Goal: Contribute content: Contribute content

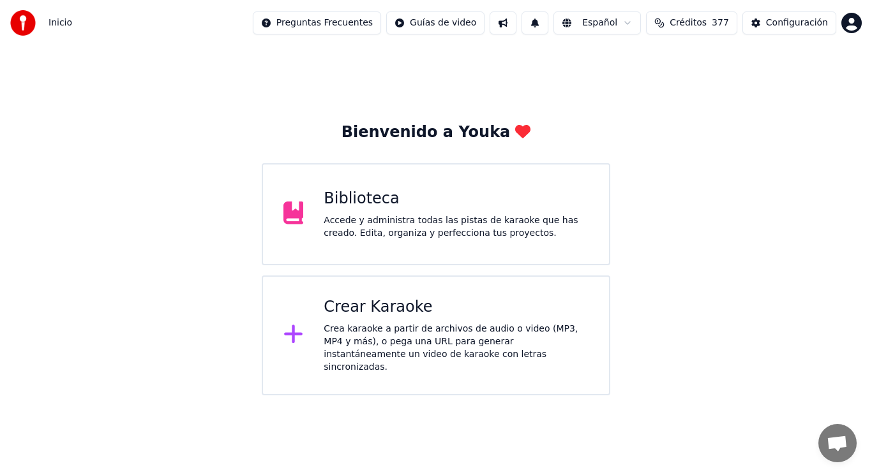
click at [400, 224] on div "Accede y administra todas las pistas de karaoke que has creado. Edita, organiza…" at bounding box center [456, 227] width 265 height 26
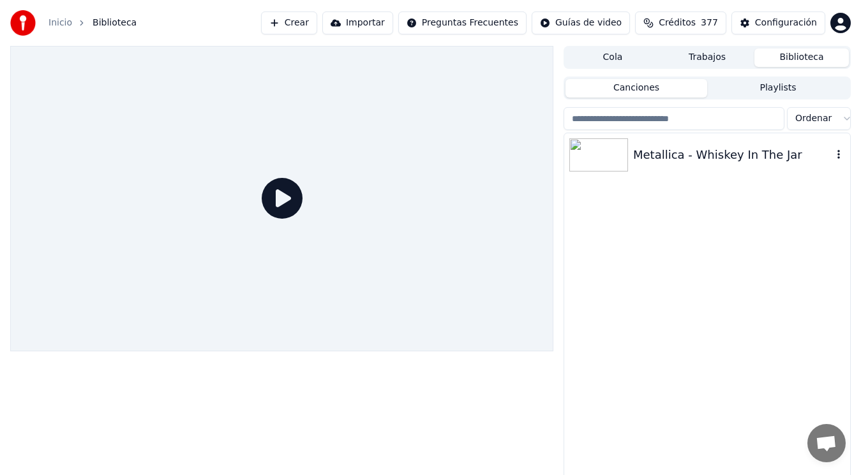
click at [710, 155] on div "Metallica - Whiskey In The Jar" at bounding box center [732, 155] width 199 height 18
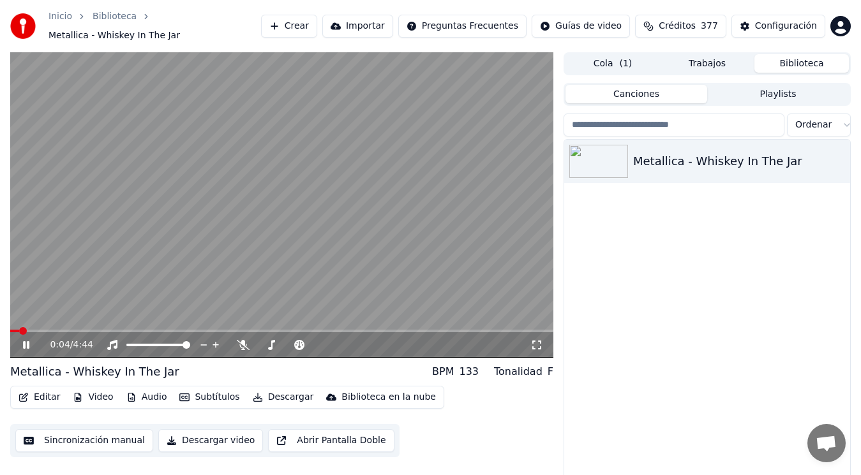
click at [26, 344] on icon at bounding box center [34, 345] width 29 height 10
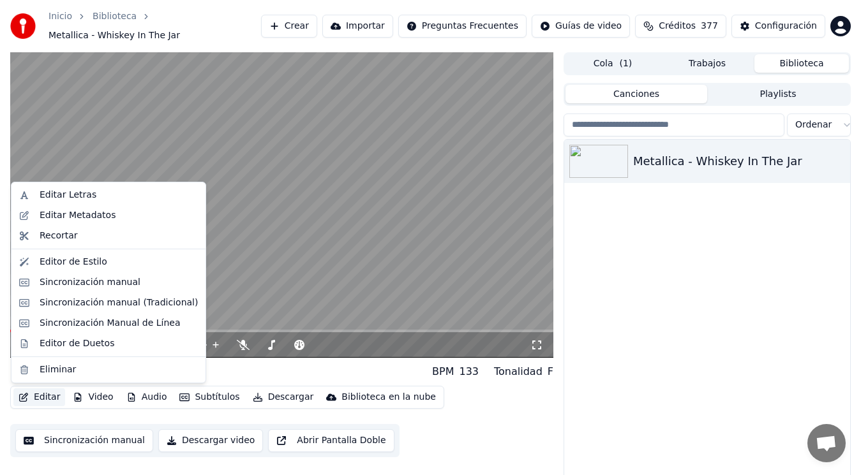
click at [43, 396] on button "Editar" at bounding box center [39, 398] width 52 height 18
click at [103, 306] on div "Sincronización manual (Tradicional)" at bounding box center [119, 303] width 158 height 13
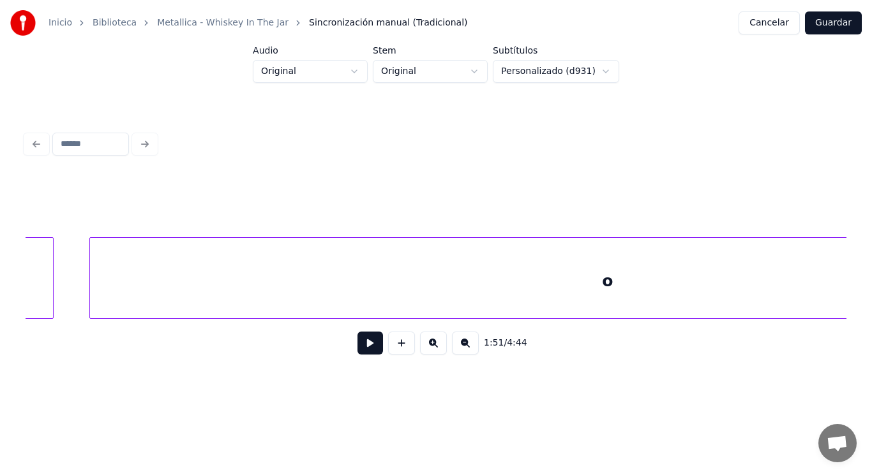
scroll to position [0, 148521]
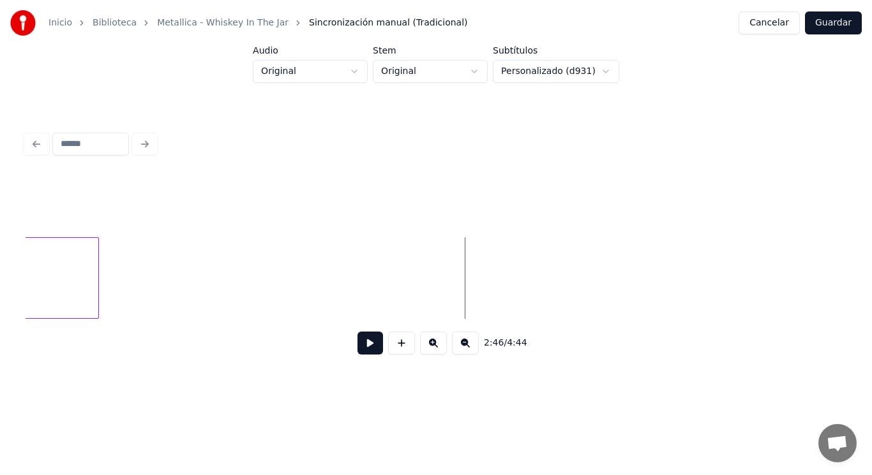
click at [362, 344] on button at bounding box center [370, 343] width 26 height 23
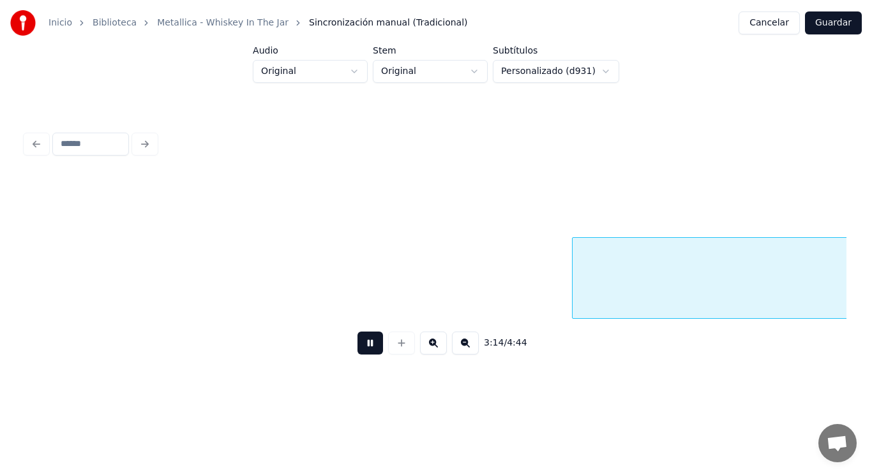
scroll to position [0, 173449]
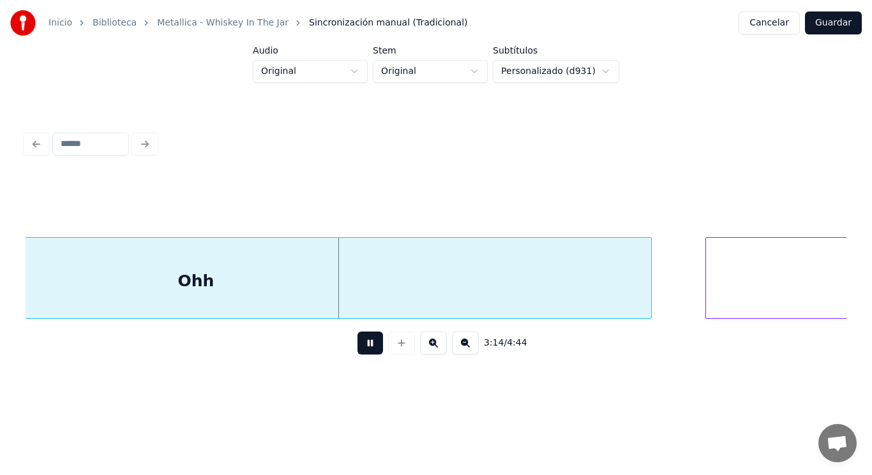
click at [362, 352] on button at bounding box center [370, 343] width 26 height 23
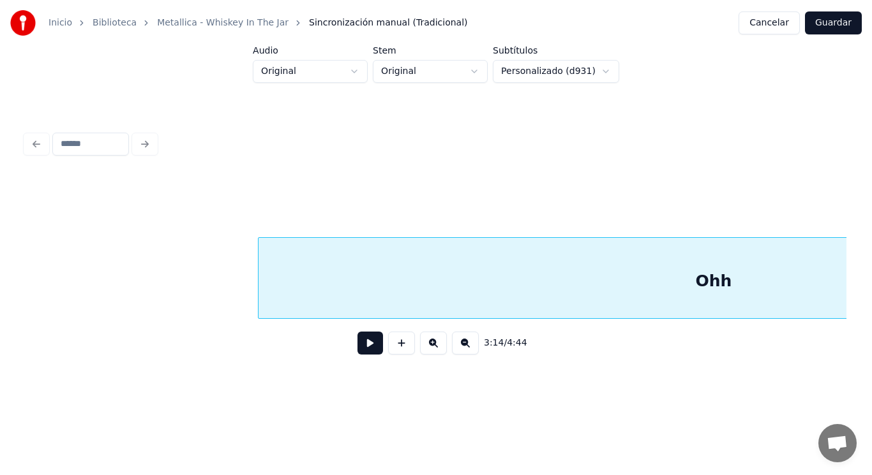
scroll to position [0, 172912]
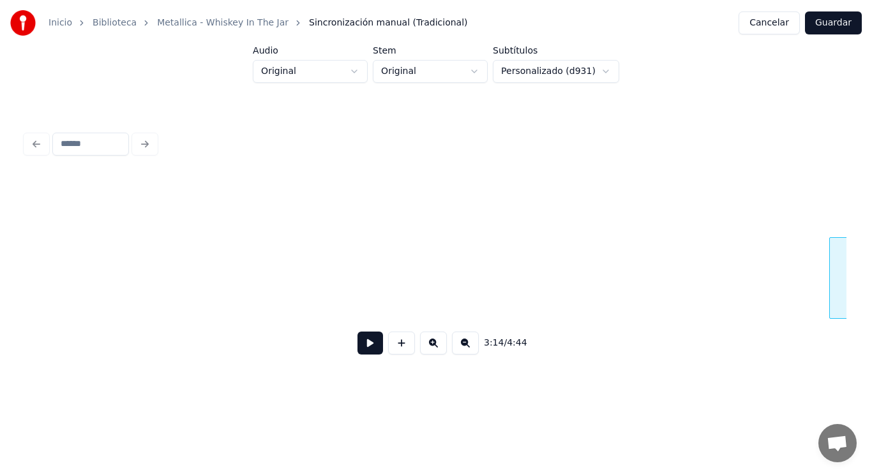
click at [833, 294] on div at bounding box center [832, 278] width 4 height 80
click at [357, 355] on button at bounding box center [370, 343] width 26 height 23
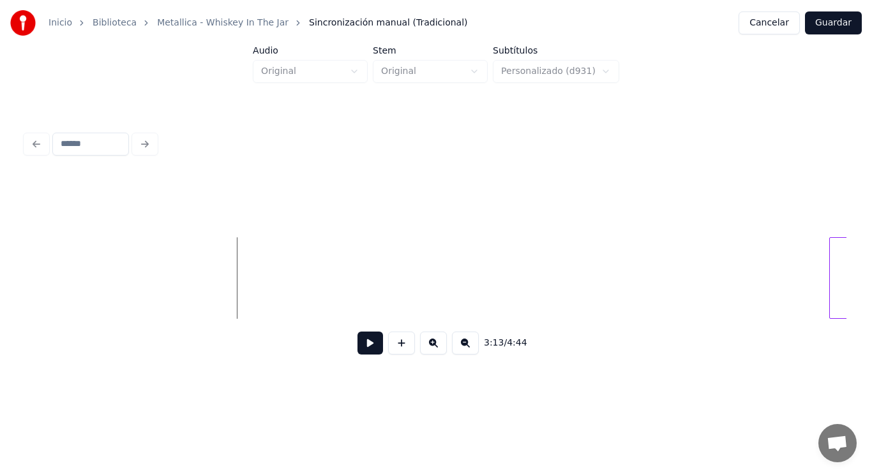
click at [396, 350] on button at bounding box center [401, 343] width 27 height 23
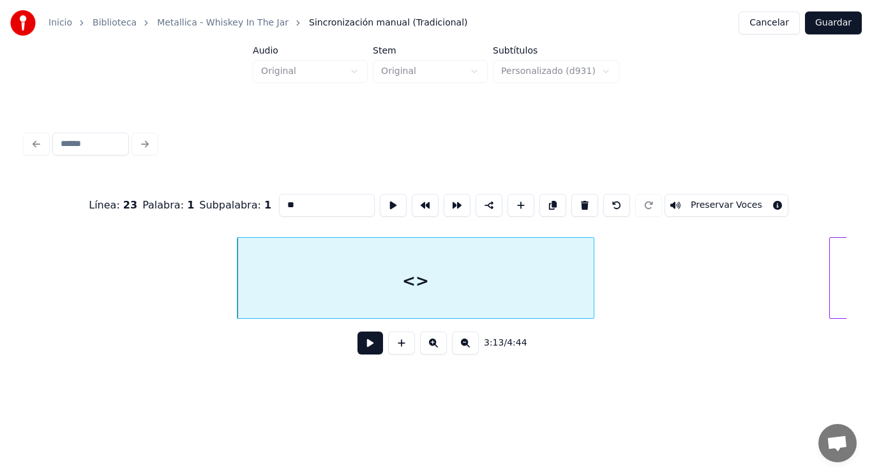
drag, startPoint x: 272, startPoint y: 204, endPoint x: 158, endPoint y: 201, distance: 114.3
click at [158, 201] on div "Línea : 23 Palabra : 1 Subpalabra : 1 ** Preservar Voces" at bounding box center [436, 206] width 821 height 64
type input "******"
click at [361, 350] on button at bounding box center [370, 343] width 26 height 23
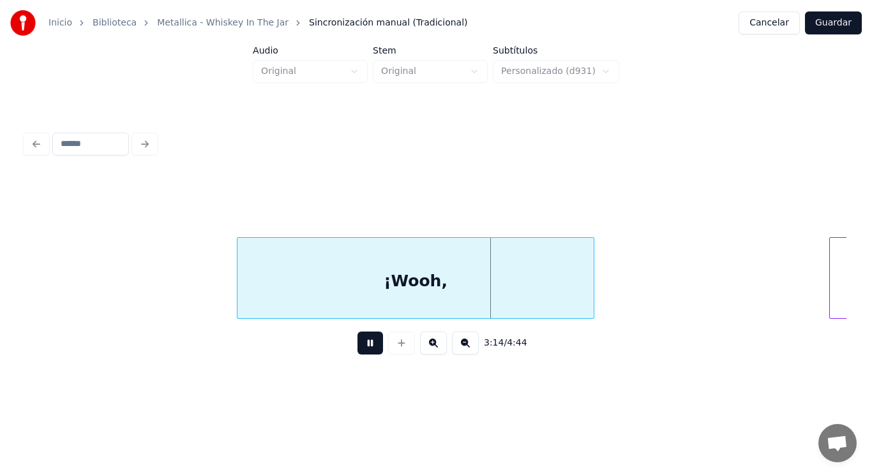
click at [361, 350] on button at bounding box center [370, 343] width 26 height 23
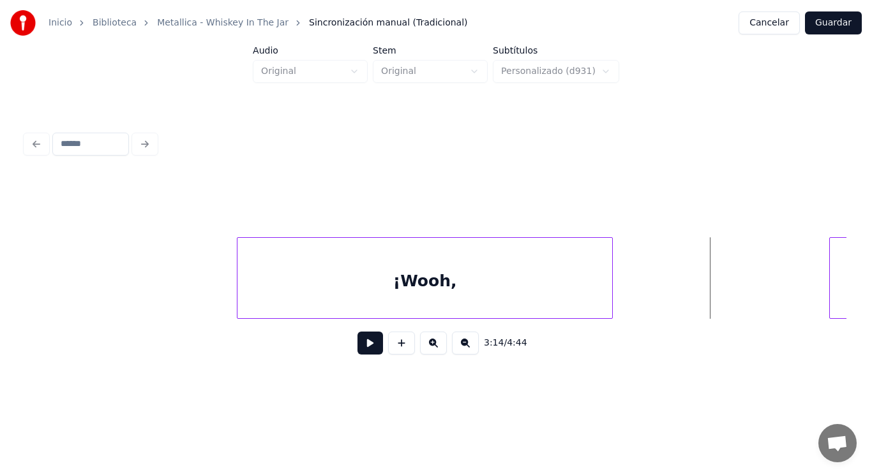
click at [611, 289] on div at bounding box center [610, 278] width 4 height 80
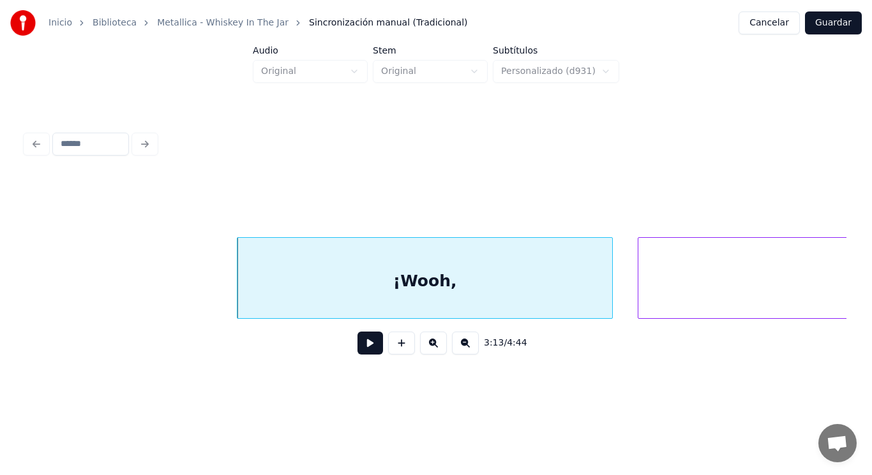
click at [640, 294] on div at bounding box center [640, 278] width 4 height 80
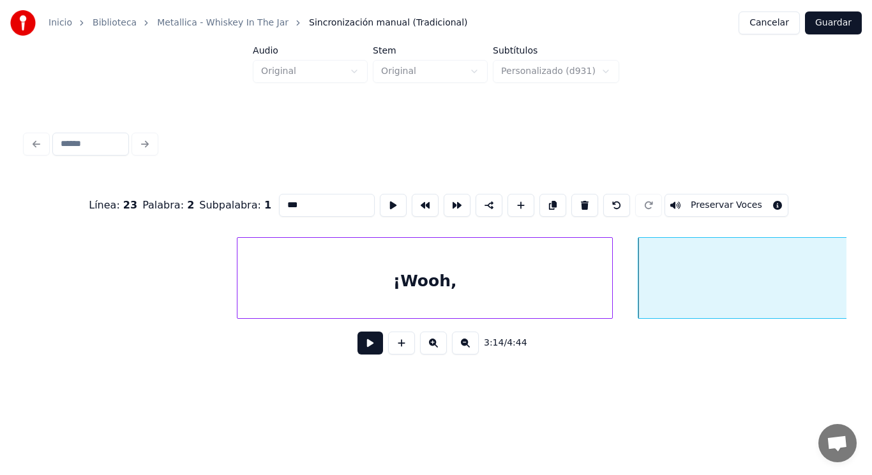
click at [279, 200] on input "***" at bounding box center [327, 205] width 96 height 23
click at [288, 203] on input "****" at bounding box center [327, 205] width 96 height 23
click at [337, 304] on div "¡Wooh," at bounding box center [424, 281] width 375 height 87
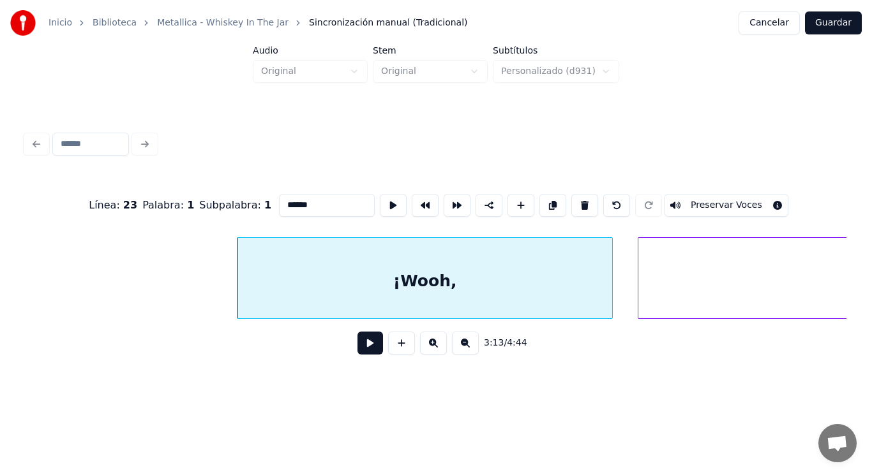
type input "******"
click at [357, 347] on button at bounding box center [370, 343] width 26 height 23
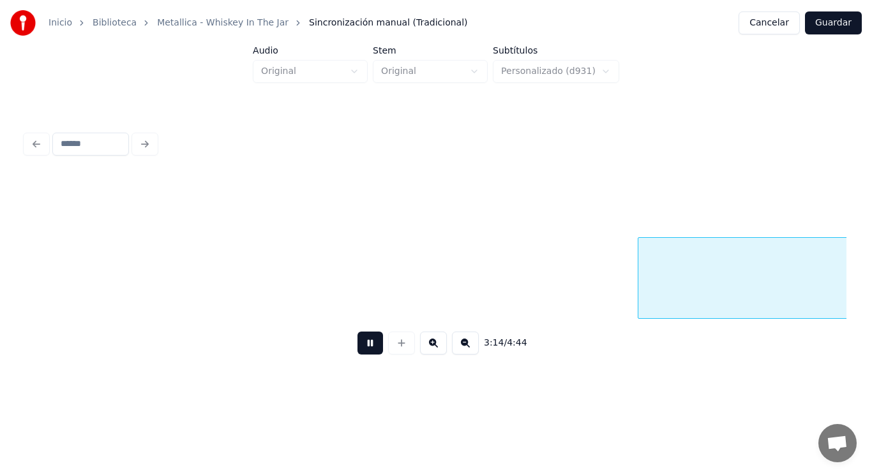
scroll to position [0, 173740]
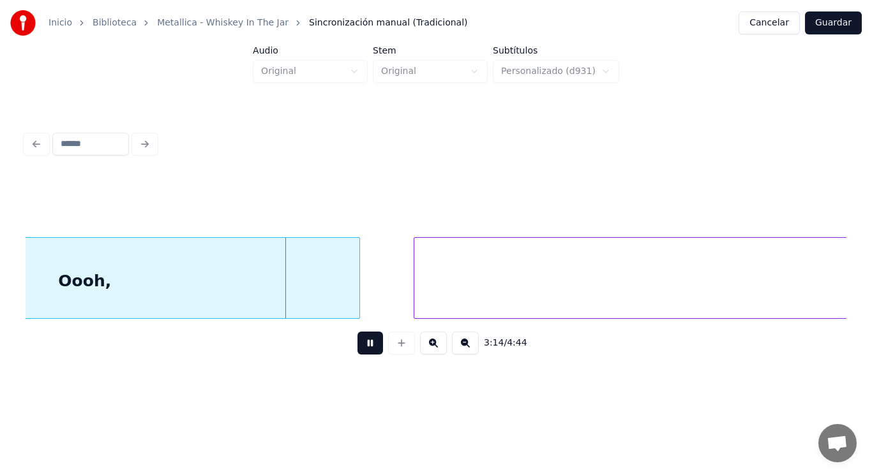
click at [357, 347] on button at bounding box center [370, 343] width 26 height 23
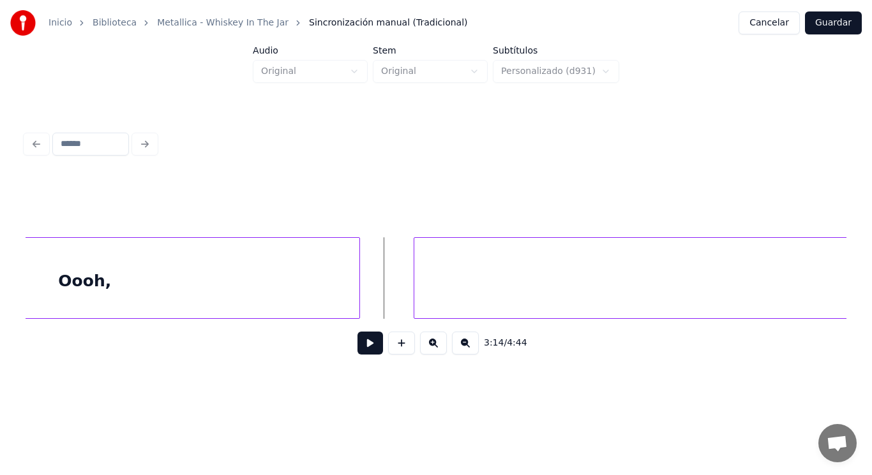
click at [321, 309] on div "Oooh," at bounding box center [84, 281] width 549 height 87
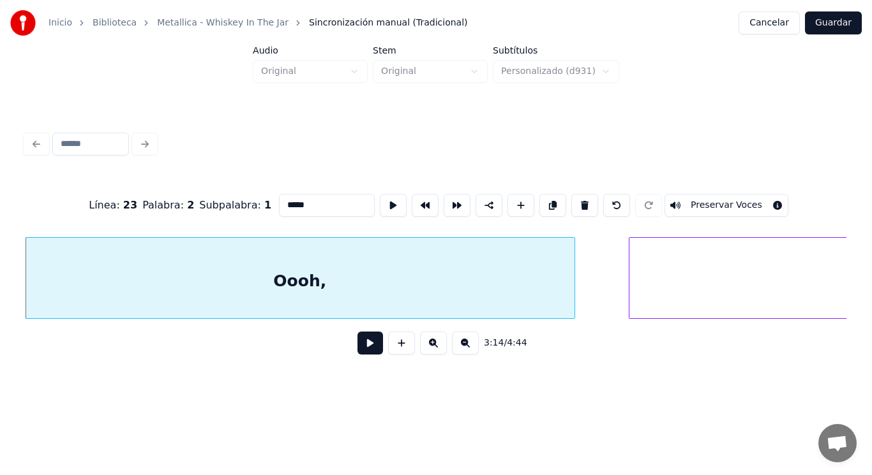
click at [357, 348] on button at bounding box center [370, 343] width 26 height 23
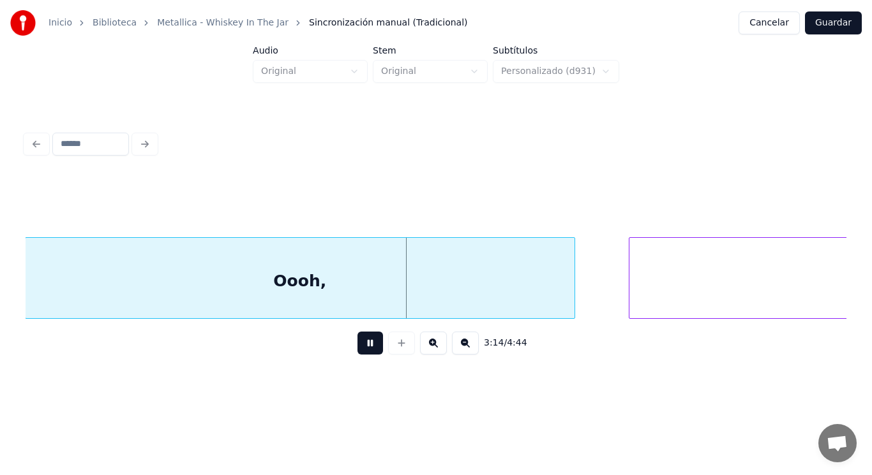
click at [357, 348] on button at bounding box center [370, 343] width 26 height 23
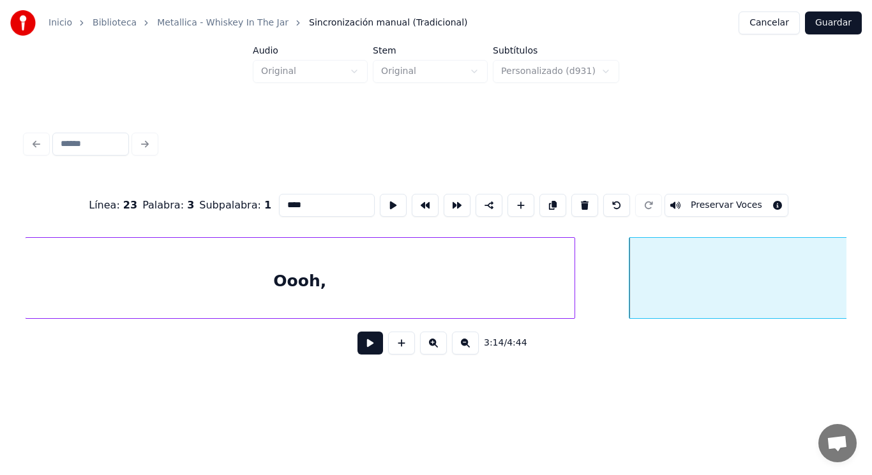
click at [200, 285] on div "Oooh," at bounding box center [300, 281] width 549 height 87
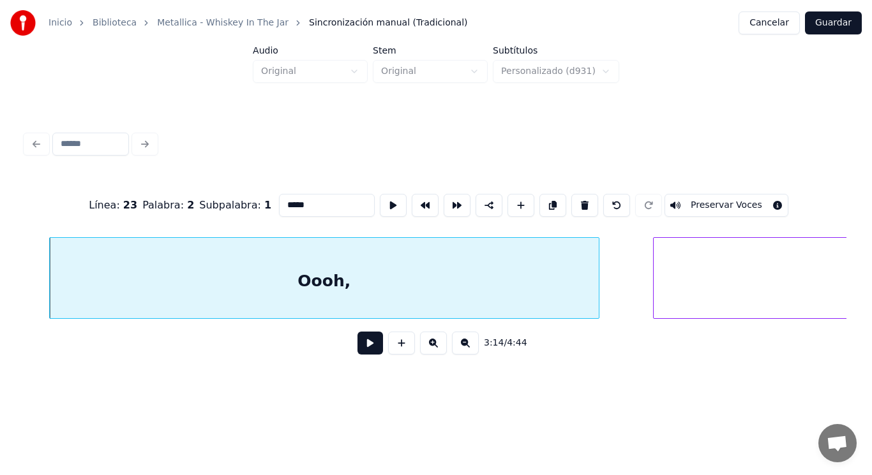
scroll to position [0, 173500]
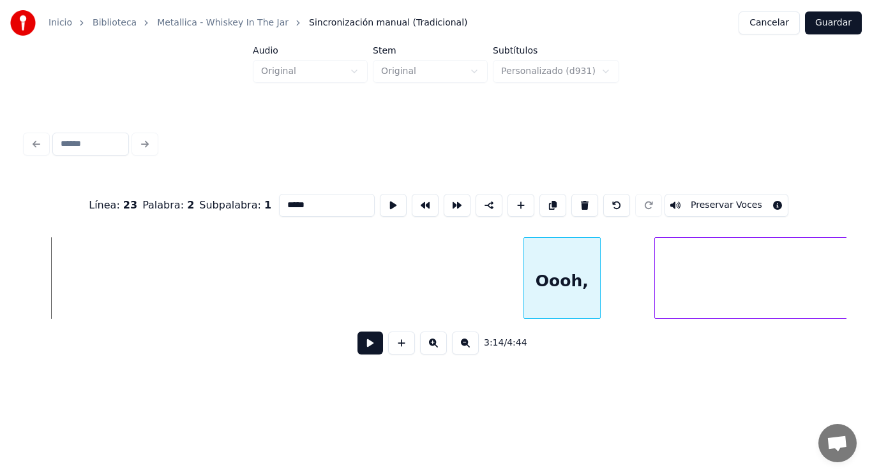
click at [525, 290] on div at bounding box center [526, 278] width 4 height 80
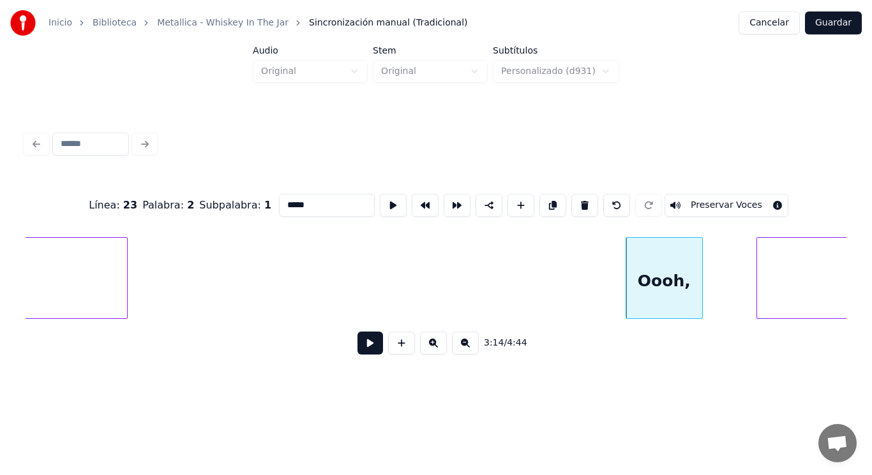
type input "******"
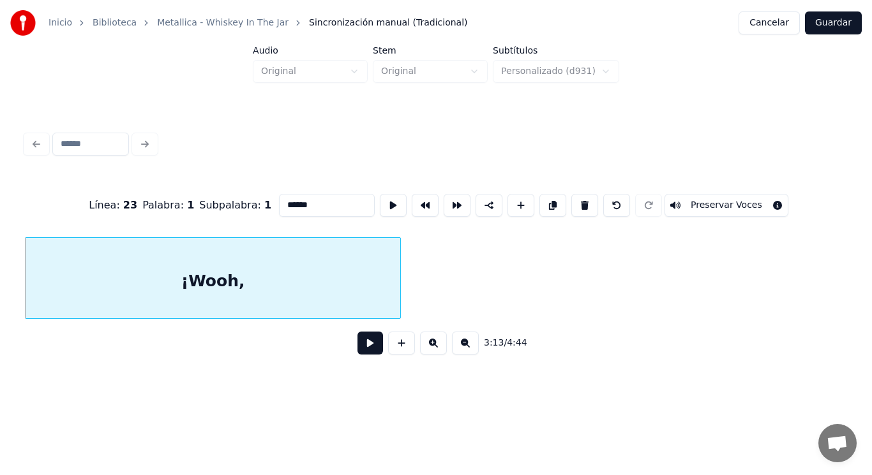
click at [357, 345] on button at bounding box center [370, 343] width 26 height 23
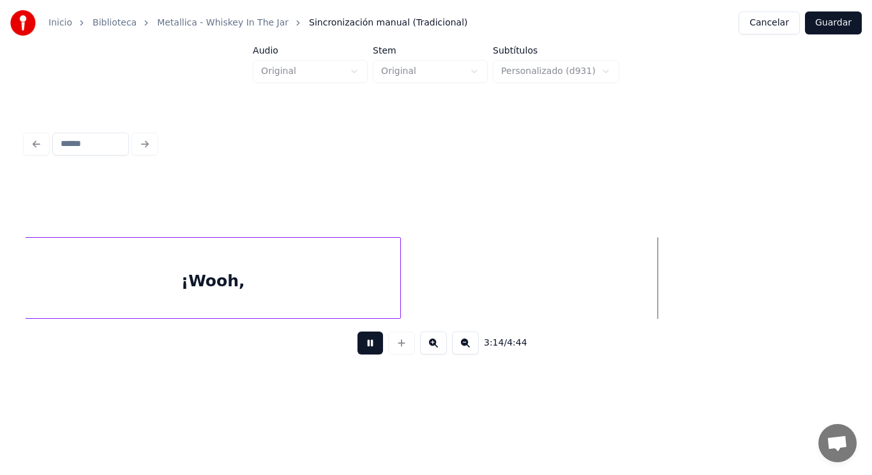
click at [357, 345] on button at bounding box center [370, 343] width 26 height 23
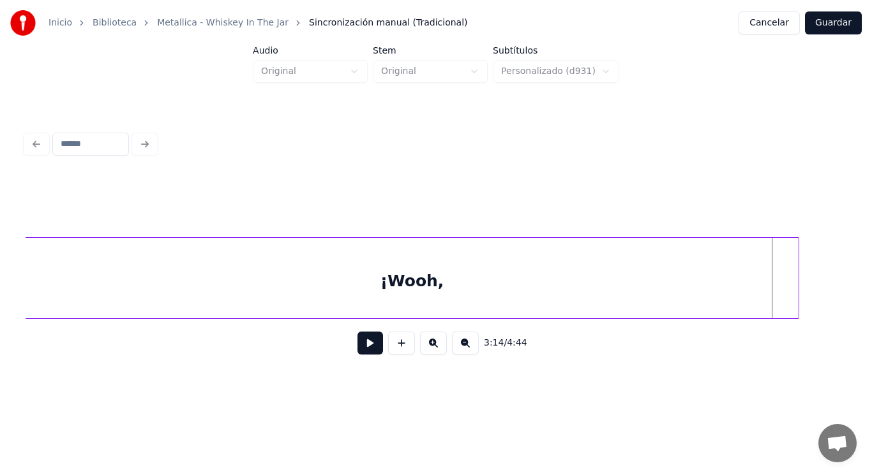
click at [798, 293] on div at bounding box center [796, 278] width 4 height 80
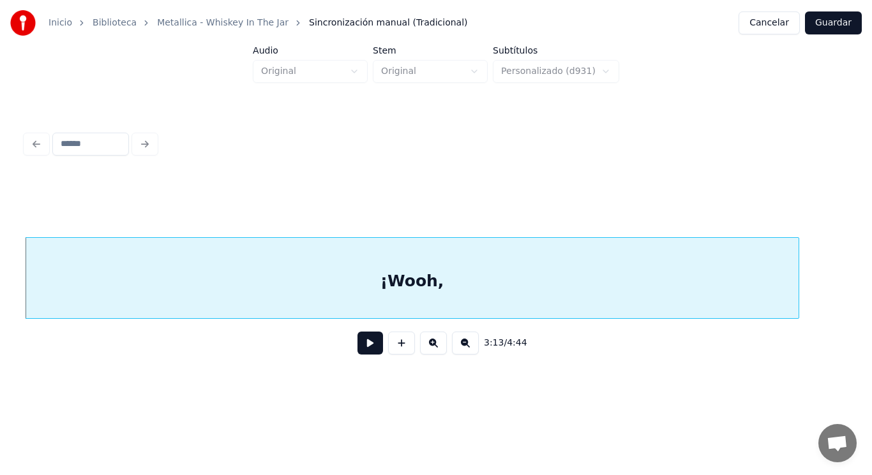
click at [359, 348] on button at bounding box center [370, 343] width 26 height 23
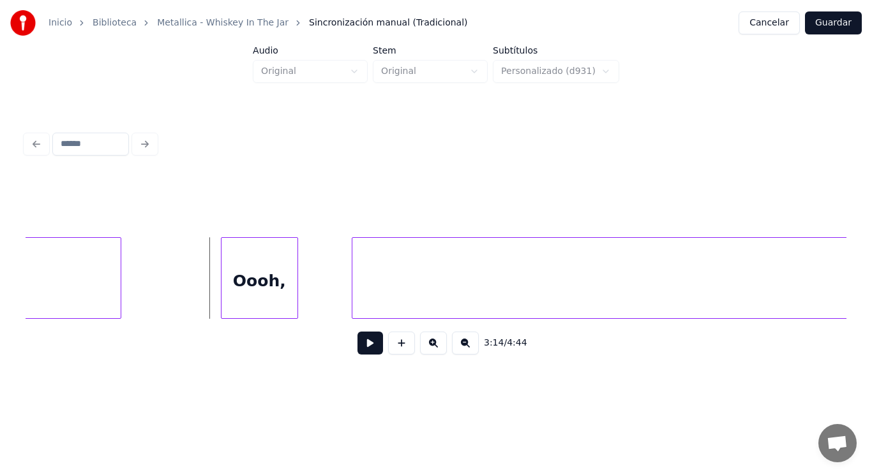
scroll to position [0, 173800]
click at [137, 286] on div at bounding box center [138, 278] width 4 height 80
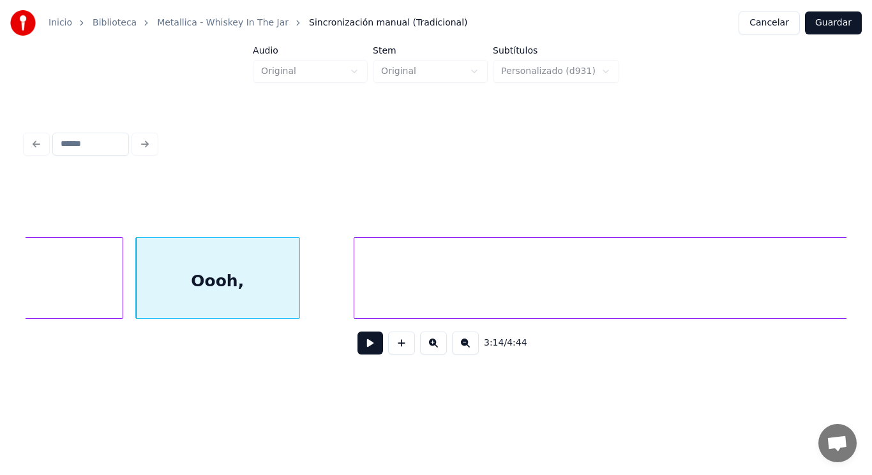
click at [218, 276] on div "Oooh," at bounding box center [217, 281] width 163 height 87
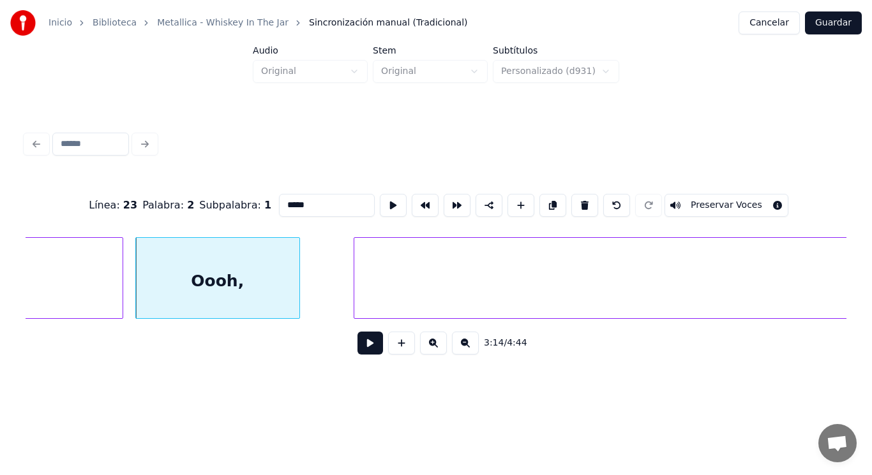
click at [279, 198] on input "*****" at bounding box center [327, 205] width 96 height 23
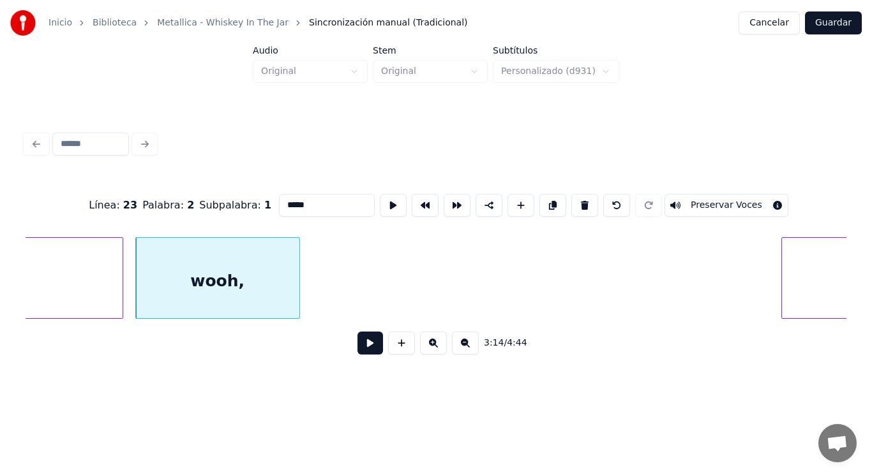
click at [782, 294] on div at bounding box center [784, 278] width 4 height 80
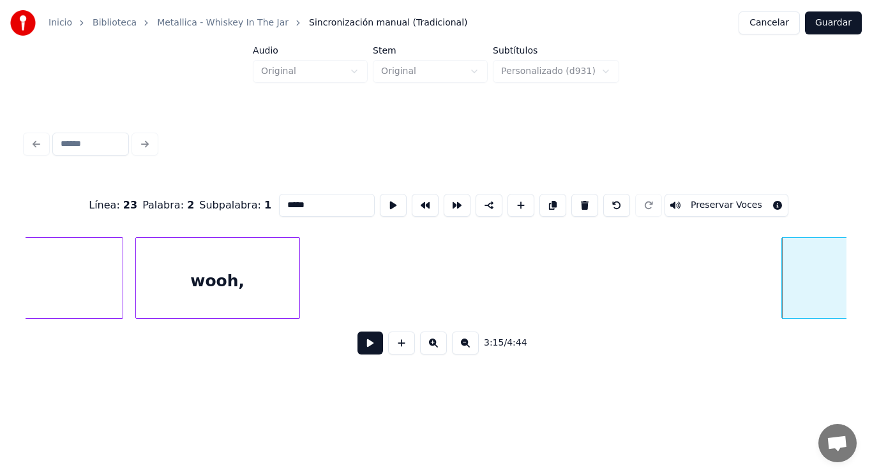
click at [226, 298] on div "wooh," at bounding box center [217, 281] width 163 height 87
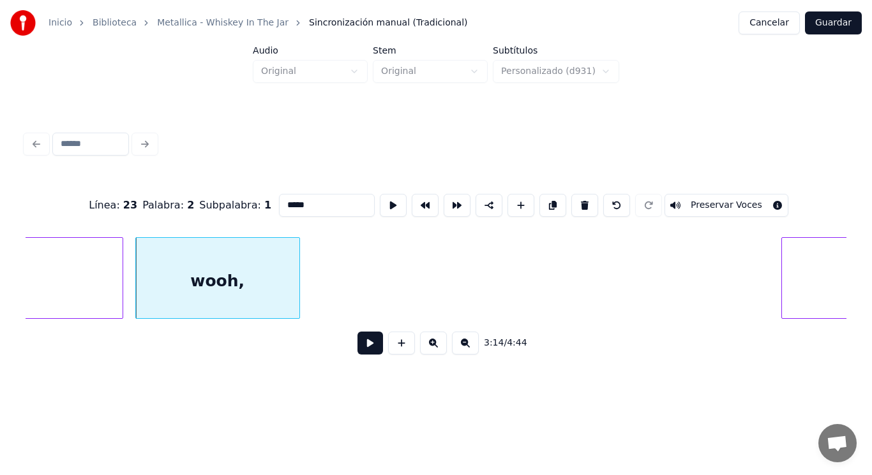
type input "*****"
click at [361, 354] on button at bounding box center [370, 343] width 26 height 23
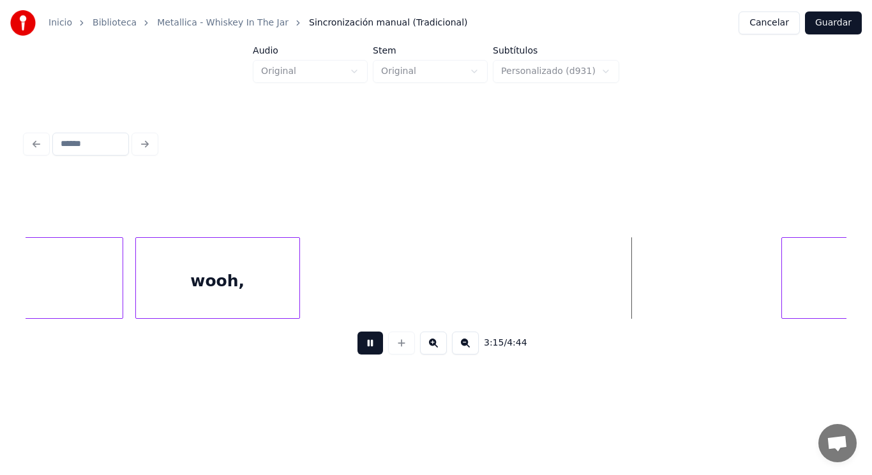
click at [361, 354] on button at bounding box center [370, 343] width 26 height 23
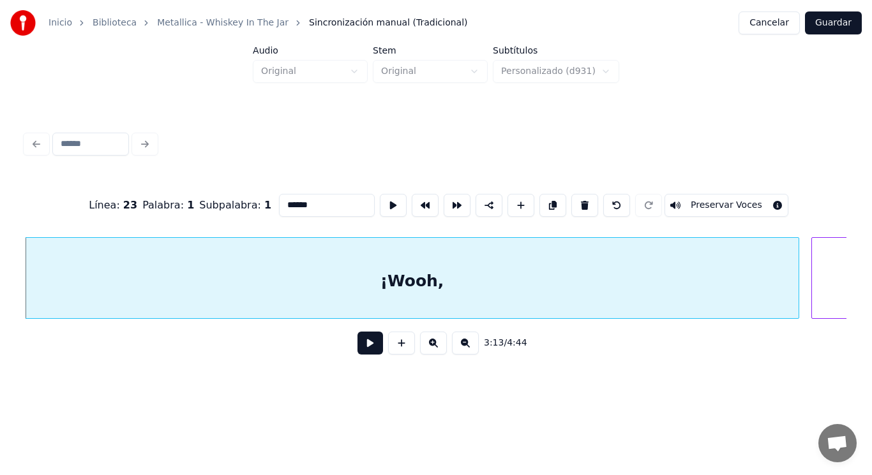
click at [358, 349] on button at bounding box center [370, 343] width 26 height 23
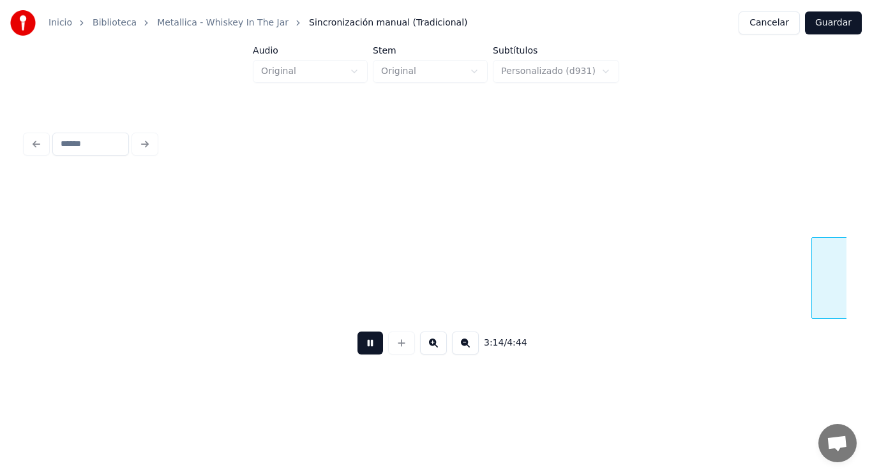
scroll to position [0, 173947]
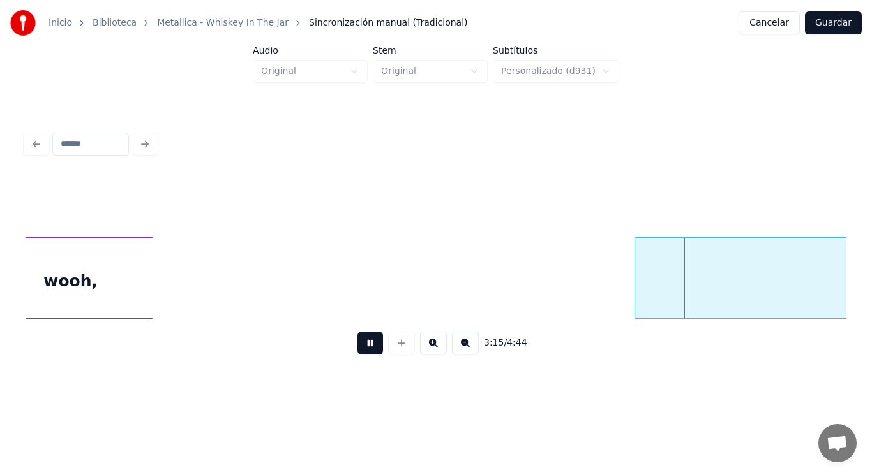
click at [358, 349] on button at bounding box center [370, 343] width 26 height 23
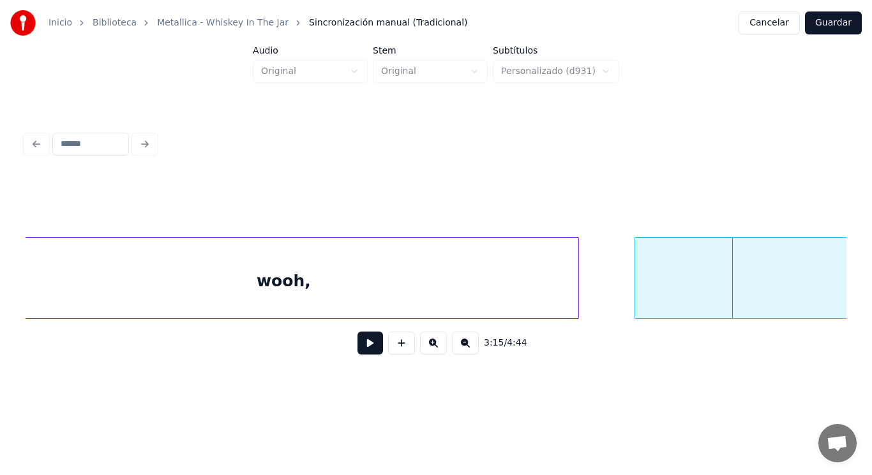
click at [576, 287] on div at bounding box center [576, 278] width 4 height 80
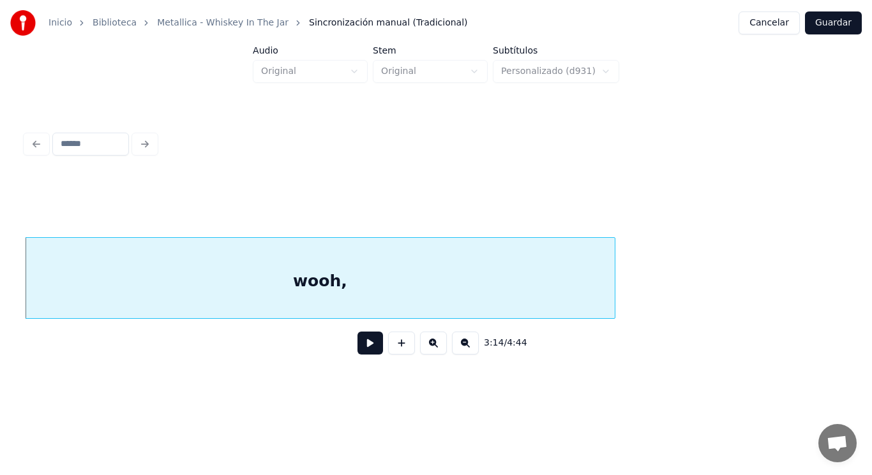
click at [871, 284] on div "Inicio Biblioteca Metallica - Whiskey In The Jar Sincronización manual (Tradici…" at bounding box center [436, 194] width 872 height 389
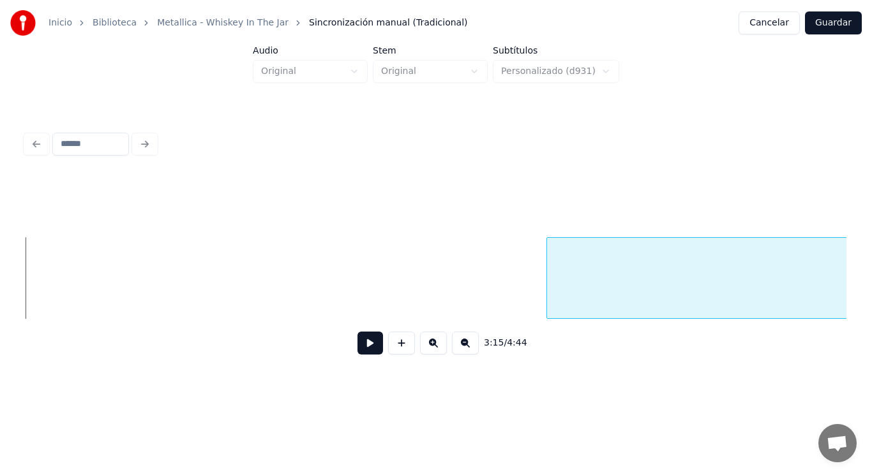
click at [549, 279] on div at bounding box center [549, 278] width 4 height 80
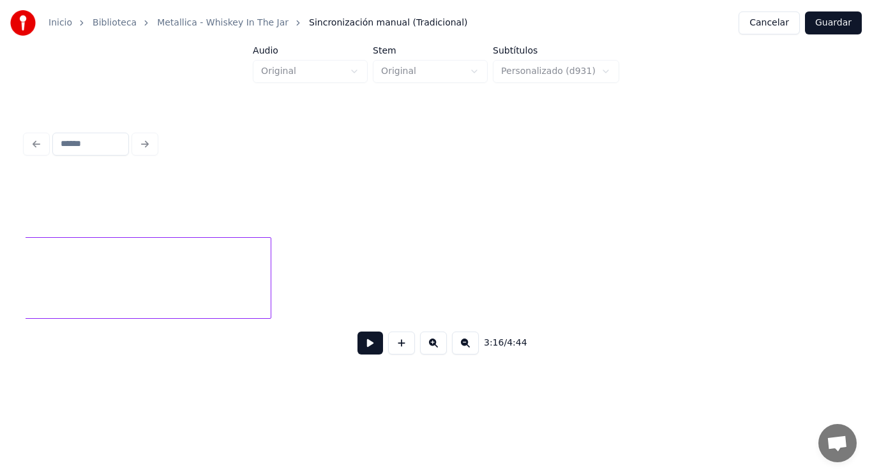
scroll to position [0, 174243]
click at [398, 351] on button at bounding box center [401, 343] width 27 height 23
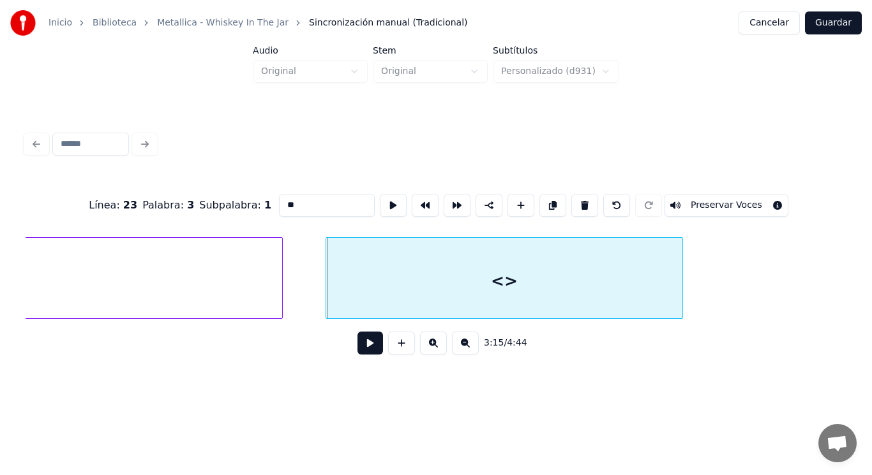
drag, startPoint x: 274, startPoint y: 200, endPoint x: 174, endPoint y: 194, distance: 101.0
click at [174, 194] on div "Línea : 23 Palabra : 3 Subpalabra : 1 ** Preservar Voces" at bounding box center [436, 206] width 821 height 64
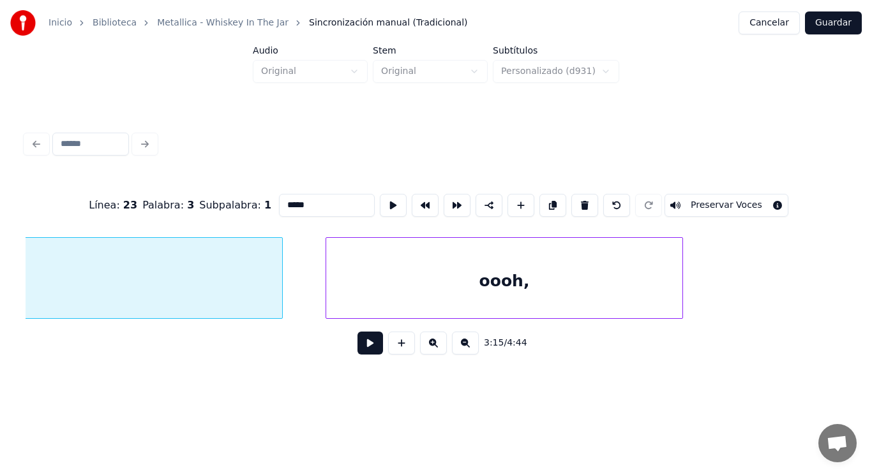
scroll to position [0, 173911]
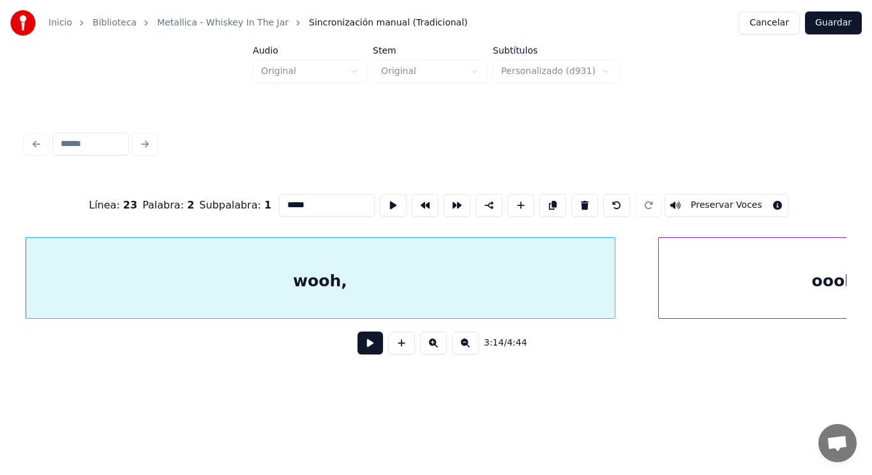
type input "*****"
click at [366, 345] on button at bounding box center [370, 343] width 26 height 23
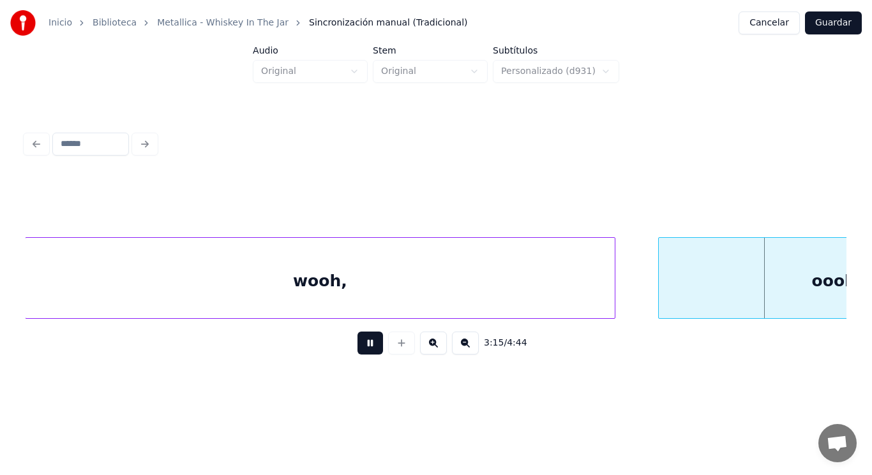
scroll to position [0, 174732]
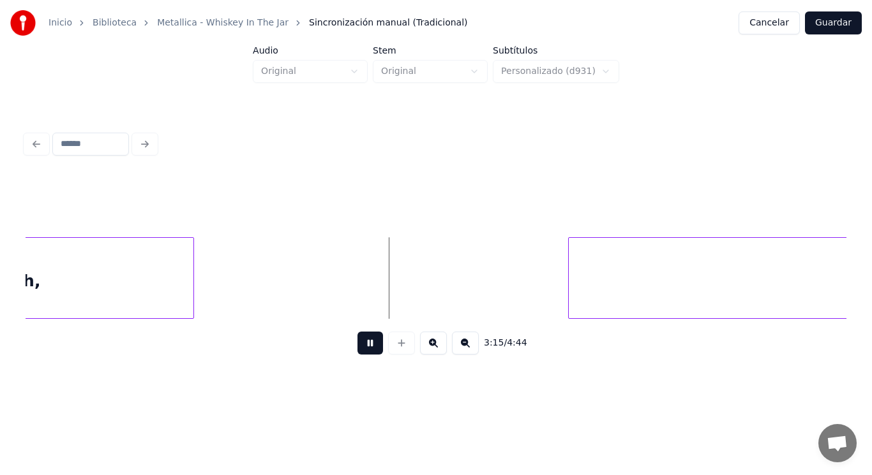
drag, startPoint x: 366, startPoint y: 345, endPoint x: 101, endPoint y: 283, distance: 271.8
click at [357, 344] on button at bounding box center [370, 343] width 26 height 23
click at [94, 281] on div "oooh," at bounding box center [15, 281] width 356 height 87
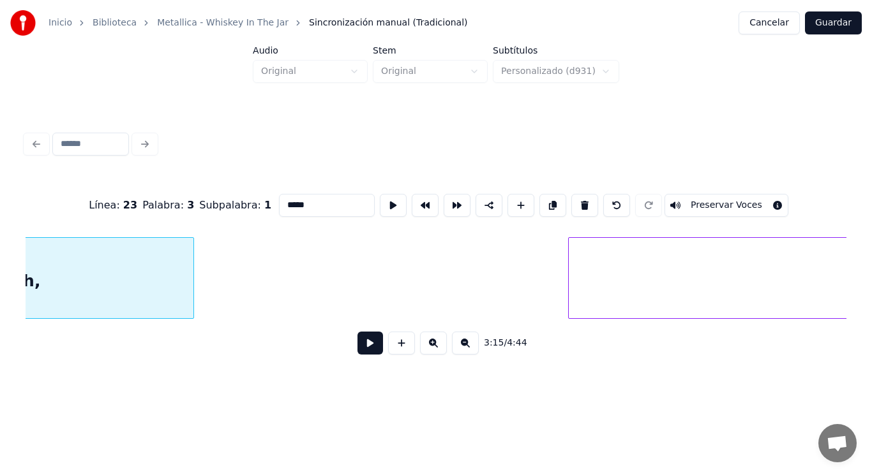
scroll to position [0, 174544]
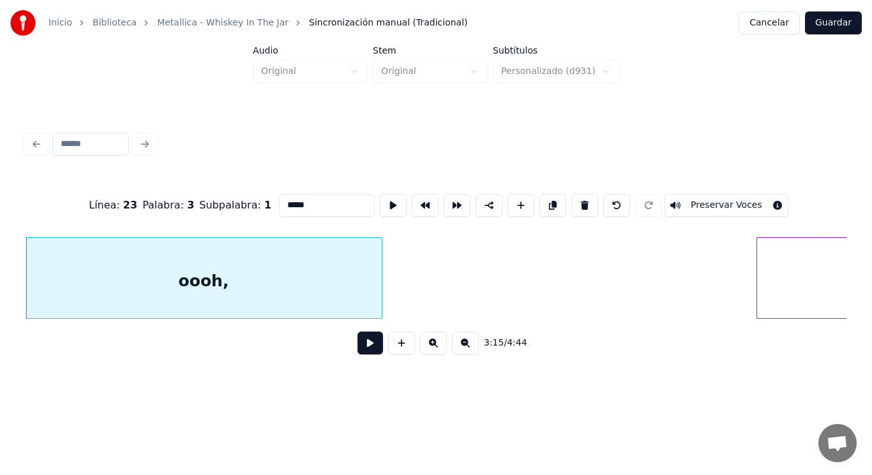
click at [368, 347] on button at bounding box center [370, 343] width 26 height 23
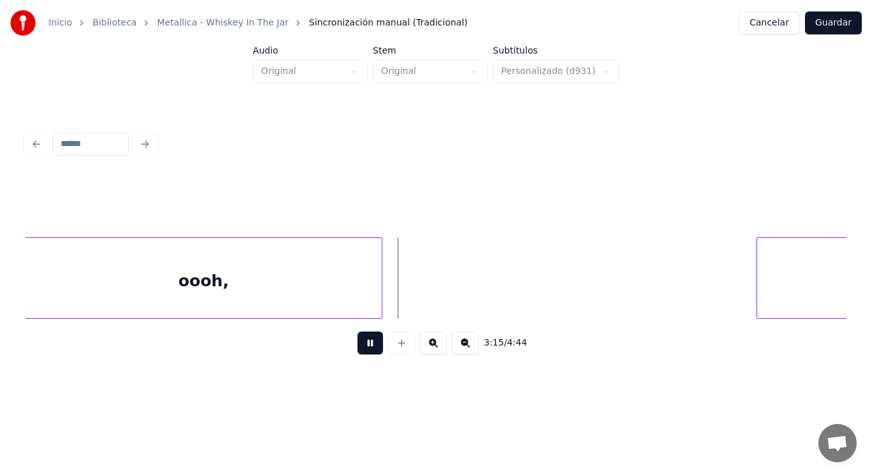
click at [368, 347] on button at bounding box center [370, 343] width 26 height 23
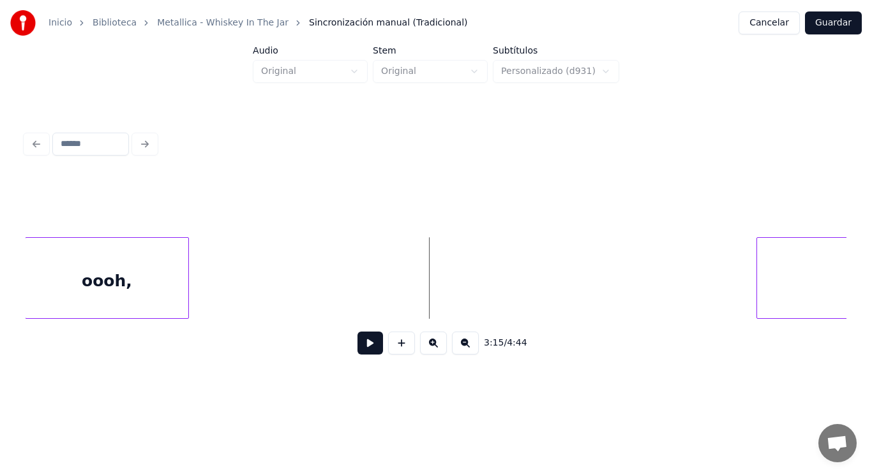
click at [187, 291] on div at bounding box center [186, 278] width 4 height 80
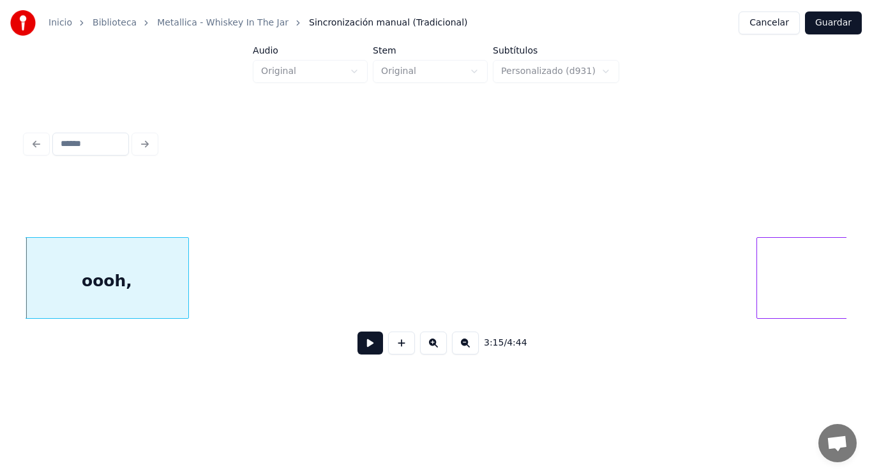
click at [160, 287] on div "oooh," at bounding box center [107, 281] width 163 height 87
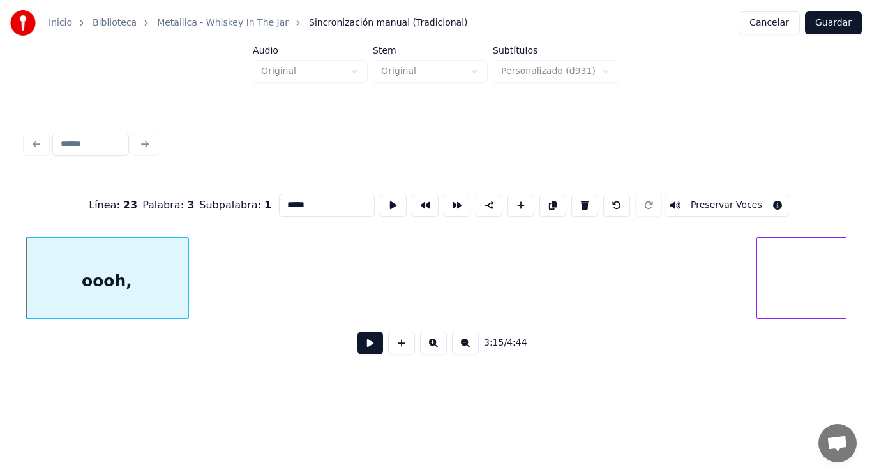
click at [279, 201] on input "*****" at bounding box center [327, 205] width 96 height 23
type input "***"
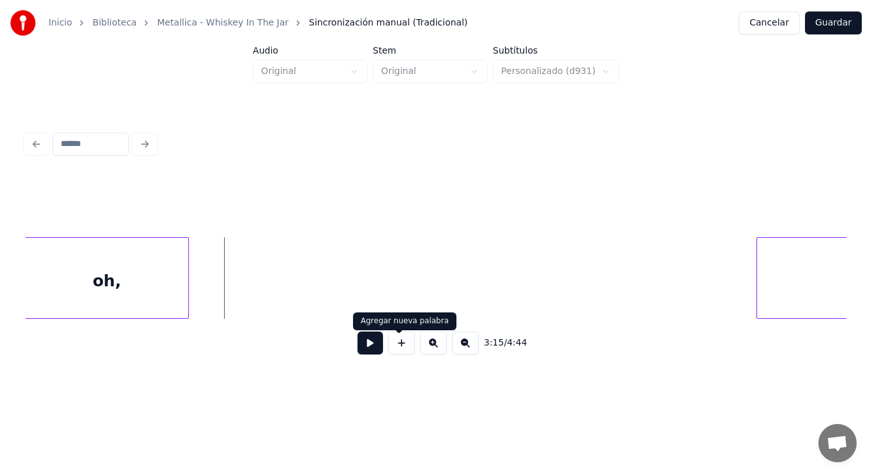
click at [400, 348] on button at bounding box center [401, 343] width 27 height 23
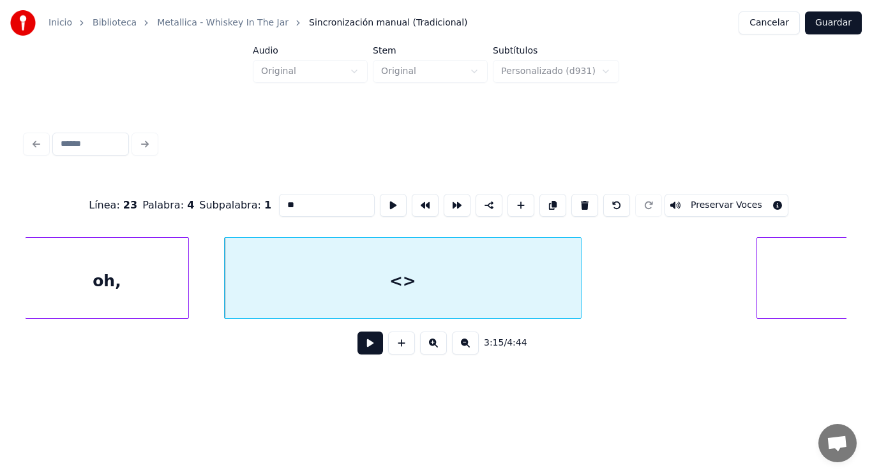
drag, startPoint x: 267, startPoint y: 200, endPoint x: 213, endPoint y: 197, distance: 54.4
click at [213, 197] on div "Línea : 23 Palabra : 4 Subpalabra : 1 ** Preservar Voces" at bounding box center [436, 206] width 821 height 64
click at [163, 272] on div "oh," at bounding box center [107, 281] width 163 height 87
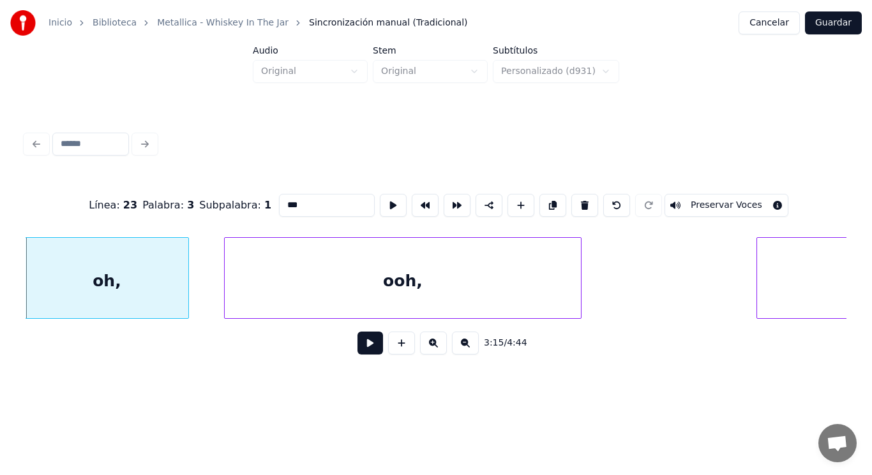
type input "***"
click at [367, 345] on button at bounding box center [370, 343] width 26 height 23
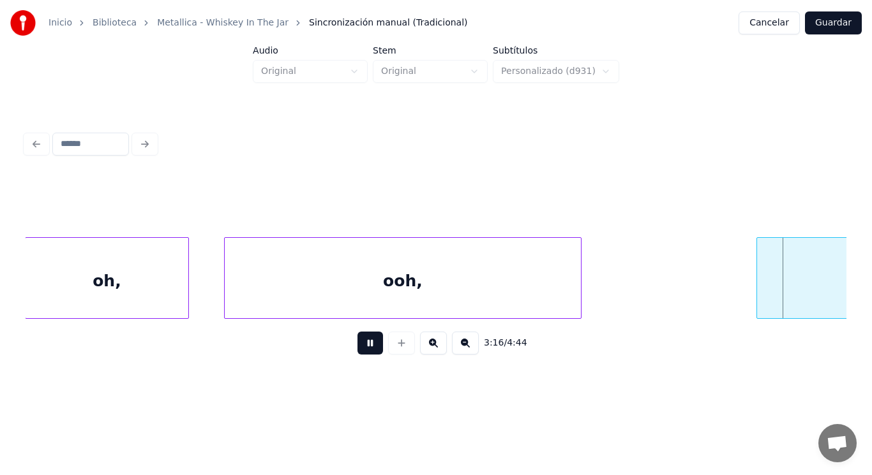
click at [367, 345] on button at bounding box center [370, 343] width 26 height 23
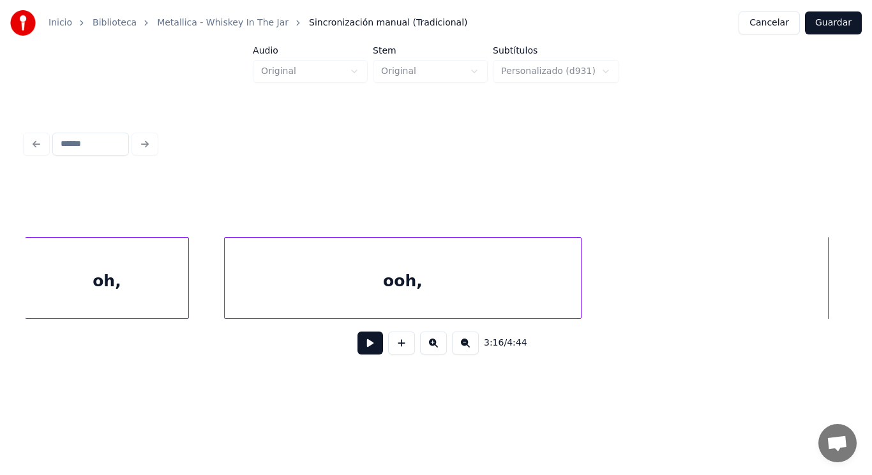
click at [871, 287] on div "Inicio Biblioteca Metallica - Whiskey In The Jar Sincronización manual (Tradici…" at bounding box center [436, 194] width 872 height 389
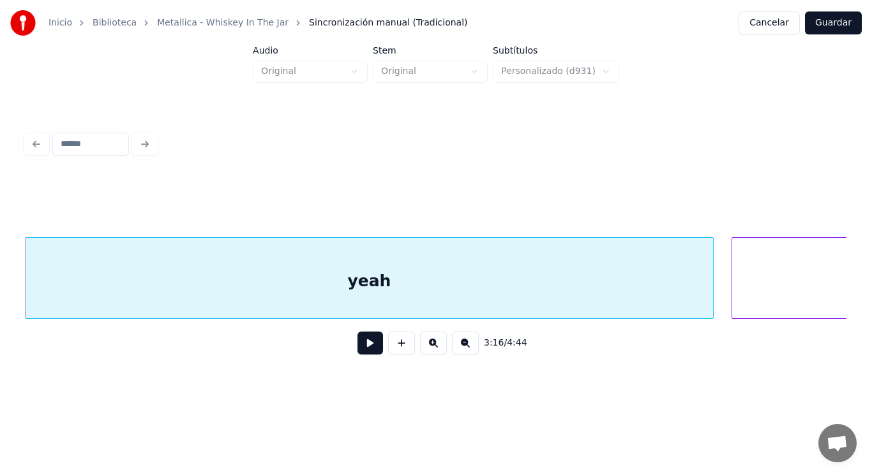
click at [31, 292] on div "yeah" at bounding box center [369, 281] width 687 height 87
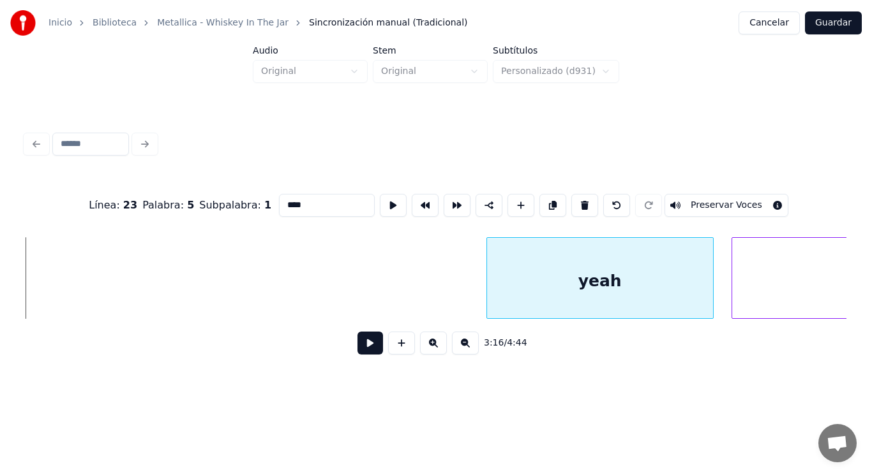
click at [489, 281] on div at bounding box center [489, 278] width 4 height 80
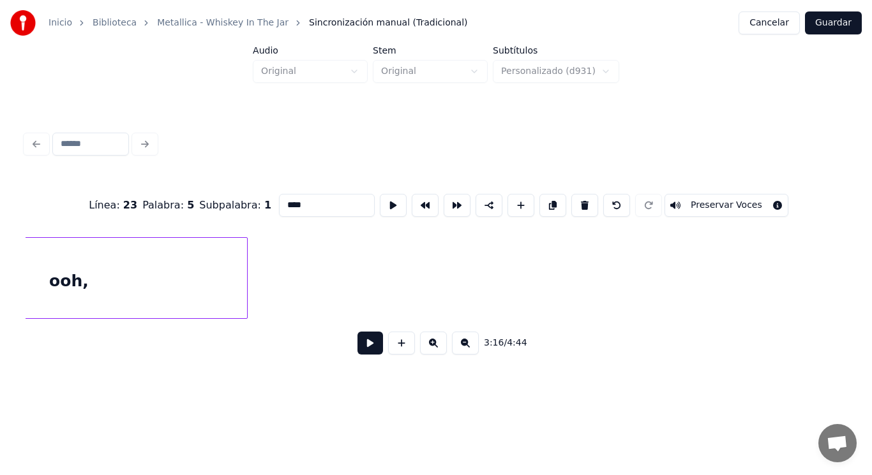
click at [99, 297] on div "ooh," at bounding box center [69, 281] width 356 height 87
type input "****"
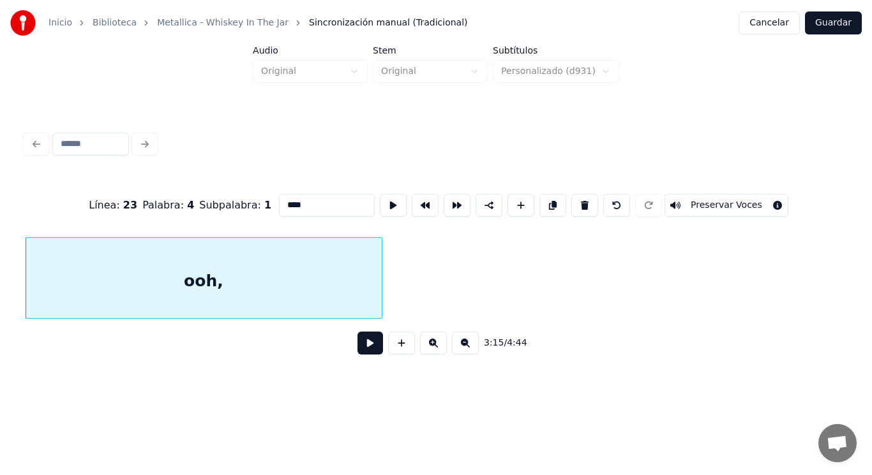
click at [361, 352] on button at bounding box center [370, 343] width 26 height 23
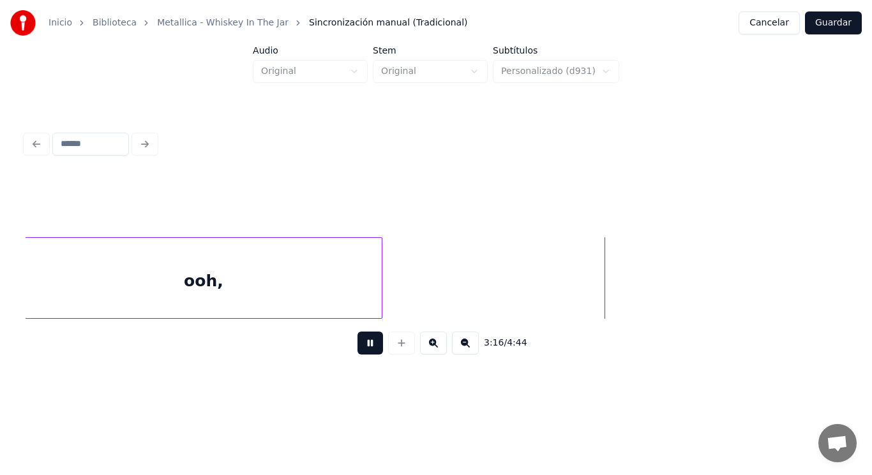
click at [361, 352] on button at bounding box center [370, 343] width 26 height 23
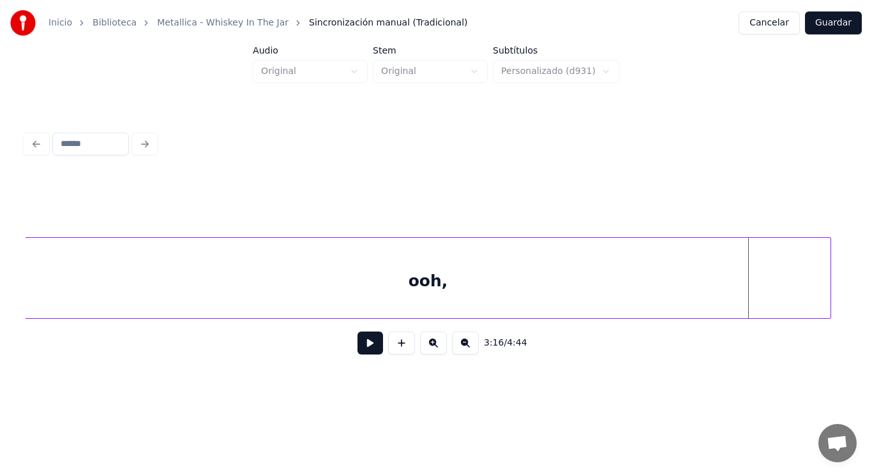
click at [829, 318] on div "ooh," at bounding box center [436, 278] width 821 height 82
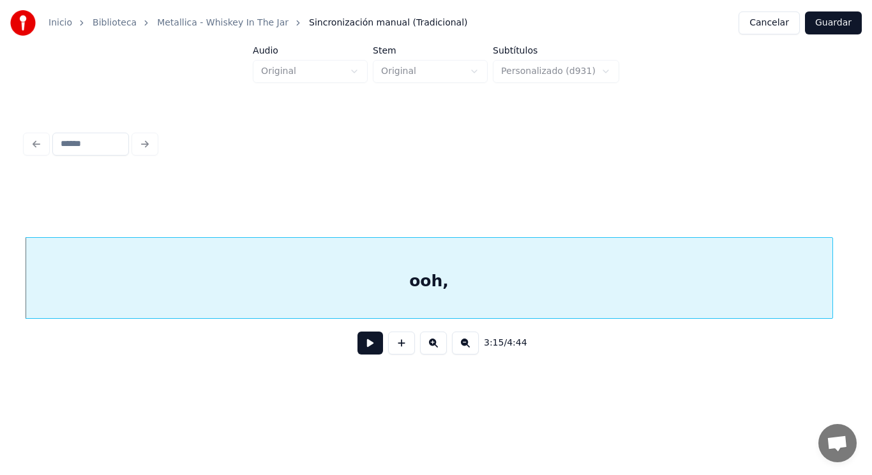
click at [357, 350] on button at bounding box center [370, 343] width 26 height 23
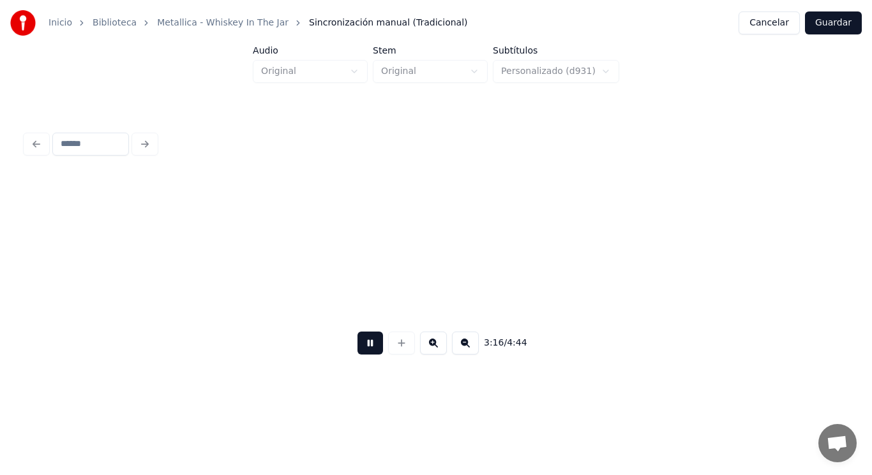
click at [357, 350] on button at bounding box center [370, 343] width 26 height 23
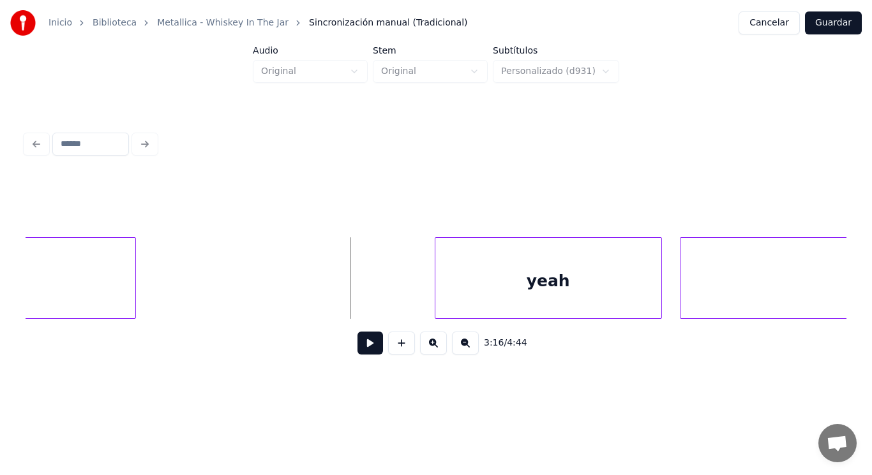
scroll to position [0, 175360]
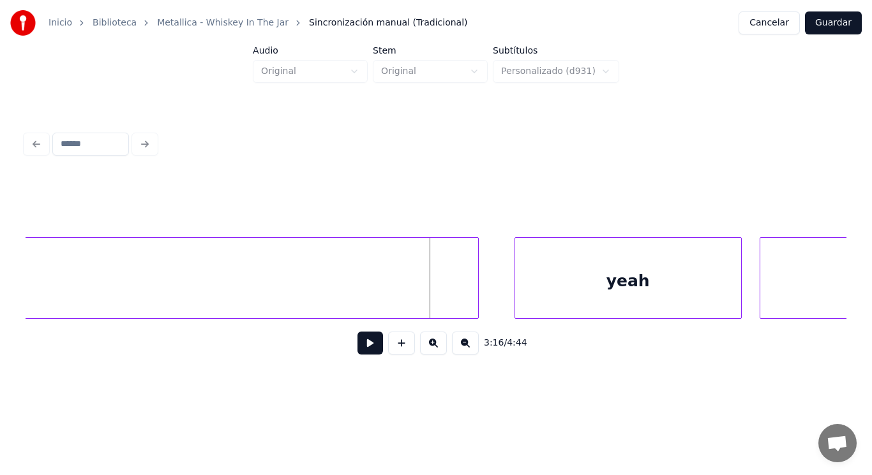
click at [475, 281] on div at bounding box center [476, 278] width 4 height 80
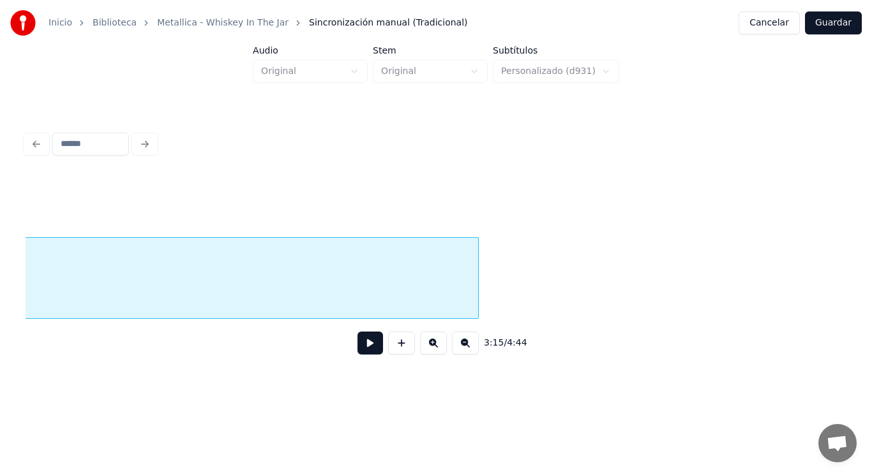
scroll to position [0, 174743]
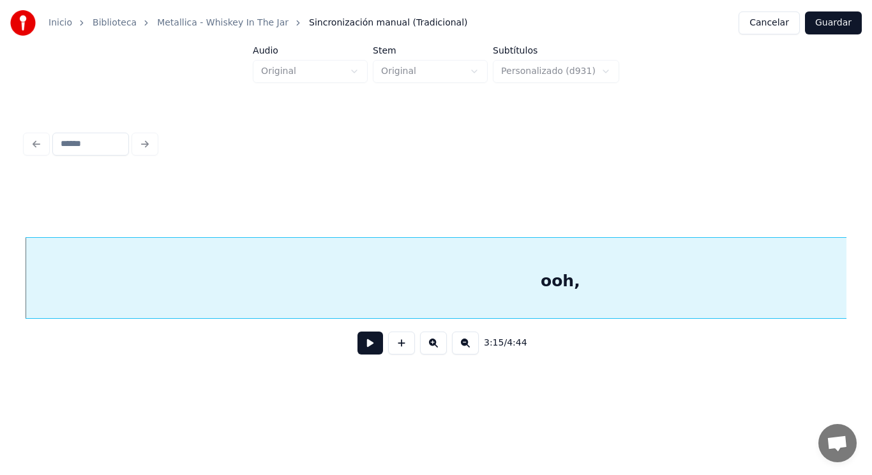
click at [309, 274] on div "ooh," at bounding box center [561, 281] width 1070 height 87
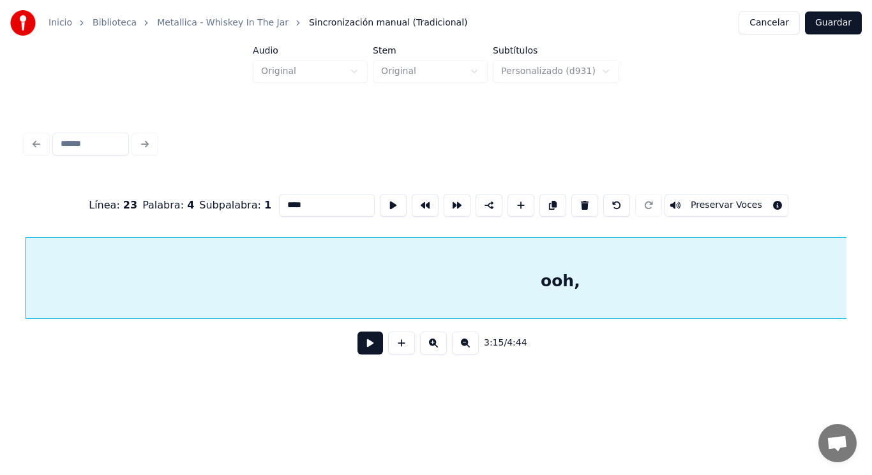
click at [279, 199] on input "****" at bounding box center [327, 205] width 96 height 23
type input "******"
click at [361, 344] on button at bounding box center [370, 343] width 26 height 23
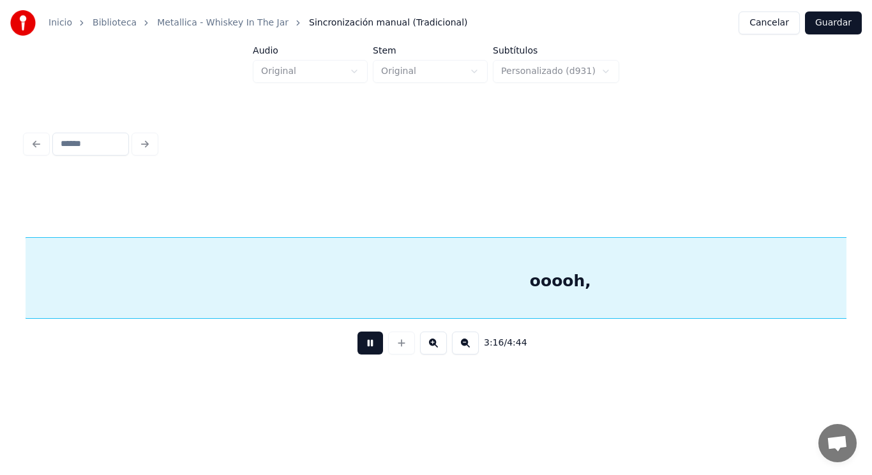
scroll to position [0, 175573]
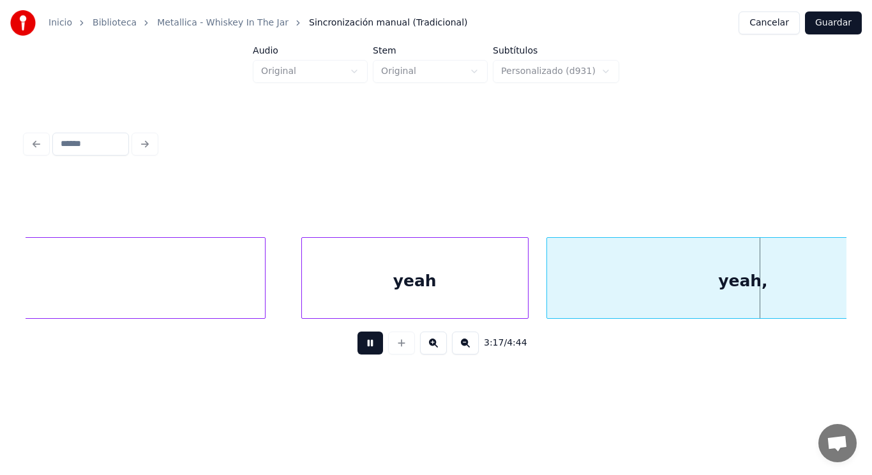
click at [361, 344] on button at bounding box center [370, 343] width 26 height 23
click at [518, 290] on div "yeah" at bounding box center [415, 281] width 226 height 87
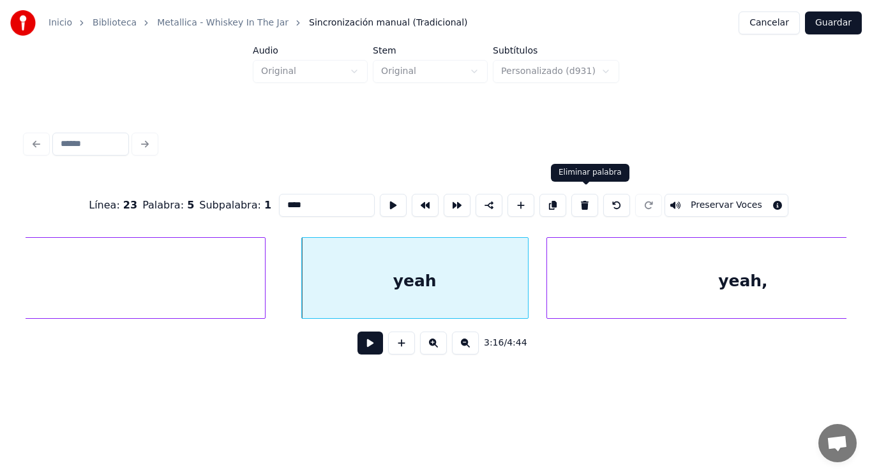
click at [586, 209] on button at bounding box center [584, 205] width 27 height 23
type input "******"
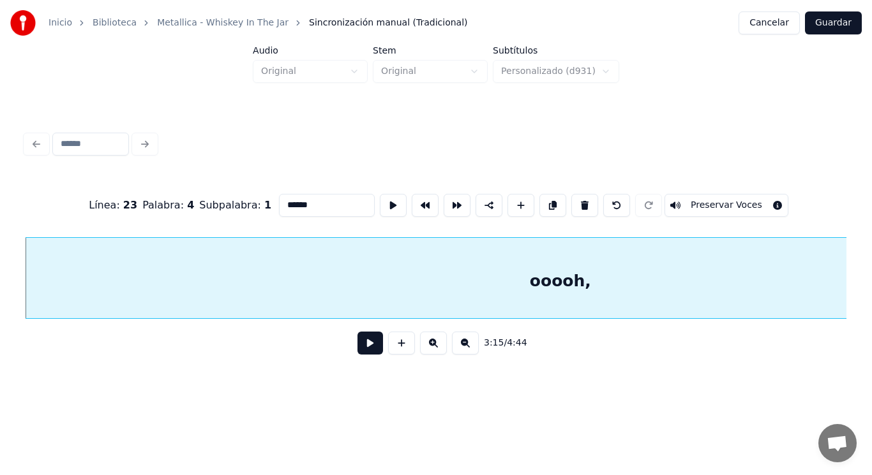
click at [365, 348] on button at bounding box center [370, 343] width 26 height 23
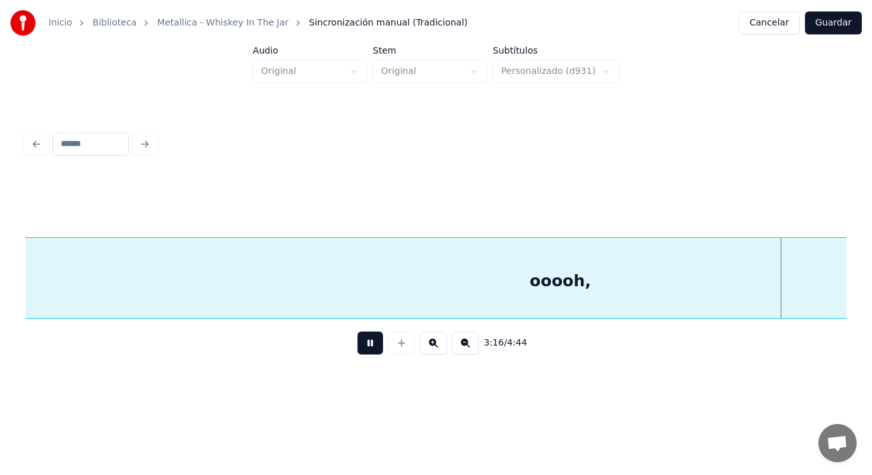
scroll to position [0, 175573]
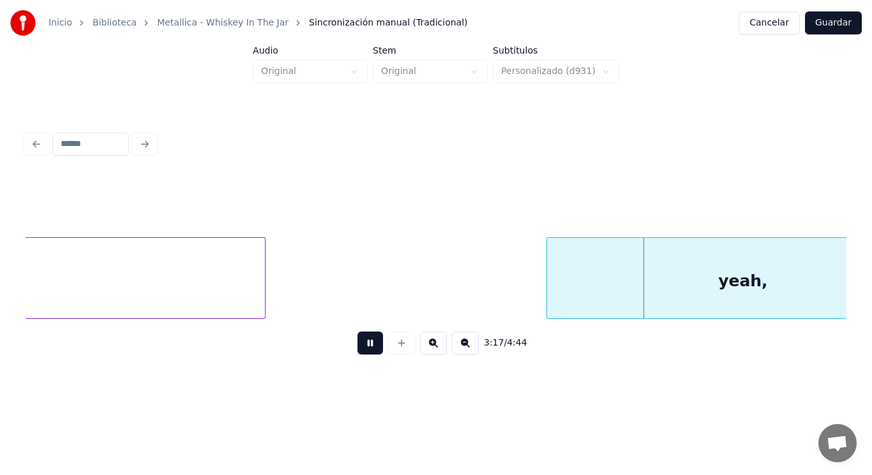
click at [365, 348] on button at bounding box center [370, 343] width 26 height 23
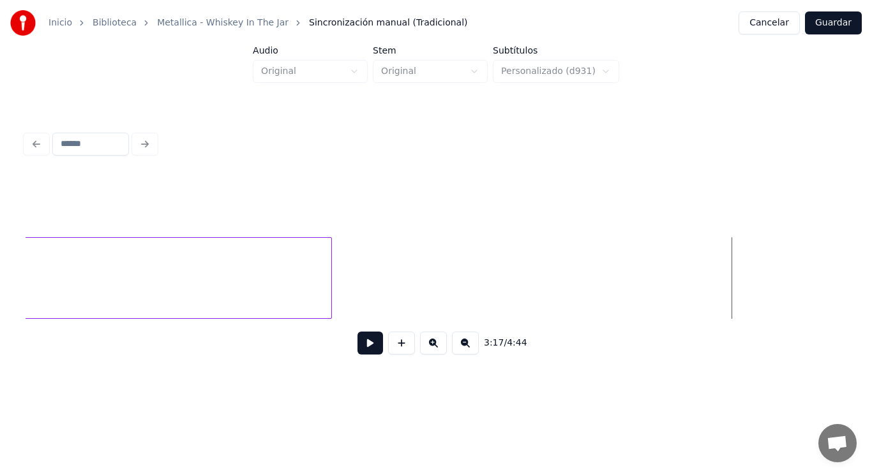
scroll to position [0, 174918]
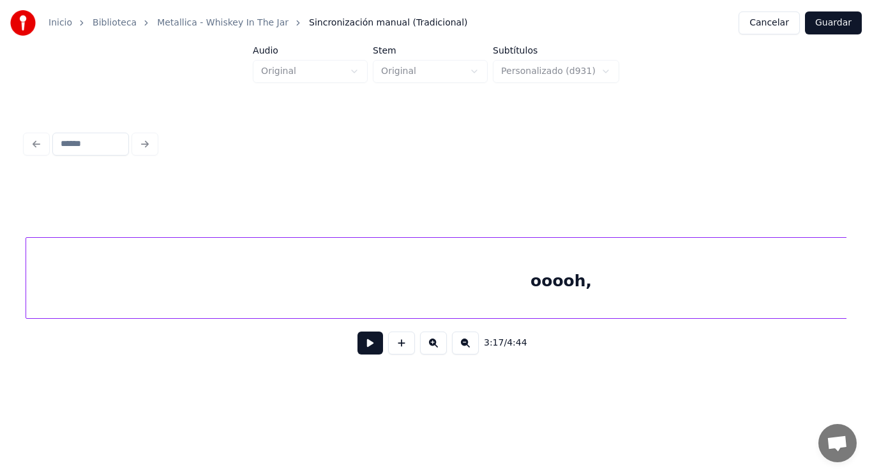
click at [440, 287] on div "ooooh," at bounding box center [561, 278] width 1071 height 82
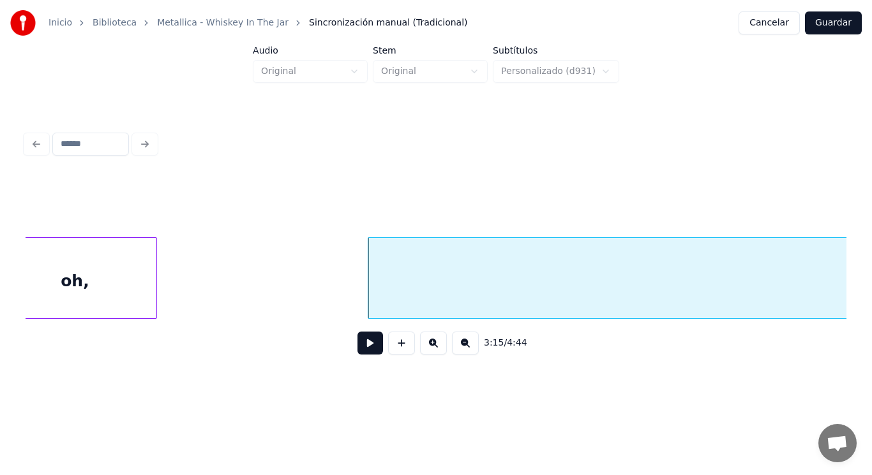
scroll to position [0, 174509]
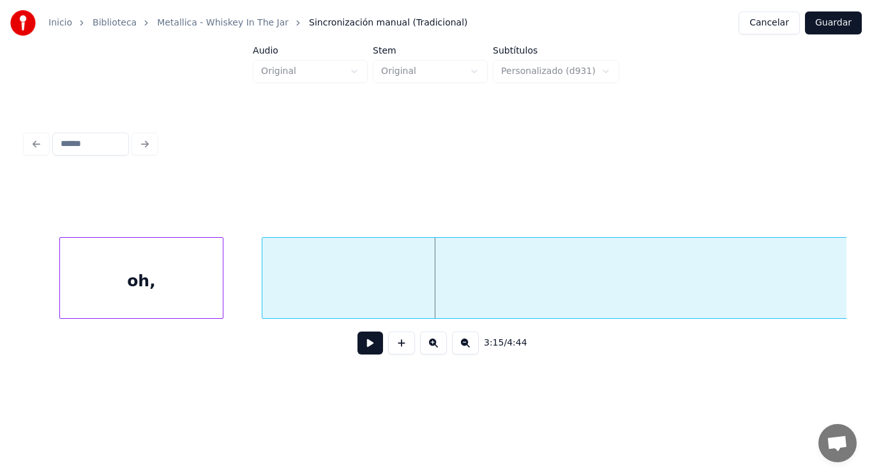
click at [264, 283] on div at bounding box center [264, 278] width 4 height 80
click at [169, 288] on div "oh," at bounding box center [141, 281] width 163 height 87
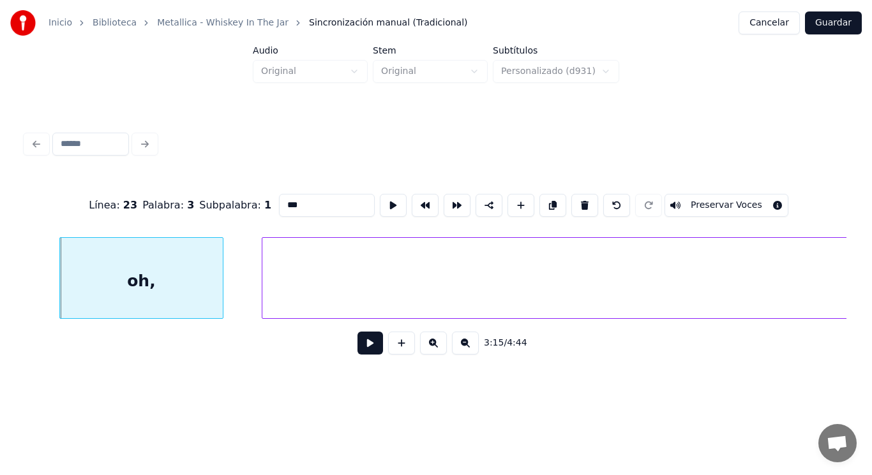
click at [366, 343] on button at bounding box center [370, 343] width 26 height 23
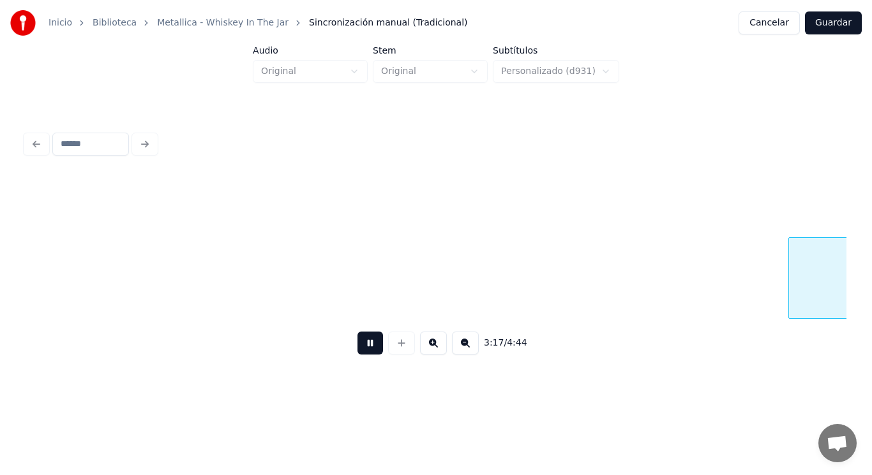
scroll to position [0, 176159]
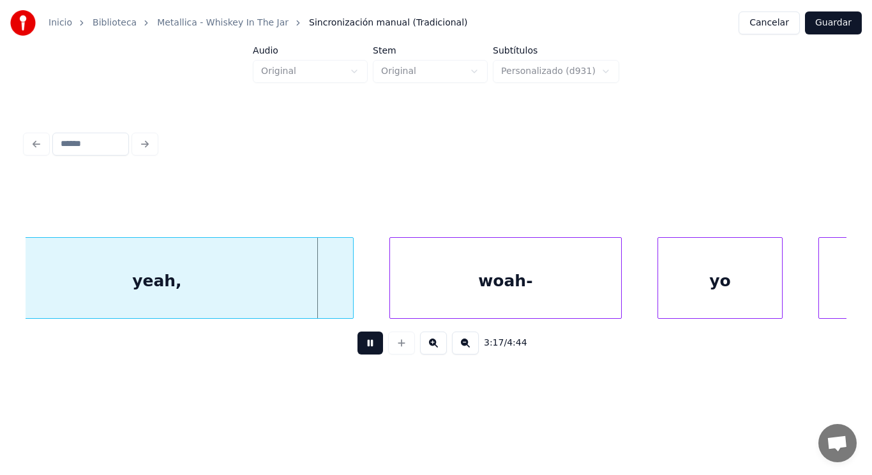
click at [366, 343] on button at bounding box center [370, 343] width 26 height 23
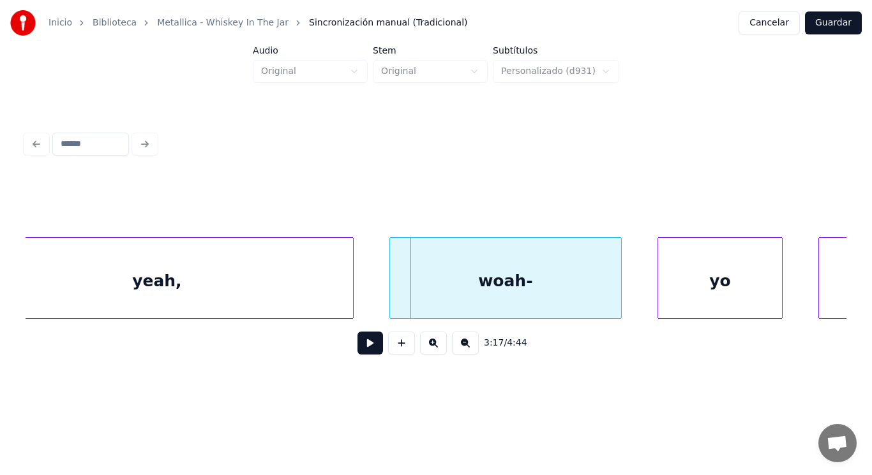
click at [228, 281] on div "yeah," at bounding box center [157, 281] width 392 height 87
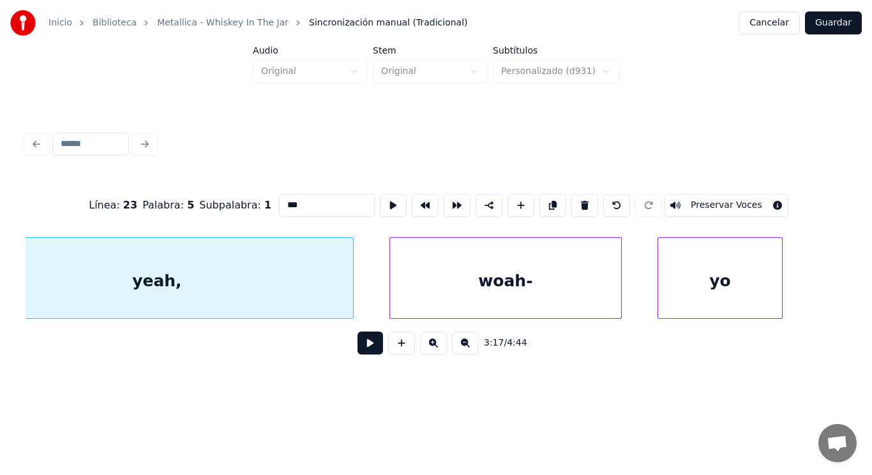
type input "*****"
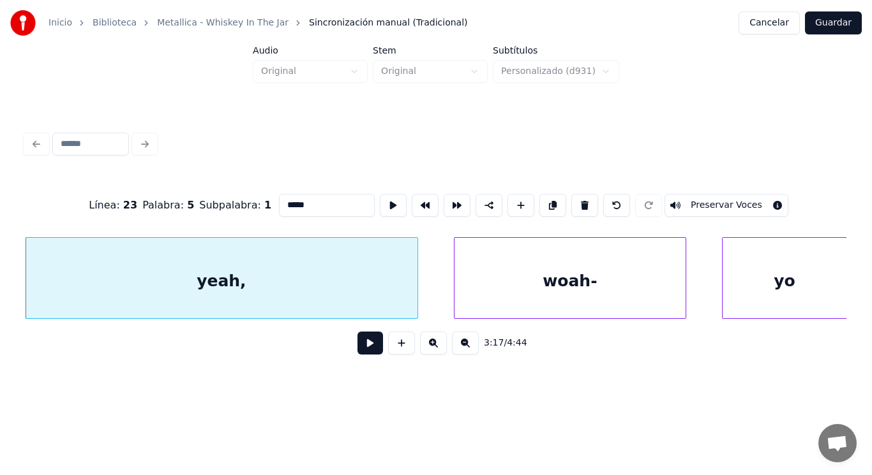
click at [361, 347] on button at bounding box center [370, 343] width 26 height 23
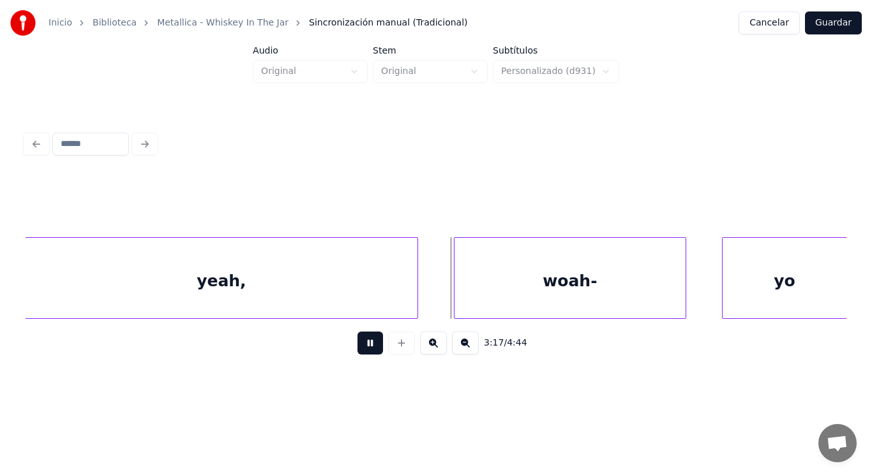
click at [361, 347] on button at bounding box center [370, 343] width 26 height 23
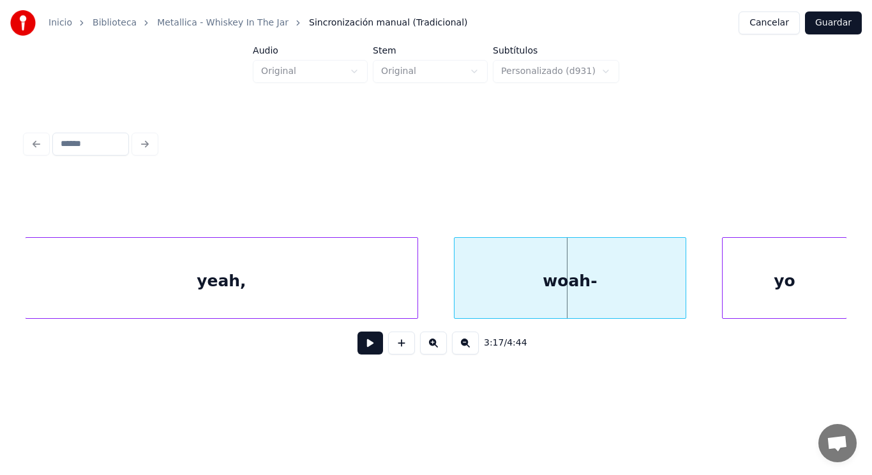
click at [396, 275] on div "yeah," at bounding box center [222, 281] width 392 height 87
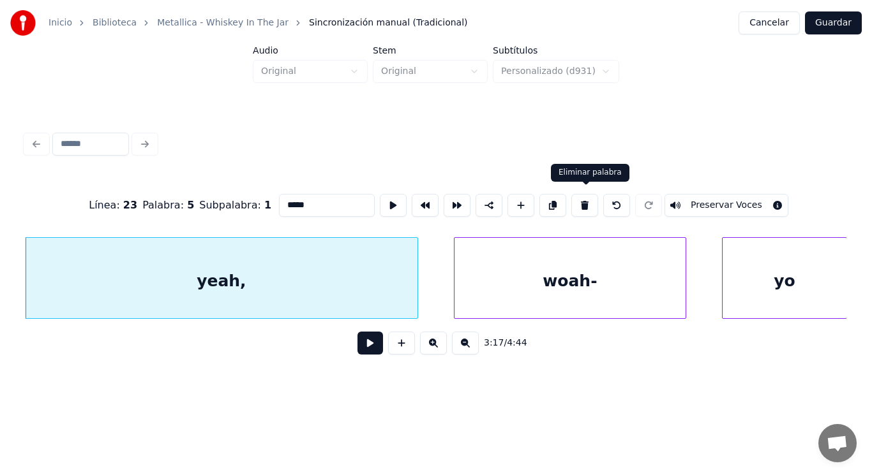
click at [586, 207] on button at bounding box center [584, 205] width 27 height 23
type input "******"
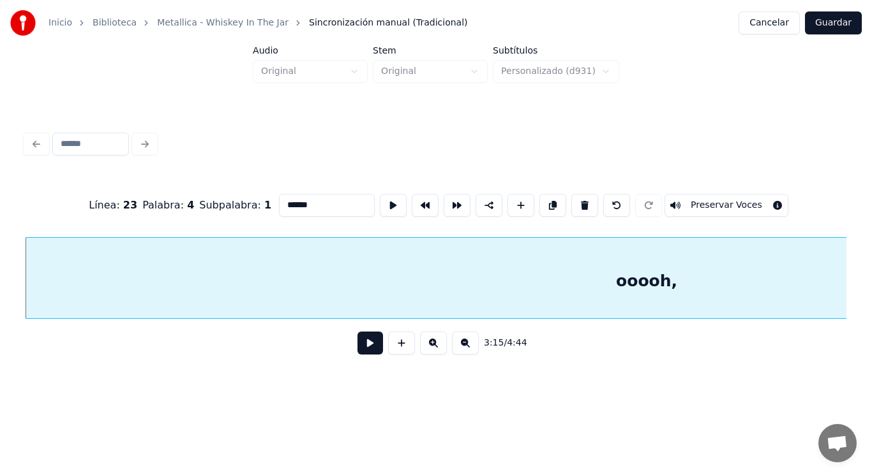
click at [357, 351] on button at bounding box center [370, 343] width 26 height 23
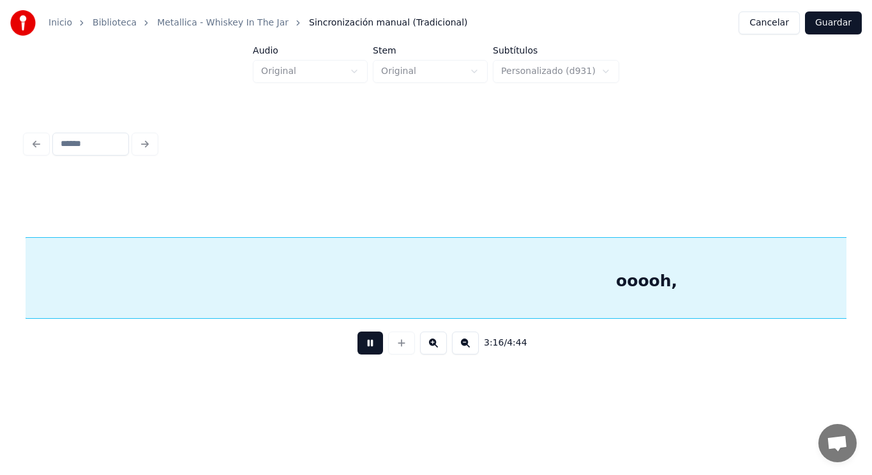
scroll to position [0, 175574]
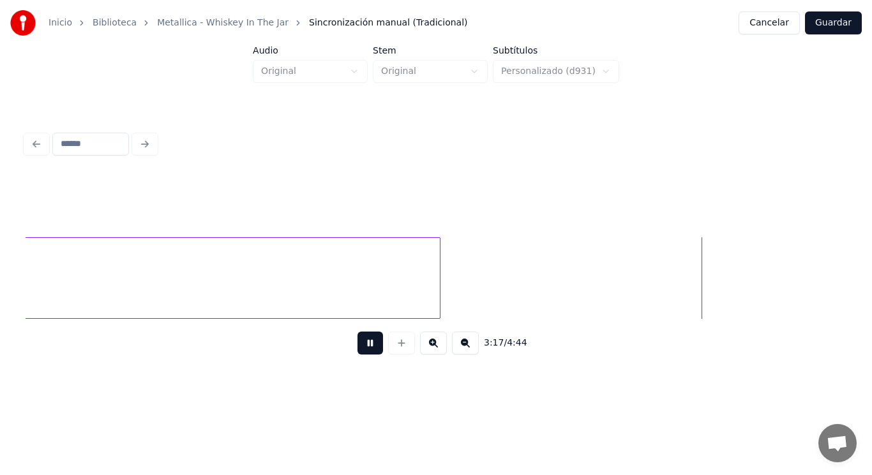
click at [357, 351] on button at bounding box center [370, 343] width 26 height 23
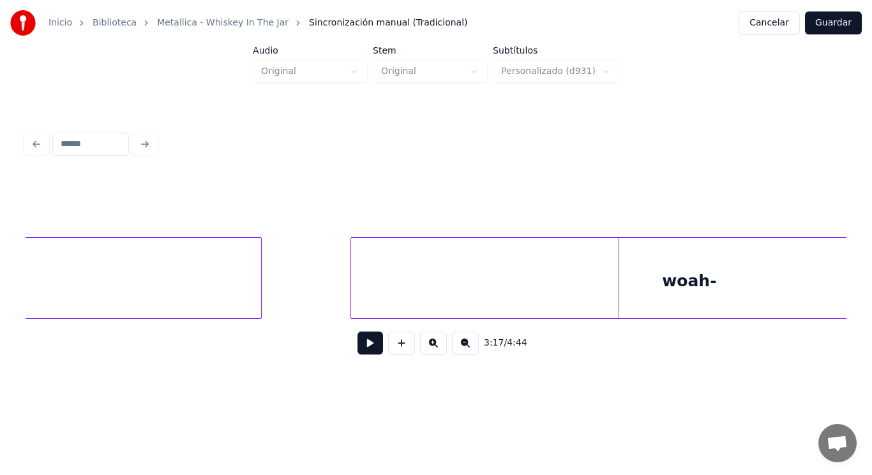
click at [352, 280] on div at bounding box center [353, 278] width 4 height 80
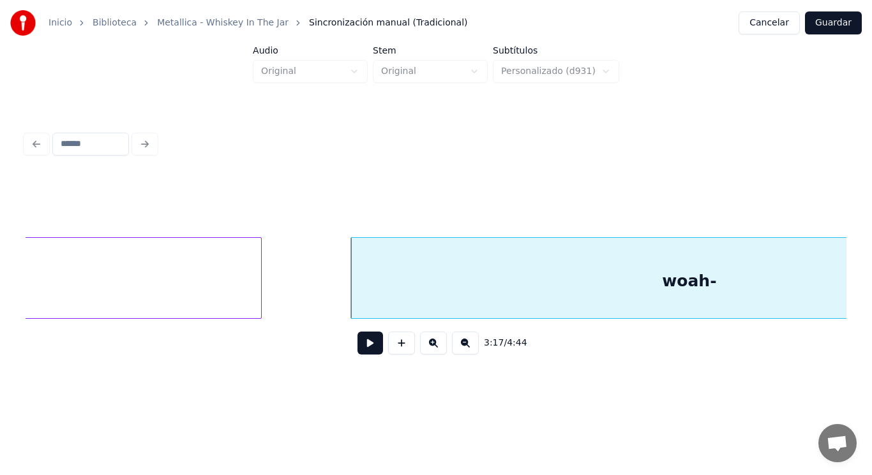
click at [406, 277] on div "woah-" at bounding box center [689, 281] width 676 height 87
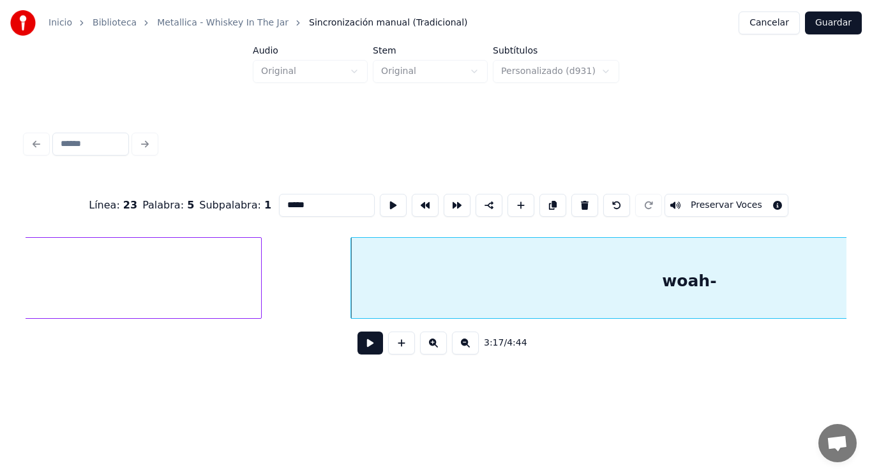
drag, startPoint x: 289, startPoint y: 203, endPoint x: 218, endPoint y: 195, distance: 72.0
click at [218, 195] on div "Línea : 23 Palabra : 5 Subpalabra : 1 ***** Preservar Voces" at bounding box center [436, 206] width 821 height 64
type input "*****"
click at [367, 355] on button at bounding box center [370, 343] width 26 height 23
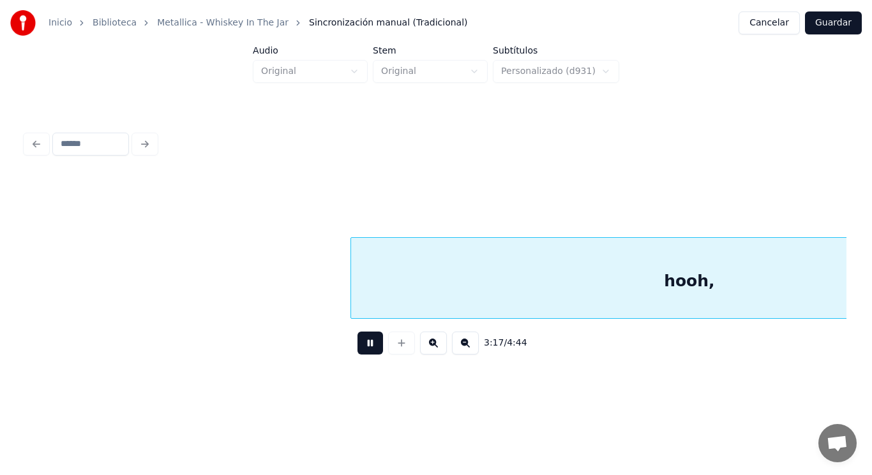
scroll to position [0, 176579]
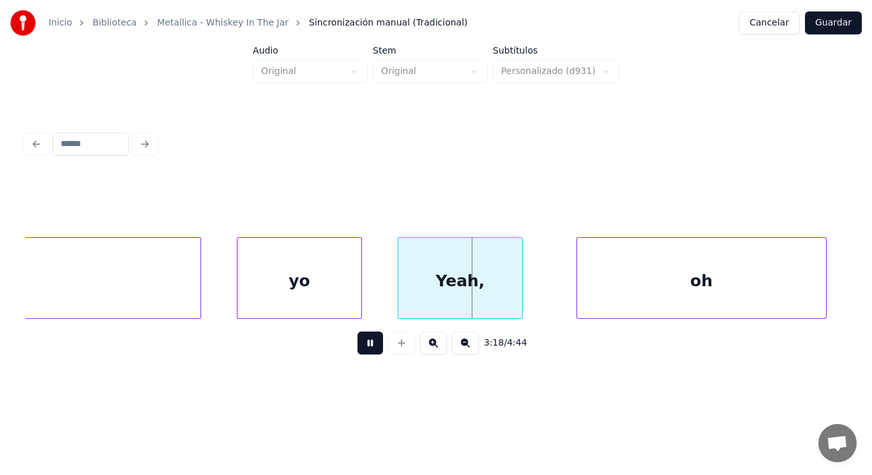
click at [367, 355] on button at bounding box center [370, 343] width 26 height 23
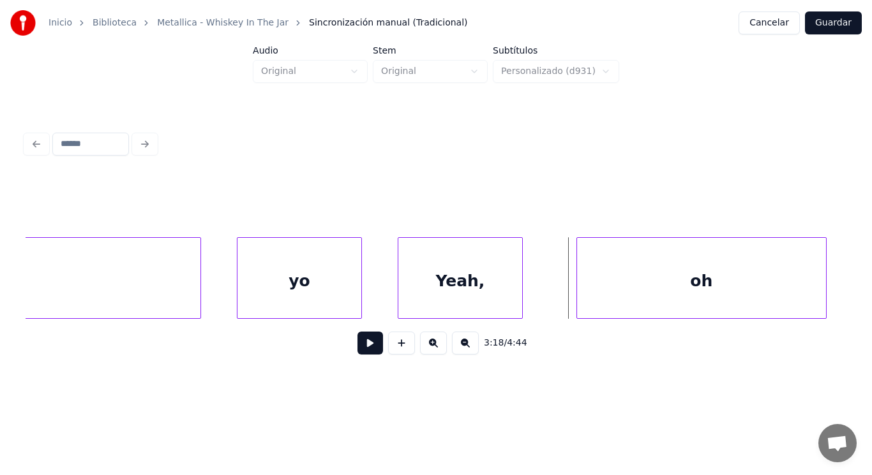
click at [277, 294] on div "yo" at bounding box center [299, 281] width 124 height 87
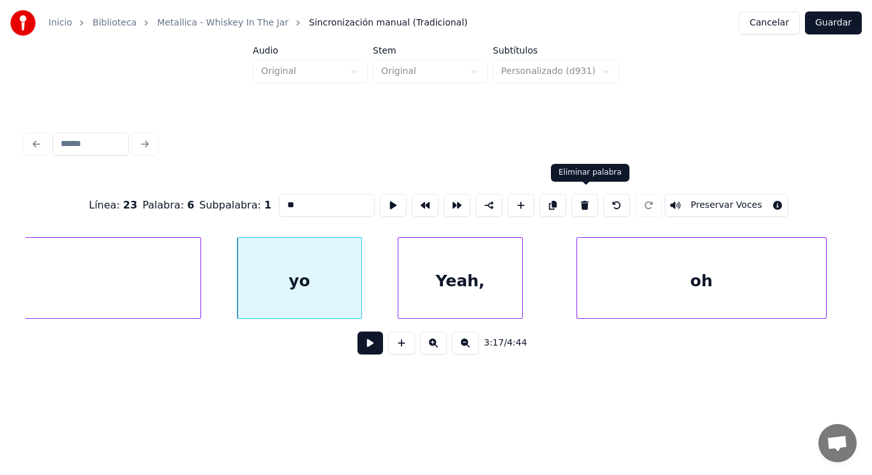
click at [585, 198] on button at bounding box center [584, 205] width 27 height 23
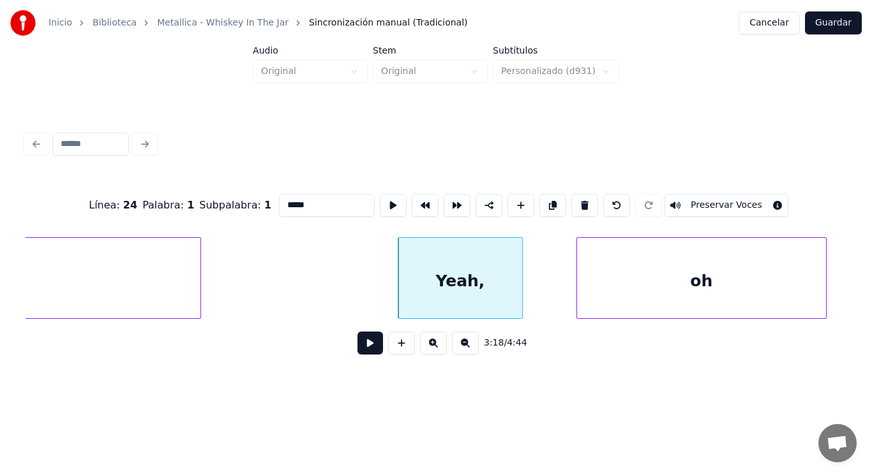
type input "*****"
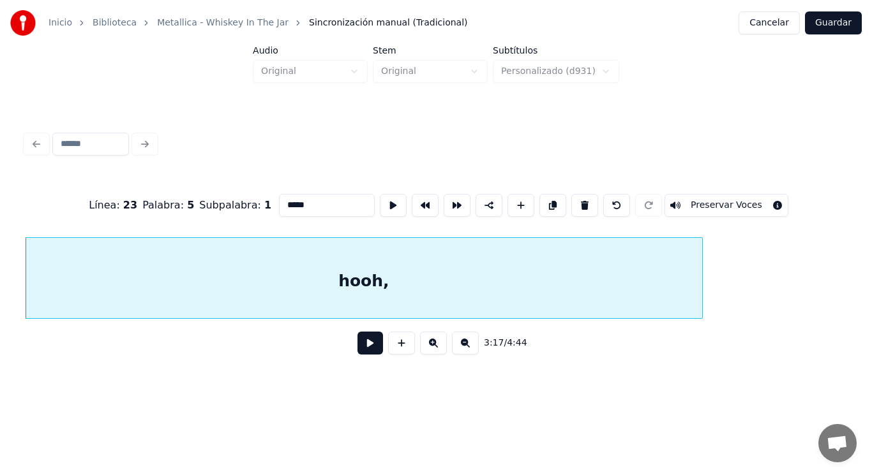
click at [369, 348] on button at bounding box center [370, 343] width 26 height 23
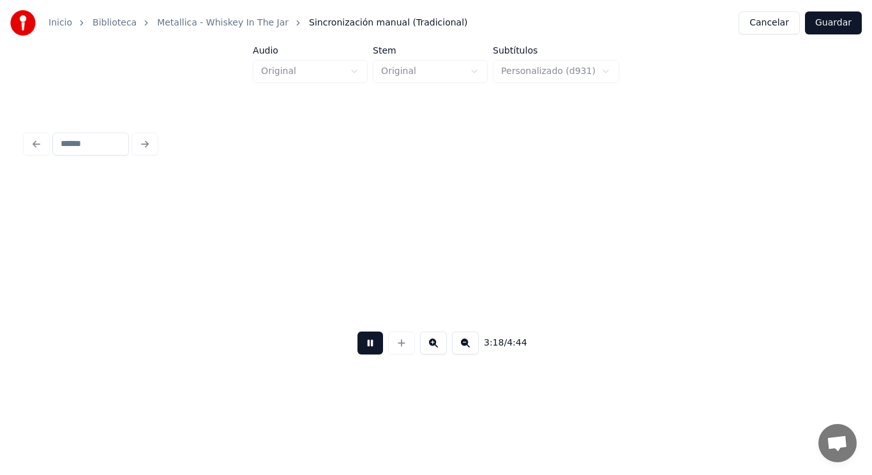
click at [369, 348] on button at bounding box center [370, 343] width 26 height 23
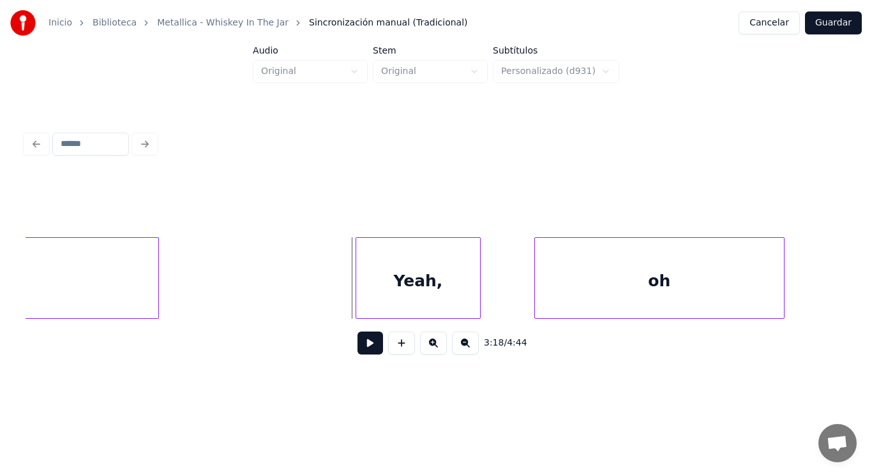
scroll to position [0, 176621]
click at [327, 278] on div at bounding box center [329, 278] width 4 height 80
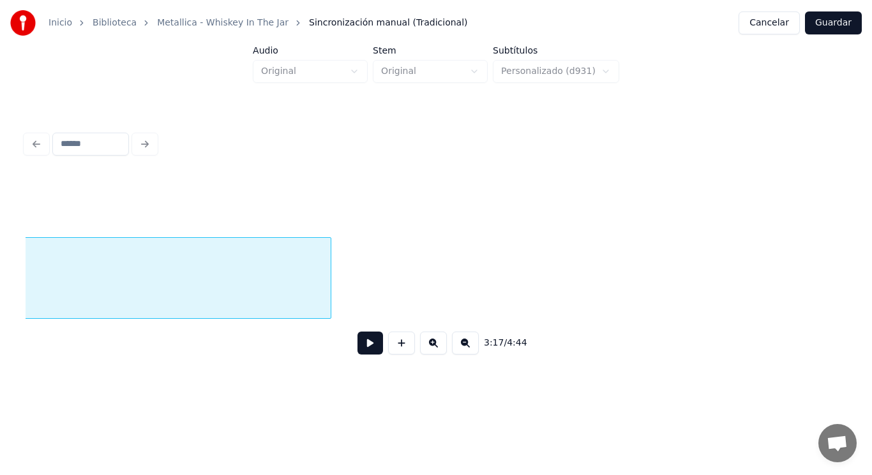
scroll to position [0, 176078]
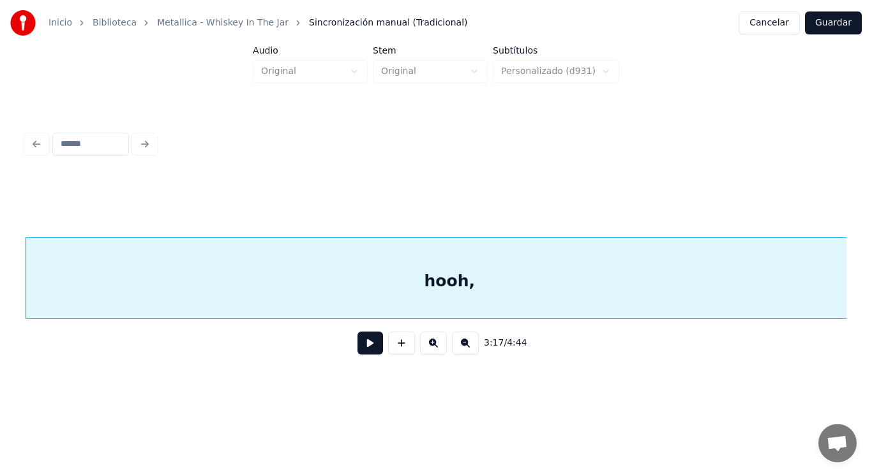
click at [361, 345] on button at bounding box center [370, 343] width 26 height 23
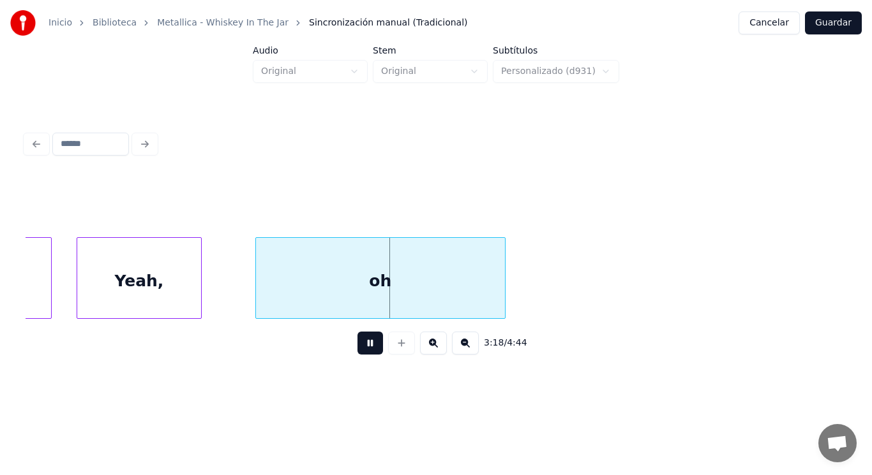
click at [361, 345] on button at bounding box center [370, 343] width 26 height 23
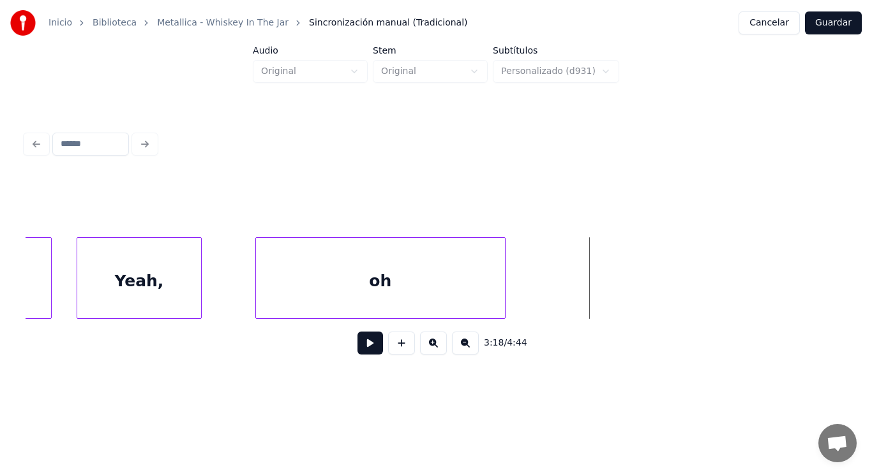
click at [297, 284] on div "oh" at bounding box center [380, 281] width 249 height 87
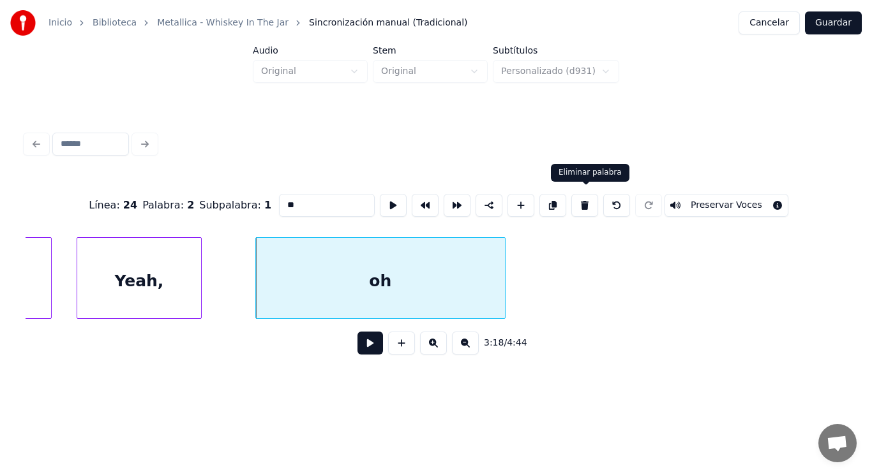
click at [580, 207] on button at bounding box center [584, 205] width 27 height 23
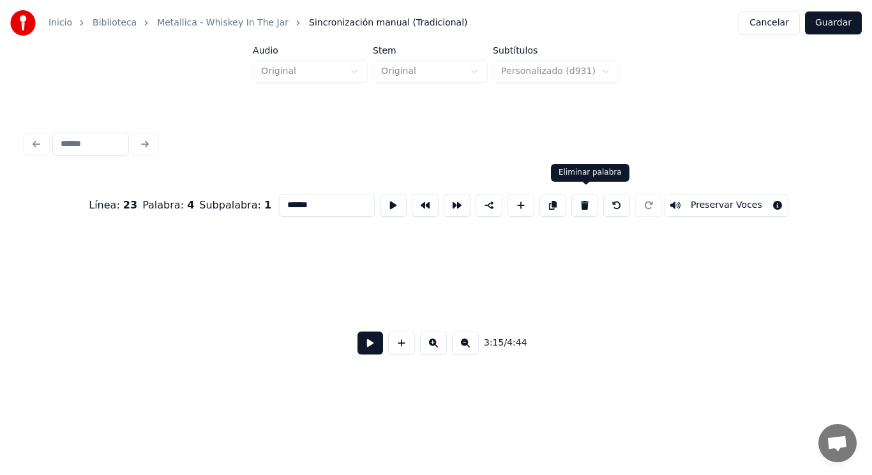
type input "******"
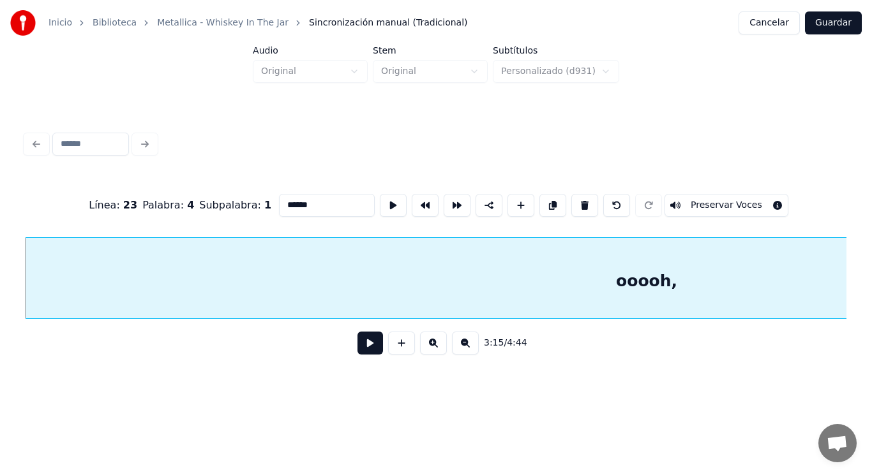
click at [368, 351] on button at bounding box center [370, 343] width 26 height 23
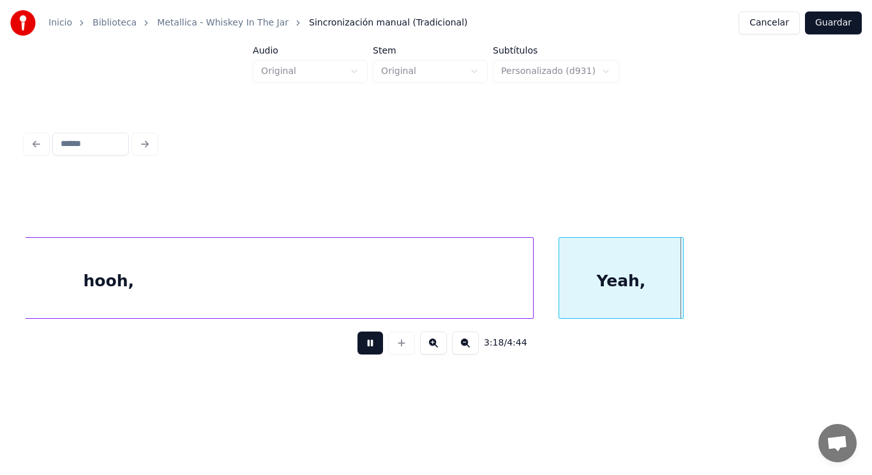
click at [368, 351] on button at bounding box center [370, 343] width 26 height 23
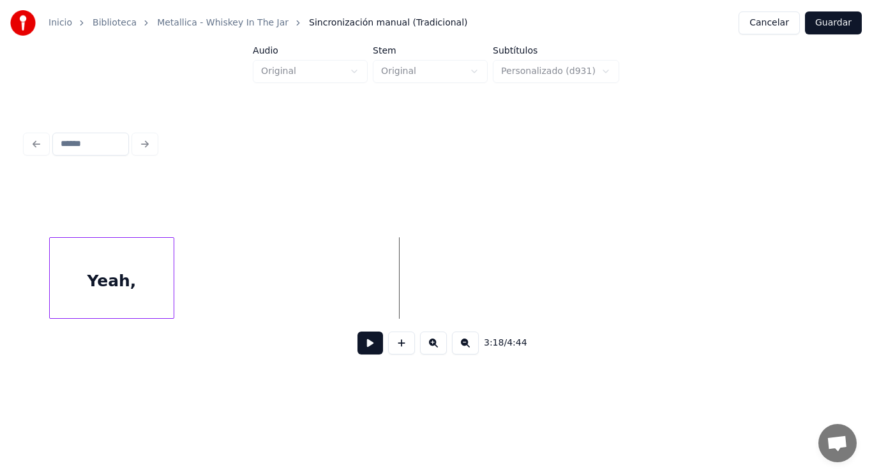
scroll to position [0, 176917]
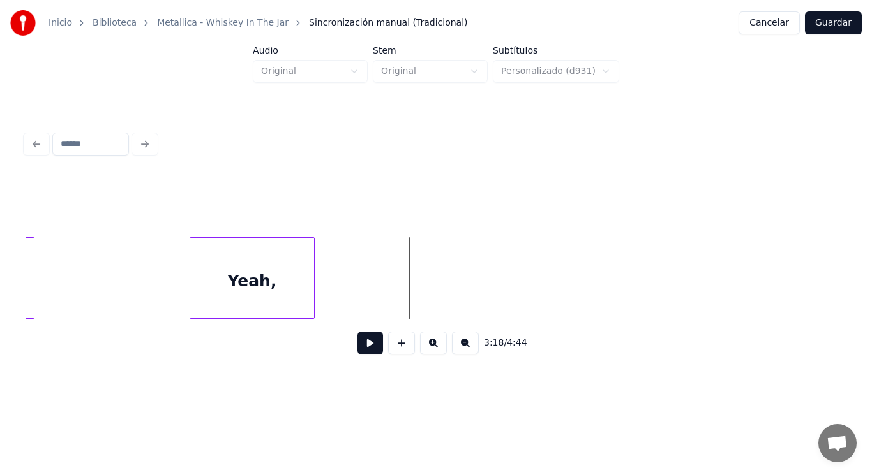
click at [264, 284] on div "Yeah," at bounding box center [252, 281] width 124 height 87
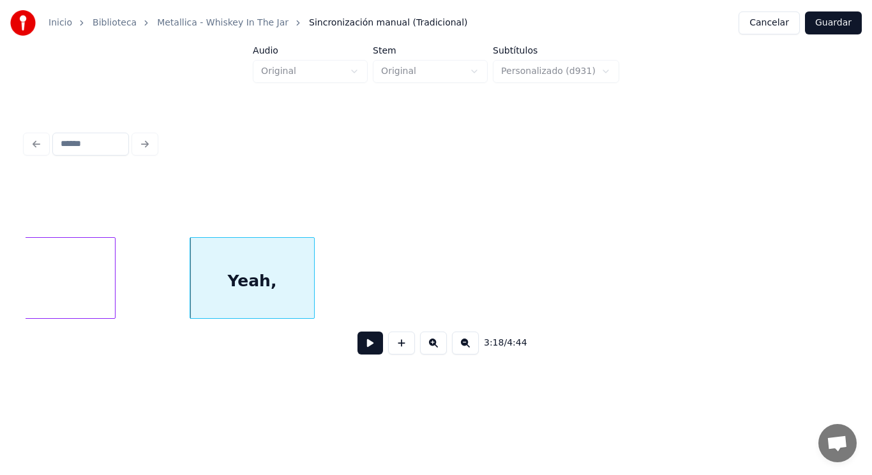
click at [114, 290] on div at bounding box center [113, 278] width 4 height 80
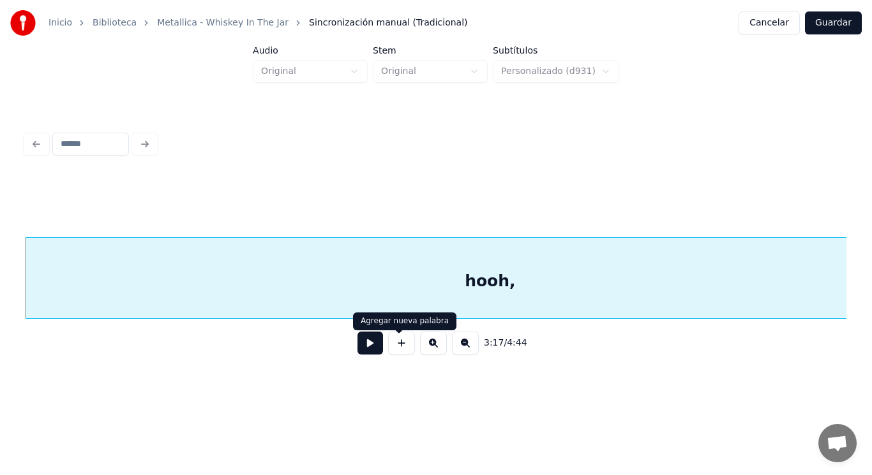
click at [357, 347] on button at bounding box center [370, 343] width 26 height 23
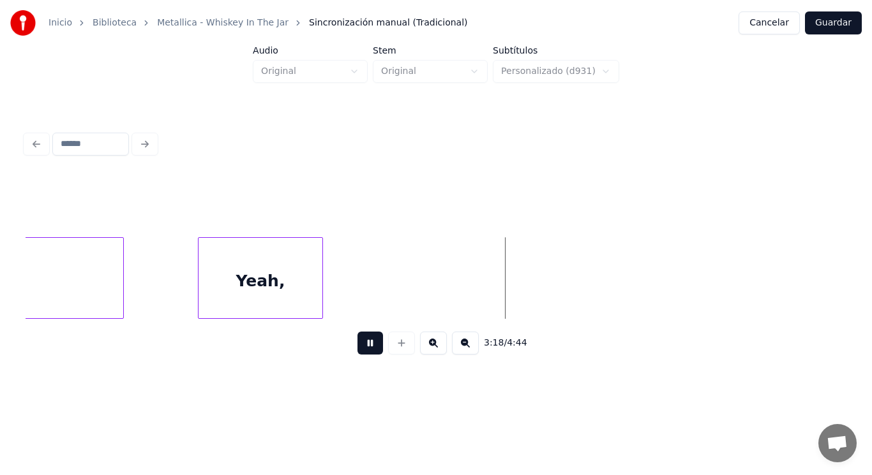
click at [357, 347] on button at bounding box center [370, 343] width 26 height 23
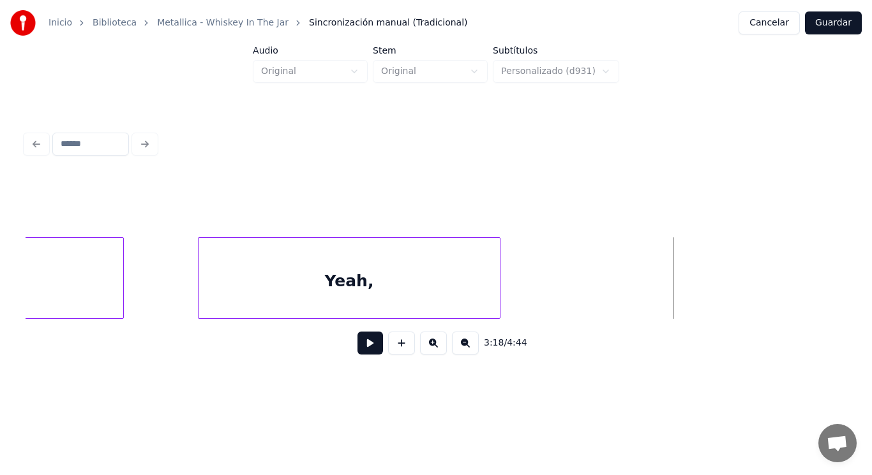
click at [499, 276] on div at bounding box center [498, 278] width 4 height 80
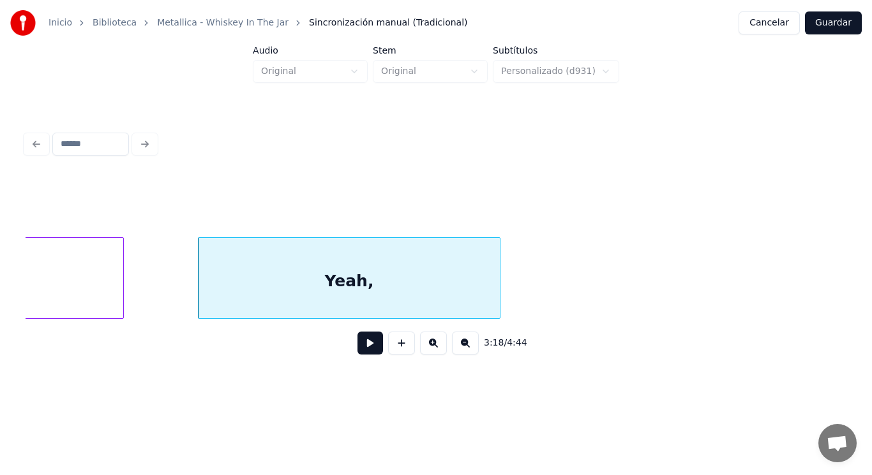
click at [317, 278] on div "Yeah," at bounding box center [348, 281] width 301 height 87
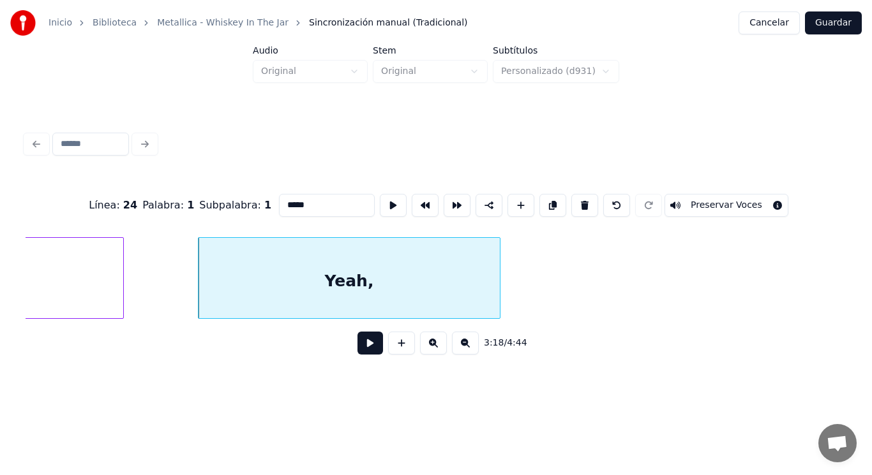
click at [279, 201] on input "*****" at bounding box center [327, 205] width 96 height 23
click at [282, 198] on input "******" at bounding box center [327, 205] width 96 height 23
type input "******"
click at [359, 347] on button at bounding box center [370, 343] width 26 height 23
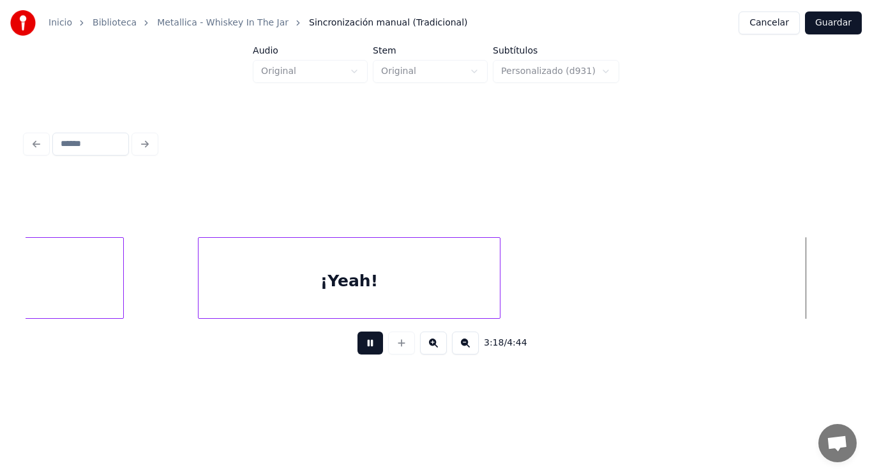
scroll to position [0, 177730]
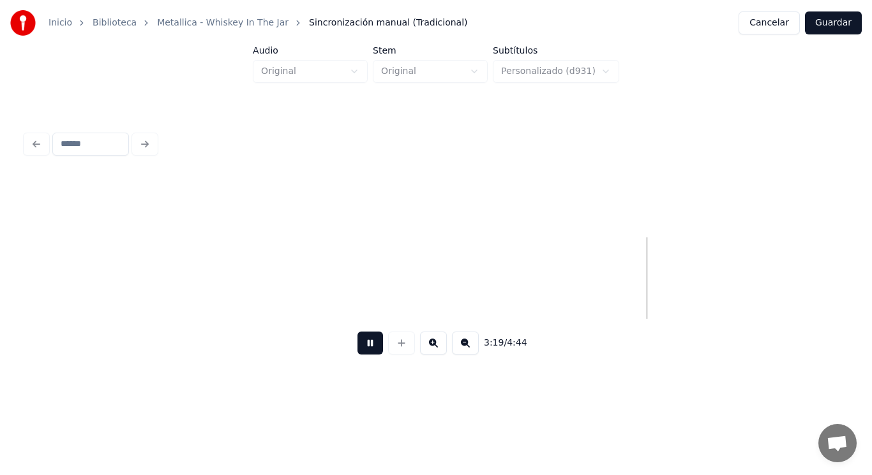
click at [359, 347] on button at bounding box center [370, 343] width 26 height 23
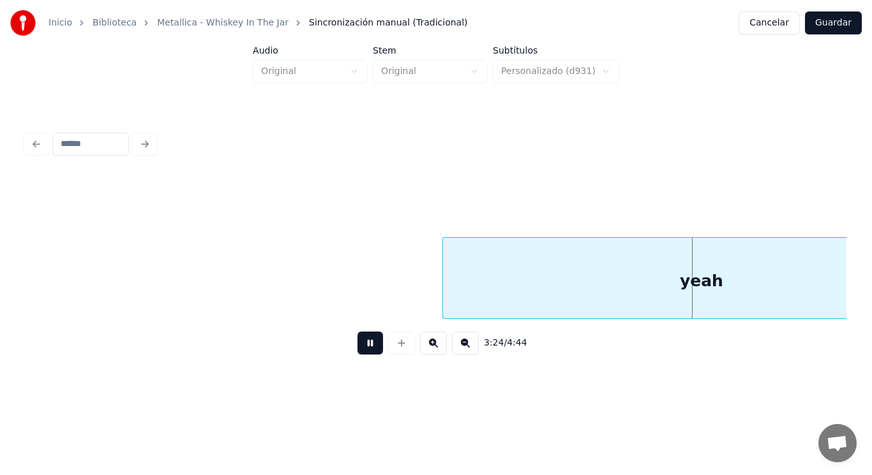
click at [359, 347] on button at bounding box center [370, 343] width 26 height 23
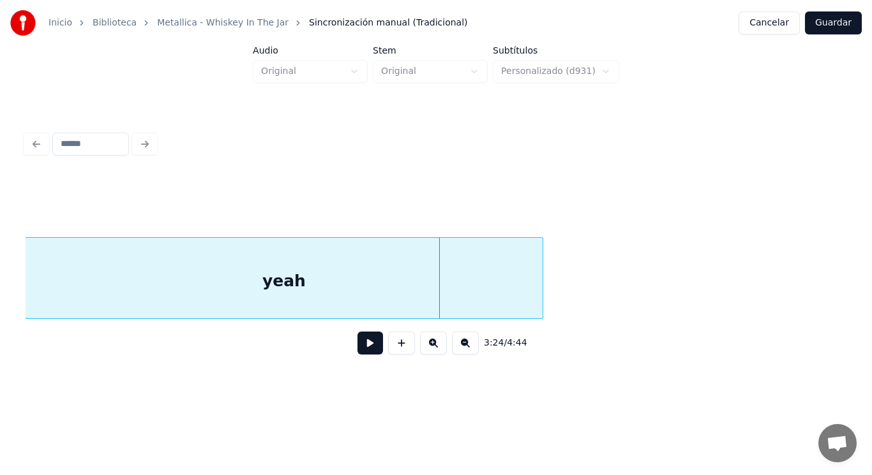
click at [56, 278] on div "yeah" at bounding box center [284, 281] width 517 height 87
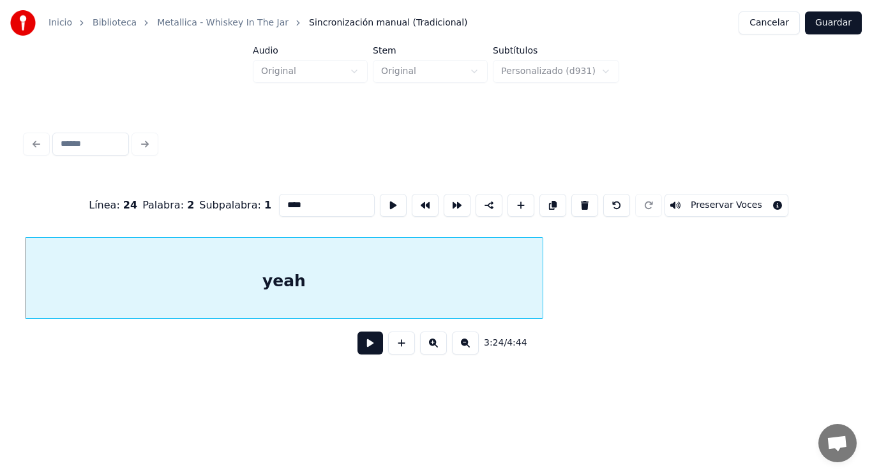
click at [362, 352] on button at bounding box center [370, 343] width 26 height 23
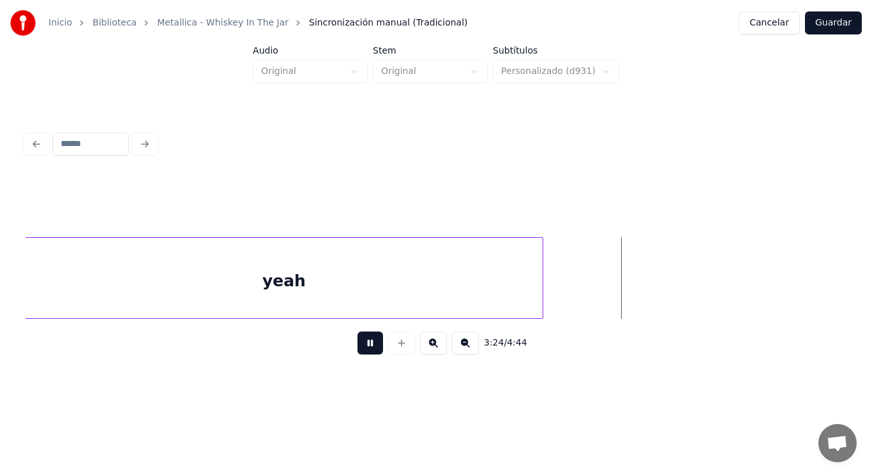
click at [362, 352] on button at bounding box center [370, 343] width 26 height 23
click at [285, 257] on div "yeah" at bounding box center [284, 281] width 517 height 87
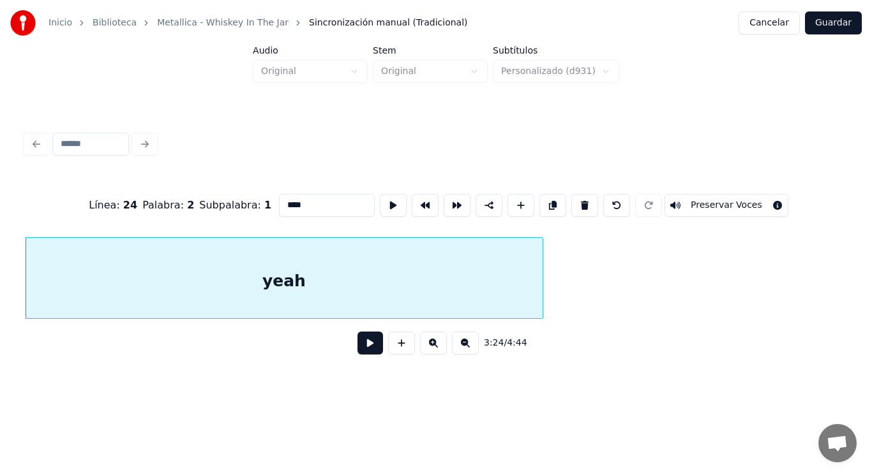
click at [279, 200] on input "****" at bounding box center [327, 205] width 96 height 23
click at [279, 200] on input "******" at bounding box center [327, 205] width 96 height 23
click at [300, 204] on input "**********" at bounding box center [327, 205] width 96 height 23
type input "*********"
click at [357, 353] on button at bounding box center [370, 343] width 26 height 23
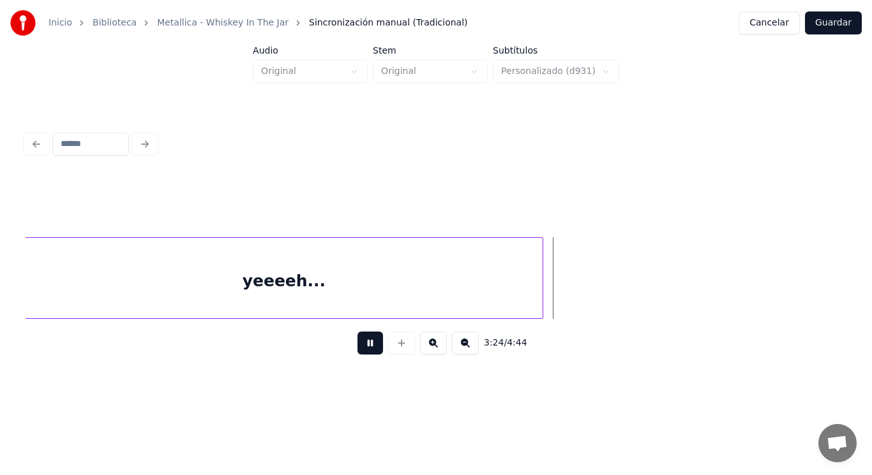
click at [357, 353] on button at bounding box center [370, 343] width 26 height 23
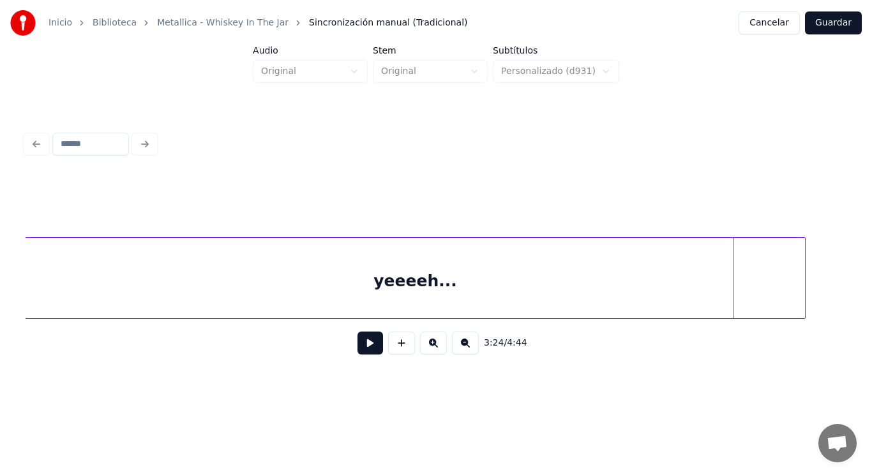
click at [803, 280] on div at bounding box center [803, 278] width 4 height 80
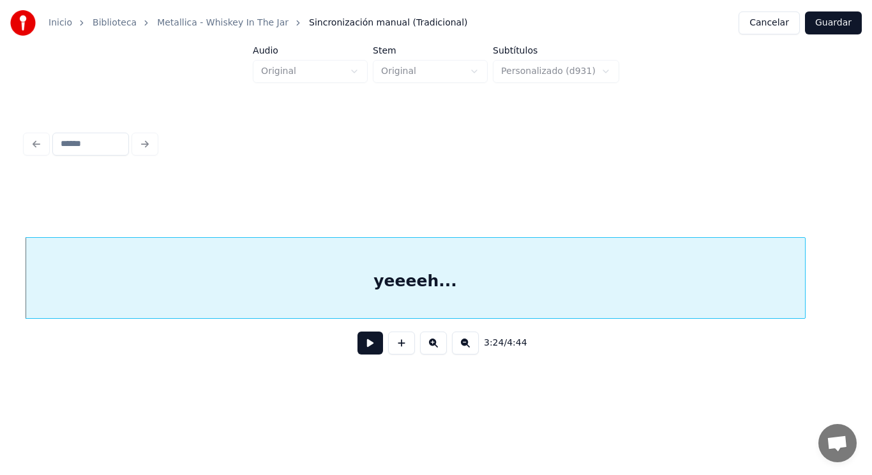
click at [364, 355] on button at bounding box center [370, 343] width 26 height 23
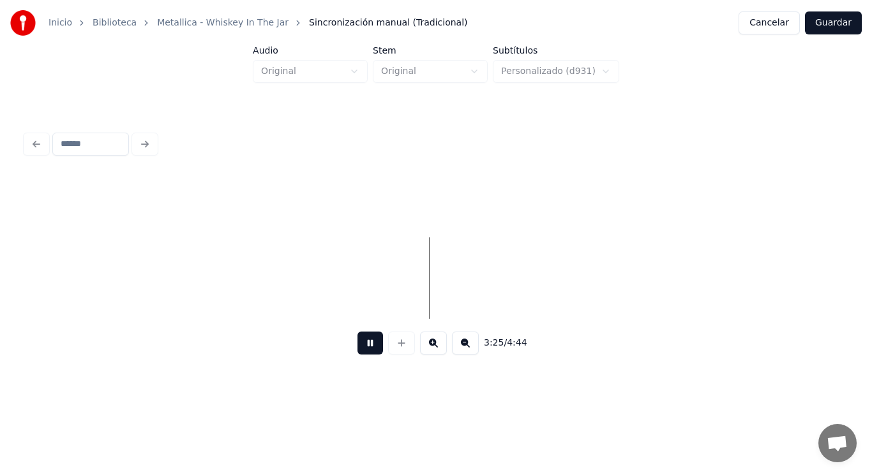
click at [364, 355] on button at bounding box center [370, 343] width 26 height 23
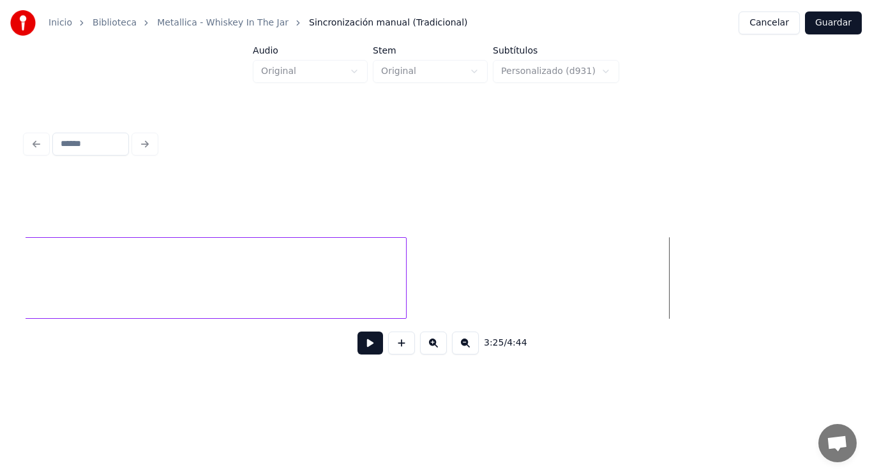
click at [406, 272] on div at bounding box center [404, 278] width 4 height 80
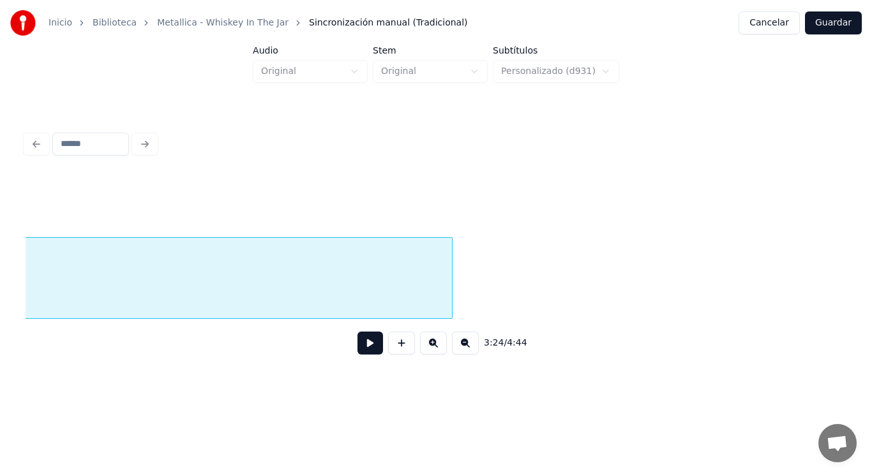
scroll to position [0, 182294]
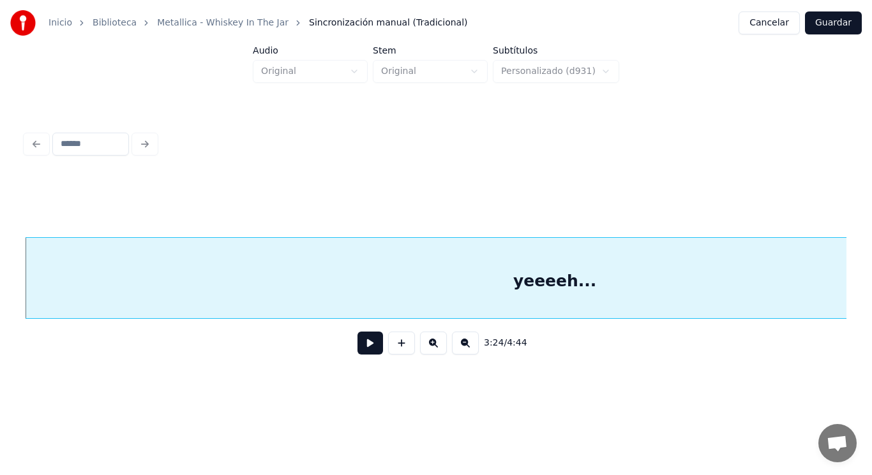
click at [357, 351] on button at bounding box center [370, 343] width 26 height 23
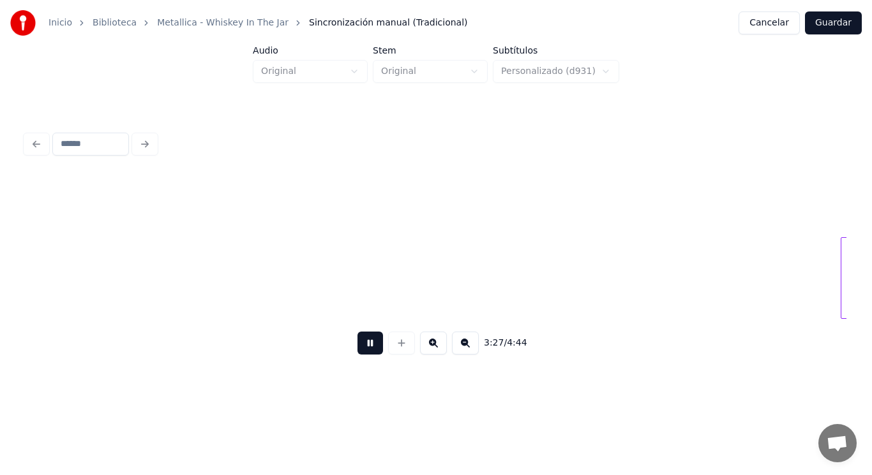
scroll to position [0, 185611]
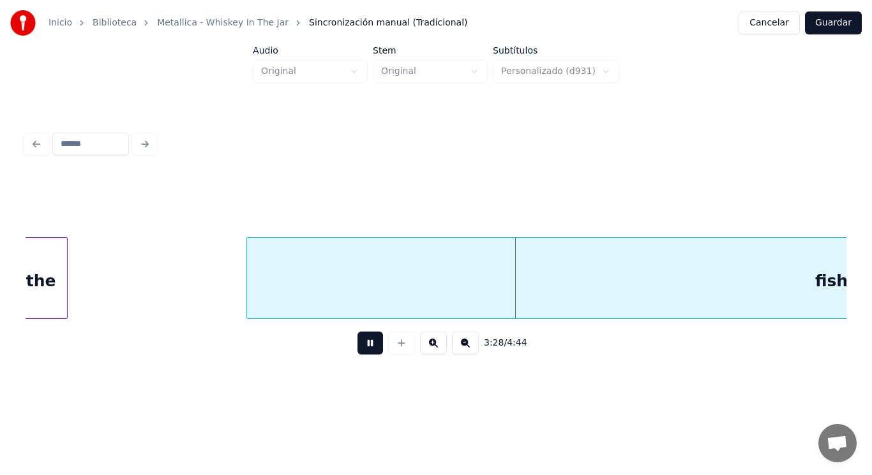
click at [357, 351] on button at bounding box center [370, 343] width 26 height 23
click at [31, 276] on div "the" at bounding box center [41, 281] width 52 height 87
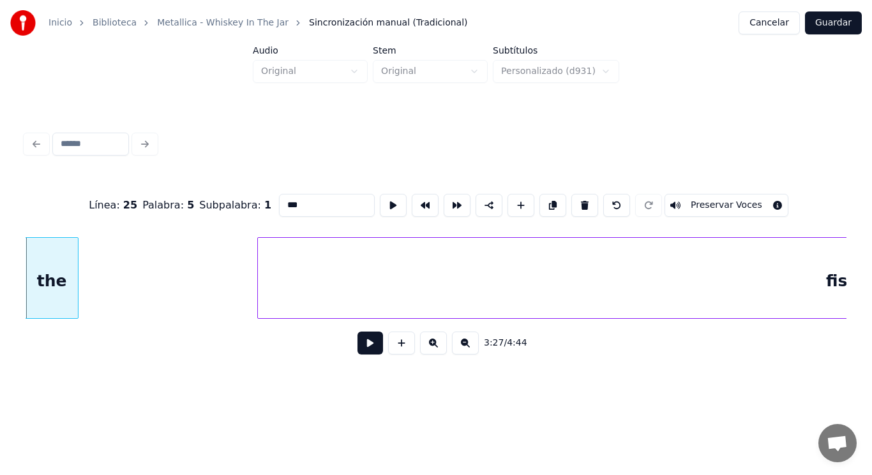
click at [361, 345] on button at bounding box center [370, 343] width 26 height 23
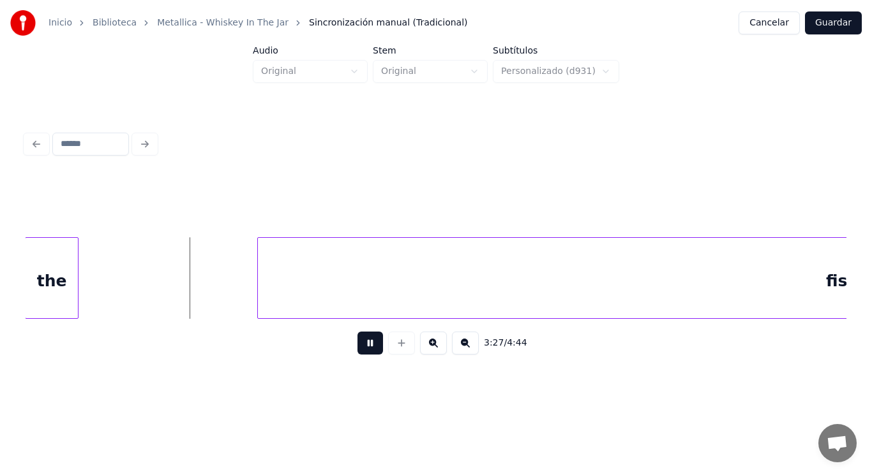
click at [361, 345] on button at bounding box center [370, 343] width 26 height 23
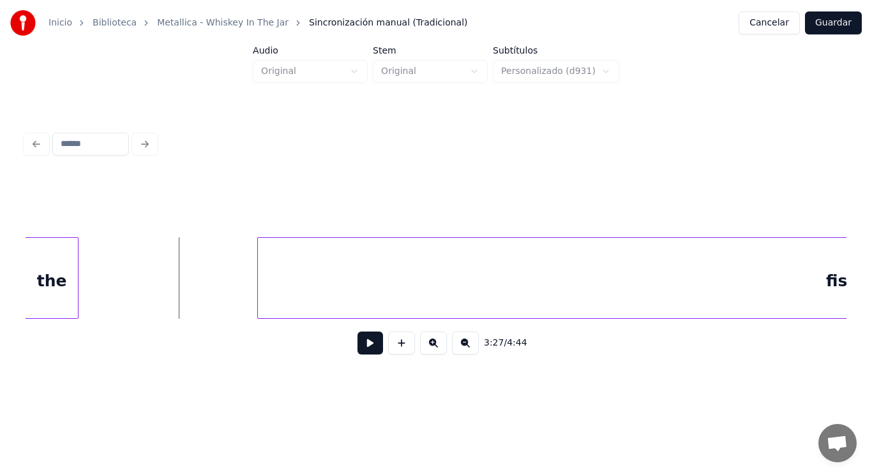
click at [364, 353] on button at bounding box center [370, 343] width 26 height 23
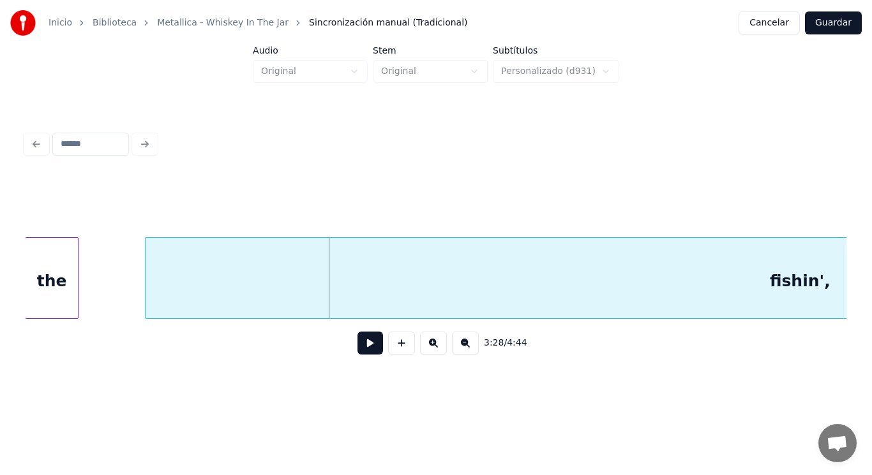
click at [147, 285] on div at bounding box center [147, 278] width 4 height 80
click at [366, 347] on button at bounding box center [370, 343] width 26 height 23
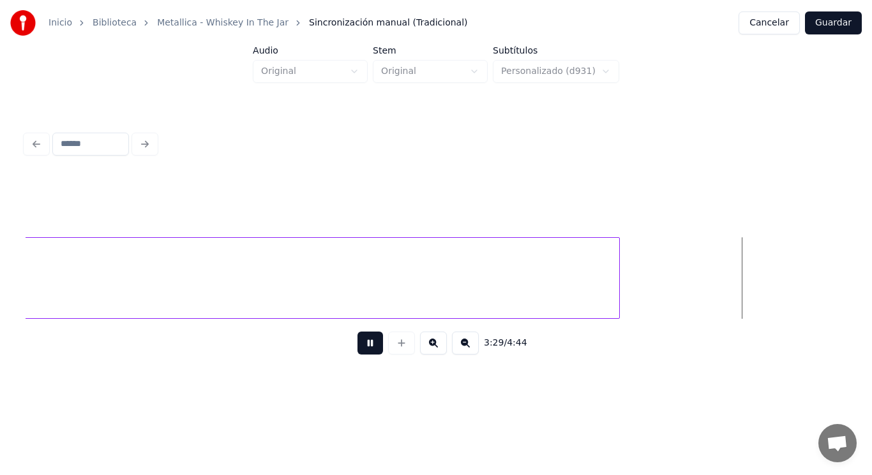
scroll to position [0, 187266]
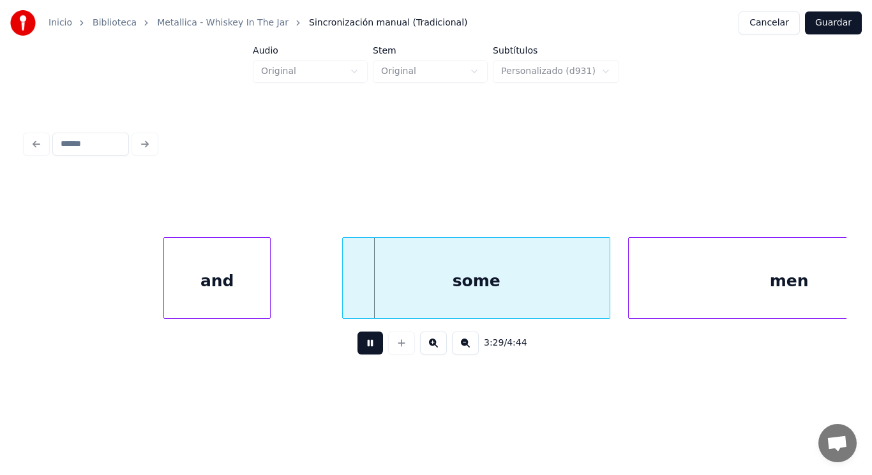
click at [366, 347] on button at bounding box center [370, 343] width 26 height 23
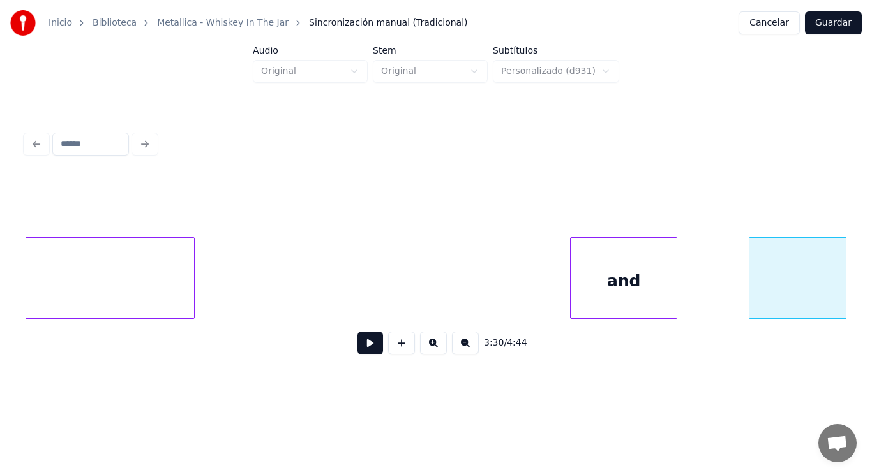
scroll to position [0, 186832]
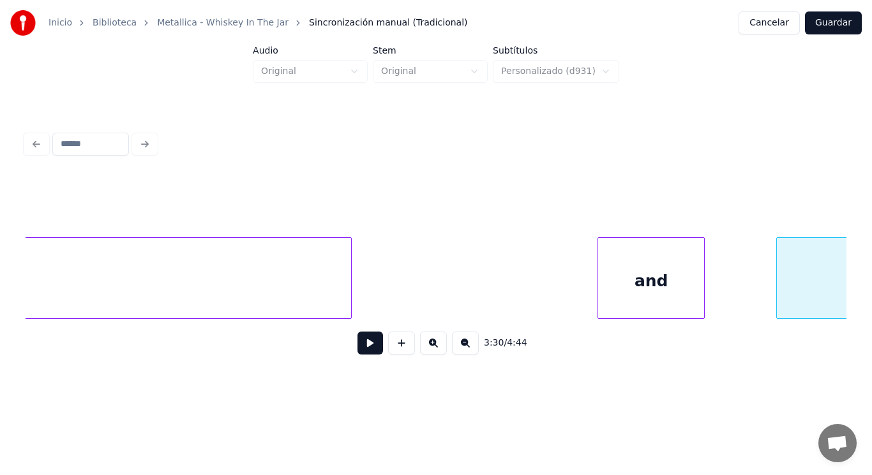
click at [348, 281] on div at bounding box center [349, 278] width 4 height 80
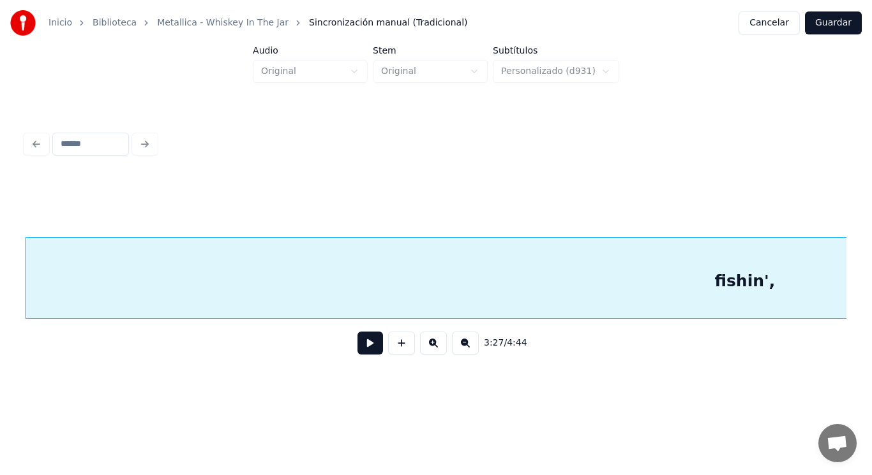
click at [357, 350] on button at bounding box center [370, 343] width 26 height 23
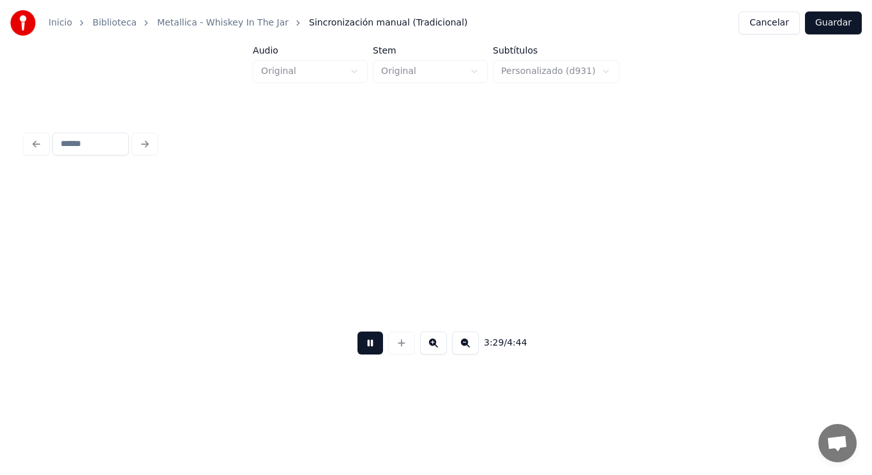
scroll to position [0, 187379]
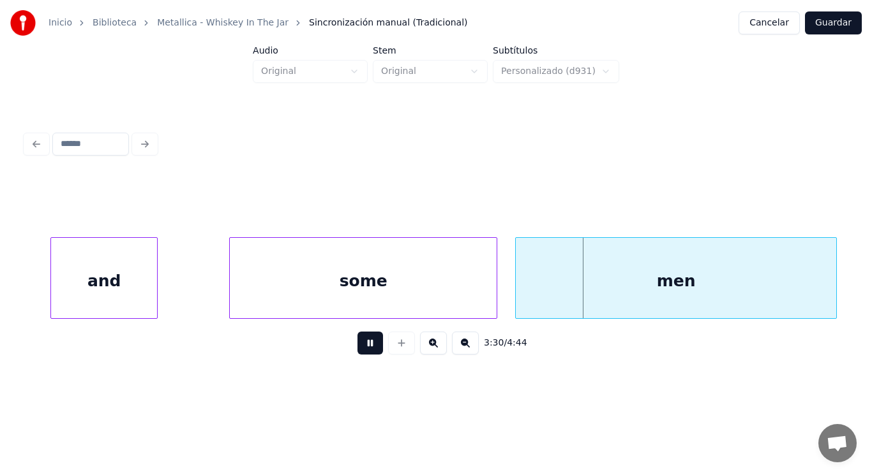
click at [357, 350] on button at bounding box center [370, 343] width 26 height 23
click at [121, 301] on div "and" at bounding box center [104, 281] width 106 height 87
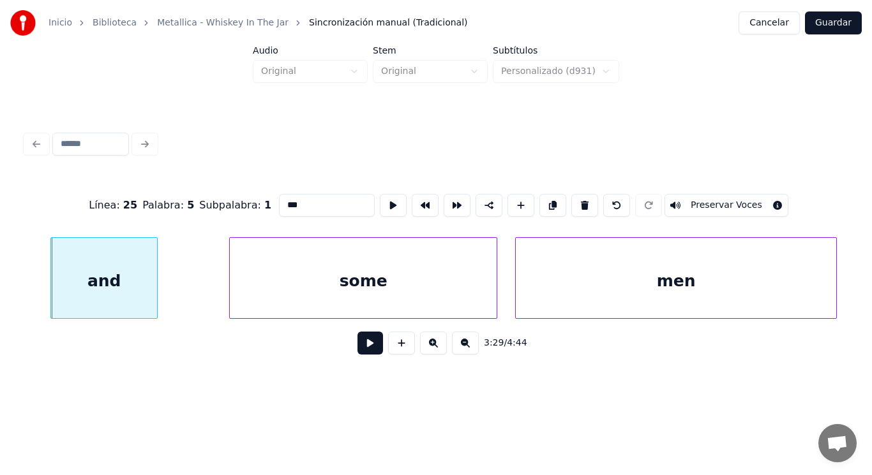
type input "***"
click at [366, 348] on button at bounding box center [370, 343] width 26 height 23
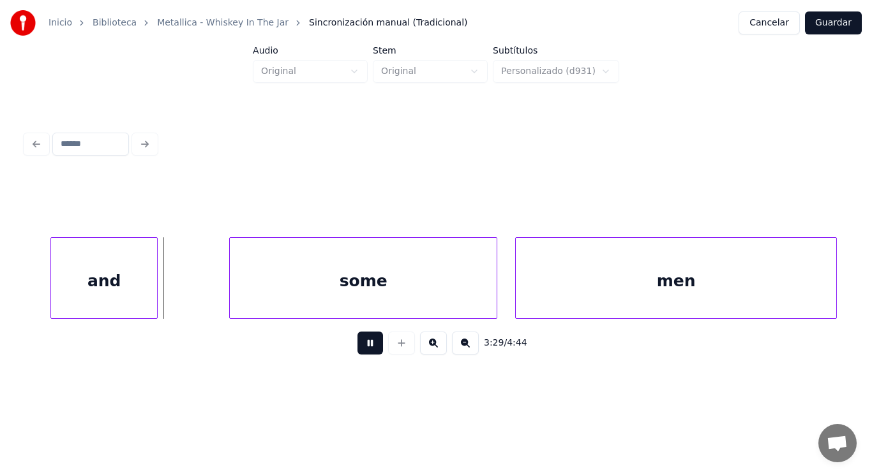
click at [366, 348] on button at bounding box center [370, 343] width 26 height 23
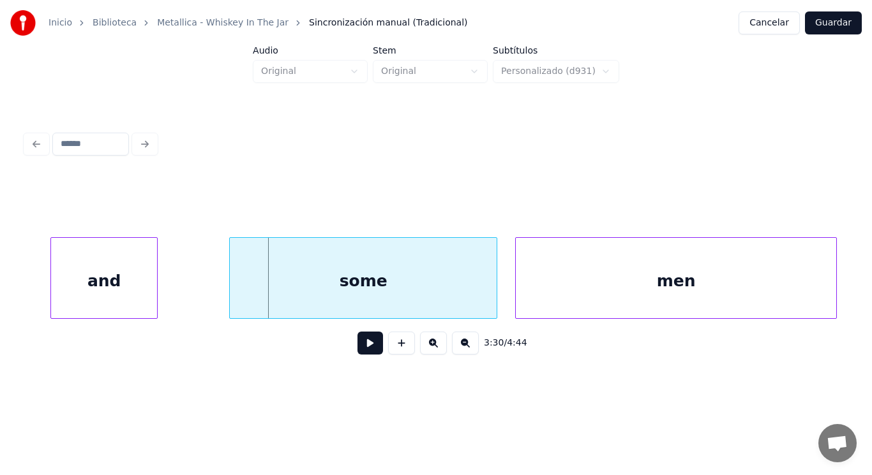
click at [146, 296] on div "and" at bounding box center [104, 281] width 106 height 87
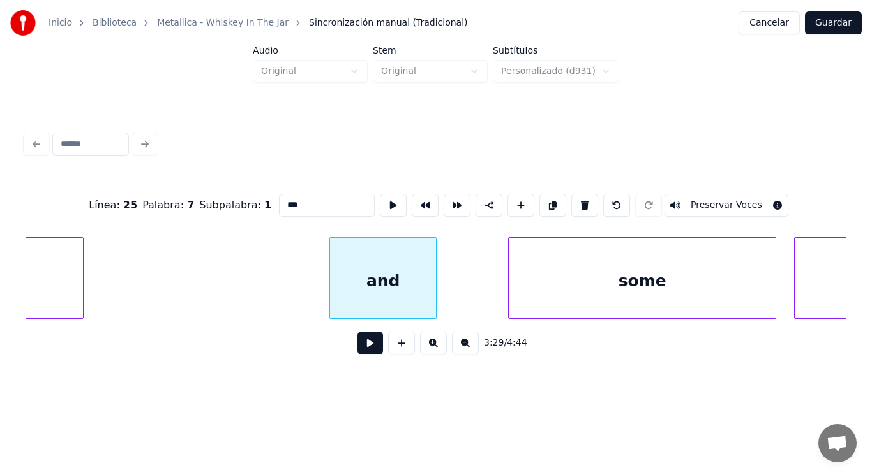
scroll to position [0, 187098]
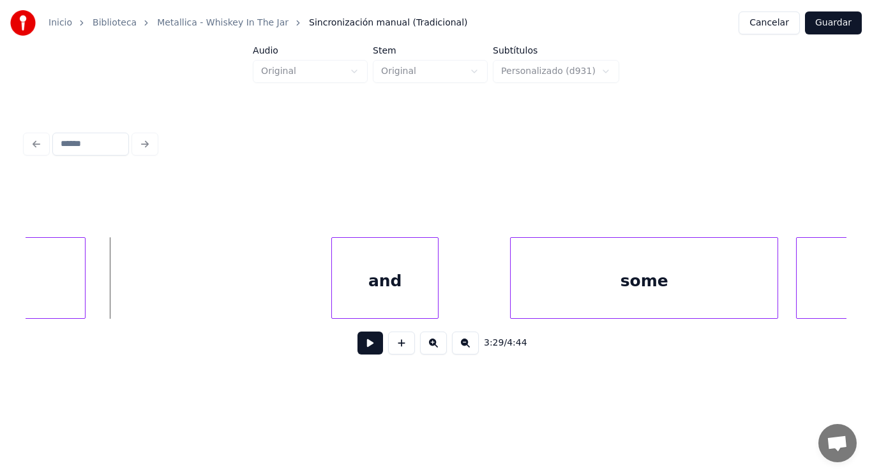
click at [371, 348] on button at bounding box center [370, 343] width 26 height 23
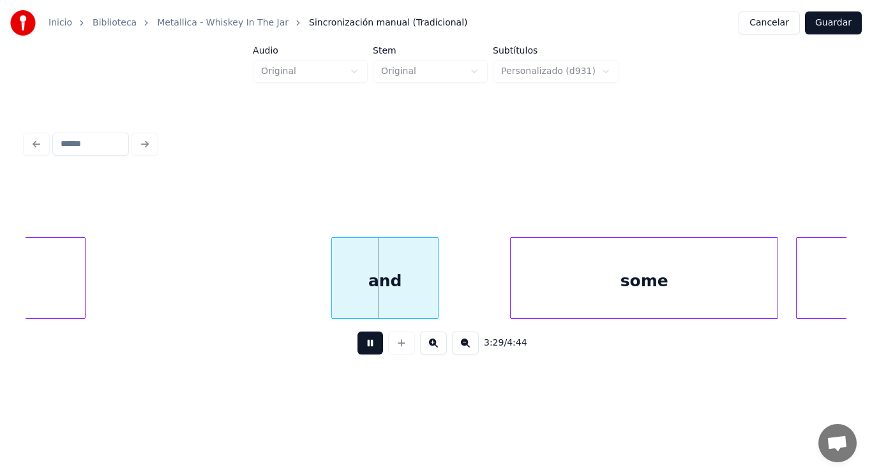
click at [371, 348] on button at bounding box center [370, 343] width 26 height 23
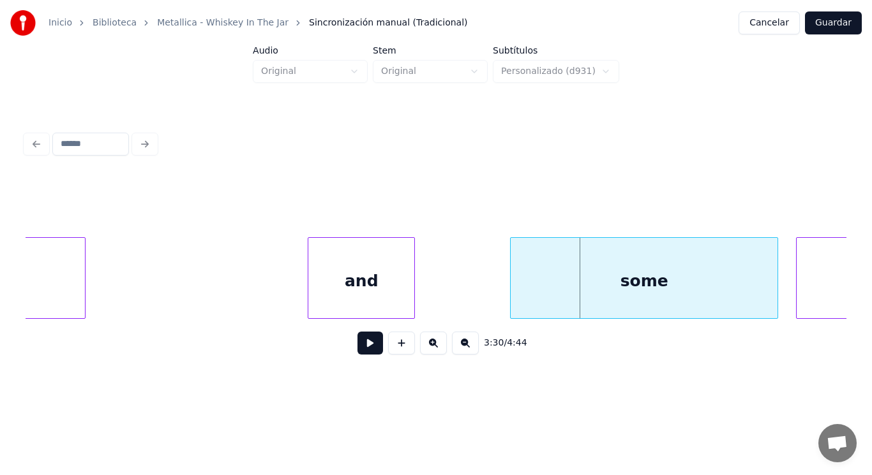
click at [324, 281] on div "and" at bounding box center [361, 281] width 106 height 87
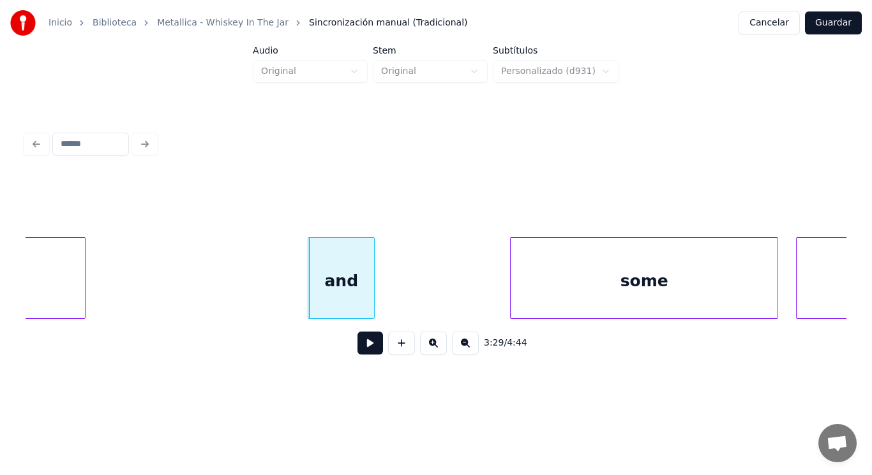
click at [373, 284] on div at bounding box center [372, 278] width 4 height 80
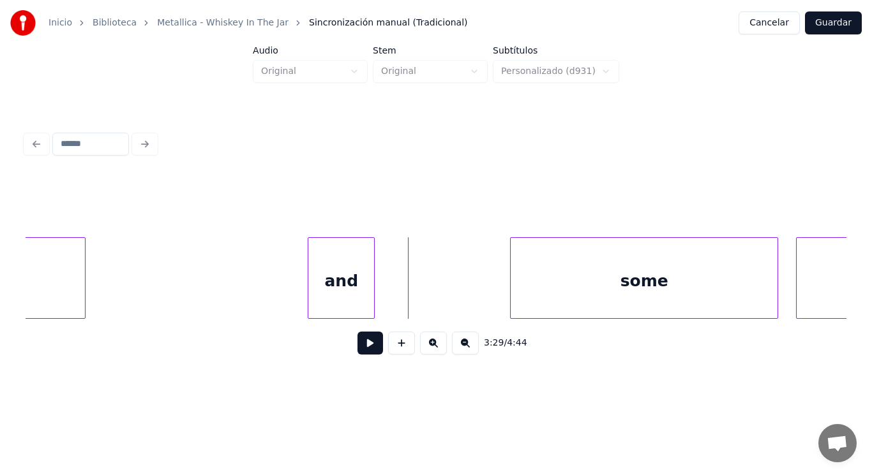
click at [360, 345] on button at bounding box center [370, 343] width 26 height 23
drag, startPoint x: 360, startPoint y: 345, endPoint x: 370, endPoint y: 341, distance: 10.9
click at [361, 345] on button at bounding box center [370, 343] width 26 height 23
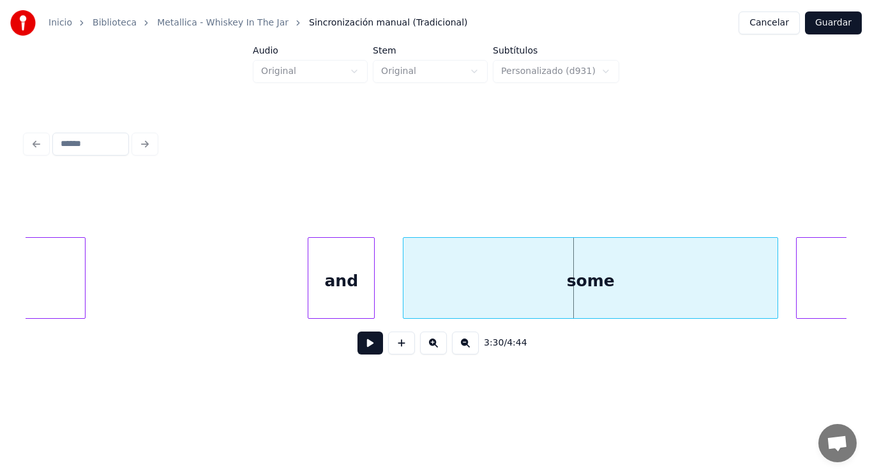
click at [403, 301] on div at bounding box center [405, 278] width 4 height 80
click at [357, 350] on button at bounding box center [370, 343] width 26 height 23
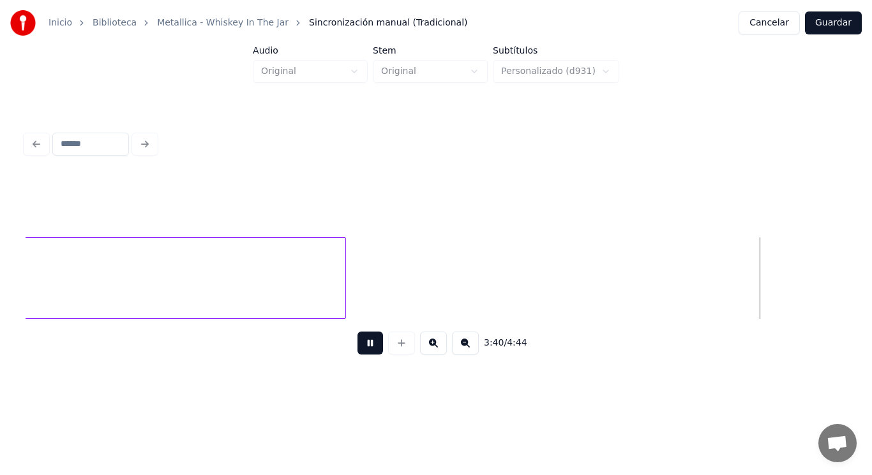
scroll to position [0, 197067]
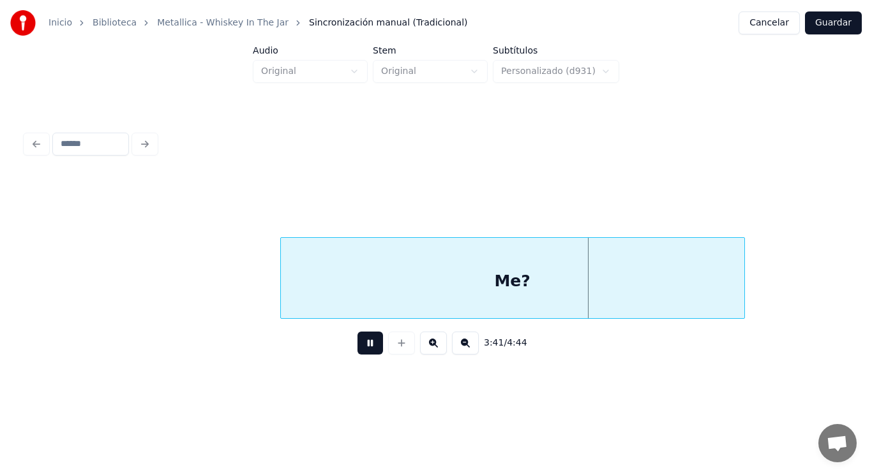
click at [357, 350] on button at bounding box center [370, 343] width 26 height 23
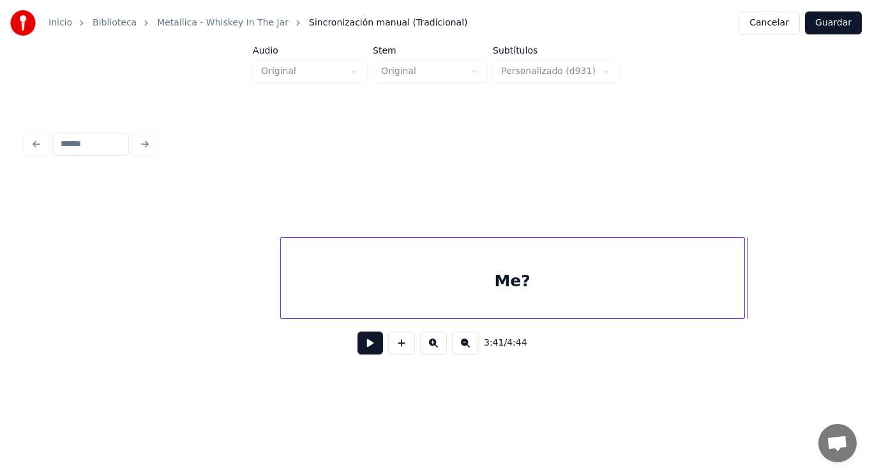
click at [362, 349] on button at bounding box center [370, 343] width 26 height 23
click at [255, 284] on div at bounding box center [257, 278] width 4 height 80
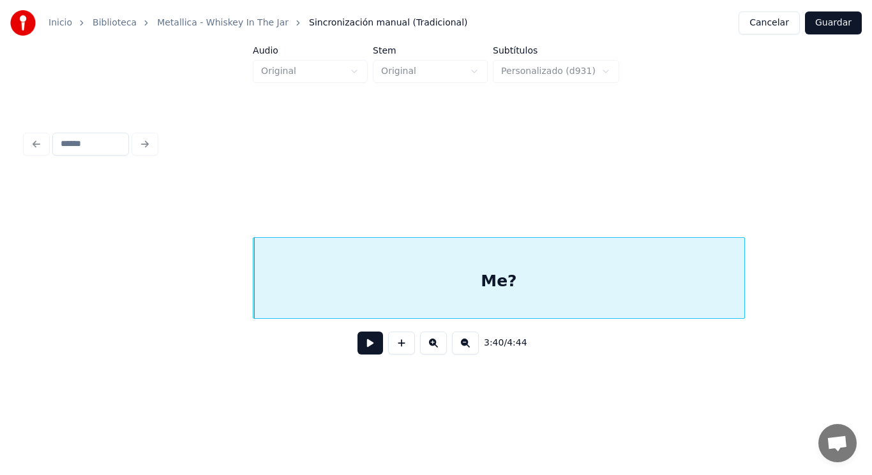
click at [366, 350] on button at bounding box center [370, 343] width 26 height 23
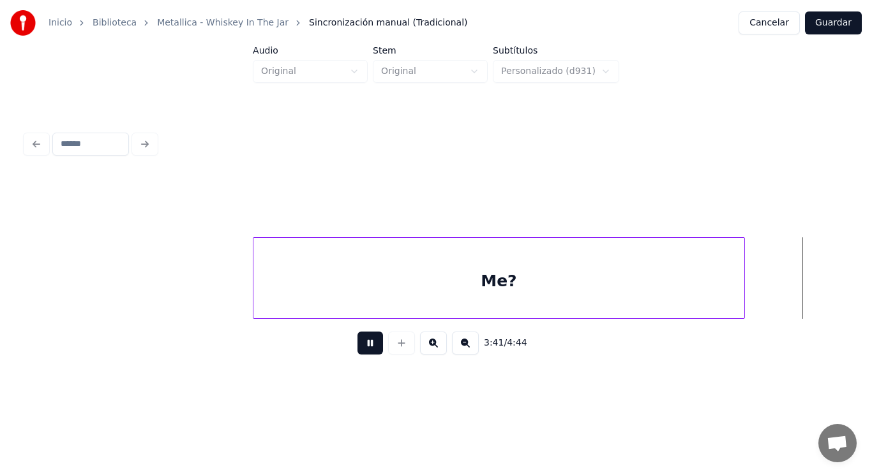
scroll to position [0, 197894]
click at [366, 350] on button at bounding box center [370, 343] width 26 height 23
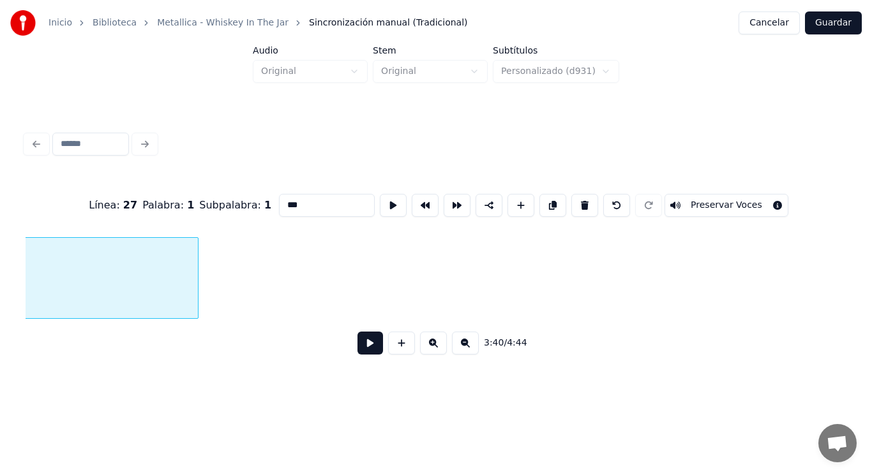
scroll to position [0, 197295]
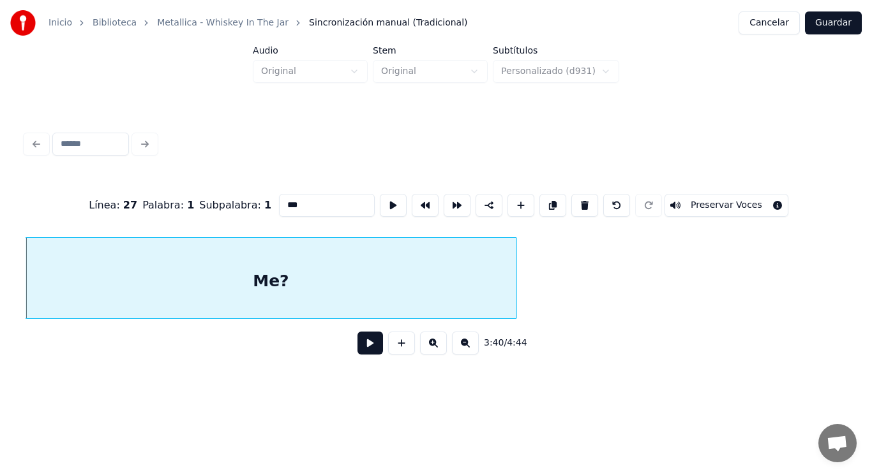
click at [369, 351] on button at bounding box center [370, 343] width 26 height 23
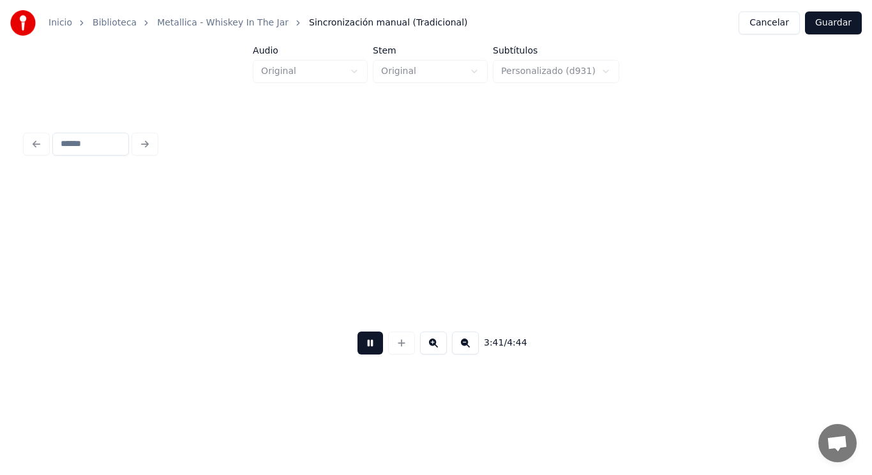
scroll to position [0, 198125]
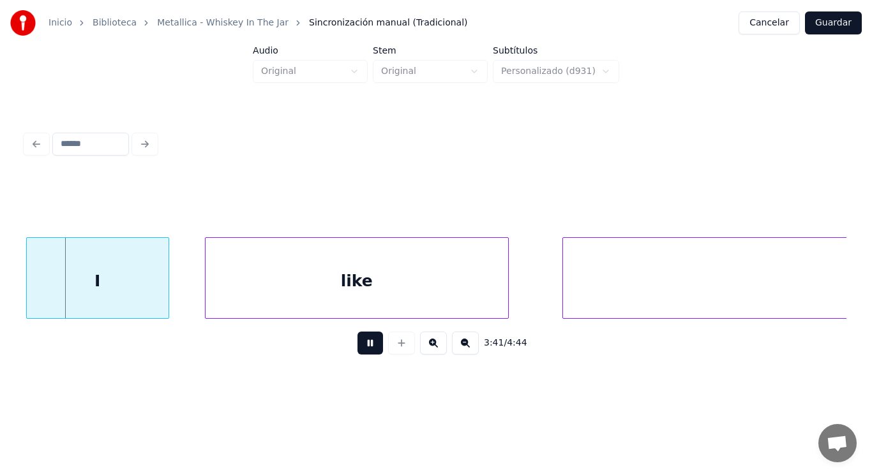
click at [369, 351] on button at bounding box center [370, 343] width 26 height 23
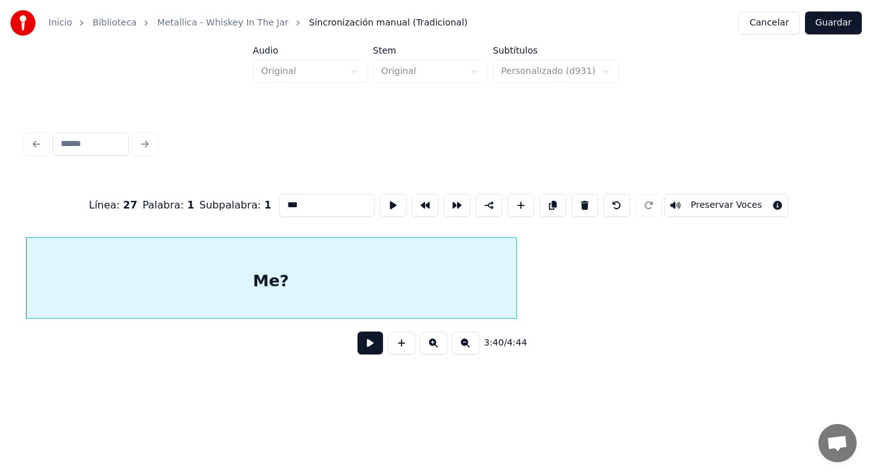
click at [362, 347] on button at bounding box center [370, 343] width 26 height 23
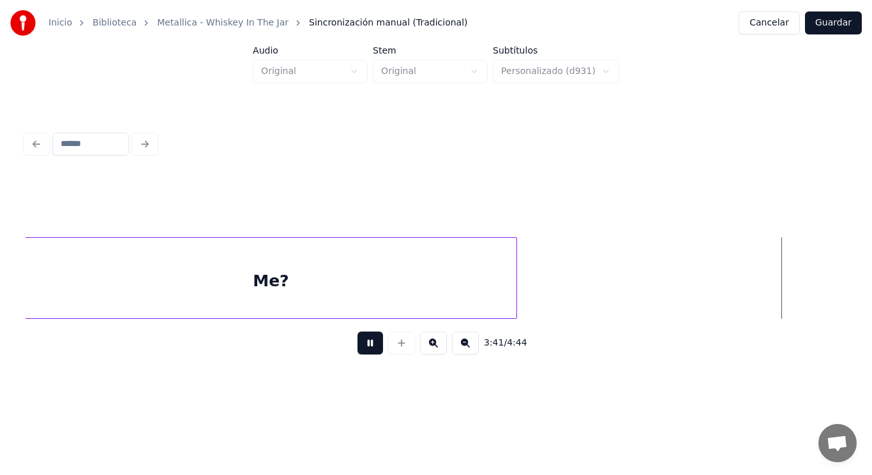
scroll to position [0, 198126]
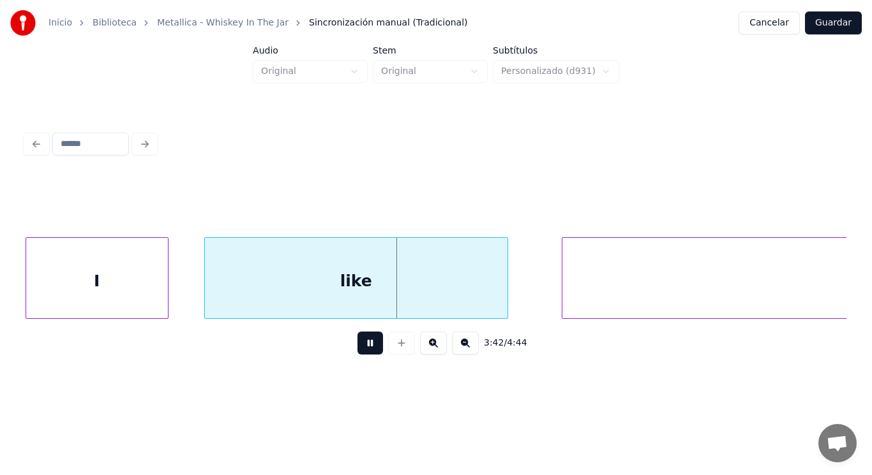
click at [362, 347] on button at bounding box center [370, 343] width 26 height 23
click at [48, 262] on div "I" at bounding box center [97, 281] width 142 height 87
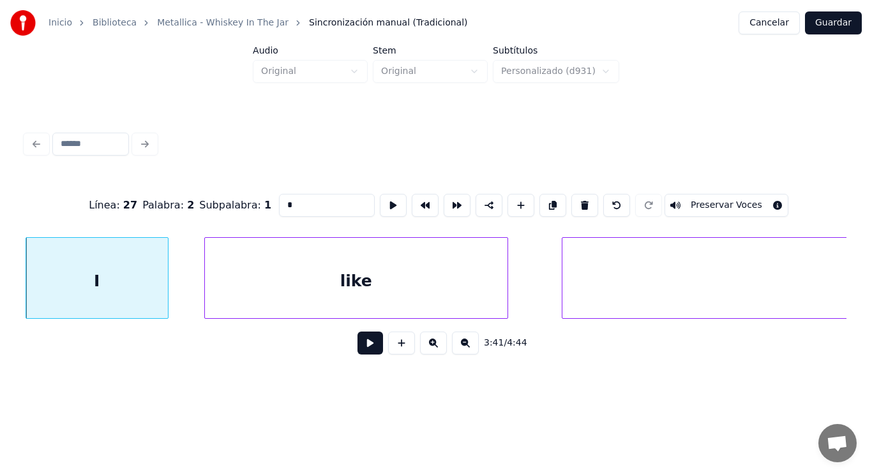
click at [362, 350] on button at bounding box center [370, 343] width 26 height 23
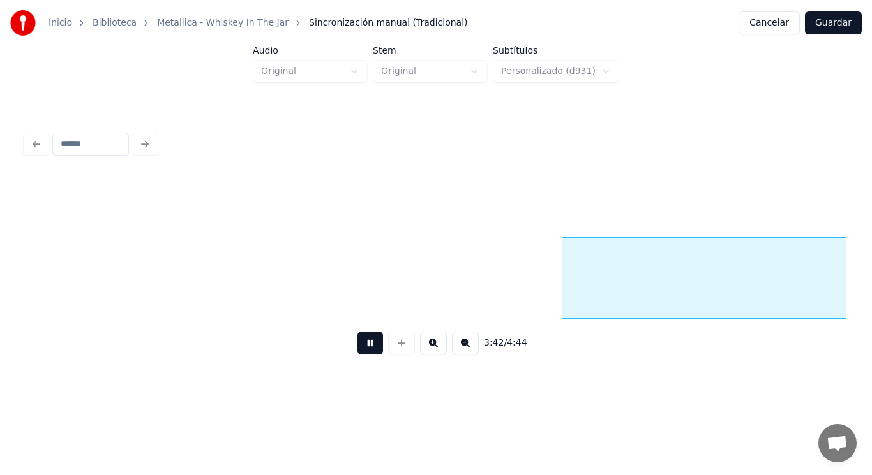
scroll to position [0, 198952]
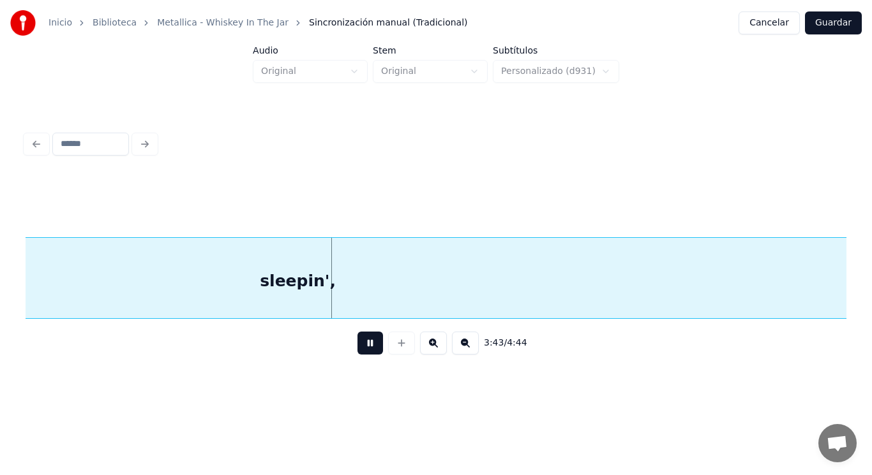
click at [362, 350] on button at bounding box center [370, 343] width 26 height 23
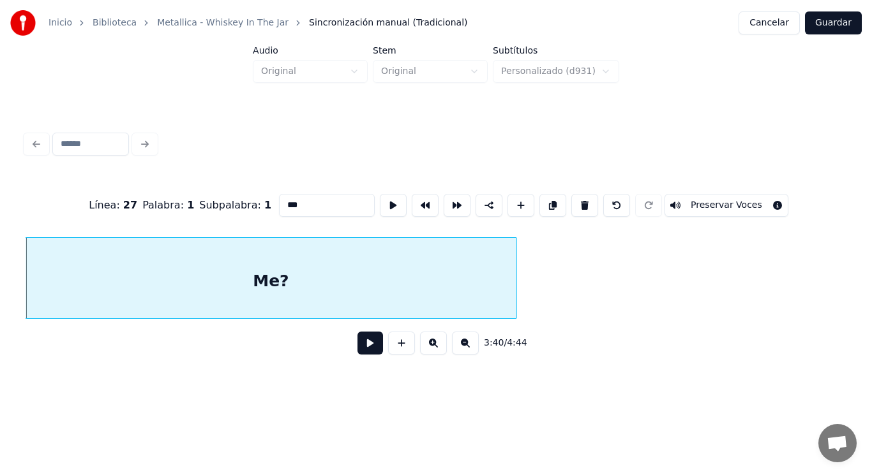
click at [369, 354] on button at bounding box center [370, 343] width 26 height 23
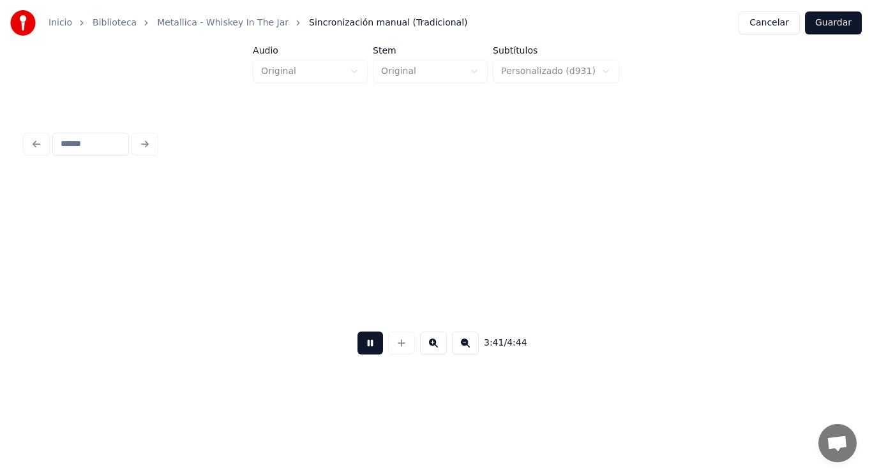
scroll to position [0, 198127]
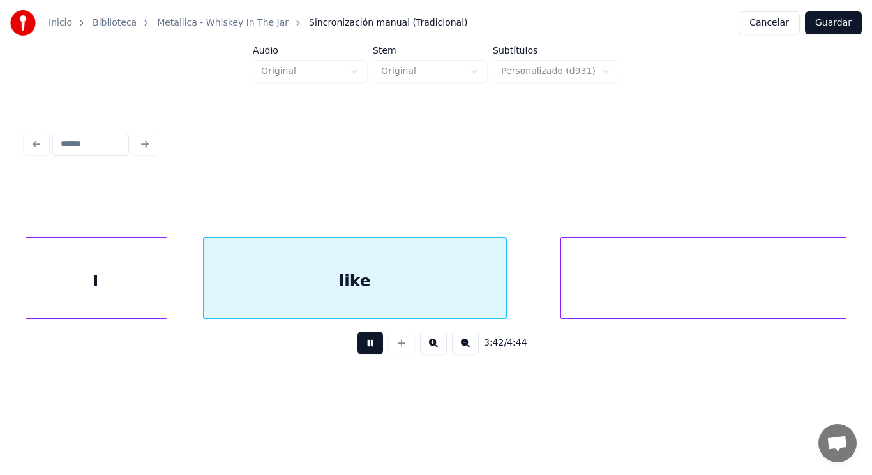
click at [369, 354] on button at bounding box center [370, 343] width 26 height 23
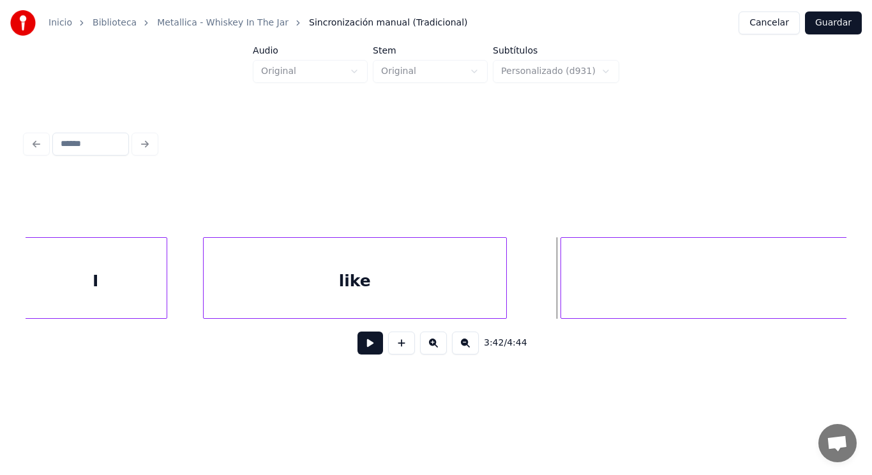
click at [136, 282] on div "I" at bounding box center [96, 281] width 142 height 87
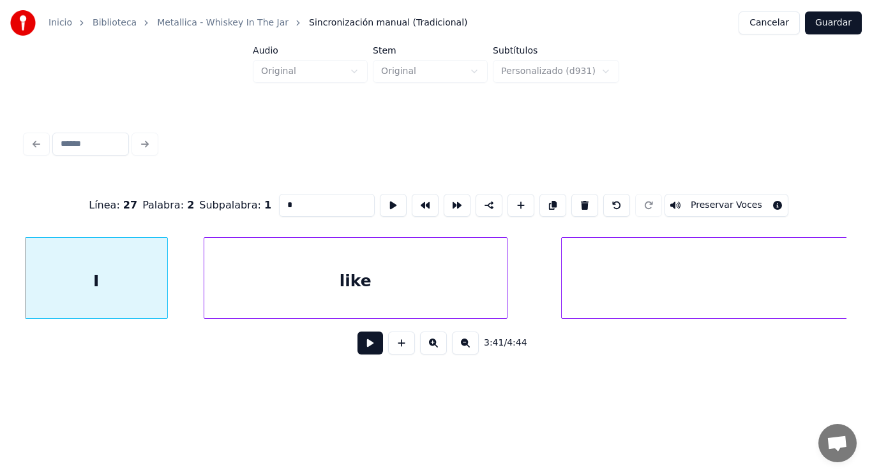
click at [363, 344] on button at bounding box center [370, 343] width 26 height 23
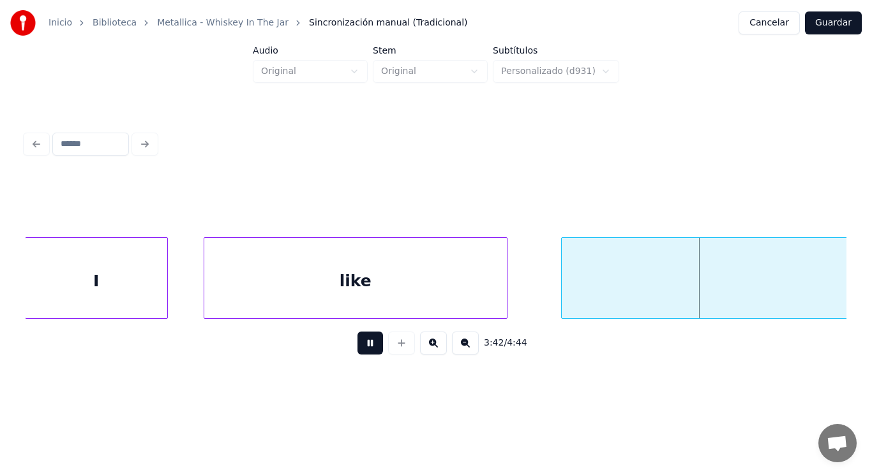
click at [363, 344] on button at bounding box center [370, 343] width 26 height 23
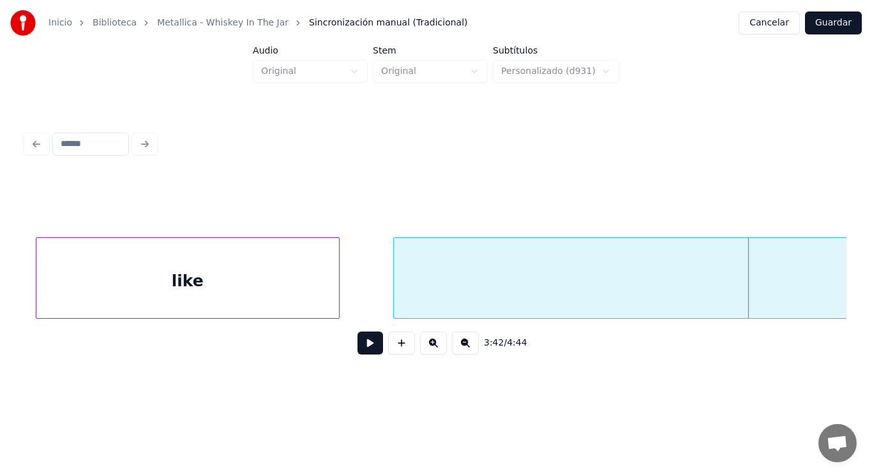
scroll to position [0, 198269]
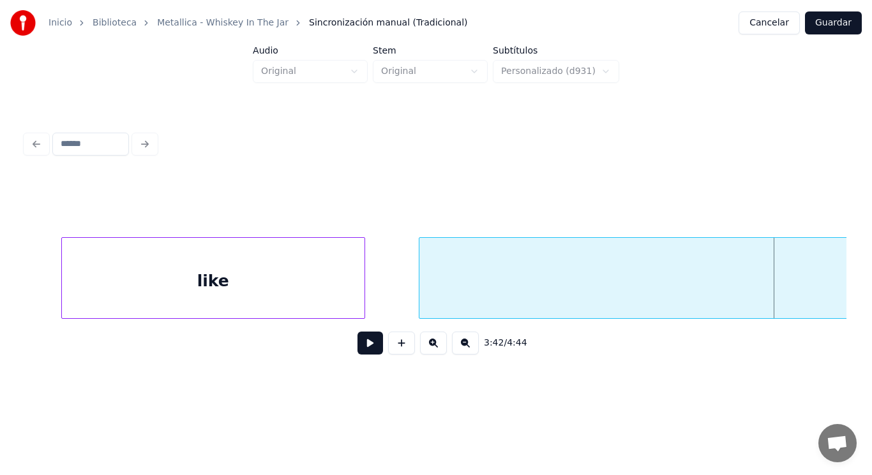
click at [221, 283] on div "like" at bounding box center [213, 281] width 302 height 87
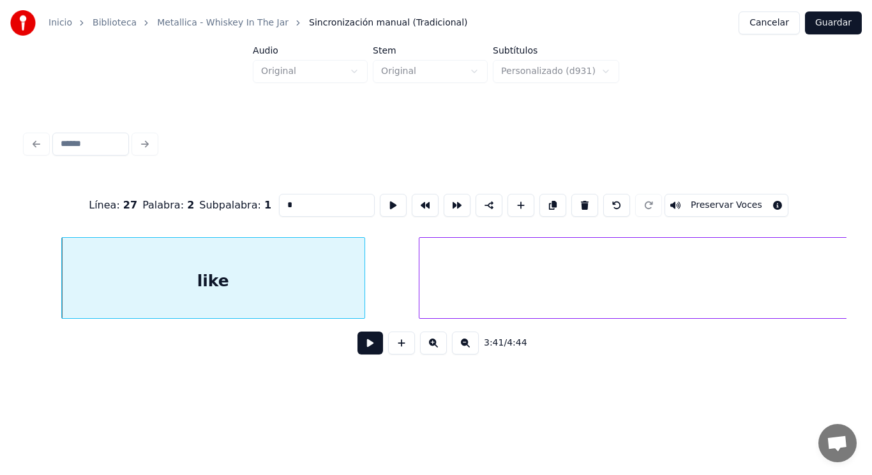
type input "****"
click at [363, 348] on button at bounding box center [370, 343] width 26 height 23
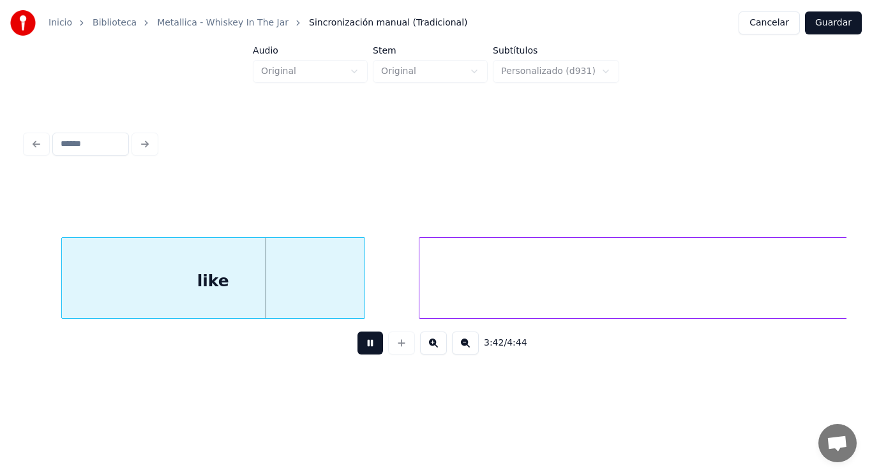
click at [363, 348] on button at bounding box center [370, 343] width 26 height 23
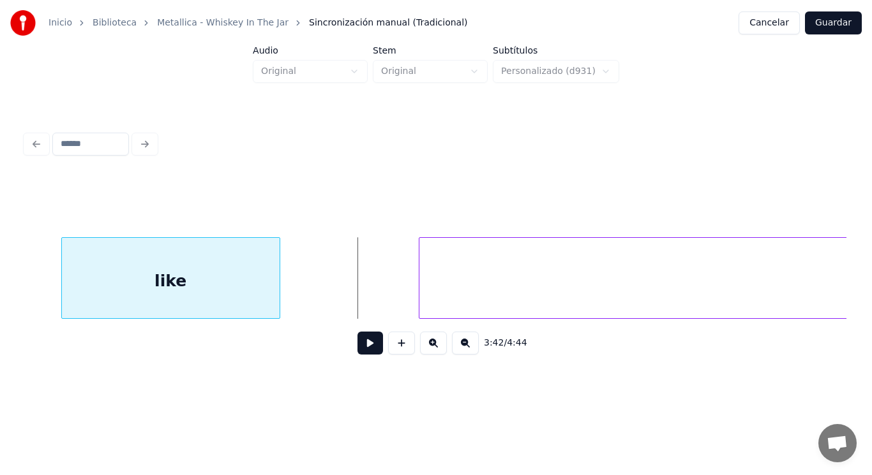
click at [276, 281] on div at bounding box center [278, 278] width 4 height 80
click at [344, 296] on div at bounding box center [346, 278] width 4 height 80
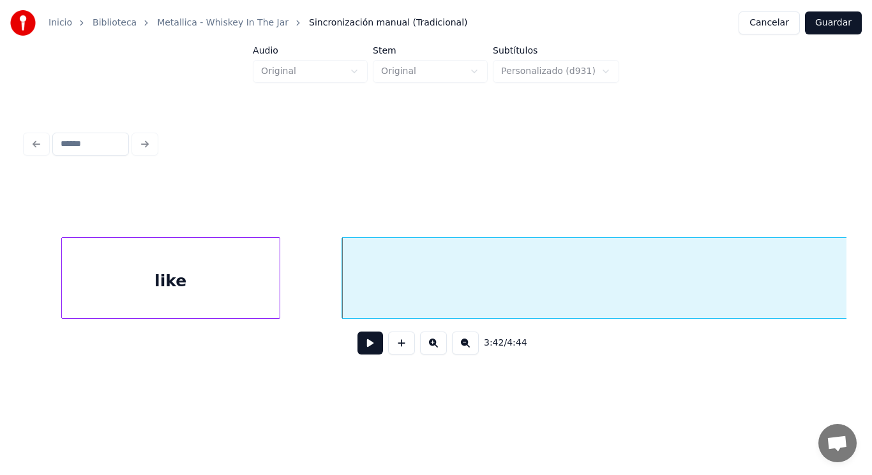
click at [357, 352] on button at bounding box center [370, 343] width 26 height 23
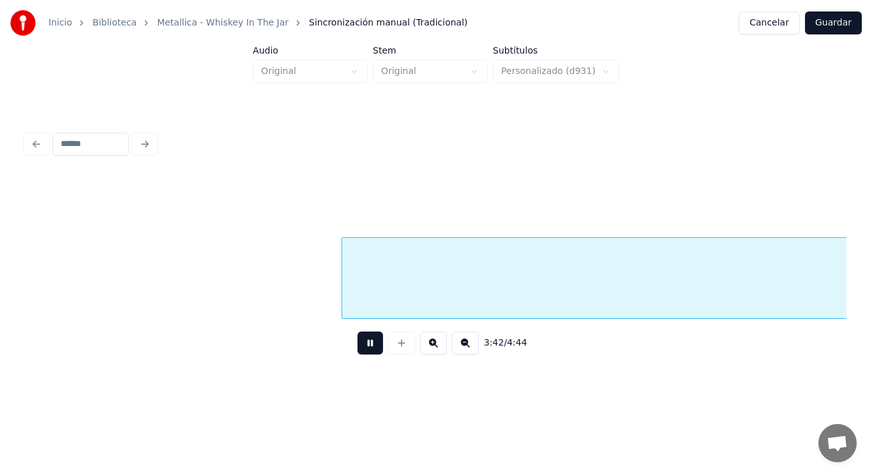
scroll to position [0, 199104]
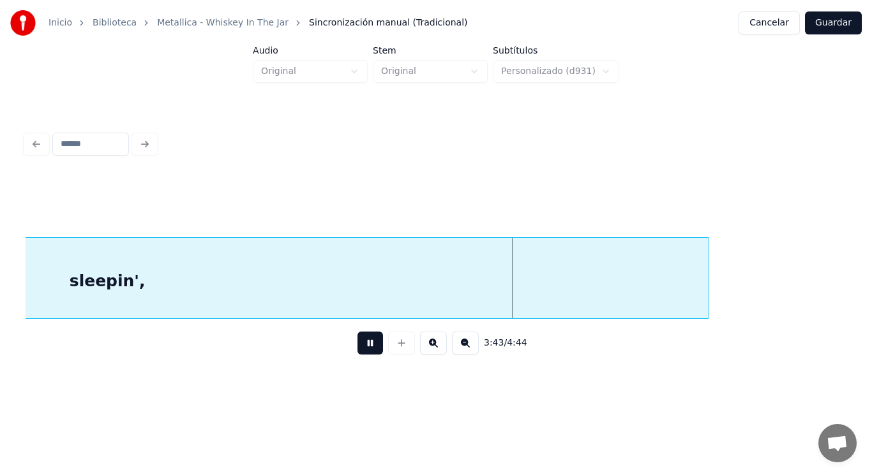
click at [357, 352] on button at bounding box center [370, 343] width 26 height 23
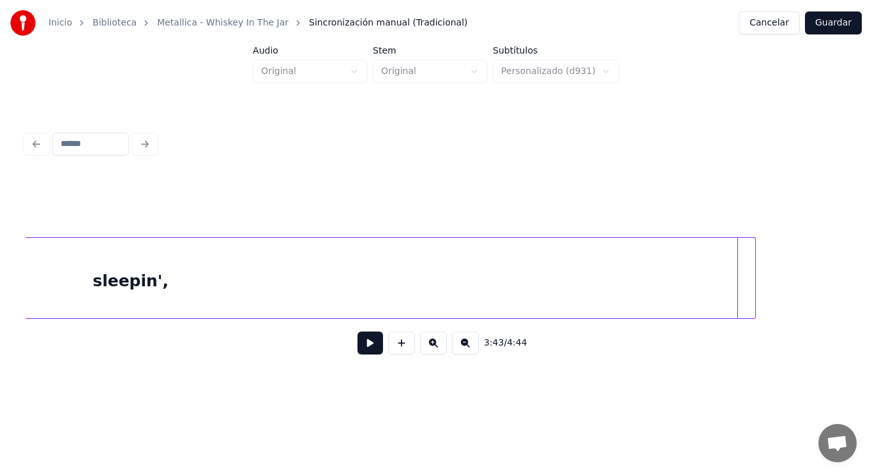
click at [754, 292] on div at bounding box center [753, 278] width 4 height 80
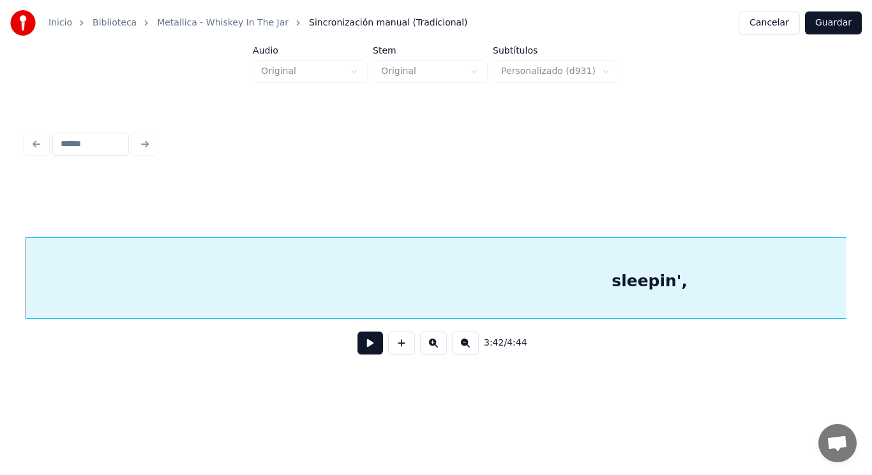
click at [274, 305] on div "sleepin'," at bounding box center [650, 281] width 1248 height 87
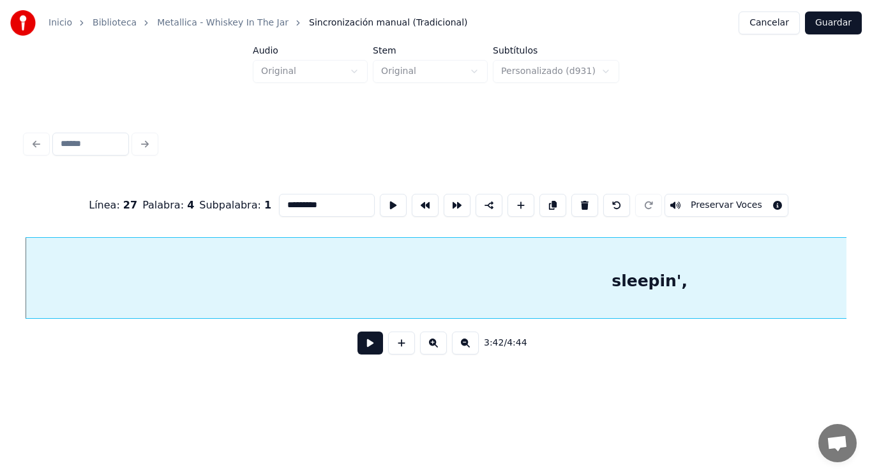
click at [359, 347] on button at bounding box center [370, 343] width 26 height 23
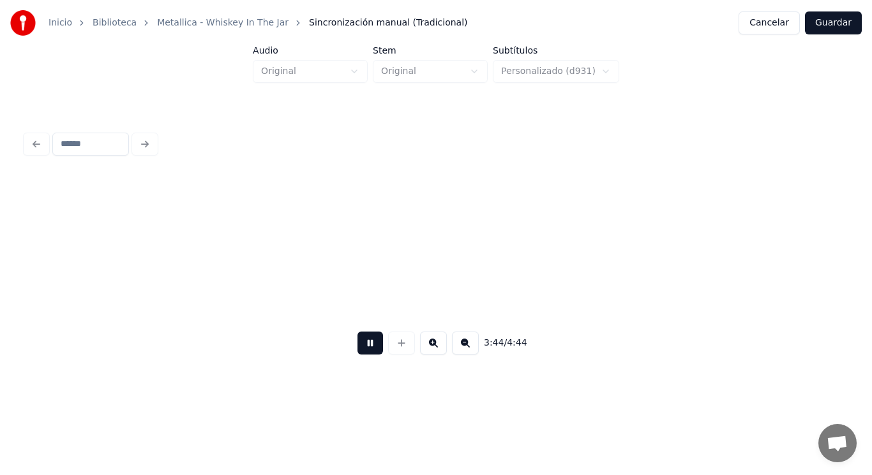
scroll to position [0, 200244]
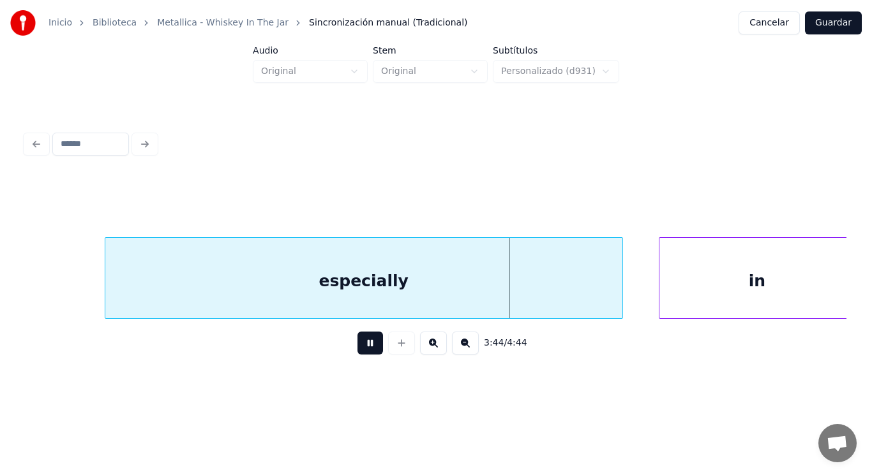
click at [359, 347] on button at bounding box center [370, 343] width 26 height 23
click at [126, 285] on div "especially" at bounding box center [363, 281] width 517 height 87
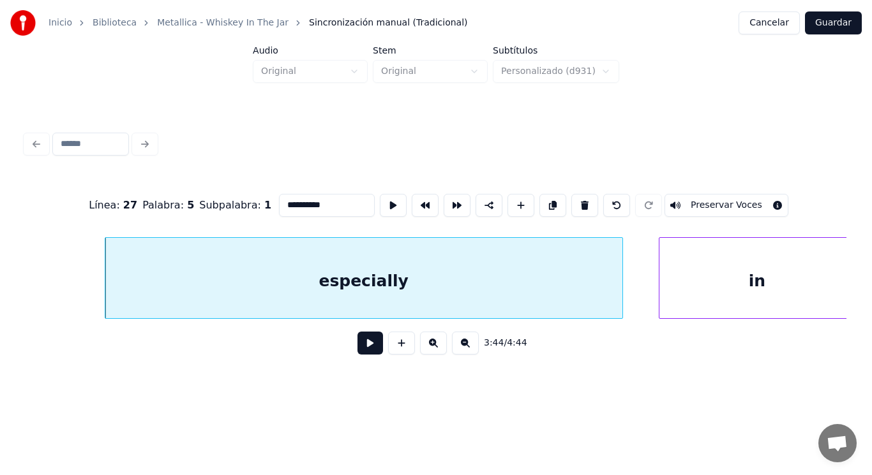
click at [357, 351] on button at bounding box center [370, 343] width 26 height 23
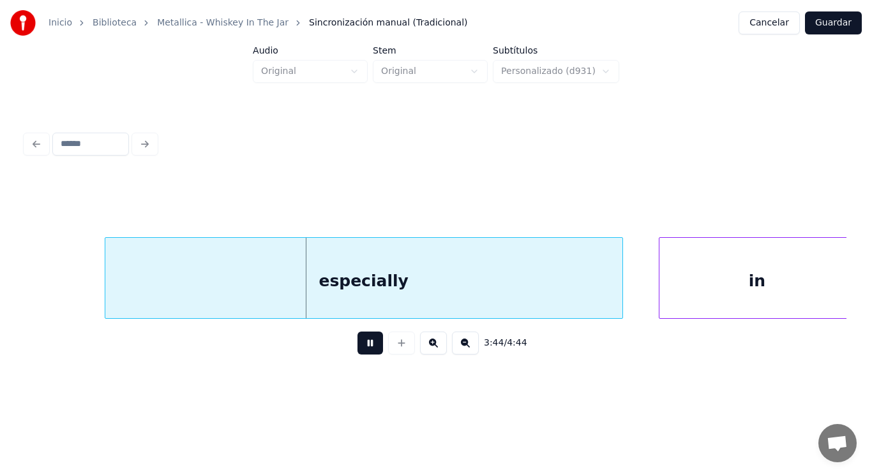
click at [357, 351] on button at bounding box center [370, 343] width 26 height 23
click at [88, 290] on div at bounding box center [88, 278] width 4 height 80
click at [364, 347] on button at bounding box center [370, 343] width 26 height 23
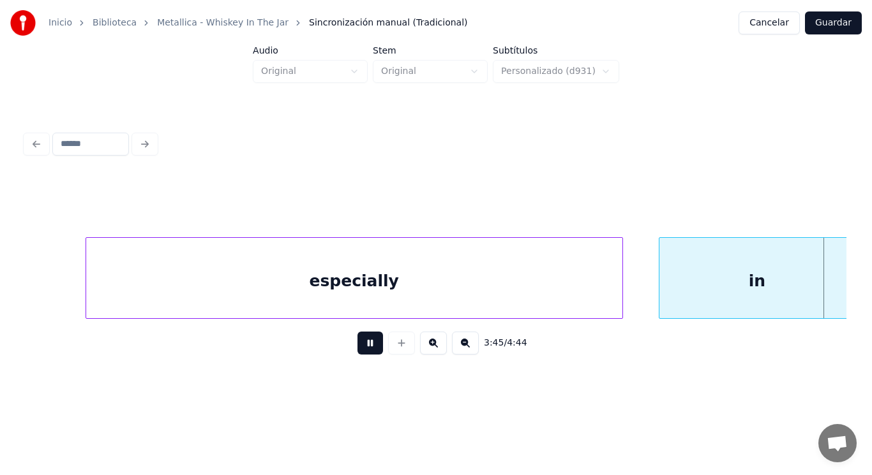
click at [364, 347] on button at bounding box center [370, 343] width 26 height 23
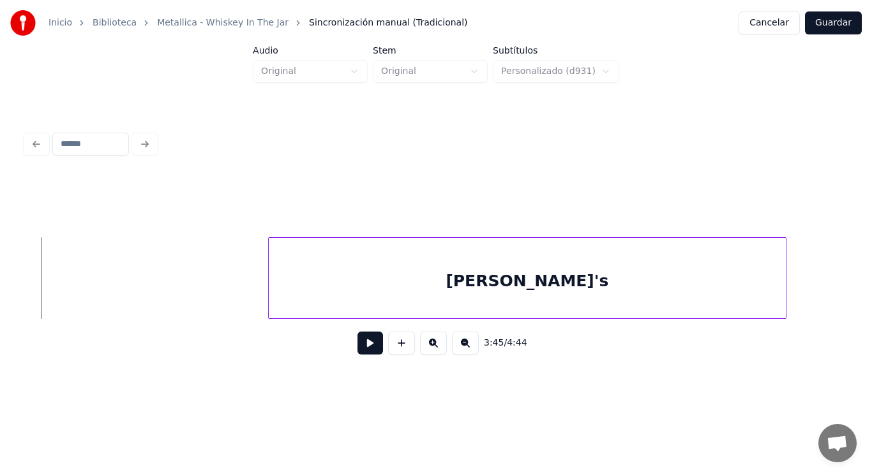
click at [364, 347] on button at bounding box center [370, 343] width 26 height 23
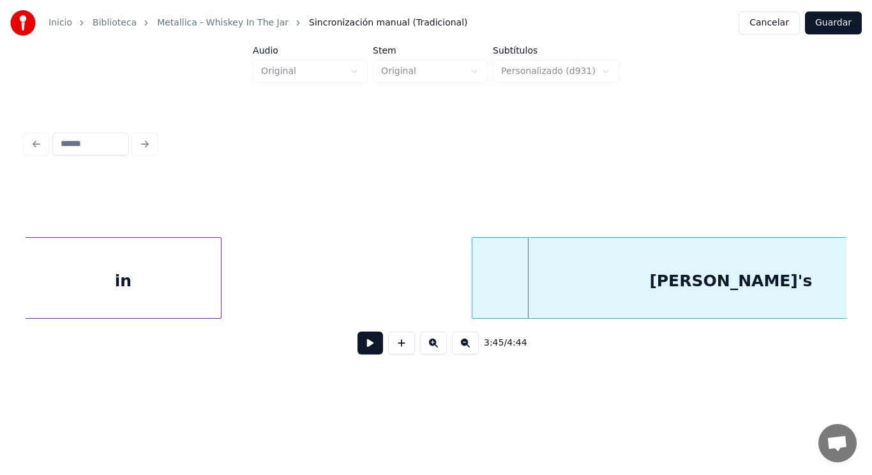
scroll to position [0, 200877]
click at [171, 282] on div "in" at bounding box center [123, 281] width 195 height 87
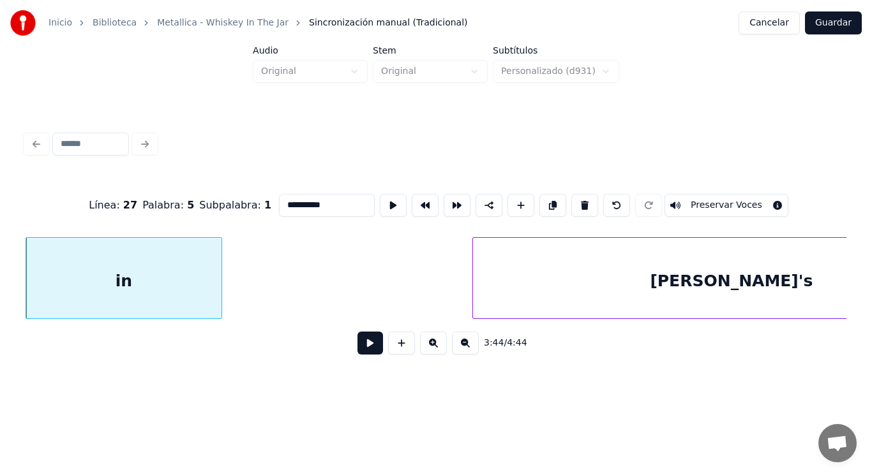
type input "**"
click at [372, 347] on button at bounding box center [370, 343] width 26 height 23
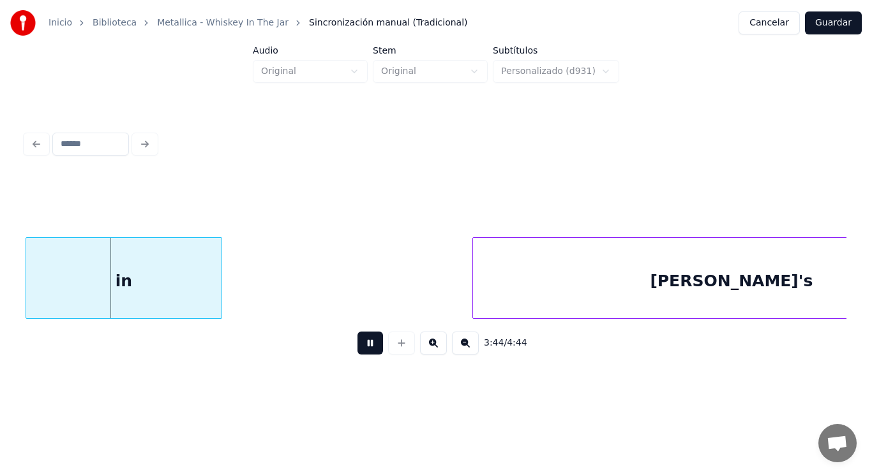
click at [372, 347] on button at bounding box center [370, 343] width 26 height 23
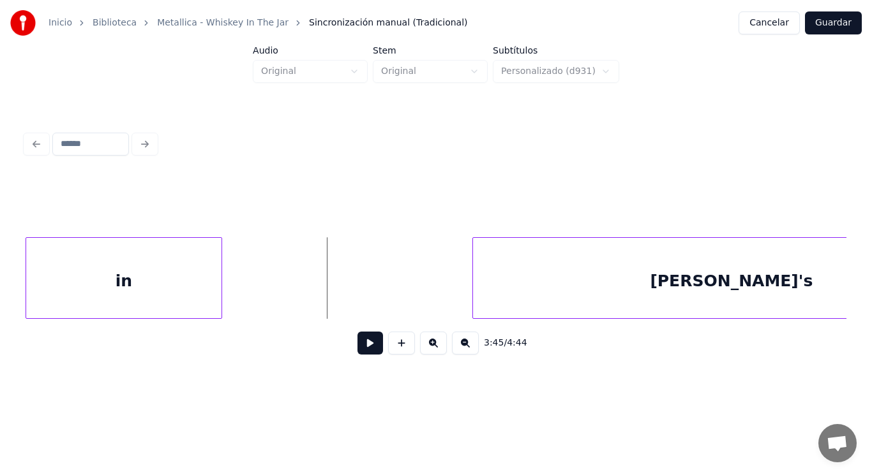
click at [363, 349] on button at bounding box center [370, 343] width 26 height 23
click at [178, 287] on div "in" at bounding box center [123, 281] width 195 height 87
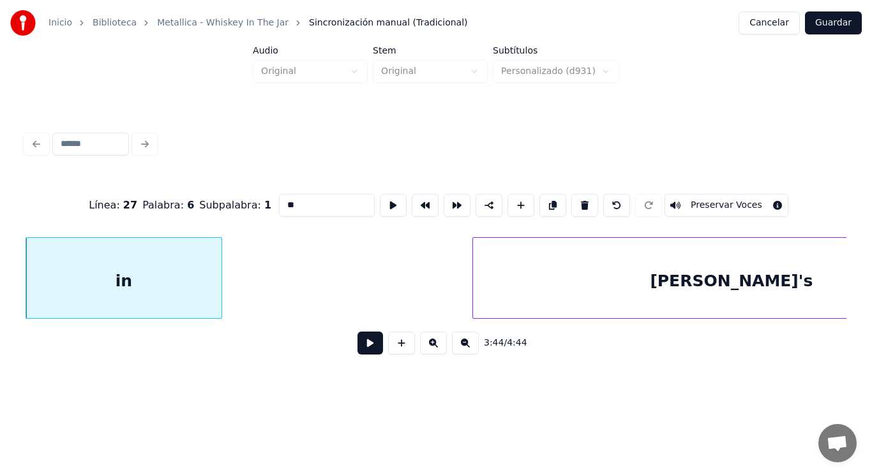
click at [363, 351] on button at bounding box center [370, 343] width 26 height 23
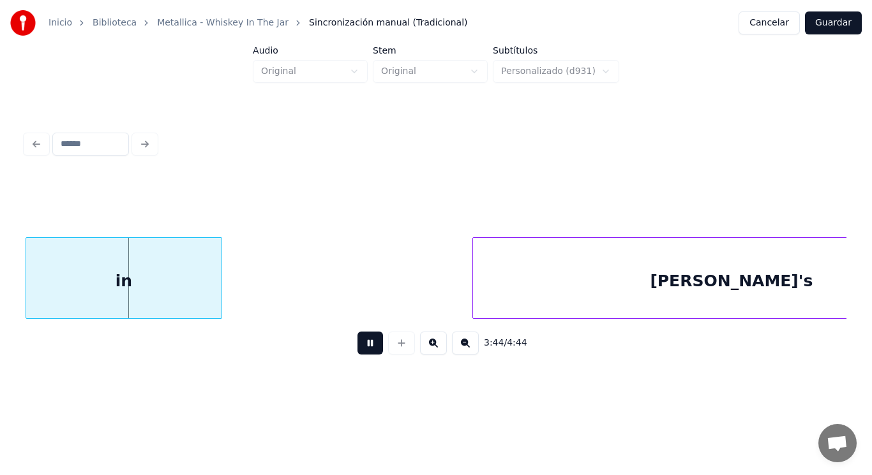
click at [363, 351] on button at bounding box center [370, 343] width 26 height 23
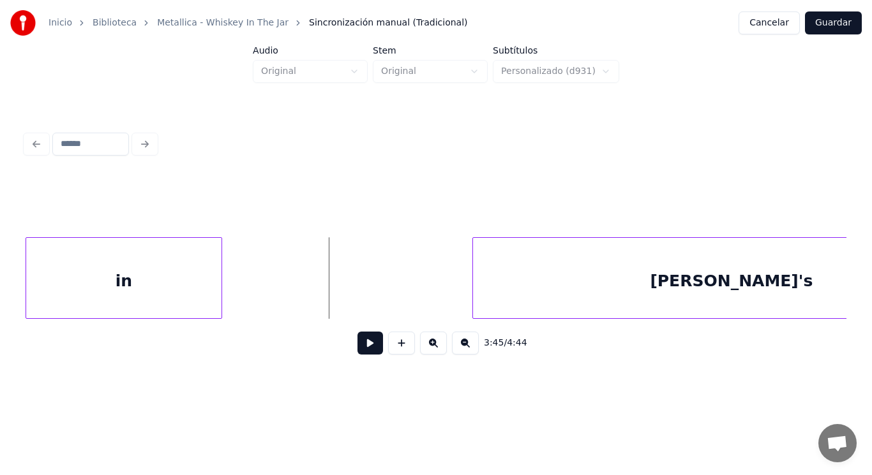
drag, startPoint x: 306, startPoint y: 292, endPoint x: 359, endPoint y: 354, distance: 81.5
click at [369, 355] on button at bounding box center [370, 343] width 26 height 23
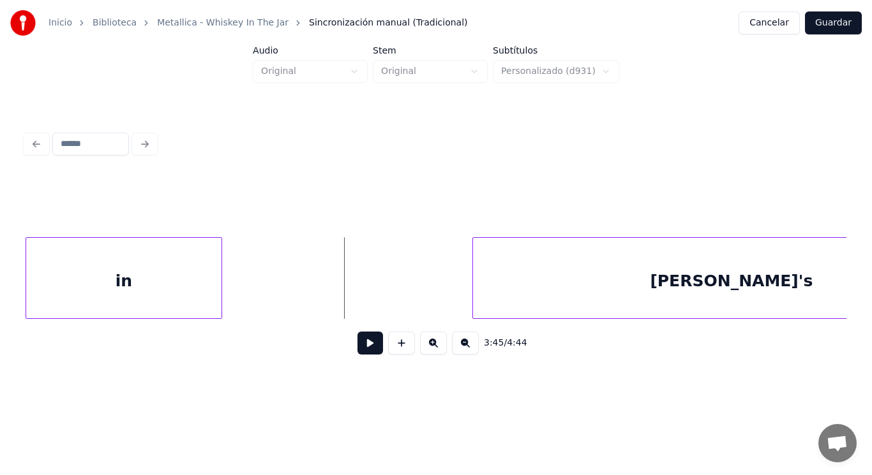
click at [357, 354] on button at bounding box center [370, 343] width 26 height 23
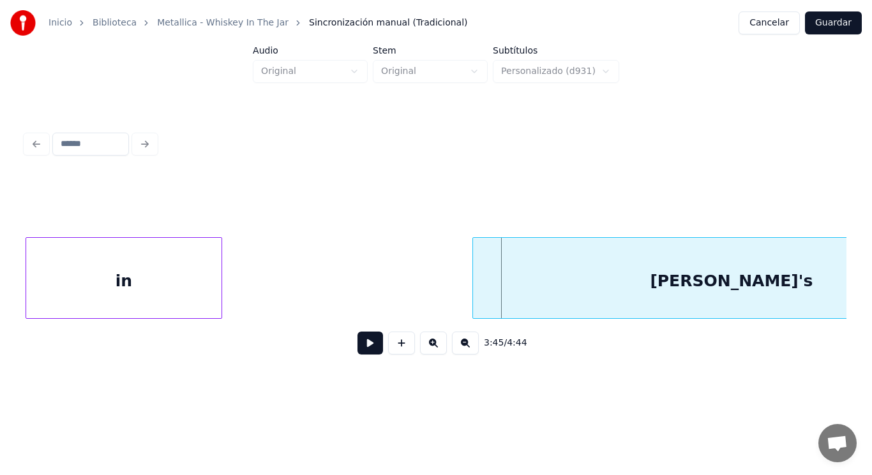
click at [177, 287] on div "in" at bounding box center [123, 281] width 195 height 87
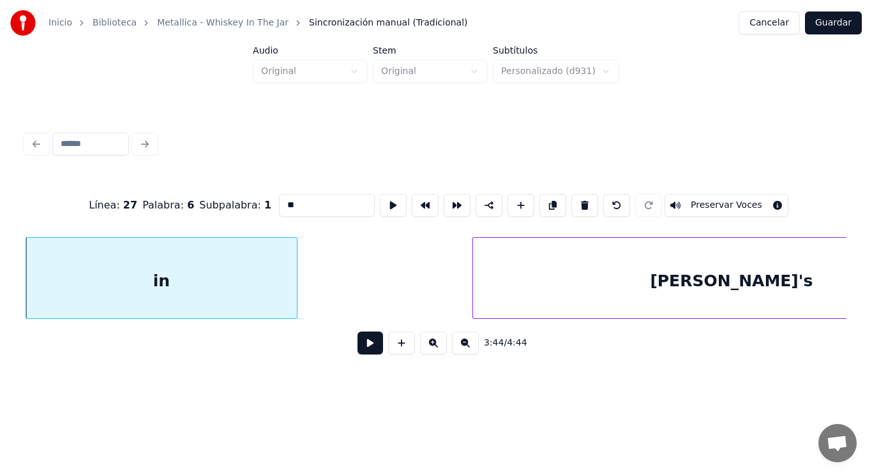
click at [294, 297] on div at bounding box center [295, 278] width 4 height 80
click at [368, 350] on button at bounding box center [370, 343] width 26 height 23
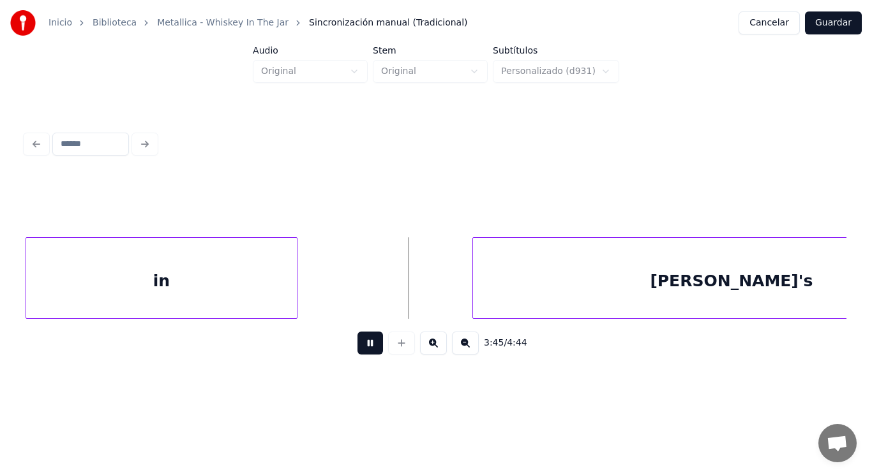
click at [368, 350] on button at bounding box center [370, 343] width 26 height 23
click at [231, 281] on div "in" at bounding box center [161, 281] width 271 height 87
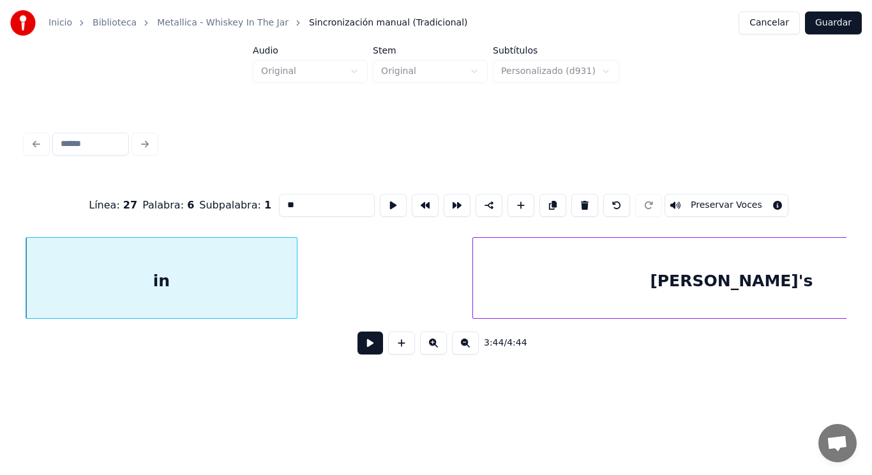
click at [366, 345] on button at bounding box center [370, 343] width 26 height 23
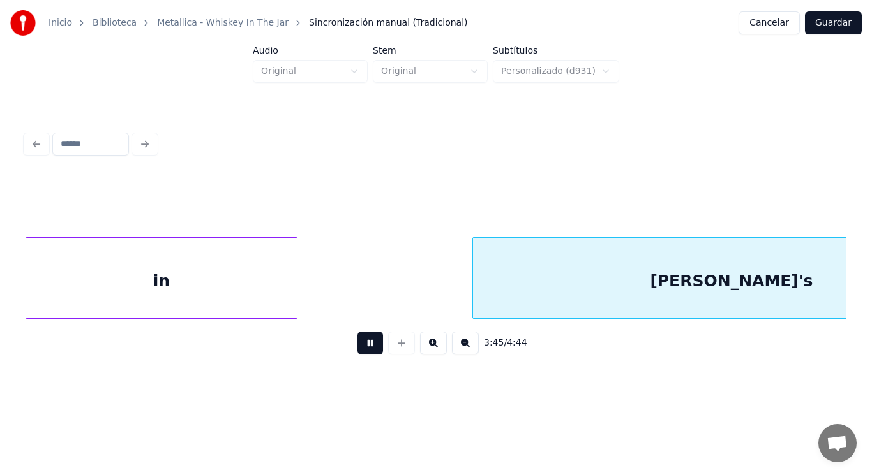
click at [366, 345] on button at bounding box center [370, 343] width 26 height 23
click at [280, 279] on div "in" at bounding box center [161, 281] width 271 height 87
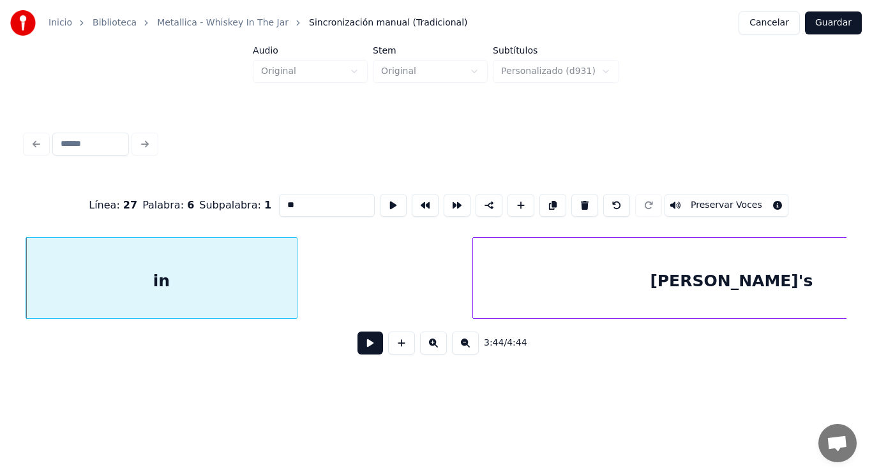
click at [369, 355] on button at bounding box center [370, 343] width 26 height 23
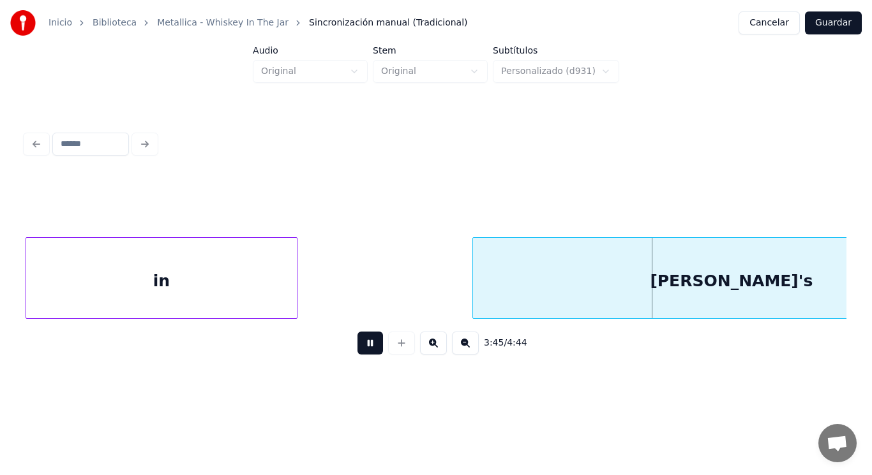
click at [369, 355] on button at bounding box center [370, 343] width 26 height 23
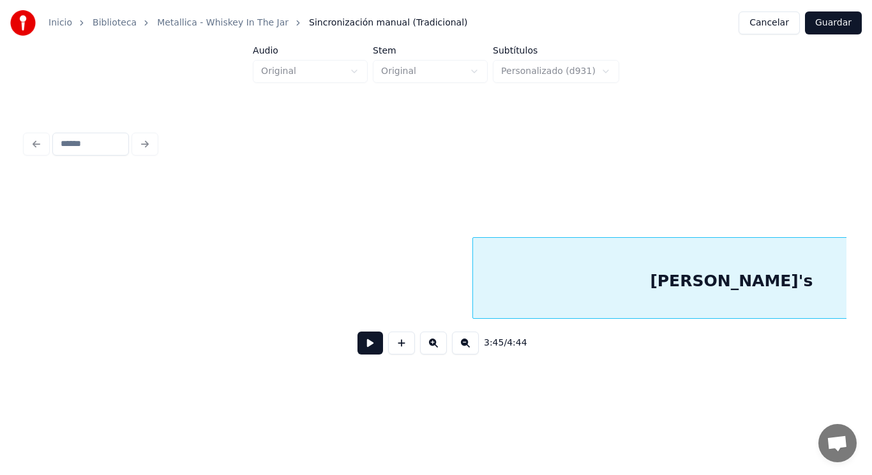
scroll to position [0, 201715]
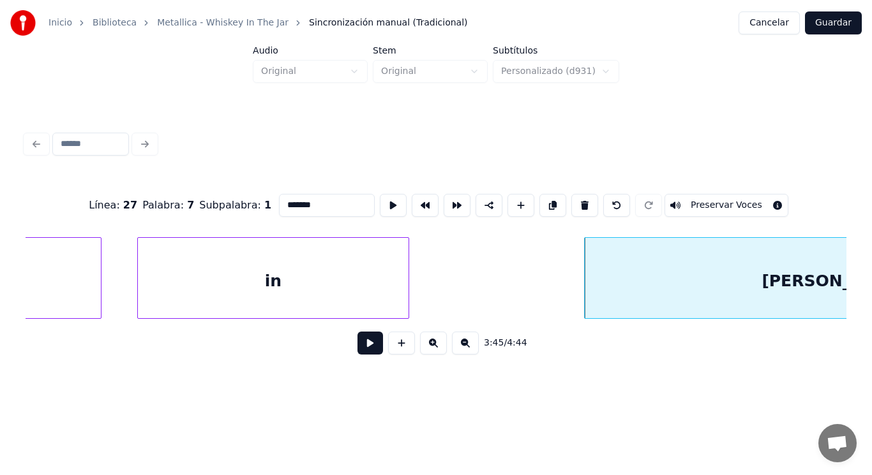
scroll to position [0, 200763]
click at [278, 308] on div "in" at bounding box center [275, 281] width 271 height 87
type input "**"
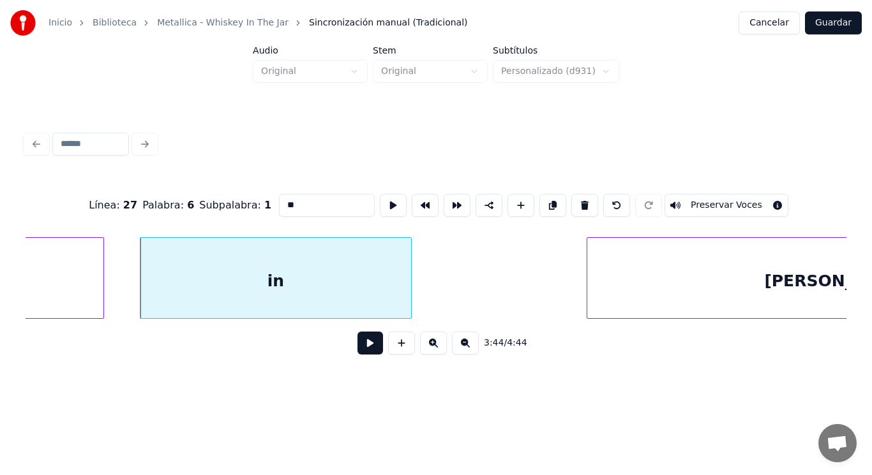
click at [364, 352] on button at bounding box center [370, 343] width 26 height 23
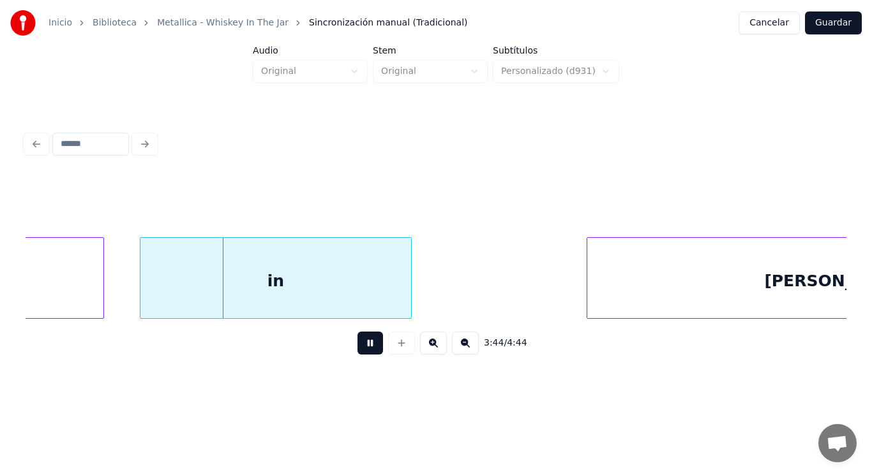
click at [364, 352] on button at bounding box center [370, 343] width 26 height 23
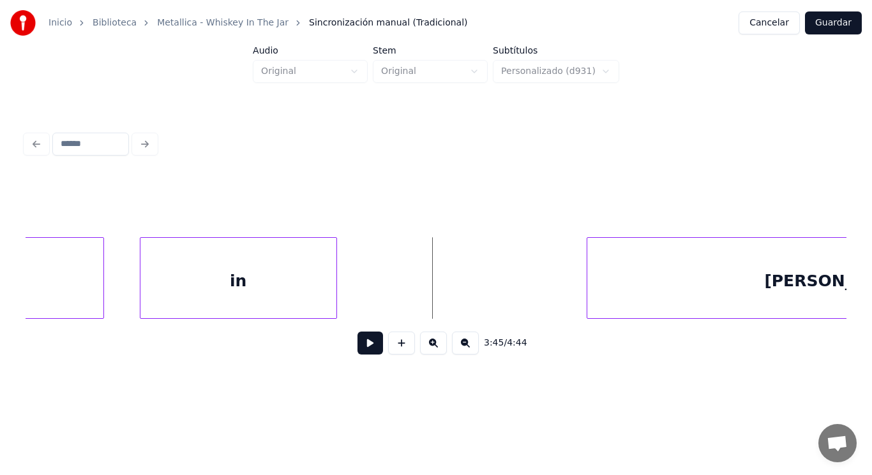
click at [334, 281] on div at bounding box center [334, 278] width 4 height 80
click at [361, 348] on button at bounding box center [370, 343] width 26 height 23
click at [396, 352] on button at bounding box center [401, 343] width 27 height 23
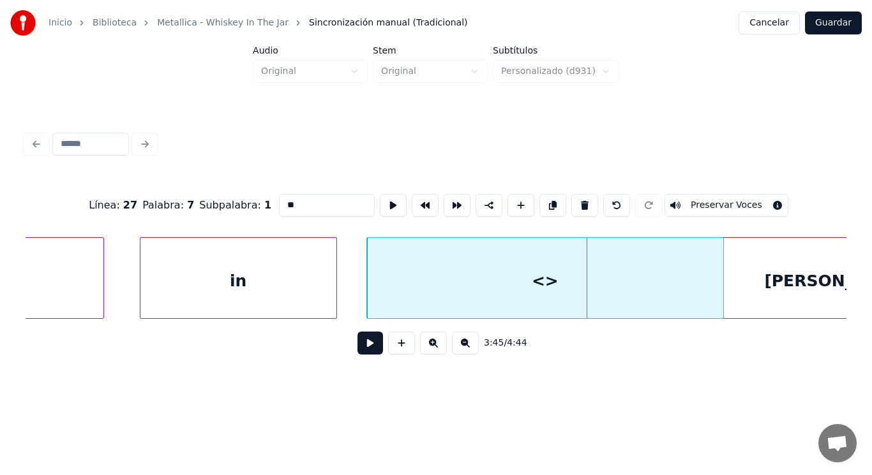
type input "**"
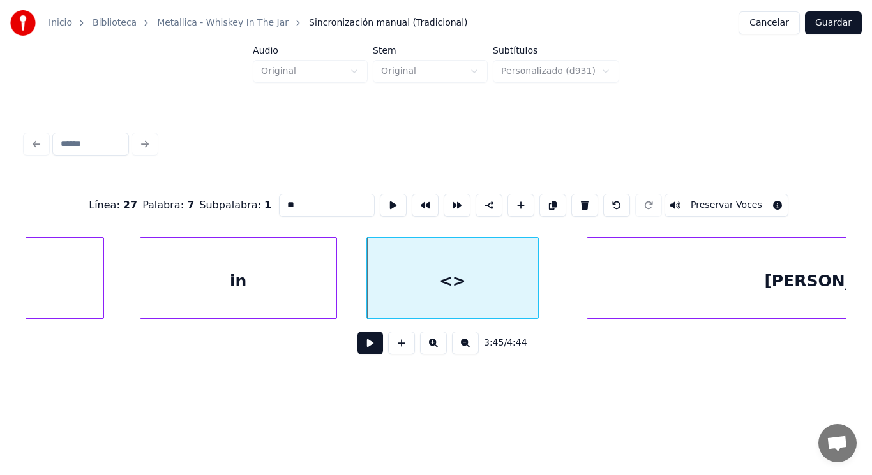
click at [537, 299] on div at bounding box center [536, 278] width 4 height 80
drag, startPoint x: 280, startPoint y: 200, endPoint x: 149, endPoint y: 195, distance: 130.3
click at [149, 195] on div "Línea : 27 Palabra : 7 Subpalabra : 1 ** Preservar Voces" at bounding box center [436, 206] width 821 height 64
click at [406, 278] on div "my" at bounding box center [452, 281] width 171 height 87
type input "**"
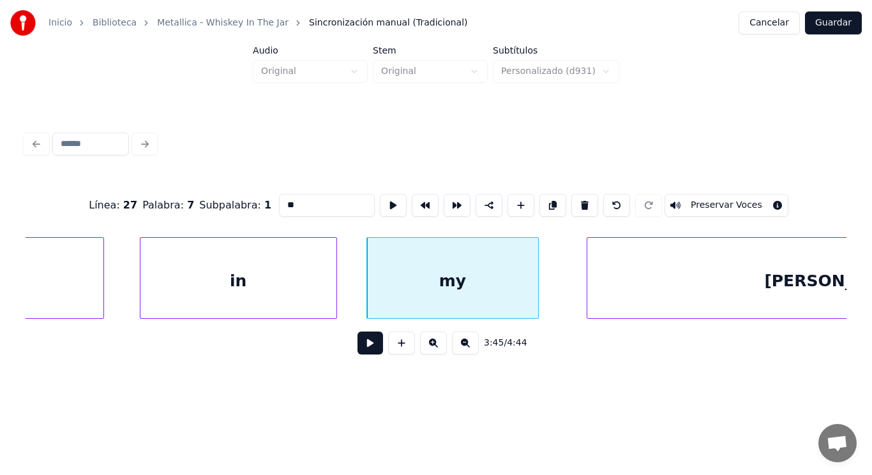
click at [362, 354] on button at bounding box center [370, 343] width 26 height 23
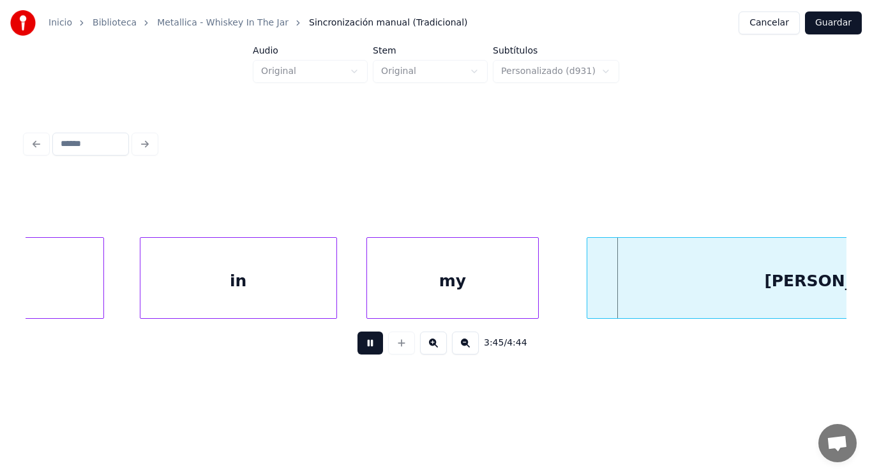
click at [362, 354] on button at bounding box center [370, 343] width 26 height 23
click at [518, 294] on div "my" at bounding box center [452, 281] width 171 height 87
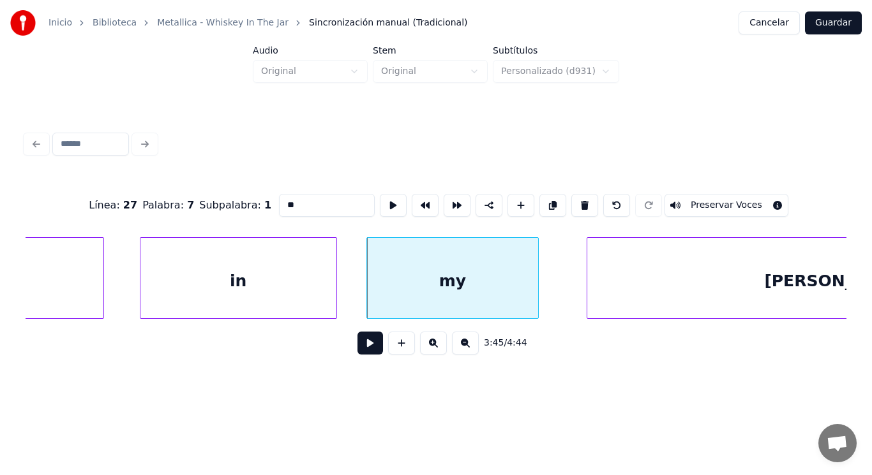
click at [361, 348] on button at bounding box center [370, 343] width 26 height 23
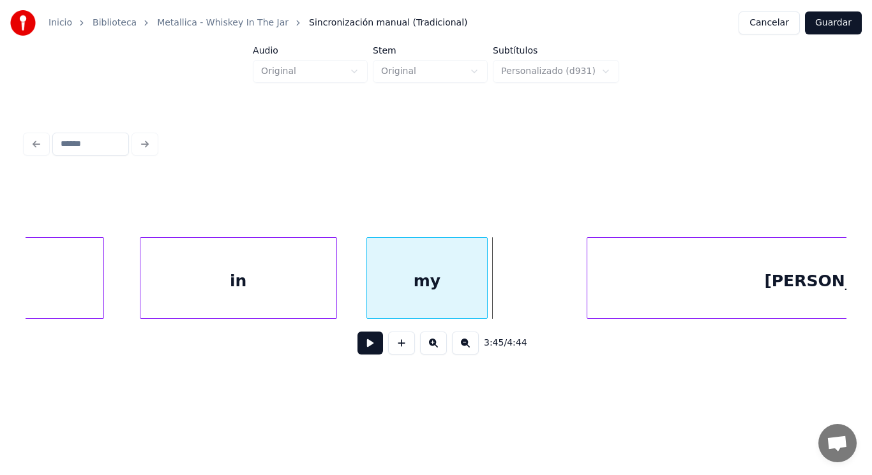
click at [483, 305] on div at bounding box center [485, 278] width 4 height 80
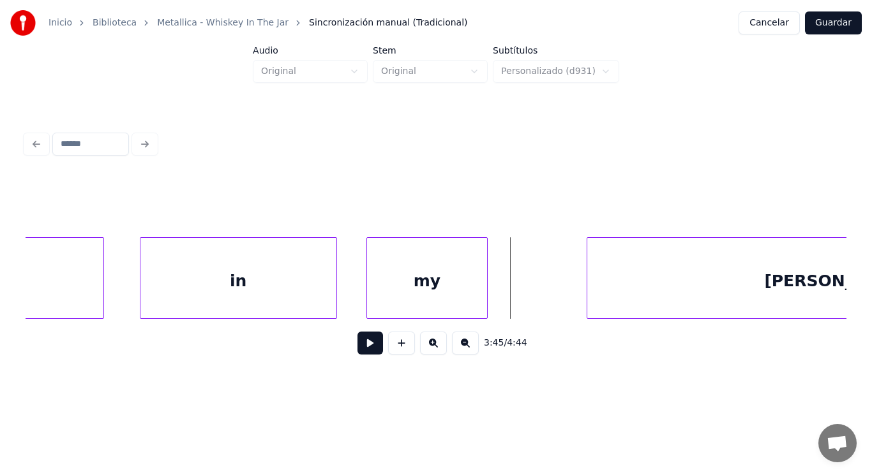
click at [357, 353] on button at bounding box center [370, 343] width 26 height 23
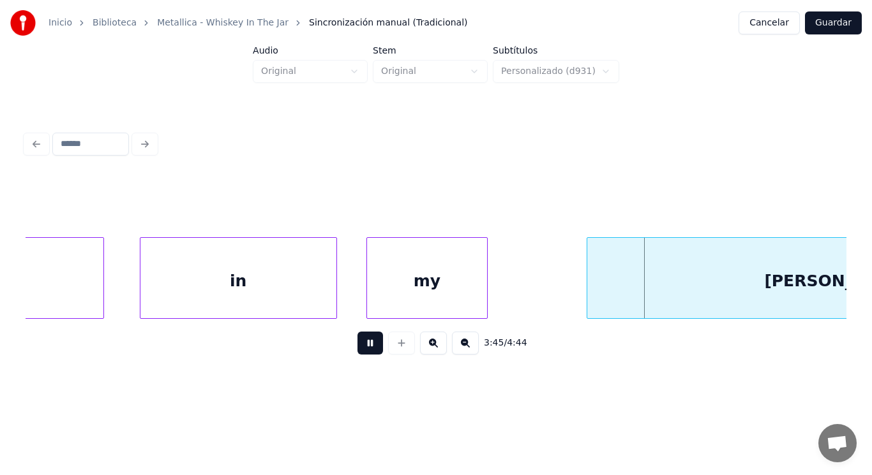
click at [357, 353] on button at bounding box center [370, 343] width 26 height 23
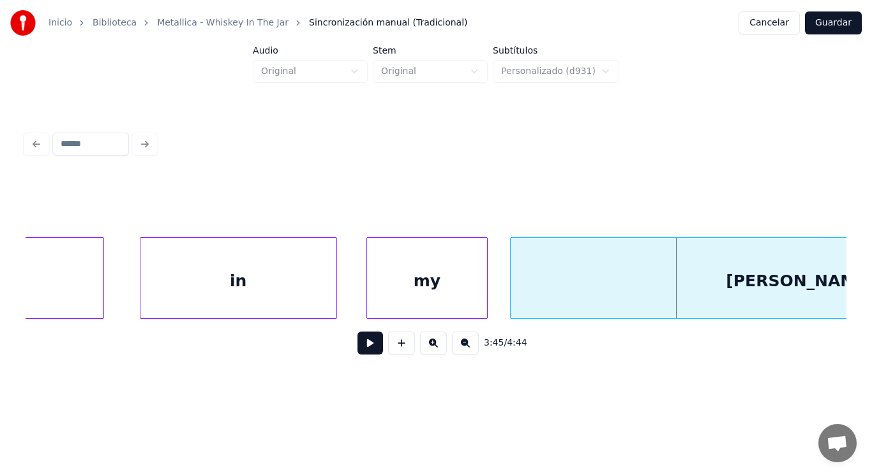
click at [511, 304] on div at bounding box center [513, 278] width 4 height 80
click at [362, 343] on button at bounding box center [370, 343] width 26 height 23
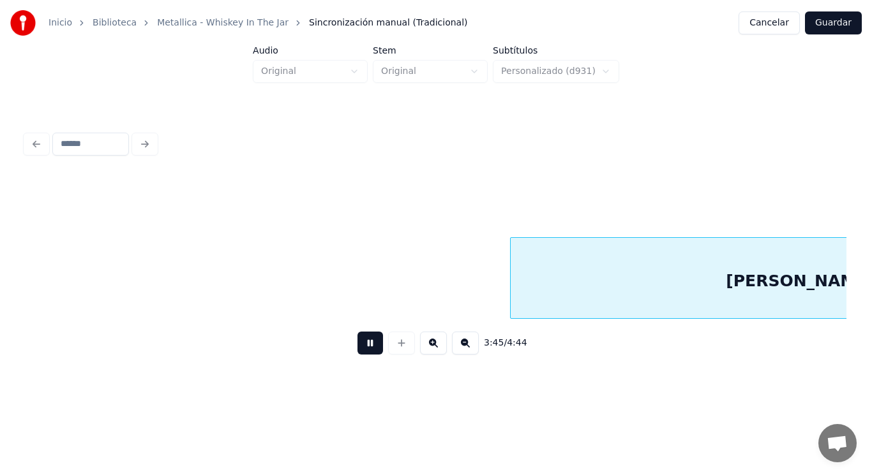
scroll to position [0, 201594]
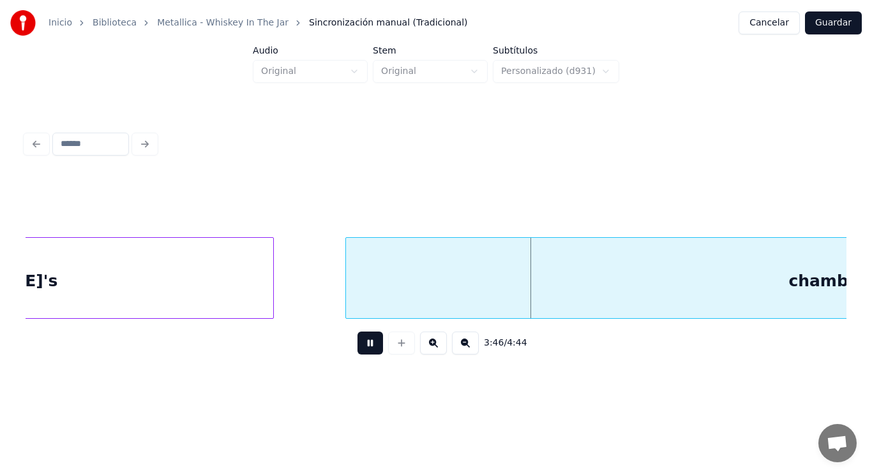
click at [362, 343] on button at bounding box center [370, 343] width 26 height 23
click at [318, 295] on div at bounding box center [320, 278] width 4 height 80
click at [357, 352] on button at bounding box center [370, 343] width 26 height 23
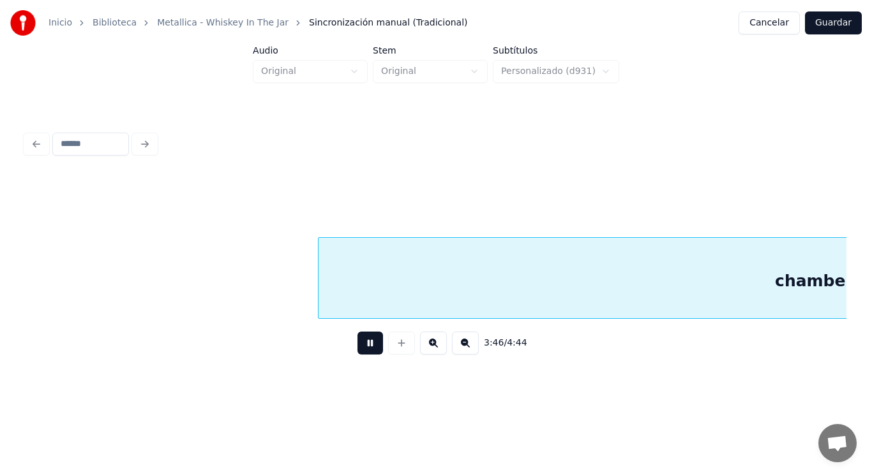
scroll to position [0, 202415]
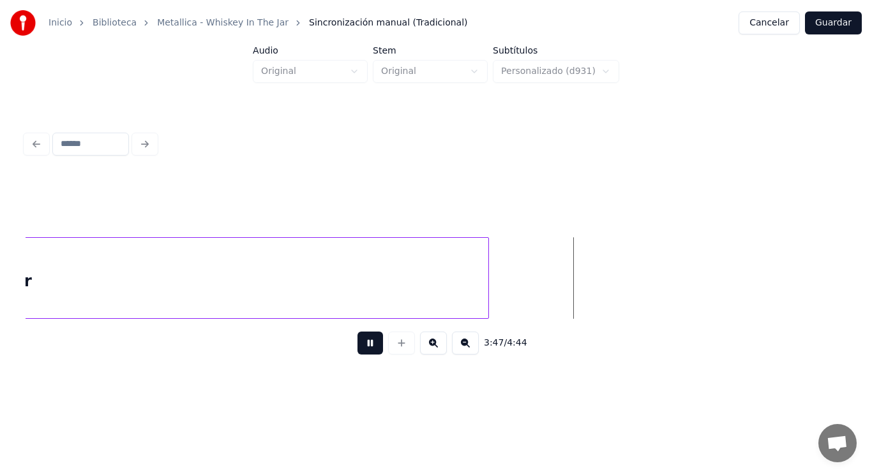
click at [357, 352] on button at bounding box center [370, 343] width 26 height 23
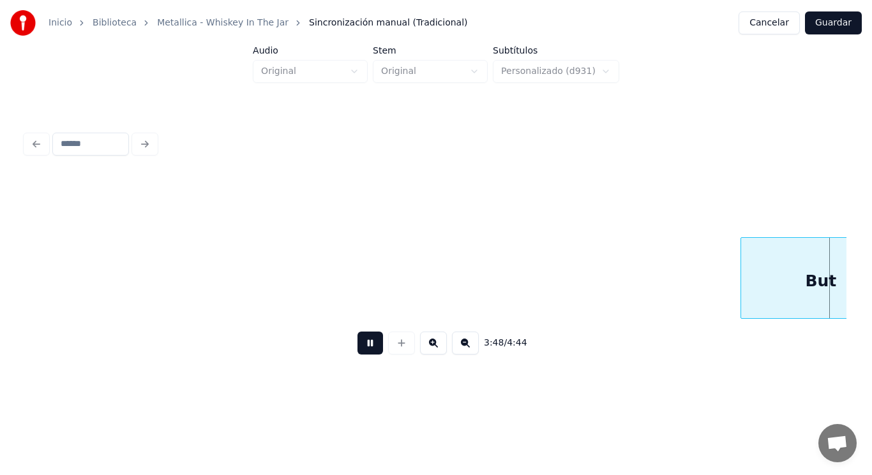
scroll to position [0, 204067]
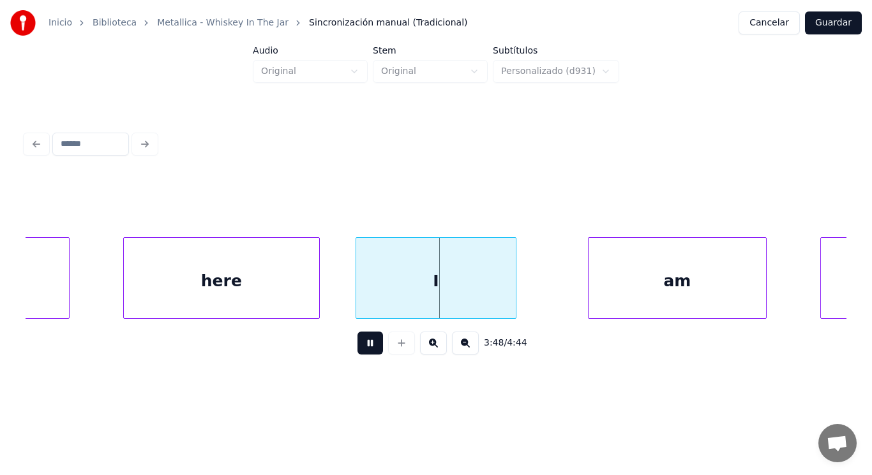
click at [357, 352] on button at bounding box center [370, 343] width 26 height 23
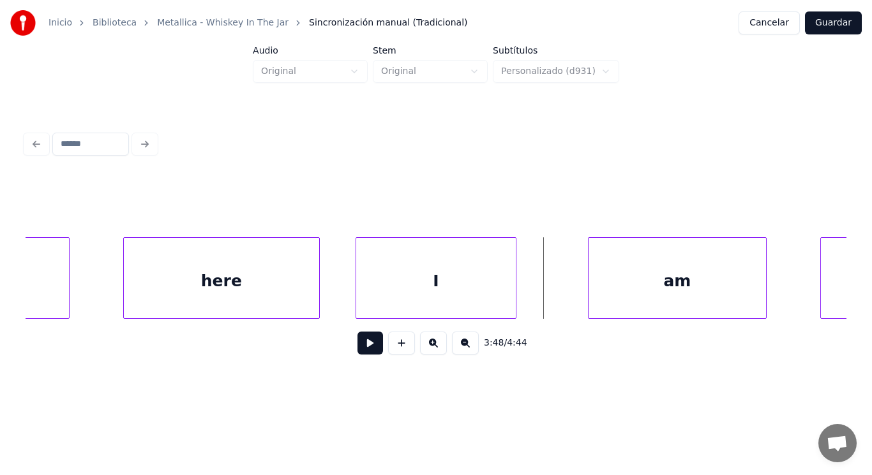
click at [315, 299] on div at bounding box center [317, 278] width 4 height 80
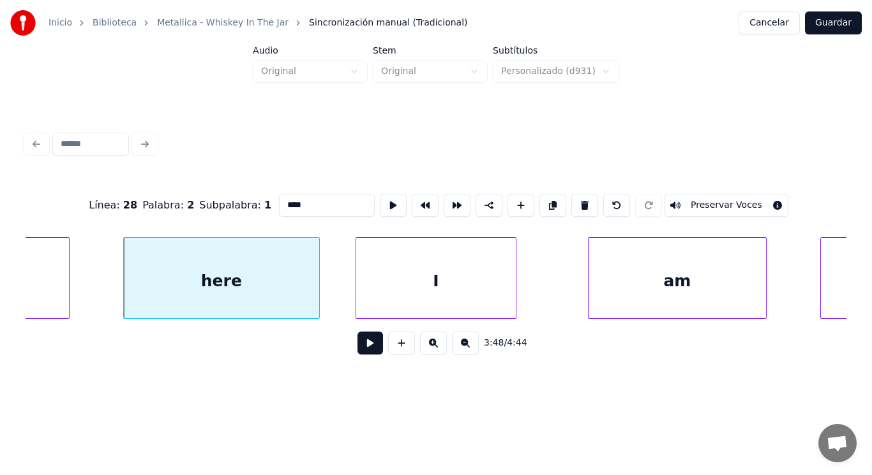
click at [362, 347] on button at bounding box center [370, 343] width 26 height 23
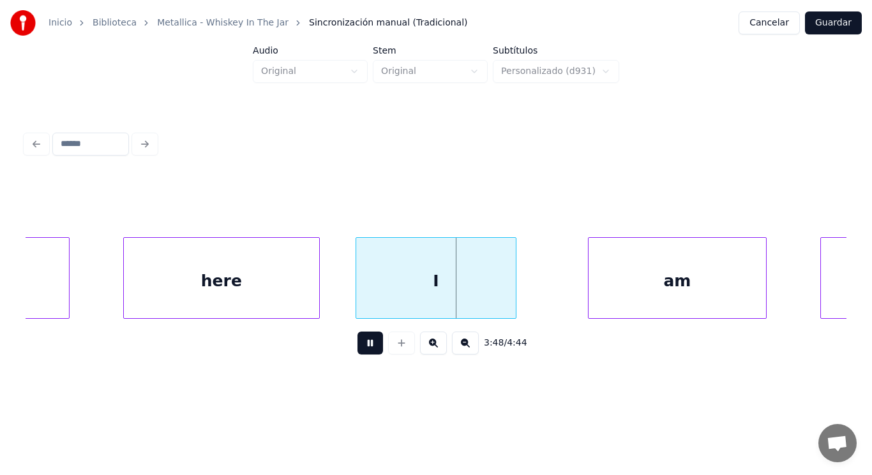
click at [362, 347] on button at bounding box center [370, 343] width 26 height 23
click at [381, 280] on div "I" at bounding box center [436, 281] width 160 height 87
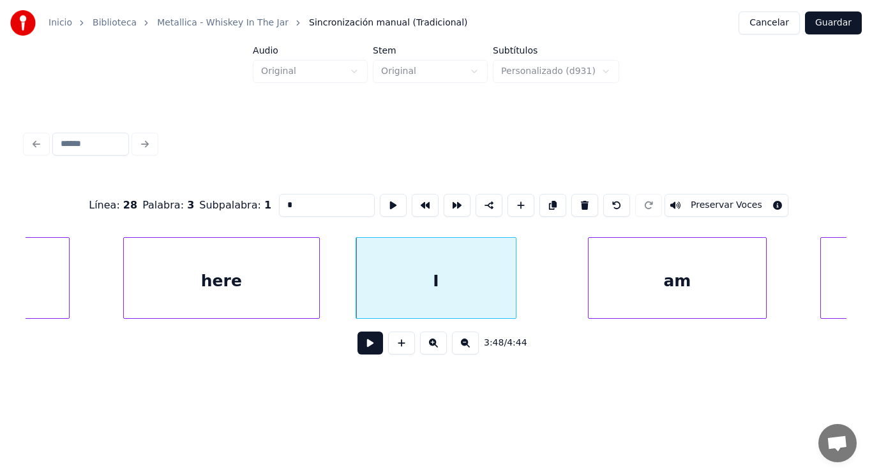
click at [365, 343] on button at bounding box center [370, 343] width 26 height 23
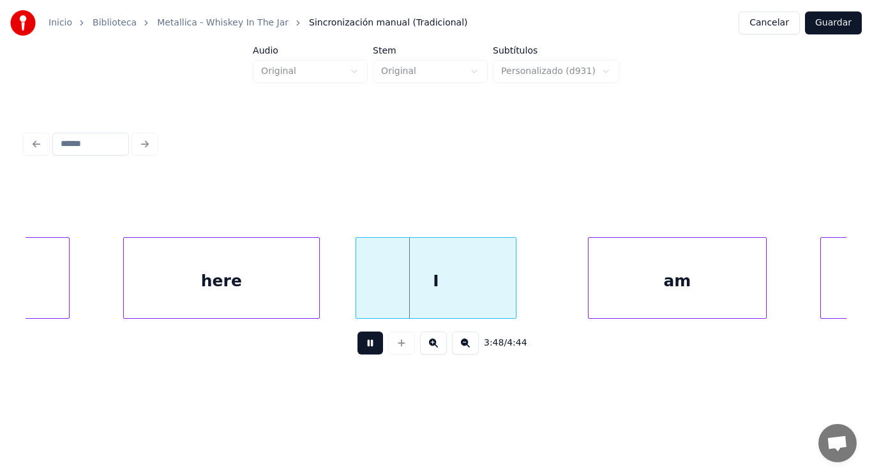
click at [365, 343] on button at bounding box center [370, 343] width 26 height 23
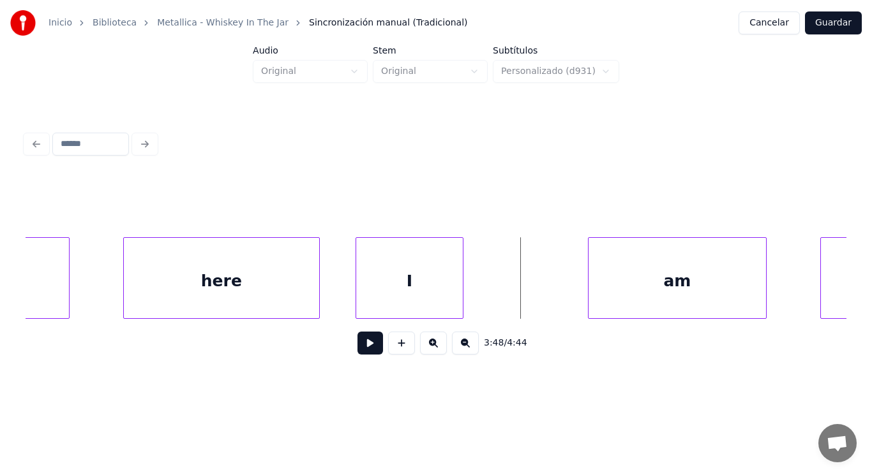
click at [460, 294] on div at bounding box center [461, 278] width 4 height 80
click at [362, 354] on button at bounding box center [370, 343] width 26 height 23
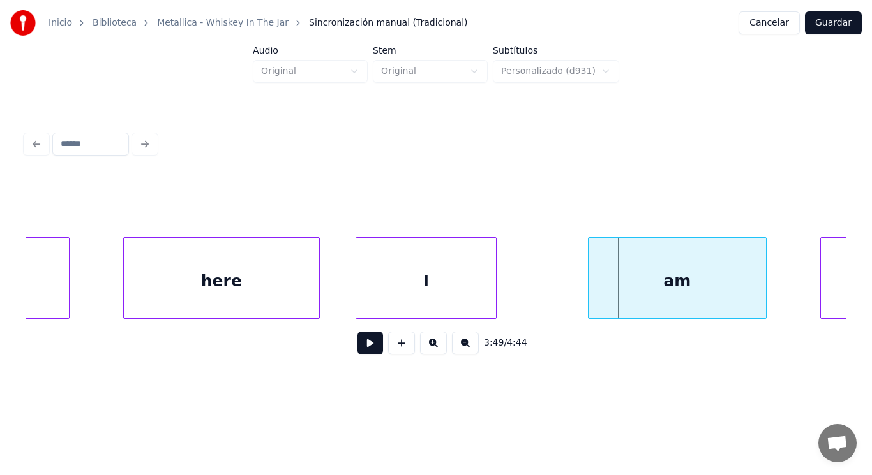
click at [495, 297] on div at bounding box center [494, 278] width 4 height 80
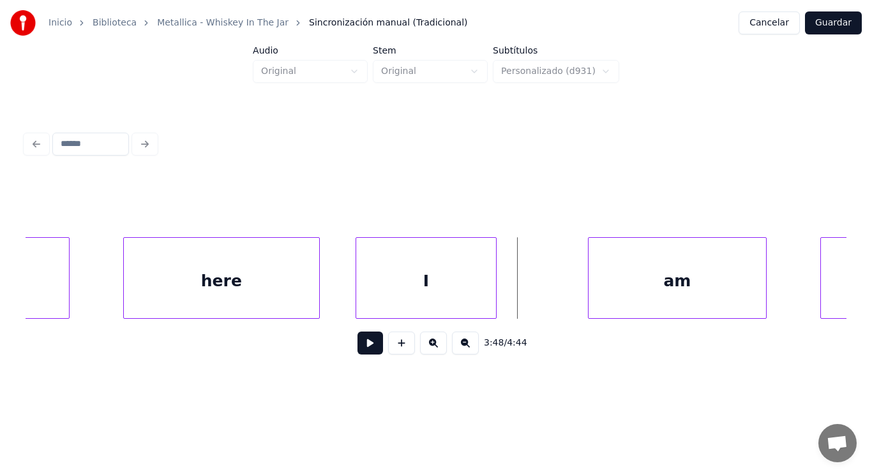
click at [364, 348] on button at bounding box center [370, 343] width 26 height 23
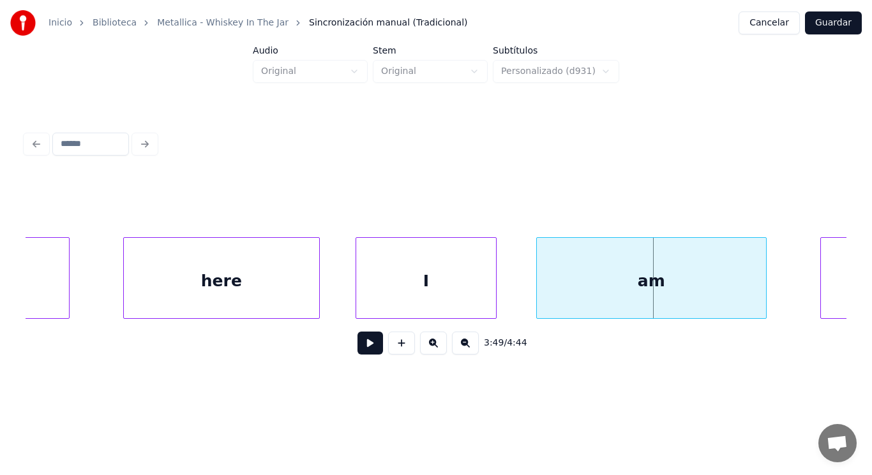
click at [539, 301] on div at bounding box center [539, 278] width 4 height 80
click at [410, 295] on div "I" at bounding box center [426, 281] width 140 height 87
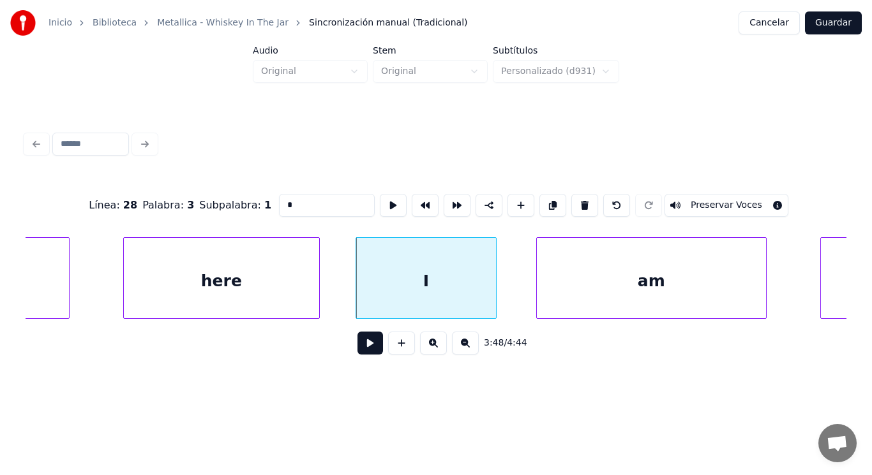
click at [364, 347] on button at bounding box center [370, 343] width 26 height 23
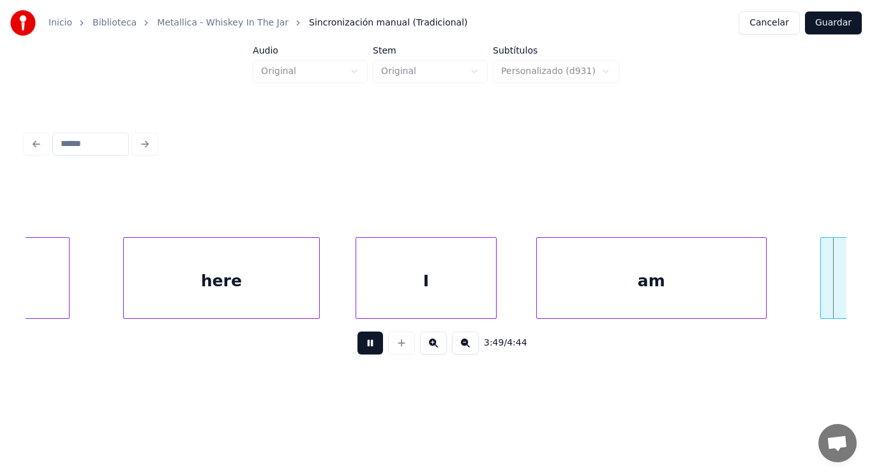
scroll to position [0, 204900]
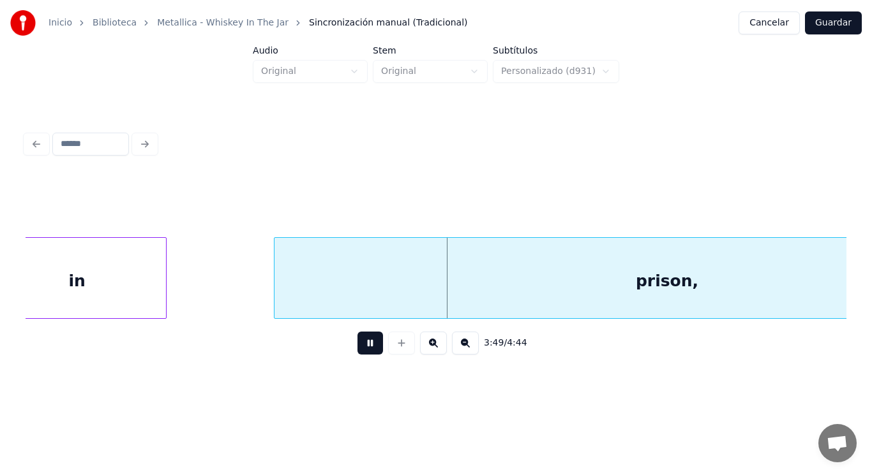
click at [364, 347] on button at bounding box center [370, 343] width 26 height 23
click at [160, 285] on div "in" at bounding box center [77, 281] width 177 height 87
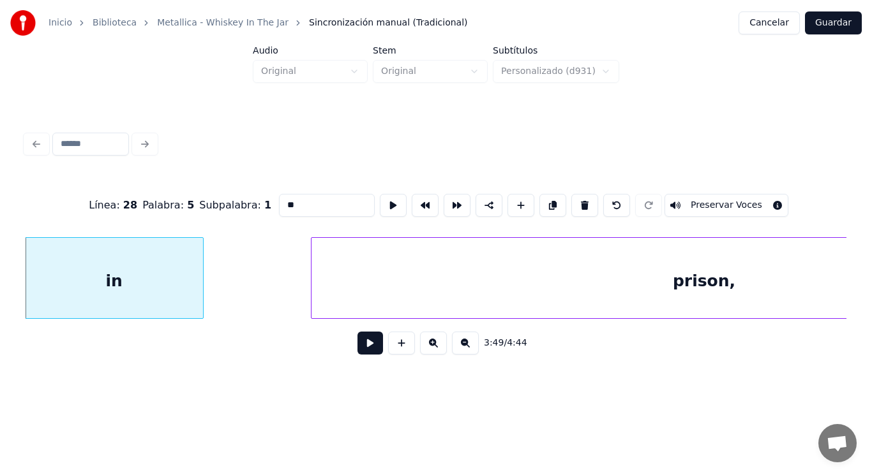
click at [363, 346] on button at bounding box center [370, 343] width 26 height 23
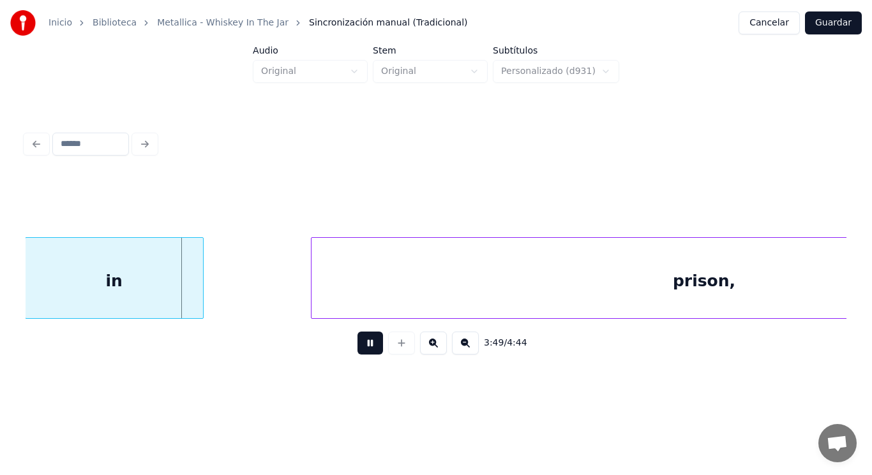
click at [363, 346] on button at bounding box center [370, 343] width 26 height 23
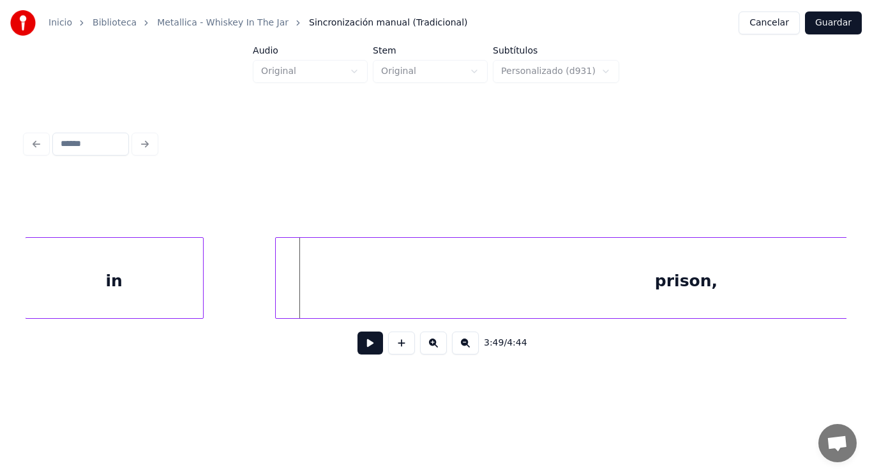
click at [277, 288] on div at bounding box center [278, 278] width 4 height 80
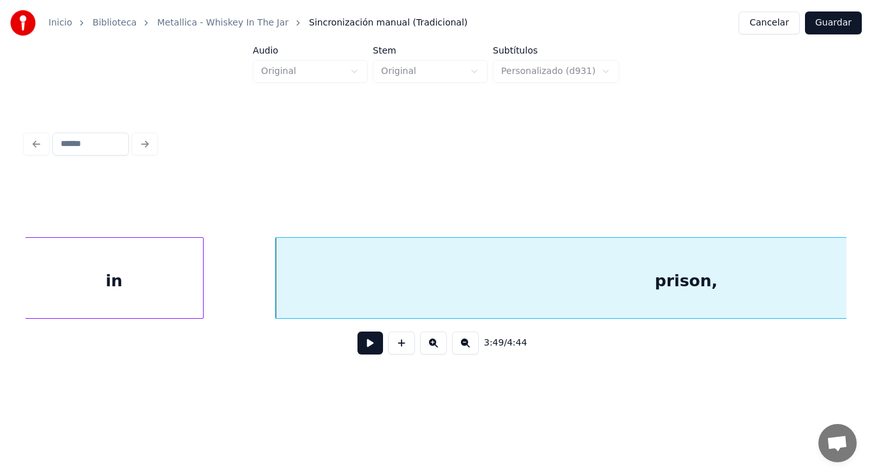
click at [366, 345] on button at bounding box center [370, 343] width 26 height 23
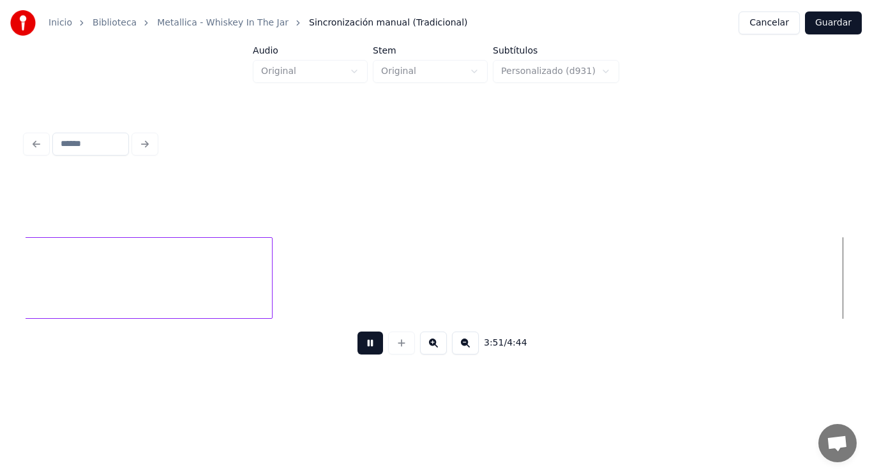
scroll to position [0, 206522]
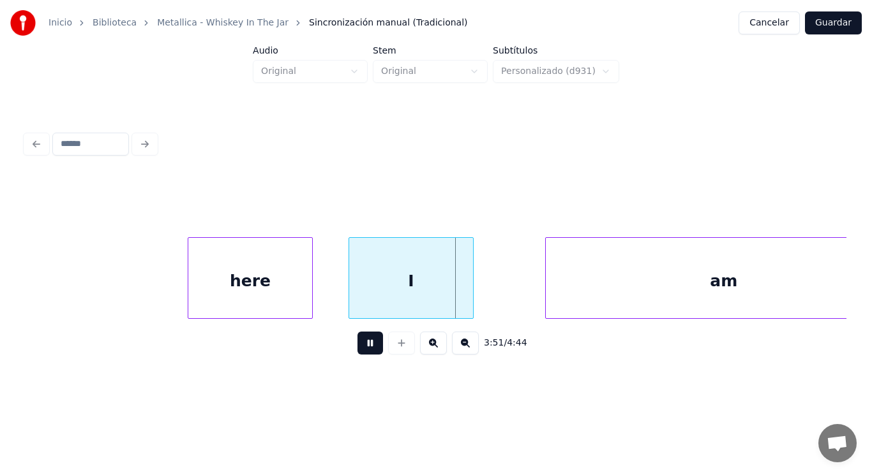
click at [366, 345] on button at bounding box center [370, 343] width 26 height 23
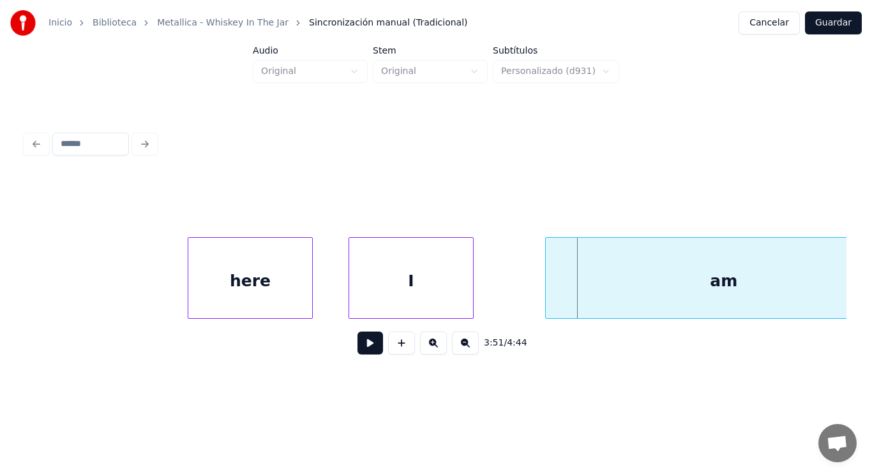
click at [409, 257] on div "I" at bounding box center [411, 281] width 124 height 87
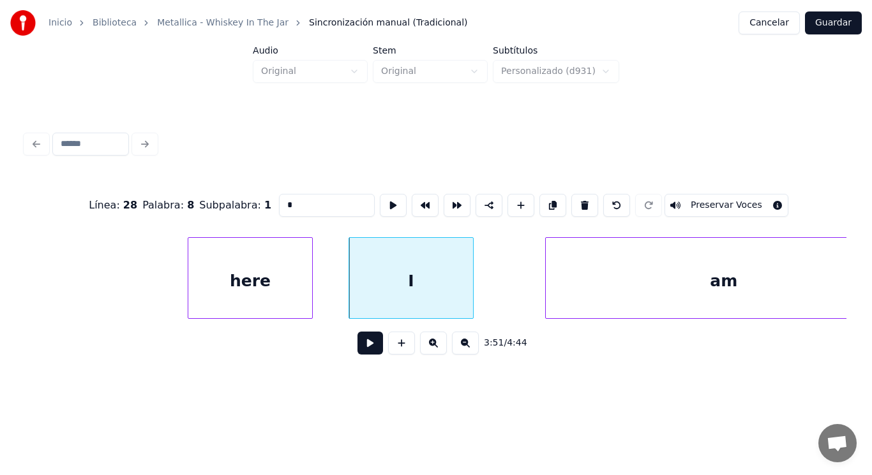
click at [361, 346] on button at bounding box center [370, 343] width 26 height 23
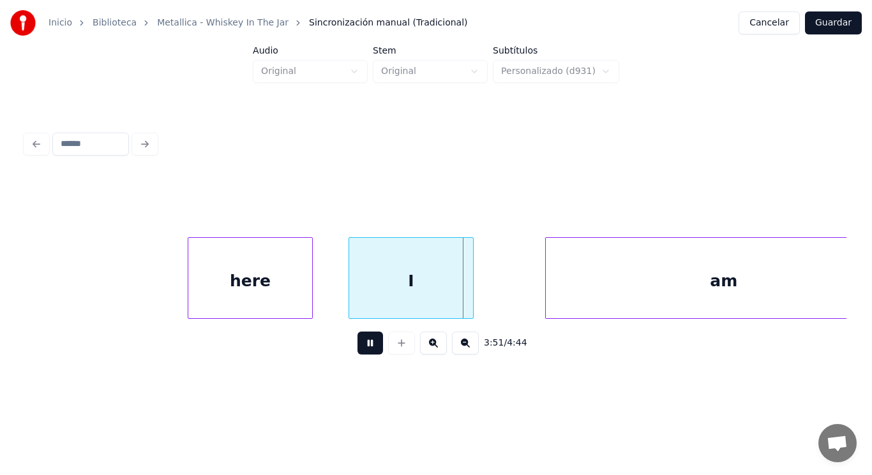
click at [361, 346] on button at bounding box center [370, 343] width 26 height 23
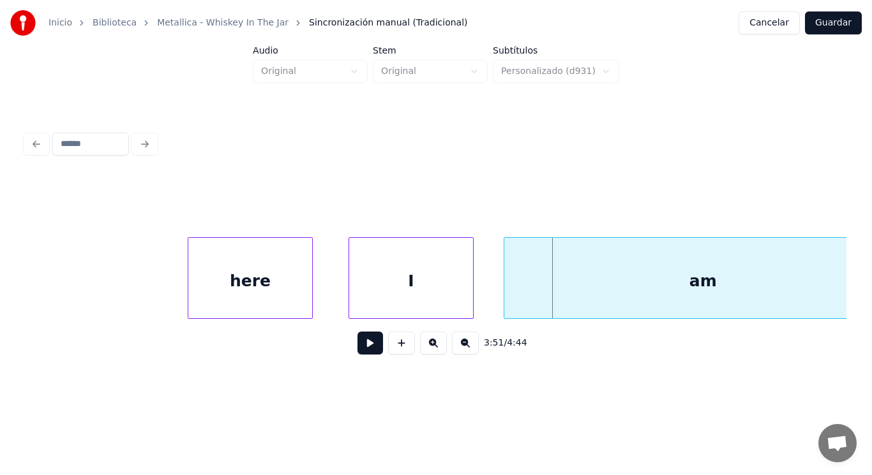
click at [505, 300] on div at bounding box center [506, 278] width 4 height 80
click at [357, 346] on button at bounding box center [370, 343] width 26 height 23
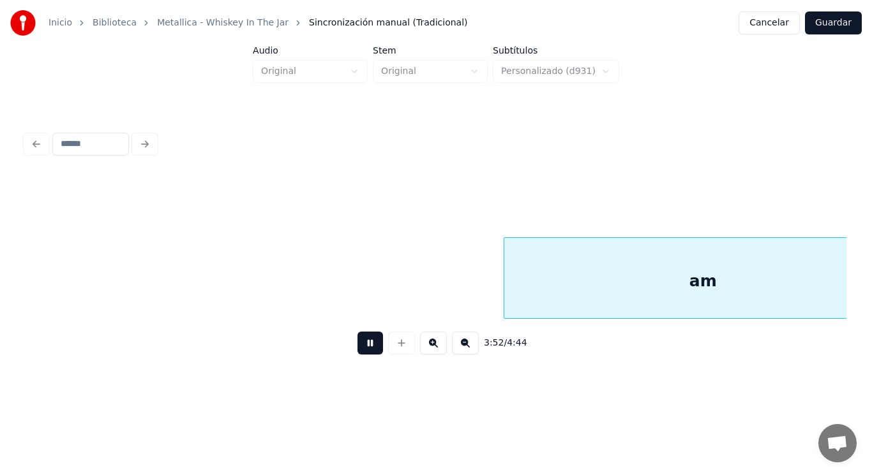
scroll to position [0, 207349]
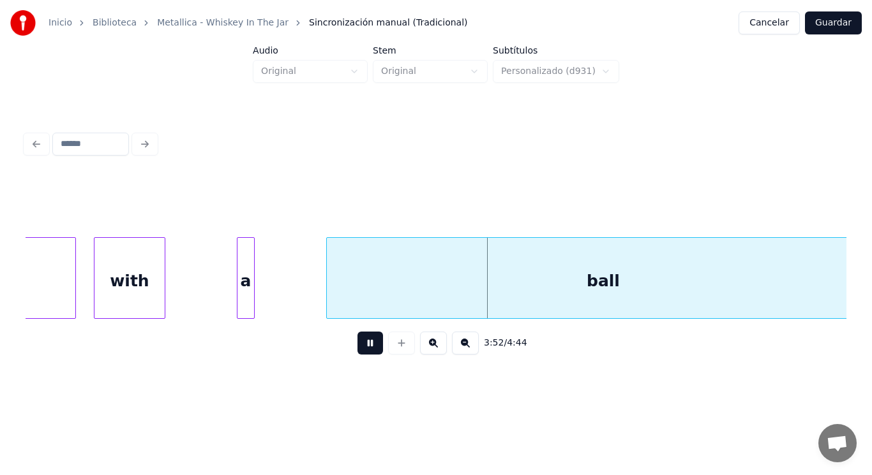
click at [357, 346] on button at bounding box center [370, 343] width 26 height 23
click at [119, 258] on div "with" at bounding box center [129, 281] width 70 height 87
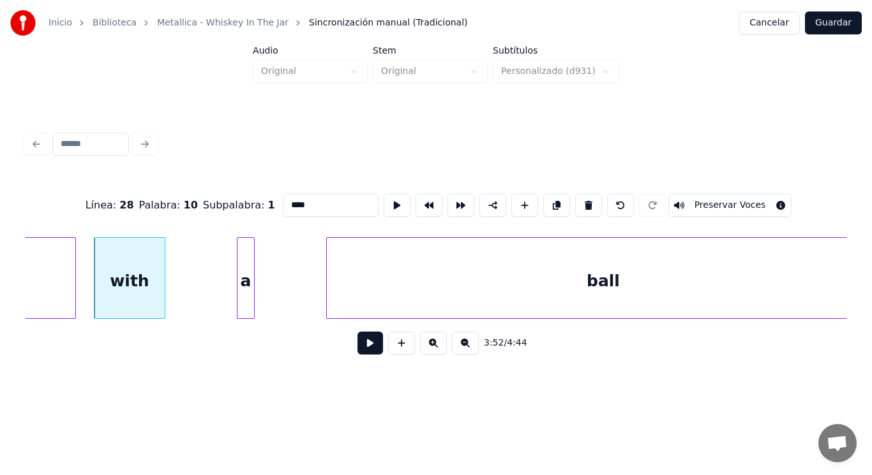
click at [366, 352] on button at bounding box center [370, 343] width 26 height 23
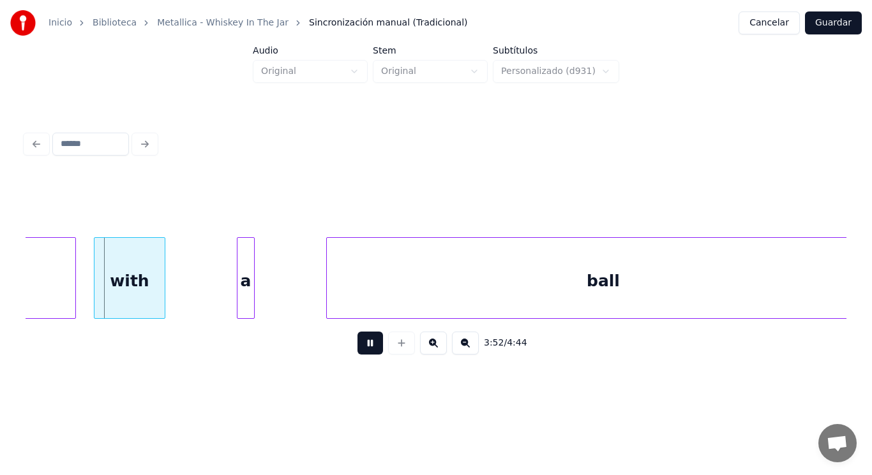
click at [366, 352] on button at bounding box center [370, 343] width 26 height 23
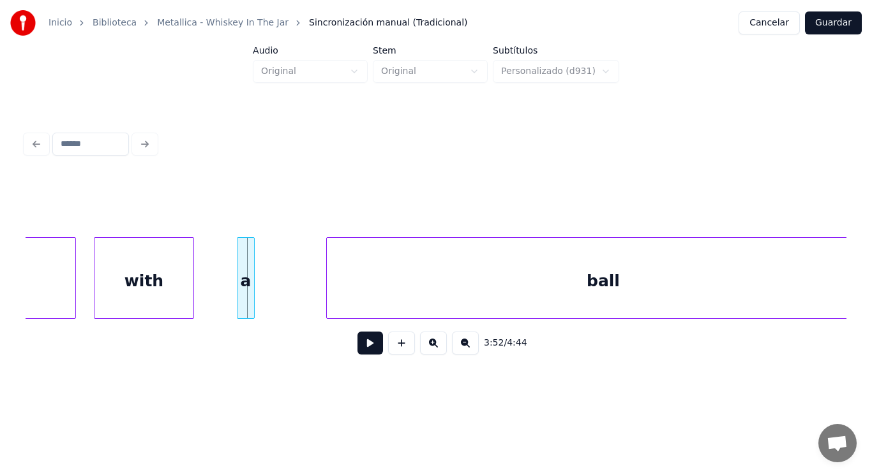
click at [192, 294] on div at bounding box center [192, 278] width 4 height 80
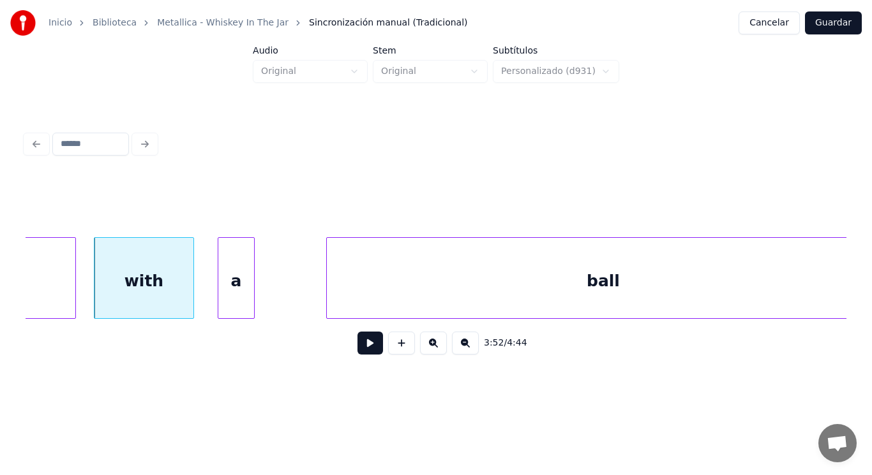
click at [221, 295] on div at bounding box center [220, 278] width 4 height 80
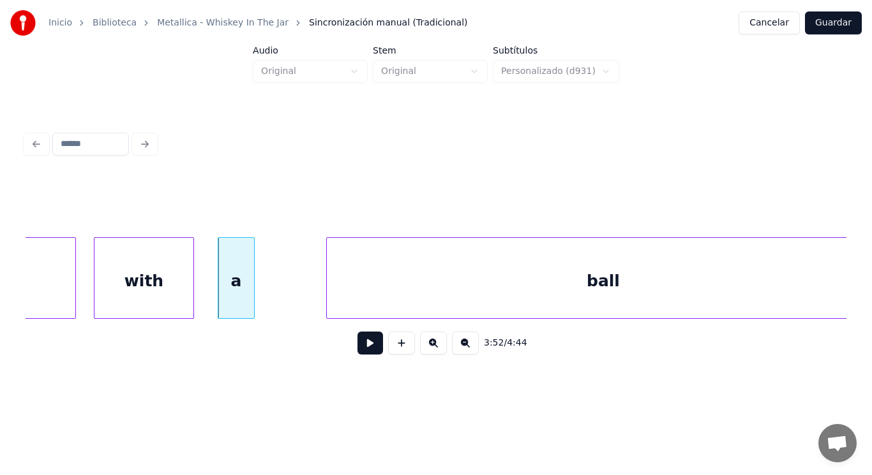
click at [254, 295] on div "a" at bounding box center [236, 278] width 37 height 82
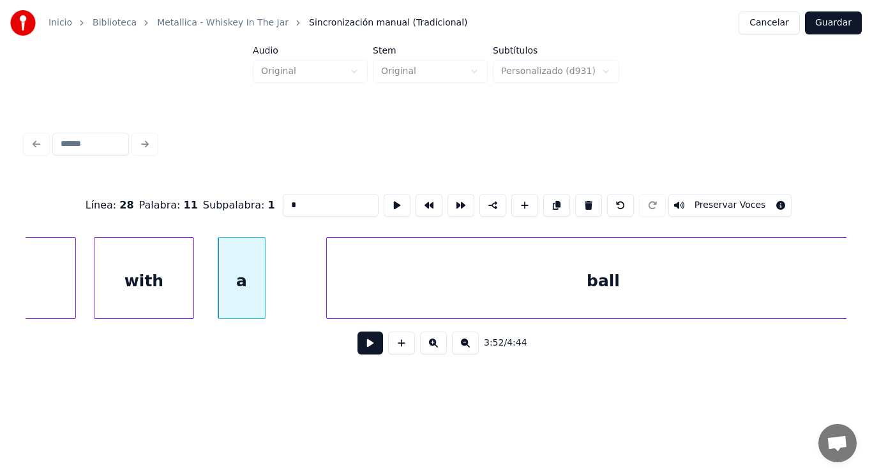
click at [265, 296] on div at bounding box center [263, 278] width 4 height 80
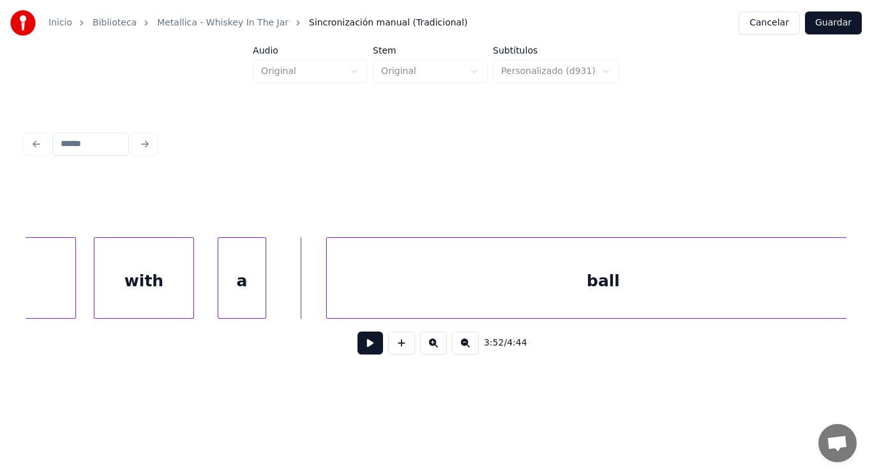
click at [357, 352] on button at bounding box center [370, 343] width 26 height 23
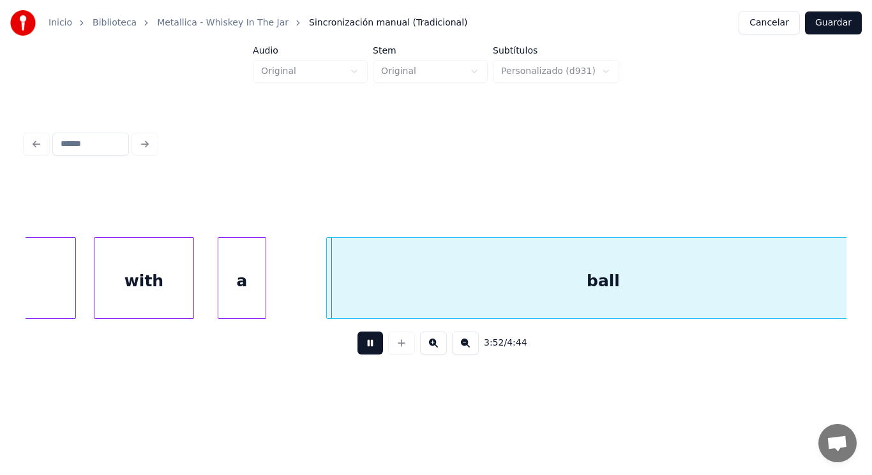
click at [357, 352] on button at bounding box center [370, 343] width 26 height 23
click at [300, 299] on div at bounding box center [300, 278] width 4 height 80
click at [362, 345] on button at bounding box center [370, 343] width 26 height 23
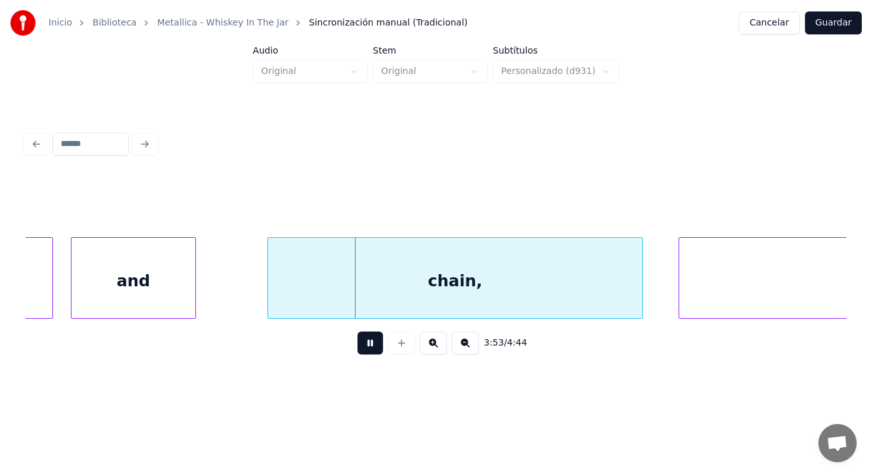
click at [362, 345] on button at bounding box center [370, 343] width 26 height 23
click at [334, 283] on div "chain," at bounding box center [455, 281] width 374 height 87
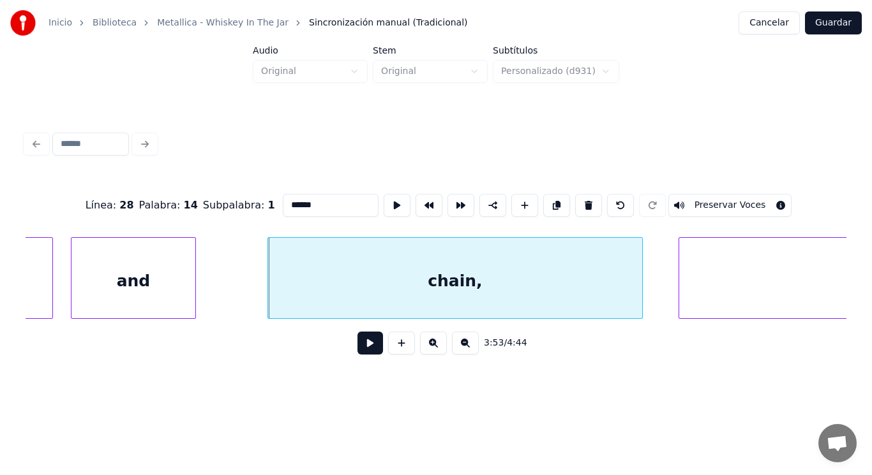
click at [359, 345] on button at bounding box center [370, 343] width 26 height 23
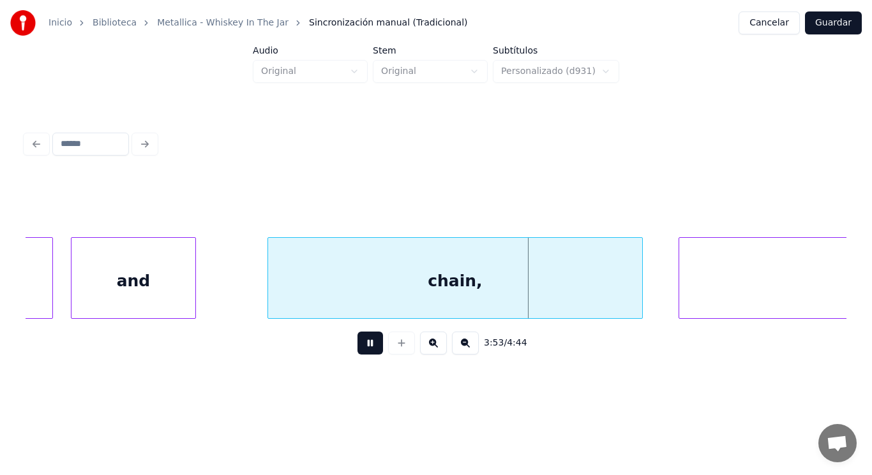
click at [359, 345] on button at bounding box center [370, 343] width 26 height 23
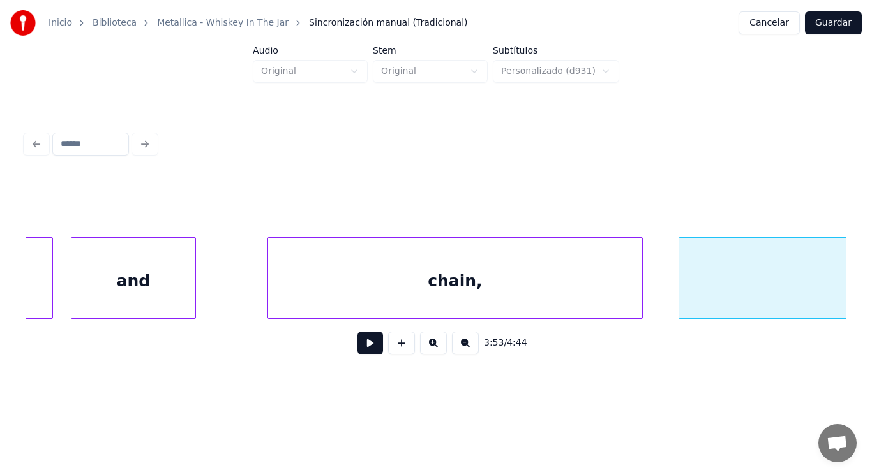
click at [133, 266] on div "and" at bounding box center [133, 281] width 124 height 87
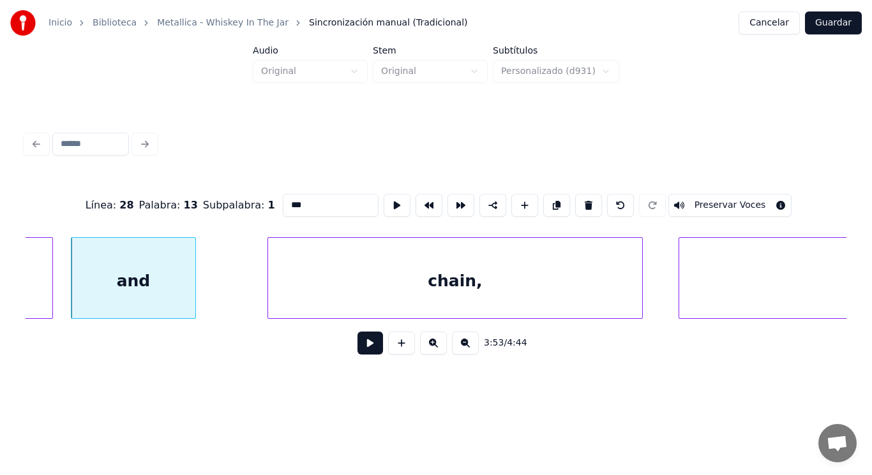
click at [363, 349] on button at bounding box center [370, 343] width 26 height 23
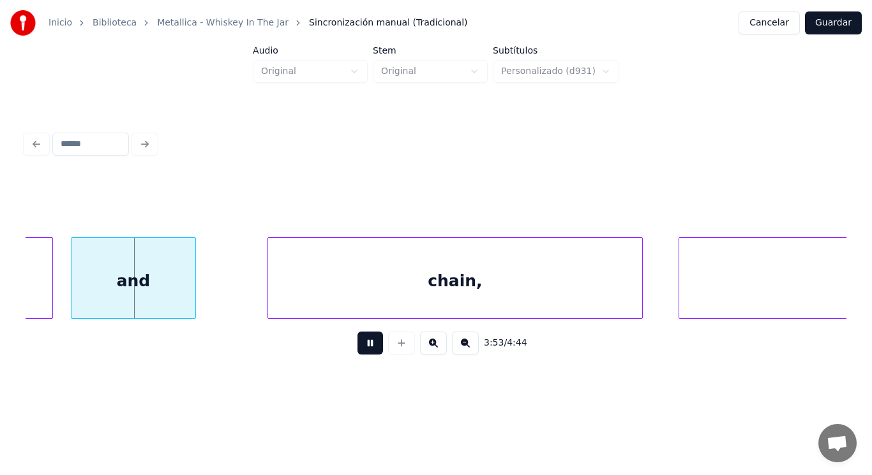
click at [363, 349] on button at bounding box center [370, 343] width 26 height 23
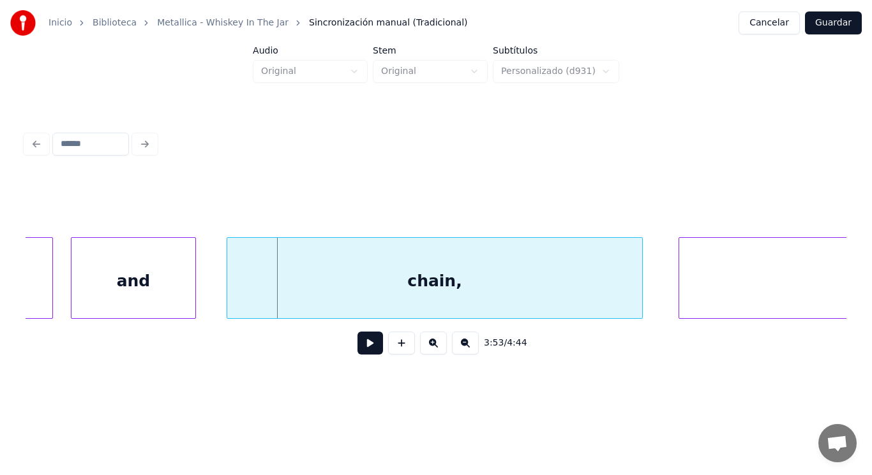
click at [230, 281] on div at bounding box center [229, 278] width 4 height 80
click at [367, 345] on button at bounding box center [370, 343] width 26 height 23
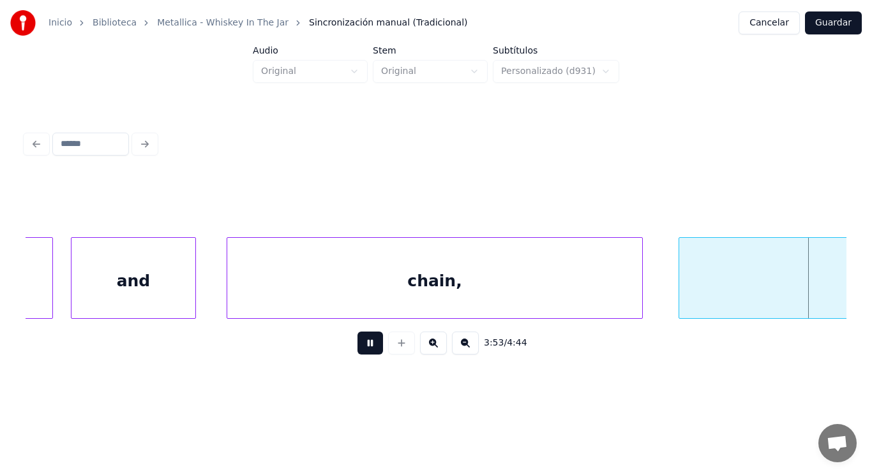
scroll to position [0, 209001]
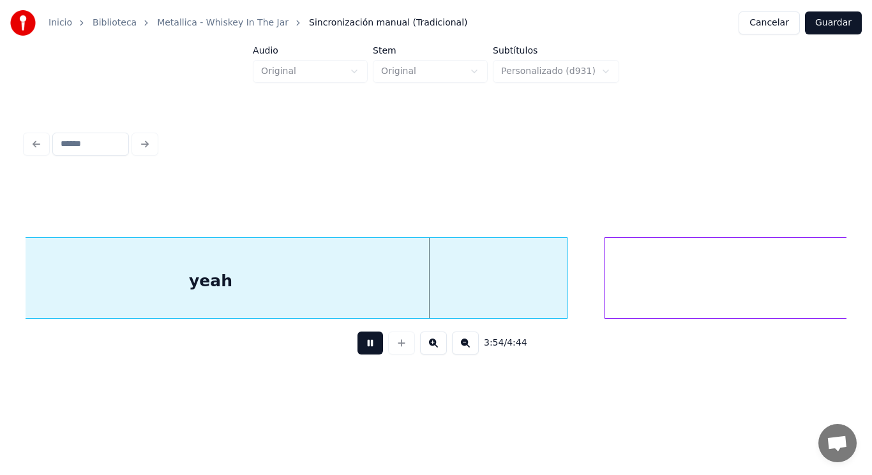
click at [367, 345] on button at bounding box center [370, 343] width 26 height 23
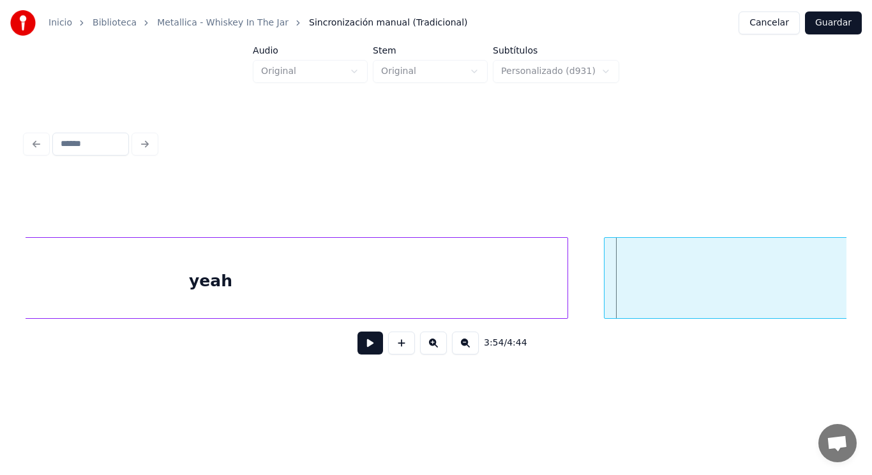
click at [262, 274] on div "yeah" at bounding box center [210, 281] width 713 height 87
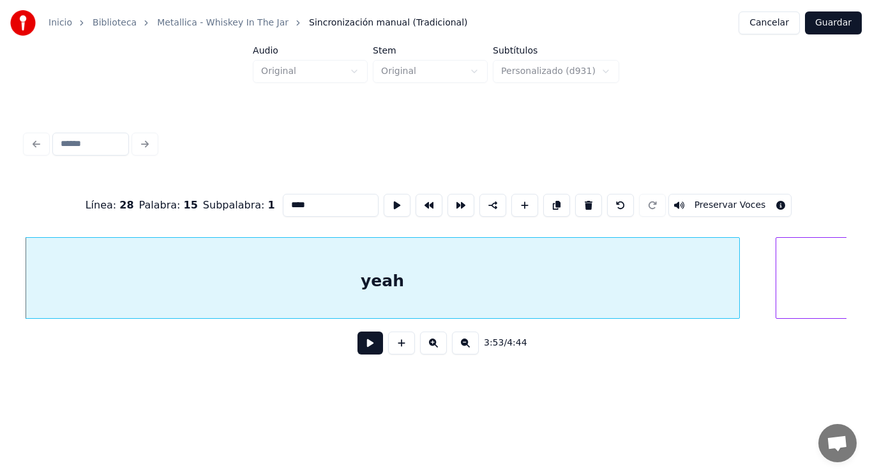
click at [286, 204] on input "****" at bounding box center [331, 205] width 96 height 23
type input "*****"
click at [364, 345] on button at bounding box center [370, 343] width 26 height 23
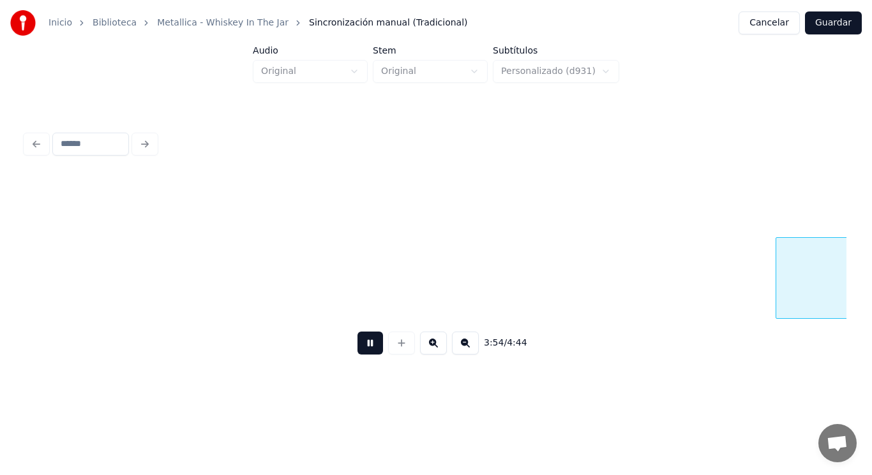
scroll to position [0, 209666]
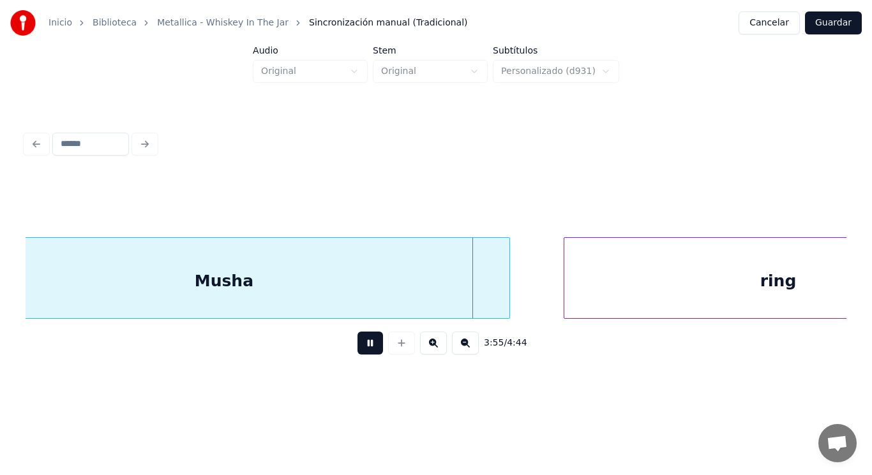
click at [364, 345] on button at bounding box center [370, 343] width 26 height 23
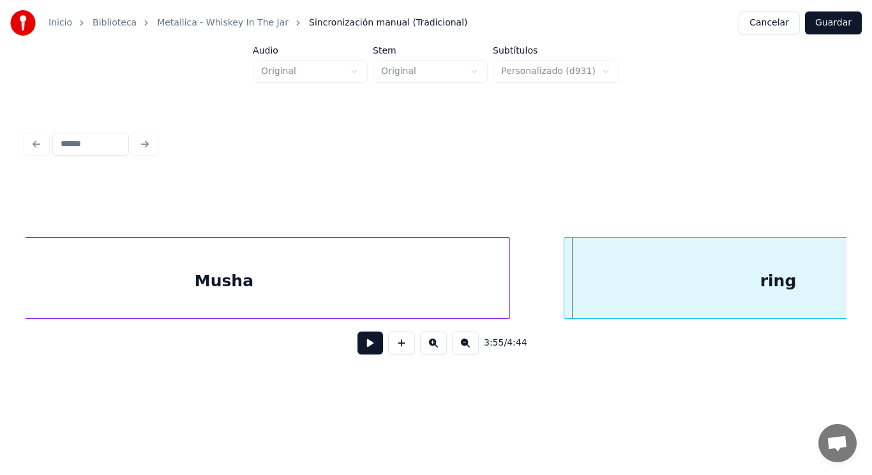
click at [364, 345] on button at bounding box center [370, 343] width 26 height 23
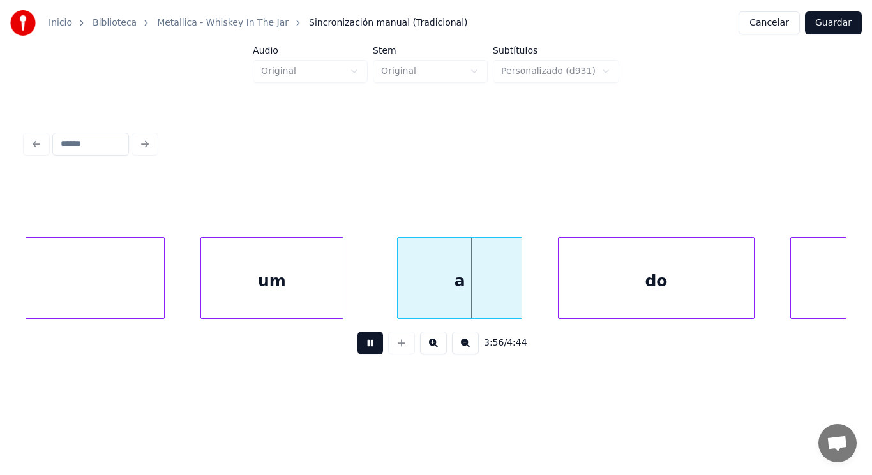
click at [364, 345] on button at bounding box center [370, 343] width 26 height 23
click at [273, 295] on div "um" at bounding box center [272, 281] width 142 height 87
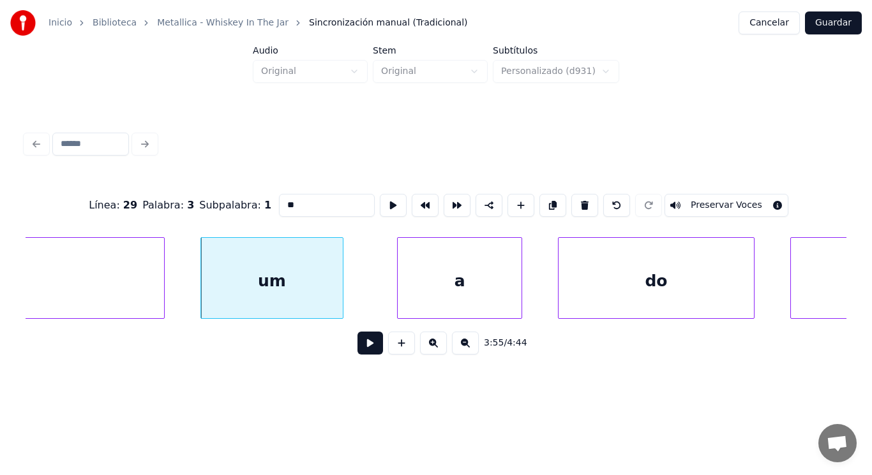
click at [359, 347] on button at bounding box center [370, 343] width 26 height 23
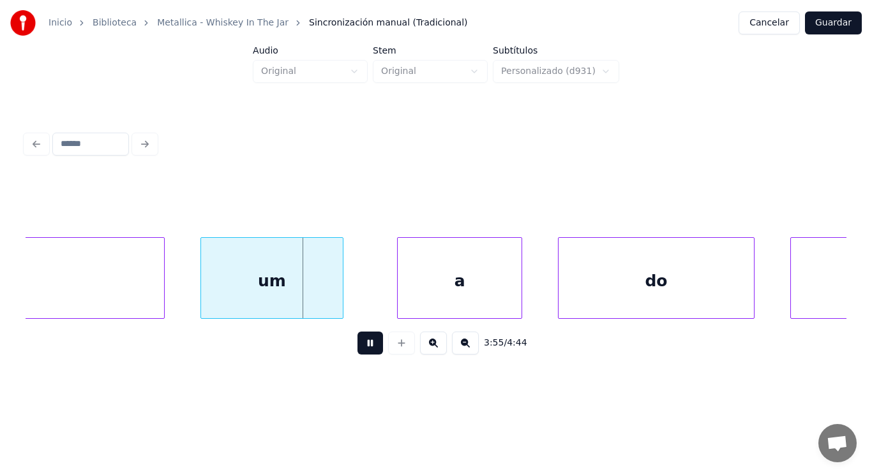
click at [359, 347] on button at bounding box center [370, 343] width 26 height 23
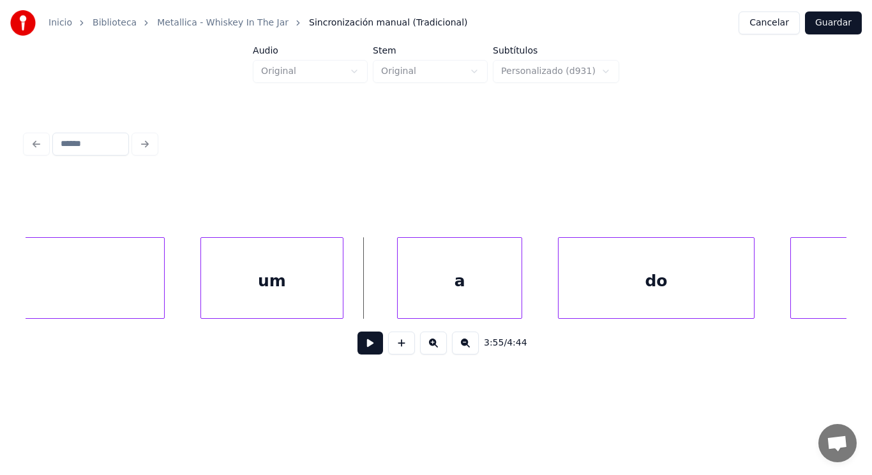
click at [262, 285] on div "um" at bounding box center [272, 281] width 142 height 87
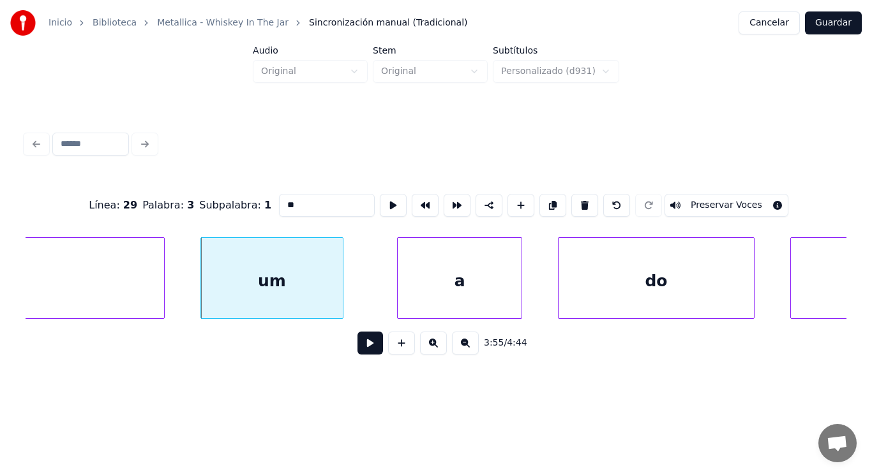
click at [279, 202] on input "**" at bounding box center [327, 205] width 96 height 23
click at [329, 289] on div at bounding box center [329, 278] width 4 height 80
type input "***"
click at [364, 350] on button at bounding box center [370, 343] width 26 height 23
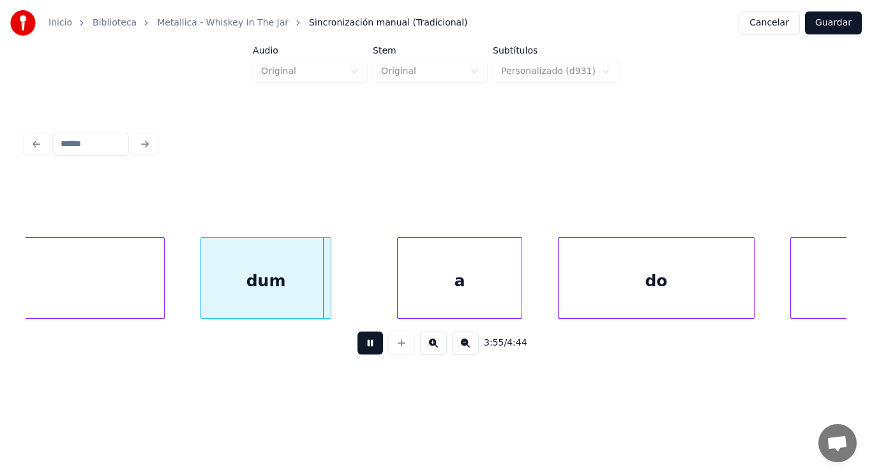
click at [364, 350] on button at bounding box center [370, 343] width 26 height 23
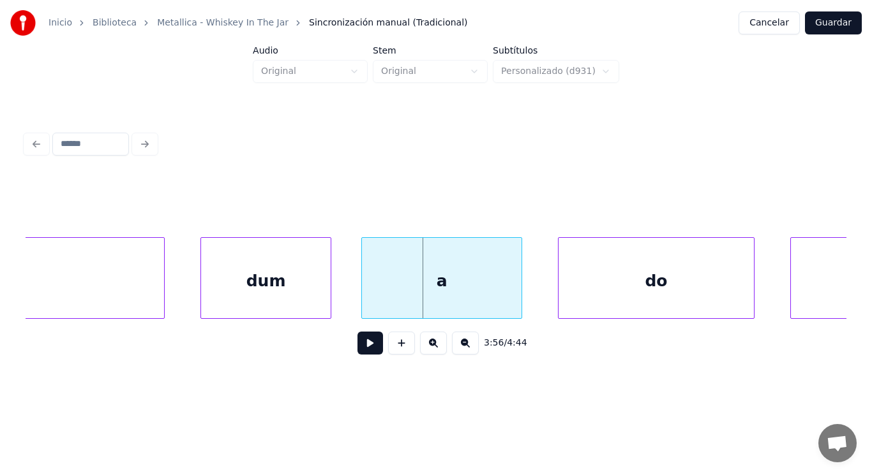
click at [366, 297] on div at bounding box center [364, 278] width 4 height 80
click at [364, 354] on button at bounding box center [370, 343] width 26 height 23
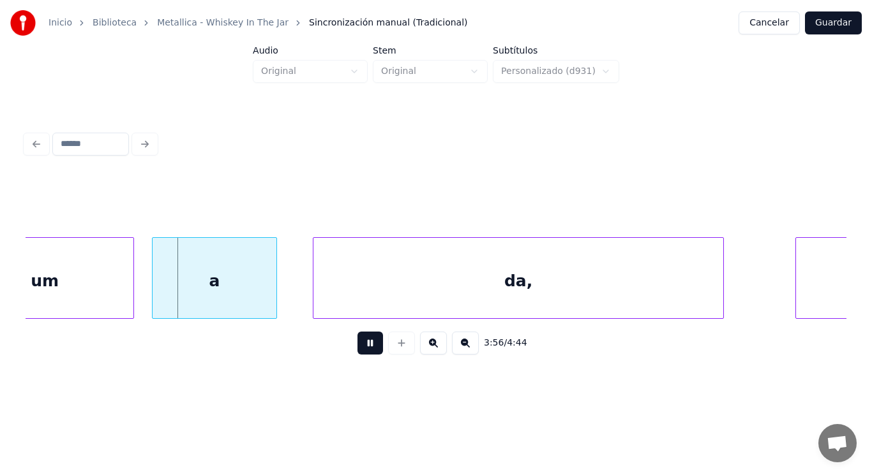
click at [364, 354] on button at bounding box center [370, 343] width 26 height 23
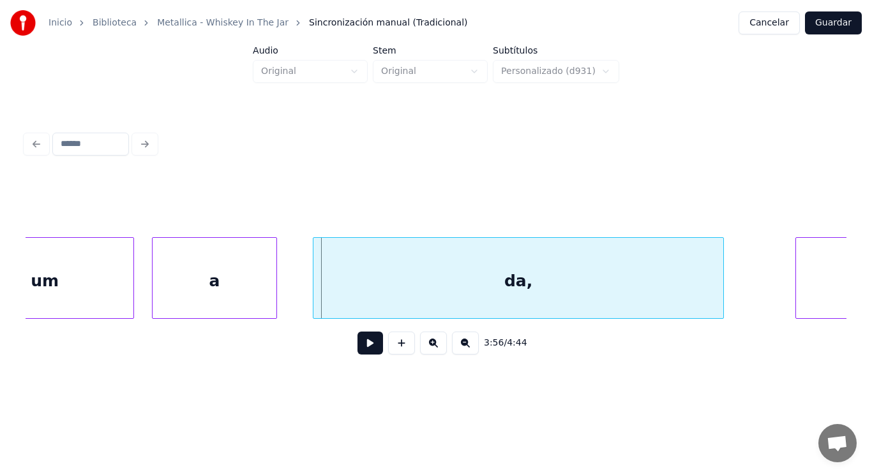
click at [119, 301] on div "um" at bounding box center [44, 281] width 177 height 87
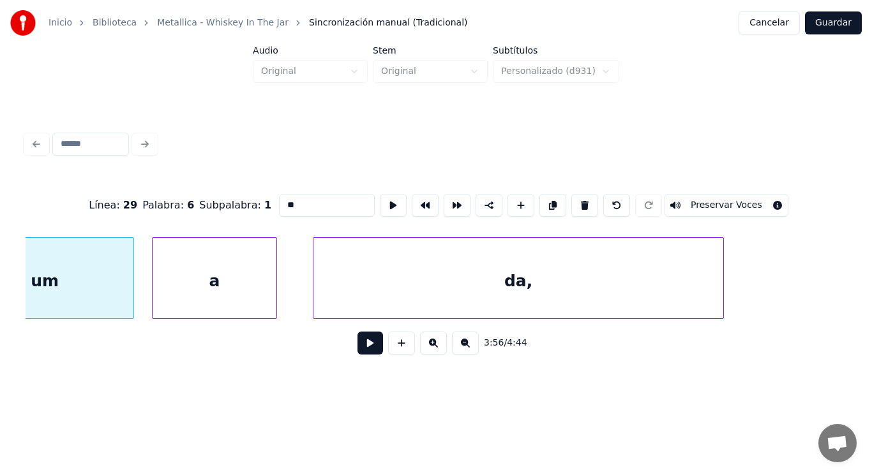
scroll to position [0, 211259]
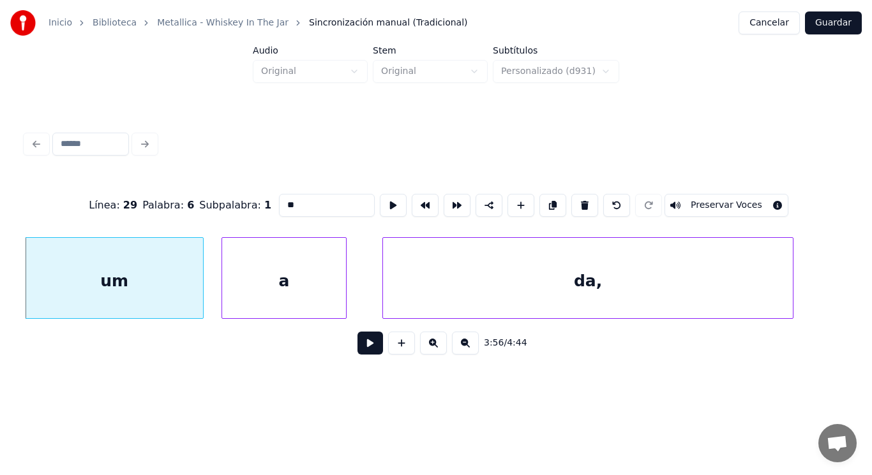
click at [279, 201] on input "**" at bounding box center [327, 205] width 96 height 23
type input "***"
click at [365, 350] on button at bounding box center [370, 343] width 26 height 23
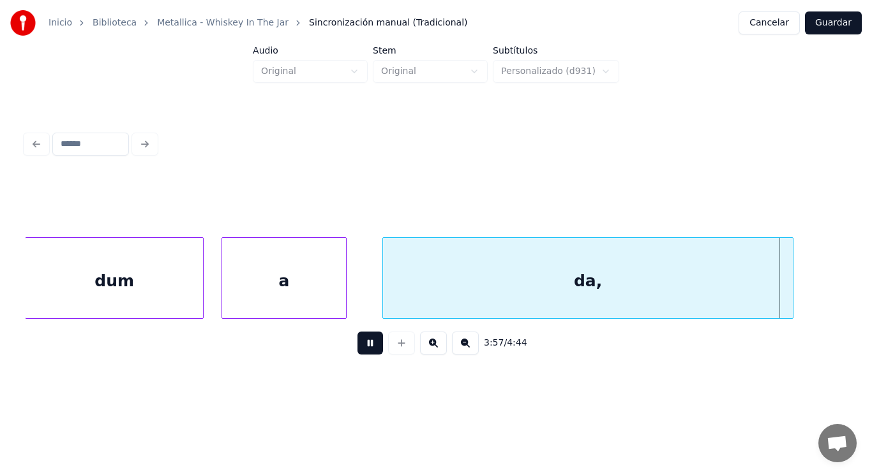
scroll to position [0, 212091]
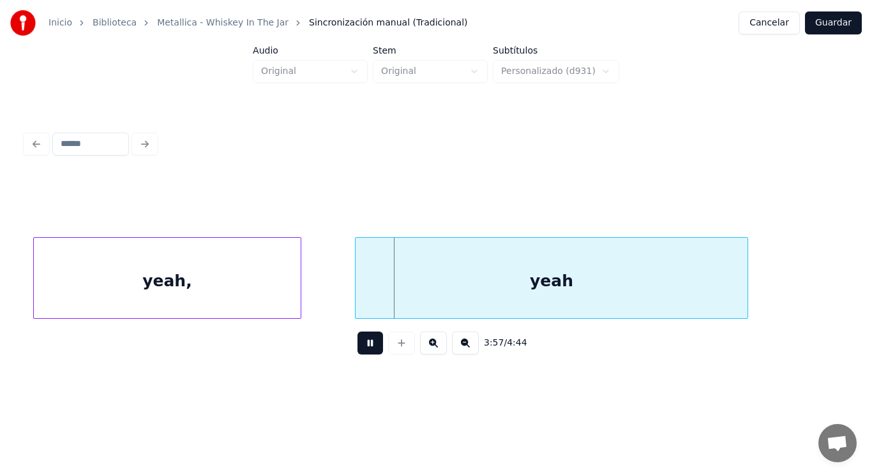
click at [365, 350] on button at bounding box center [370, 343] width 26 height 23
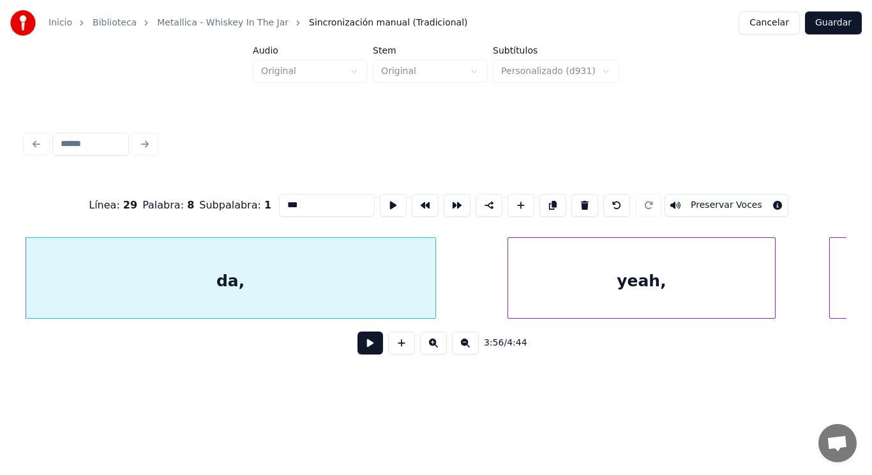
click at [364, 350] on button at bounding box center [370, 343] width 26 height 23
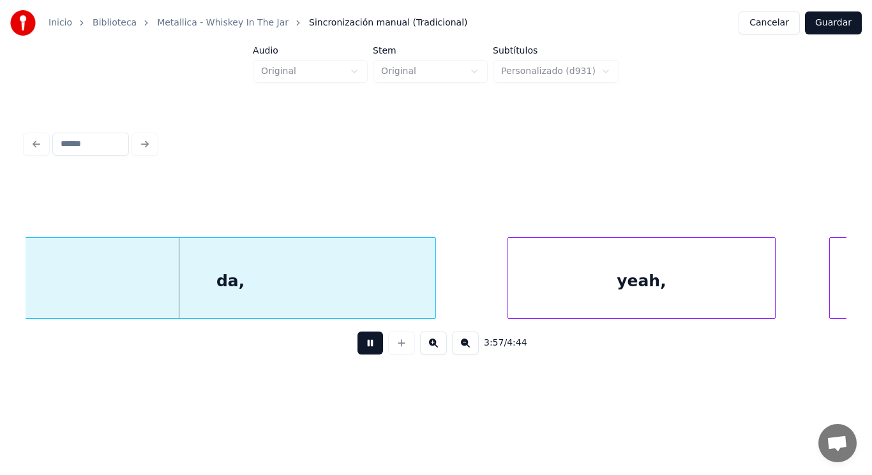
click at [364, 350] on button at bounding box center [370, 343] width 26 height 23
click at [422, 299] on div at bounding box center [422, 278] width 4 height 80
click at [361, 348] on button at bounding box center [370, 343] width 26 height 23
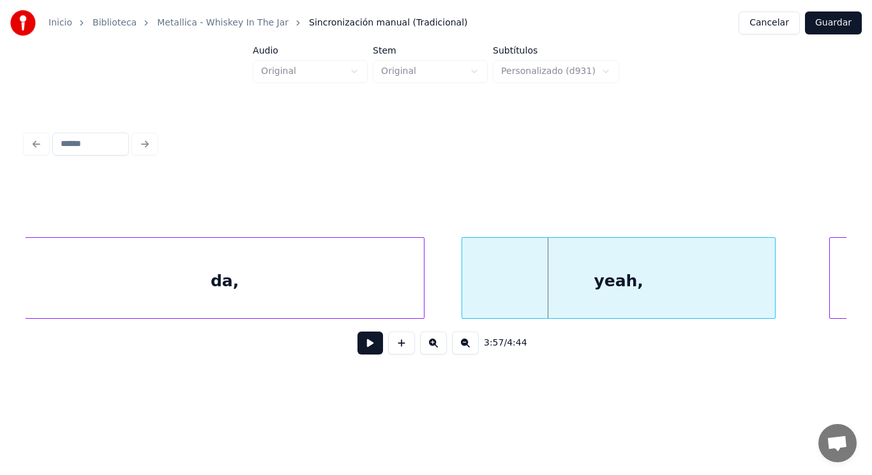
click at [463, 290] on div at bounding box center [464, 278] width 4 height 80
click at [500, 288] on div "yeah," at bounding box center [618, 281] width 313 height 87
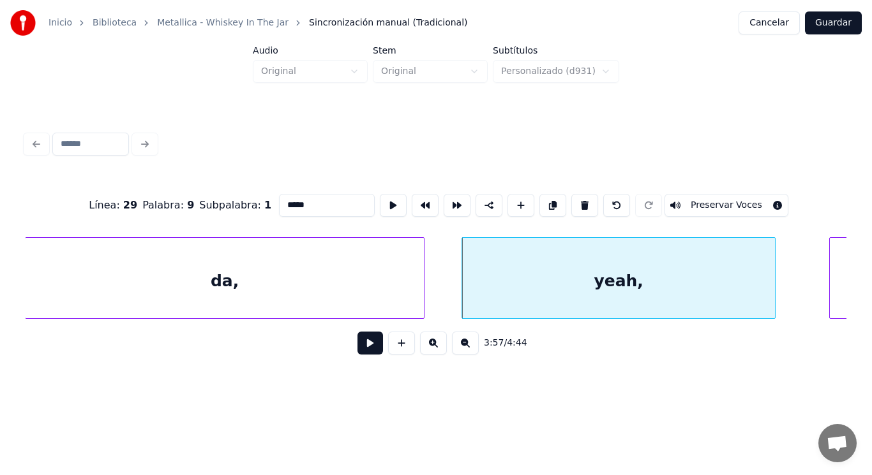
drag, startPoint x: 281, startPoint y: 201, endPoint x: 184, endPoint y: 198, distance: 97.1
click at [184, 198] on div "Línea : 29 Palabra : 9 Subpalabra : 1 ***** Preservar Voces" at bounding box center [436, 206] width 821 height 64
type input "****"
click at [368, 352] on button at bounding box center [370, 343] width 26 height 23
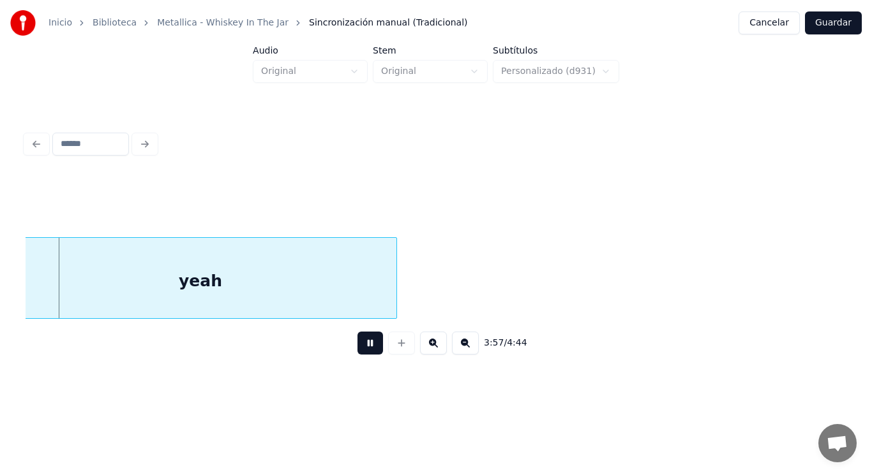
click at [368, 352] on button at bounding box center [370, 343] width 26 height 23
click at [223, 281] on div "yeah" at bounding box center [200, 281] width 392 height 87
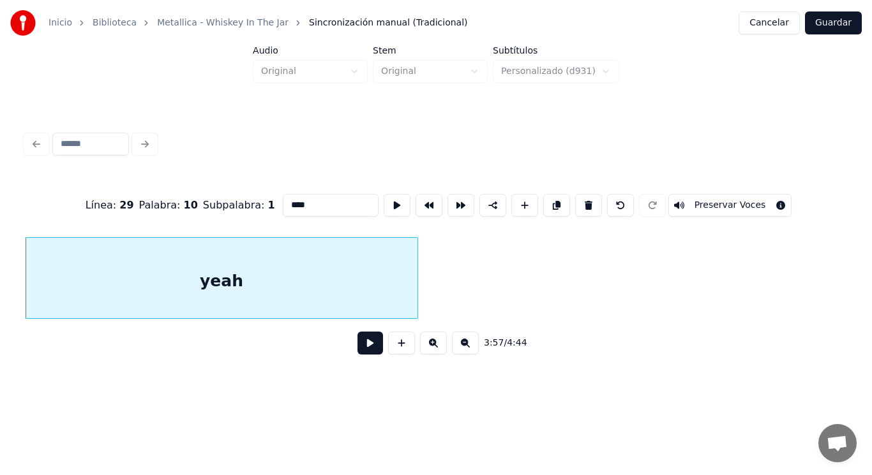
drag, startPoint x: 280, startPoint y: 203, endPoint x: 221, endPoint y: 204, distance: 59.4
click at [221, 204] on div "Línea : 29 Palabra : 10 Subpalabra : 1 **** Preservar Voces" at bounding box center [436, 206] width 821 height 64
click at [258, 281] on div "he" at bounding box center [222, 281] width 392 height 87
click at [309, 268] on div "he!" at bounding box center [222, 281] width 392 height 87
type input "***"
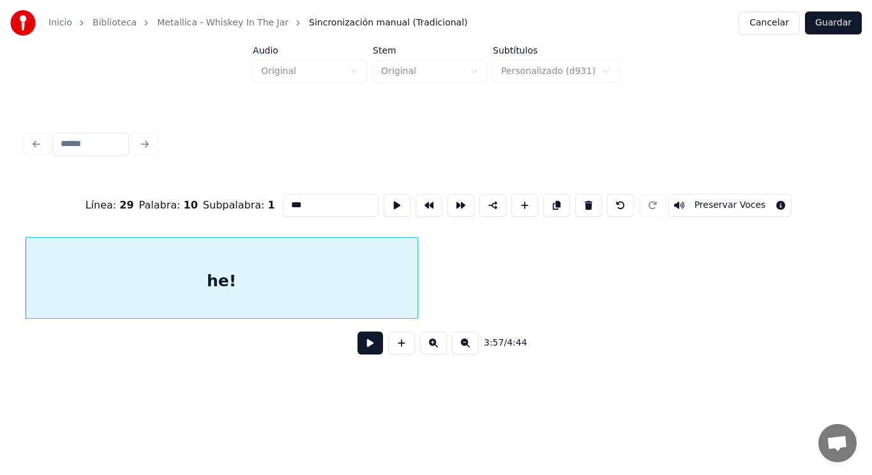
click at [361, 345] on button at bounding box center [370, 343] width 26 height 23
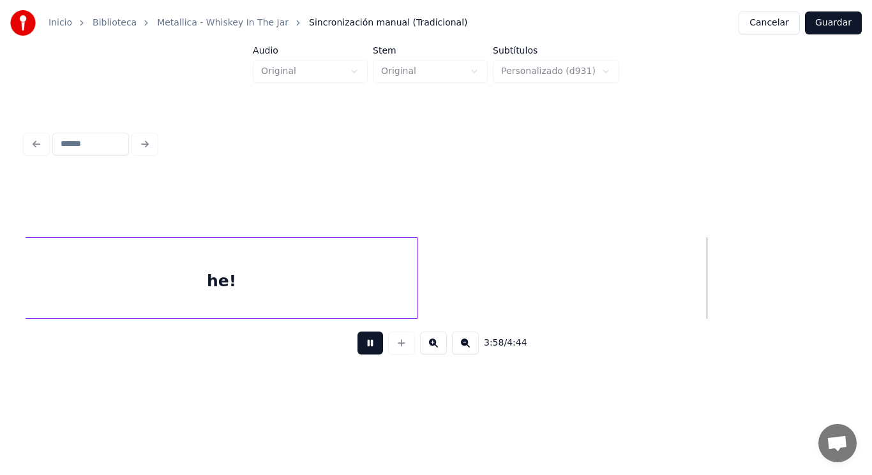
click at [361, 345] on button at bounding box center [370, 343] width 26 height 23
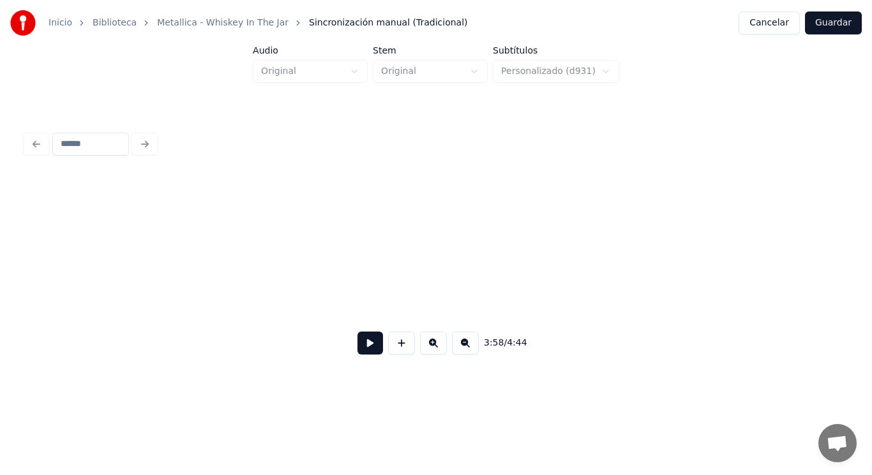
scroll to position [0, 213255]
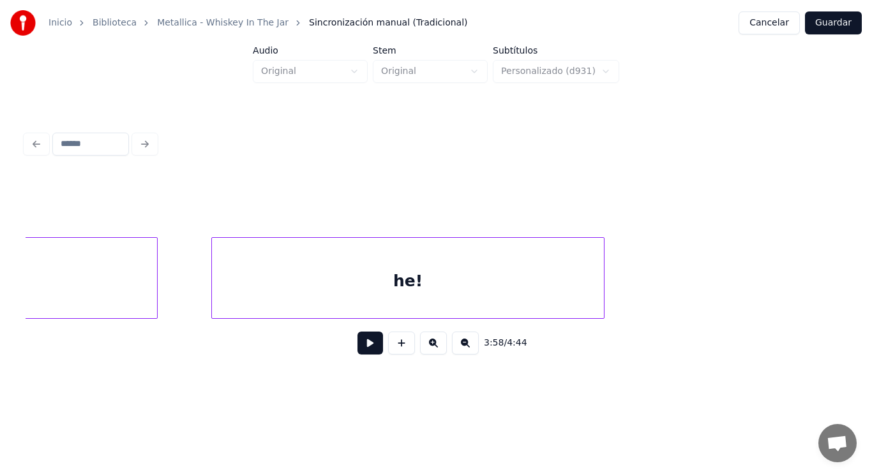
click at [97, 287] on div "¡He," at bounding box center [0, 281] width 313 height 87
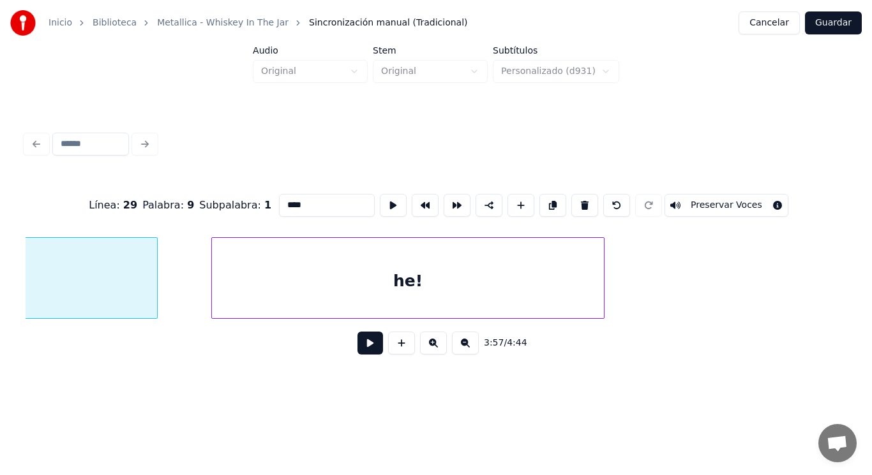
scroll to position [0, 212053]
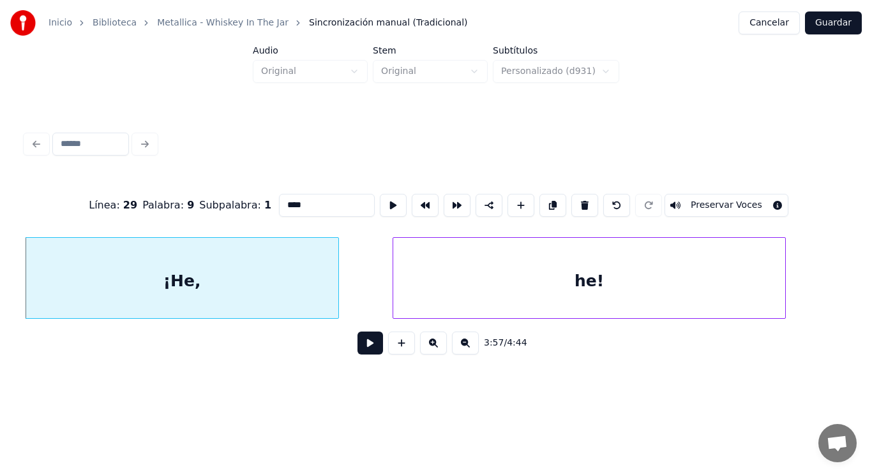
click at [369, 348] on button at bounding box center [370, 343] width 26 height 23
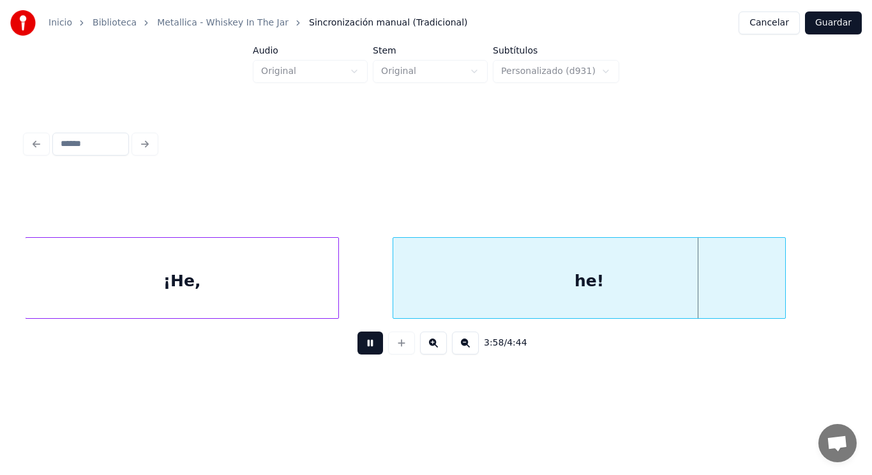
click at [369, 348] on button at bounding box center [370, 343] width 26 height 23
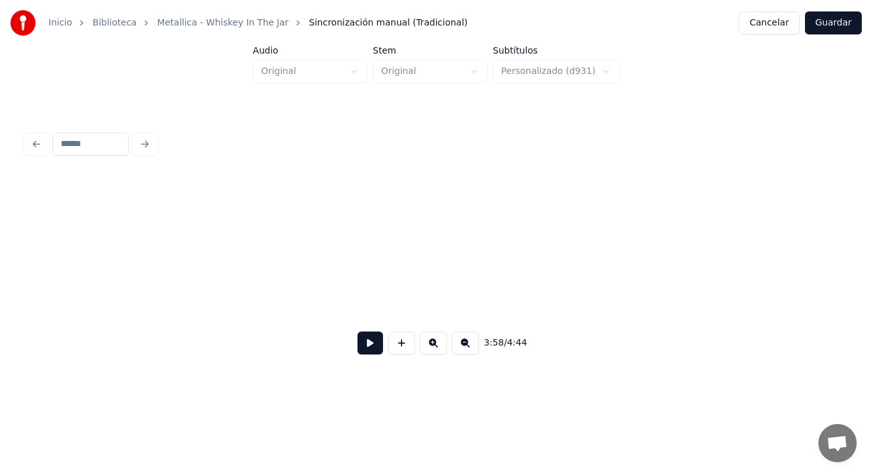
scroll to position [0, 212876]
click at [99, 280] on div "he!" at bounding box center [47, 281] width 392 height 87
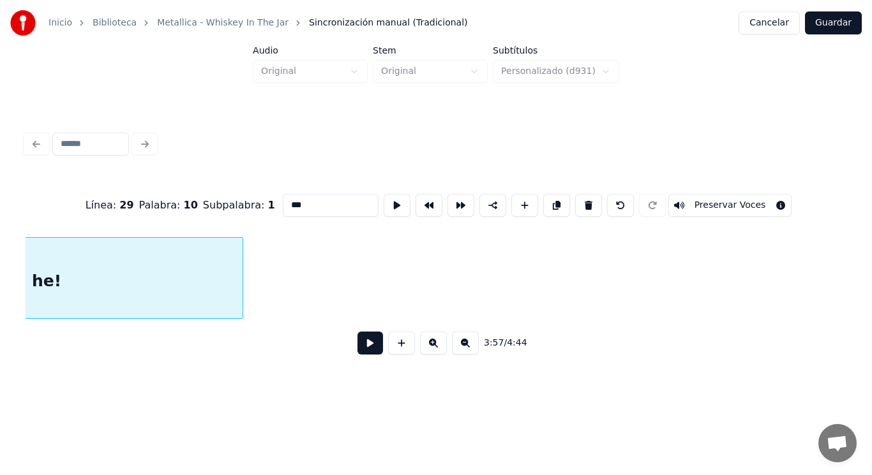
scroll to position [0, 212421]
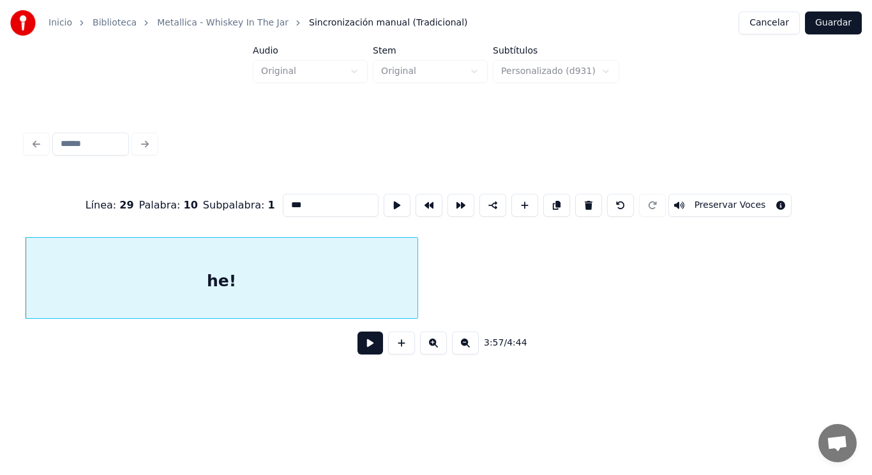
click at [283, 200] on input "***" at bounding box center [331, 205] width 96 height 23
type input "****"
click at [363, 350] on button at bounding box center [370, 343] width 26 height 23
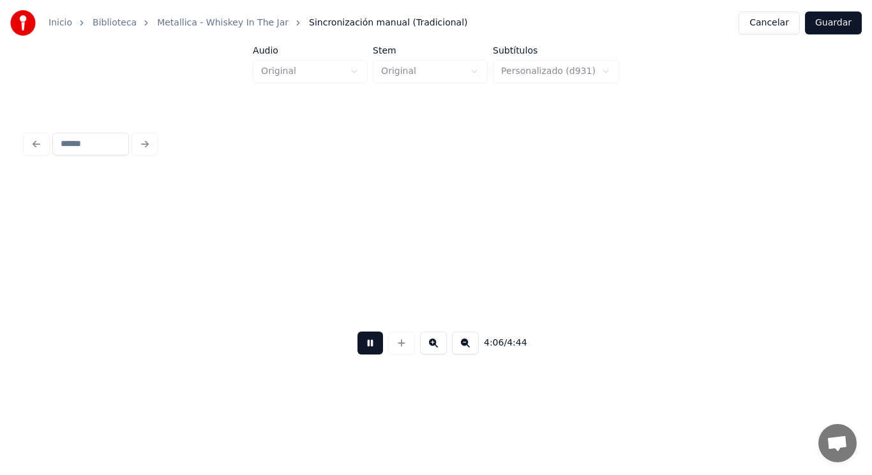
scroll to position [0, 219904]
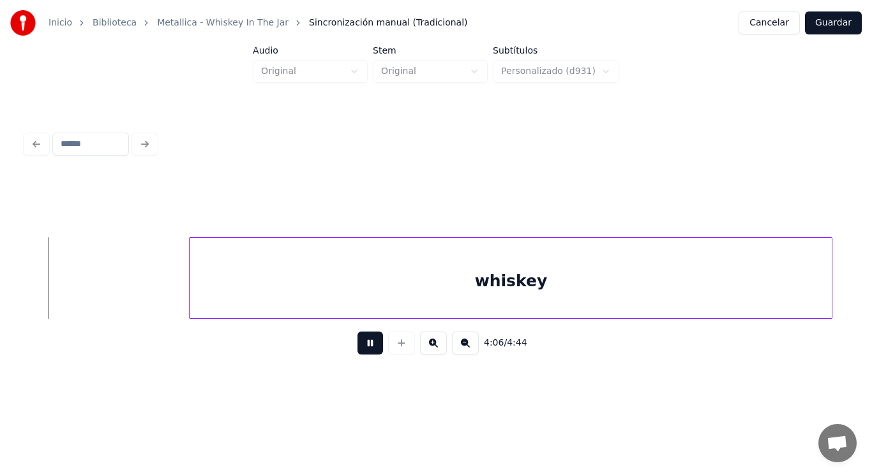
click at [363, 350] on button at bounding box center [370, 343] width 26 height 23
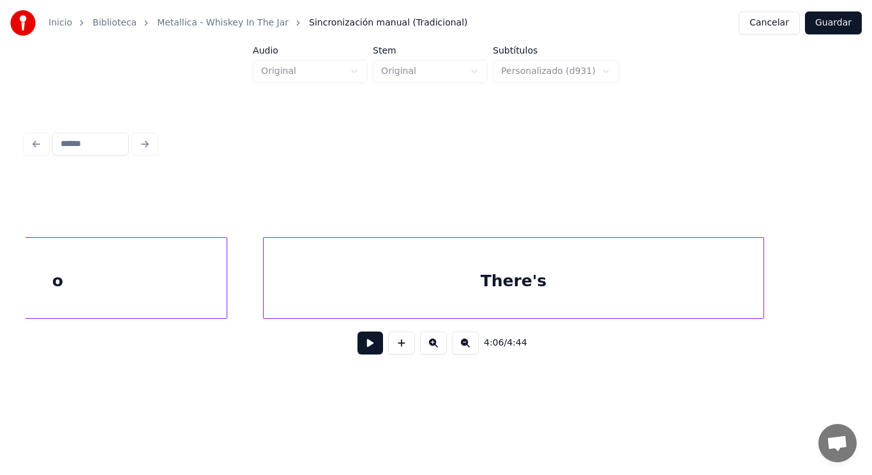
click at [176, 273] on div "o" at bounding box center [57, 281] width 338 height 87
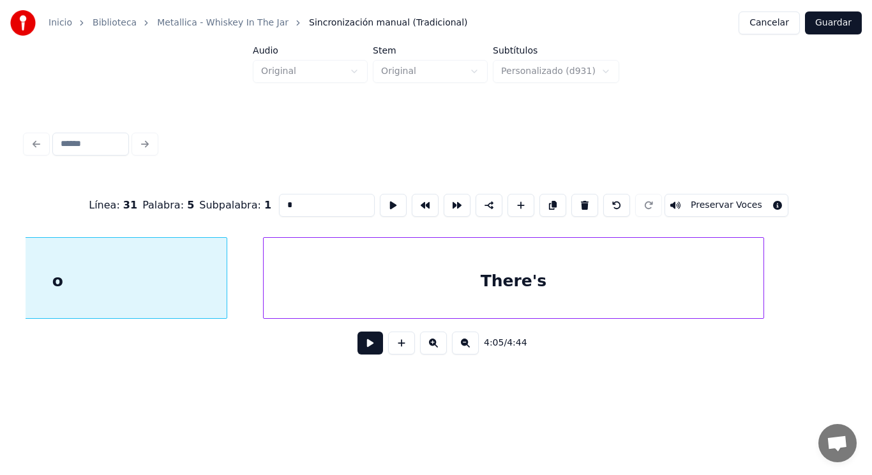
scroll to position [0, 218925]
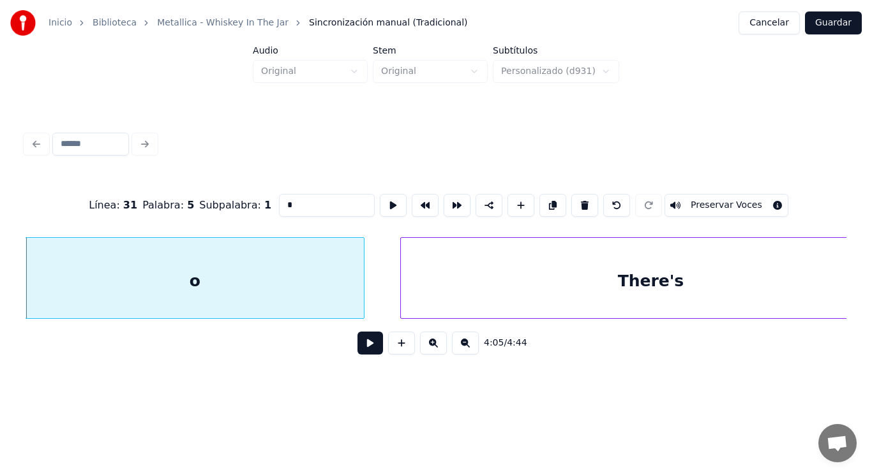
click at [284, 201] on input "*" at bounding box center [327, 205] width 96 height 23
type input "**"
click at [362, 351] on button at bounding box center [370, 343] width 26 height 23
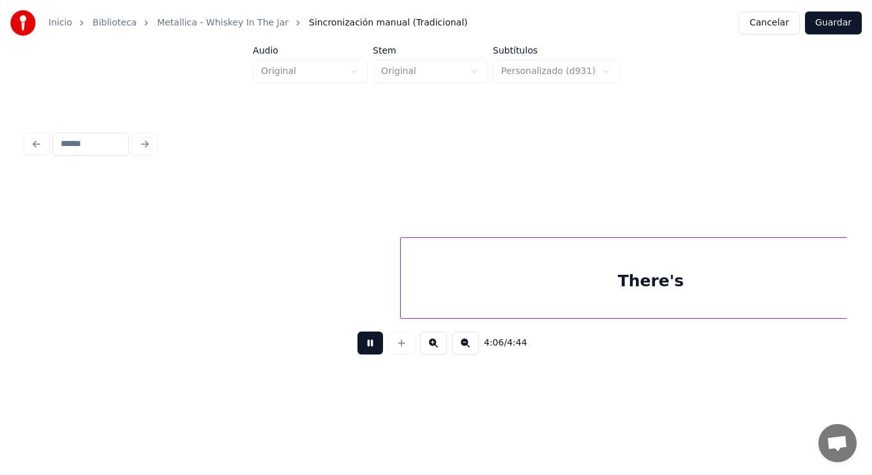
scroll to position [0, 219763]
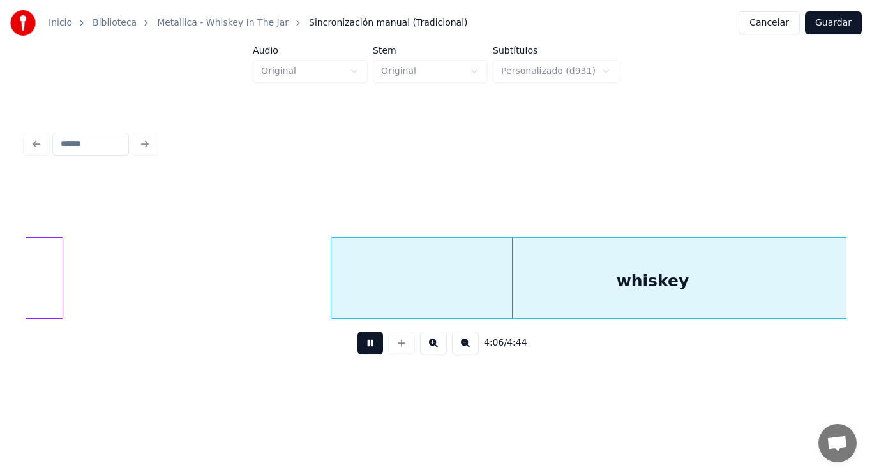
click at [362, 351] on button at bounding box center [370, 343] width 26 height 23
click at [384, 283] on div "whiskey" at bounding box center [652, 281] width 642 height 87
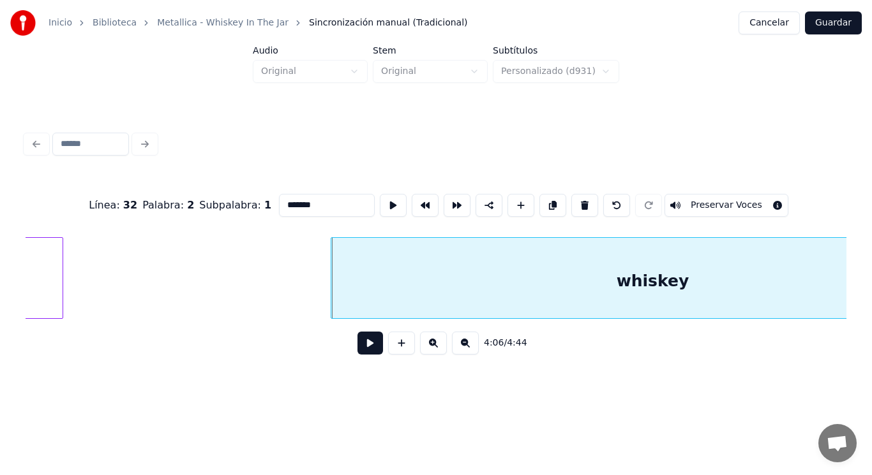
click at [359, 348] on button at bounding box center [370, 343] width 26 height 23
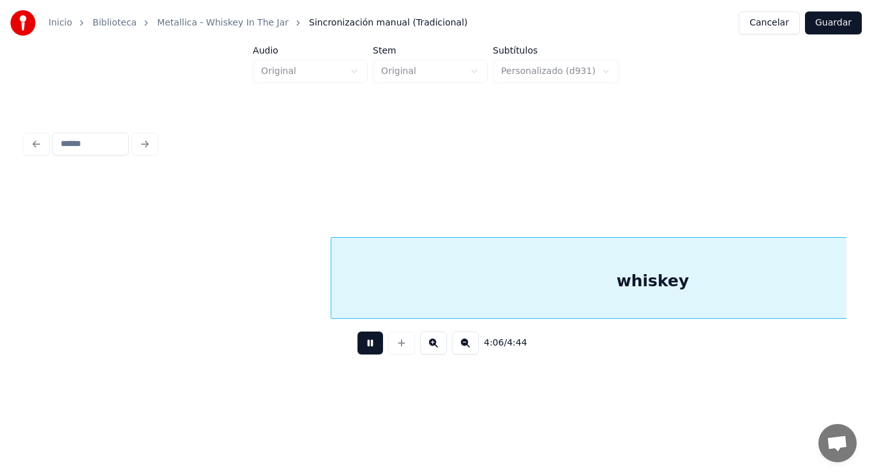
scroll to position [0, 220584]
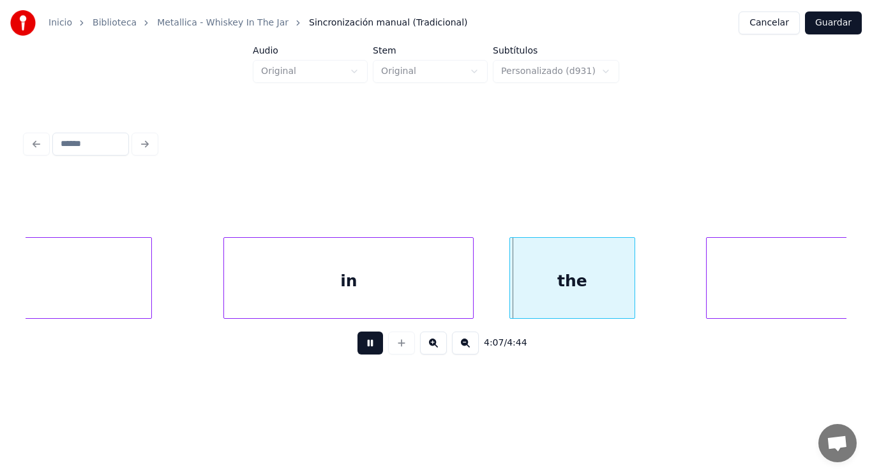
drag, startPoint x: 359, startPoint y: 348, endPoint x: 153, endPoint y: 295, distance: 213.4
click at [357, 347] on button at bounding box center [370, 343] width 26 height 23
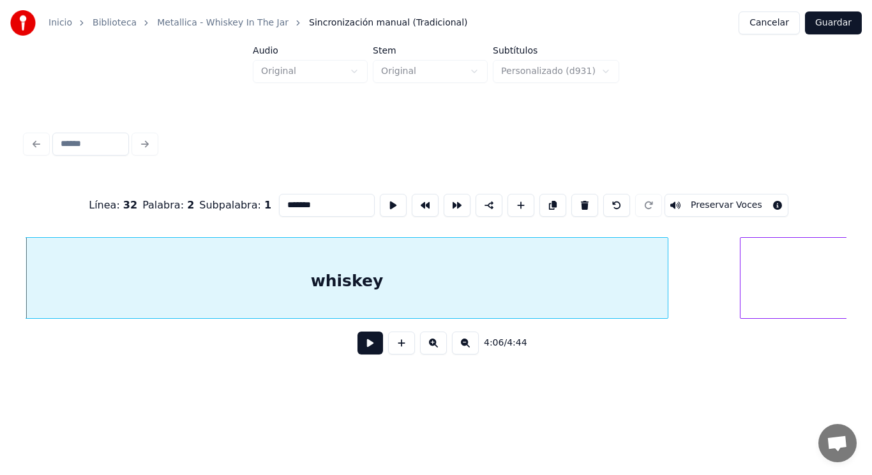
click at [359, 351] on button at bounding box center [370, 343] width 26 height 23
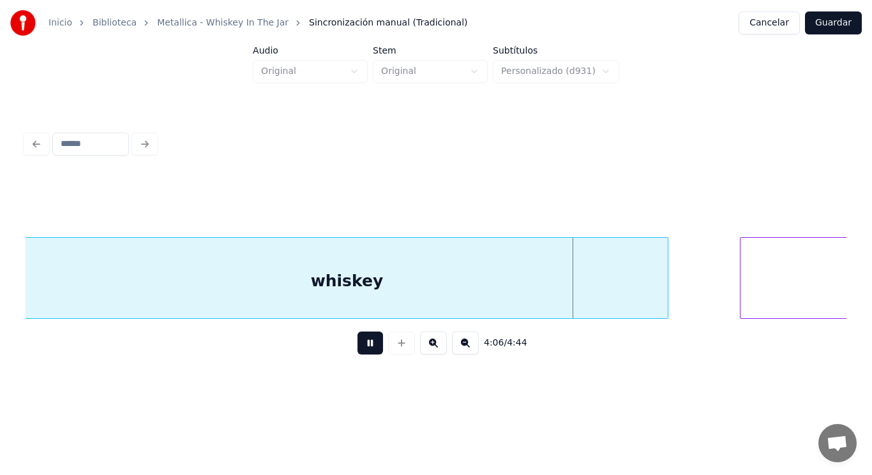
click at [359, 351] on button at bounding box center [370, 343] width 26 height 23
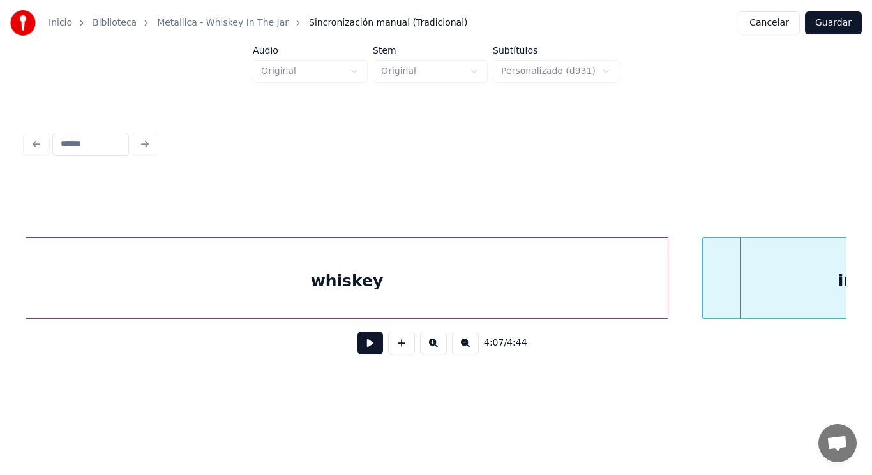
click at [704, 297] on div at bounding box center [705, 278] width 4 height 80
click at [357, 350] on button at bounding box center [370, 343] width 26 height 23
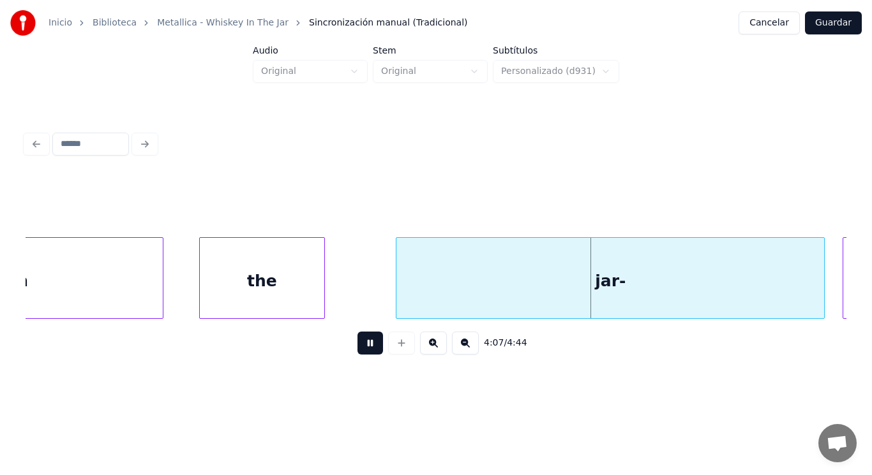
click at [357, 350] on button at bounding box center [370, 343] width 26 height 23
click at [369, 295] on div at bounding box center [371, 278] width 4 height 80
click at [359, 347] on button at bounding box center [370, 343] width 26 height 23
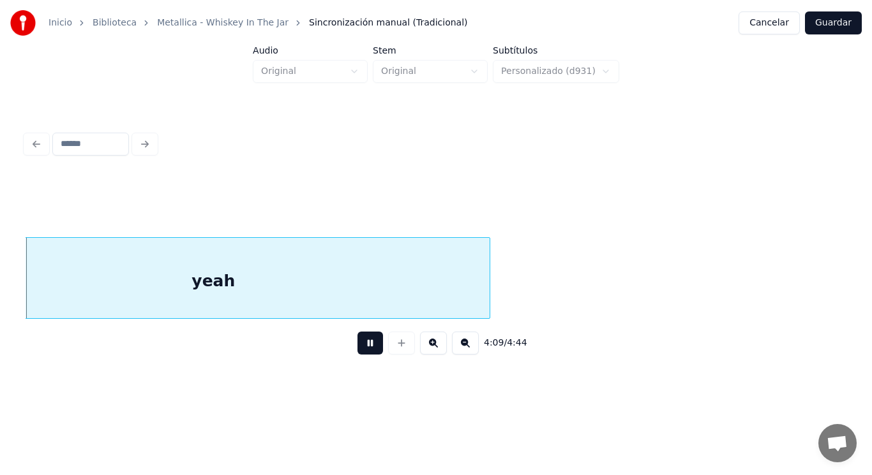
click at [359, 347] on button at bounding box center [370, 343] width 26 height 23
click at [322, 295] on div "yeah" at bounding box center [213, 281] width 553 height 87
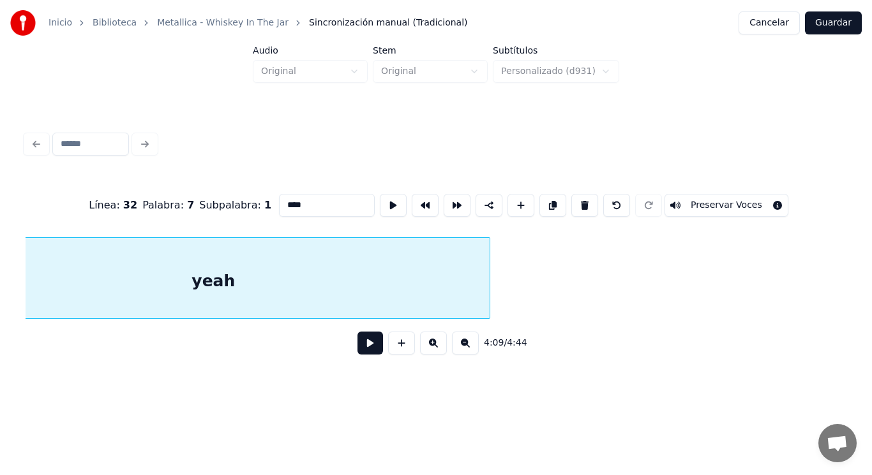
scroll to position [0, 222463]
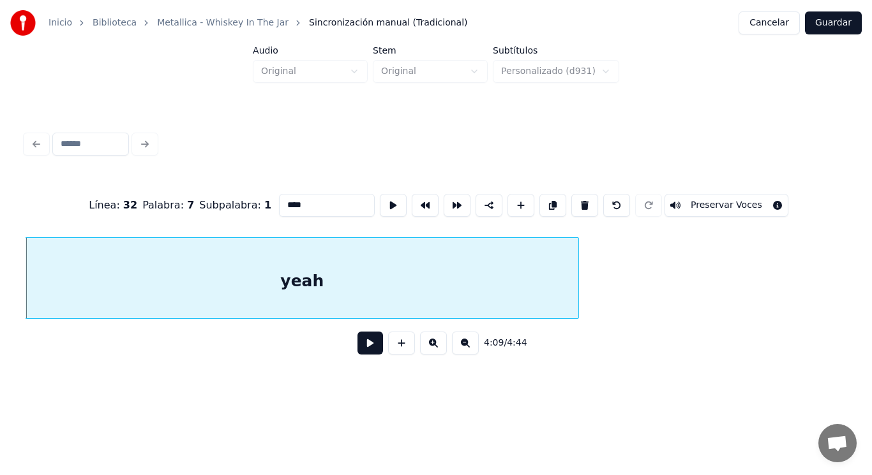
click at [279, 202] on input "****" at bounding box center [327, 205] width 96 height 23
click at [288, 201] on input "*****" at bounding box center [327, 205] width 96 height 23
type input "******"
click at [357, 346] on button at bounding box center [370, 343] width 26 height 23
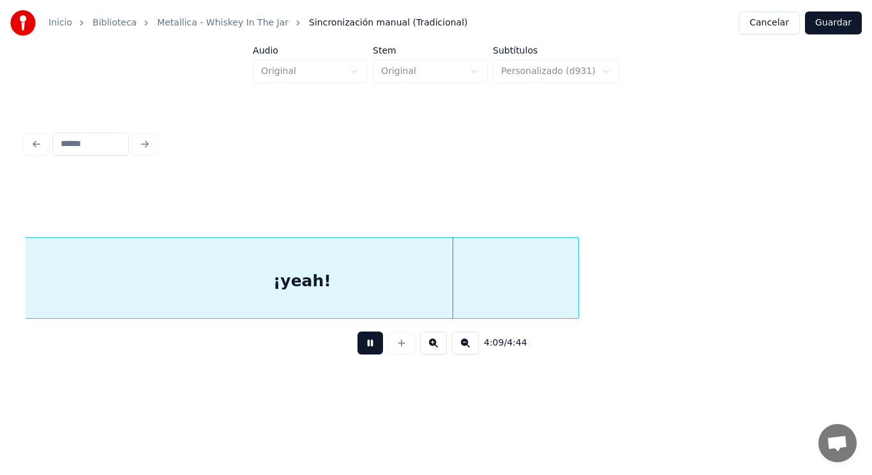
click at [357, 346] on button at bounding box center [370, 343] width 26 height 23
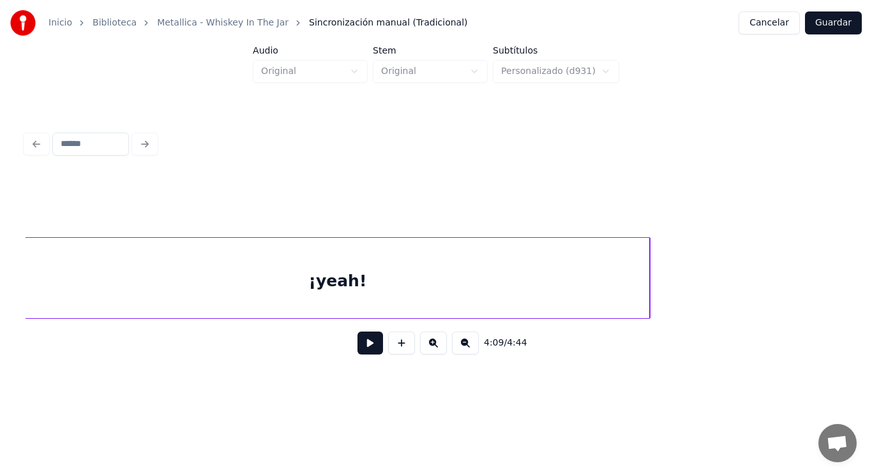
click at [648, 280] on div at bounding box center [648, 278] width 4 height 80
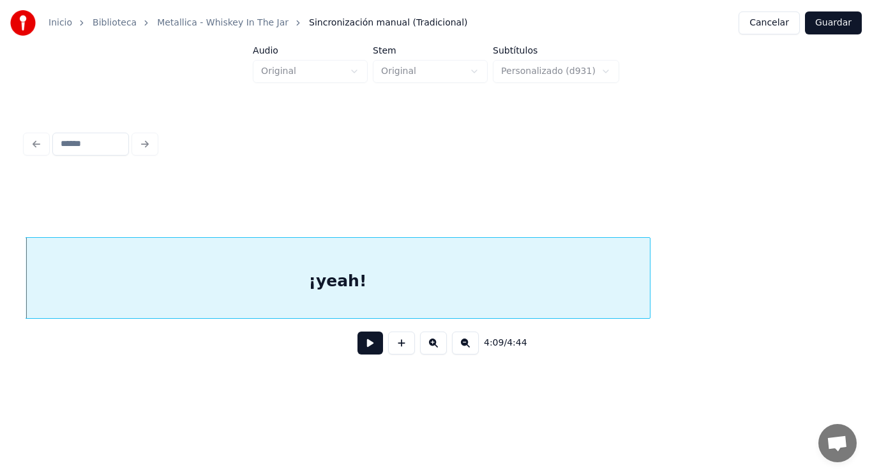
click at [357, 349] on button at bounding box center [370, 343] width 26 height 23
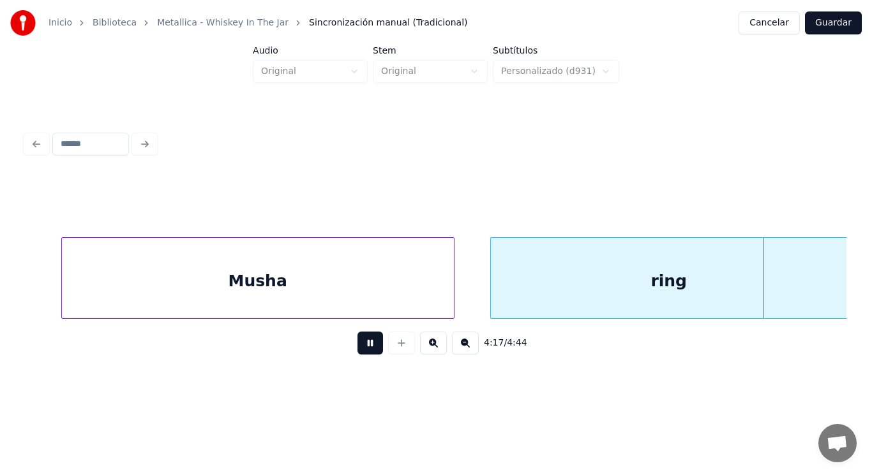
scroll to position [0, 229958]
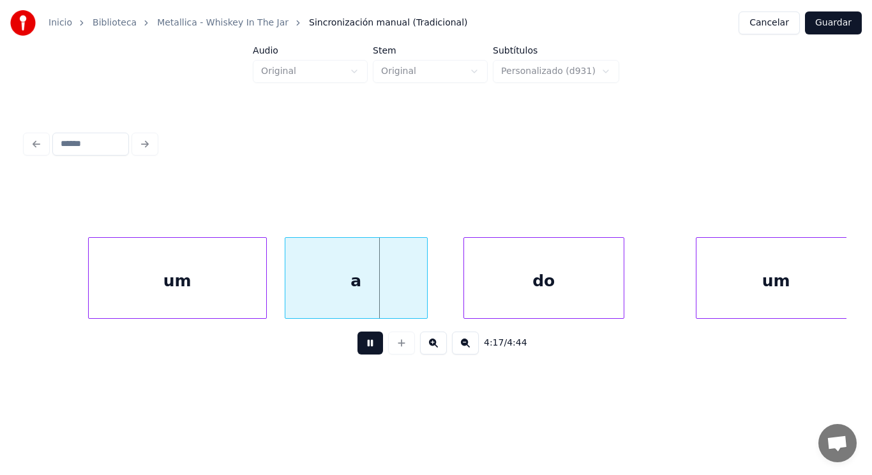
click at [357, 352] on button at bounding box center [370, 343] width 26 height 23
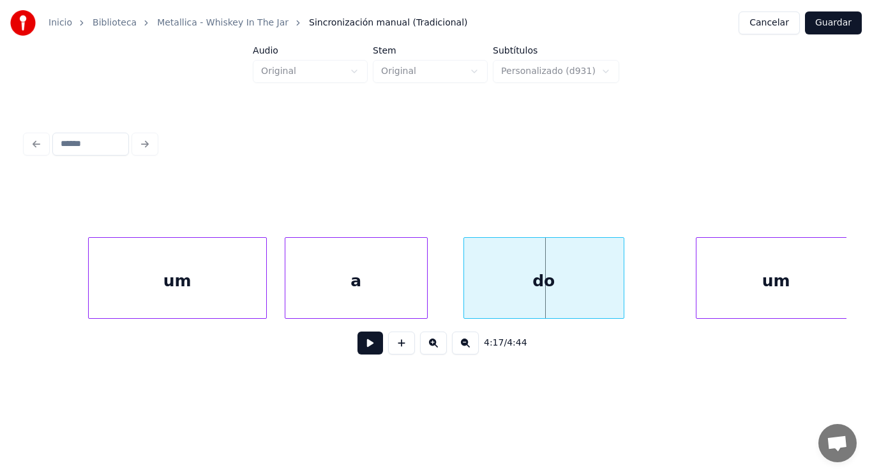
click at [218, 292] on div "um" at bounding box center [177, 281] width 177 height 87
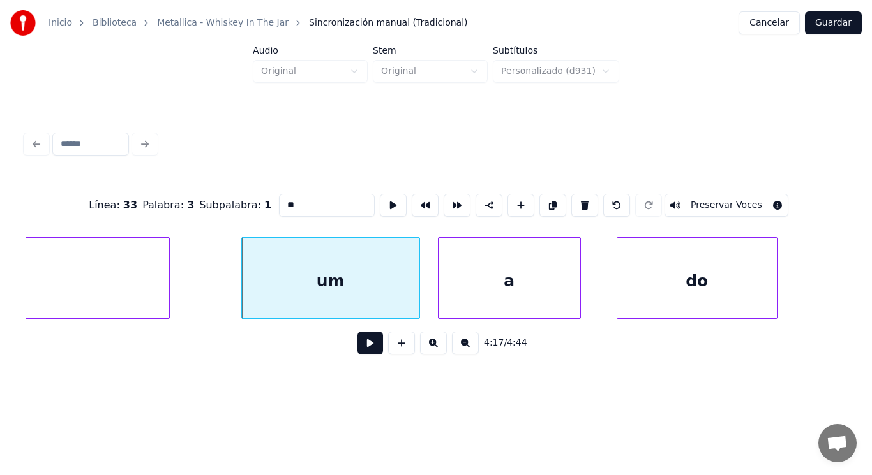
type input "****"
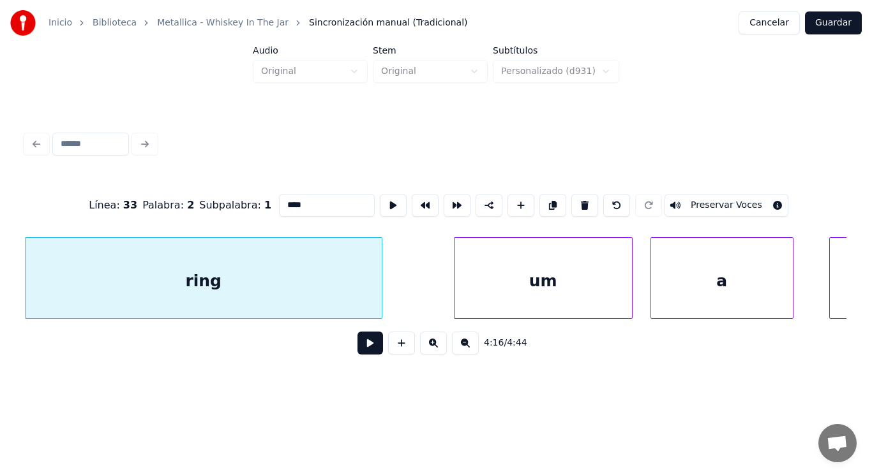
click at [362, 351] on button at bounding box center [370, 343] width 26 height 23
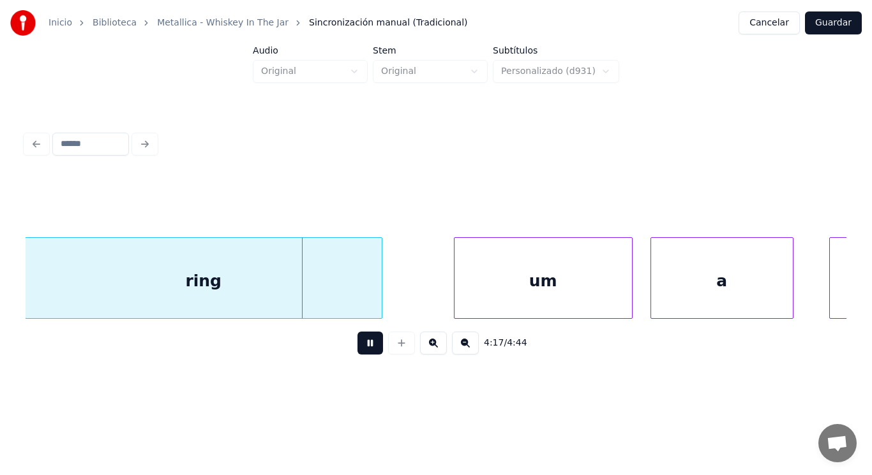
click at [362, 351] on button at bounding box center [370, 343] width 26 height 23
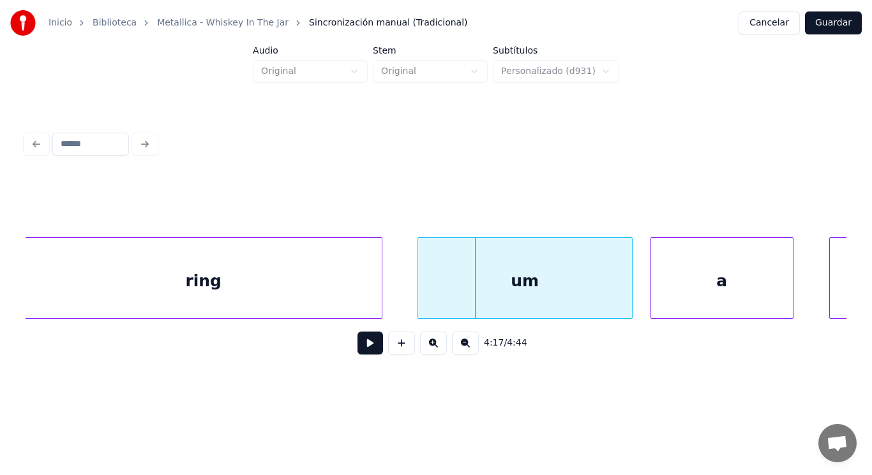
click at [419, 292] on div at bounding box center [420, 278] width 4 height 80
click at [474, 280] on div "um" at bounding box center [525, 281] width 214 height 87
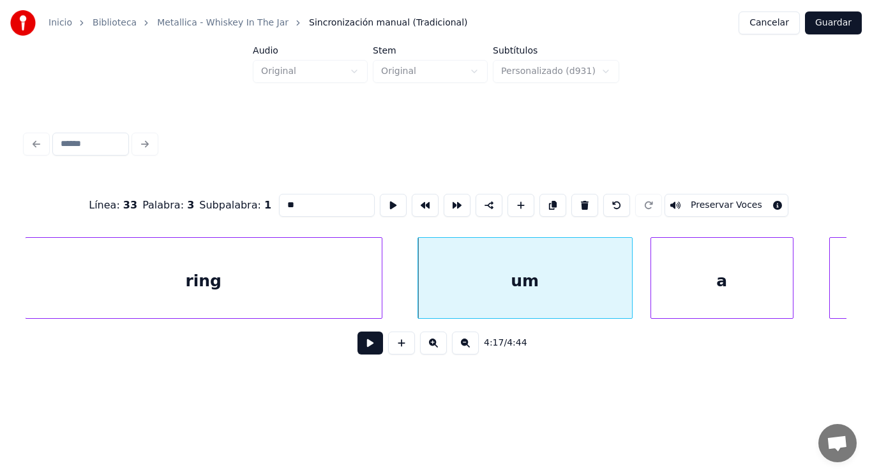
click at [279, 202] on input "**" at bounding box center [327, 205] width 96 height 23
type input "***"
click at [361, 347] on button at bounding box center [370, 343] width 26 height 23
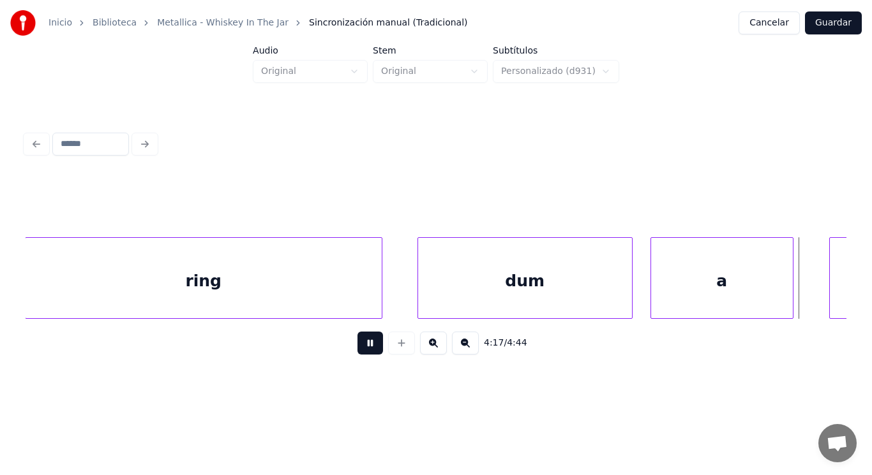
scroll to position [0, 230425]
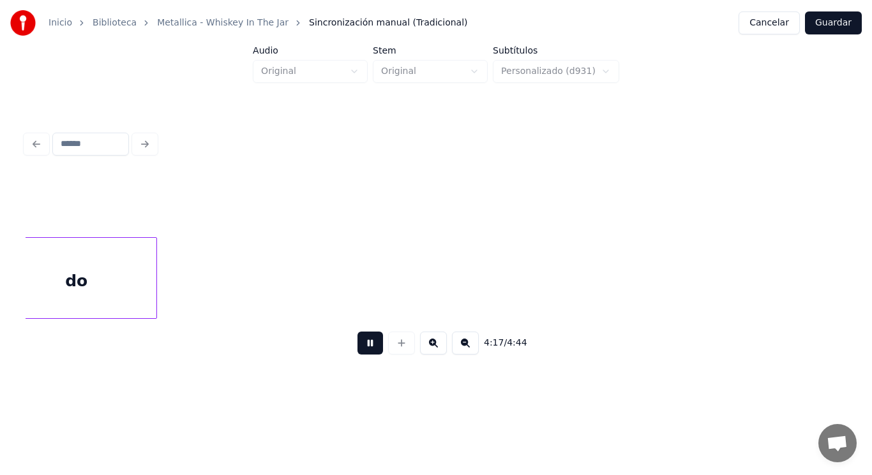
click at [361, 347] on button at bounding box center [370, 343] width 26 height 23
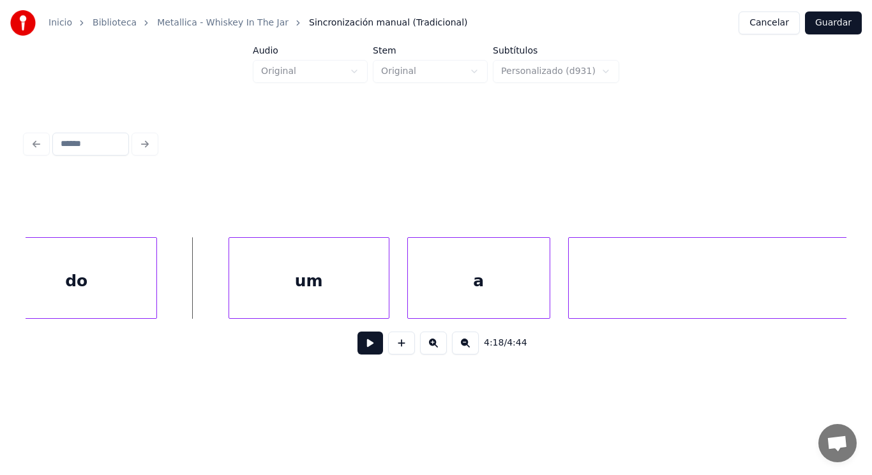
click at [122, 271] on div "do" at bounding box center [77, 281] width 160 height 87
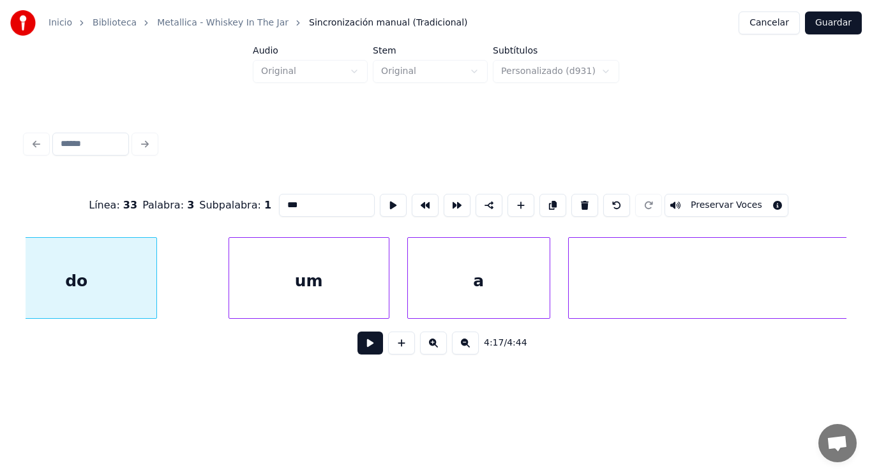
type input "**"
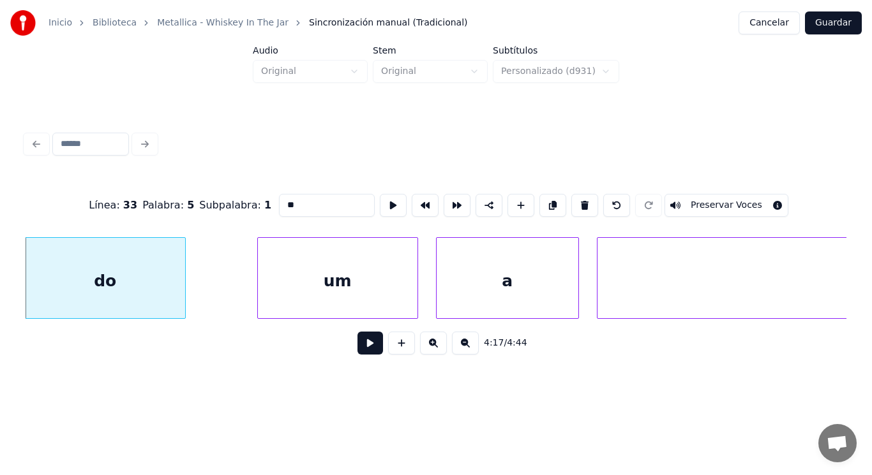
click at [361, 344] on button at bounding box center [370, 343] width 26 height 23
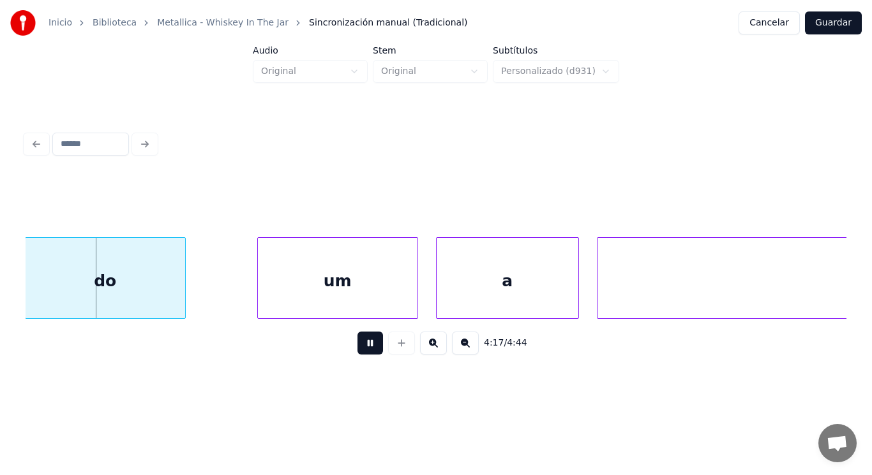
click at [361, 344] on button at bounding box center [370, 343] width 26 height 23
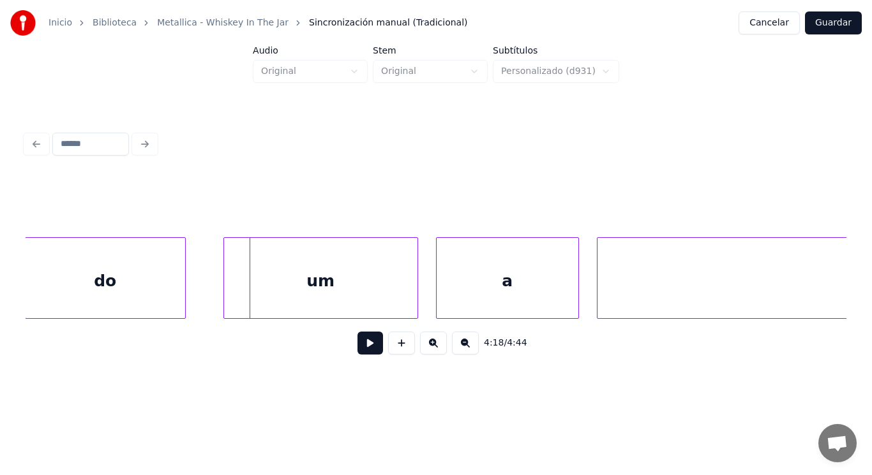
click at [224, 283] on div at bounding box center [226, 278] width 4 height 80
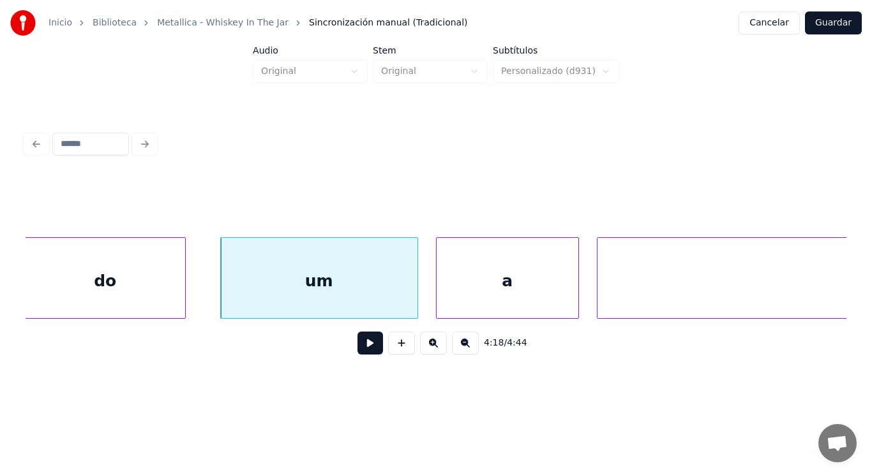
click at [283, 284] on div "um" at bounding box center [319, 281] width 197 height 87
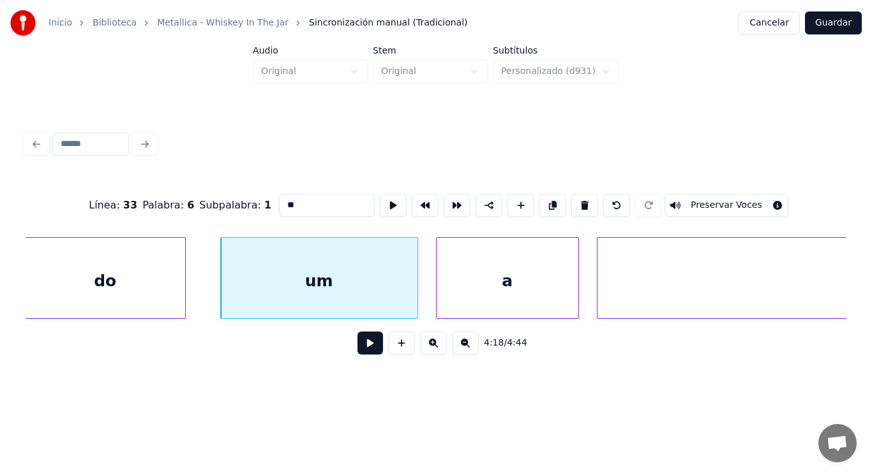
click at [279, 199] on input "**" at bounding box center [327, 205] width 96 height 23
type input "***"
click at [366, 350] on button at bounding box center [370, 343] width 26 height 23
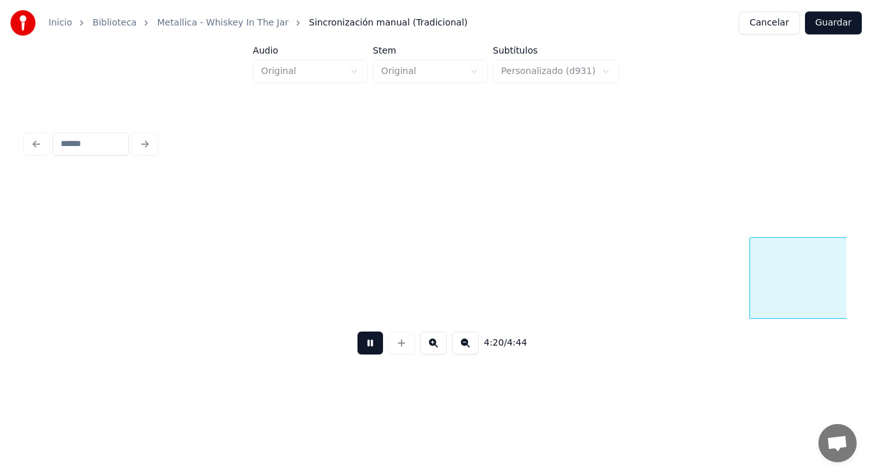
scroll to position [0, 232872]
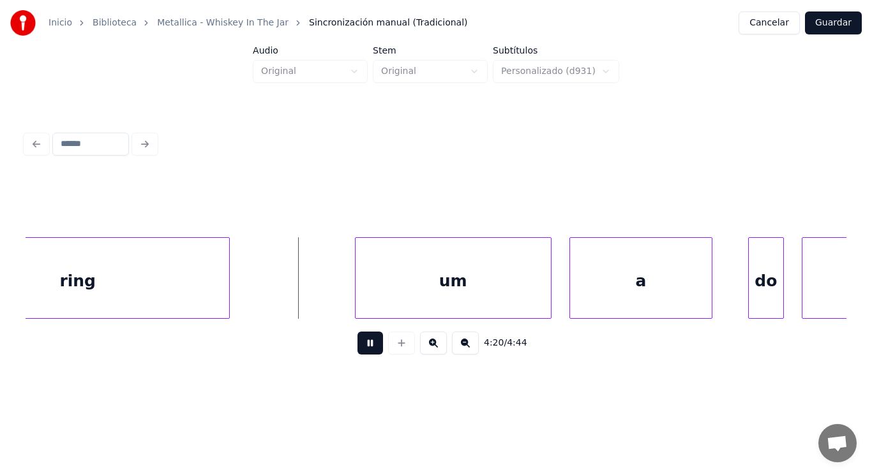
click at [366, 350] on button at bounding box center [370, 343] width 26 height 23
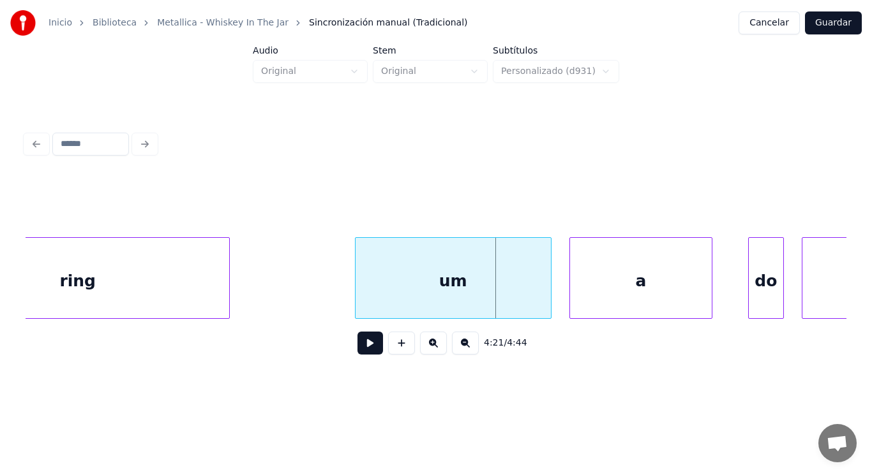
click at [177, 288] on div "ring" at bounding box center [78, 281] width 302 height 87
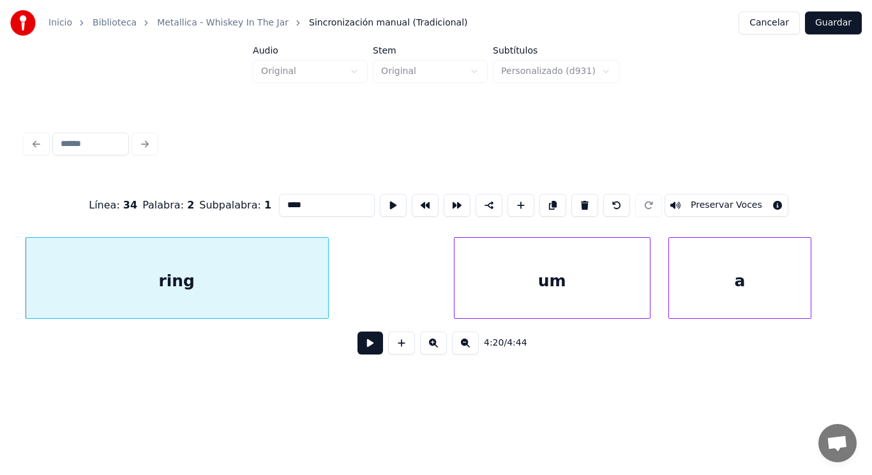
click at [359, 347] on button at bounding box center [370, 343] width 26 height 23
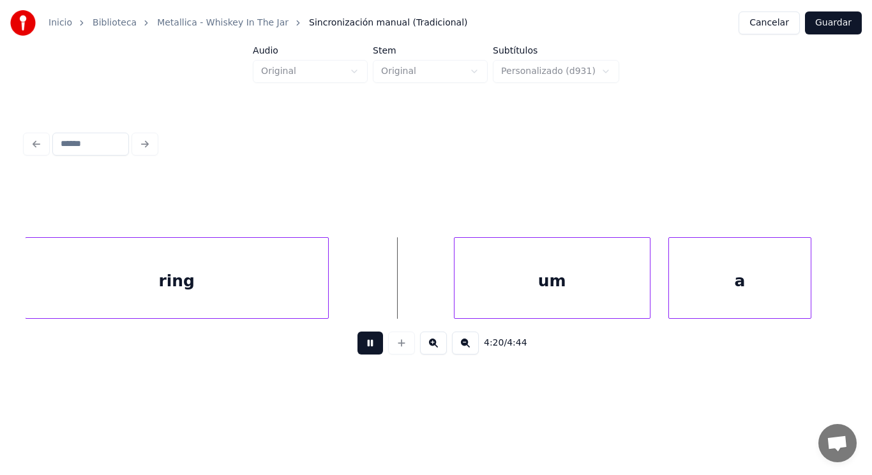
click at [359, 347] on button at bounding box center [370, 343] width 26 height 23
click at [392, 296] on div at bounding box center [393, 278] width 4 height 80
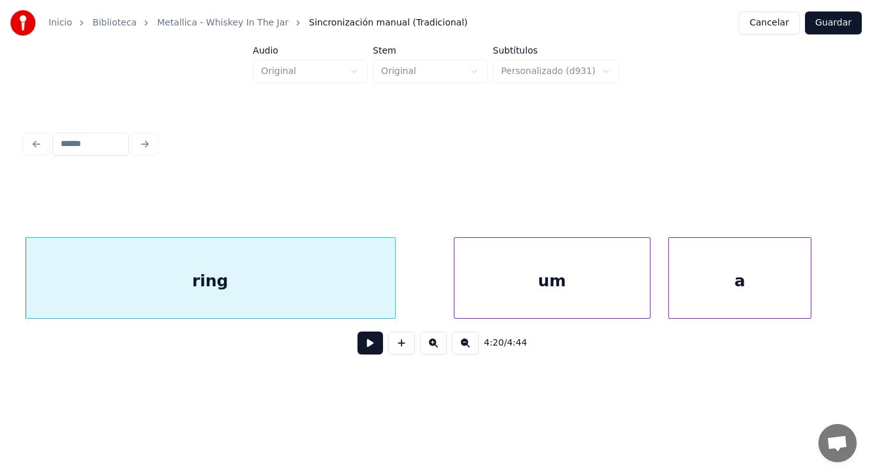
click at [366, 347] on button at bounding box center [370, 343] width 26 height 23
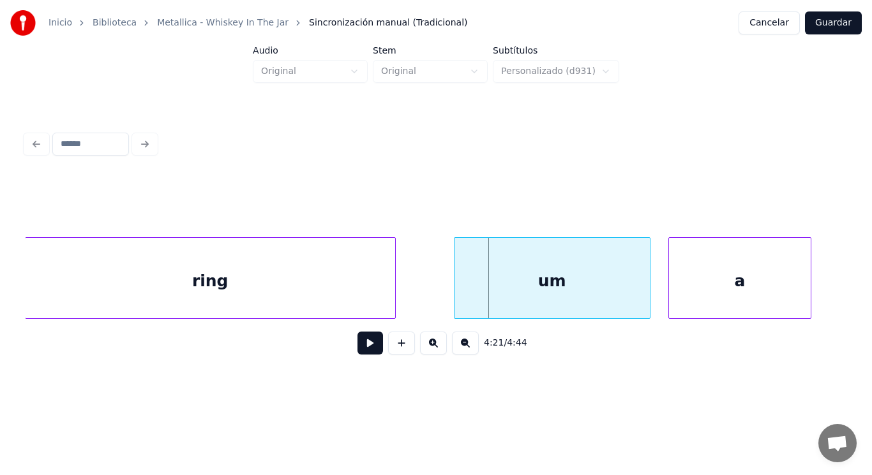
click at [476, 290] on div "um" at bounding box center [551, 281] width 195 height 87
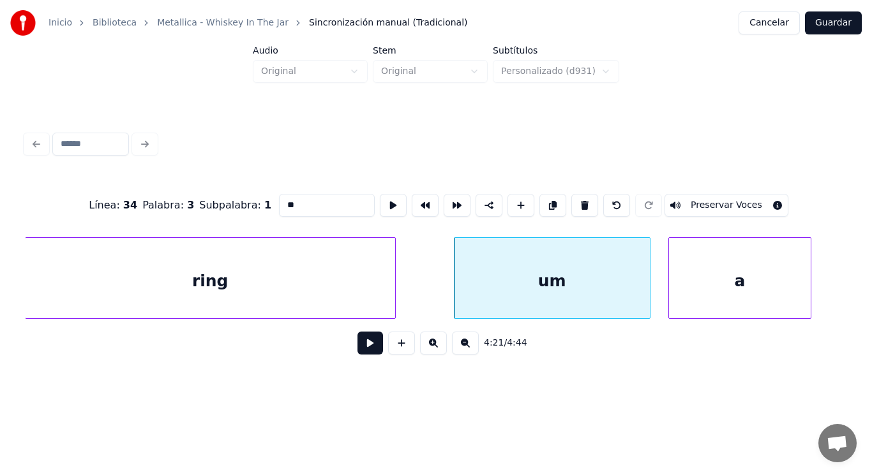
click at [279, 200] on input "**" at bounding box center [327, 205] width 96 height 23
type input "***"
click at [362, 348] on button at bounding box center [370, 343] width 26 height 23
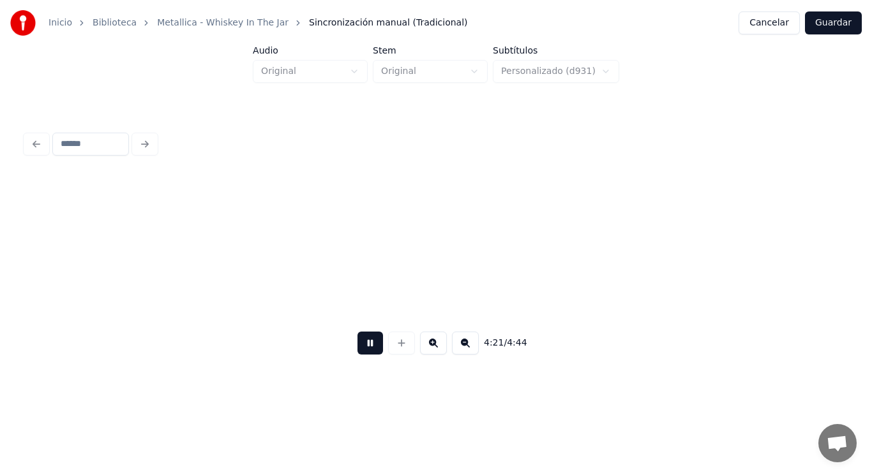
scroll to position [0, 233594]
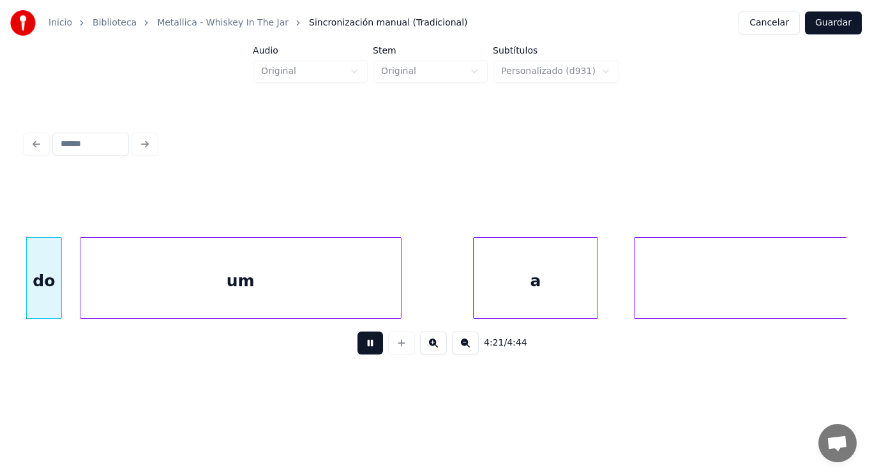
click at [362, 348] on button at bounding box center [370, 343] width 26 height 23
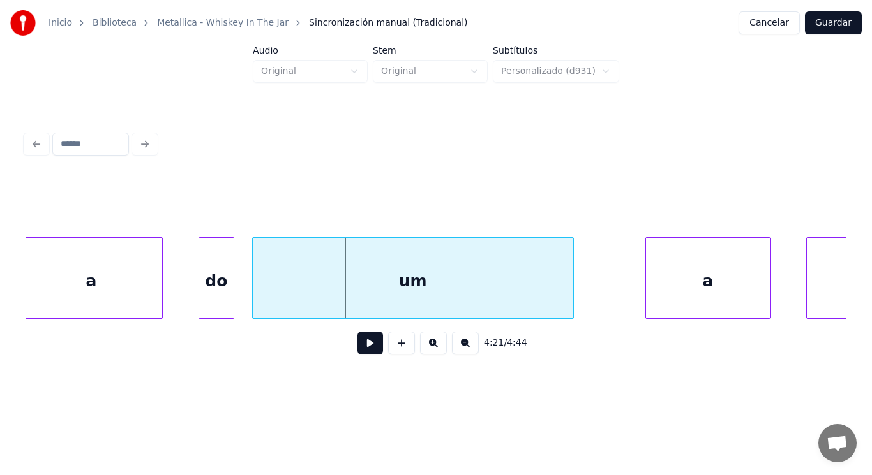
scroll to position [0, 233415]
click at [86, 289] on div "a" at bounding box center [98, 281] width 142 height 87
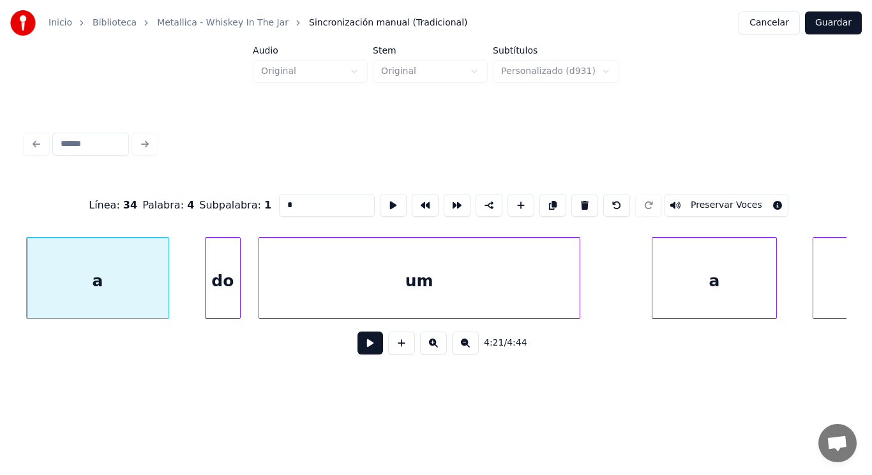
click at [362, 349] on button at bounding box center [370, 343] width 26 height 23
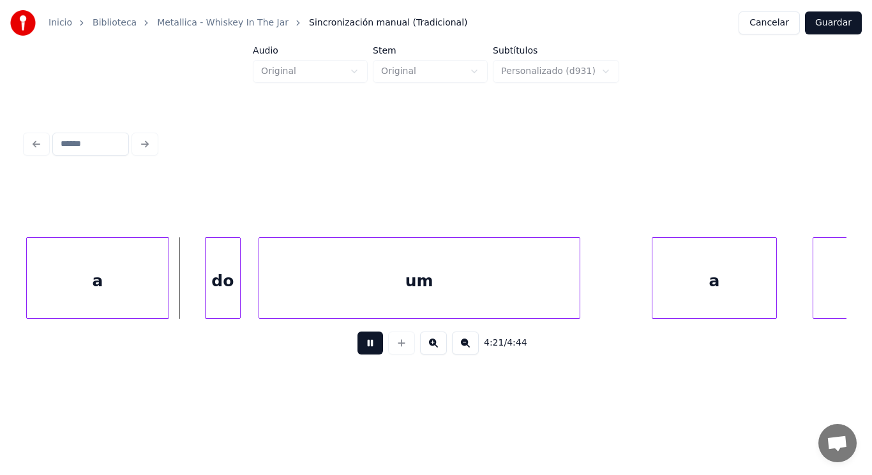
click at [362, 349] on button at bounding box center [370, 343] width 26 height 23
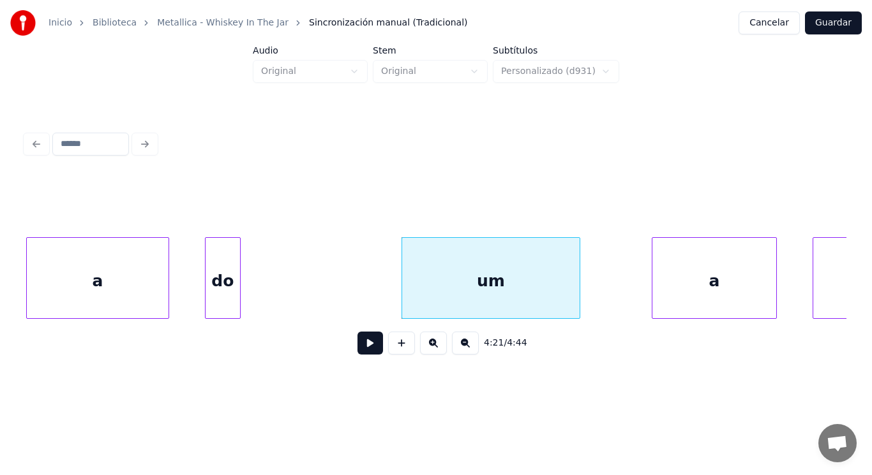
click at [404, 281] on div at bounding box center [404, 278] width 4 height 80
click at [375, 291] on div at bounding box center [374, 278] width 4 height 80
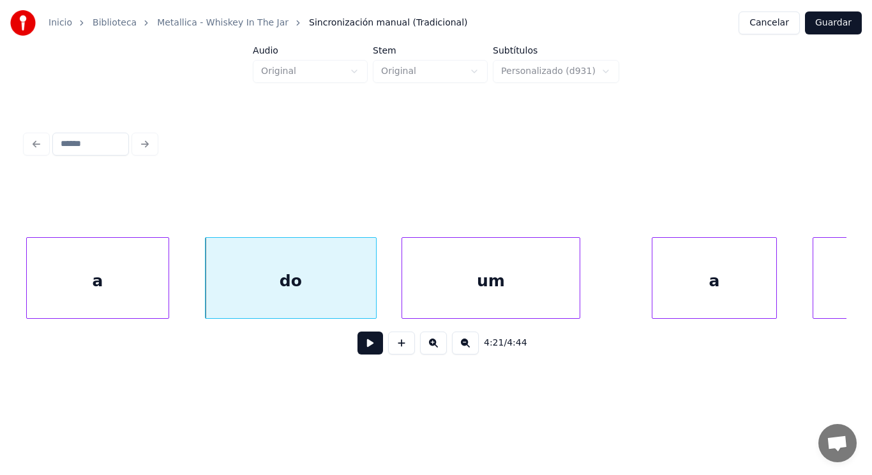
click at [365, 349] on button at bounding box center [370, 343] width 26 height 23
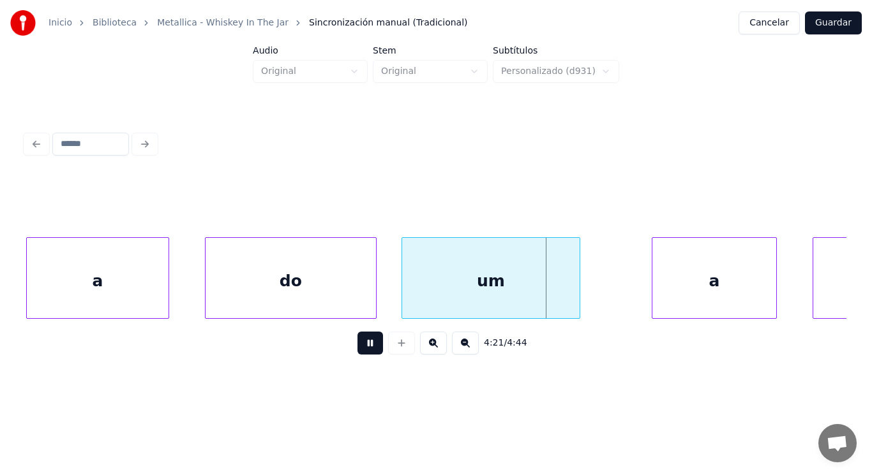
click at [365, 349] on button at bounding box center [370, 343] width 26 height 23
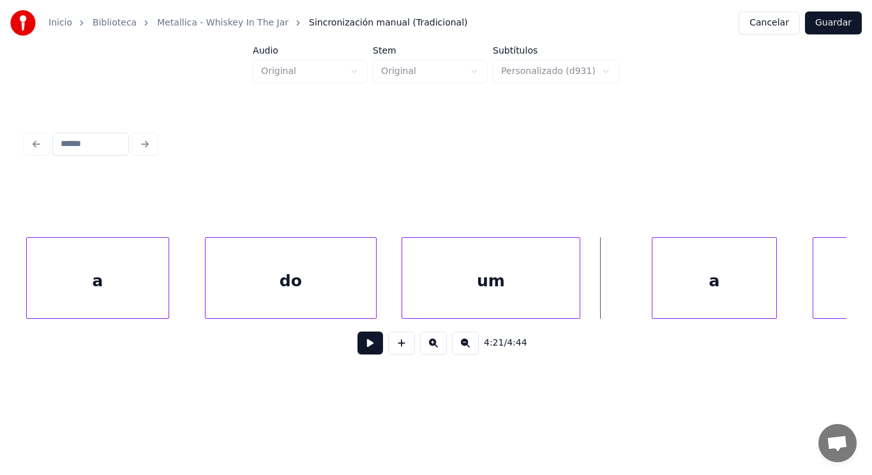
click at [459, 295] on div "um" at bounding box center [490, 281] width 177 height 87
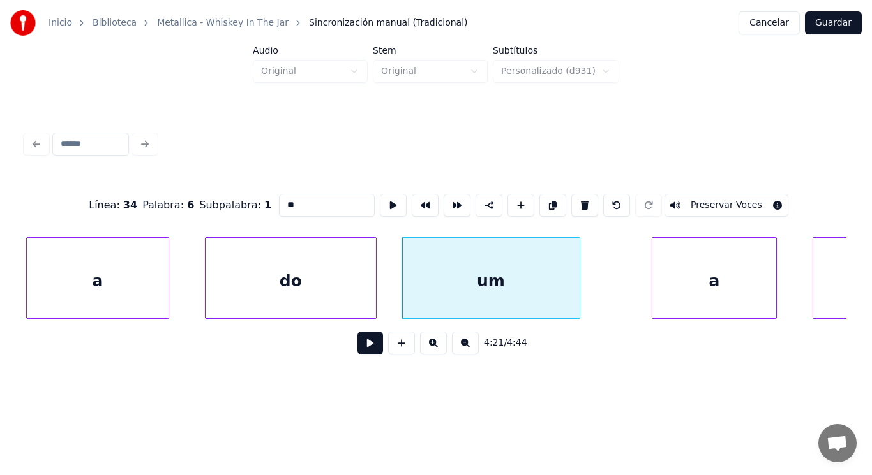
click at [279, 202] on input "**" at bounding box center [327, 205] width 96 height 23
type input "***"
click at [357, 350] on button at bounding box center [370, 343] width 26 height 23
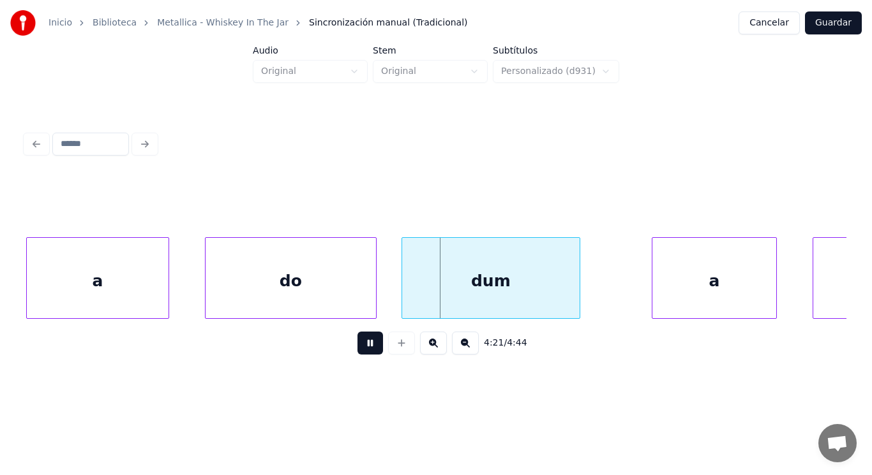
click at [357, 350] on button at bounding box center [370, 343] width 26 height 23
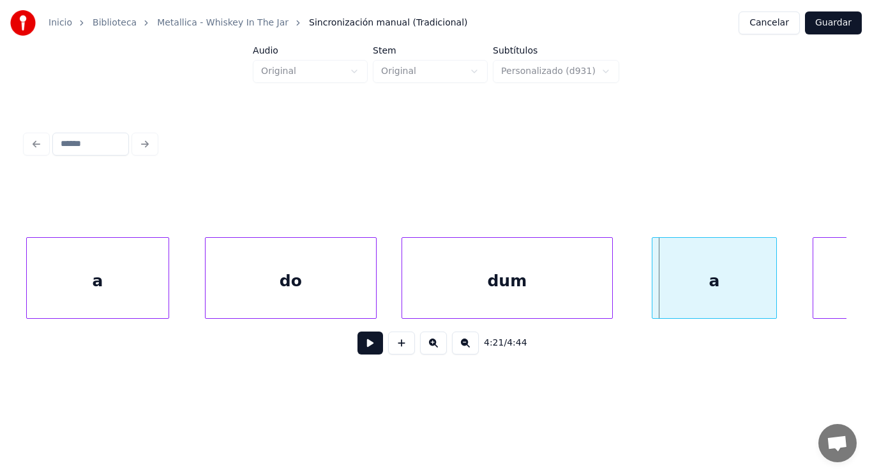
click at [609, 292] on div at bounding box center [610, 278] width 4 height 80
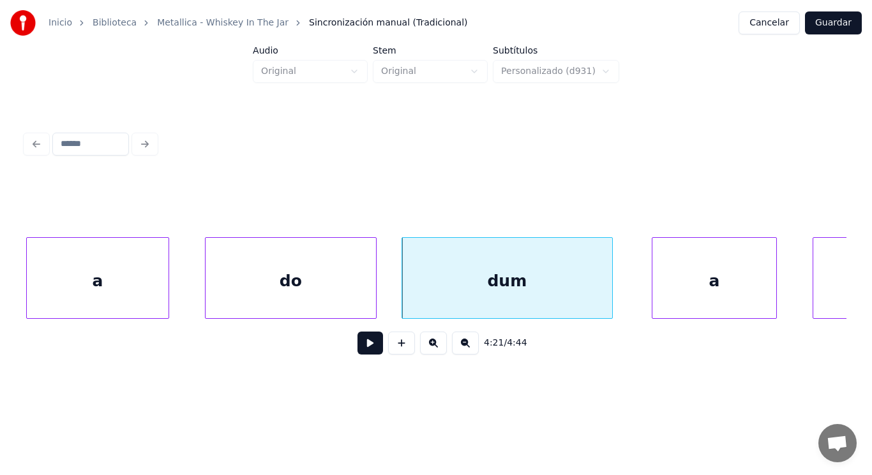
click at [364, 349] on button at bounding box center [370, 343] width 26 height 23
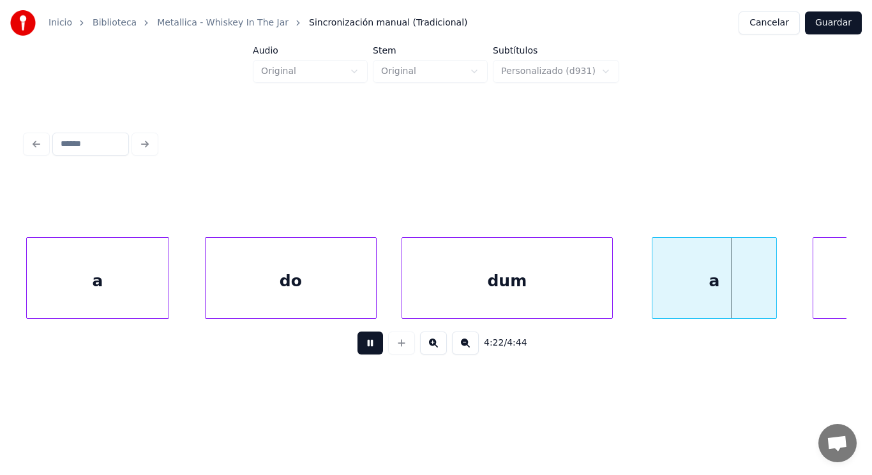
scroll to position [0, 234239]
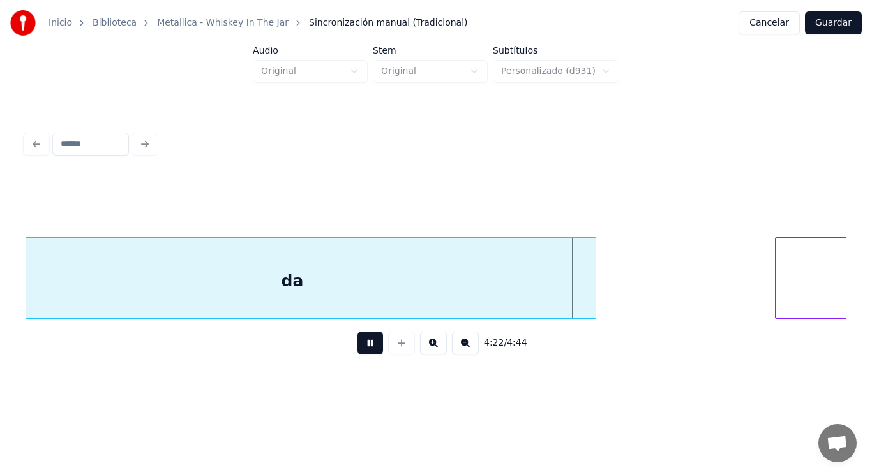
click at [364, 349] on button at bounding box center [370, 343] width 26 height 23
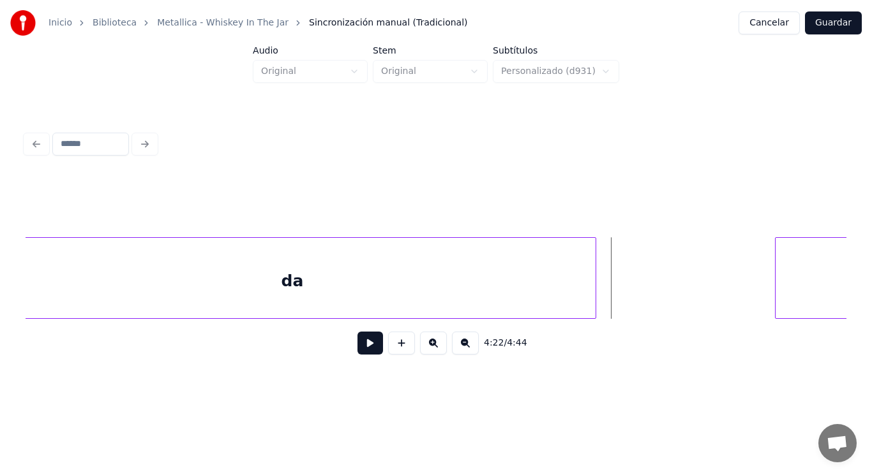
click at [345, 297] on div "da" at bounding box center [292, 281] width 606 height 87
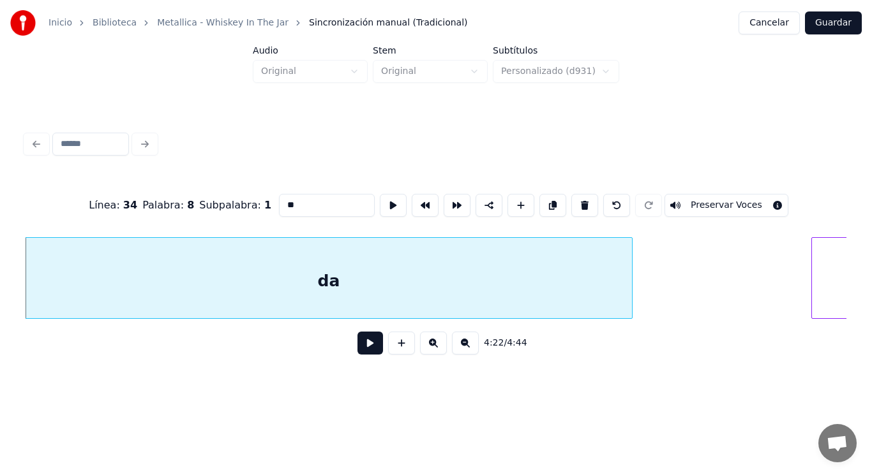
click at [293, 204] on input "**" at bounding box center [327, 205] width 96 height 23
type input "***"
click at [359, 343] on button at bounding box center [370, 343] width 26 height 23
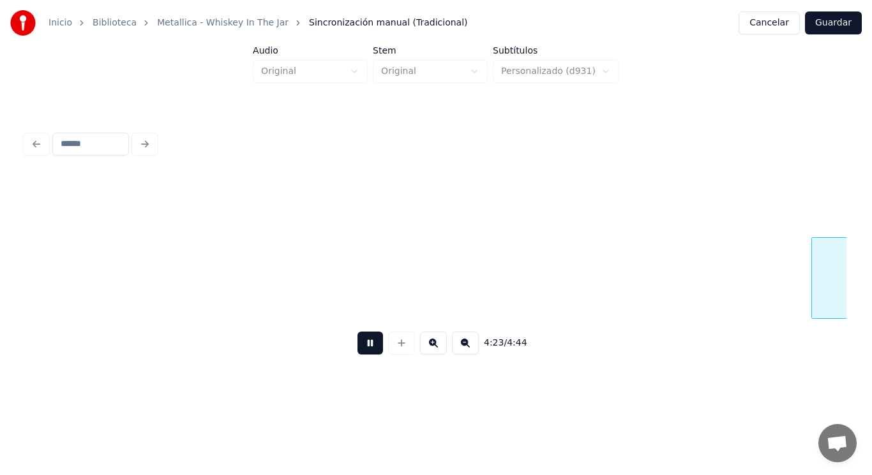
scroll to position [0, 235035]
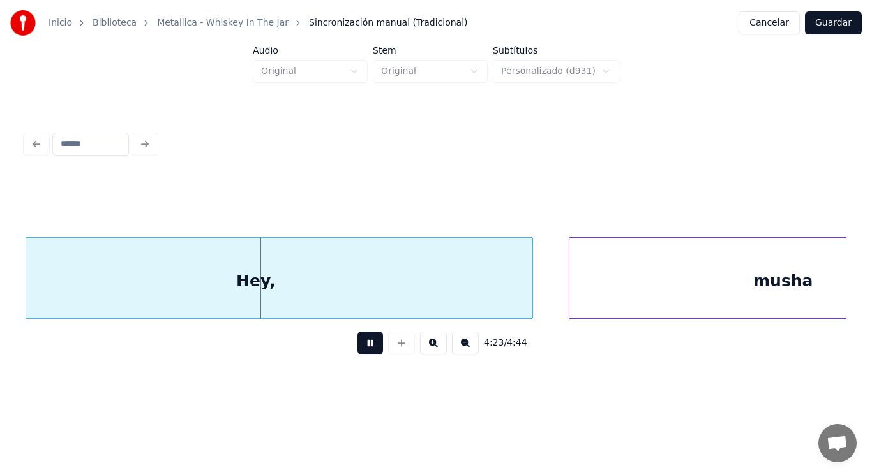
click at [359, 343] on button at bounding box center [370, 343] width 26 height 23
click at [318, 304] on div "Hey," at bounding box center [256, 281] width 553 height 87
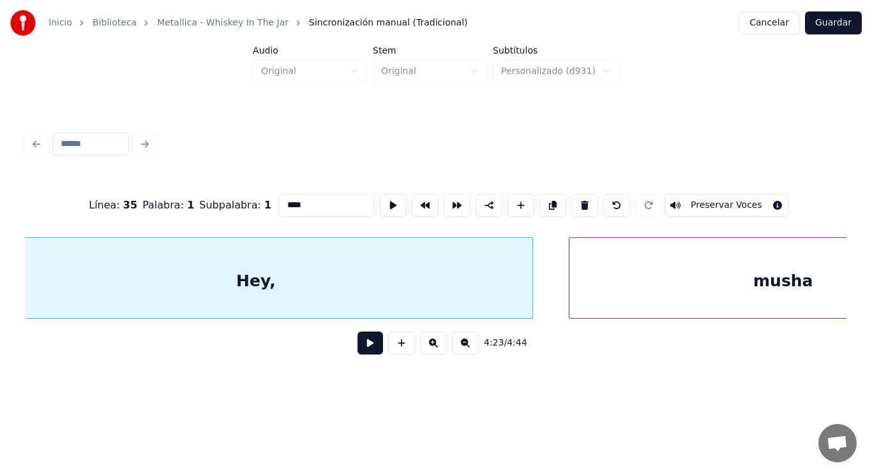
scroll to position [0, 234989]
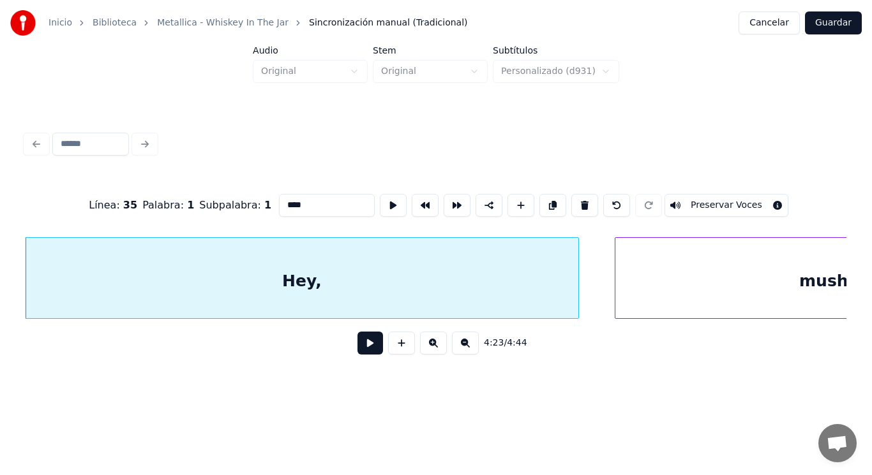
click at [360, 348] on button at bounding box center [370, 343] width 26 height 23
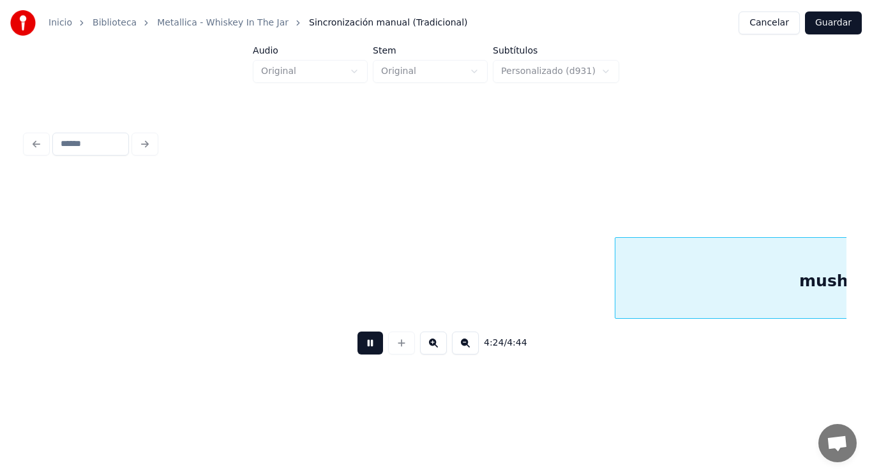
click at [360, 348] on button at bounding box center [370, 343] width 26 height 23
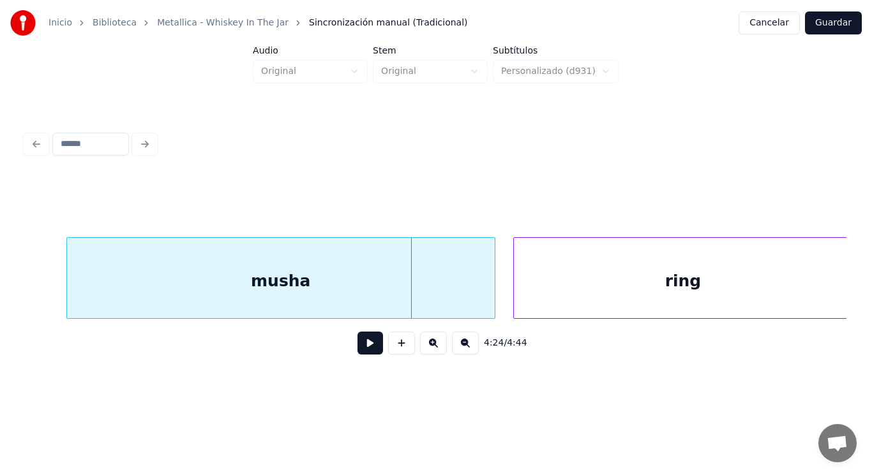
scroll to position [0, 235534]
click at [179, 280] on div "musha" at bounding box center [284, 281] width 428 height 87
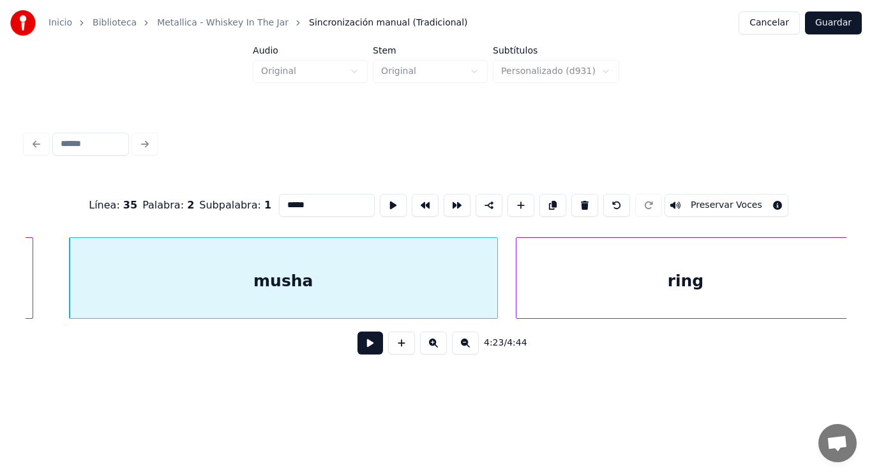
click at [363, 347] on button at bounding box center [370, 343] width 26 height 23
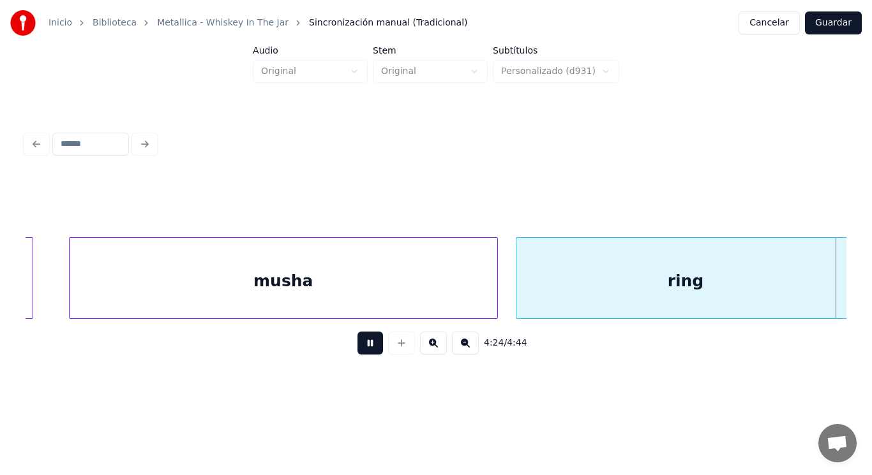
scroll to position [0, 236361]
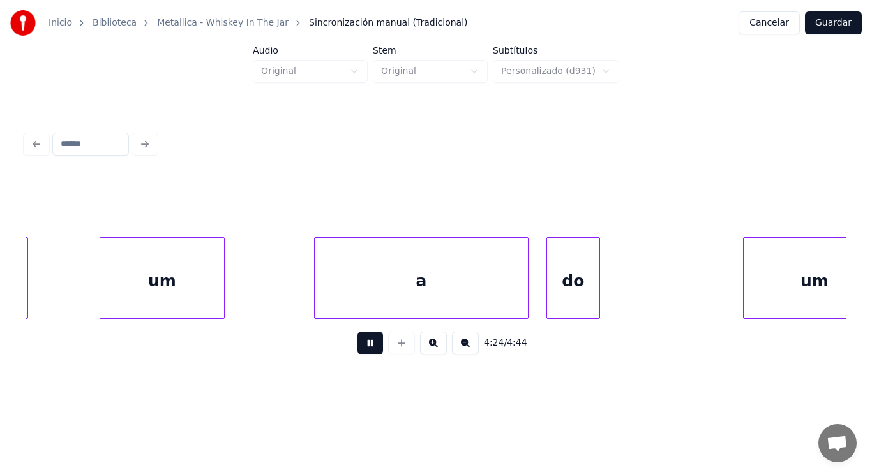
drag, startPoint x: 363, startPoint y: 347, endPoint x: 160, endPoint y: 287, distance: 212.2
click at [361, 346] on button at bounding box center [370, 343] width 26 height 23
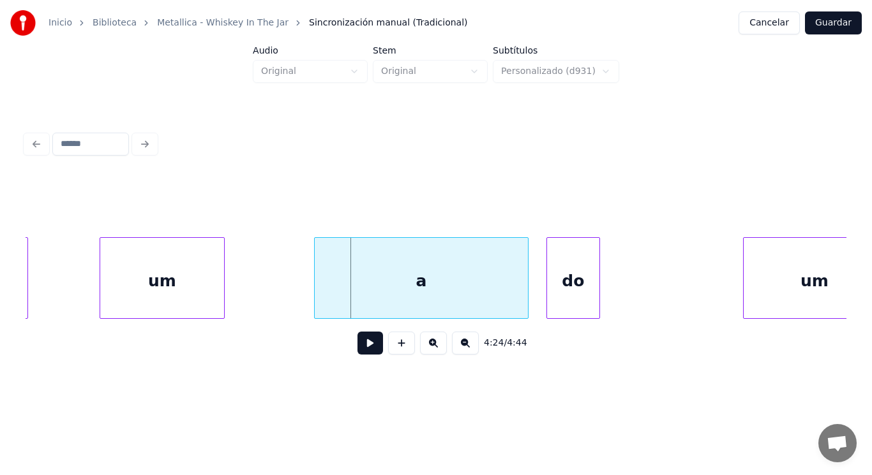
click at [147, 286] on div "um" at bounding box center [162, 281] width 124 height 87
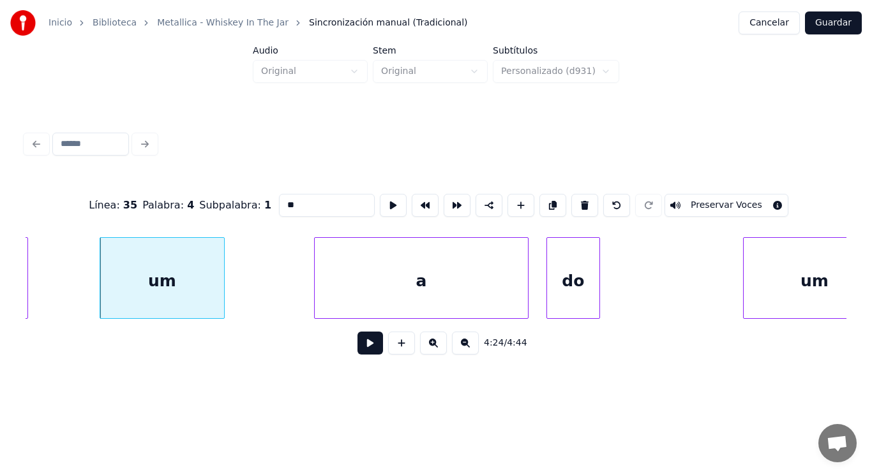
click at [279, 202] on input "**" at bounding box center [327, 205] width 96 height 23
type input "***"
click at [360, 343] on button at bounding box center [370, 343] width 26 height 23
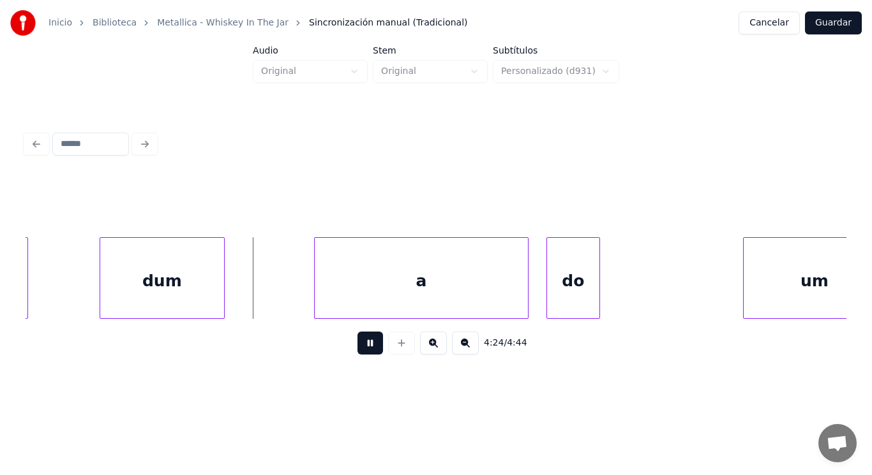
click at [360, 343] on button at bounding box center [370, 343] width 26 height 23
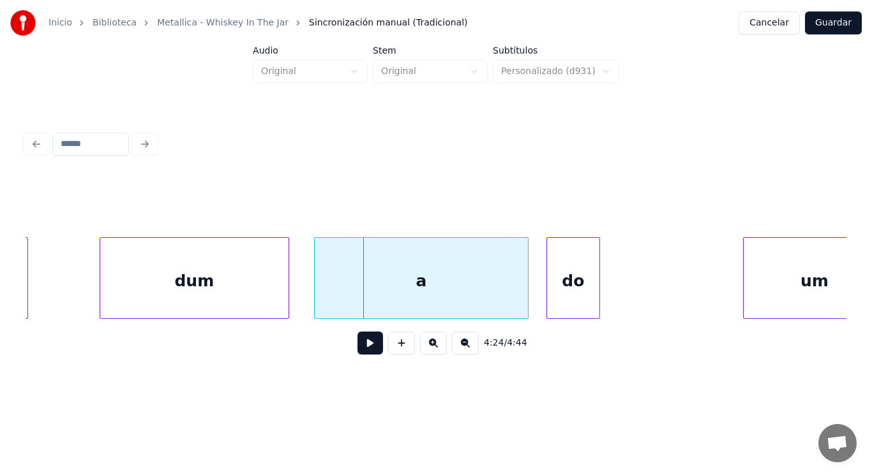
click at [285, 293] on div at bounding box center [287, 278] width 4 height 80
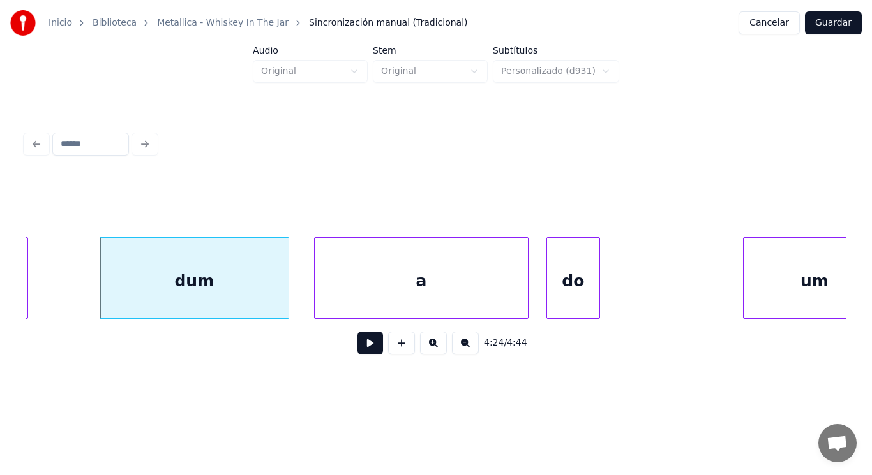
click at [368, 354] on button at bounding box center [370, 343] width 26 height 23
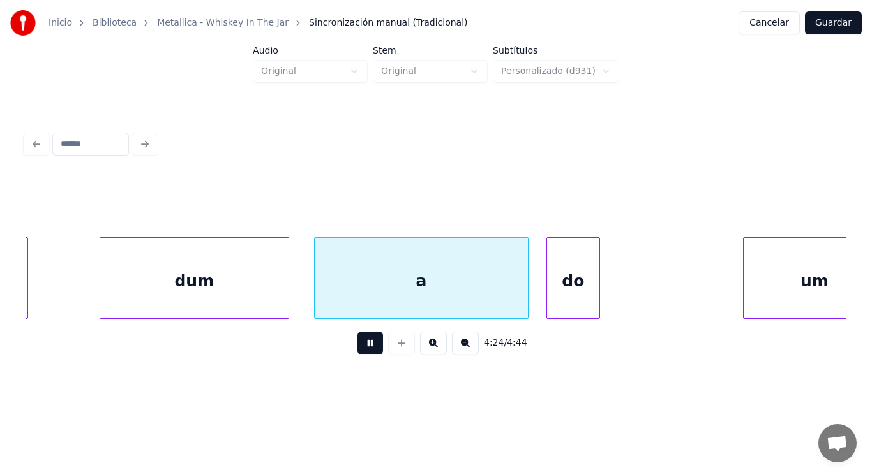
click at [368, 354] on button at bounding box center [370, 343] width 26 height 23
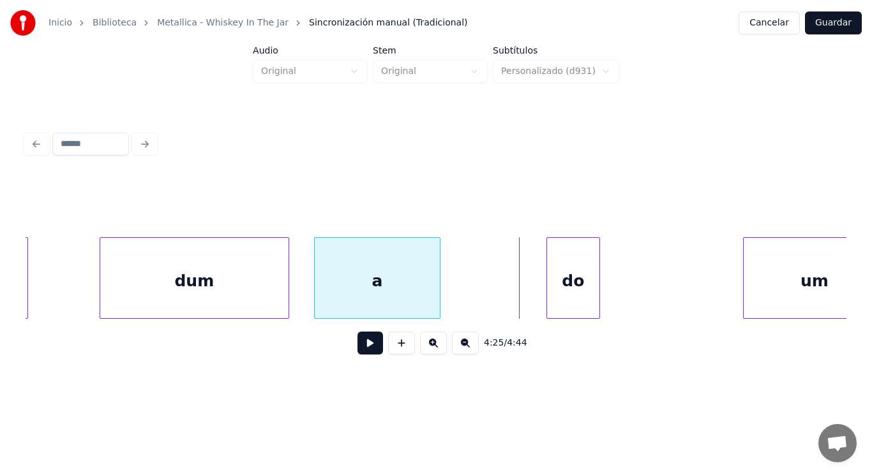
click at [437, 292] on div at bounding box center [438, 278] width 4 height 80
click at [358, 355] on button at bounding box center [370, 343] width 26 height 23
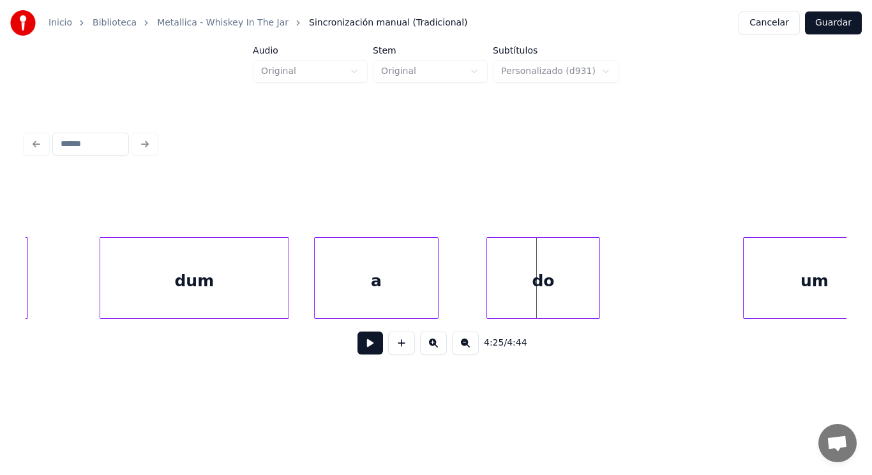
click at [488, 302] on div at bounding box center [489, 278] width 4 height 80
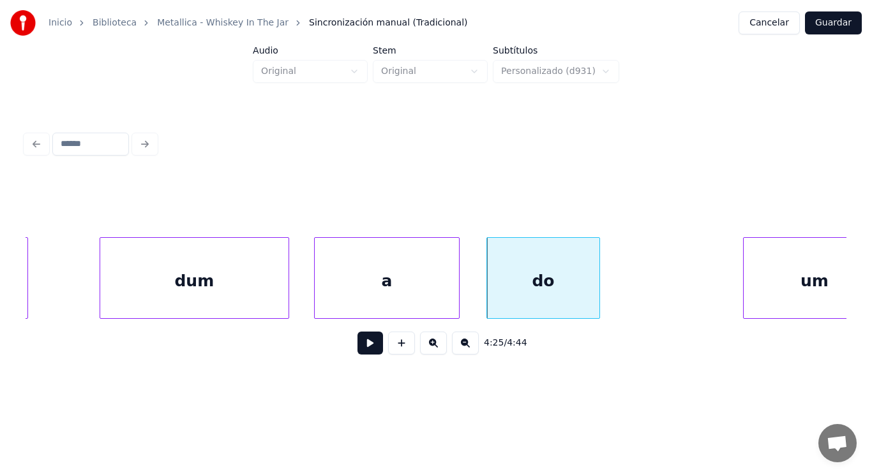
click at [455, 294] on div at bounding box center [457, 278] width 4 height 80
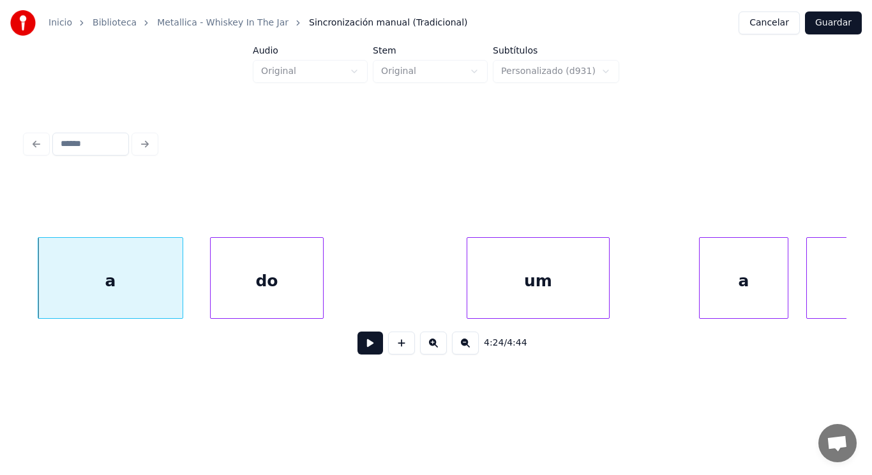
scroll to position [0, 236642]
click at [364, 349] on button at bounding box center [370, 343] width 26 height 23
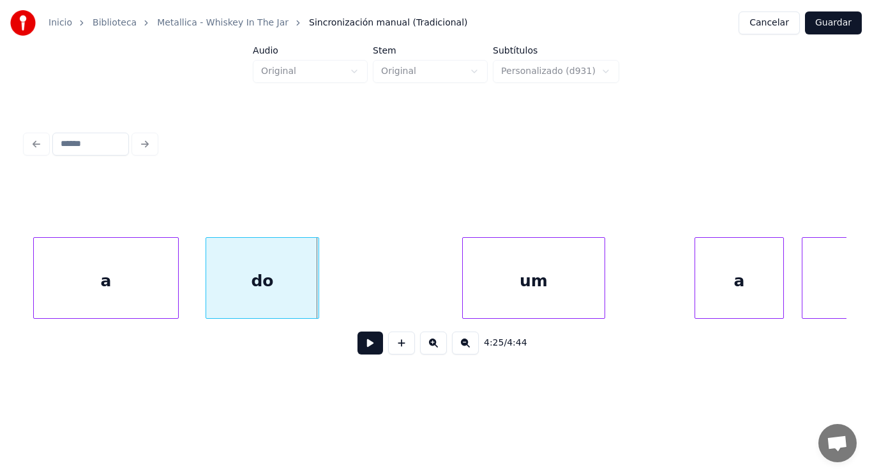
click at [235, 295] on div "do" at bounding box center [262, 281] width 112 height 87
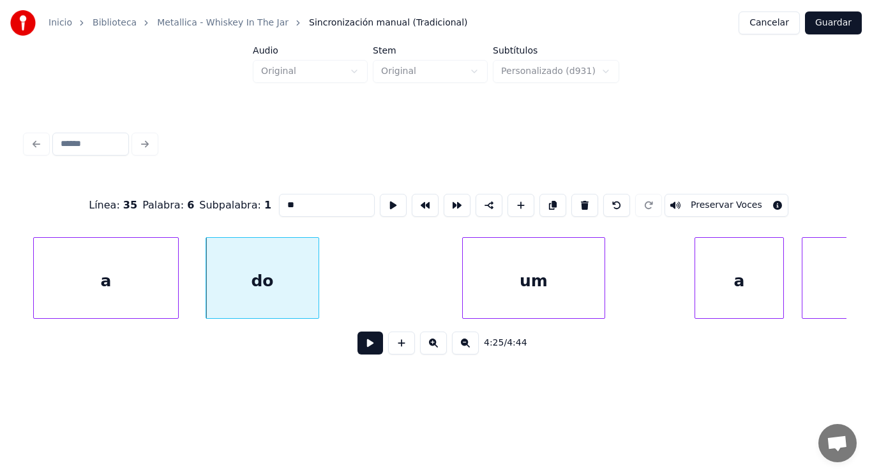
click at [361, 346] on button at bounding box center [370, 343] width 26 height 23
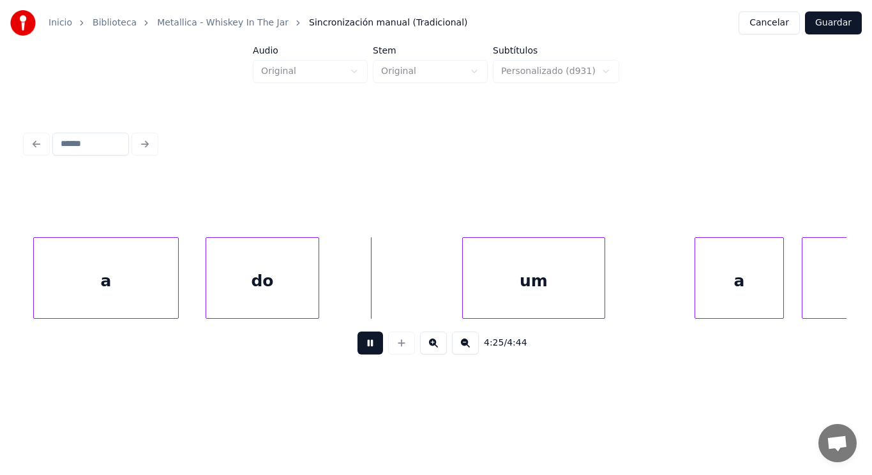
click at [361, 346] on button at bounding box center [370, 343] width 26 height 23
click at [412, 296] on div at bounding box center [412, 278] width 4 height 80
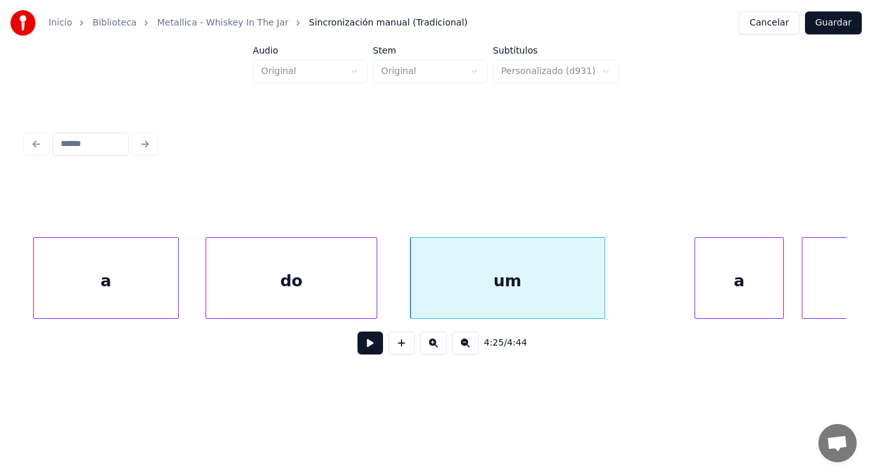
click at [375, 291] on div at bounding box center [375, 278] width 4 height 80
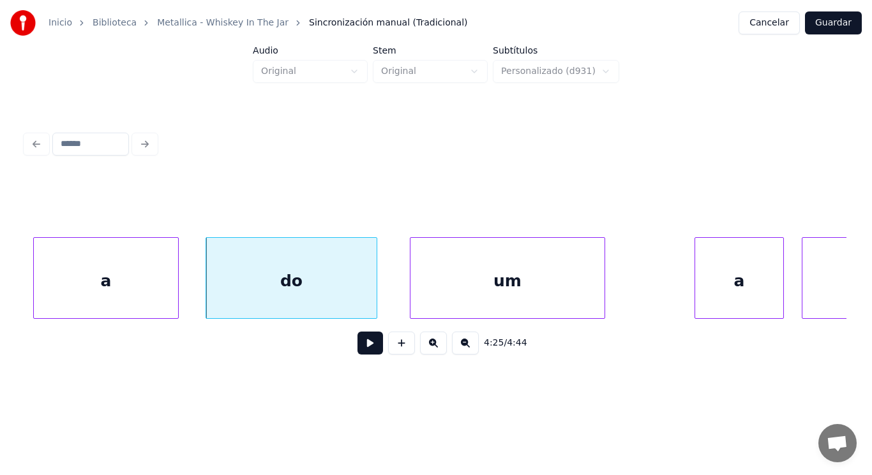
click at [450, 301] on div "um" at bounding box center [507, 281] width 194 height 87
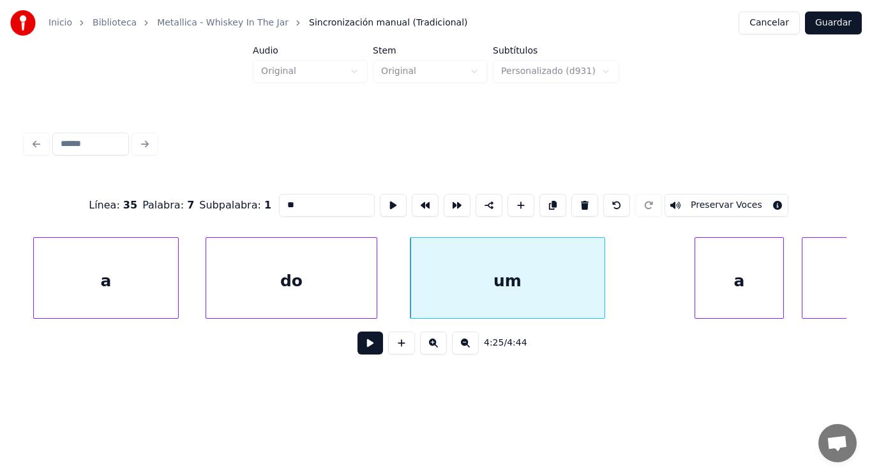
click at [279, 202] on input "**" at bounding box center [327, 205] width 96 height 23
type input "***"
click at [357, 351] on button at bounding box center [370, 343] width 26 height 23
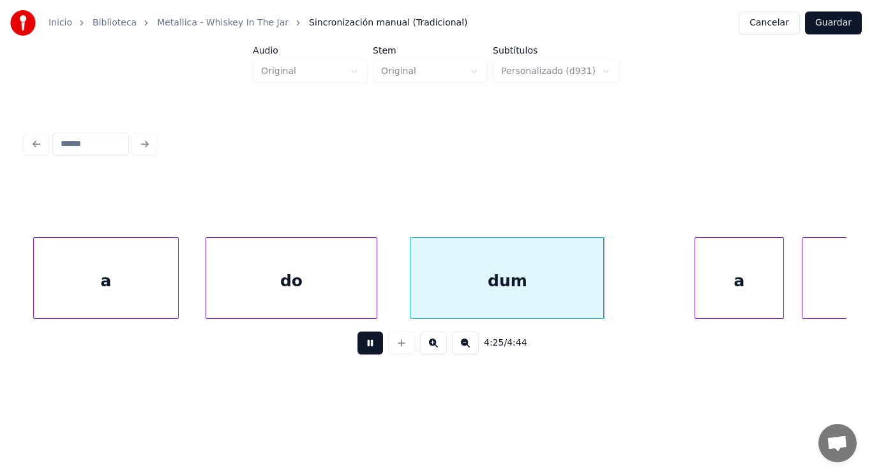
click at [357, 351] on button at bounding box center [370, 343] width 26 height 23
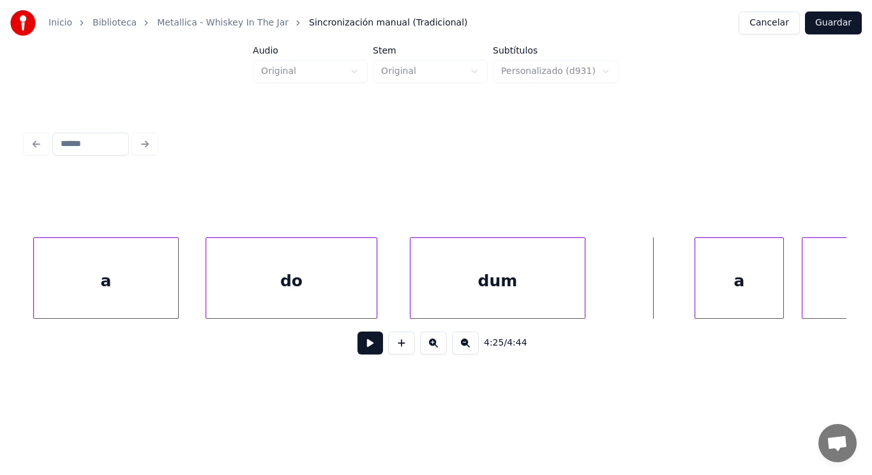
click at [583, 299] on div at bounding box center [583, 278] width 4 height 80
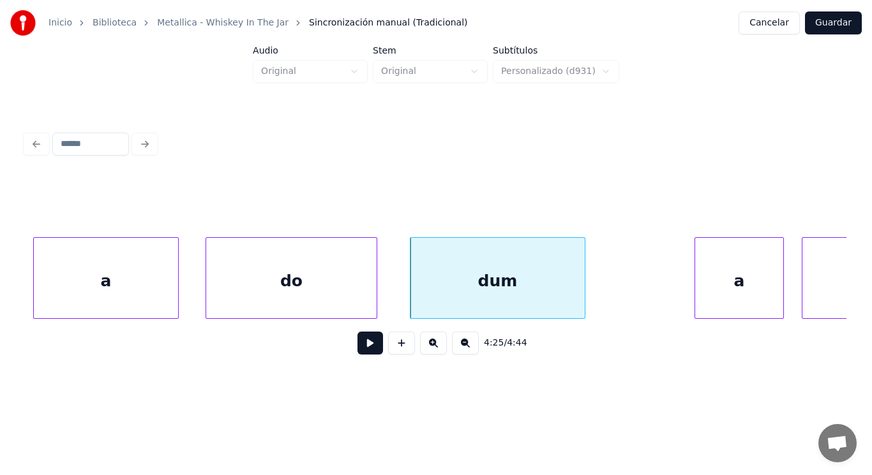
click at [699, 295] on div "a" at bounding box center [739, 281] width 88 height 87
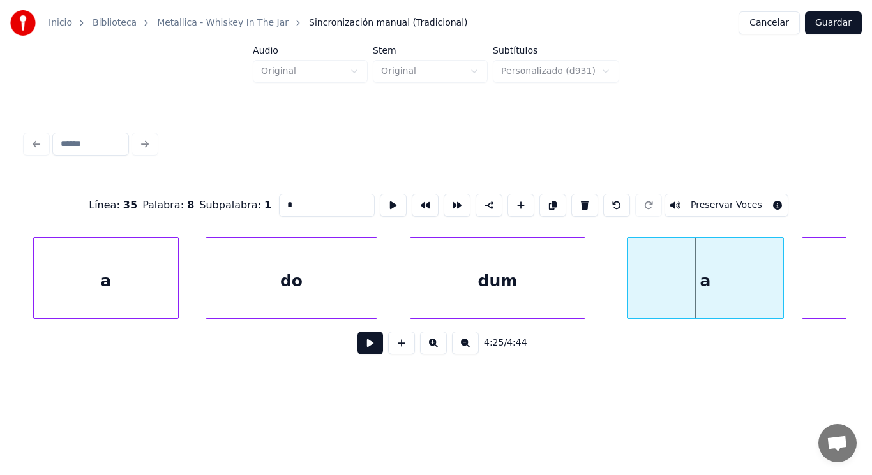
click at [627, 289] on div at bounding box center [629, 278] width 4 height 80
click at [368, 345] on button at bounding box center [370, 343] width 26 height 23
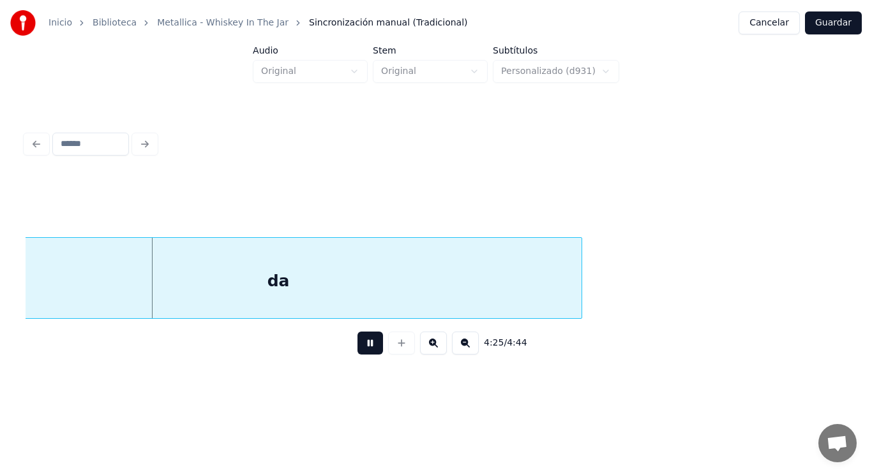
click at [368, 345] on button at bounding box center [370, 343] width 26 height 23
click at [348, 265] on div "da" at bounding box center [278, 281] width 606 height 87
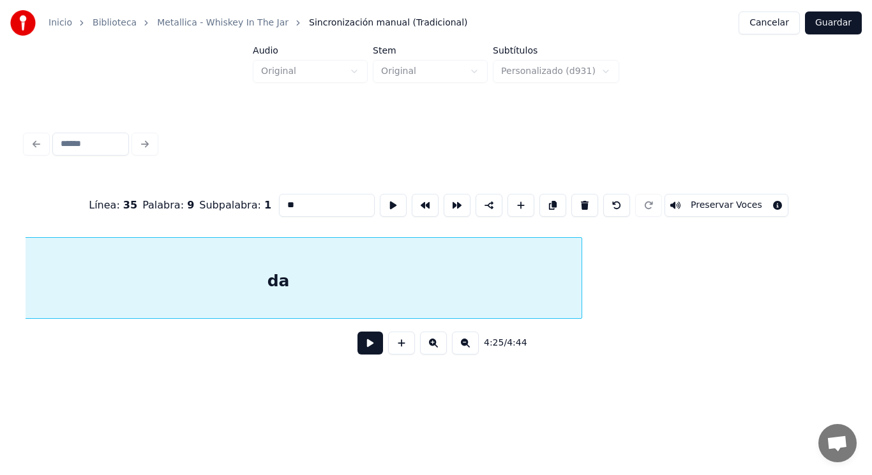
scroll to position [0, 237419]
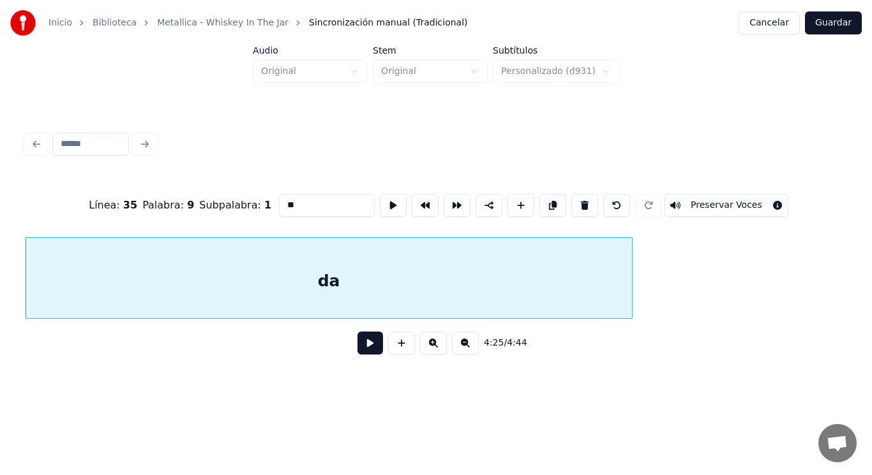
click at [301, 198] on input "**" at bounding box center [327, 205] width 96 height 23
type input "***"
click at [362, 352] on button at bounding box center [370, 343] width 26 height 23
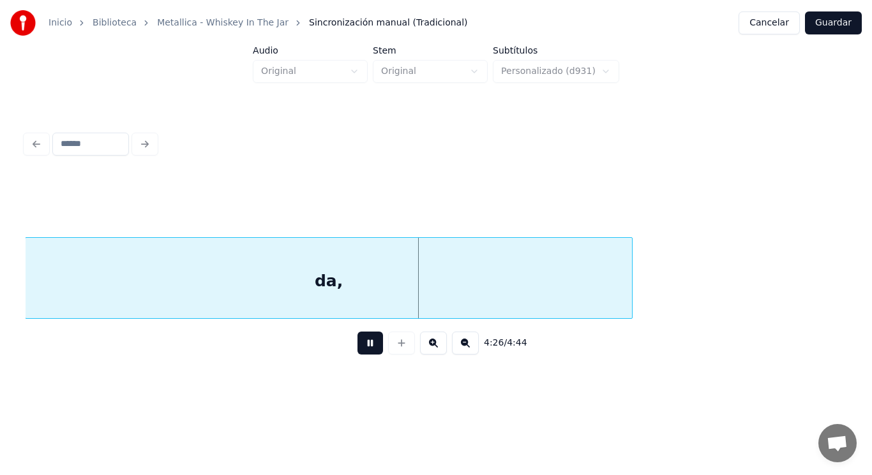
click at [362, 352] on button at bounding box center [370, 343] width 26 height 23
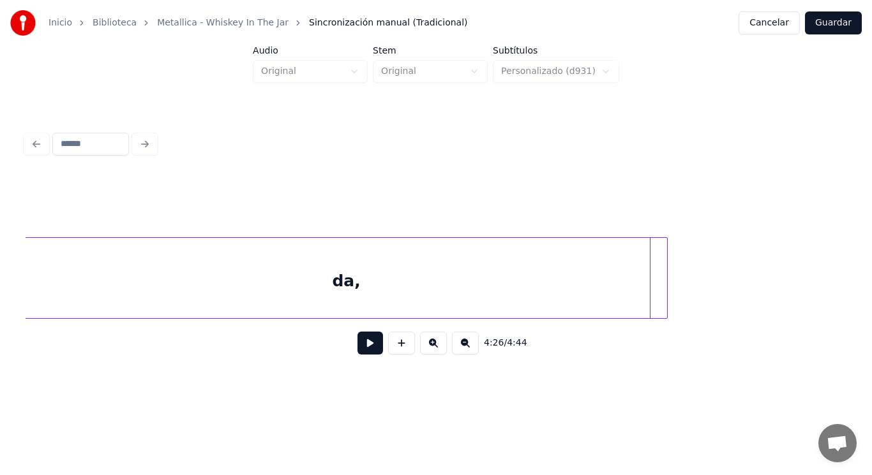
click at [663, 295] on div at bounding box center [665, 278] width 4 height 80
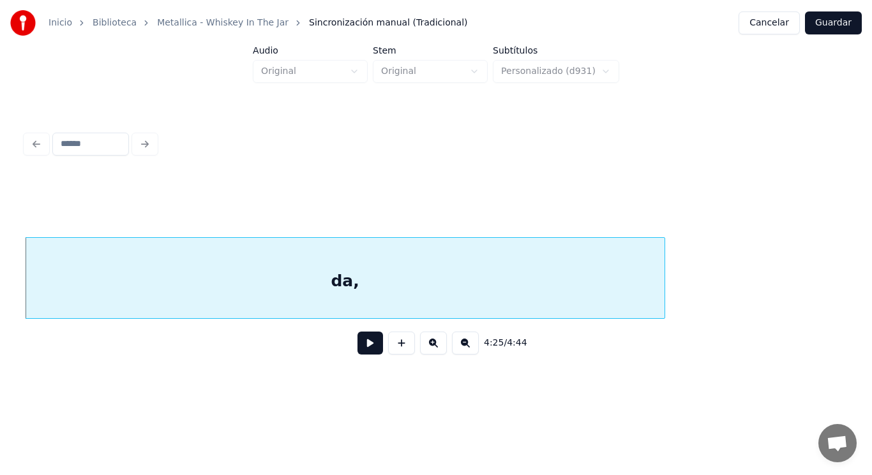
click at [362, 343] on button at bounding box center [370, 343] width 26 height 23
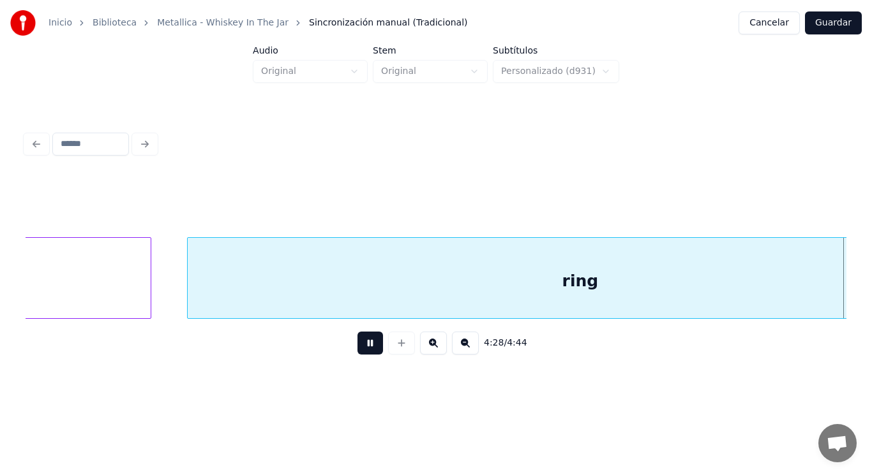
click at [362, 343] on button at bounding box center [370, 343] width 26 height 23
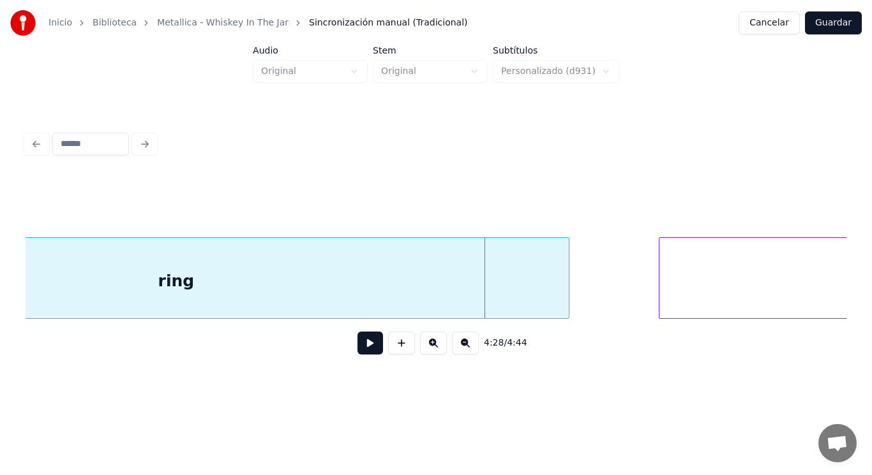
scroll to position [0, 239480]
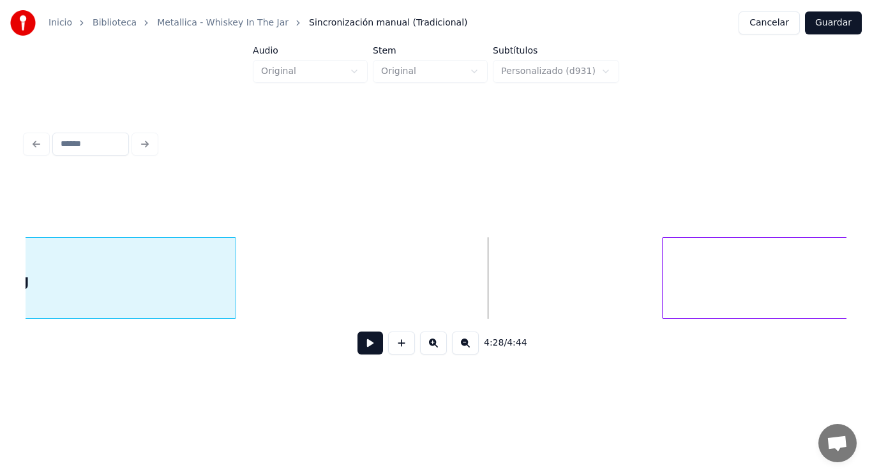
click at [232, 270] on div at bounding box center [234, 278] width 4 height 80
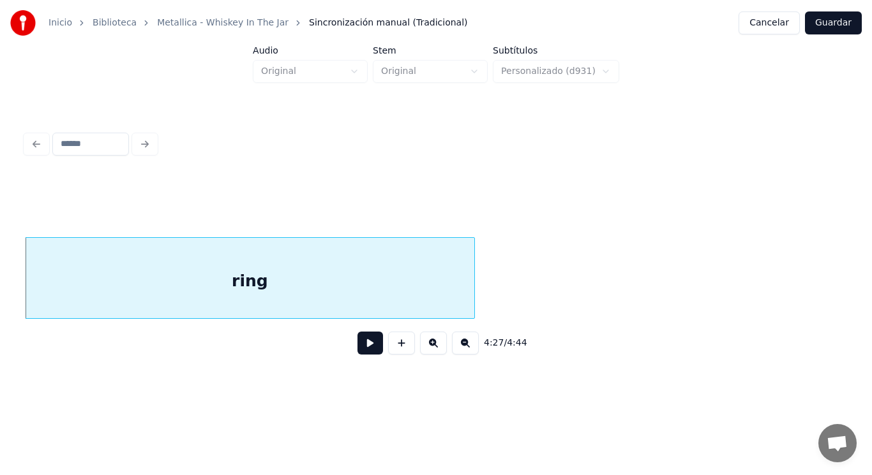
click at [360, 348] on button at bounding box center [370, 343] width 26 height 23
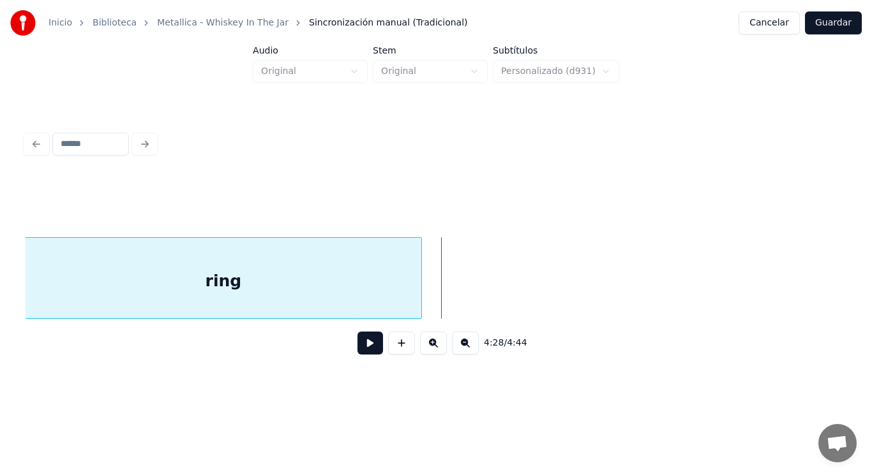
click at [419, 288] on div at bounding box center [419, 278] width 4 height 80
click at [366, 345] on button at bounding box center [370, 343] width 26 height 23
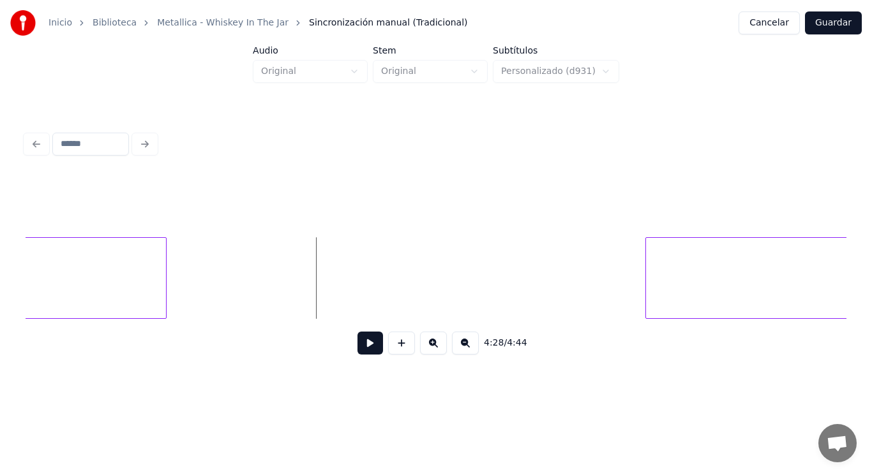
scroll to position [0, 239791]
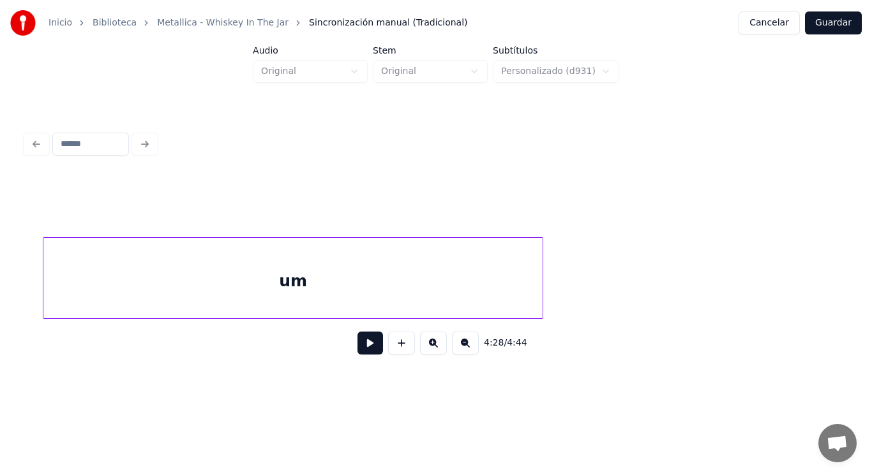
click at [398, 285] on div "um" at bounding box center [292, 281] width 499 height 87
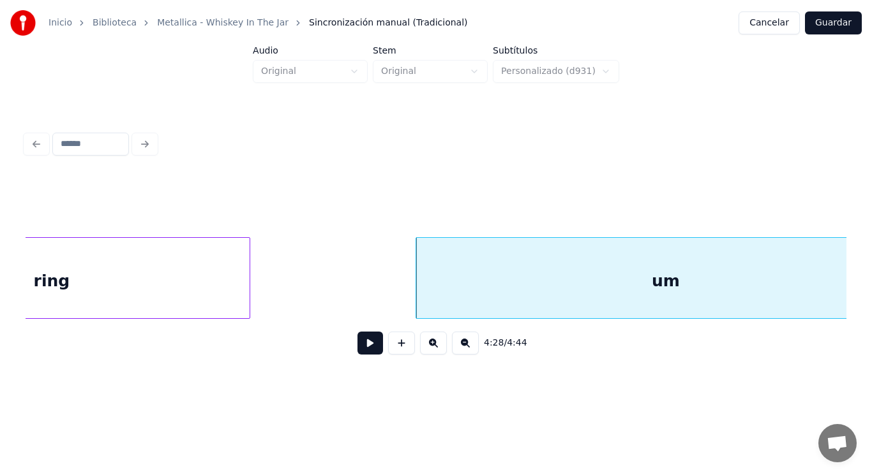
scroll to position [0, 239408]
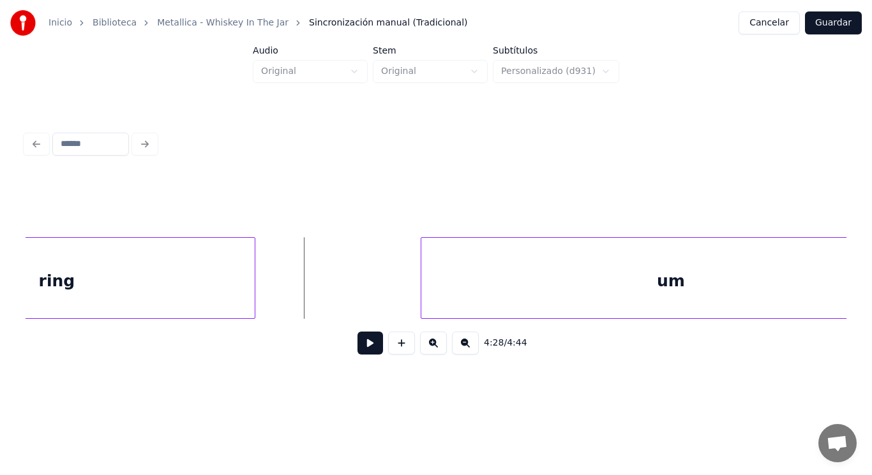
click at [357, 349] on button at bounding box center [370, 343] width 26 height 23
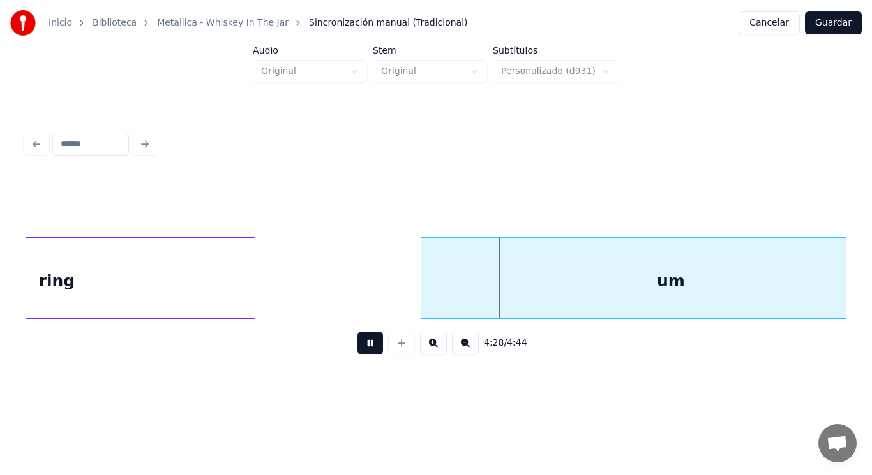
click at [357, 349] on button at bounding box center [370, 343] width 26 height 23
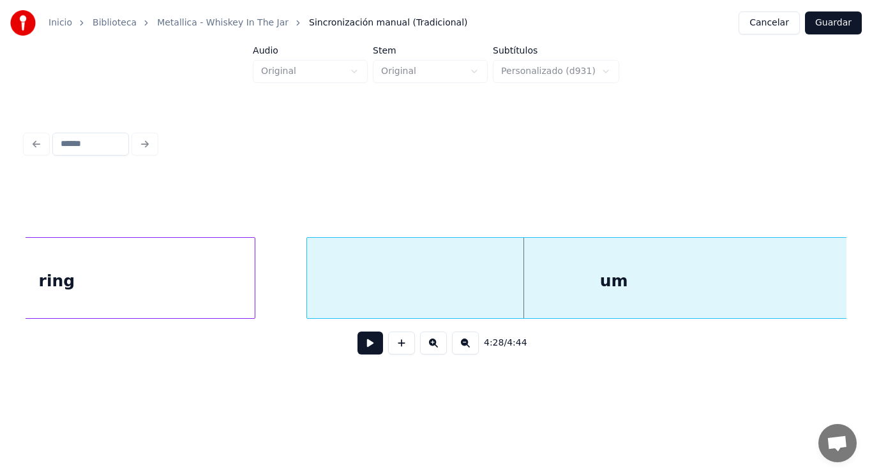
click at [308, 289] on div at bounding box center [309, 278] width 4 height 80
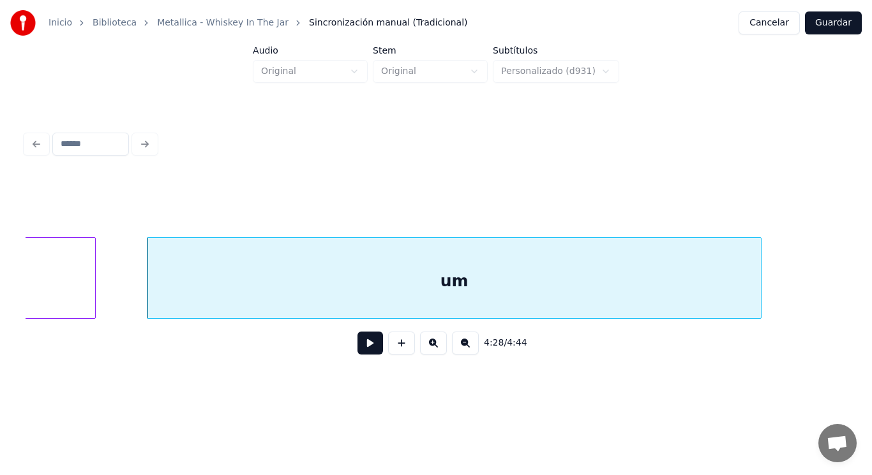
scroll to position [0, 239587]
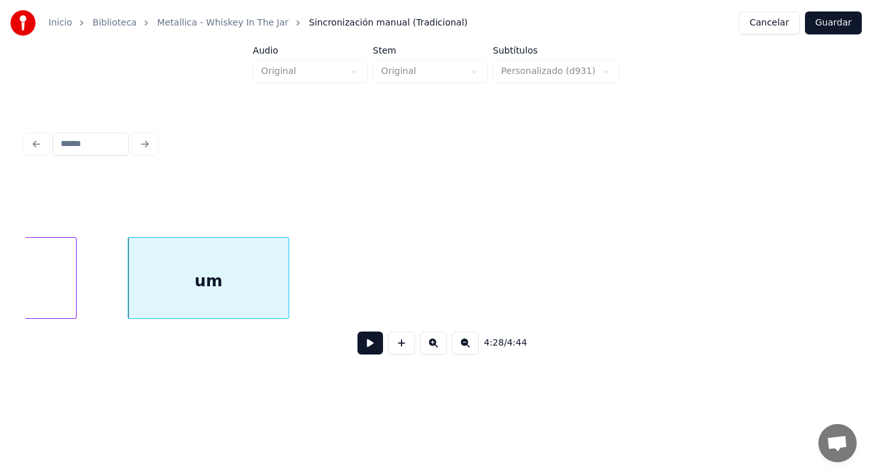
click at [287, 278] on div at bounding box center [287, 278] width 4 height 80
click at [363, 352] on button at bounding box center [370, 343] width 26 height 23
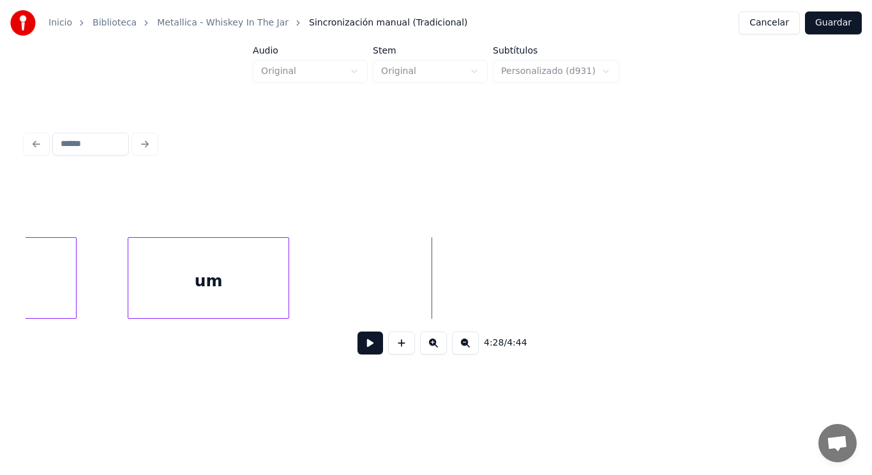
click at [270, 283] on div "um" at bounding box center [208, 281] width 160 height 87
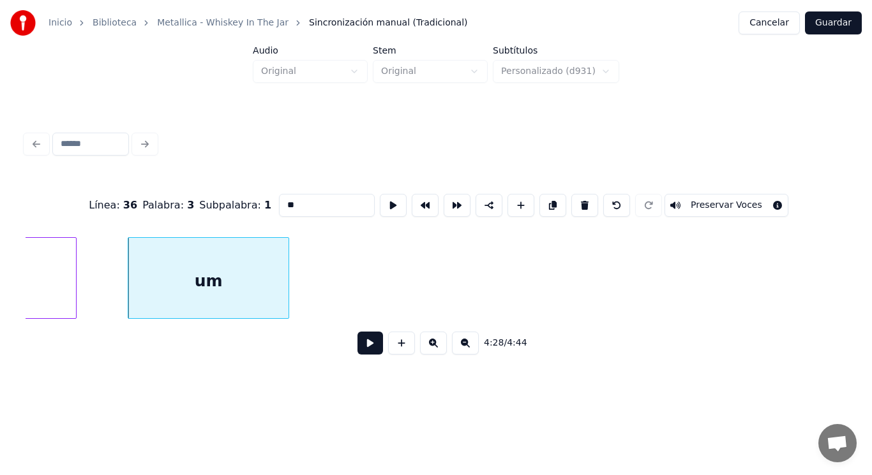
click at [279, 202] on input "**" at bounding box center [327, 205] width 96 height 23
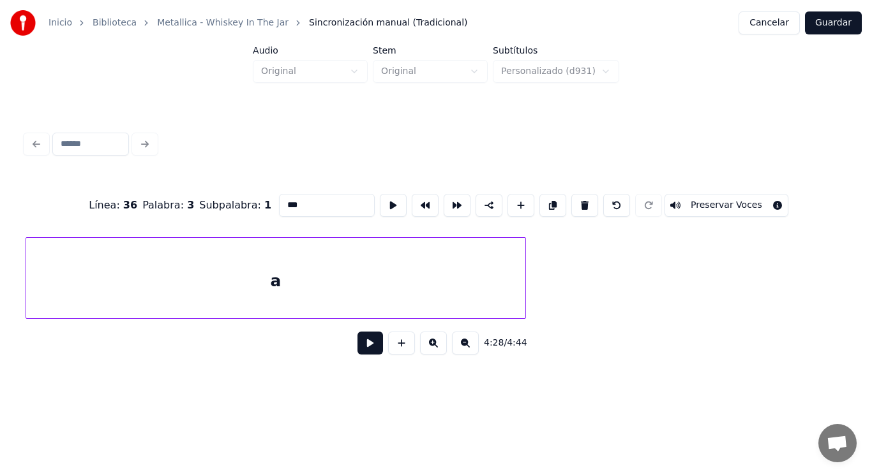
click at [62, 280] on div "a" at bounding box center [275, 281] width 499 height 87
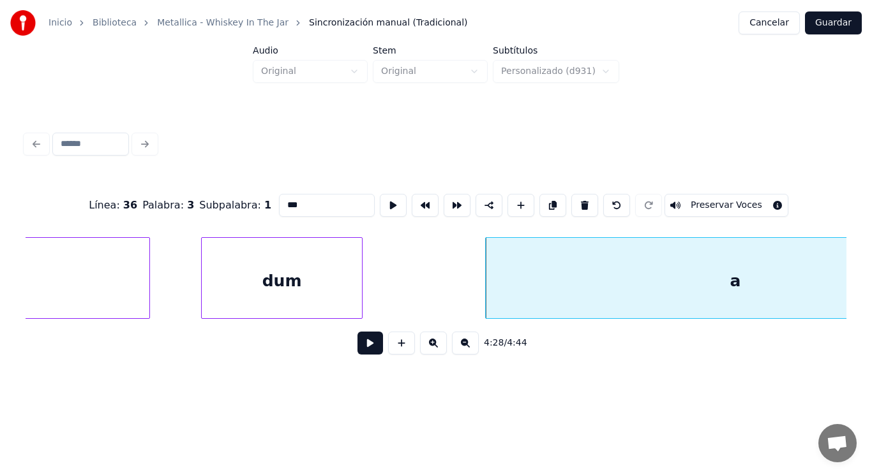
scroll to position [0, 239643]
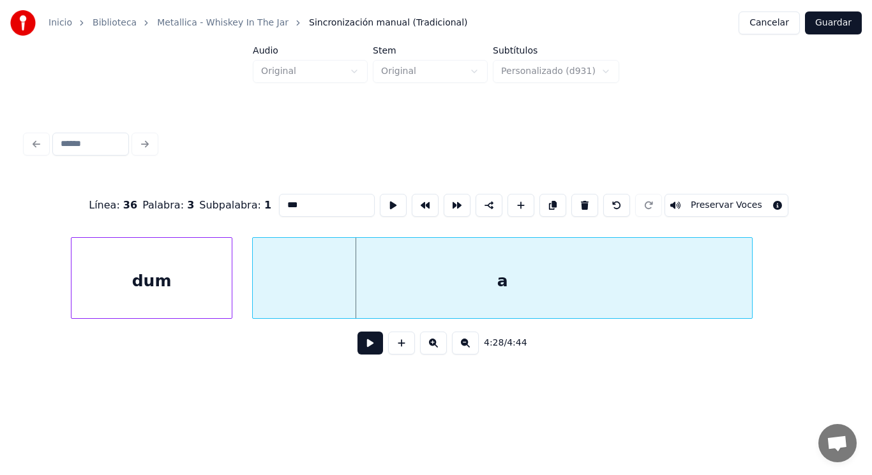
click at [452, 277] on div "a" at bounding box center [502, 281] width 499 height 87
click at [157, 309] on div "dum" at bounding box center [151, 281] width 160 height 87
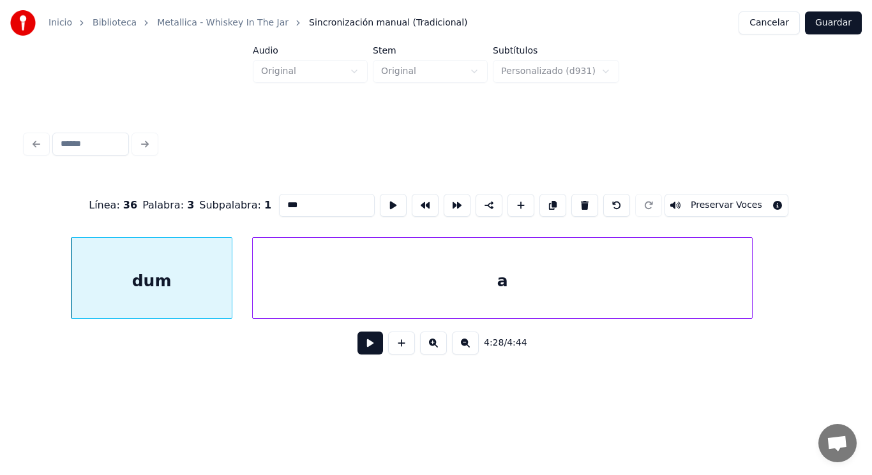
type input "***"
click at [357, 345] on button at bounding box center [370, 343] width 26 height 23
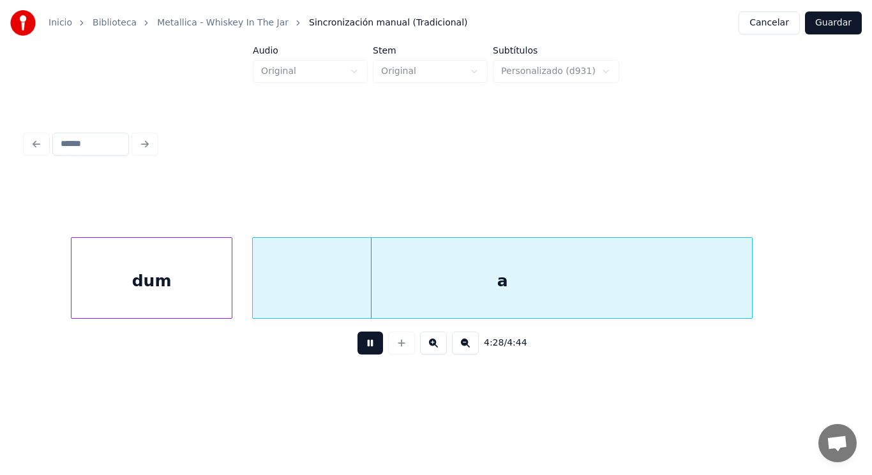
click at [357, 345] on button at bounding box center [370, 343] width 26 height 23
click at [371, 292] on div "a" at bounding box center [502, 281] width 499 height 87
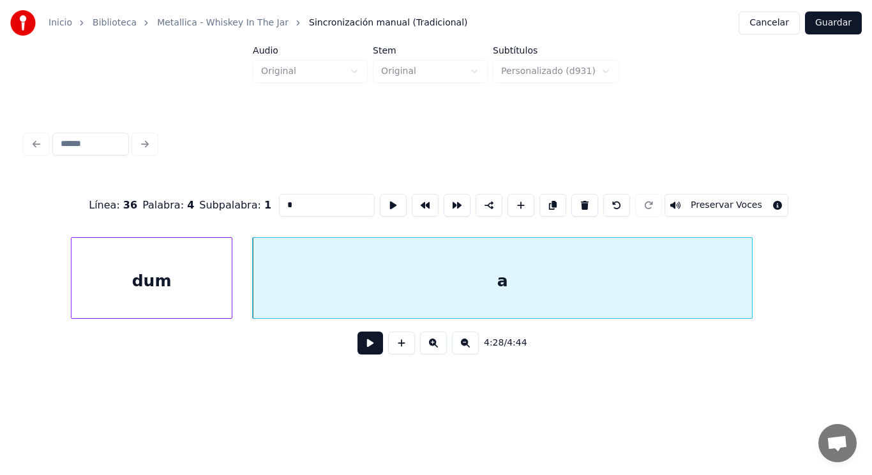
click at [364, 349] on button at bounding box center [370, 343] width 26 height 23
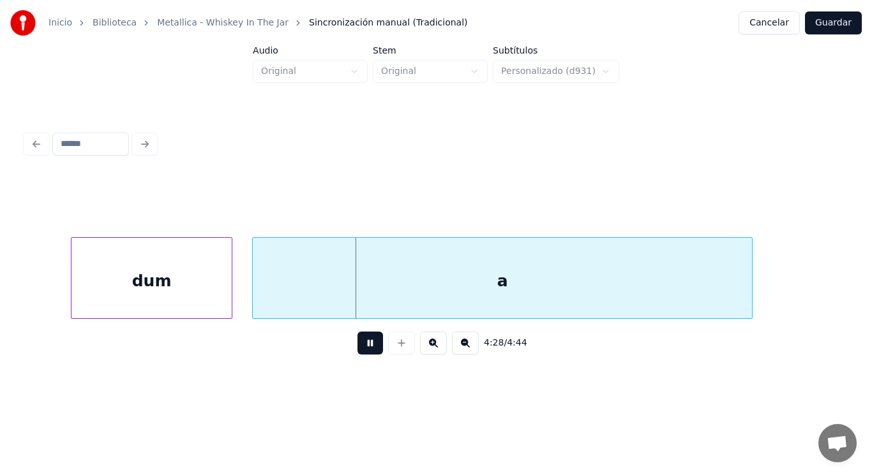
click at [364, 349] on button at bounding box center [370, 343] width 26 height 23
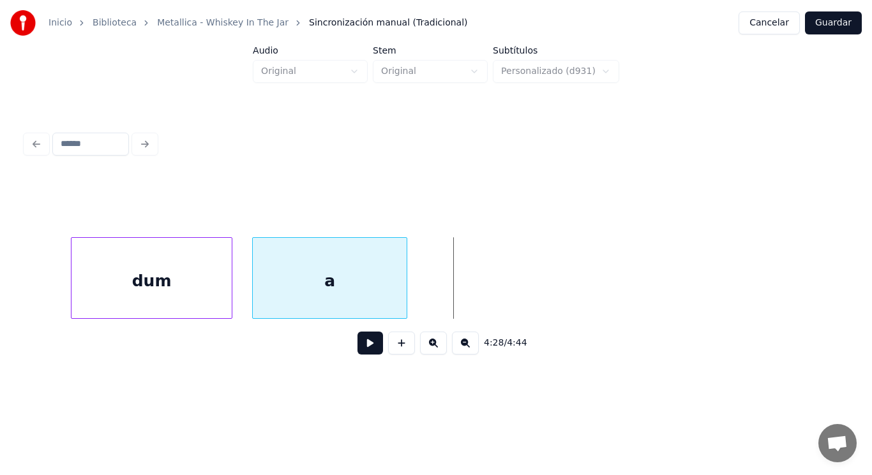
click at [405, 275] on div at bounding box center [405, 278] width 4 height 80
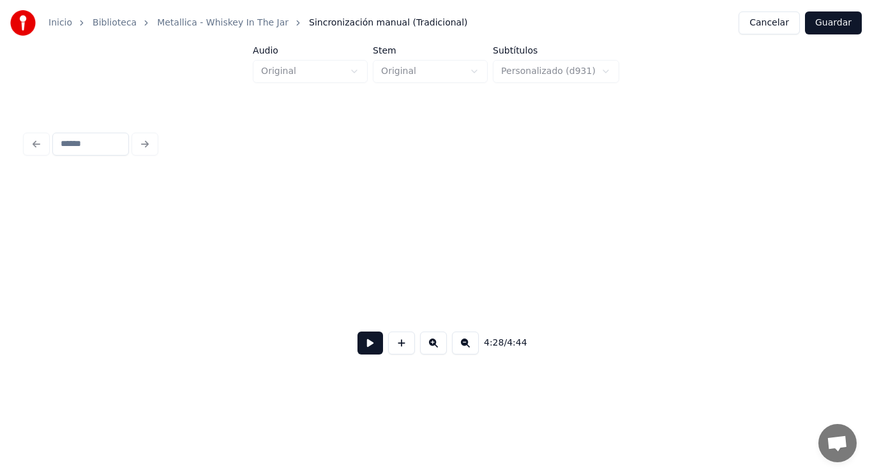
scroll to position [0, 239934]
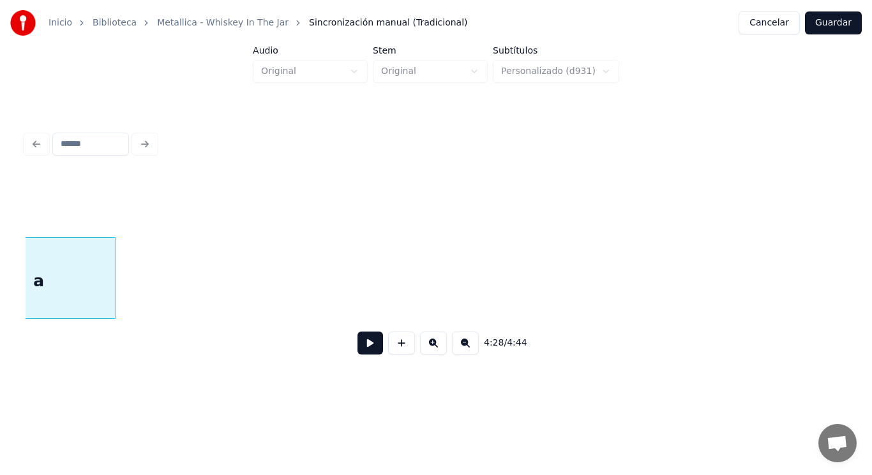
click at [100, 269] on div "a" at bounding box center [39, 281] width 154 height 87
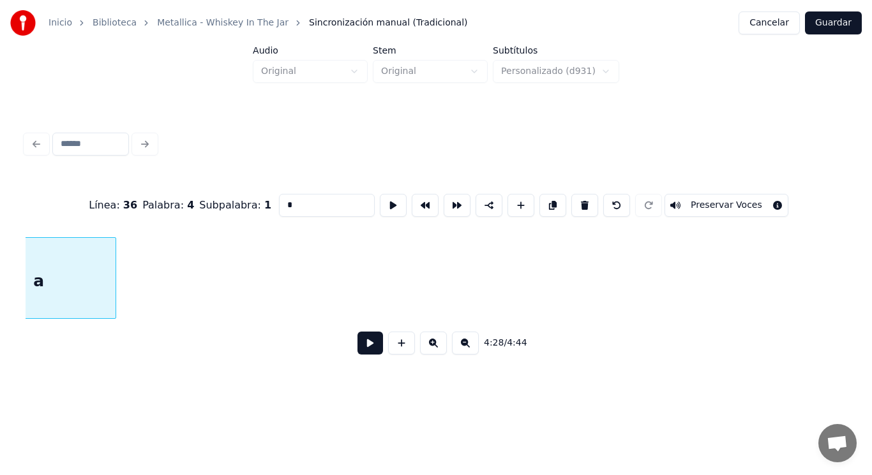
scroll to position [0, 239871]
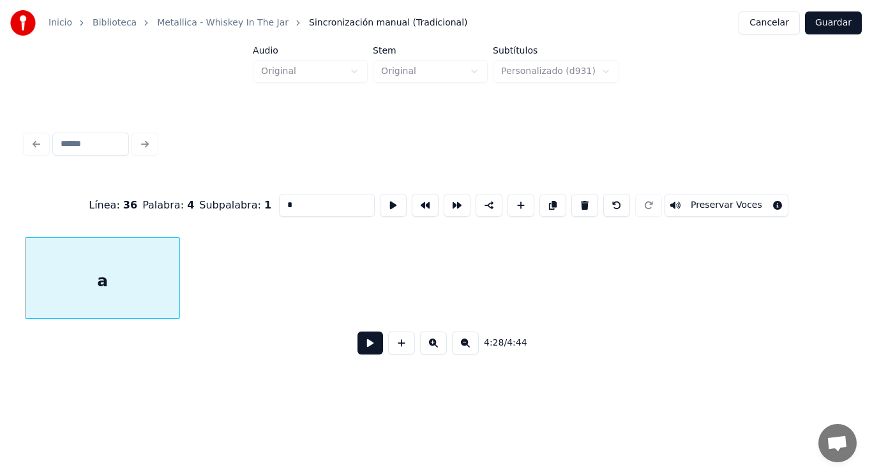
click at [360, 350] on button at bounding box center [370, 343] width 26 height 23
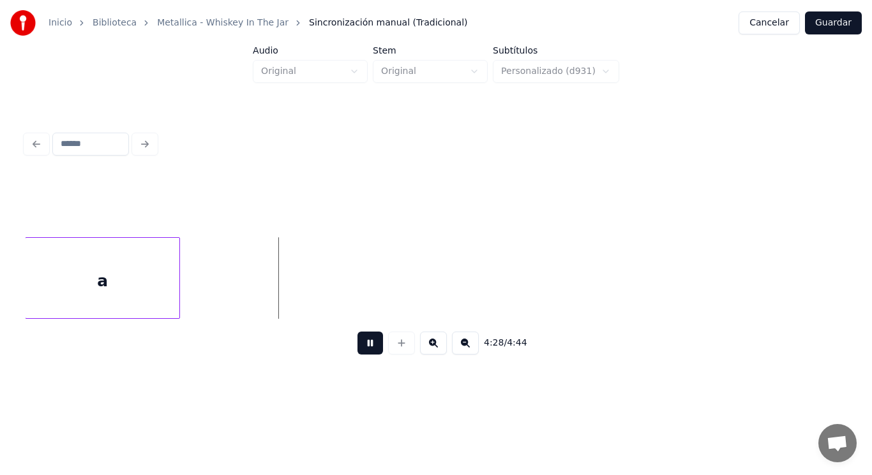
drag, startPoint x: 360, startPoint y: 350, endPoint x: 190, endPoint y: 271, distance: 187.0
click at [357, 347] on button at bounding box center [370, 343] width 26 height 23
click at [400, 349] on button at bounding box center [401, 343] width 27 height 23
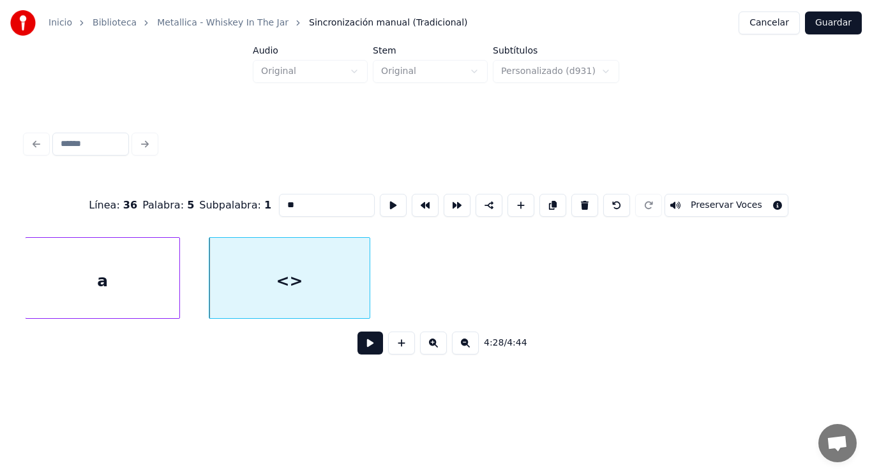
click at [369, 290] on div at bounding box center [368, 278] width 4 height 80
drag, startPoint x: 281, startPoint y: 199, endPoint x: 191, endPoint y: 198, distance: 89.3
click at [191, 198] on div "Línea : 36 Palabra : 5 Subpalabra : 1 ** Preservar Voces" at bounding box center [436, 206] width 821 height 64
type input "**"
click at [364, 351] on button at bounding box center [370, 343] width 26 height 23
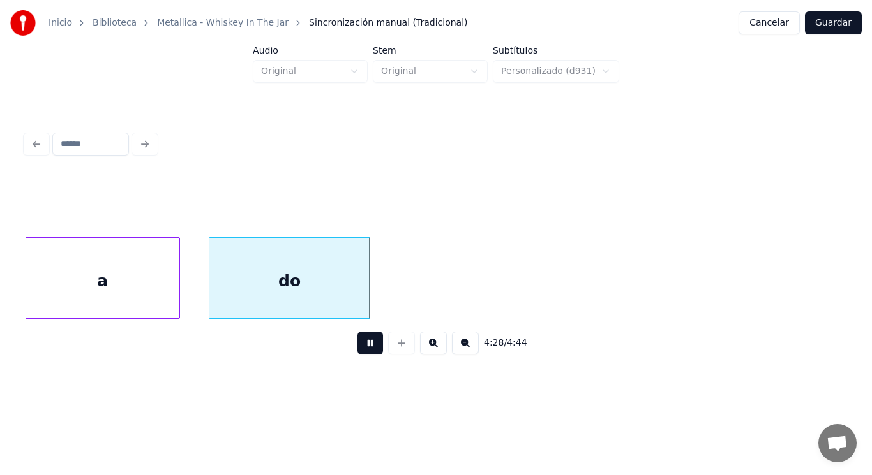
click at [364, 351] on button at bounding box center [370, 343] width 26 height 23
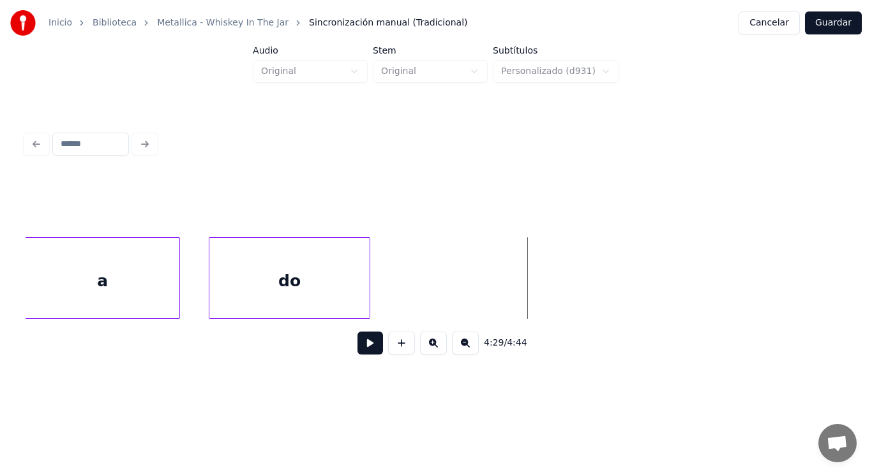
click at [360, 290] on div "do" at bounding box center [289, 281] width 160 height 87
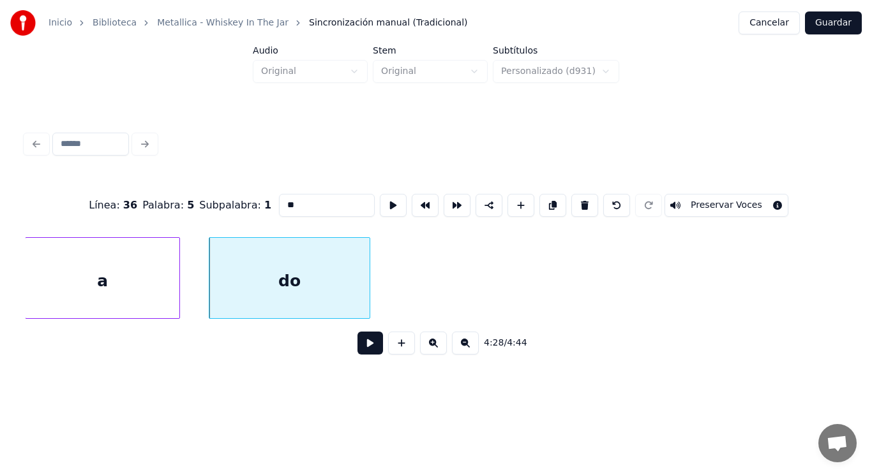
click at [362, 352] on button at bounding box center [370, 343] width 26 height 23
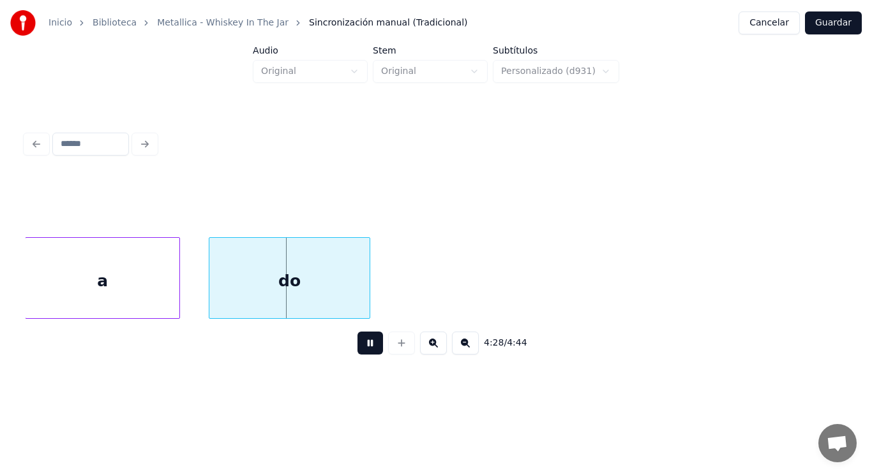
click at [362, 352] on button at bounding box center [370, 343] width 26 height 23
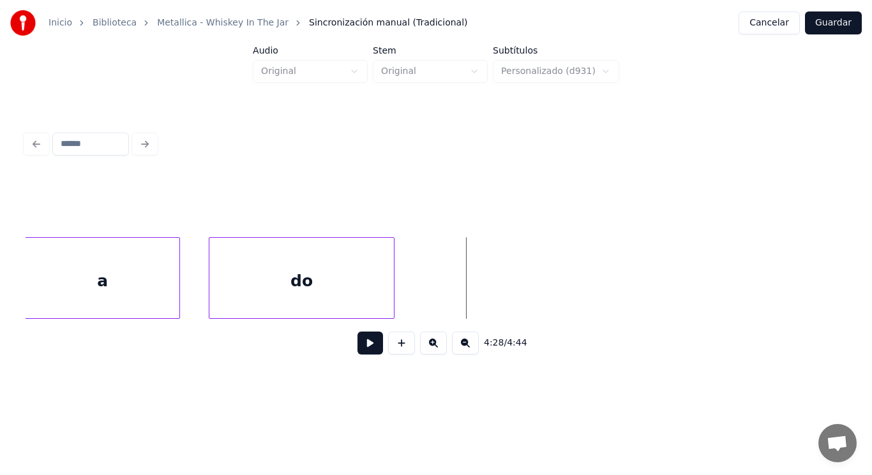
click at [392, 293] on div at bounding box center [392, 278] width 4 height 80
click at [393, 348] on button at bounding box center [401, 343] width 27 height 23
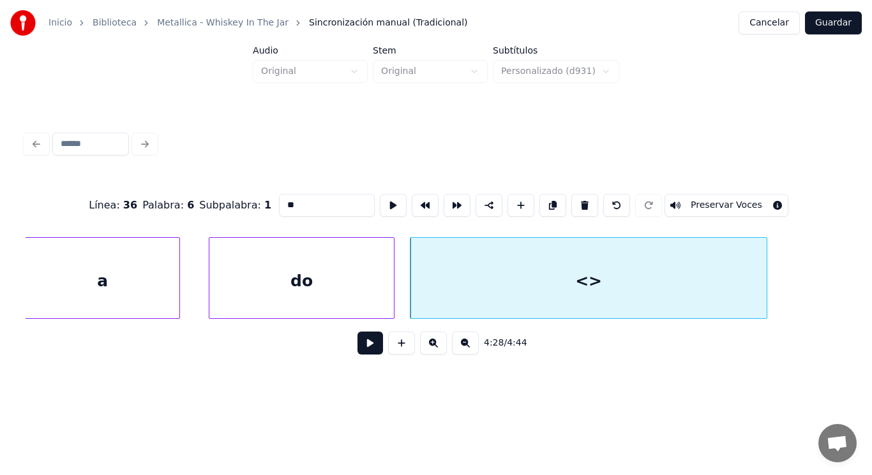
drag, startPoint x: 278, startPoint y: 197, endPoint x: 197, endPoint y: 197, distance: 80.4
click at [197, 197] on div "Línea : 36 Palabra : 6 Subpalabra : 1 ** Preservar Voces" at bounding box center [436, 206] width 821 height 64
click at [319, 284] on div "do" at bounding box center [301, 281] width 184 height 87
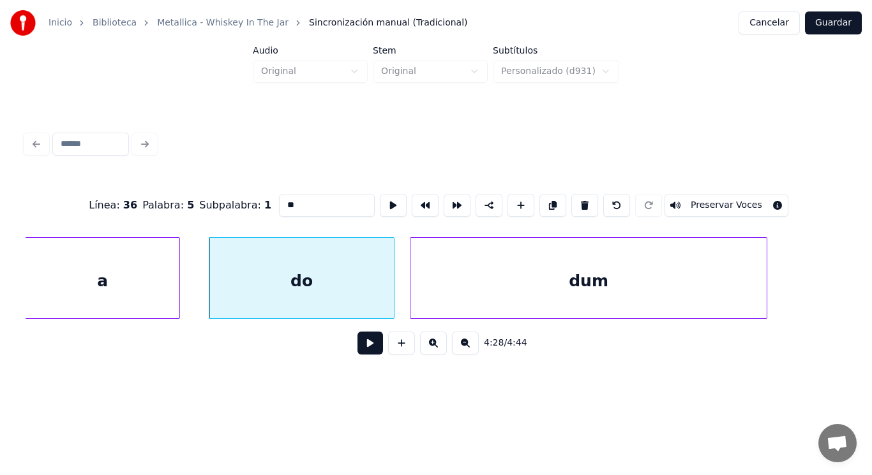
type input "**"
click at [360, 348] on button at bounding box center [370, 343] width 26 height 23
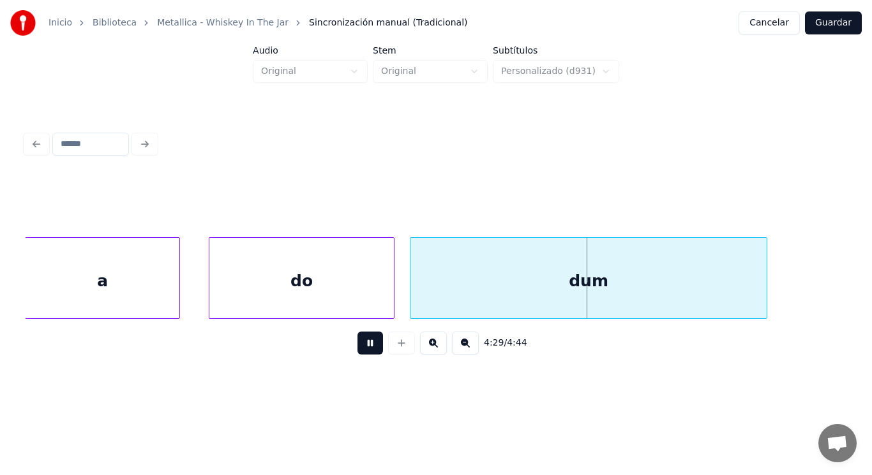
click at [360, 348] on button at bounding box center [370, 343] width 26 height 23
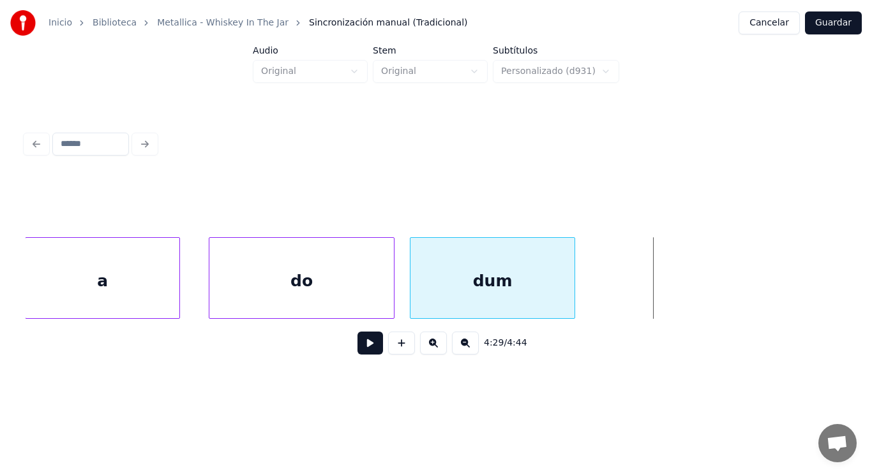
click at [574, 304] on div at bounding box center [573, 278] width 4 height 80
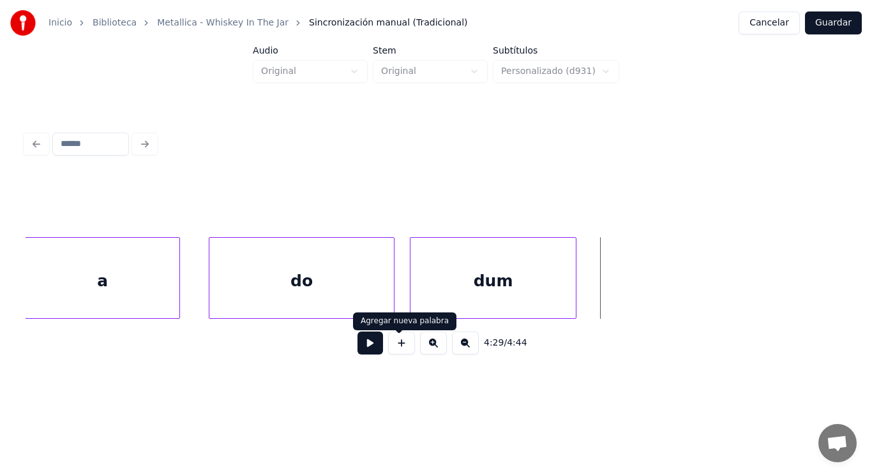
click at [396, 341] on button at bounding box center [401, 343] width 27 height 23
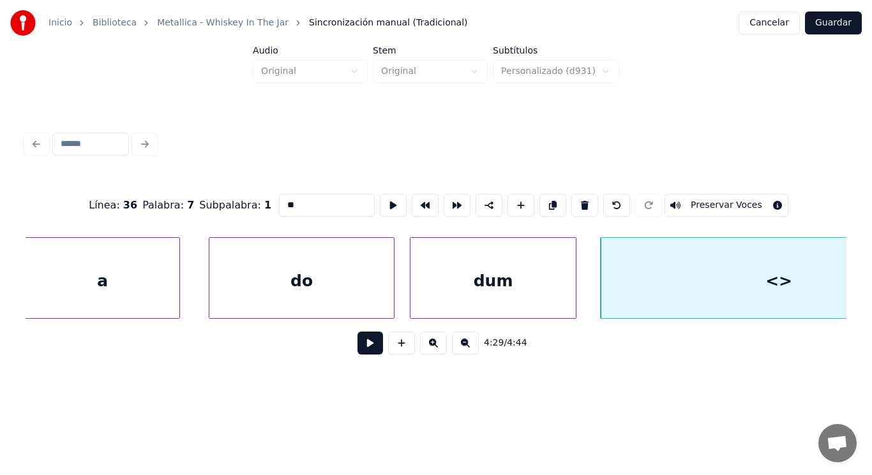
drag, startPoint x: 276, startPoint y: 202, endPoint x: 205, endPoint y: 208, distance: 71.1
click at [205, 208] on div "Línea : 36 Palabra : 7 Subpalabra : 1 ** Preservar Voces" at bounding box center [436, 206] width 821 height 64
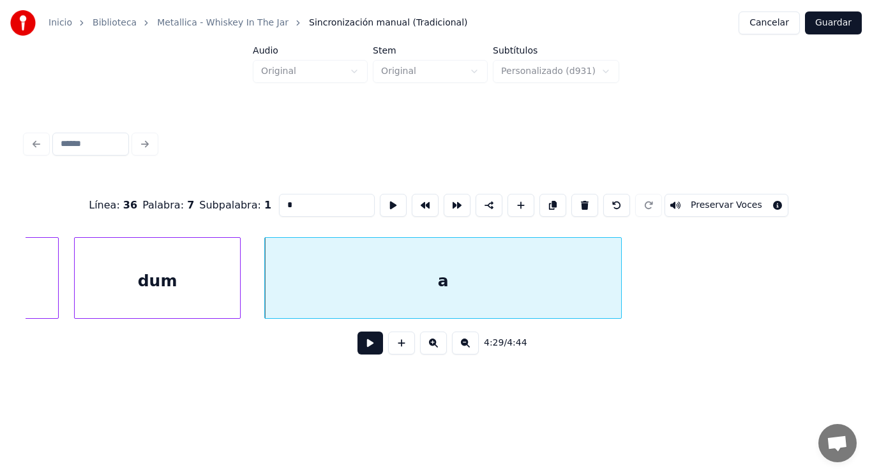
scroll to position [0, 240279]
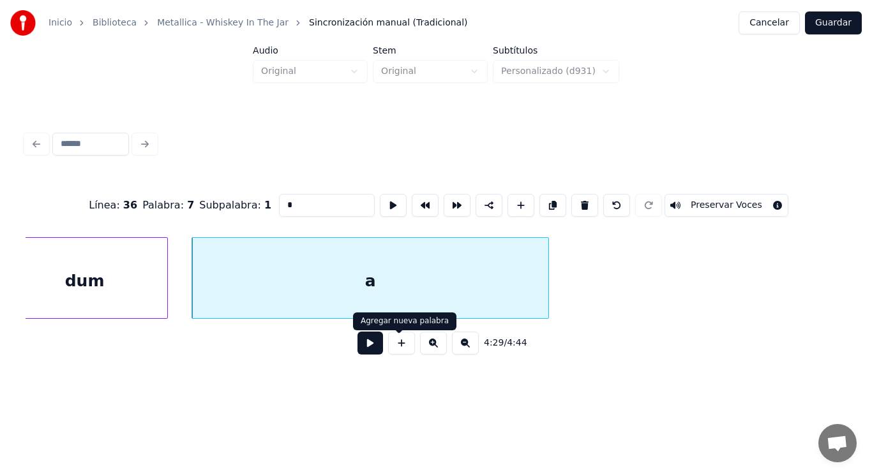
type input "*"
click at [359, 348] on button at bounding box center [370, 343] width 26 height 23
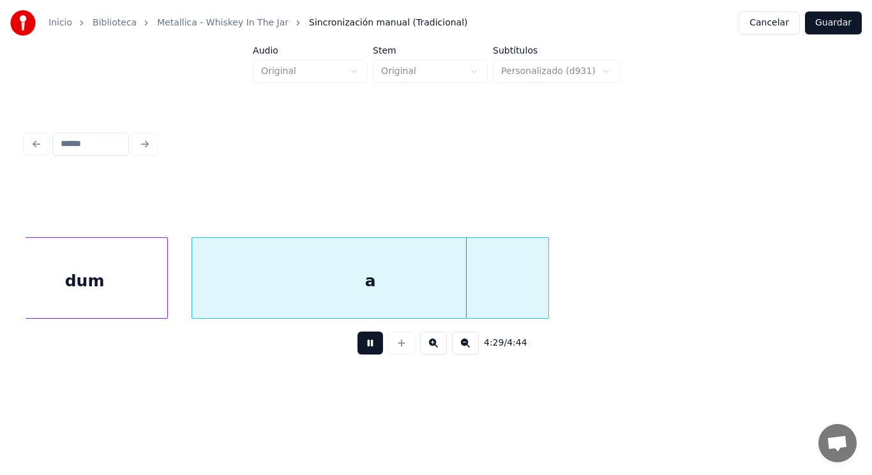
click at [359, 348] on button at bounding box center [370, 343] width 26 height 23
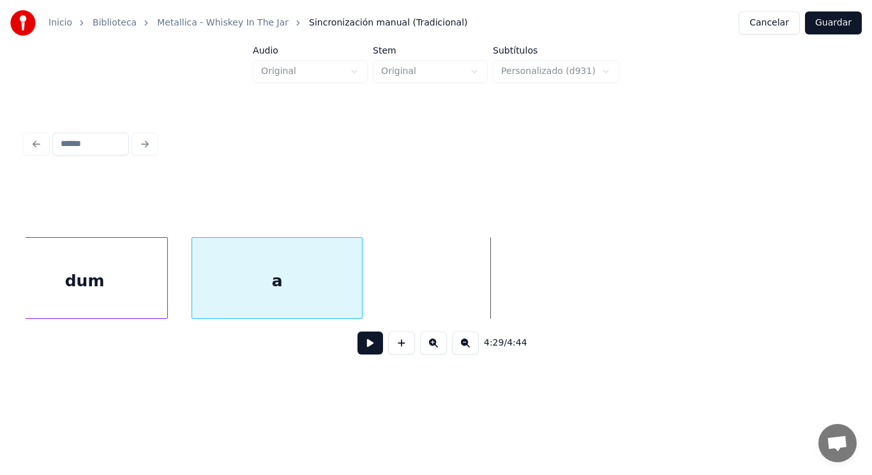
click at [361, 286] on div at bounding box center [360, 278] width 4 height 80
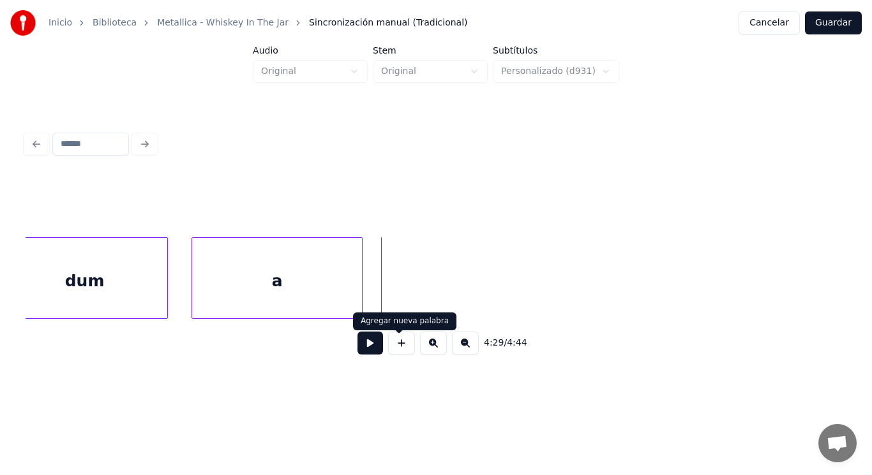
click at [394, 350] on button at bounding box center [401, 343] width 27 height 23
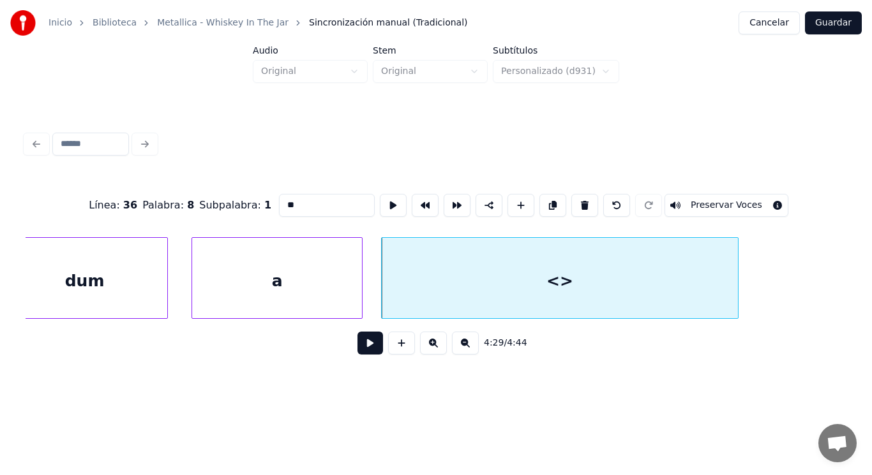
drag, startPoint x: 278, startPoint y: 202, endPoint x: 212, endPoint y: 204, distance: 66.4
click at [212, 204] on div "Línea : 36 Palabra : 8 Subpalabra : 1 ** Preservar Voces" at bounding box center [436, 206] width 821 height 64
click at [264, 284] on div "a" at bounding box center [277, 281] width 170 height 87
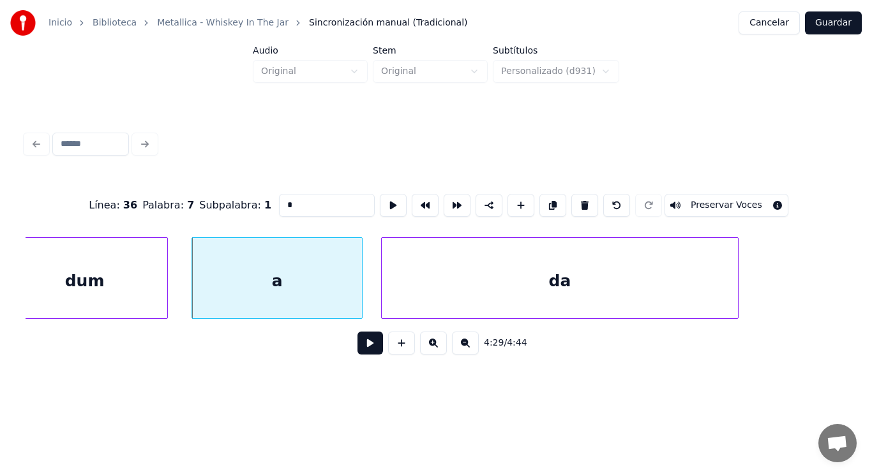
type input "*"
click at [360, 350] on button at bounding box center [370, 343] width 26 height 23
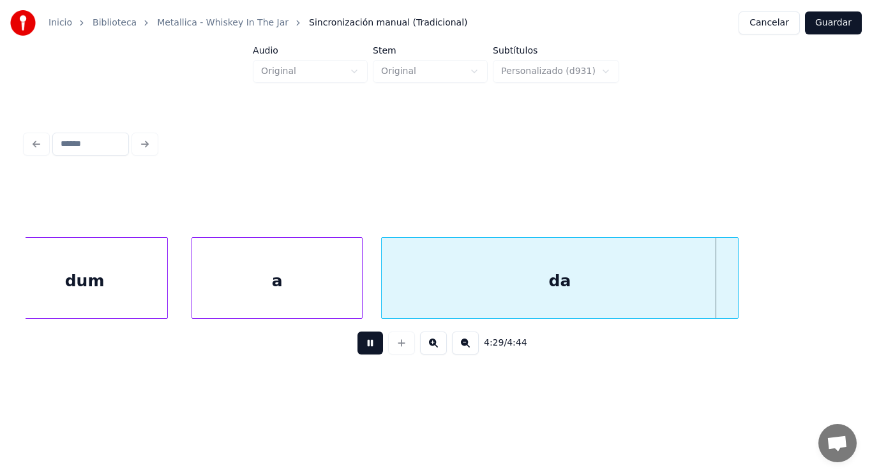
click at [360, 350] on button at bounding box center [370, 343] width 26 height 23
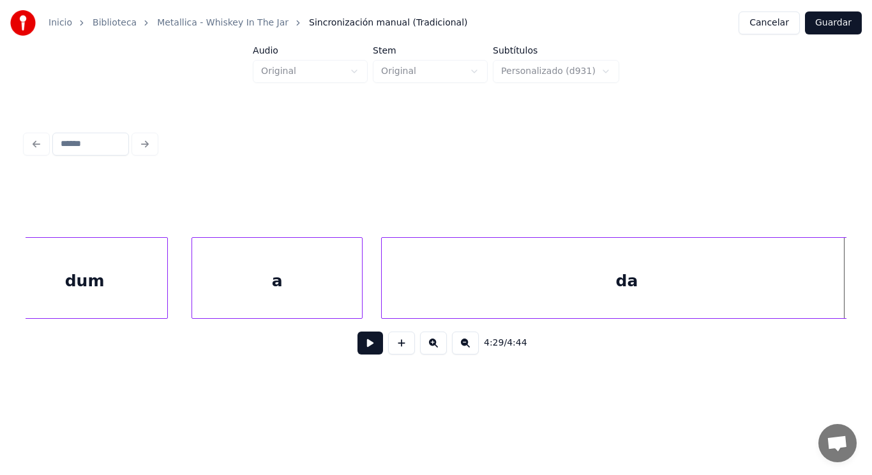
click at [870, 287] on div "Inicio Biblioteca Metallica - Whiskey In The Jar Sincronización manual (Tradici…" at bounding box center [436, 194] width 872 height 389
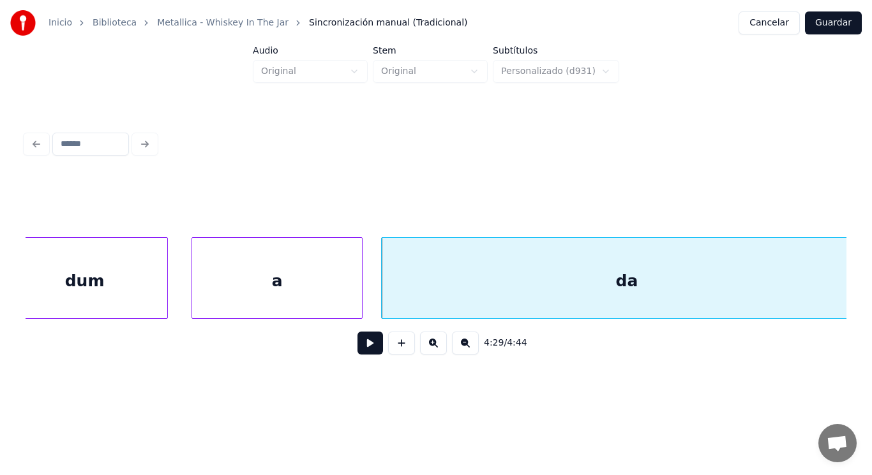
click at [363, 341] on button at bounding box center [370, 343] width 26 height 23
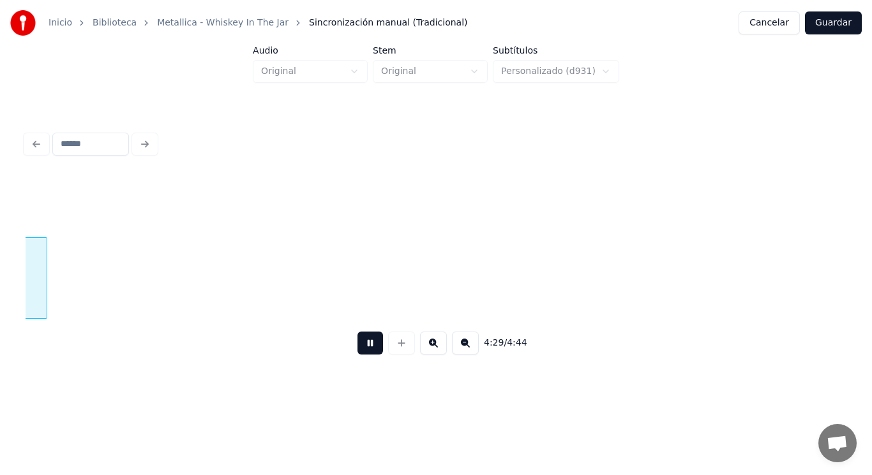
click at [363, 341] on button at bounding box center [370, 343] width 26 height 23
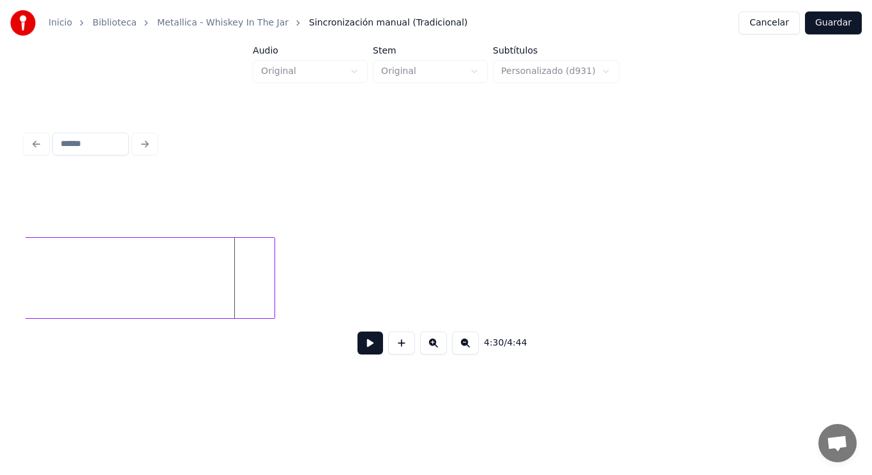
click at [271, 285] on div at bounding box center [273, 278] width 4 height 80
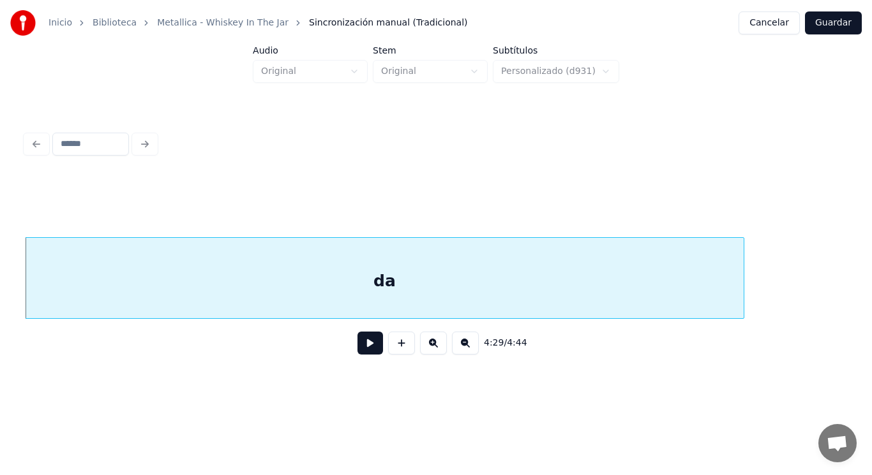
click at [361, 352] on button at bounding box center [370, 343] width 26 height 23
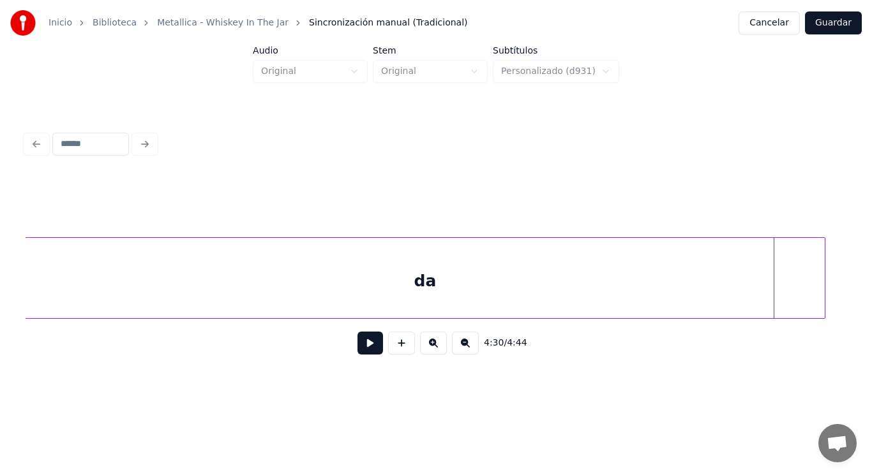
click at [823, 287] on div at bounding box center [823, 278] width 4 height 80
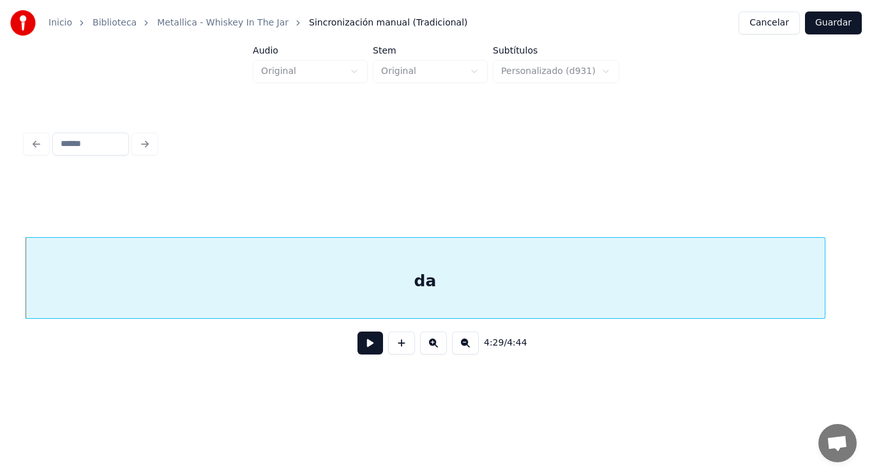
click at [548, 283] on div "da" at bounding box center [425, 281] width 799 height 87
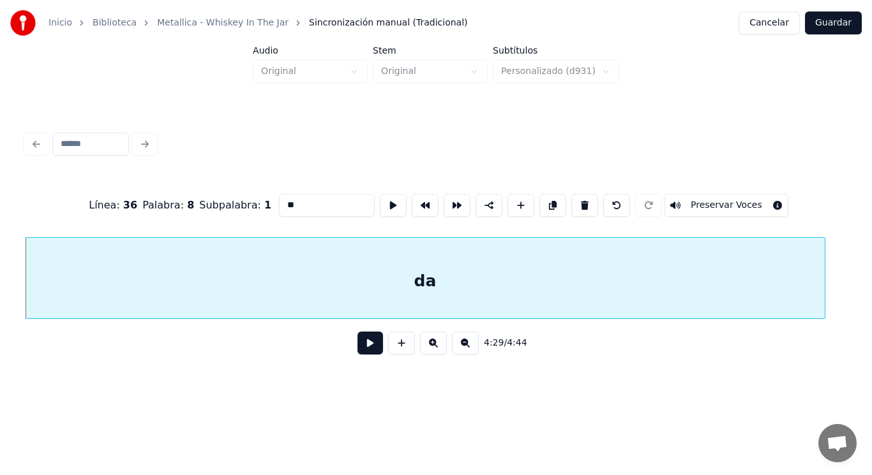
click at [363, 345] on button at bounding box center [370, 343] width 26 height 23
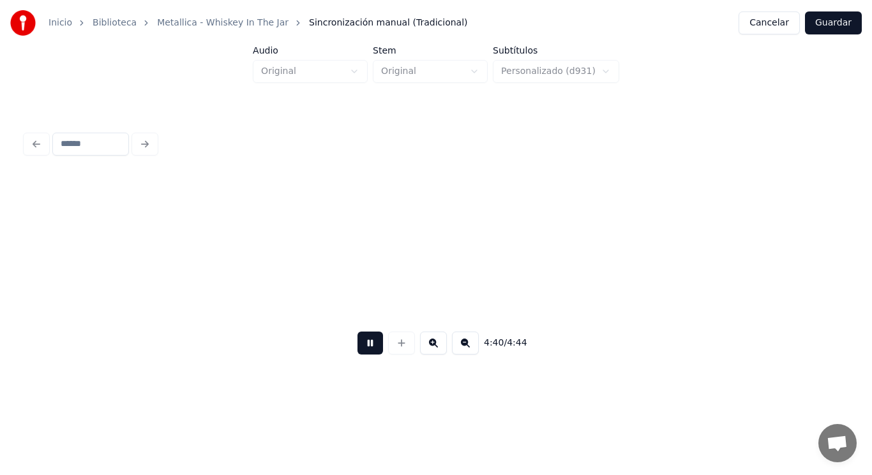
scroll to position [0, 250613]
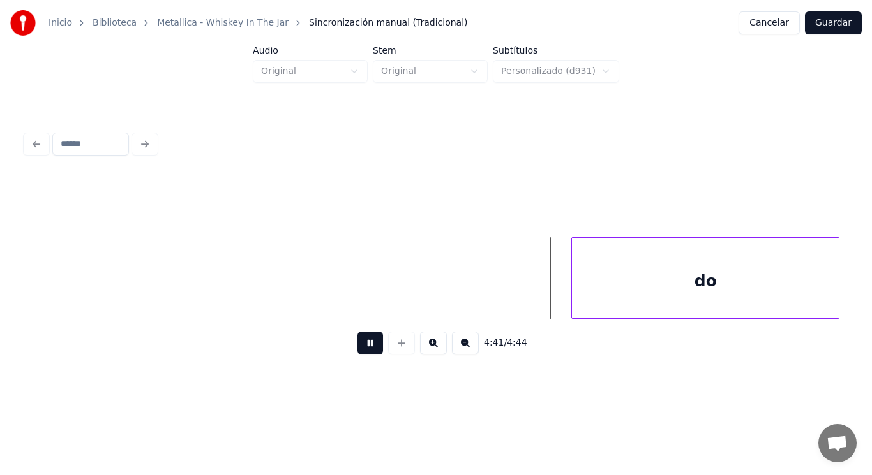
click at [362, 352] on button at bounding box center [370, 343] width 26 height 23
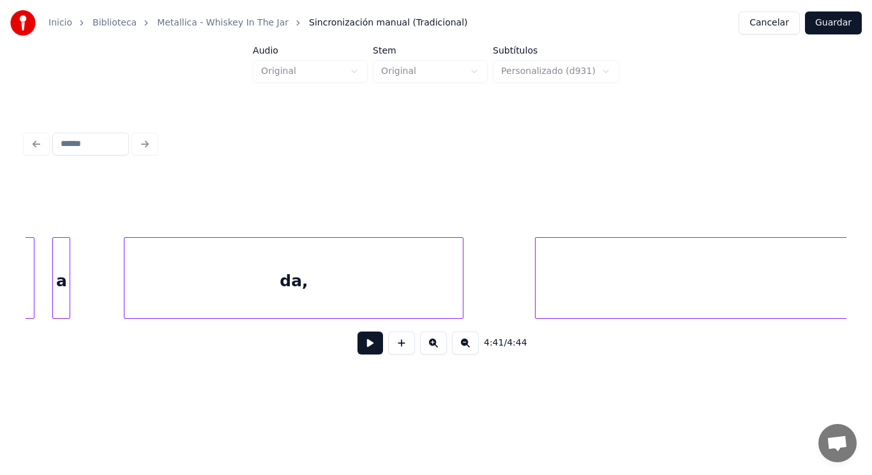
scroll to position [0, 251813]
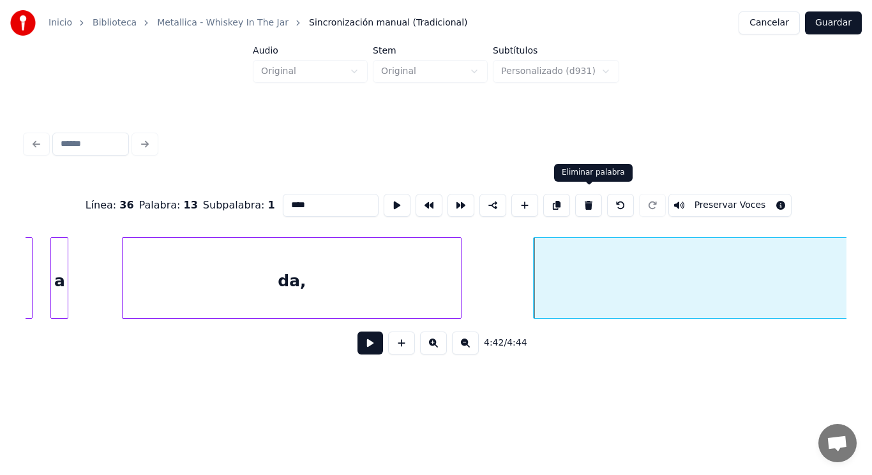
click at [588, 201] on button at bounding box center [588, 205] width 27 height 23
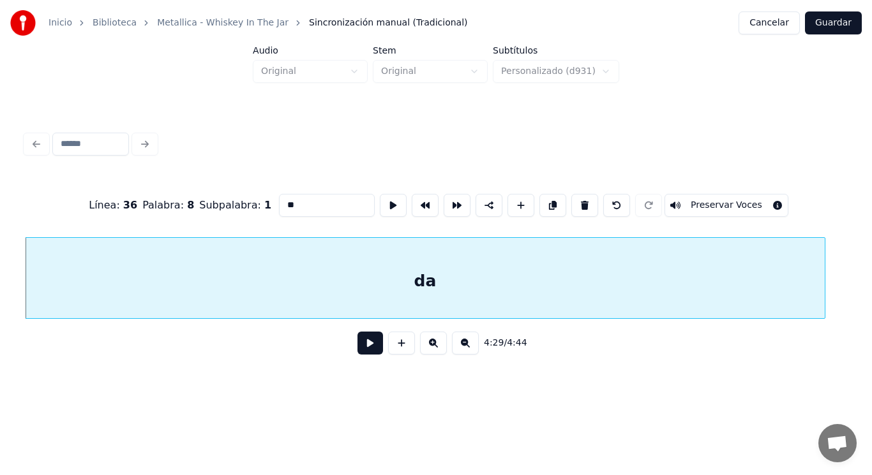
click at [588, 201] on button at bounding box center [584, 205] width 27 height 23
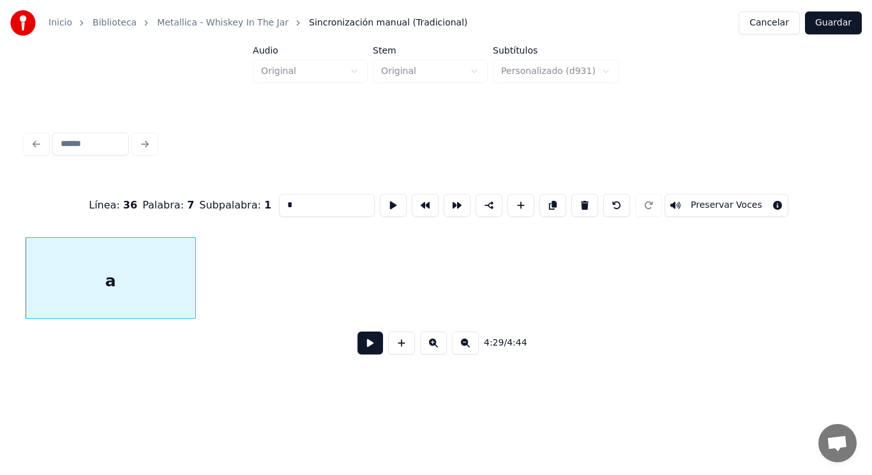
click at [588, 201] on button at bounding box center [584, 205] width 27 height 23
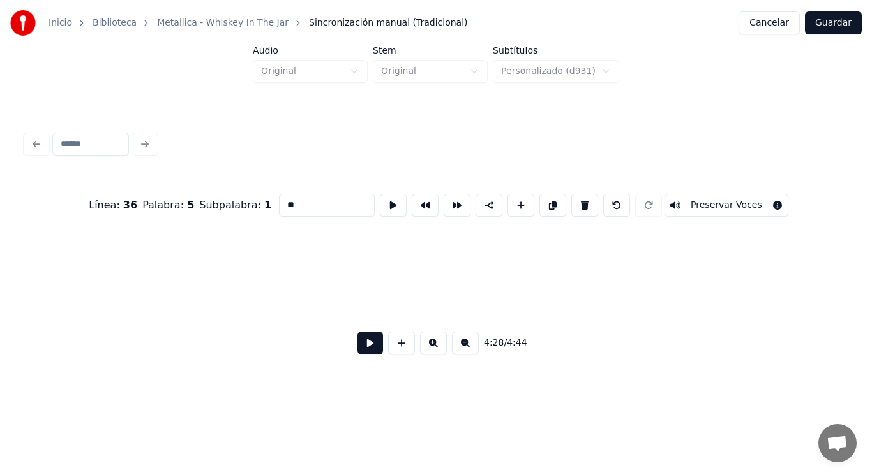
scroll to position [0, 240054]
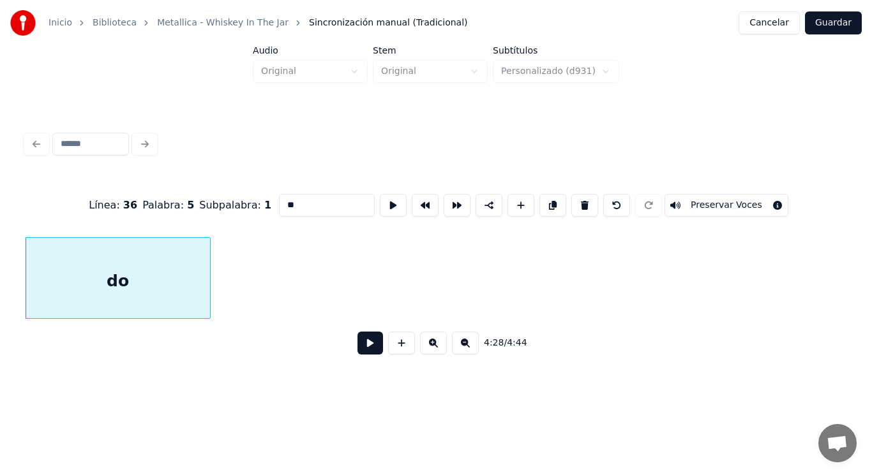
click at [588, 201] on button at bounding box center [584, 205] width 27 height 23
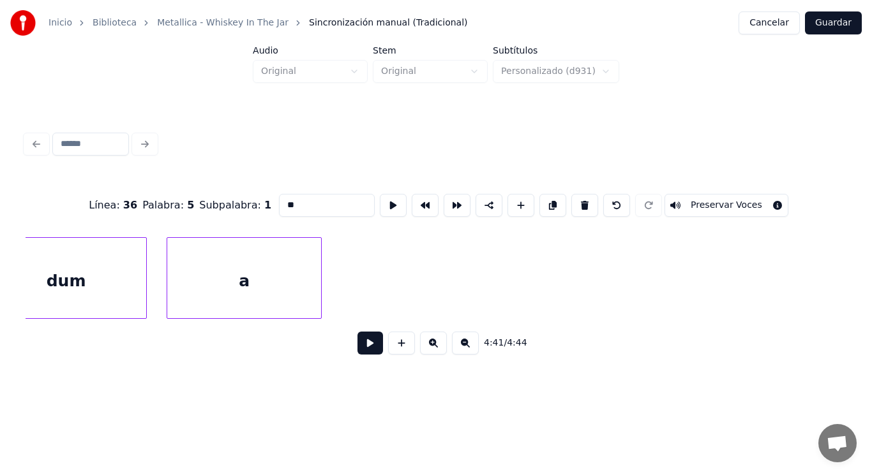
scroll to position [0, 239318]
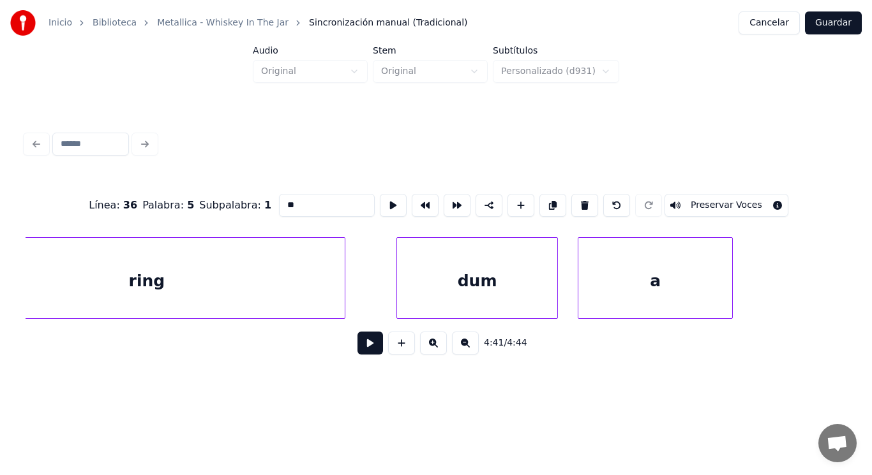
click at [308, 287] on div "ring" at bounding box center [147, 281] width 396 height 87
type input "****"
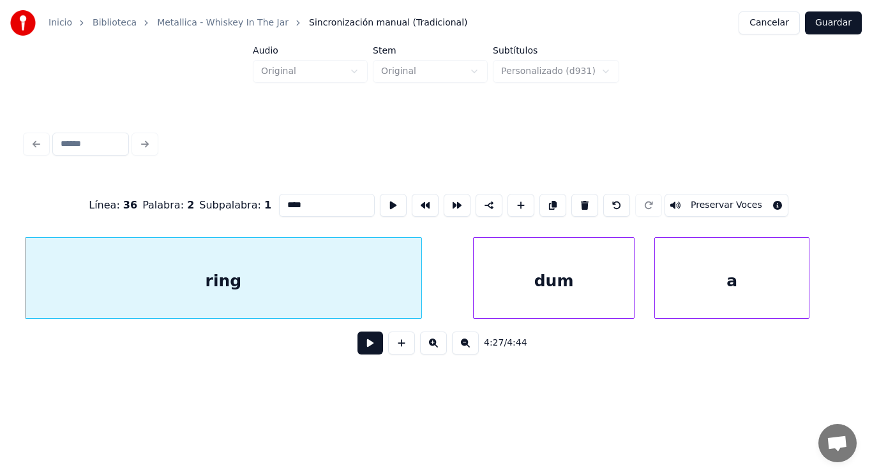
click at [366, 353] on button at bounding box center [370, 343] width 26 height 23
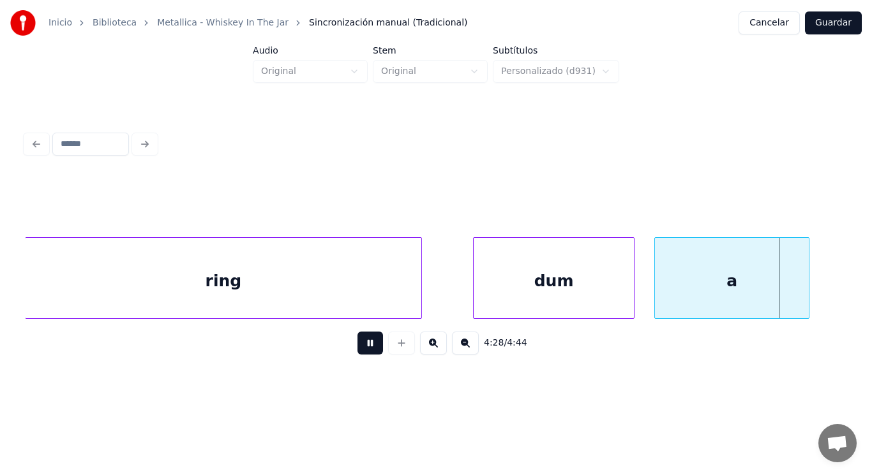
scroll to position [0, 240070]
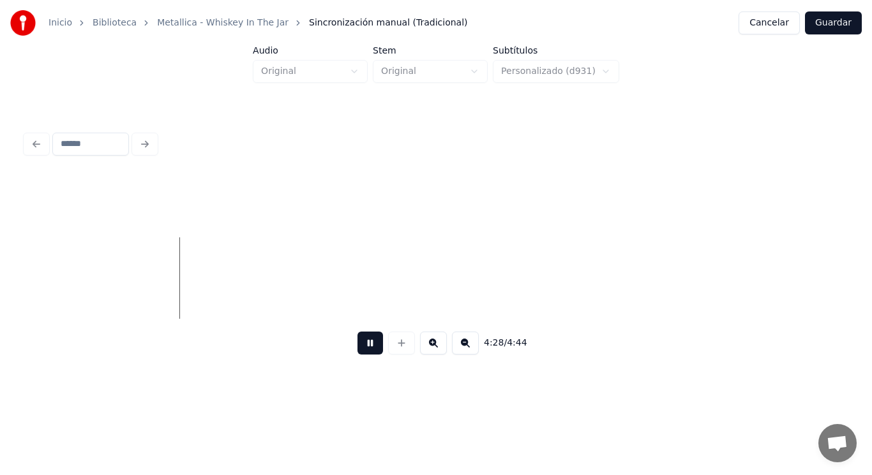
click at [366, 353] on button at bounding box center [370, 343] width 26 height 23
click at [109, 278] on div "a" at bounding box center [56, 281] width 154 height 87
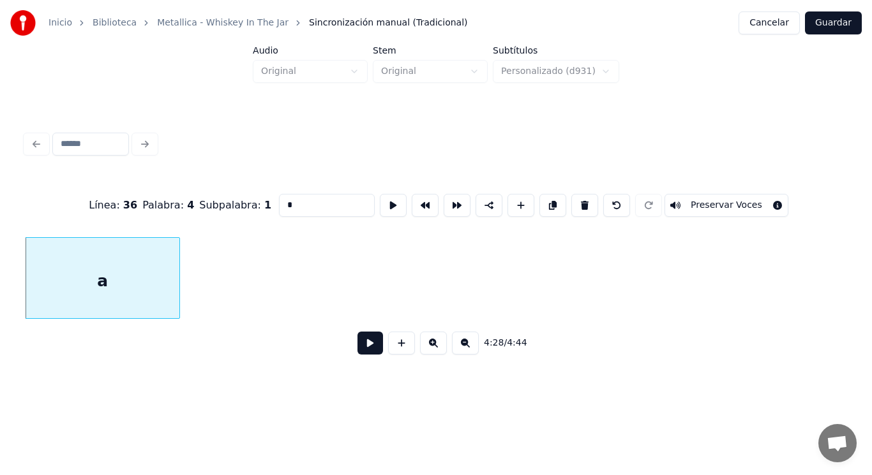
click at [360, 346] on button at bounding box center [370, 343] width 26 height 23
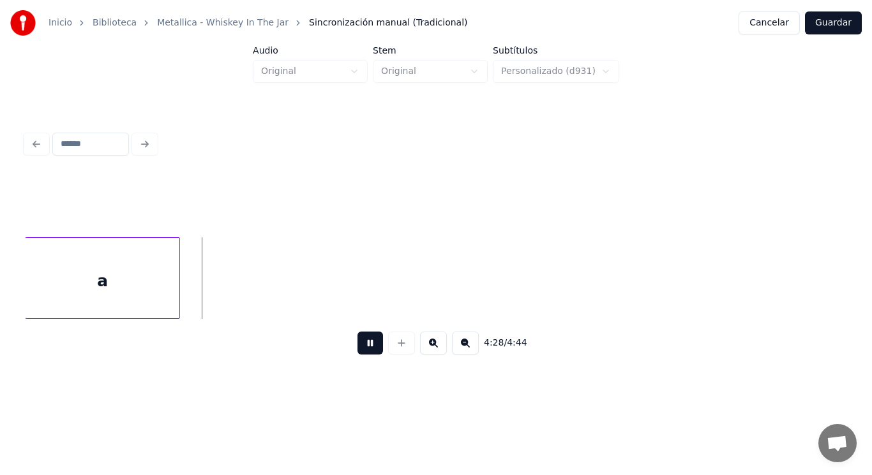
click at [360, 346] on button at bounding box center [370, 343] width 26 height 23
click at [402, 352] on button at bounding box center [401, 343] width 27 height 23
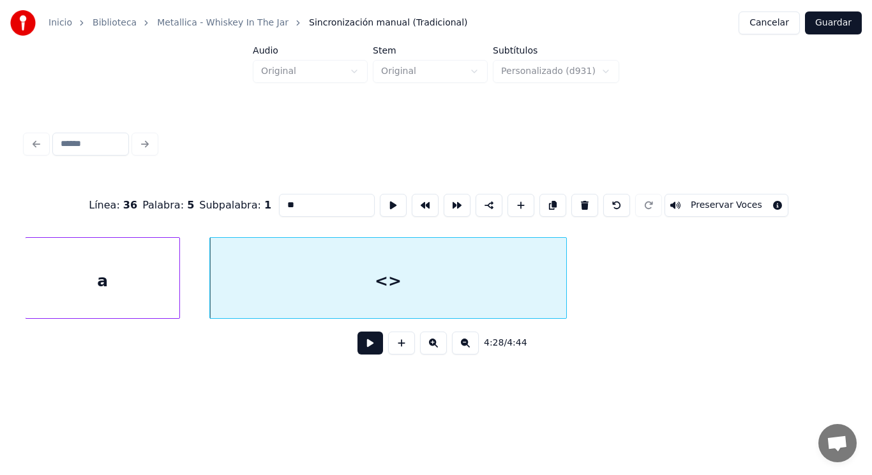
drag, startPoint x: 276, startPoint y: 205, endPoint x: 207, endPoint y: 194, distance: 69.1
click at [207, 194] on div "Línea : 36 Palabra : 5 Subpalabra : 1 ** Preservar Voces" at bounding box center [436, 206] width 821 height 64
type input "**"
click at [361, 348] on button at bounding box center [370, 343] width 26 height 23
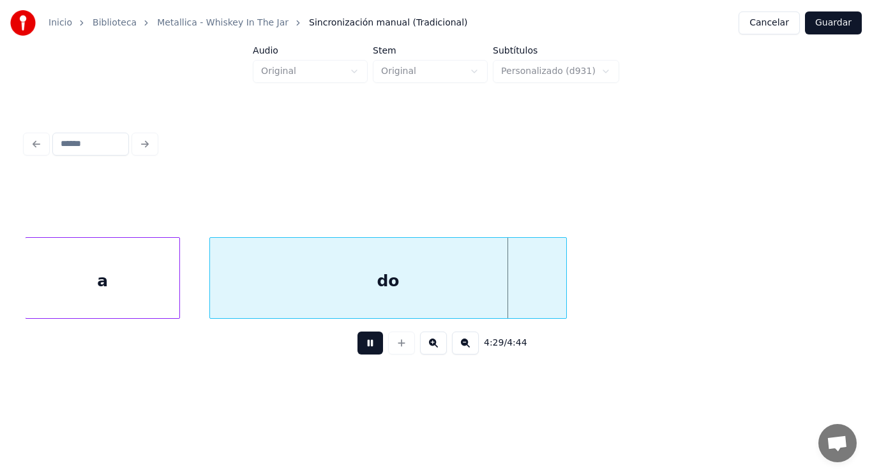
click at [361, 348] on button at bounding box center [370, 343] width 26 height 23
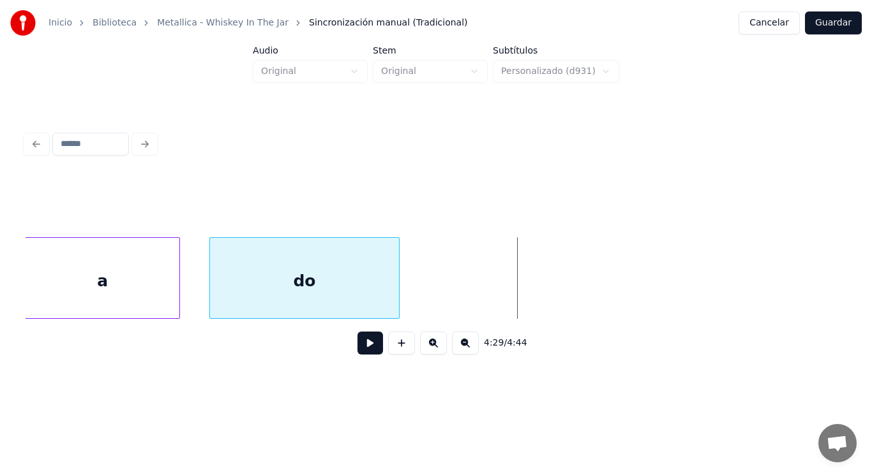
click at [397, 280] on div at bounding box center [397, 278] width 4 height 80
click at [365, 343] on button at bounding box center [370, 343] width 26 height 23
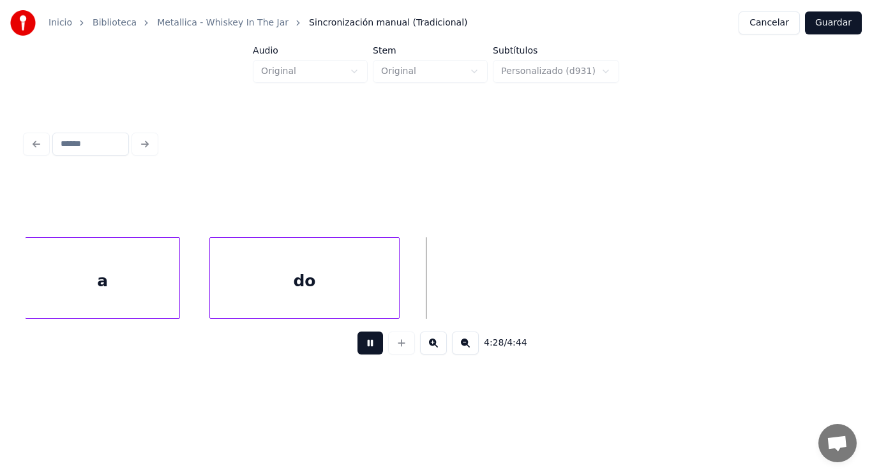
click at [365, 343] on button at bounding box center [370, 343] width 26 height 23
click at [395, 348] on button at bounding box center [401, 343] width 27 height 23
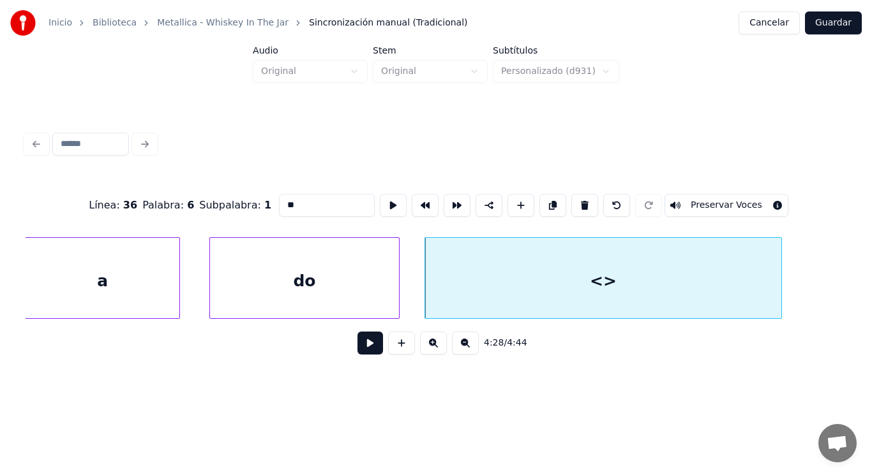
drag, startPoint x: 278, startPoint y: 195, endPoint x: 211, endPoint y: 191, distance: 66.5
click at [211, 191] on div "Línea : 36 Palabra : 6 Subpalabra : 1 ** Preservar Voces" at bounding box center [436, 206] width 821 height 64
click at [335, 288] on div "do" at bounding box center [304, 281] width 189 height 87
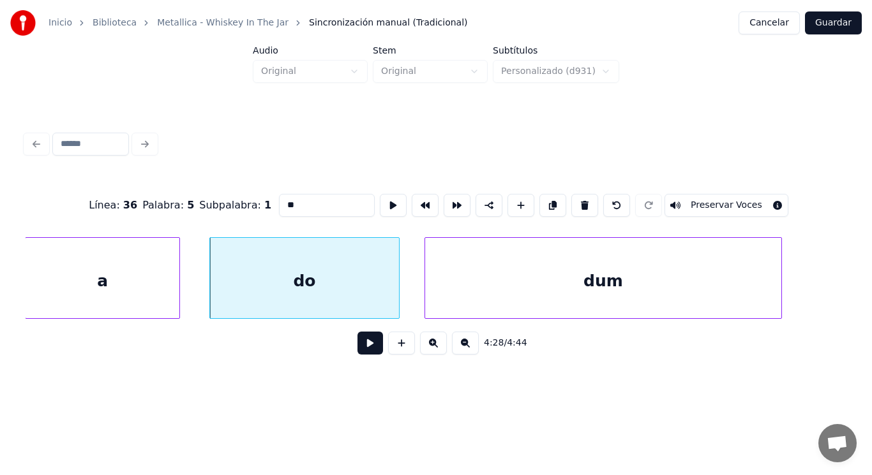
type input "**"
click at [362, 351] on button at bounding box center [370, 343] width 26 height 23
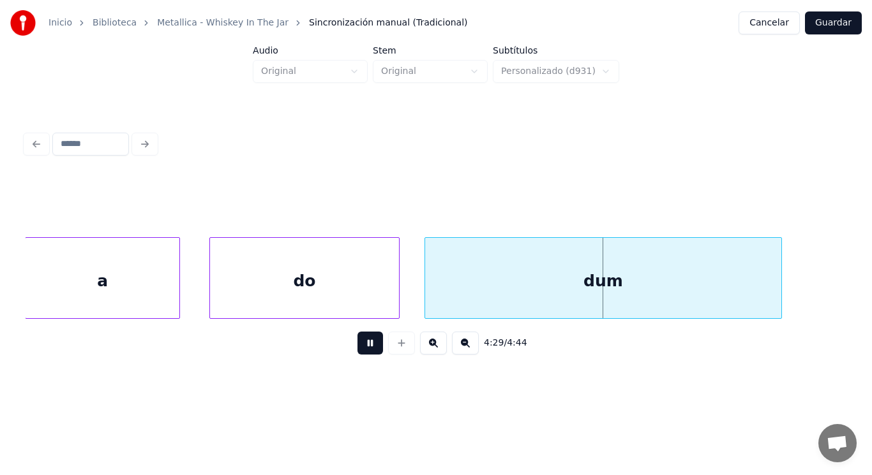
click at [362, 351] on button at bounding box center [370, 343] width 26 height 23
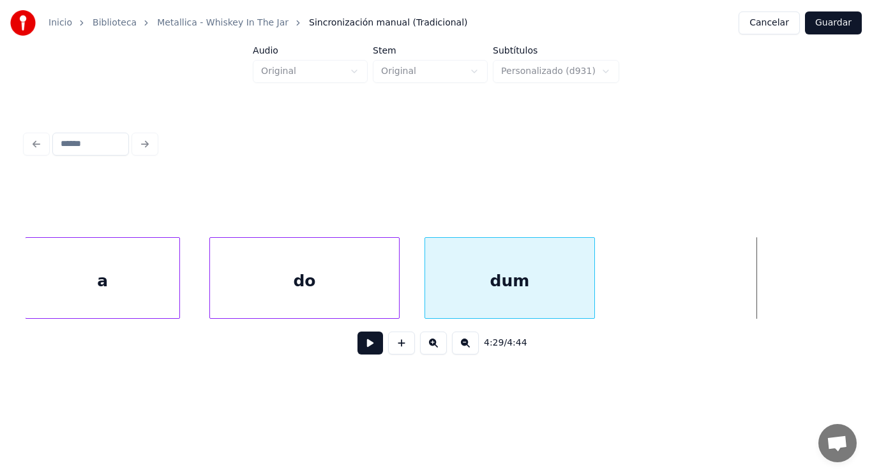
click at [591, 280] on div at bounding box center [592, 278] width 4 height 80
click at [362, 341] on button at bounding box center [370, 343] width 26 height 23
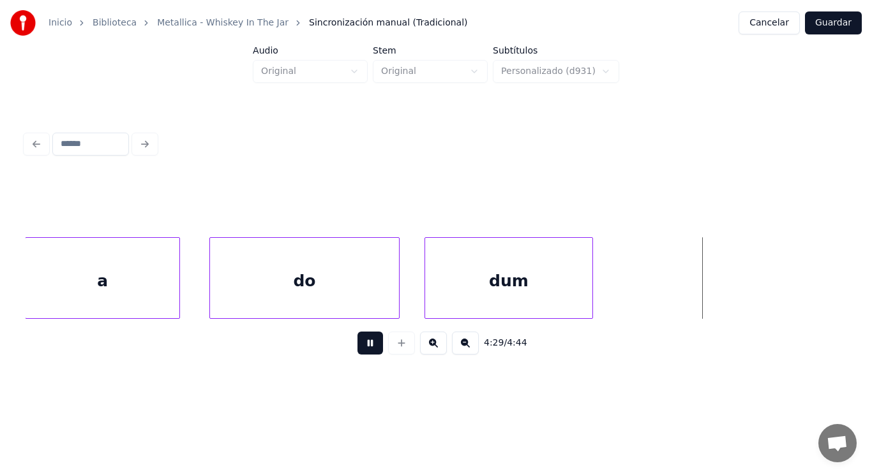
click at [362, 341] on button at bounding box center [370, 343] width 26 height 23
click at [401, 345] on button at bounding box center [401, 343] width 27 height 23
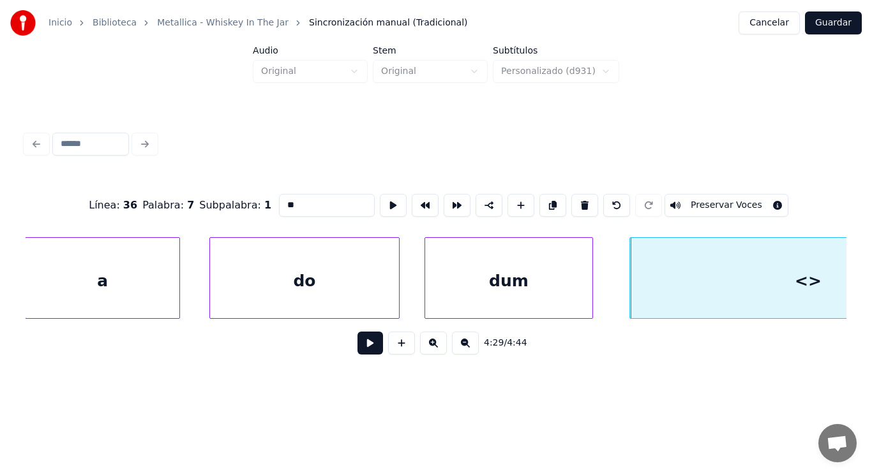
drag, startPoint x: 271, startPoint y: 200, endPoint x: 210, endPoint y: 200, distance: 60.6
click at [210, 200] on div "Línea : 36 Palabra : 7 Subpalabra : 1 ** Preservar Voces" at bounding box center [436, 206] width 821 height 64
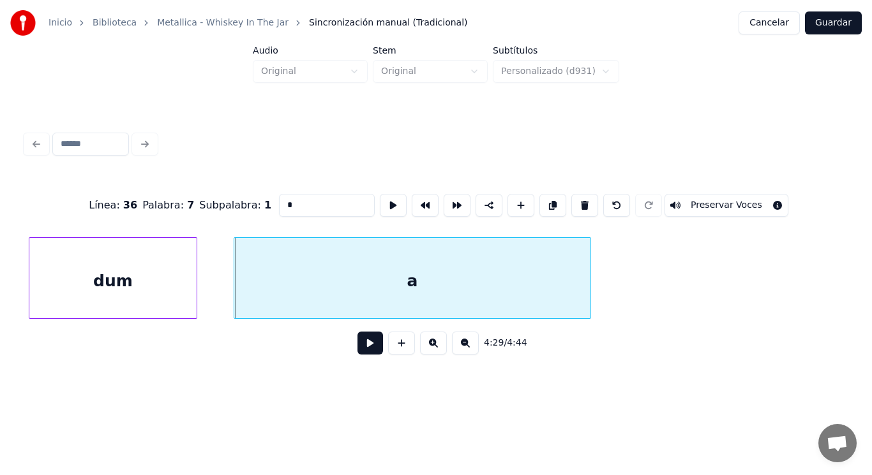
scroll to position [0, 240279]
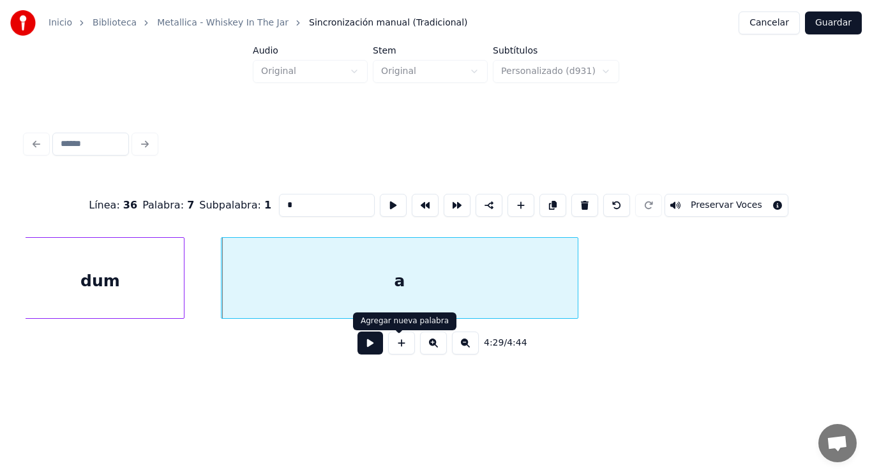
type input "*"
click at [357, 352] on button at bounding box center [370, 343] width 26 height 23
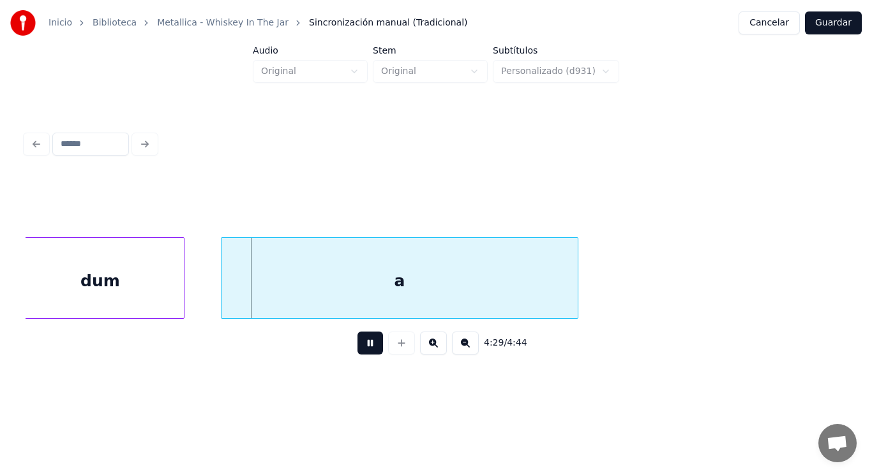
click at [357, 352] on button at bounding box center [370, 343] width 26 height 23
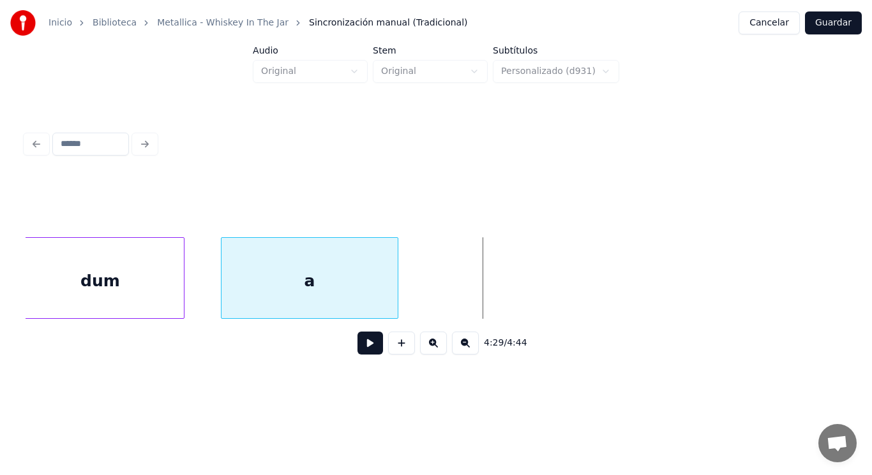
click at [396, 279] on div at bounding box center [396, 278] width 4 height 80
click at [360, 347] on button at bounding box center [370, 343] width 26 height 23
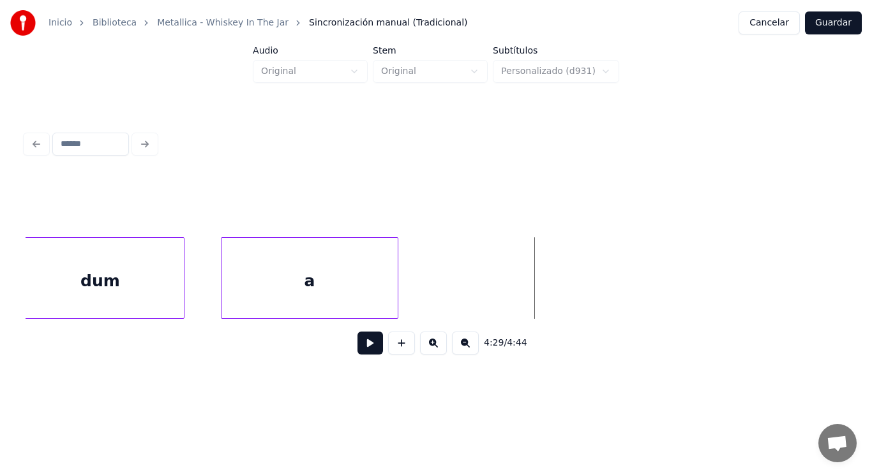
drag, startPoint x: 428, startPoint y: 294, endPoint x: 398, endPoint y: 355, distance: 69.1
click at [396, 347] on button at bounding box center [401, 343] width 27 height 23
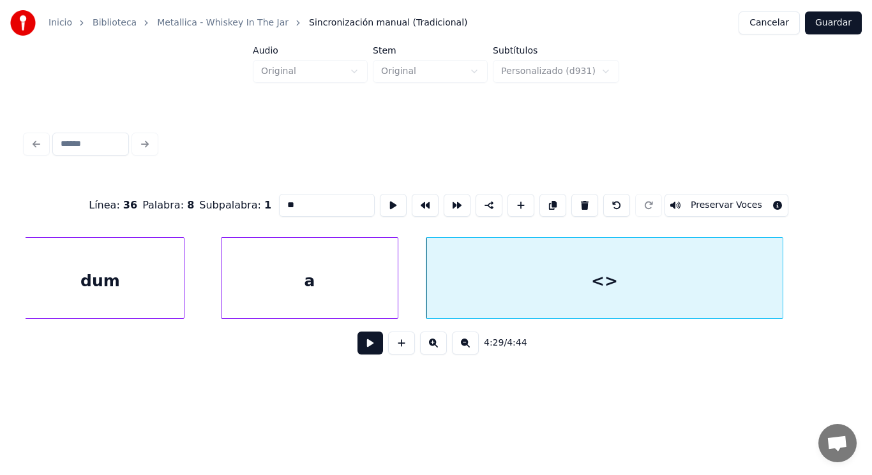
drag, startPoint x: 276, startPoint y: 198, endPoint x: 185, endPoint y: 198, distance: 91.3
click at [185, 198] on div "Línea : 36 Palabra : 8 Subpalabra : 1 ** Preservar Voces" at bounding box center [436, 206] width 821 height 64
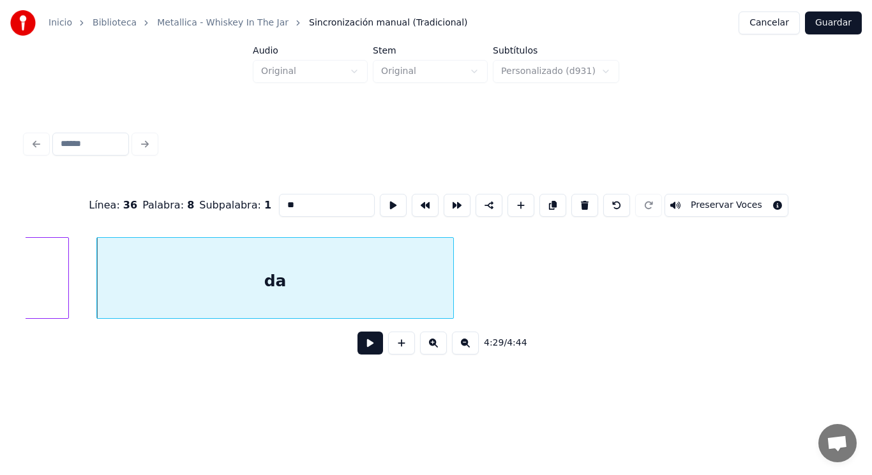
scroll to position [0, 240611]
type input "***"
click at [357, 341] on button at bounding box center [370, 343] width 26 height 23
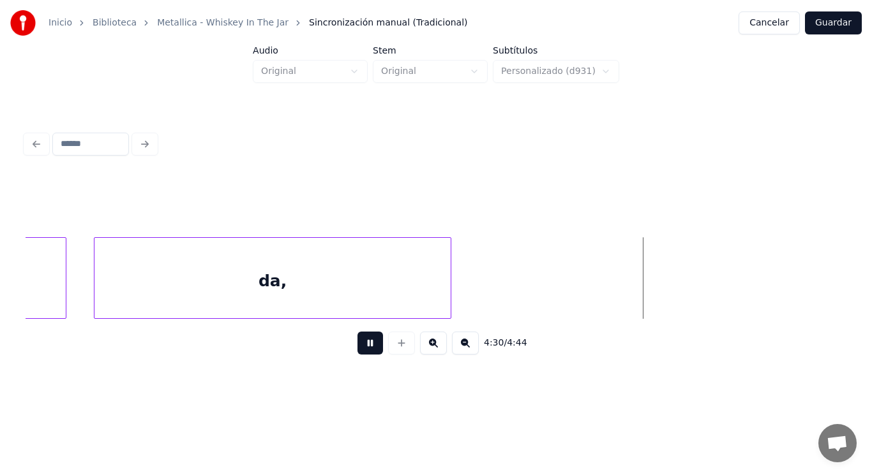
click at [357, 341] on button at bounding box center [370, 343] width 26 height 23
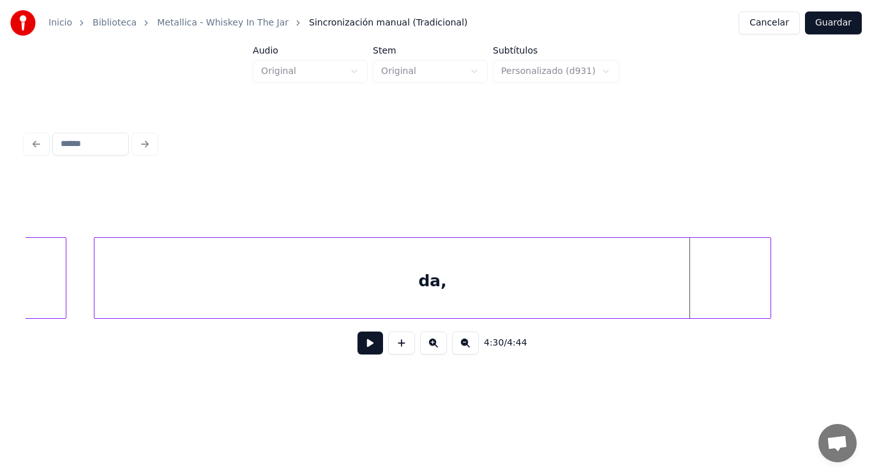
click at [766, 287] on div at bounding box center [768, 278] width 4 height 80
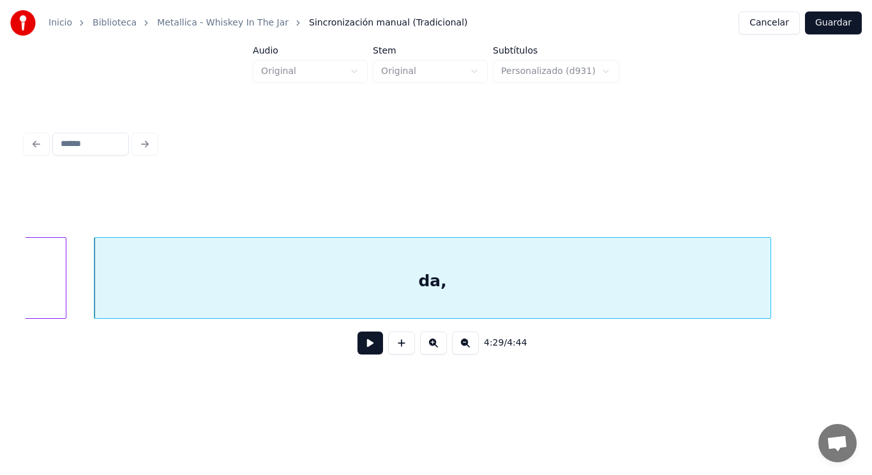
click at [364, 347] on button at bounding box center [370, 343] width 26 height 23
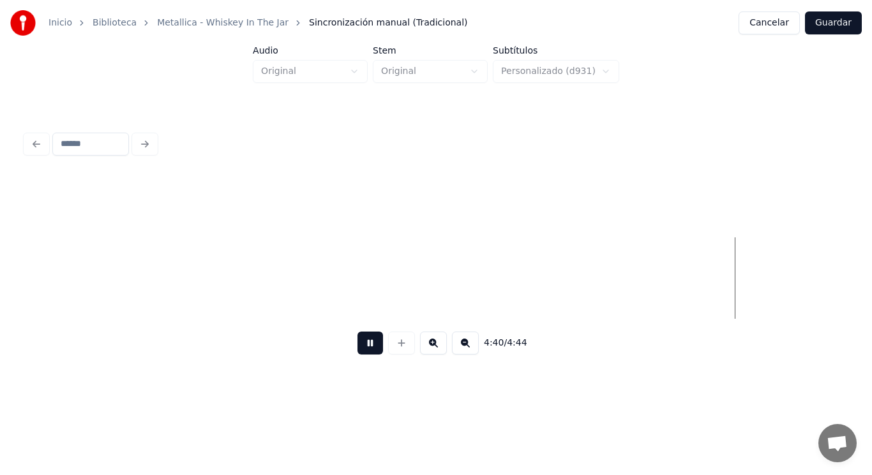
scroll to position [0, 250565]
click at [364, 347] on button at bounding box center [370, 343] width 26 height 23
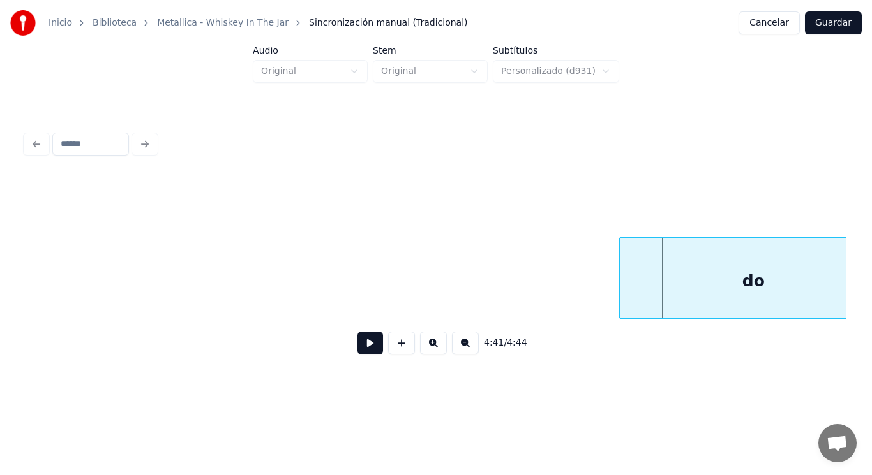
click at [690, 281] on div "do" at bounding box center [753, 281] width 267 height 87
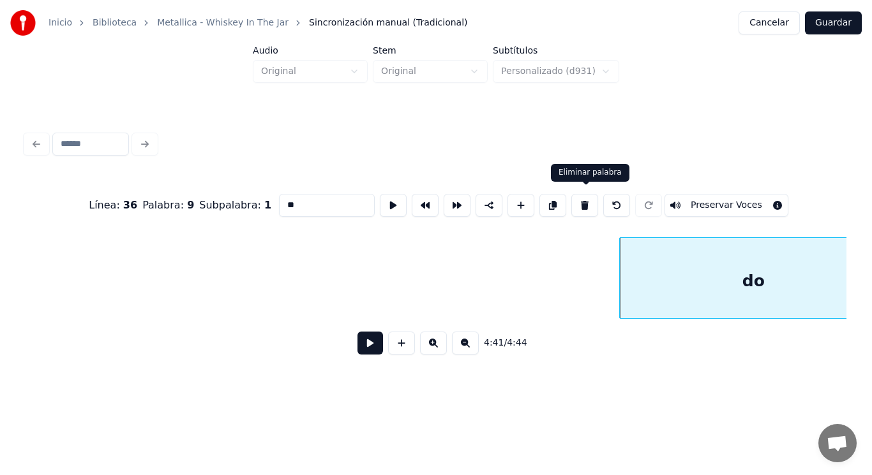
click at [586, 204] on button at bounding box center [584, 205] width 27 height 23
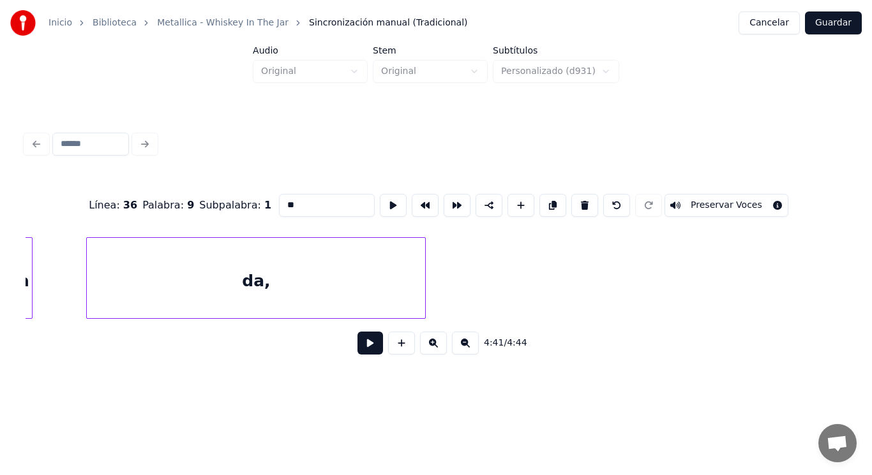
scroll to position [0, 251438]
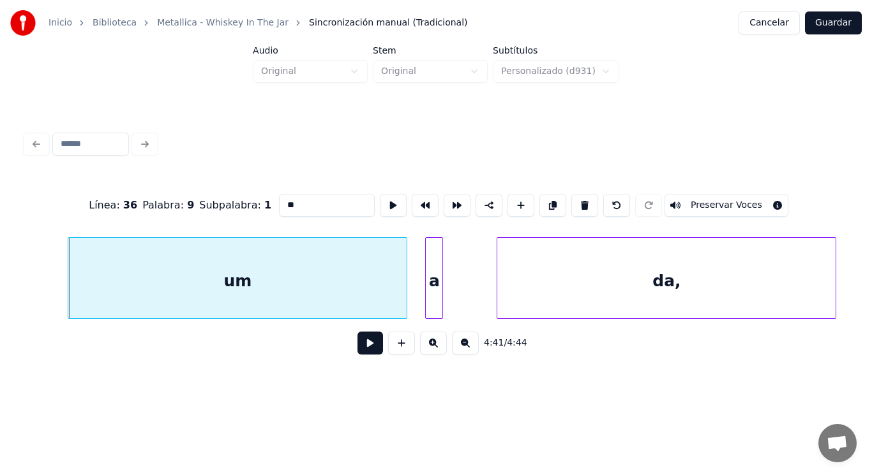
click at [719, 286] on div "da," at bounding box center [666, 281] width 338 height 87
type input "***"
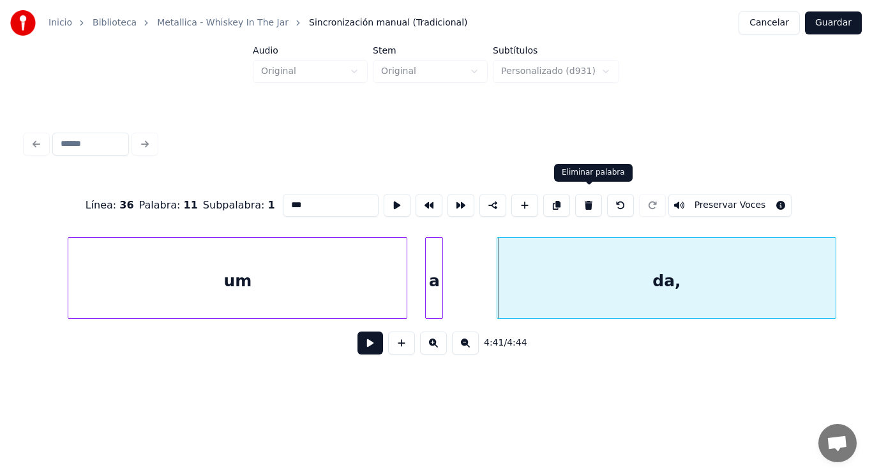
click at [593, 198] on button at bounding box center [588, 205] width 27 height 23
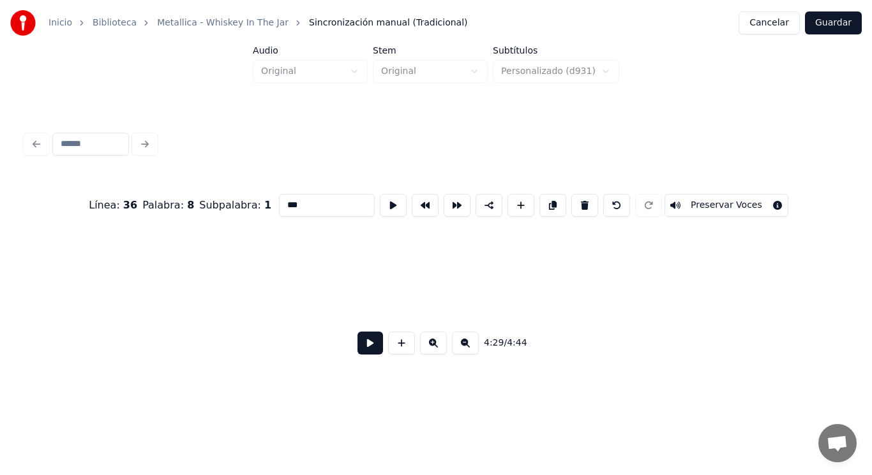
scroll to position [0, 240680]
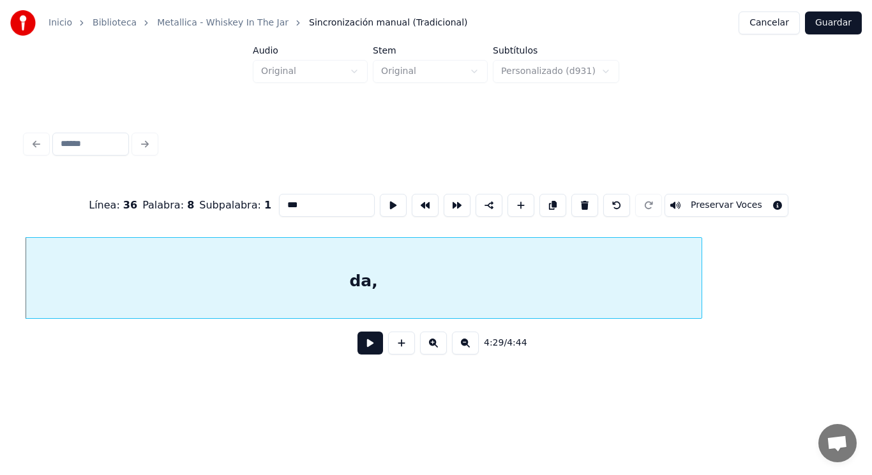
click at [361, 355] on button at bounding box center [370, 343] width 26 height 23
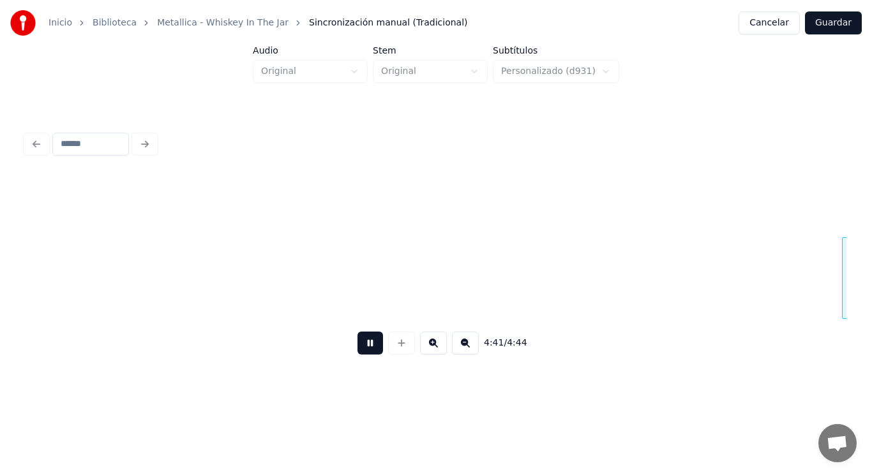
scroll to position [0, 251489]
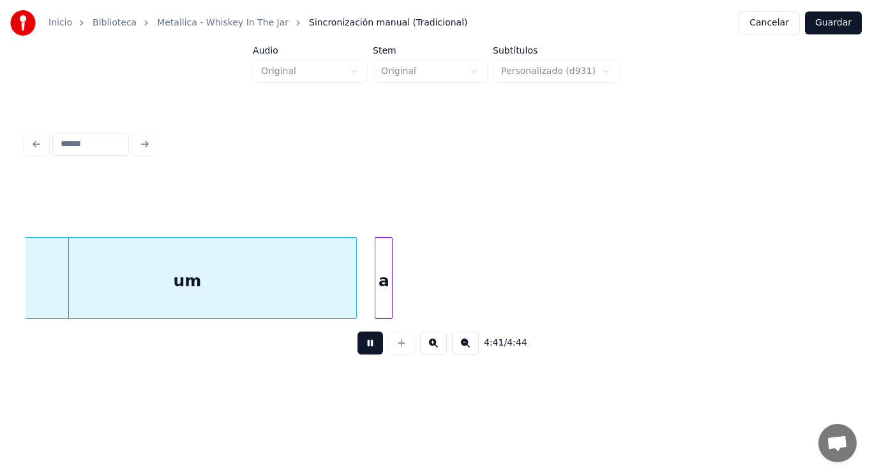
click at [361, 355] on button at bounding box center [370, 343] width 26 height 23
click at [231, 243] on div "um" at bounding box center [187, 281] width 338 height 87
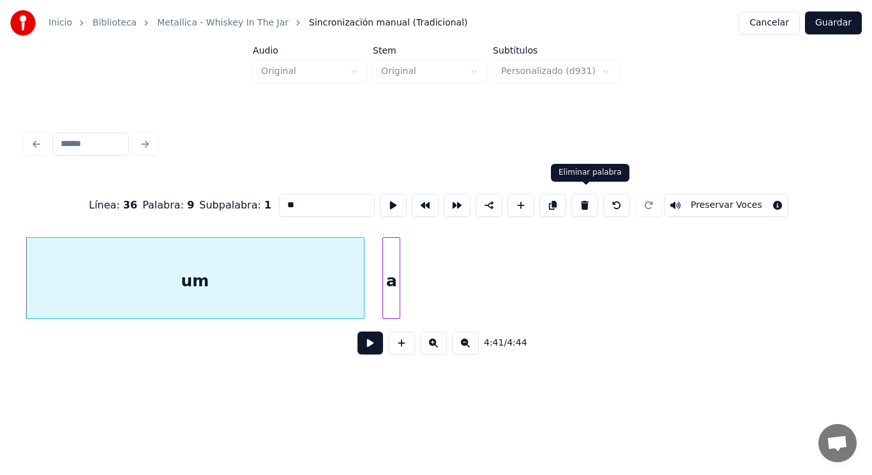
click at [591, 208] on button at bounding box center [584, 205] width 27 height 23
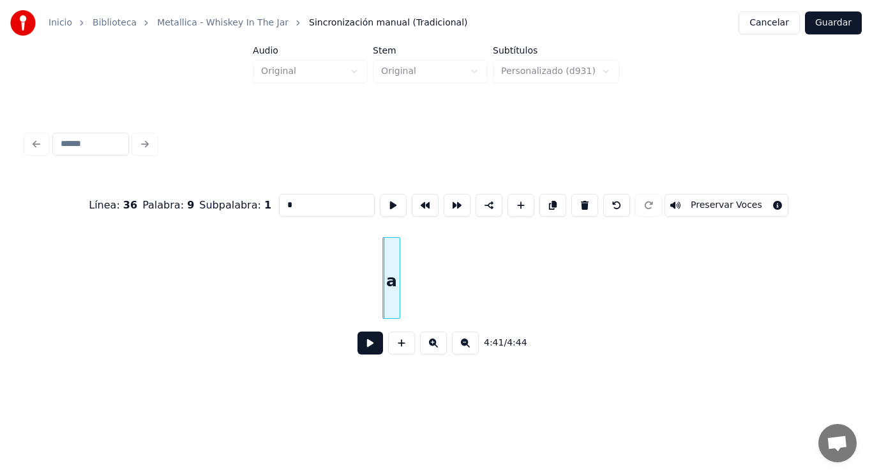
click at [591, 208] on button at bounding box center [584, 205] width 27 height 23
type input "***"
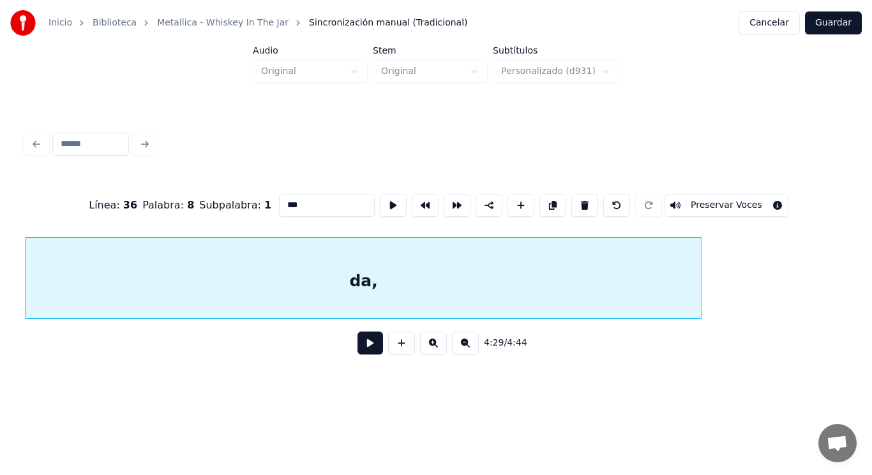
click at [359, 350] on button at bounding box center [370, 343] width 26 height 23
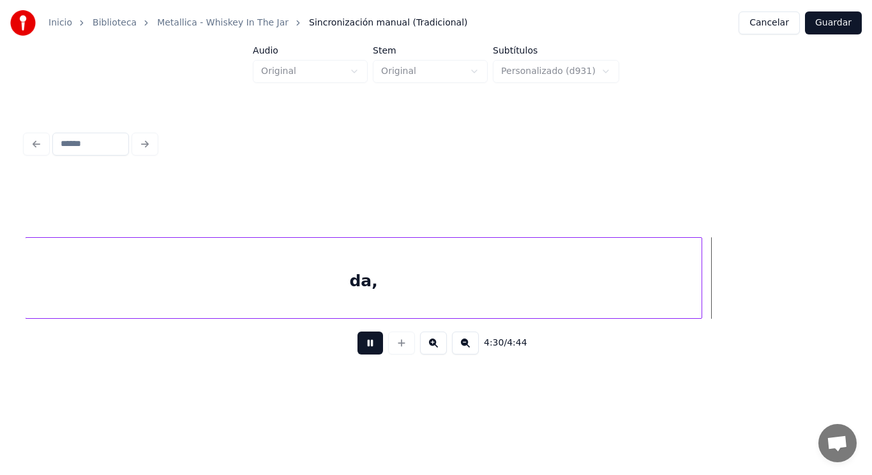
click at [359, 350] on button at bounding box center [370, 343] width 26 height 23
click at [846, 282] on div at bounding box center [844, 278] width 4 height 80
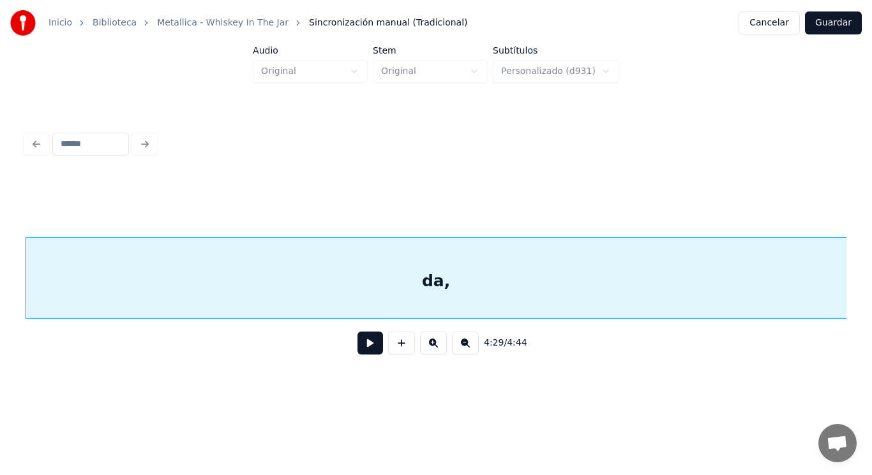
click at [538, 270] on div "da," at bounding box center [436, 281] width 821 height 87
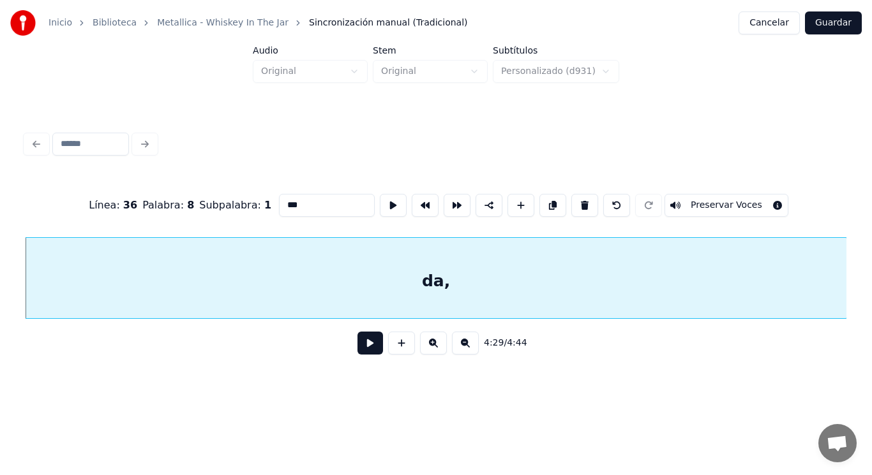
click at [283, 200] on input "***" at bounding box center [327, 205] width 96 height 23
type input "***"
click at [360, 351] on button at bounding box center [370, 343] width 26 height 23
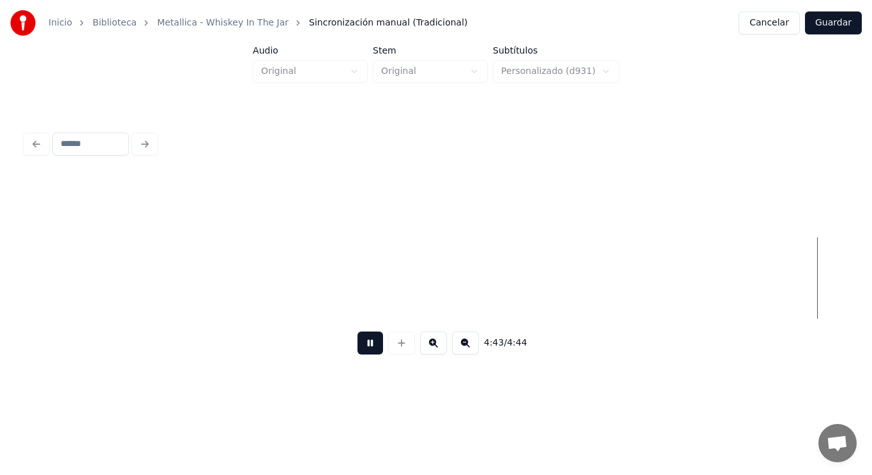
scroll to position [0, 253170]
click at [360, 351] on button at bounding box center [370, 343] width 26 height 23
click at [834, 24] on button "Guardar" at bounding box center [833, 22] width 57 height 23
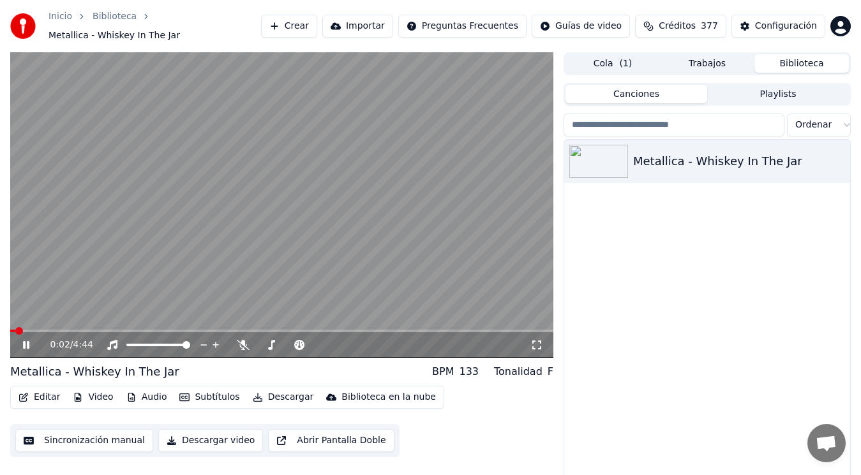
click at [33, 330] on span at bounding box center [281, 331] width 543 height 3
click at [24, 342] on icon at bounding box center [26, 345] width 6 height 8
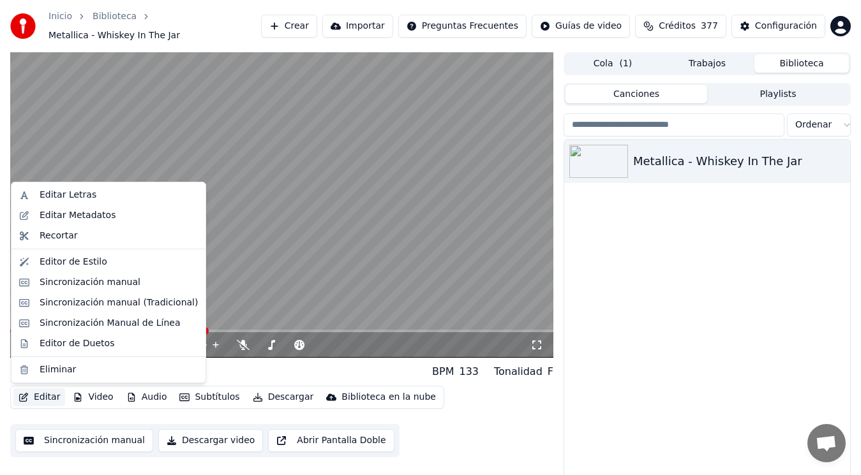
click at [41, 399] on button "Editar" at bounding box center [39, 398] width 52 height 18
click at [109, 305] on div "Sincronización manual (Tradicional)" at bounding box center [119, 303] width 158 height 13
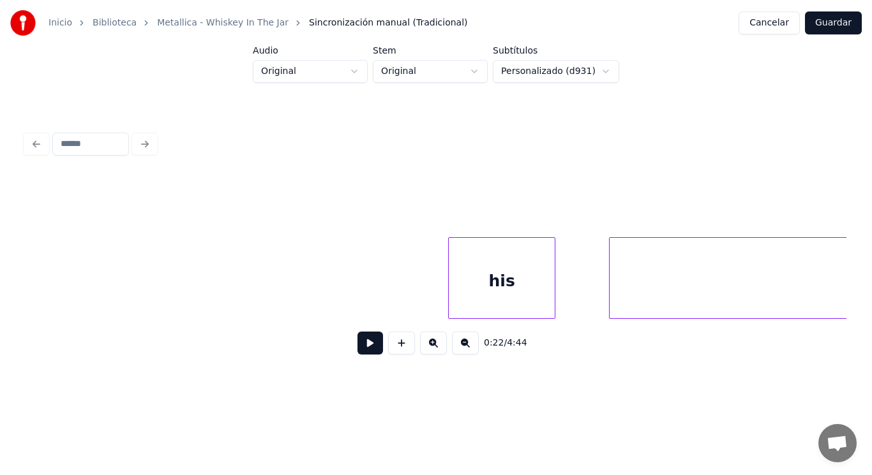
scroll to position [0, 66351]
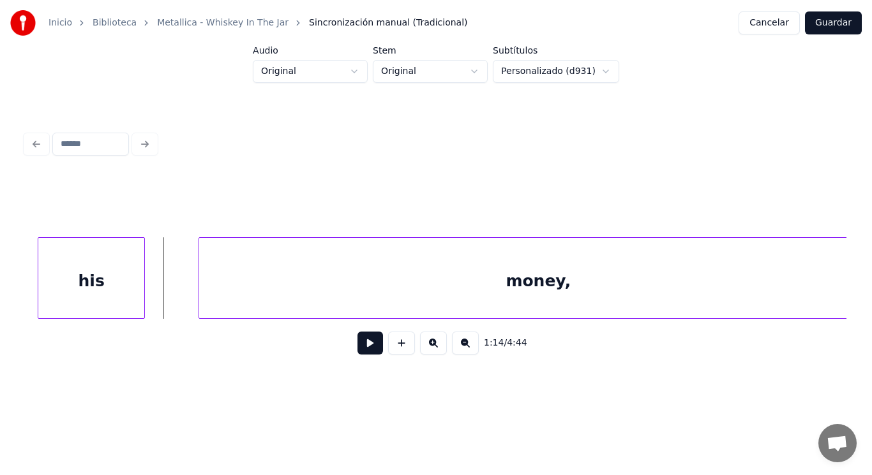
click at [367, 354] on button at bounding box center [370, 343] width 26 height 23
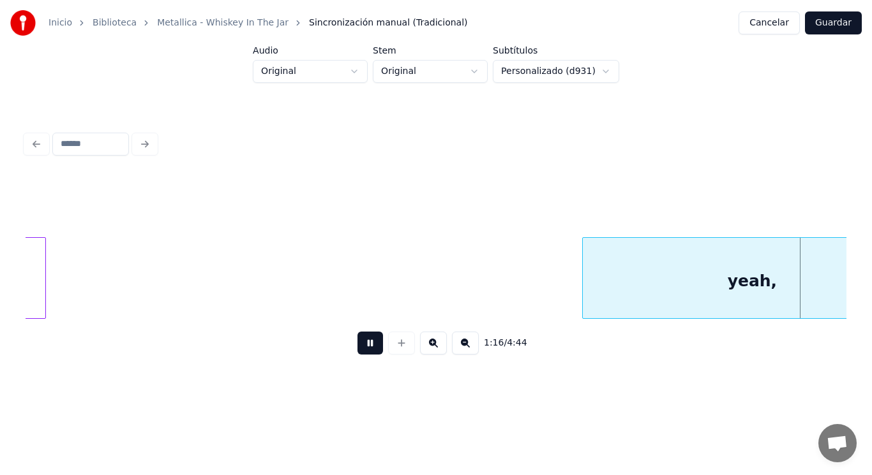
scroll to position [0, 68014]
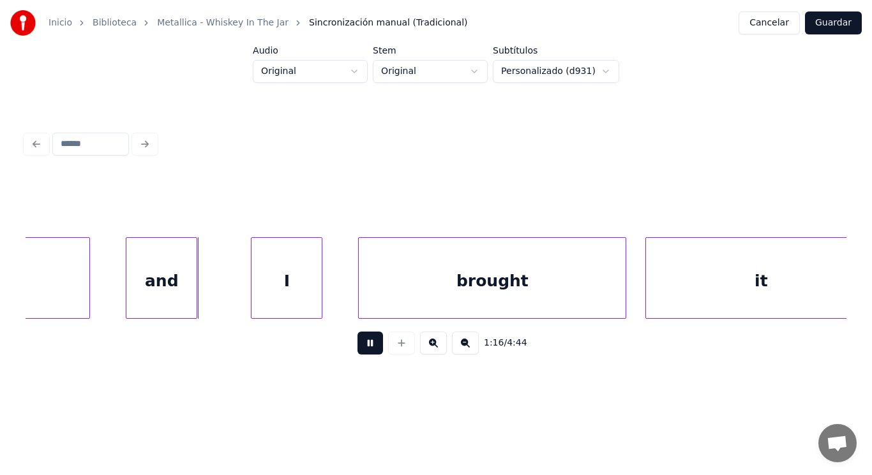
click at [367, 354] on button at bounding box center [370, 343] width 26 height 23
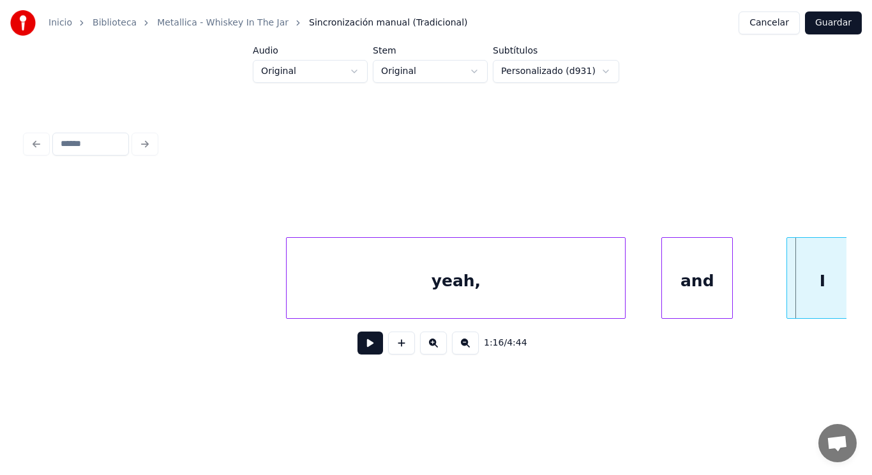
scroll to position [0, 67478]
click at [278, 300] on div at bounding box center [278, 278] width 4 height 80
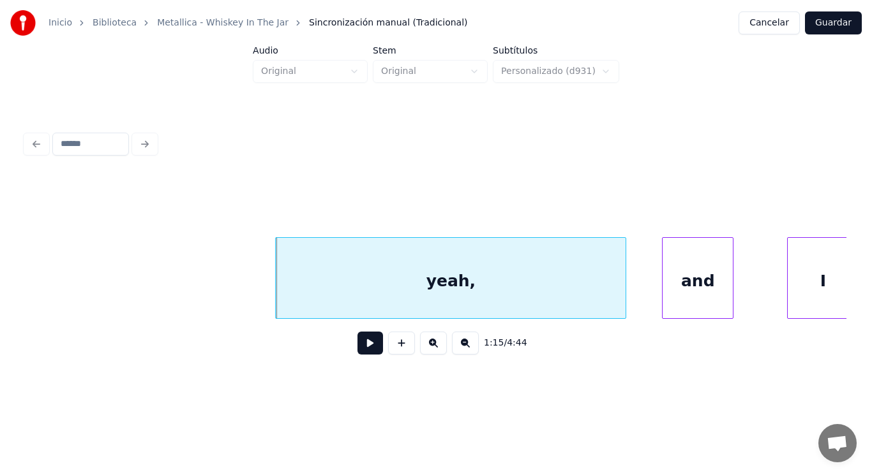
click at [332, 288] on div "yeah," at bounding box center [451, 281] width 350 height 87
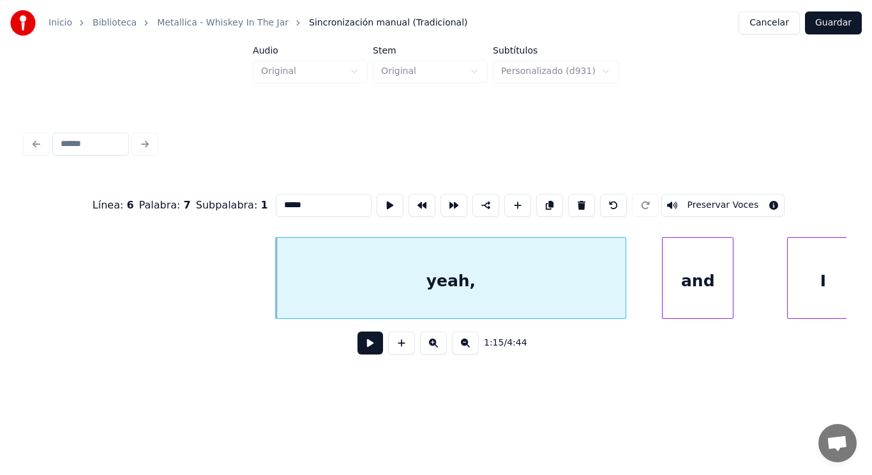
click at [276, 202] on input "*****" at bounding box center [324, 205] width 96 height 23
click at [279, 202] on input "******" at bounding box center [324, 205] width 96 height 23
type input "******"
click at [361, 351] on button at bounding box center [370, 343] width 26 height 23
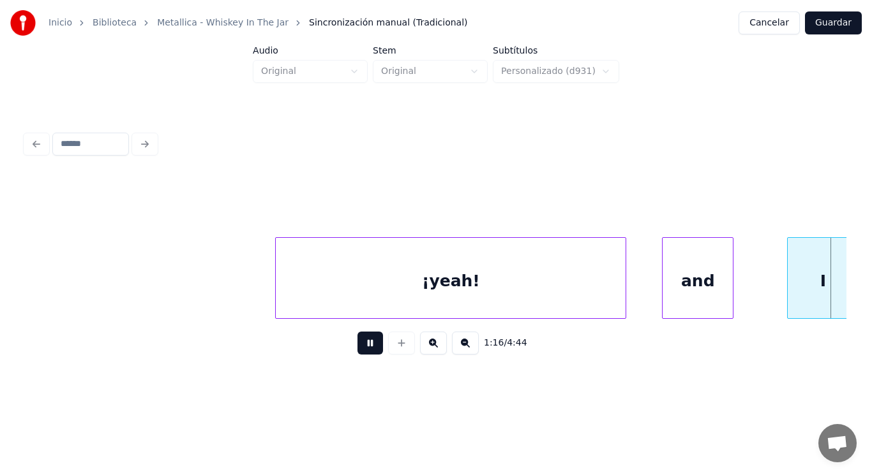
scroll to position [0, 68301]
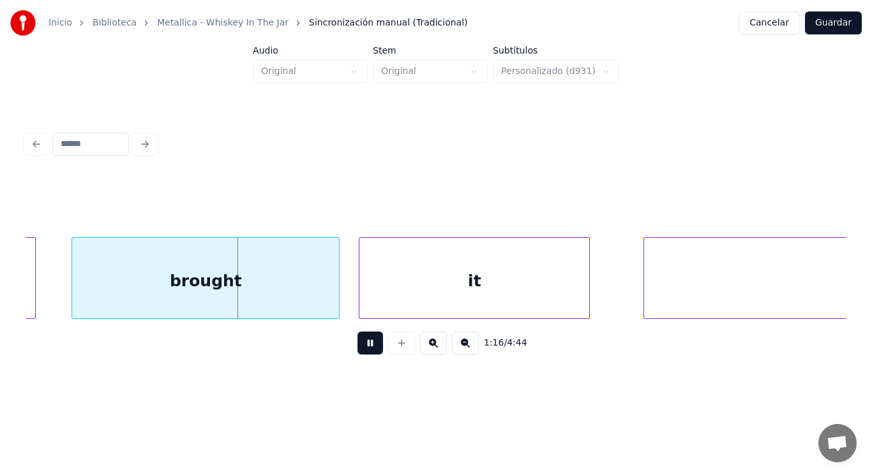
click at [361, 351] on button at bounding box center [370, 343] width 26 height 23
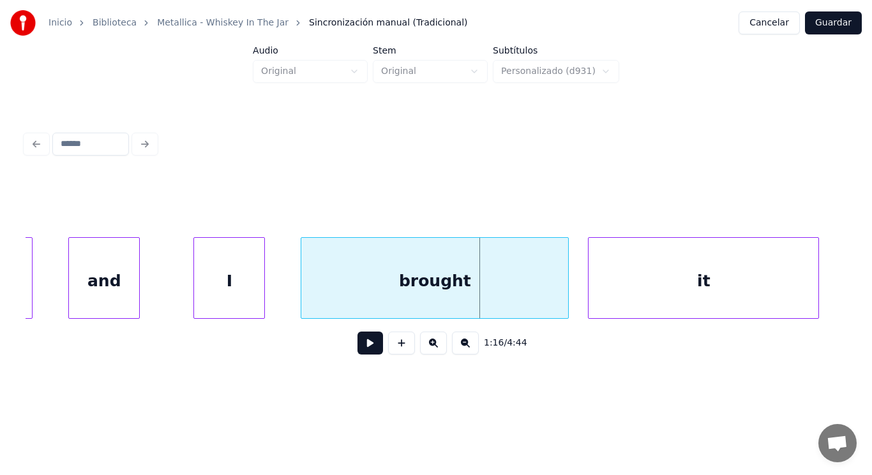
scroll to position [0, 67994]
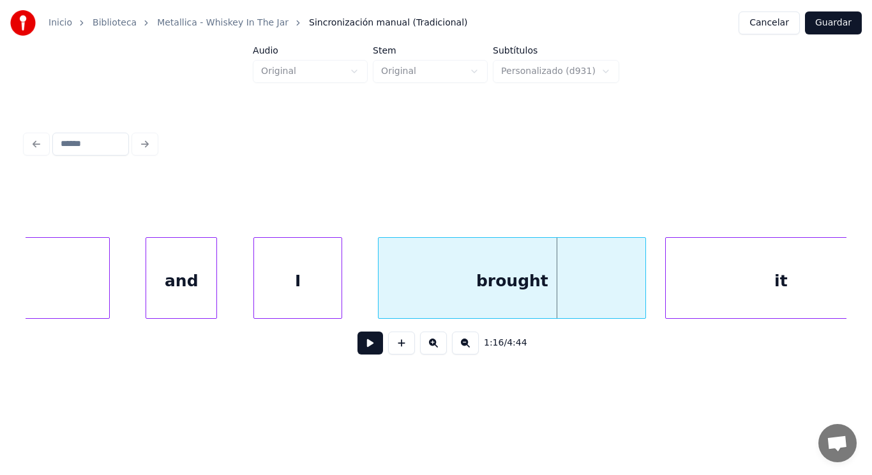
click at [255, 274] on div at bounding box center [256, 278] width 4 height 80
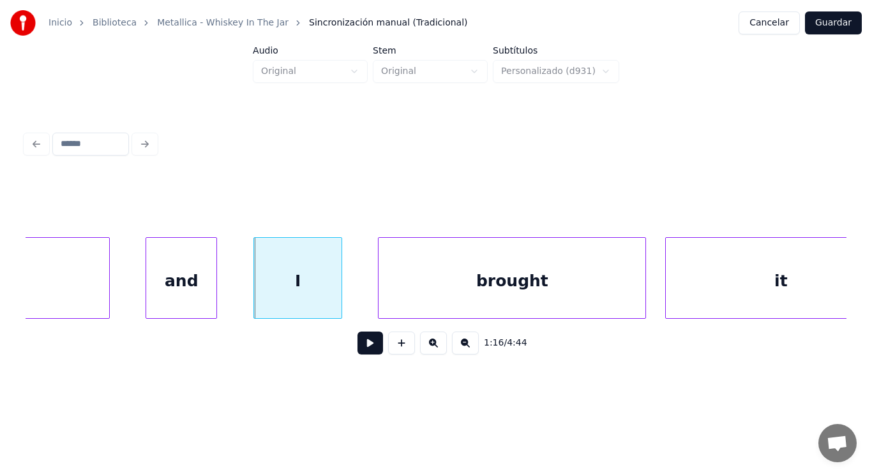
click at [359, 345] on button at bounding box center [370, 343] width 26 height 23
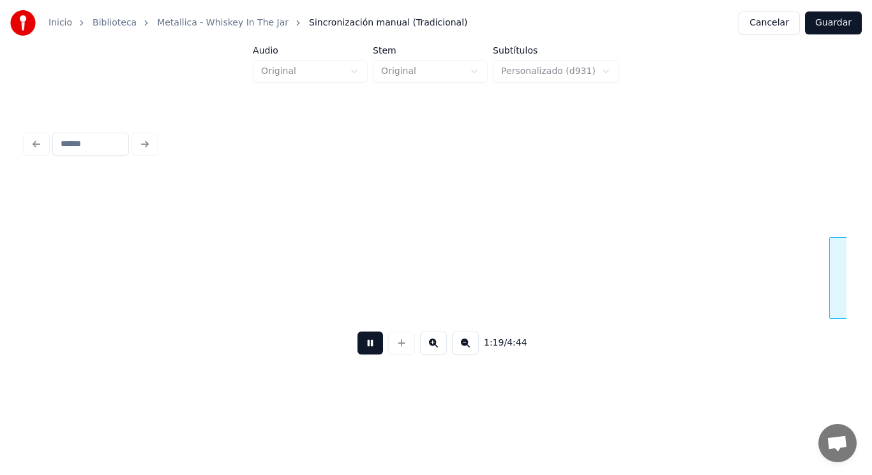
scroll to position [0, 71316]
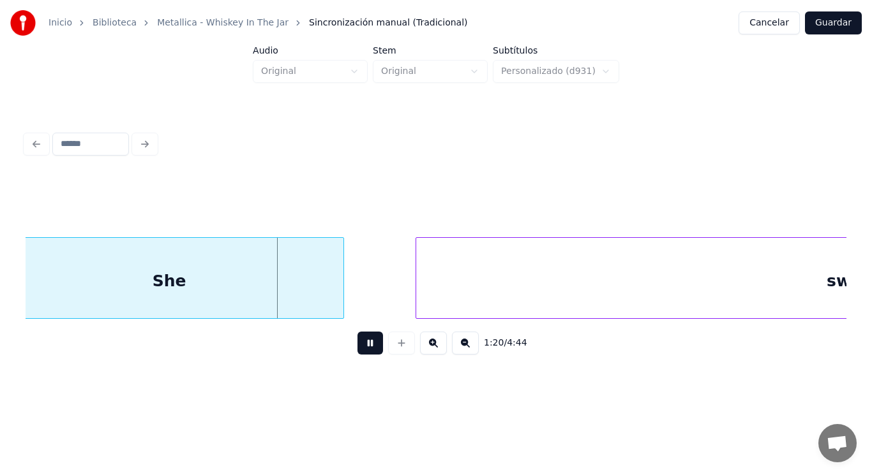
click at [359, 345] on button at bounding box center [370, 343] width 26 height 23
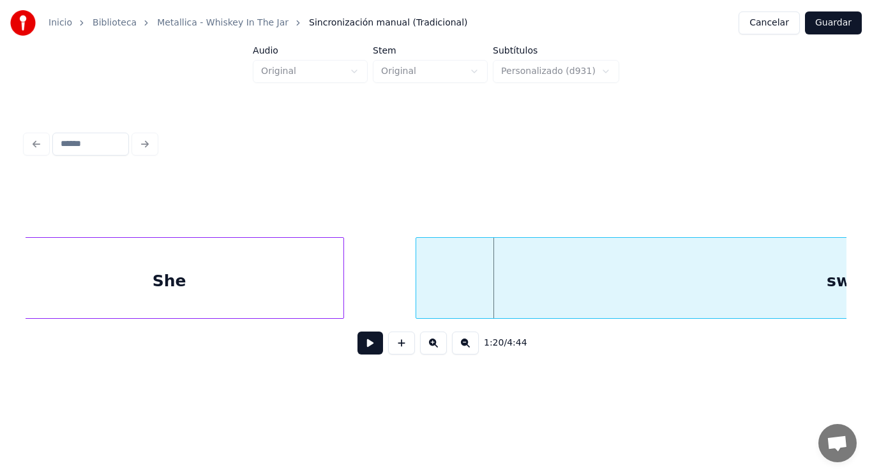
click at [282, 287] on div "She" at bounding box center [169, 281] width 348 height 87
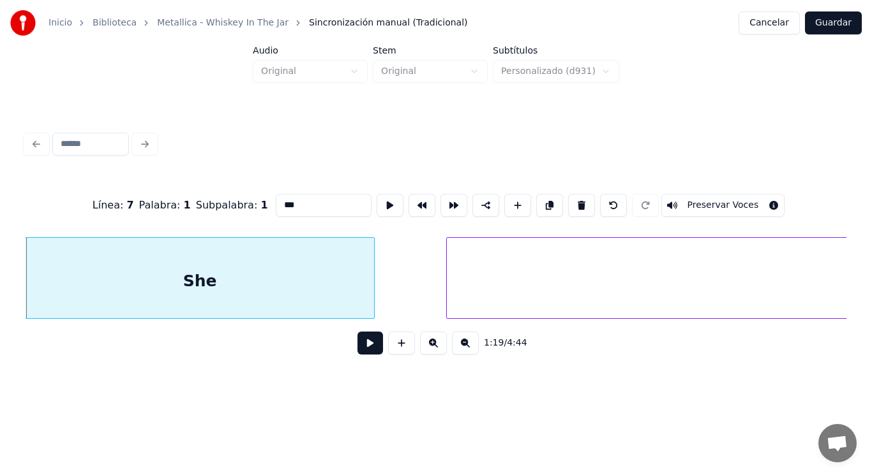
click at [358, 348] on button at bounding box center [370, 343] width 26 height 23
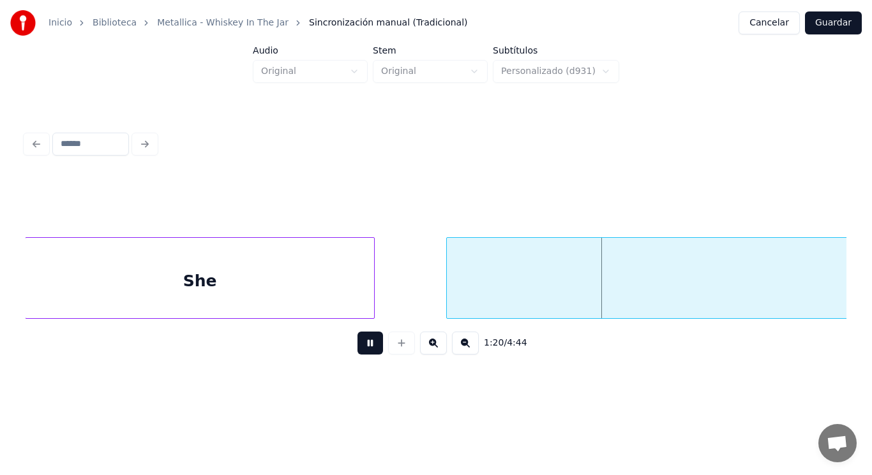
click at [358, 348] on button at bounding box center [370, 343] width 26 height 23
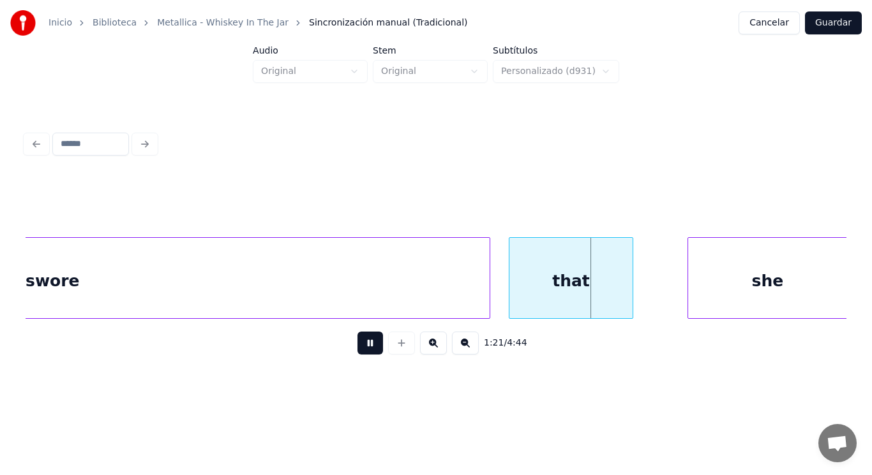
click at [358, 348] on button at bounding box center [370, 343] width 26 height 23
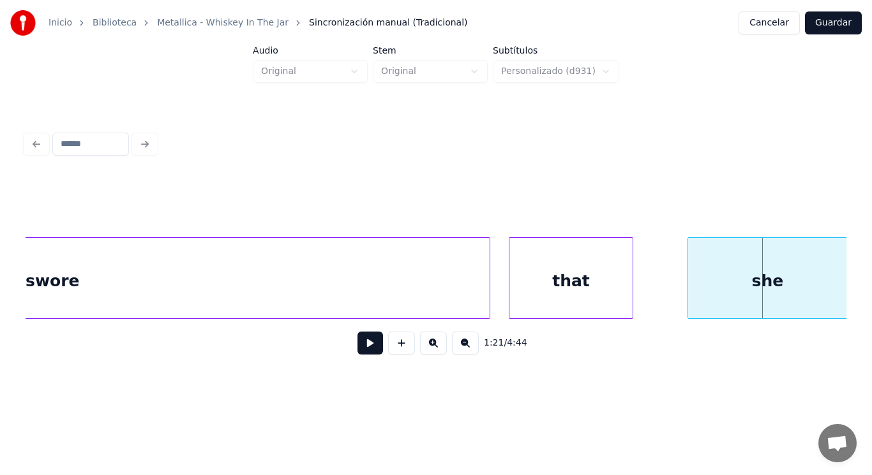
click at [358, 348] on button at bounding box center [370, 343] width 26 height 23
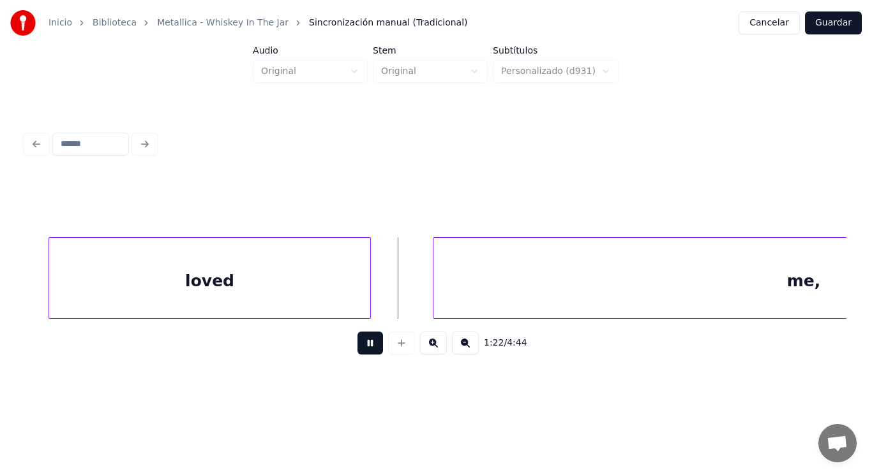
click at [358, 348] on button at bounding box center [370, 343] width 26 height 23
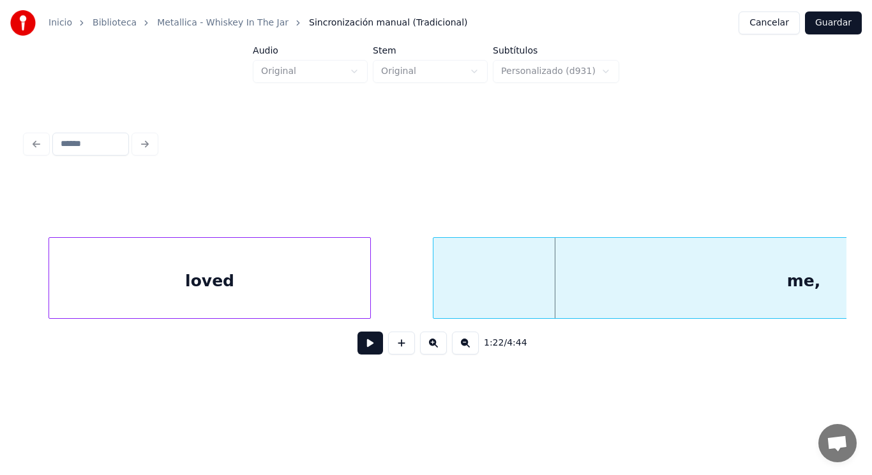
click at [358, 348] on button at bounding box center [370, 343] width 26 height 23
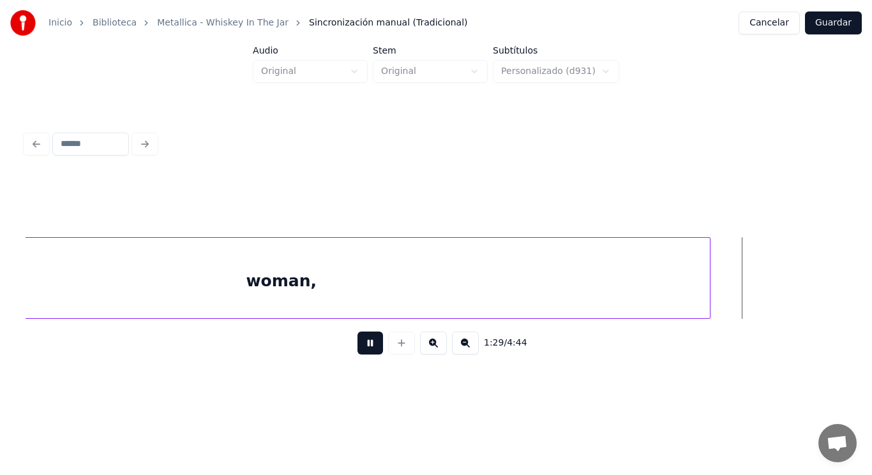
scroll to position [0, 80433]
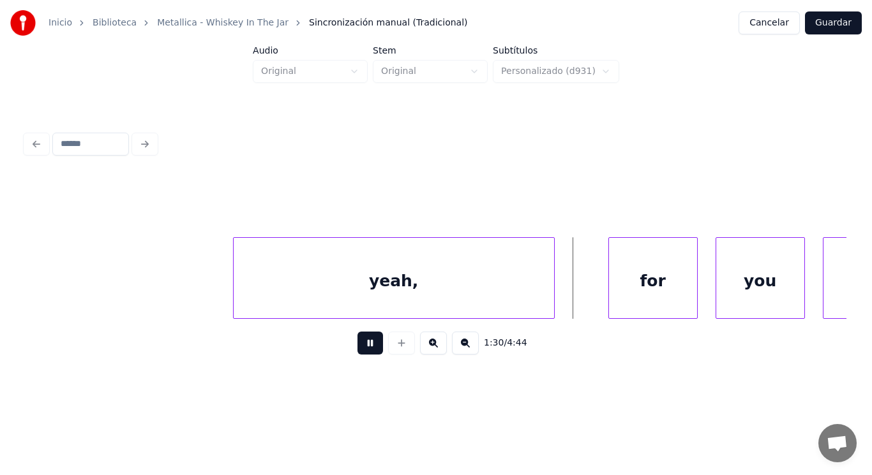
click at [358, 348] on button at bounding box center [370, 343] width 26 height 23
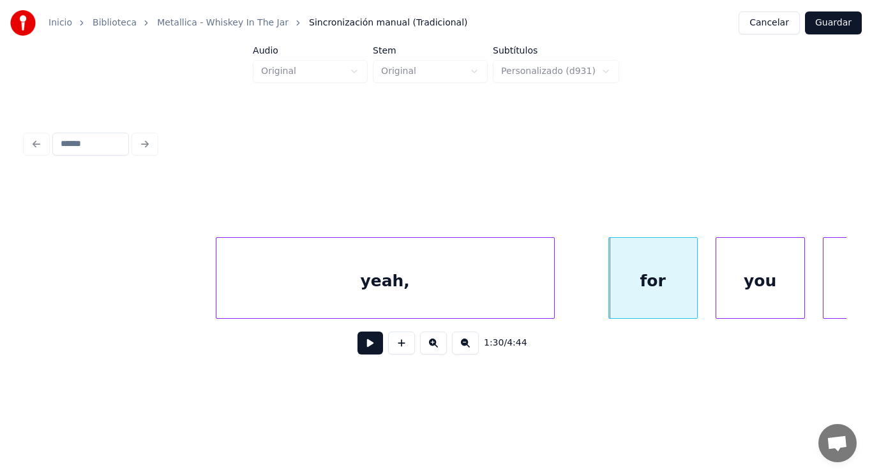
click at [219, 269] on div at bounding box center [218, 278] width 4 height 80
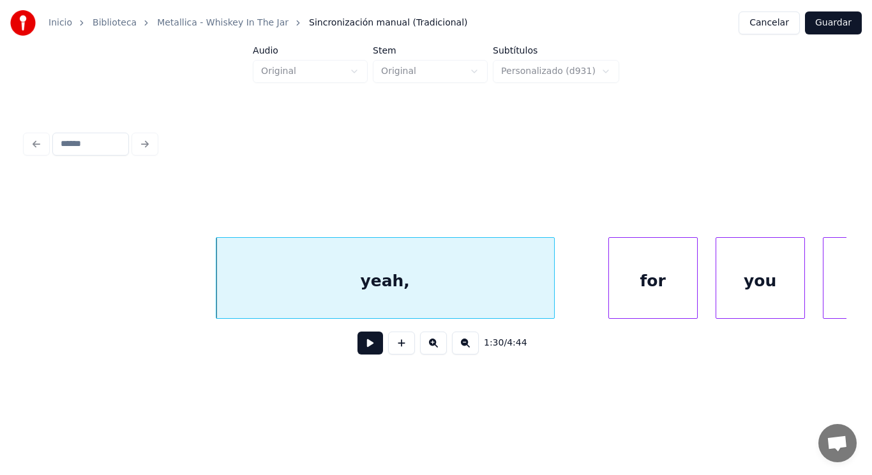
click at [303, 285] on div "yeah," at bounding box center [385, 281] width 338 height 87
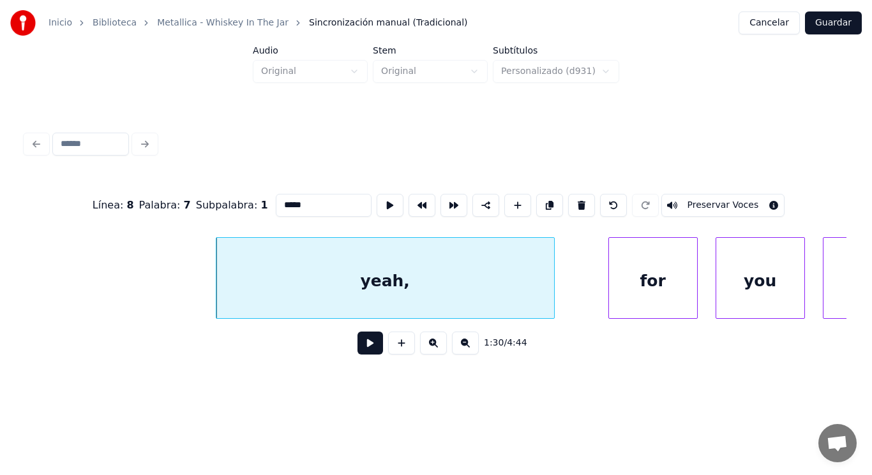
click at [276, 202] on input "*****" at bounding box center [324, 205] width 96 height 23
click at [284, 201] on input "******" at bounding box center [324, 205] width 96 height 23
type input "******"
click at [357, 352] on button at bounding box center [370, 343] width 26 height 23
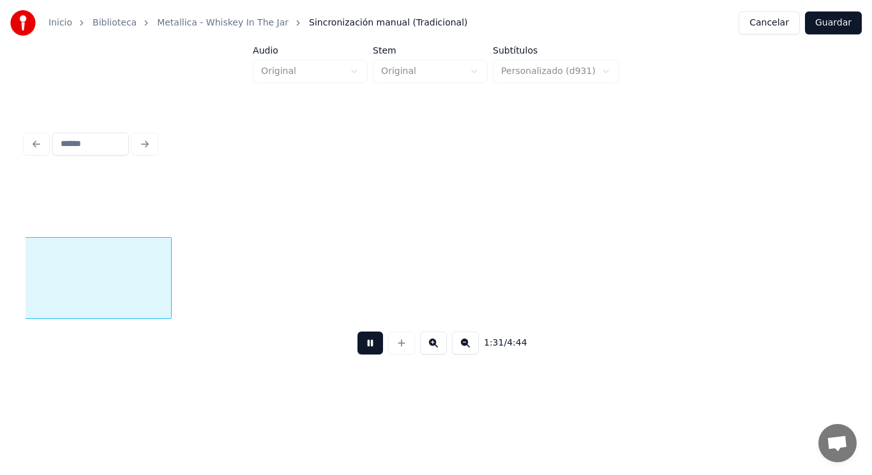
click at [357, 352] on button at bounding box center [370, 343] width 26 height 23
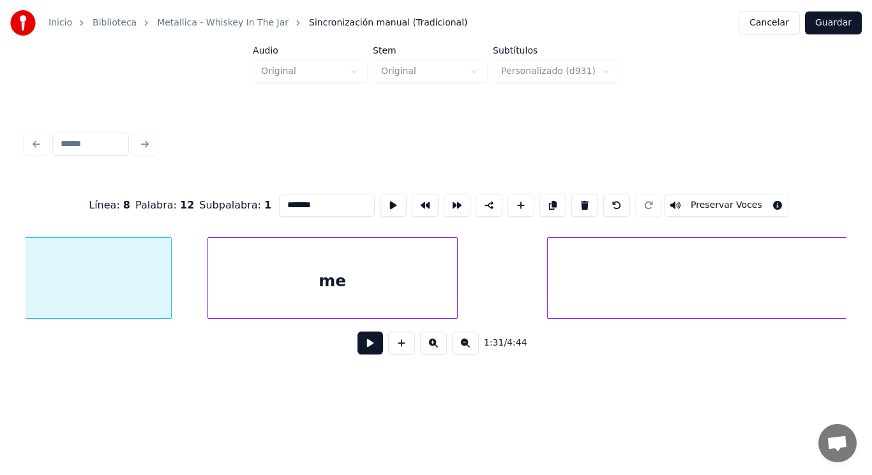
scroll to position [0, 81856]
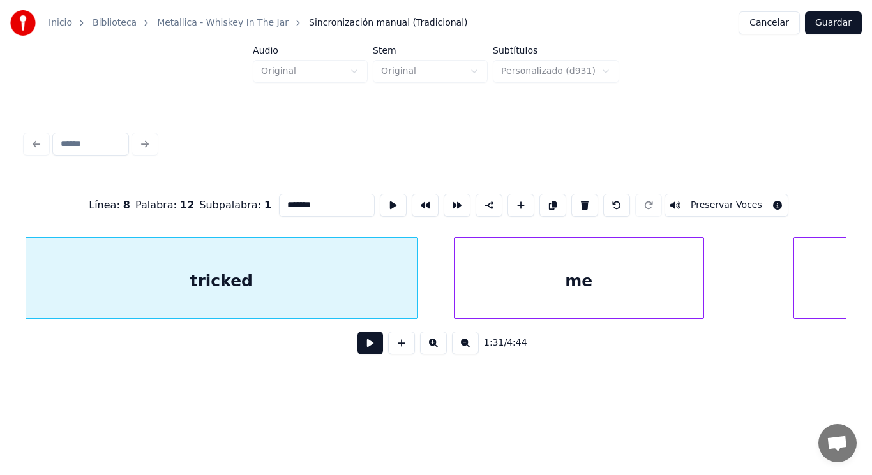
click at [368, 347] on button at bounding box center [370, 343] width 26 height 23
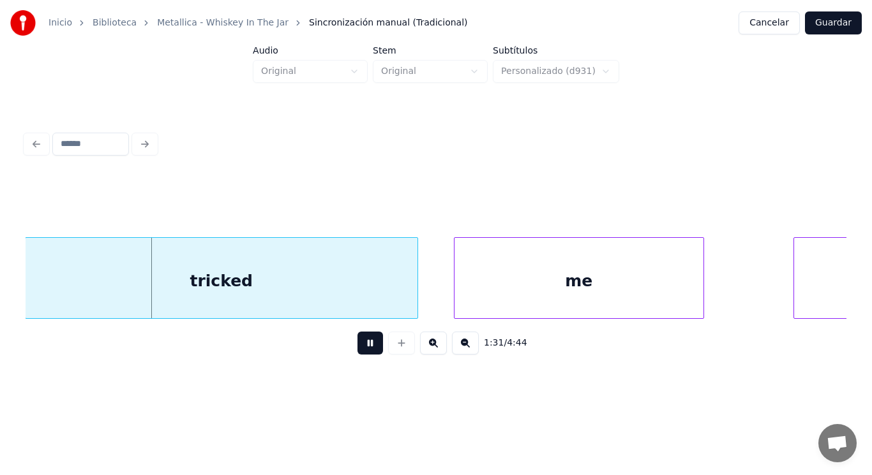
click at [368, 347] on button at bounding box center [370, 343] width 26 height 23
click at [27, 312] on div at bounding box center [28, 278] width 4 height 80
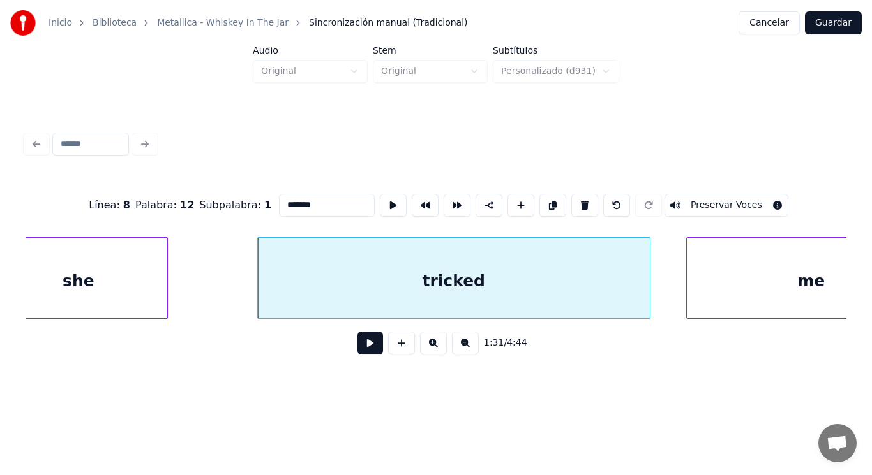
scroll to position [0, 81550]
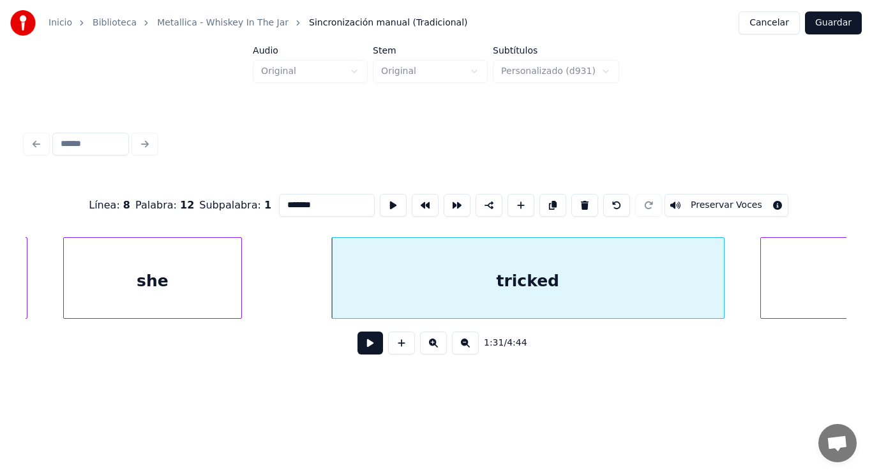
click at [135, 290] on div "she" at bounding box center [152, 281] width 177 height 87
type input "***"
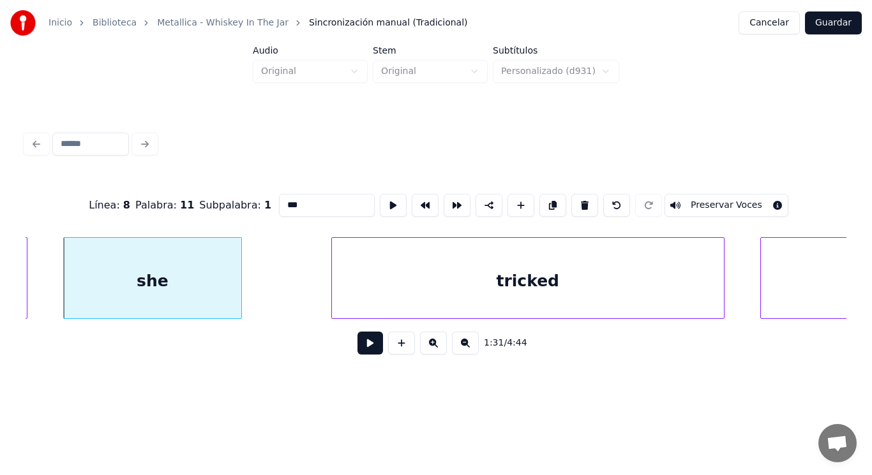
click at [364, 352] on button at bounding box center [370, 343] width 26 height 23
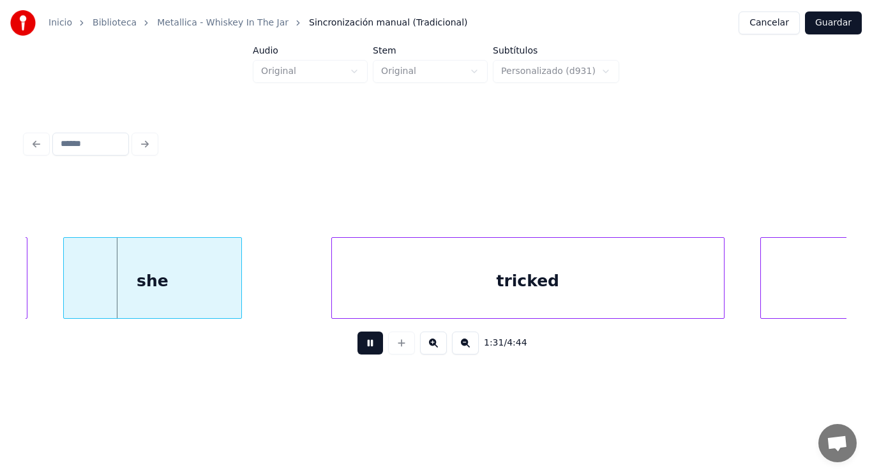
click at [364, 352] on button at bounding box center [370, 343] width 26 height 23
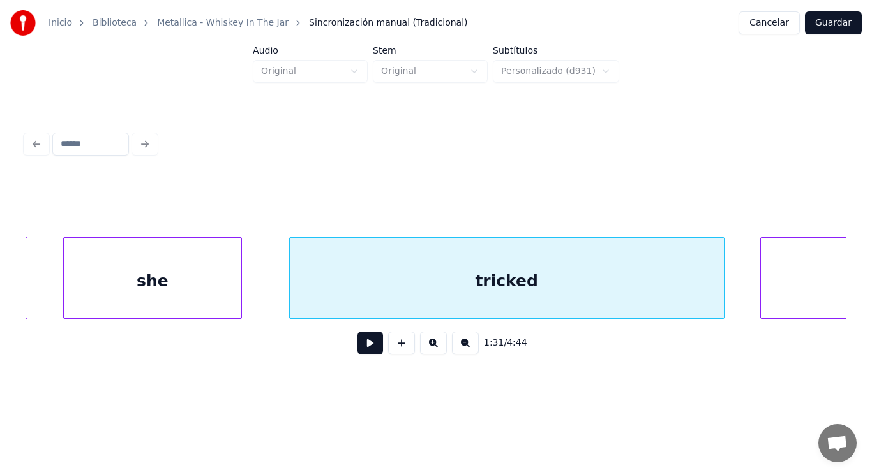
click at [292, 297] on div at bounding box center [292, 278] width 4 height 80
click at [357, 348] on button at bounding box center [370, 343] width 26 height 23
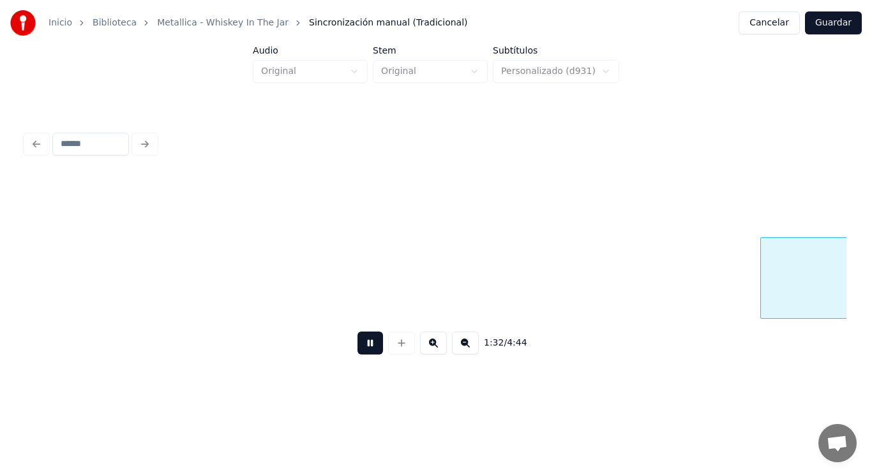
scroll to position [0, 82377]
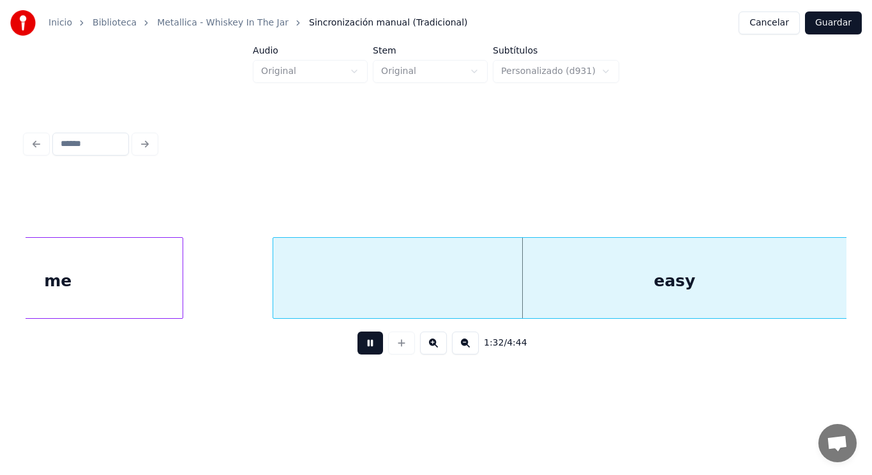
click at [357, 348] on button at bounding box center [370, 343] width 26 height 23
click at [355, 304] on div "easy" at bounding box center [674, 281] width 803 height 87
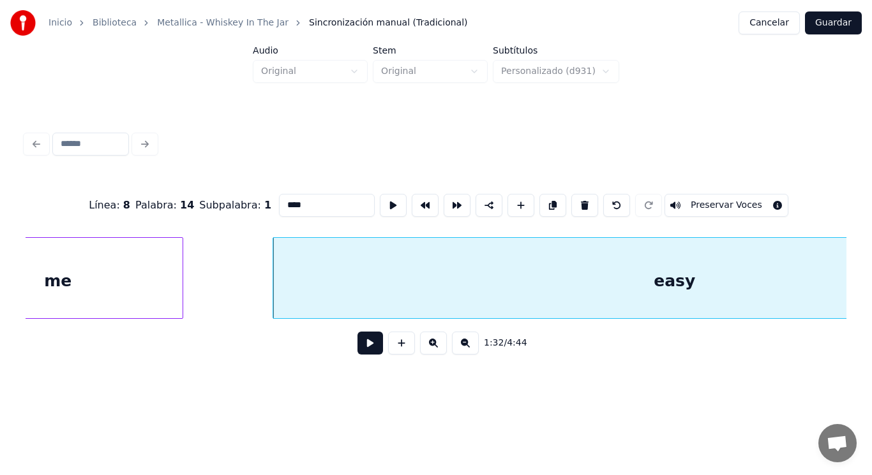
click at [369, 355] on button at bounding box center [370, 343] width 26 height 23
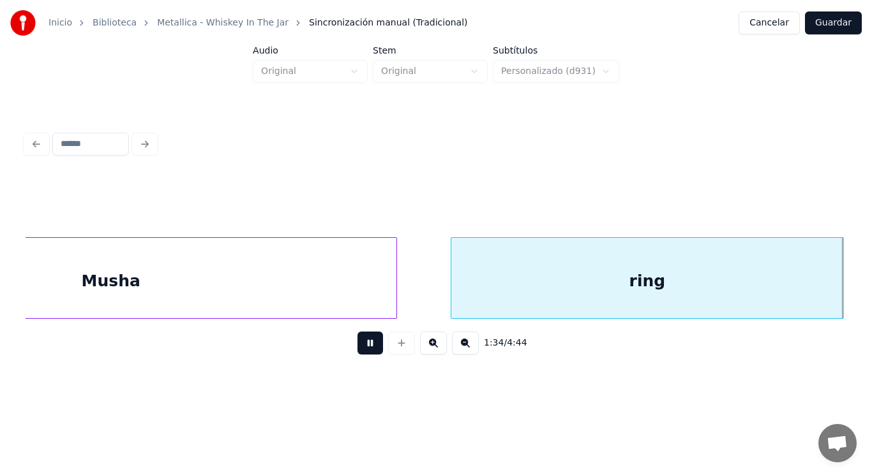
scroll to position [0, 84873]
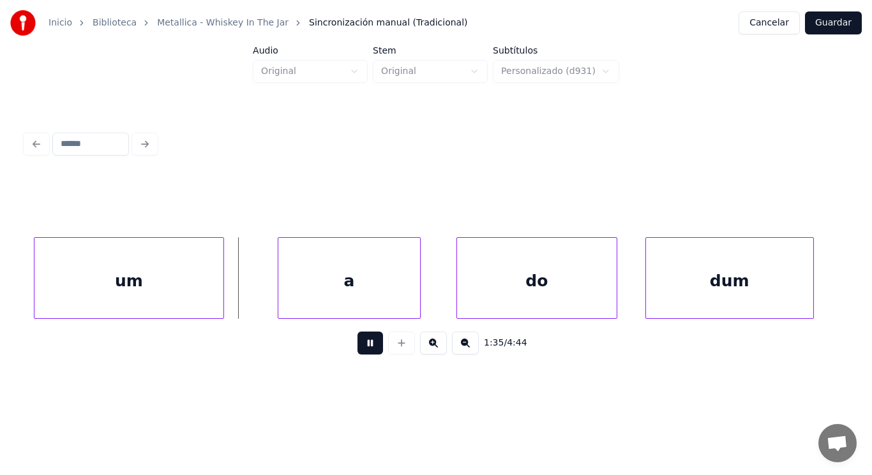
click at [369, 355] on button at bounding box center [370, 343] width 26 height 23
click at [163, 264] on div "um" at bounding box center [128, 281] width 189 height 87
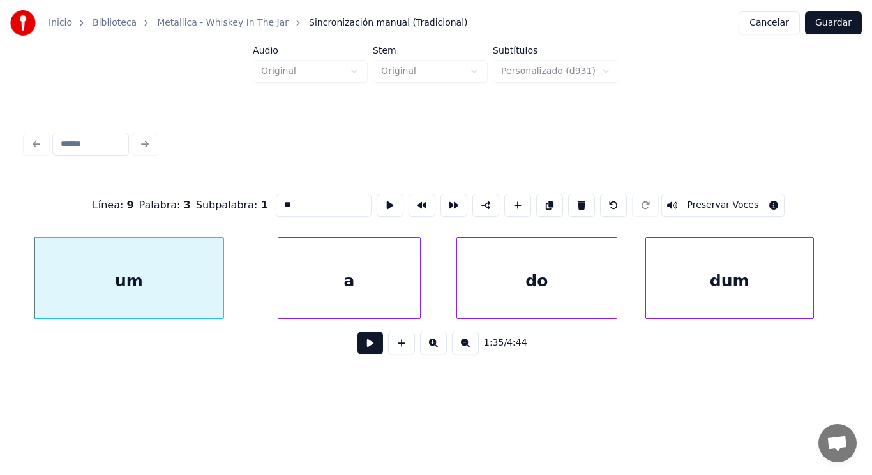
click at [276, 201] on input "**" at bounding box center [324, 205] width 96 height 23
type input "***"
click at [361, 346] on button at bounding box center [370, 343] width 26 height 23
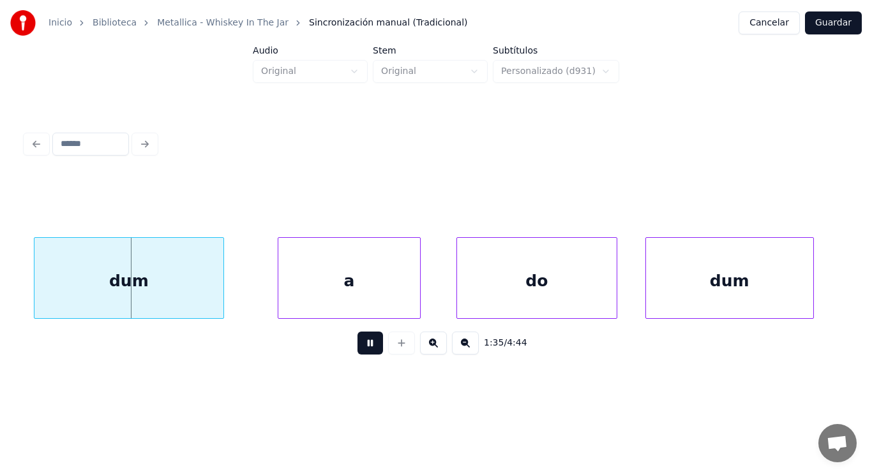
click at [361, 346] on button at bounding box center [370, 343] width 26 height 23
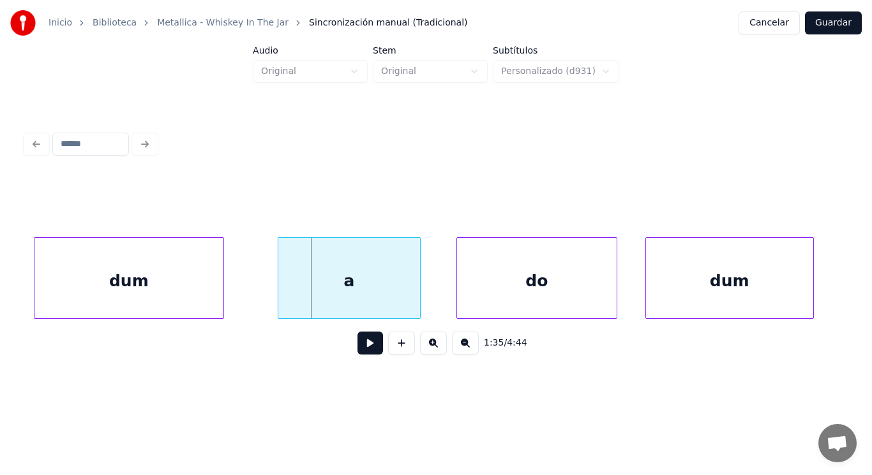
click at [359, 349] on button at bounding box center [370, 343] width 26 height 23
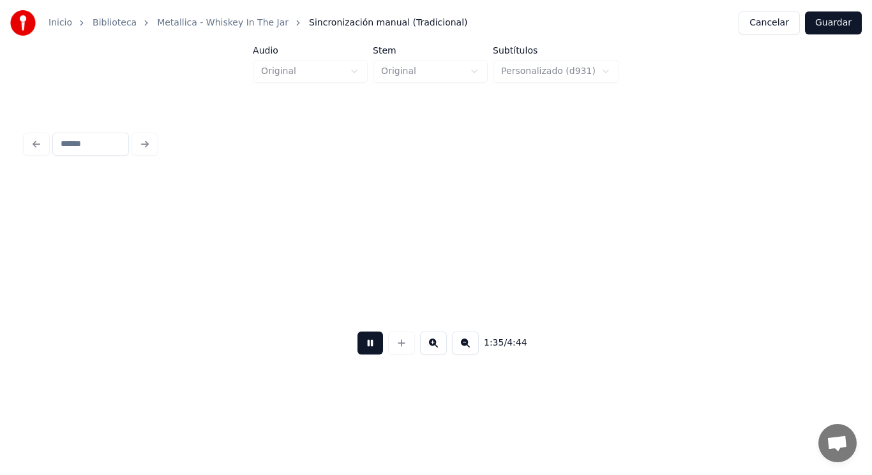
scroll to position [0, 85707]
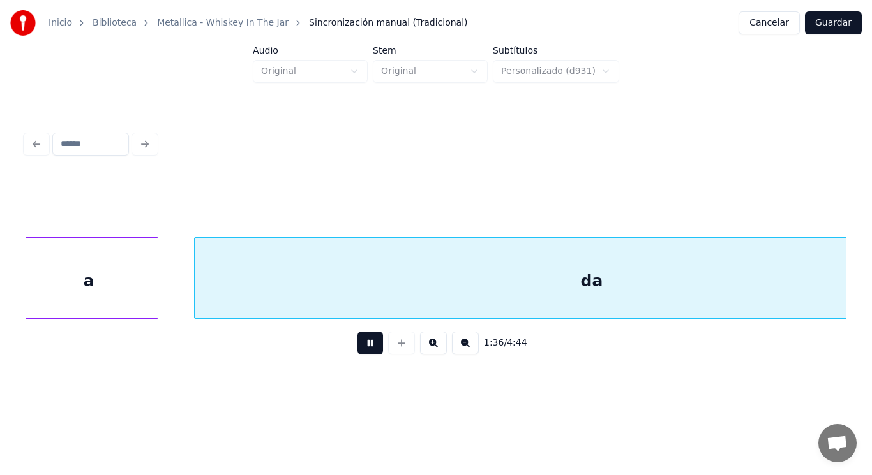
click at [359, 349] on button at bounding box center [370, 343] width 26 height 23
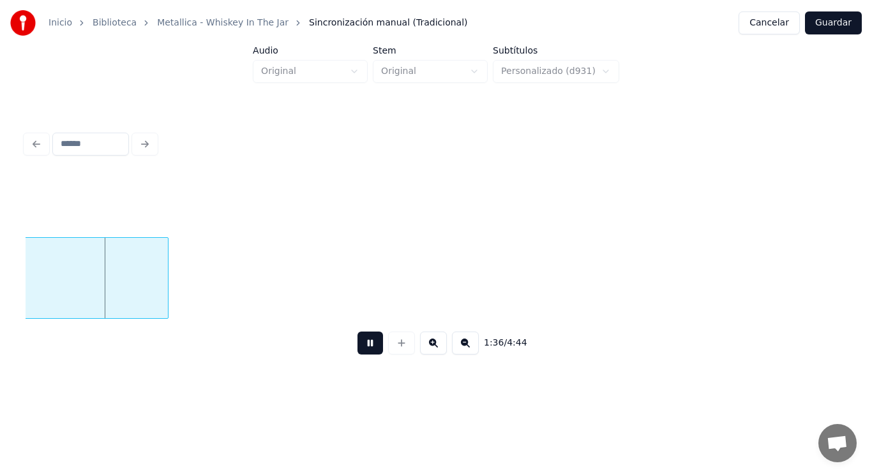
click at [359, 349] on button at bounding box center [370, 343] width 26 height 23
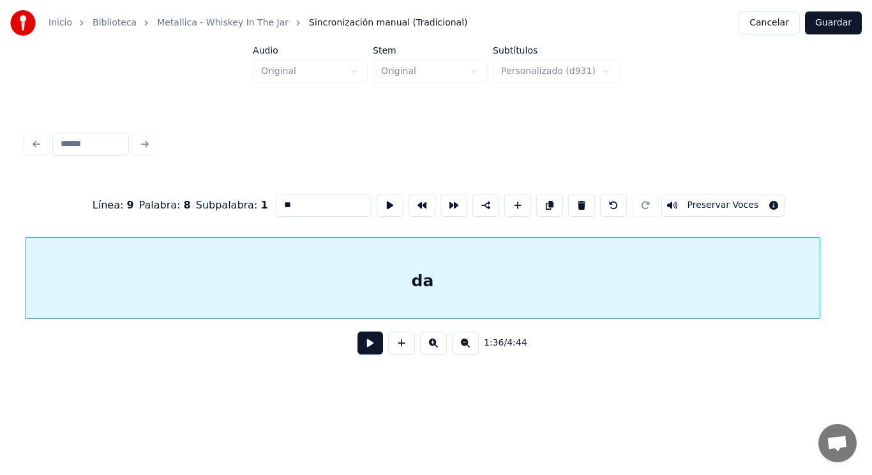
click at [280, 202] on input "**" at bounding box center [324, 205] width 96 height 23
type input "***"
click at [361, 348] on button at bounding box center [370, 343] width 26 height 23
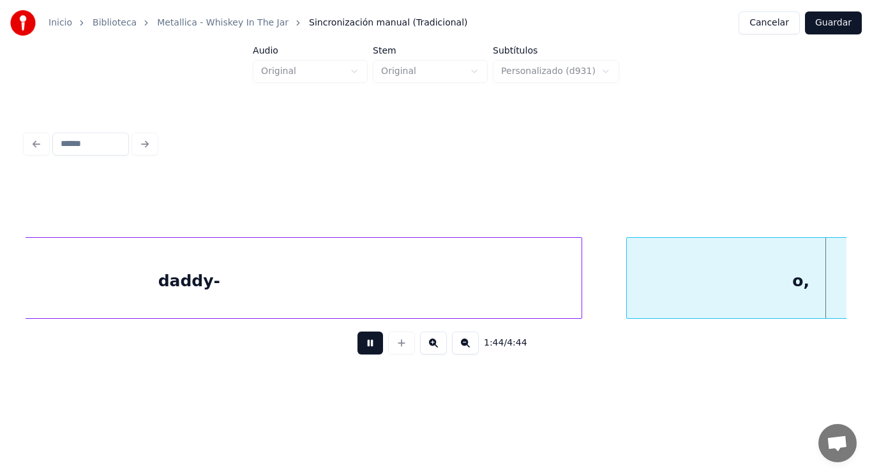
scroll to position [0, 93370]
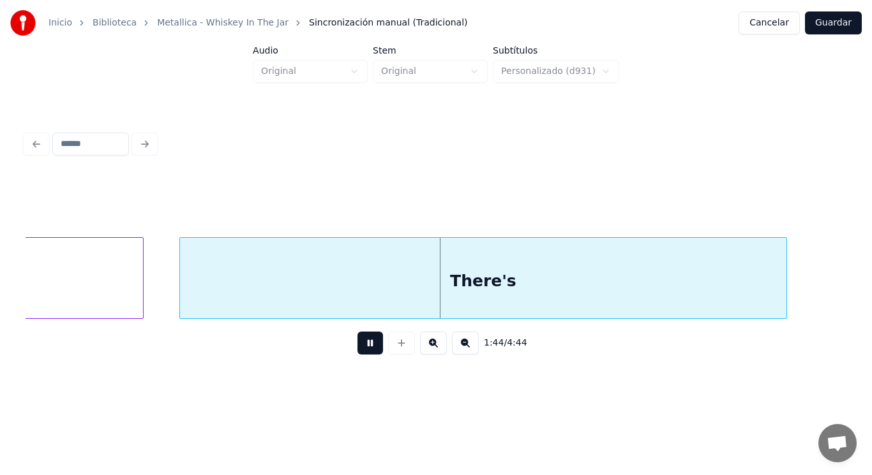
click at [361, 348] on button at bounding box center [370, 343] width 26 height 23
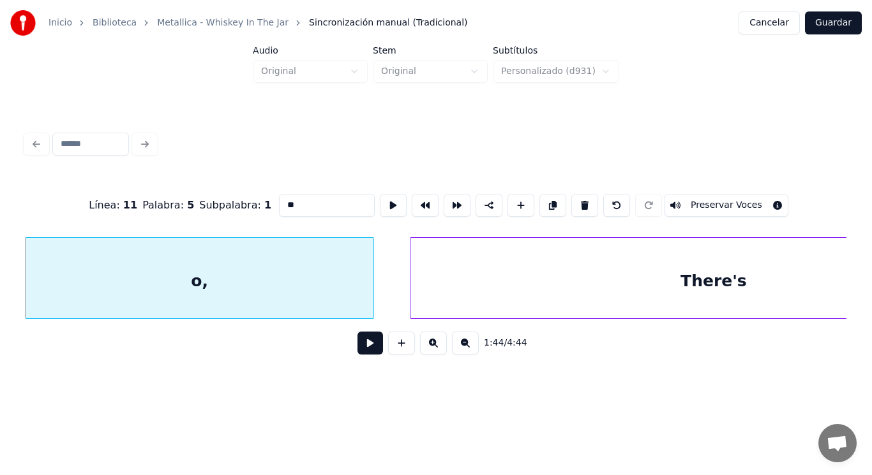
click at [362, 346] on button at bounding box center [370, 343] width 26 height 23
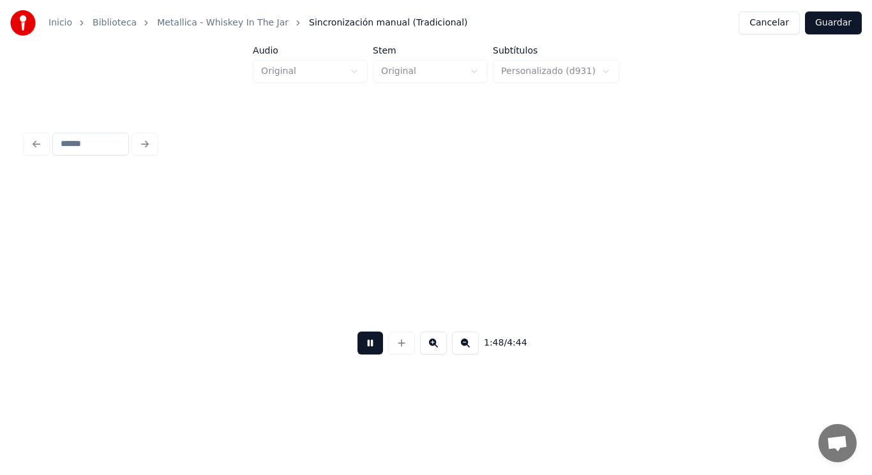
scroll to position [0, 97290]
click at [362, 346] on button at bounding box center [370, 343] width 26 height 23
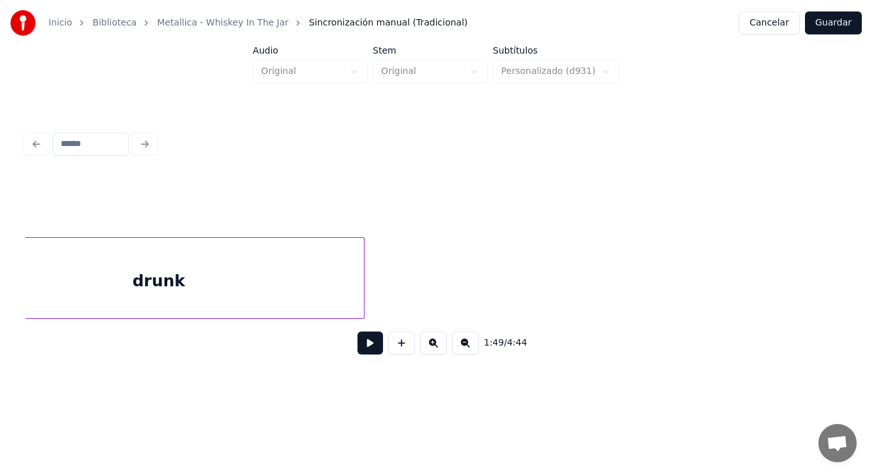
scroll to position [0, 110107]
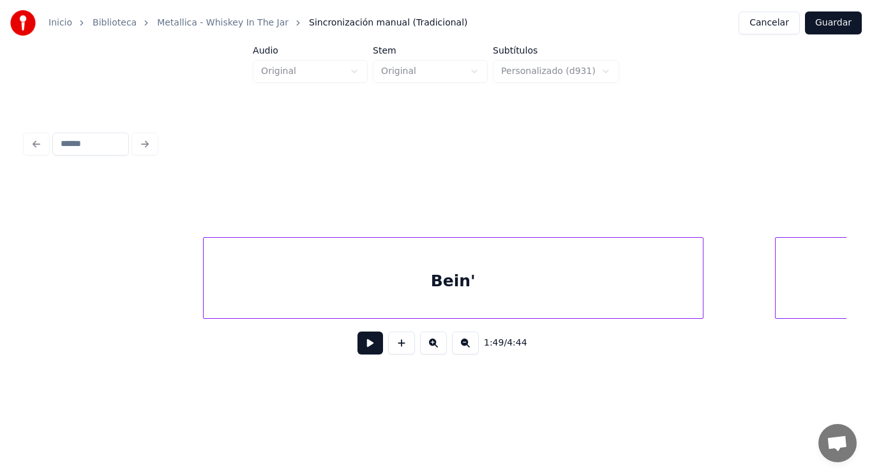
click at [260, 305] on div "Bein'" at bounding box center [453, 281] width 499 height 87
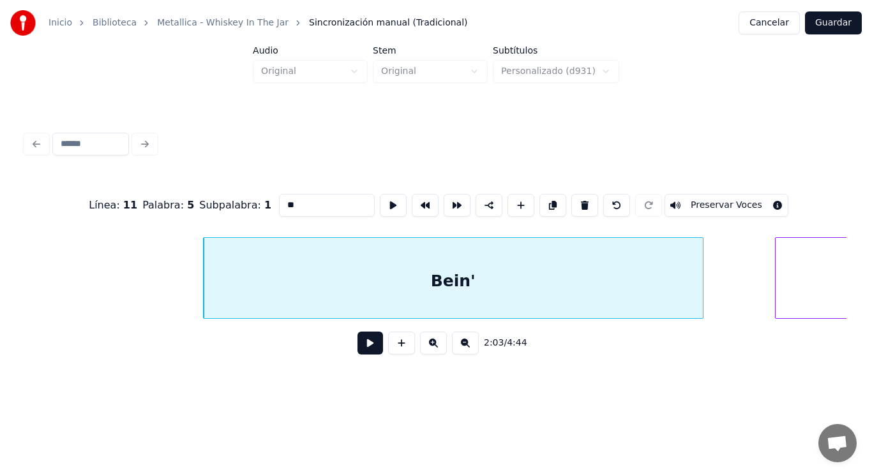
type input "*****"
click at [359, 348] on button at bounding box center [370, 343] width 26 height 23
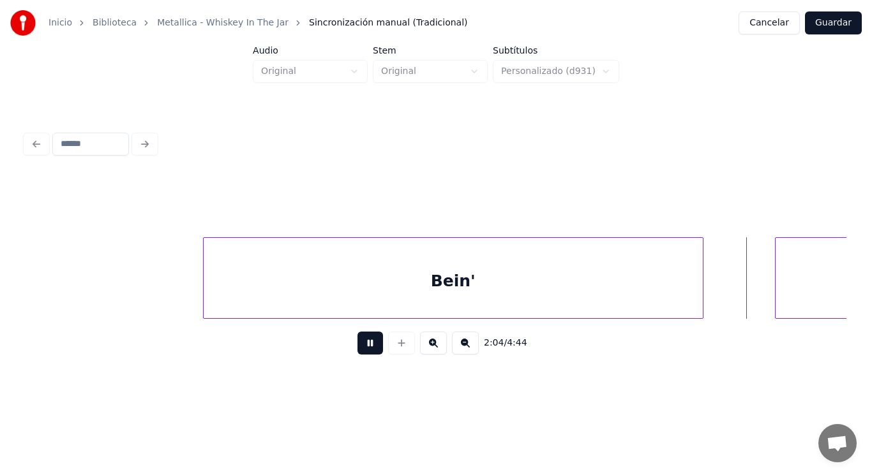
scroll to position [0, 110935]
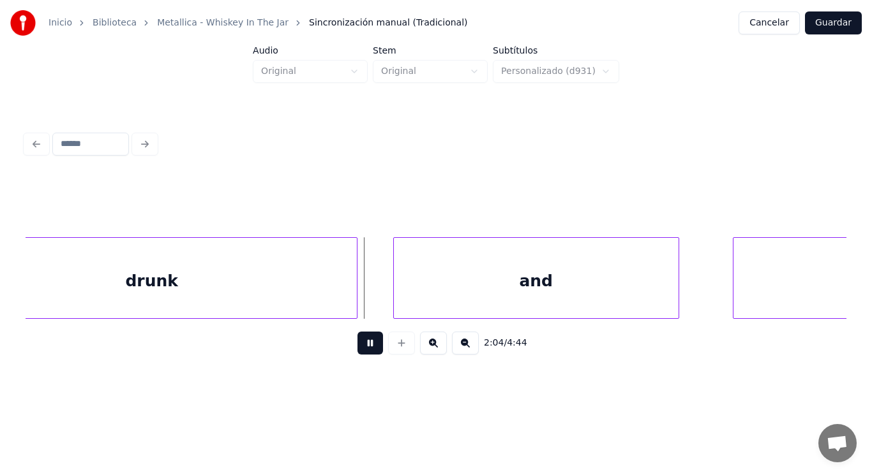
click at [359, 348] on button at bounding box center [370, 343] width 26 height 23
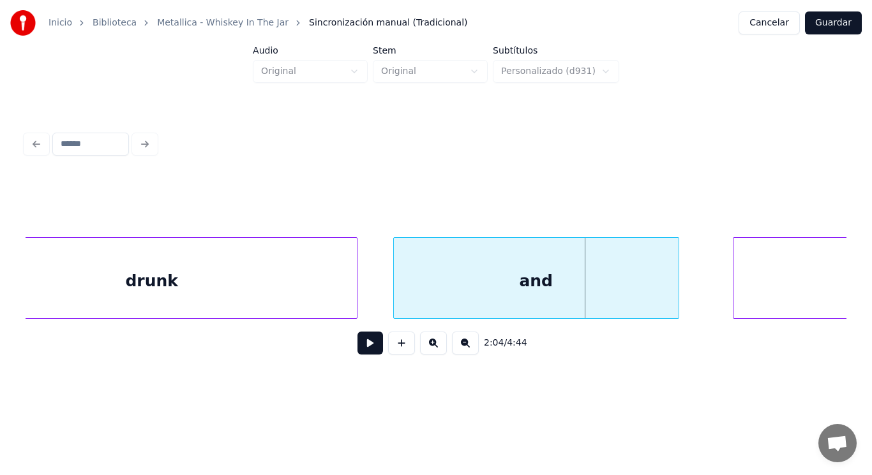
click at [305, 287] on div "drunk" at bounding box center [152, 281] width 410 height 87
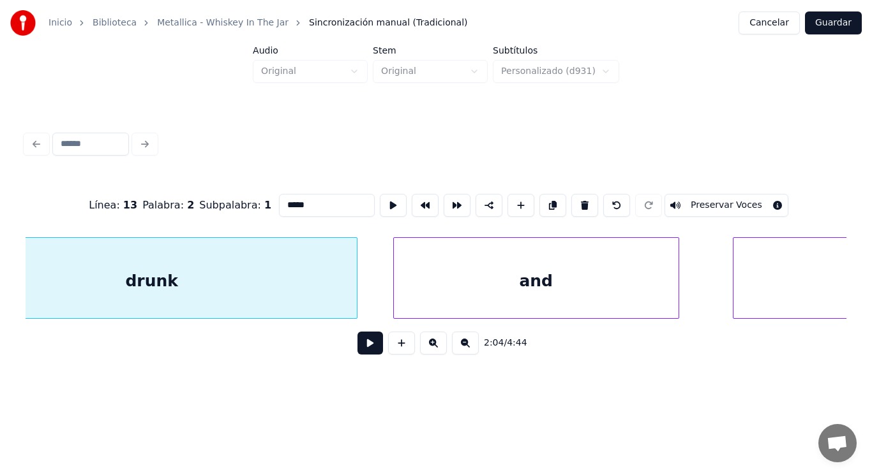
scroll to position [0, 110857]
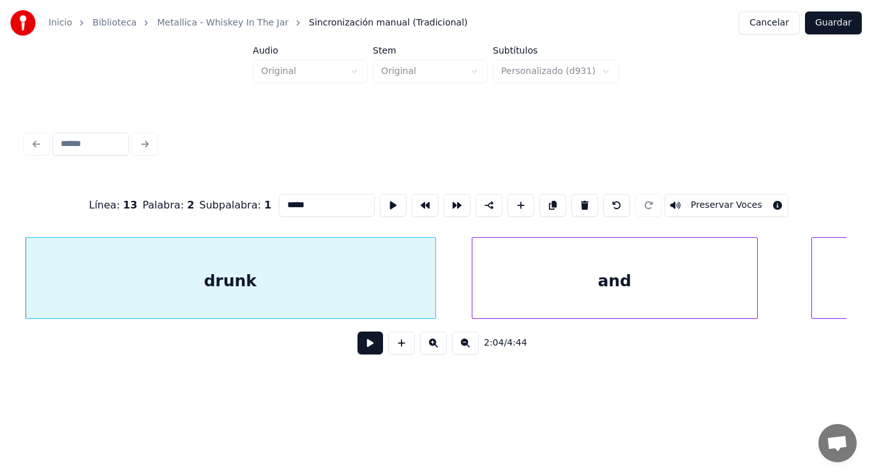
click at [360, 343] on button at bounding box center [370, 343] width 26 height 23
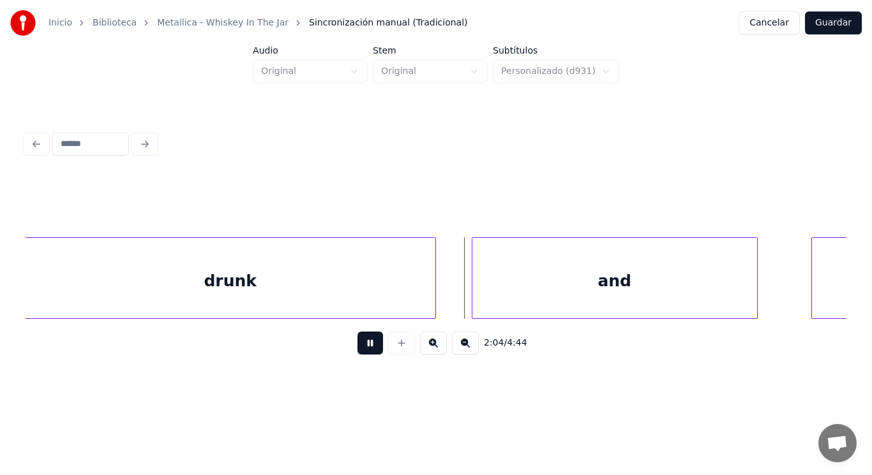
click at [360, 343] on button at bounding box center [370, 343] width 26 height 23
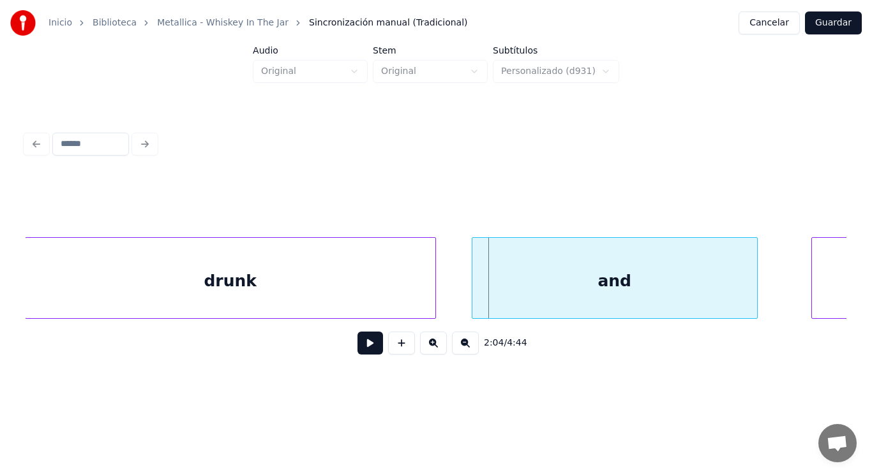
click at [360, 343] on button at bounding box center [370, 343] width 26 height 23
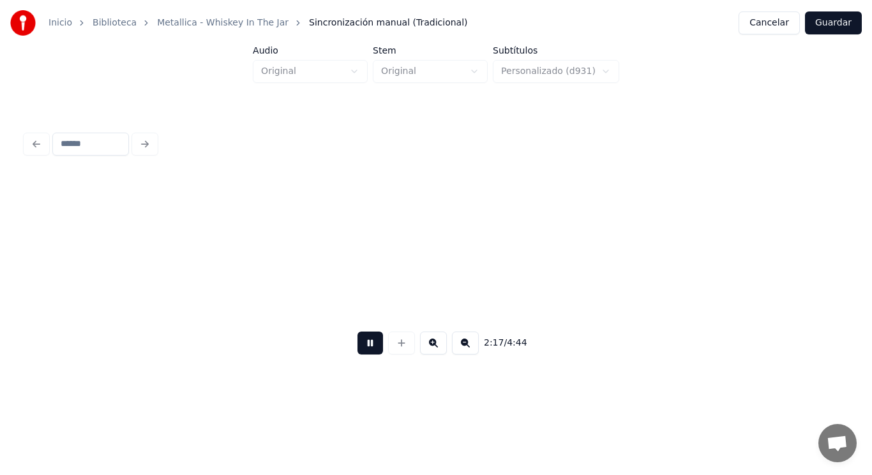
scroll to position [0, 122518]
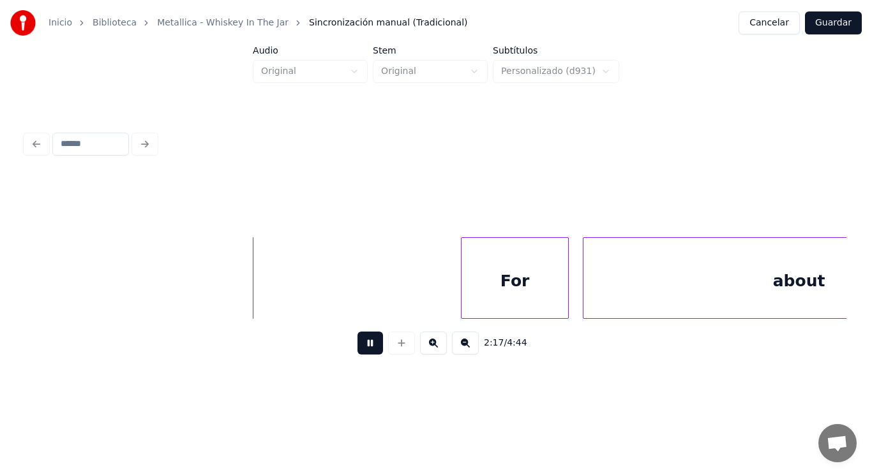
click at [360, 343] on button at bounding box center [370, 343] width 26 height 23
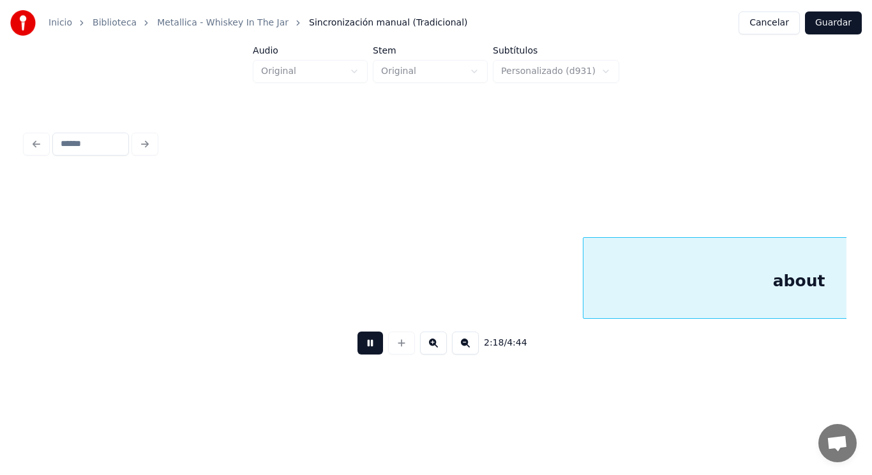
scroll to position [0, 123344]
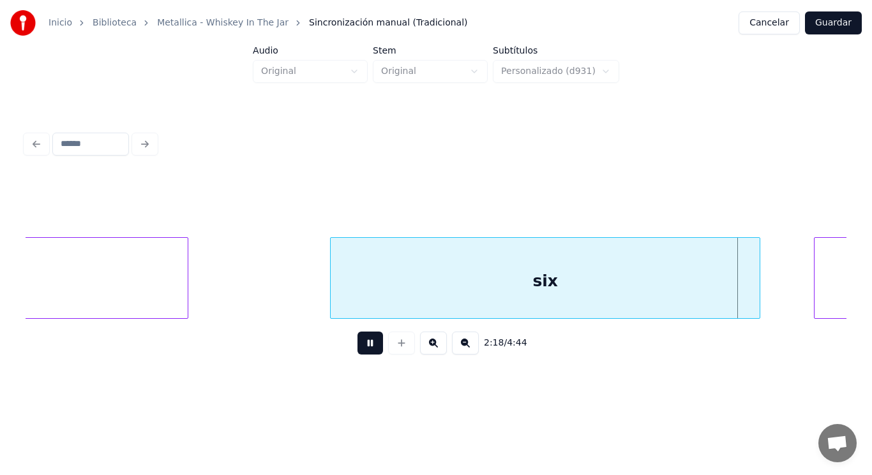
click at [360, 343] on button at bounding box center [370, 343] width 26 height 23
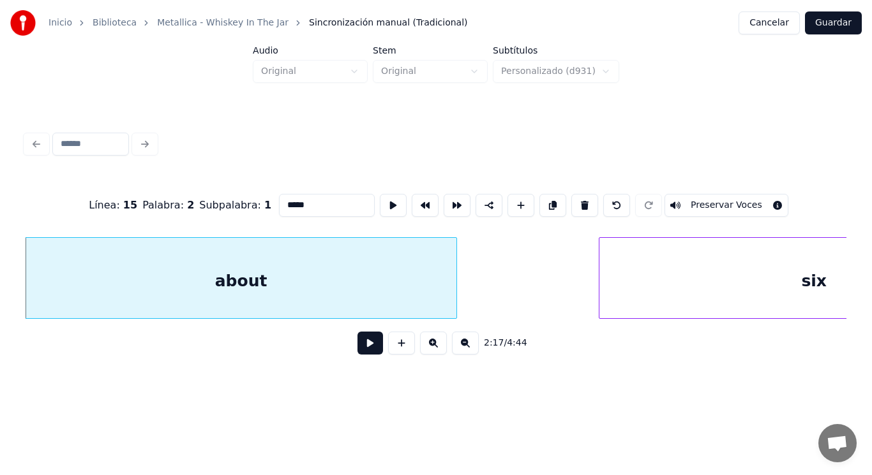
click at [361, 352] on button at bounding box center [370, 343] width 26 height 23
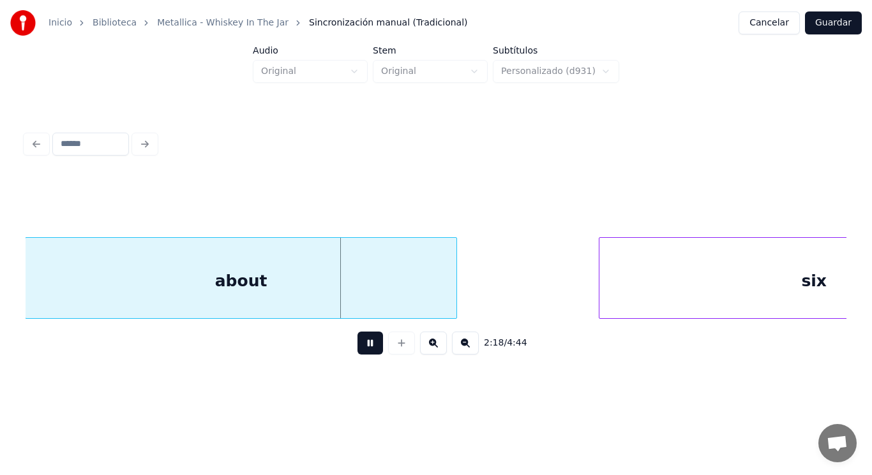
click at [361, 352] on button at bounding box center [370, 343] width 26 height 23
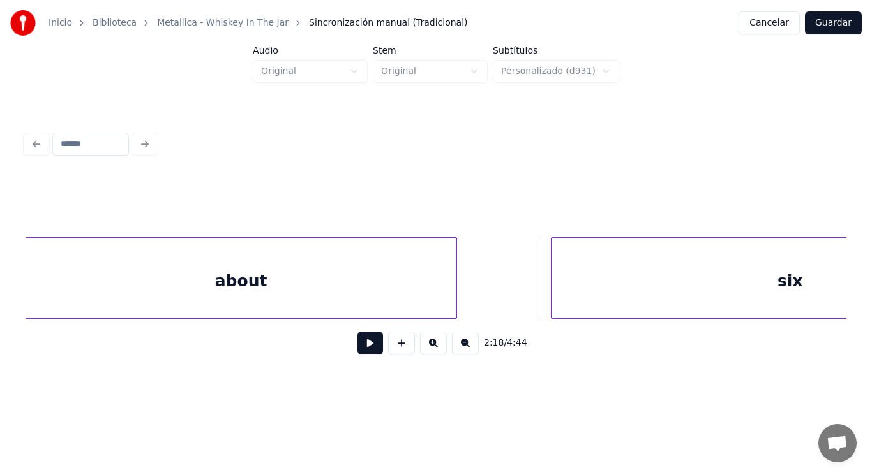
click at [553, 299] on div at bounding box center [553, 278] width 4 height 80
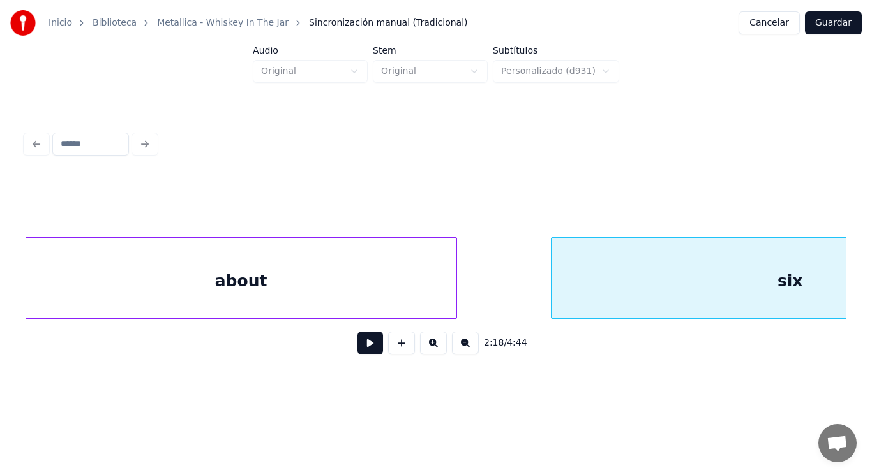
click at [358, 347] on button at bounding box center [370, 343] width 26 height 23
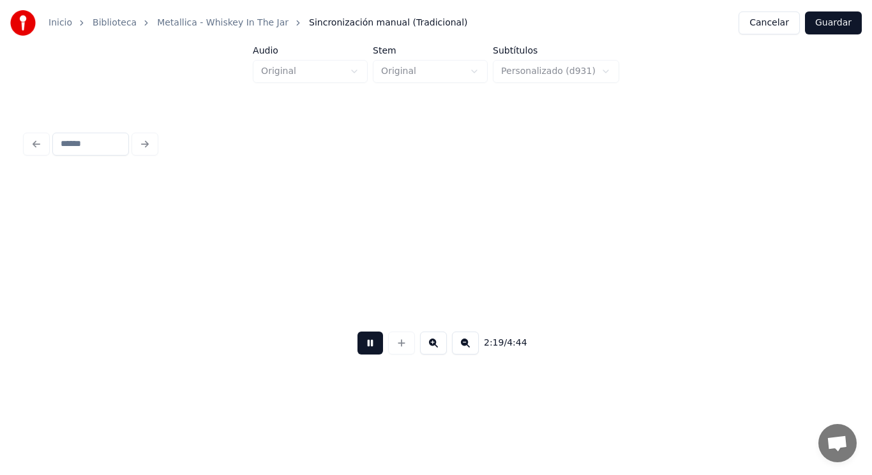
scroll to position [0, 124724]
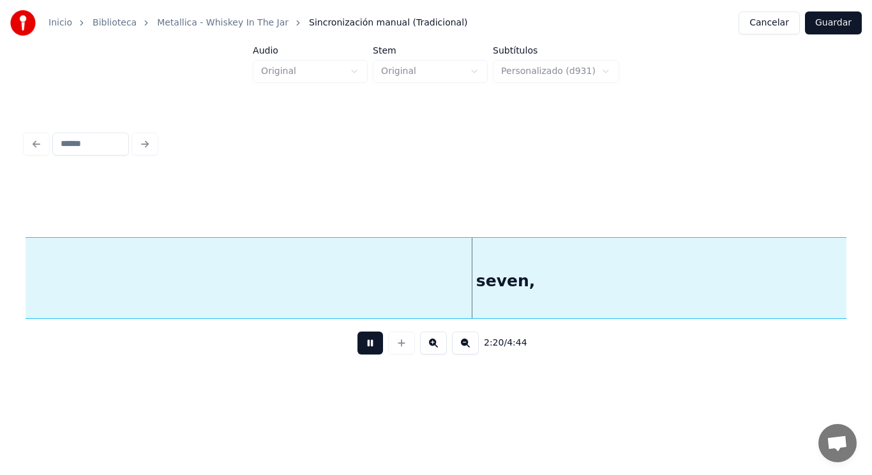
click at [358, 347] on button at bounding box center [370, 343] width 26 height 23
click at [361, 297] on div "seven," at bounding box center [506, 281] width 964 height 87
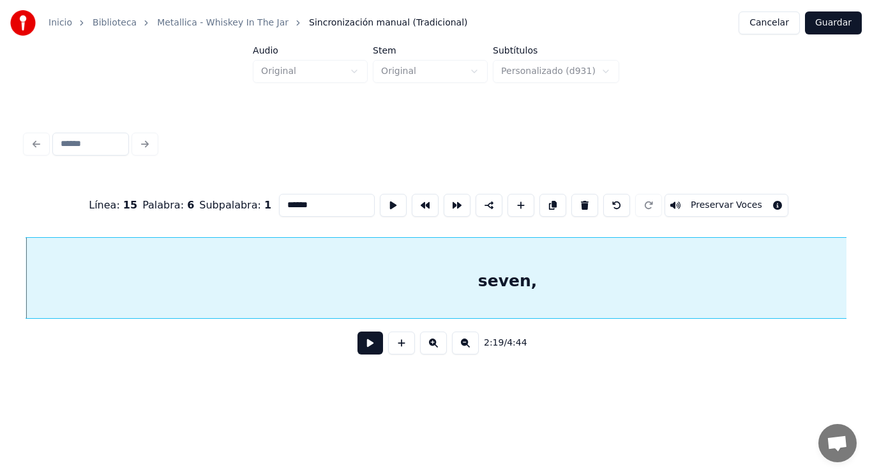
click at [361, 347] on button at bounding box center [370, 343] width 26 height 23
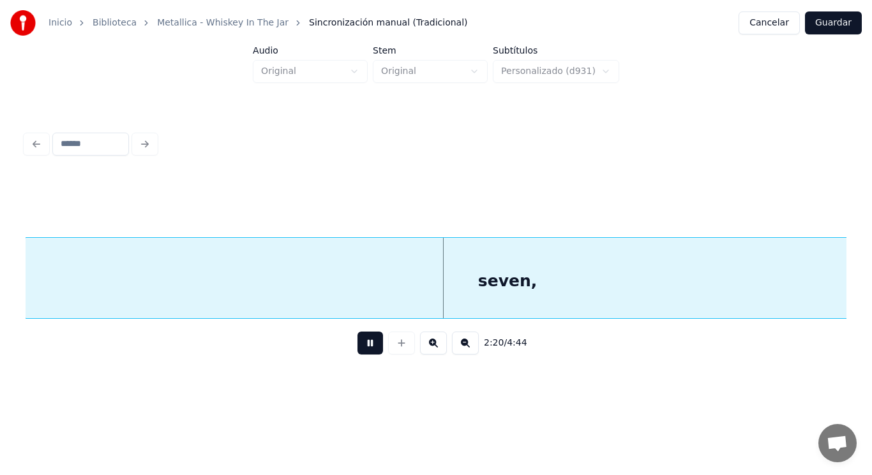
click at [361, 347] on button at bounding box center [370, 343] width 26 height 23
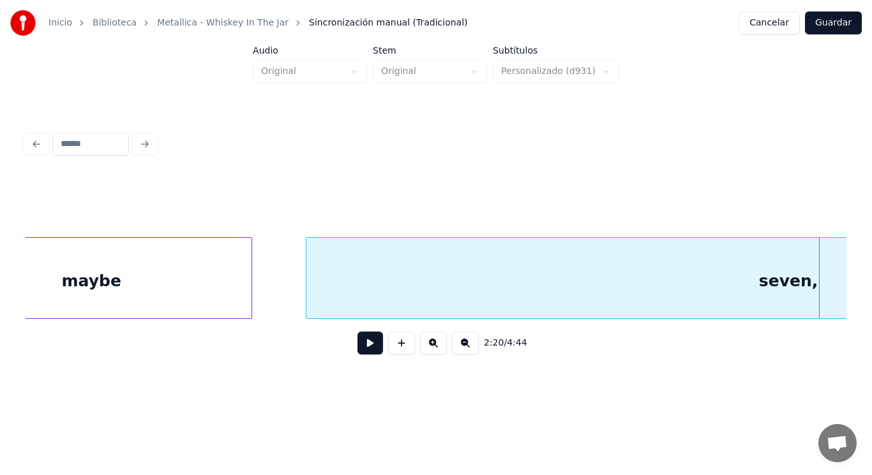
click at [139, 293] on div "maybe" at bounding box center [91, 281] width 320 height 87
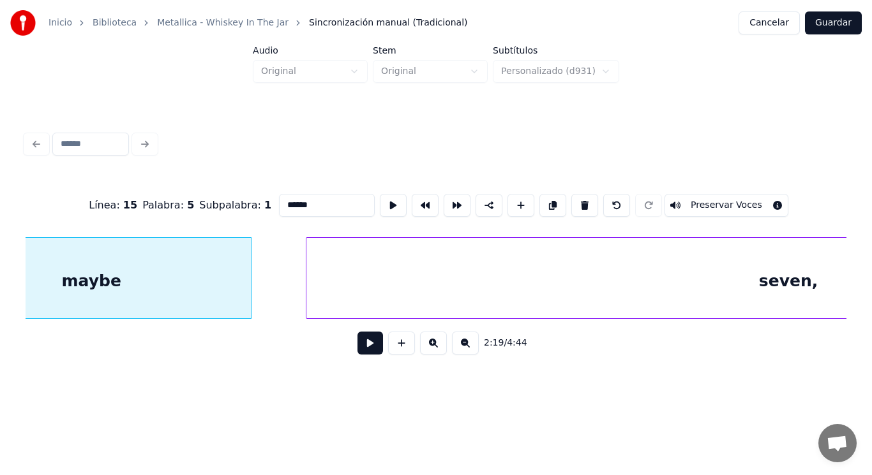
type input "*****"
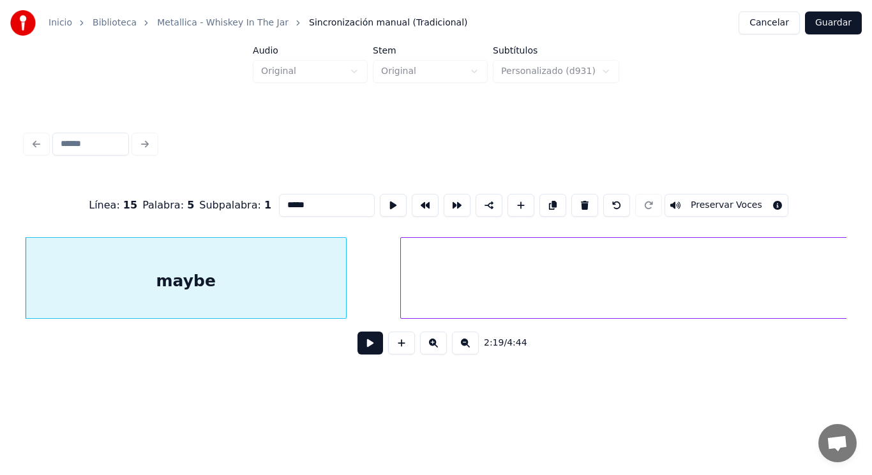
click at [361, 351] on button at bounding box center [370, 343] width 26 height 23
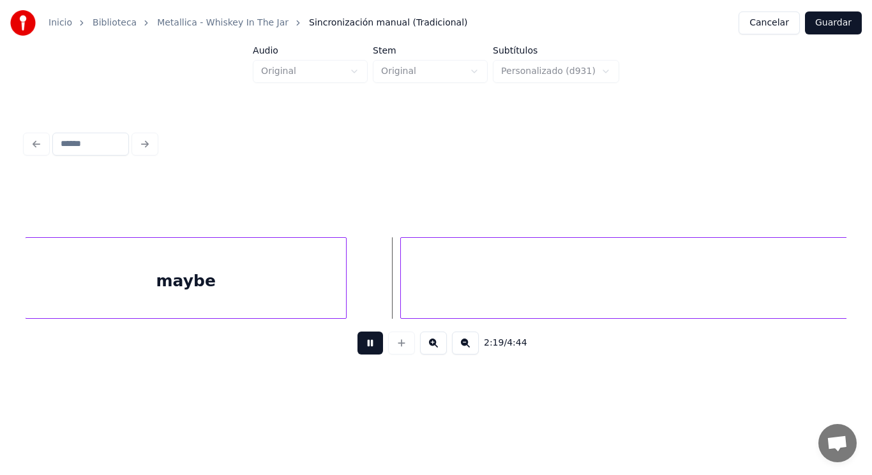
click at [361, 351] on button at bounding box center [370, 343] width 26 height 23
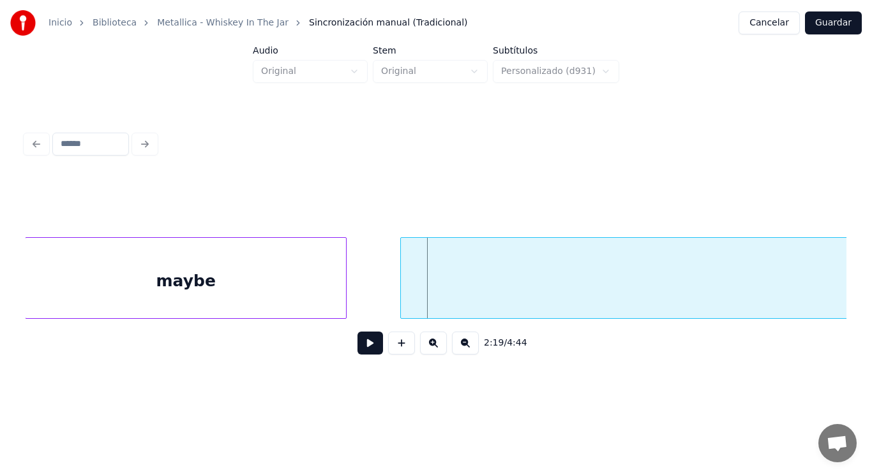
click at [330, 296] on div "maybe" at bounding box center [186, 281] width 320 height 87
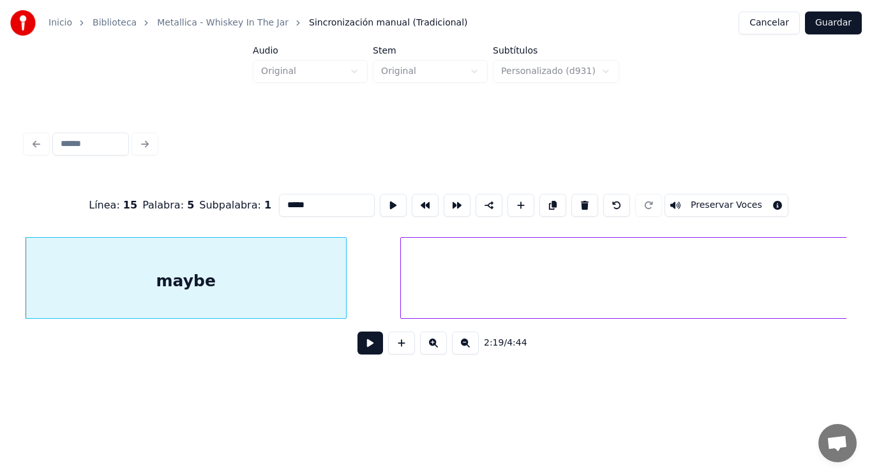
drag, startPoint x: 365, startPoint y: 362, endPoint x: 364, endPoint y: 354, distance: 9.0
click at [364, 354] on div "2:19 / 4:44" at bounding box center [436, 343] width 821 height 48
click at [364, 354] on button at bounding box center [370, 343] width 26 height 23
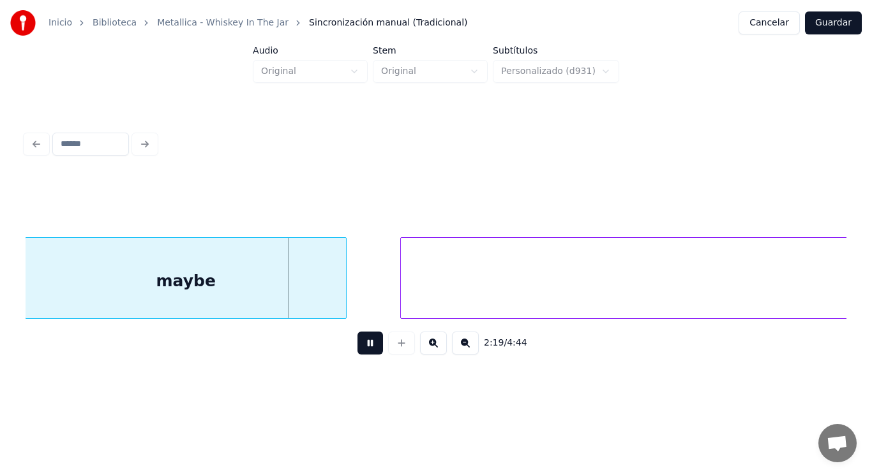
click at [364, 354] on button at bounding box center [370, 343] width 26 height 23
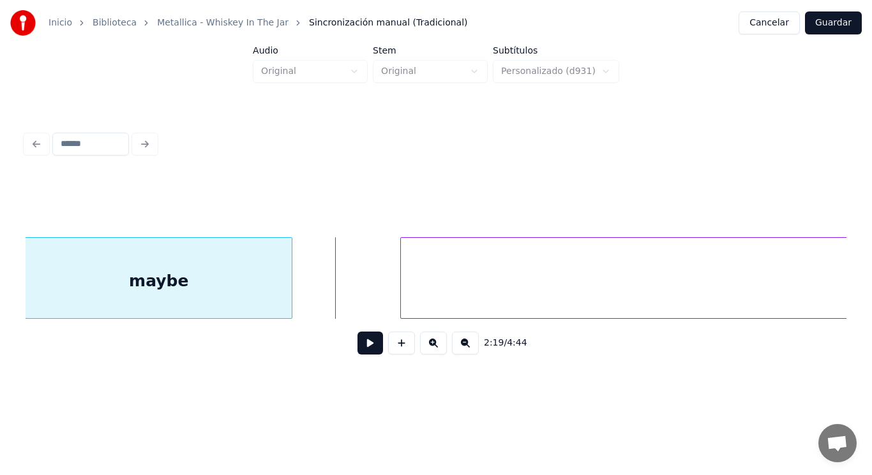
click at [290, 291] on div at bounding box center [290, 278] width 4 height 80
click at [357, 345] on button at bounding box center [370, 343] width 26 height 23
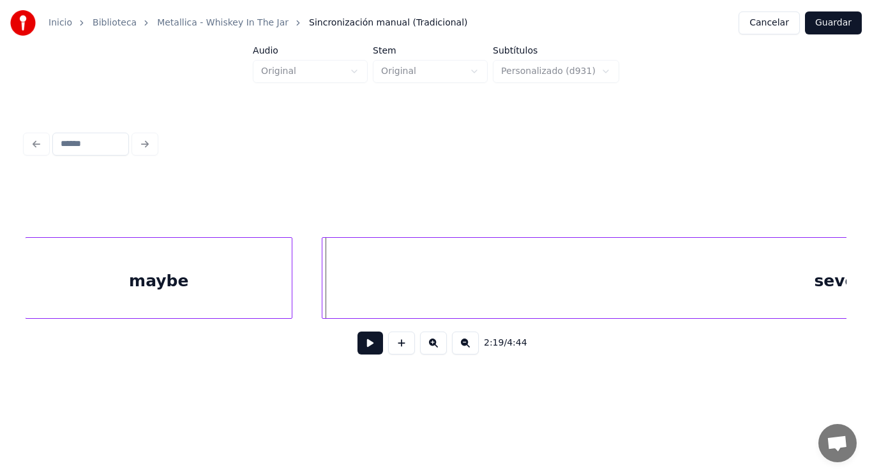
click at [326, 291] on div at bounding box center [324, 278] width 4 height 80
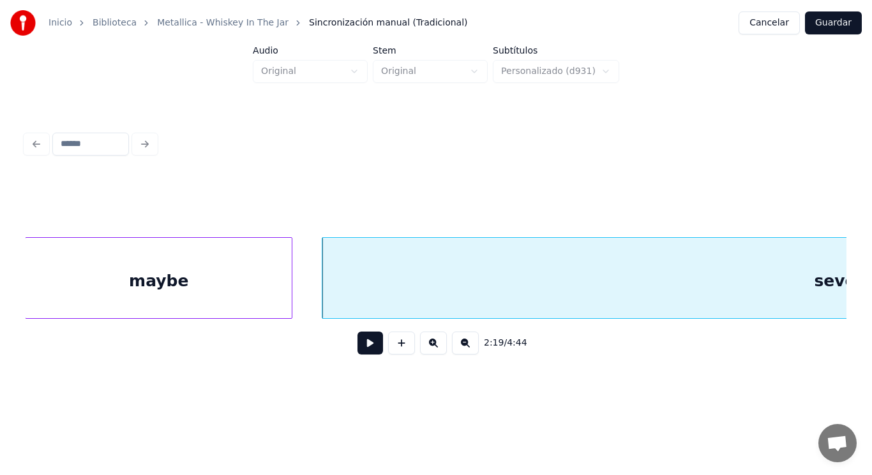
click at [369, 355] on button at bounding box center [370, 343] width 26 height 23
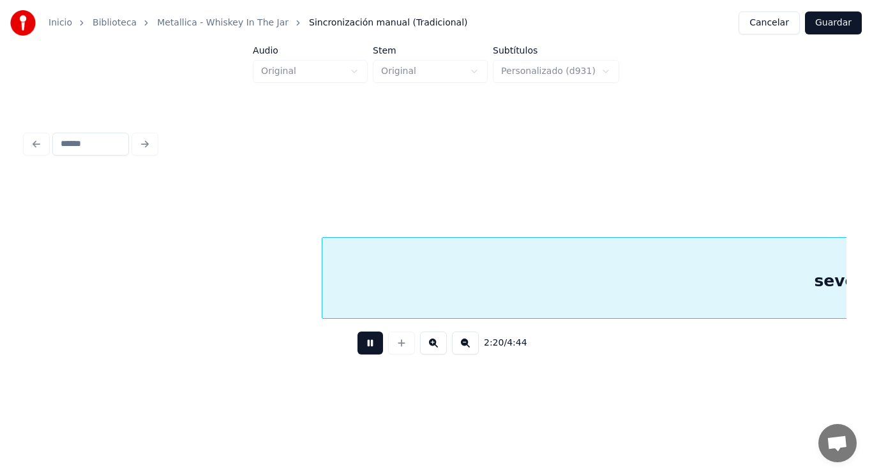
scroll to position [0, 125182]
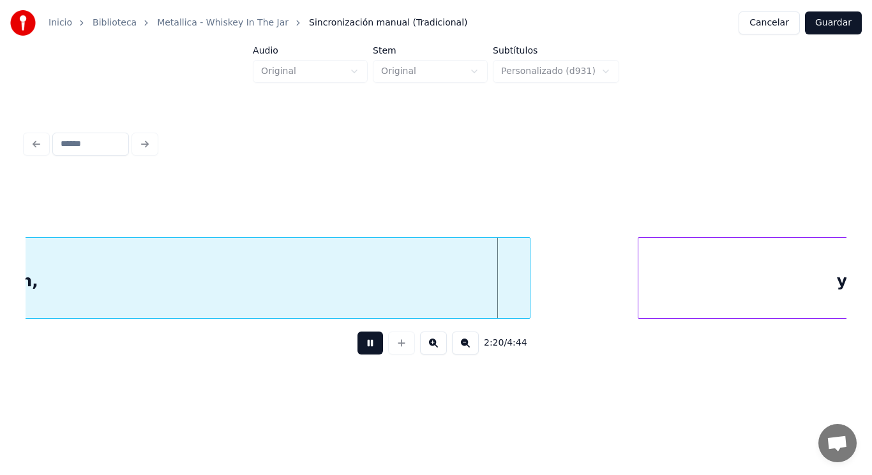
click at [369, 355] on button at bounding box center [370, 343] width 26 height 23
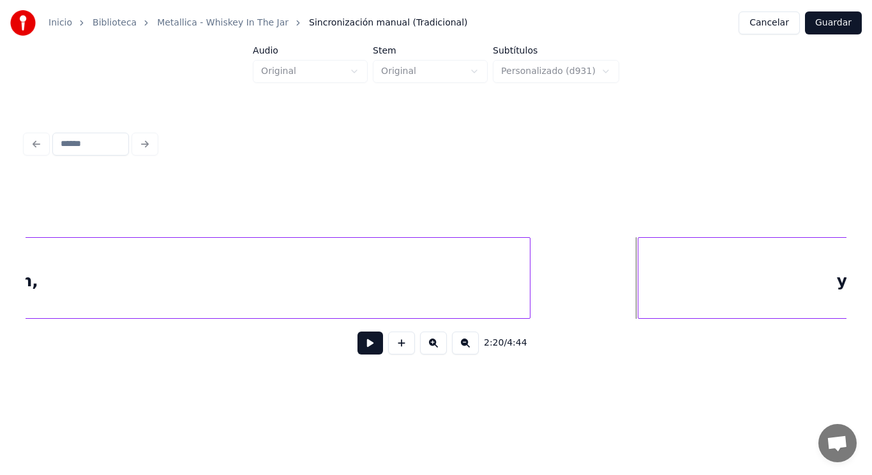
click at [369, 355] on button at bounding box center [370, 343] width 26 height 23
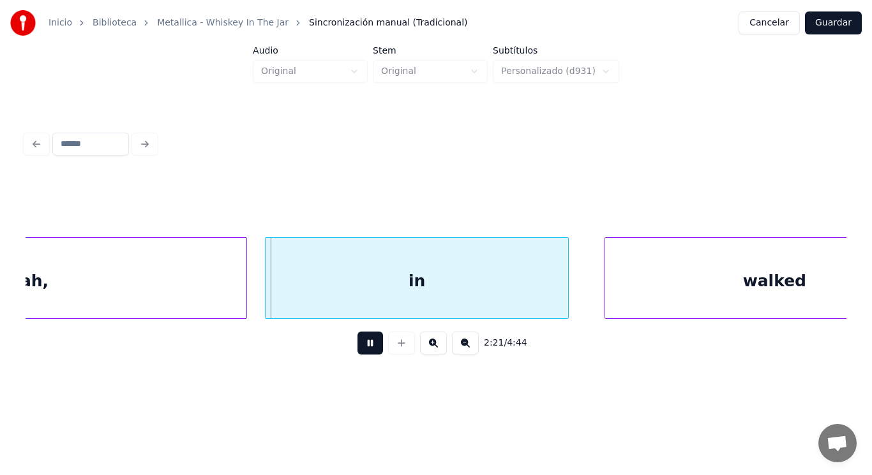
click at [369, 355] on button at bounding box center [370, 343] width 26 height 23
click at [157, 280] on div "yeah," at bounding box center [23, 281] width 445 height 87
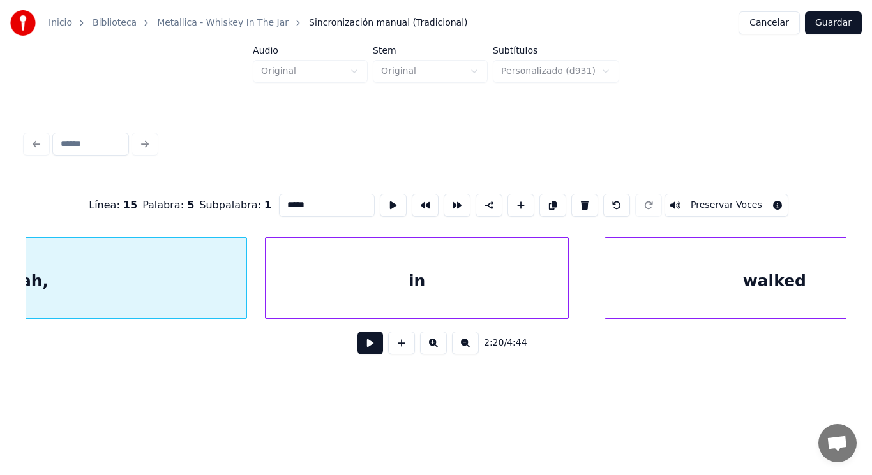
type input "*****"
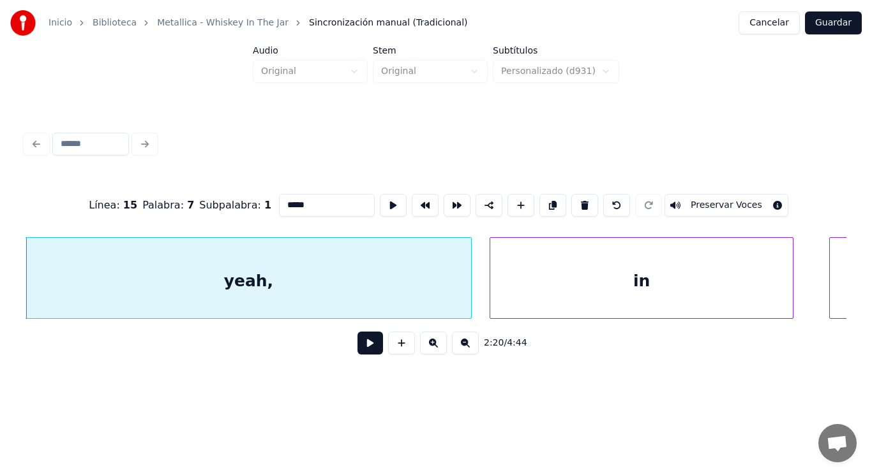
click at [362, 352] on button at bounding box center [370, 343] width 26 height 23
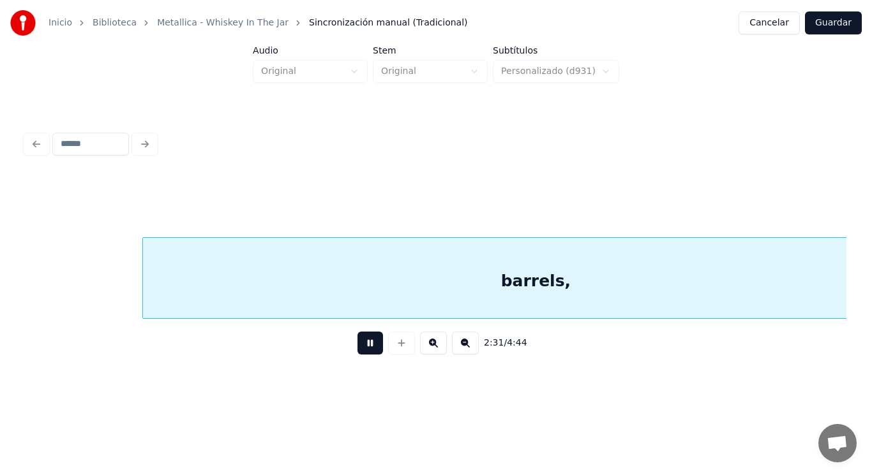
scroll to position [0, 134945]
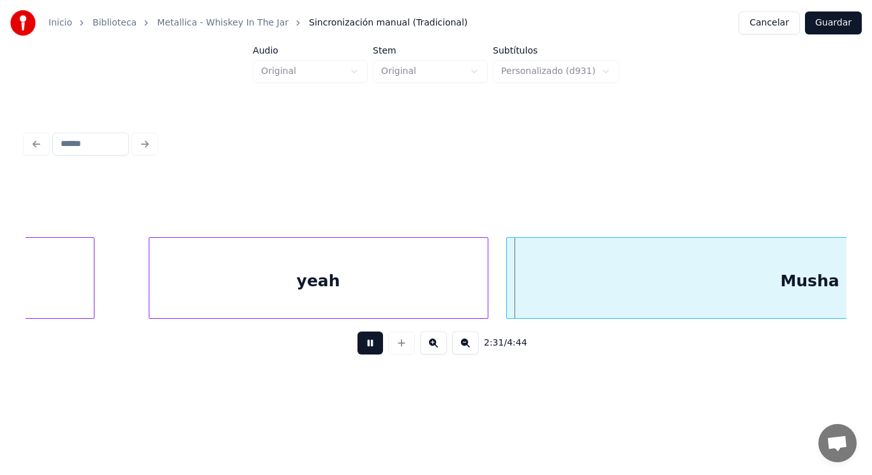
click at [362, 352] on button at bounding box center [370, 343] width 26 height 23
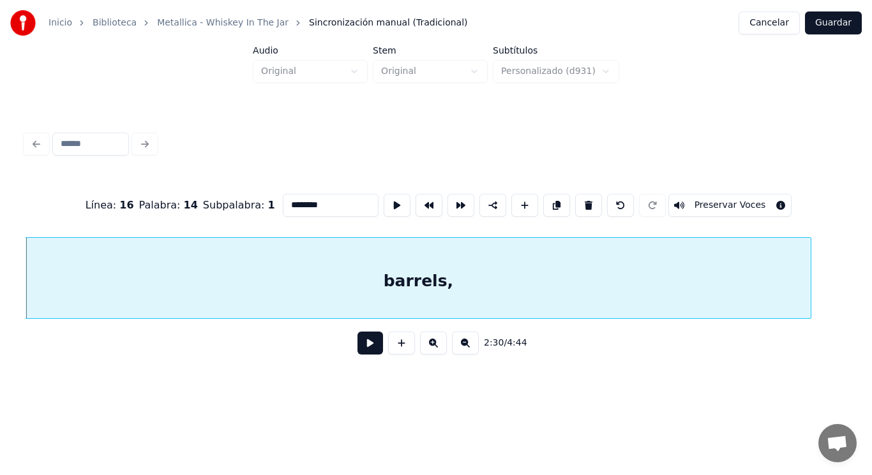
click at [361, 347] on button at bounding box center [370, 343] width 26 height 23
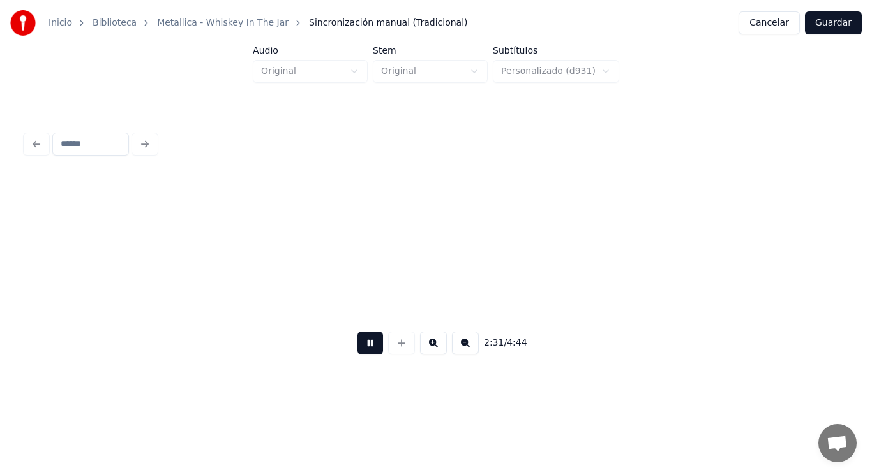
scroll to position [0, 135049]
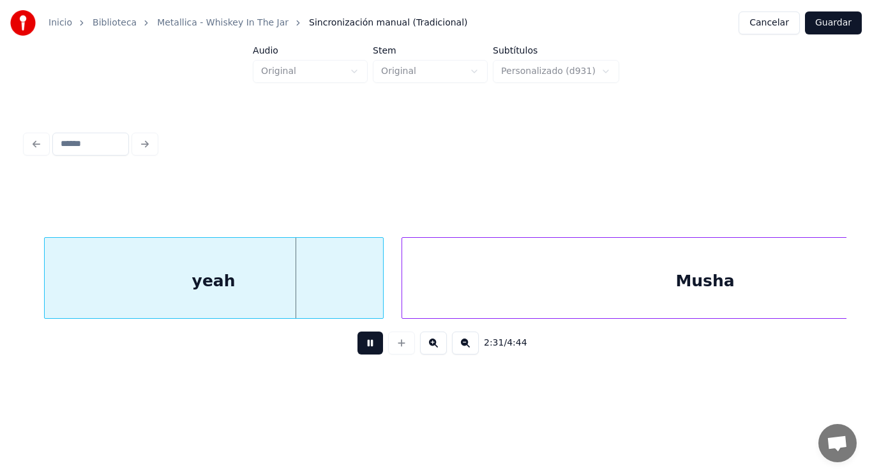
click at [361, 347] on button at bounding box center [370, 343] width 26 height 23
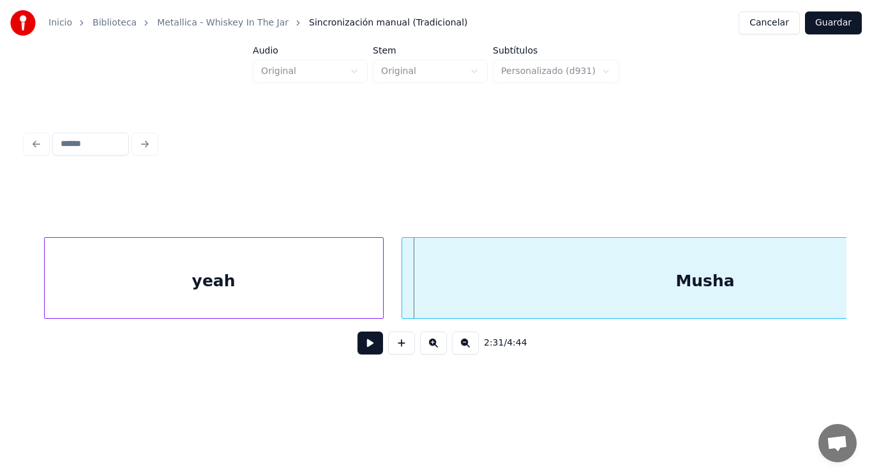
click at [244, 273] on div "yeah" at bounding box center [214, 281] width 338 height 87
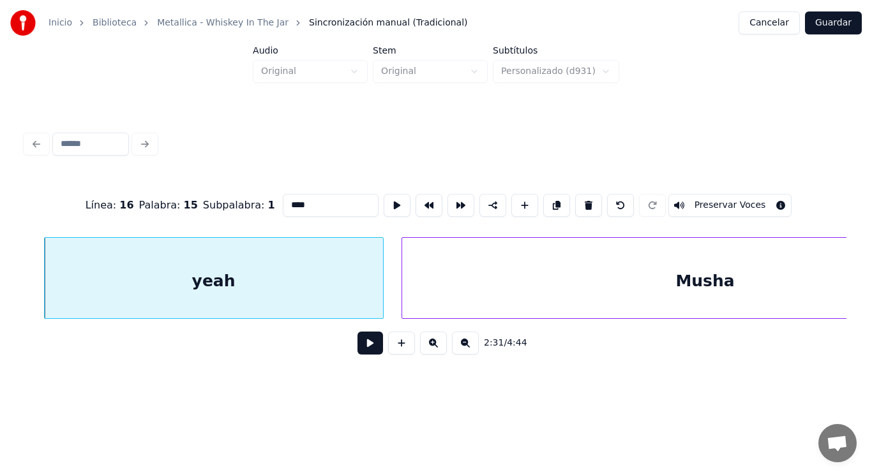
click at [285, 198] on input "****" at bounding box center [331, 205] width 96 height 23
type input "*****"
click at [357, 346] on button at bounding box center [370, 343] width 26 height 23
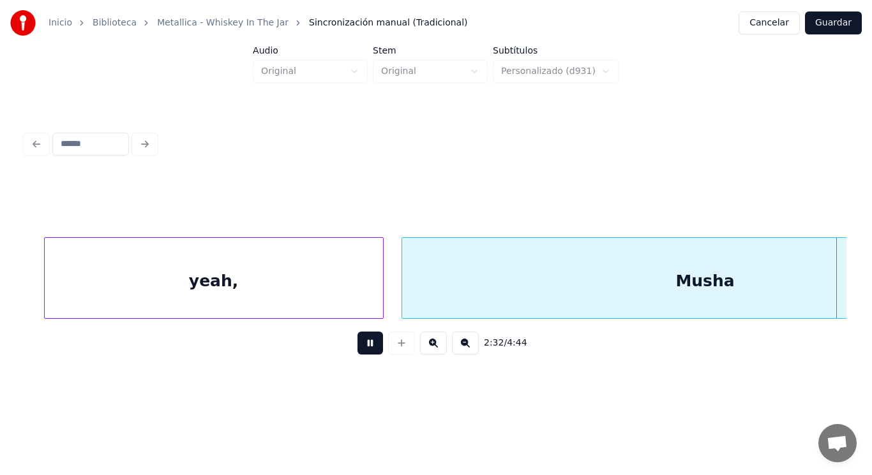
scroll to position [0, 135875]
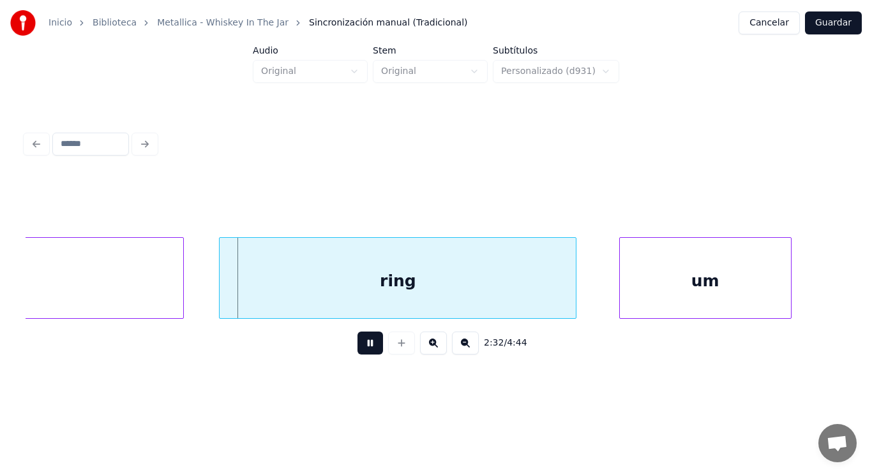
click at [357, 346] on button at bounding box center [370, 343] width 26 height 23
click at [647, 290] on div "um" at bounding box center [705, 281] width 171 height 87
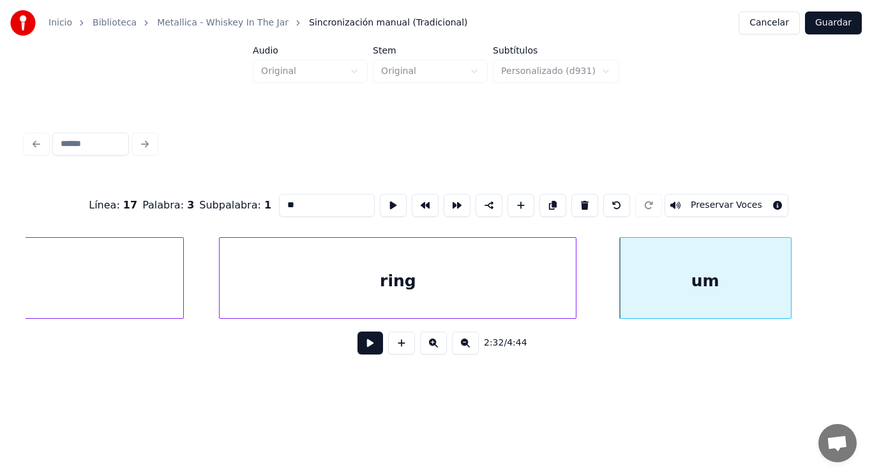
click at [279, 200] on input "**" at bounding box center [327, 205] width 96 height 23
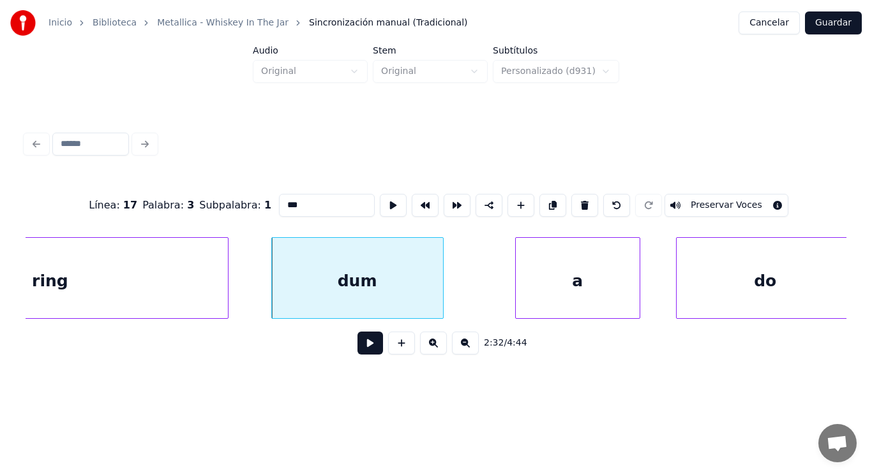
scroll to position [0, 136308]
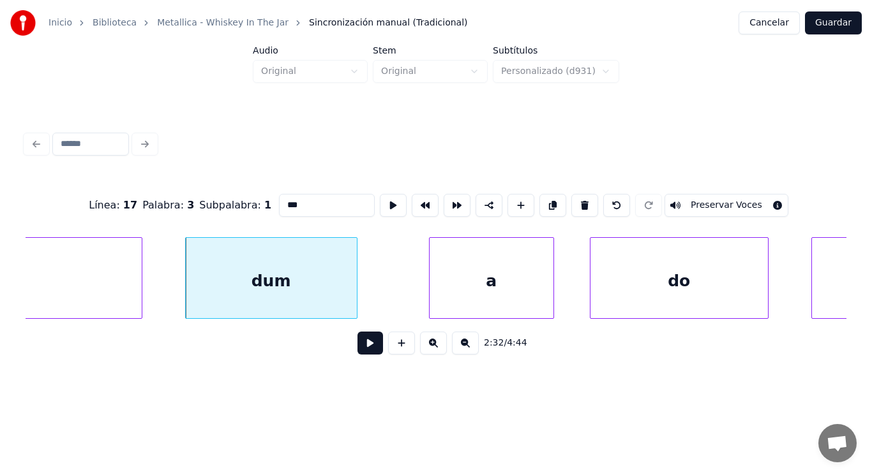
click at [282, 287] on div "dum" at bounding box center [271, 281] width 171 height 87
type input "***"
click at [362, 350] on button at bounding box center [370, 343] width 26 height 23
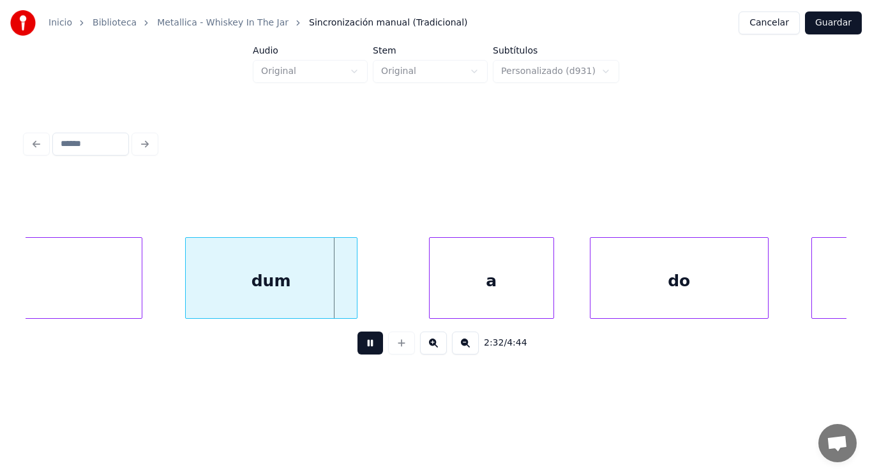
click at [362, 350] on button at bounding box center [370, 343] width 26 height 23
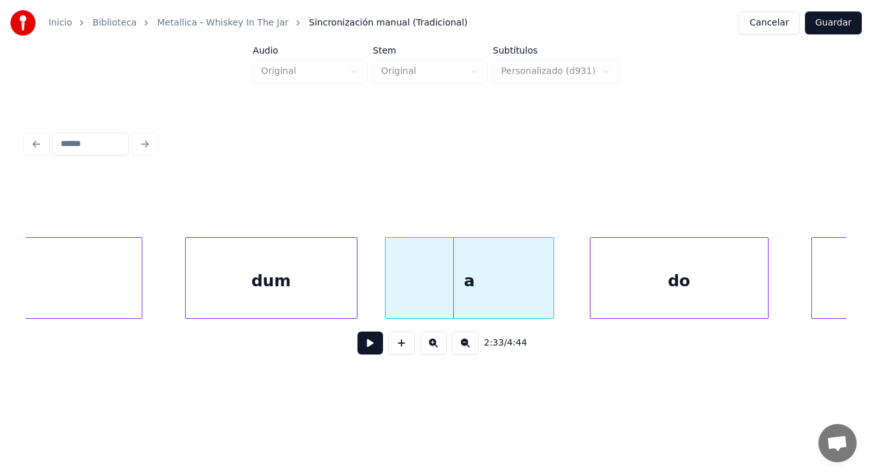
click at [385, 291] on div at bounding box center [387, 278] width 4 height 80
click at [365, 345] on button at bounding box center [370, 343] width 26 height 23
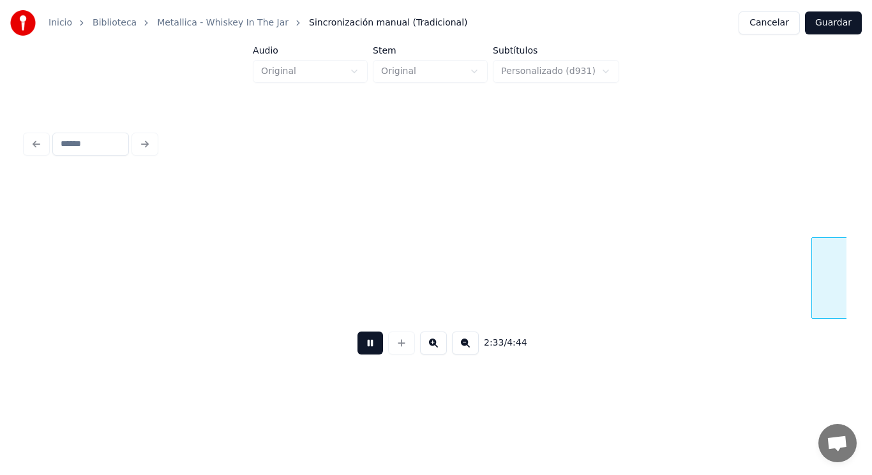
scroll to position [0, 137136]
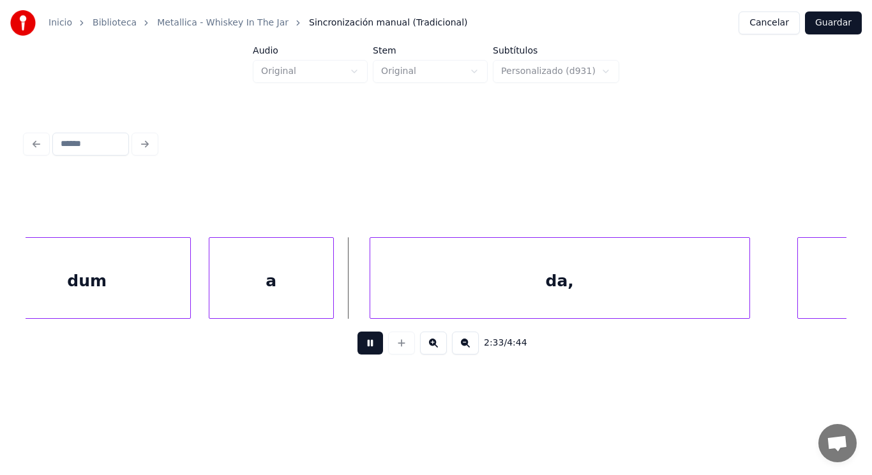
click at [365, 345] on button at bounding box center [370, 343] width 26 height 23
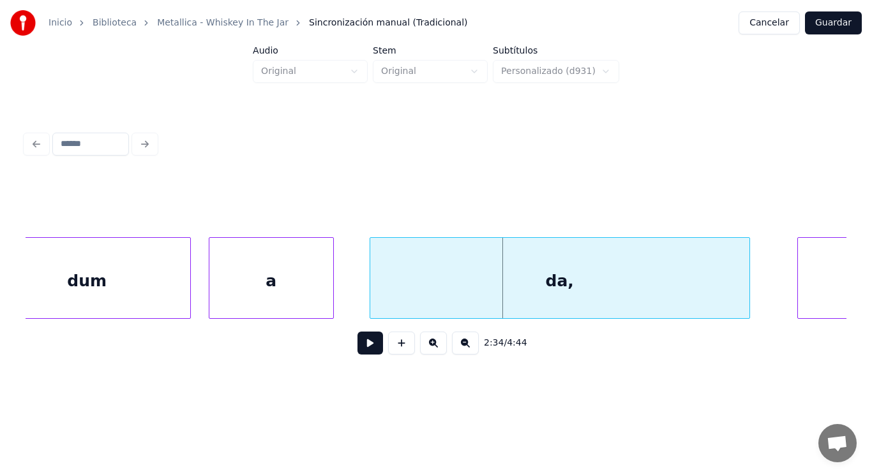
click at [365, 345] on button at bounding box center [370, 343] width 26 height 23
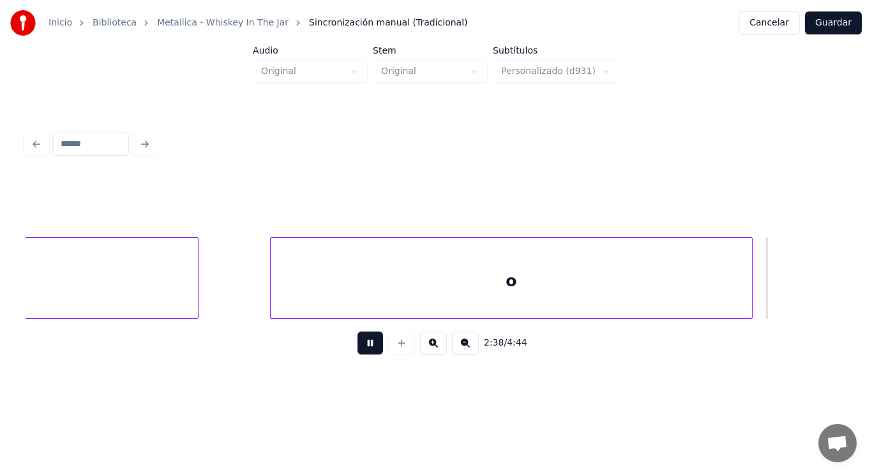
scroll to position [0, 142126]
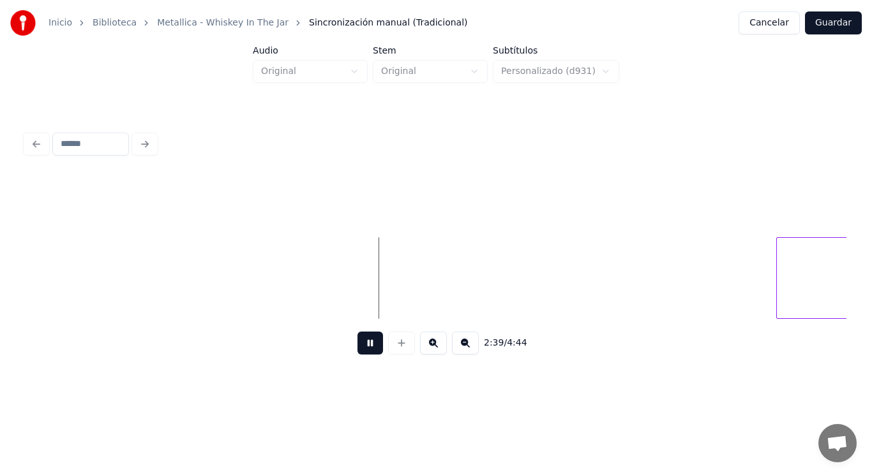
click at [365, 345] on button at bounding box center [370, 343] width 26 height 23
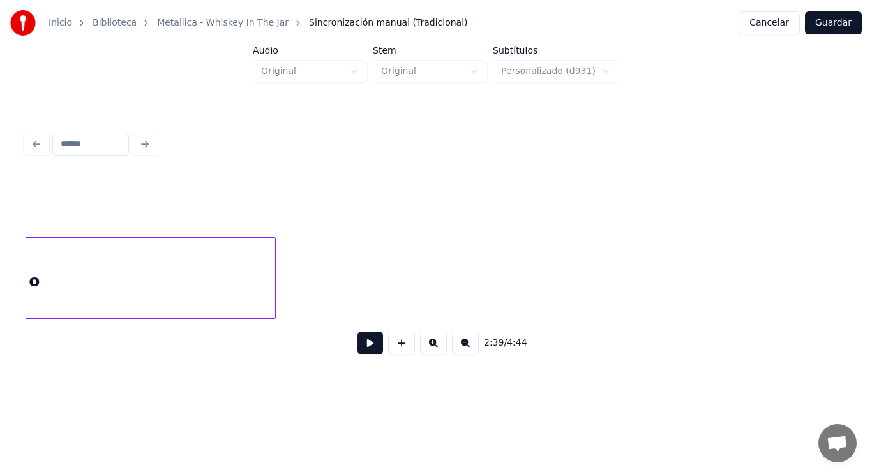
click at [114, 290] on div "o" at bounding box center [34, 281] width 481 height 87
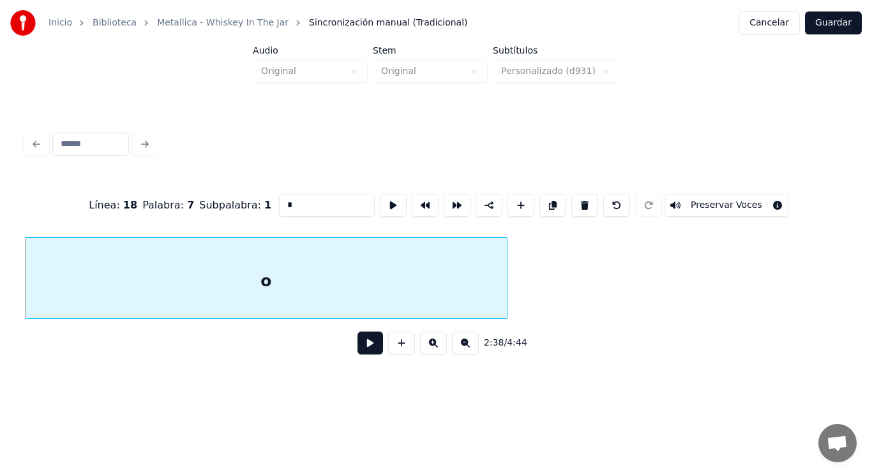
click at [279, 202] on input "*" at bounding box center [327, 205] width 96 height 23
type input "**"
click at [359, 347] on button at bounding box center [370, 343] width 26 height 23
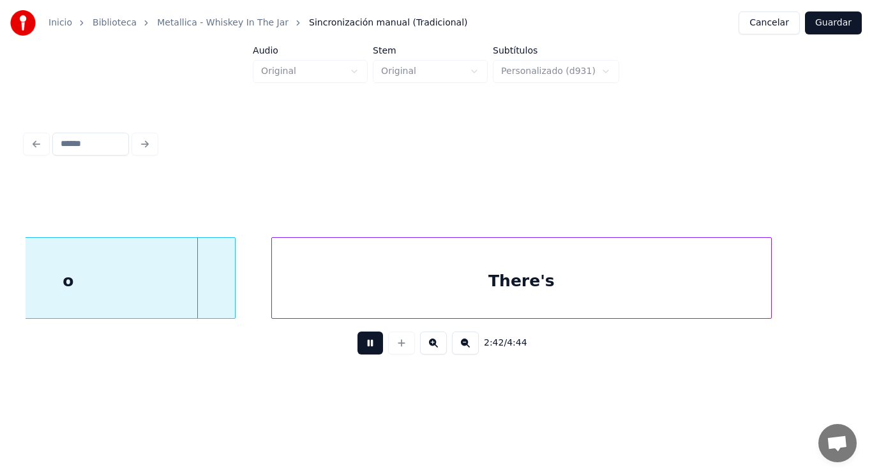
click at [359, 347] on button at bounding box center [370, 343] width 26 height 23
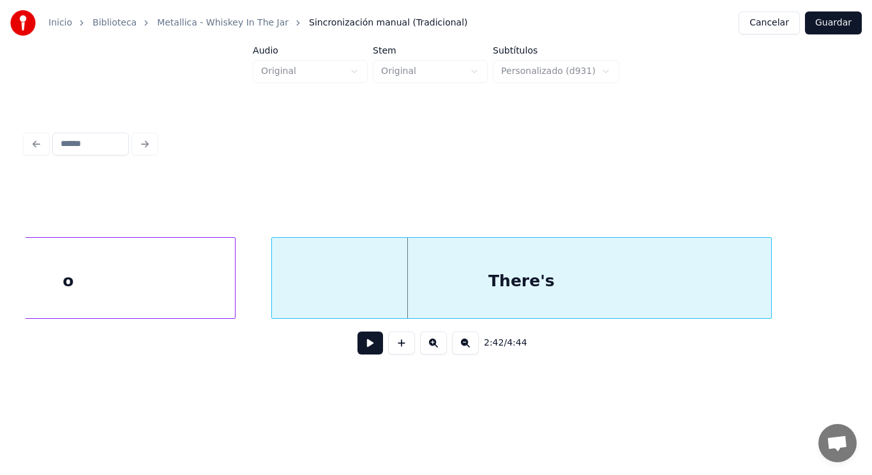
click at [175, 274] on div "o" at bounding box center [68, 281] width 333 height 87
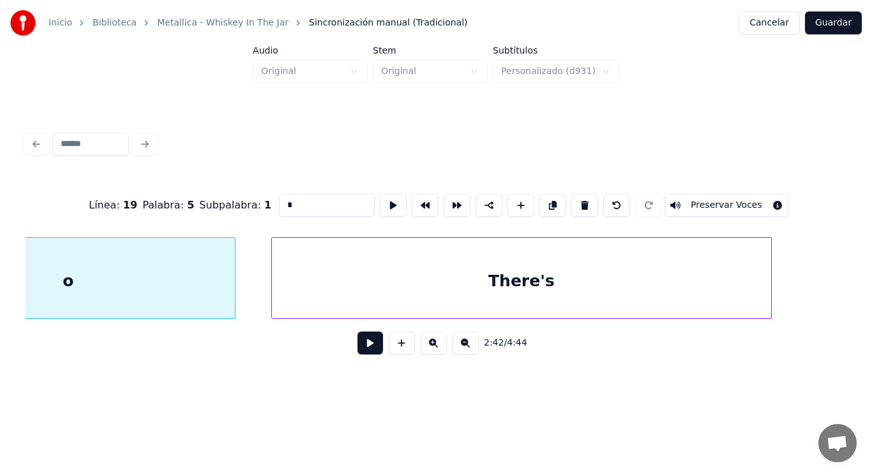
scroll to position [0, 144740]
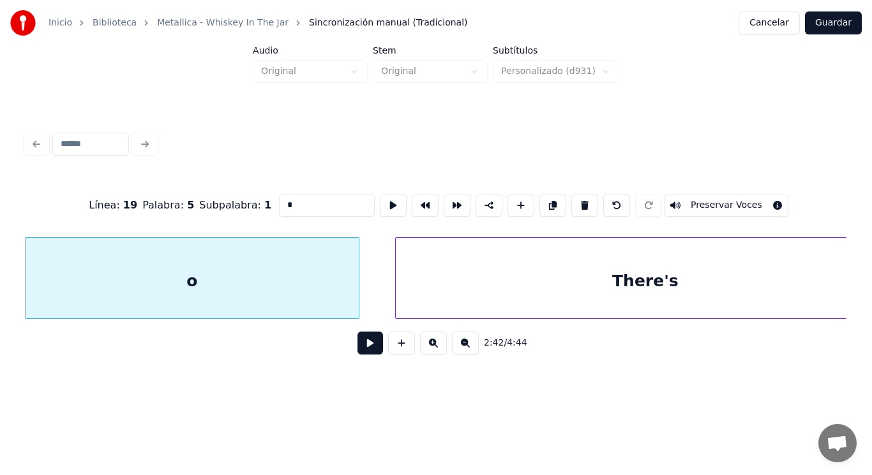
click at [279, 198] on input "*" at bounding box center [327, 205] width 96 height 23
type input "**"
click at [361, 347] on button at bounding box center [370, 343] width 26 height 23
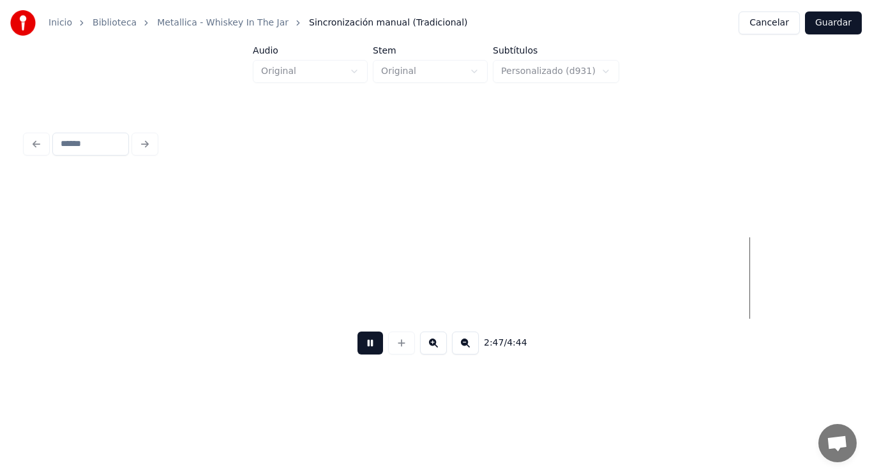
scroll to position [0, 149728]
click at [361, 347] on button at bounding box center [370, 343] width 26 height 23
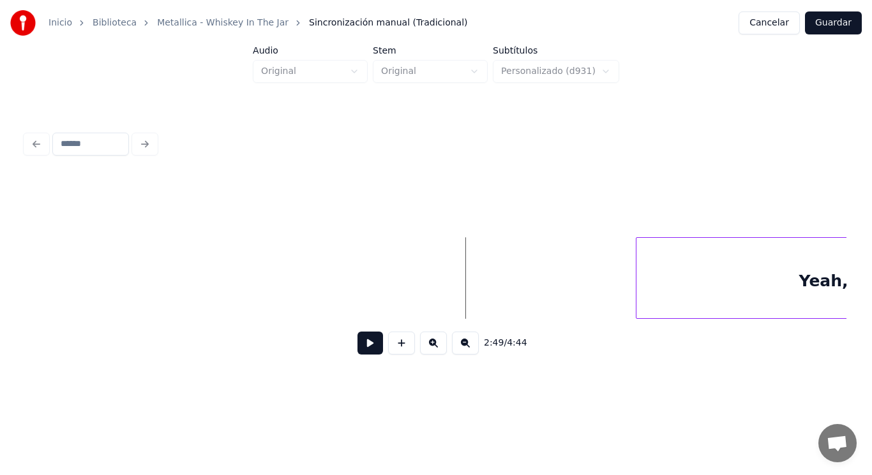
click at [362, 350] on button at bounding box center [370, 343] width 26 height 23
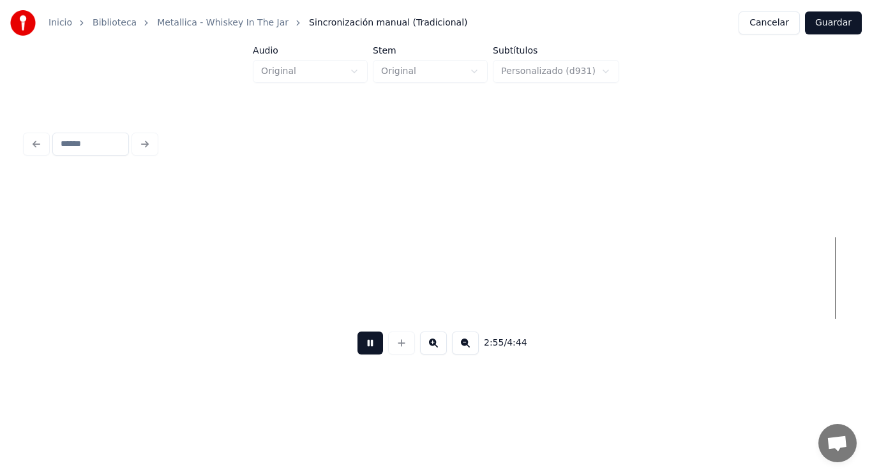
scroll to position [0, 157244]
click at [362, 350] on button at bounding box center [370, 343] width 26 height 23
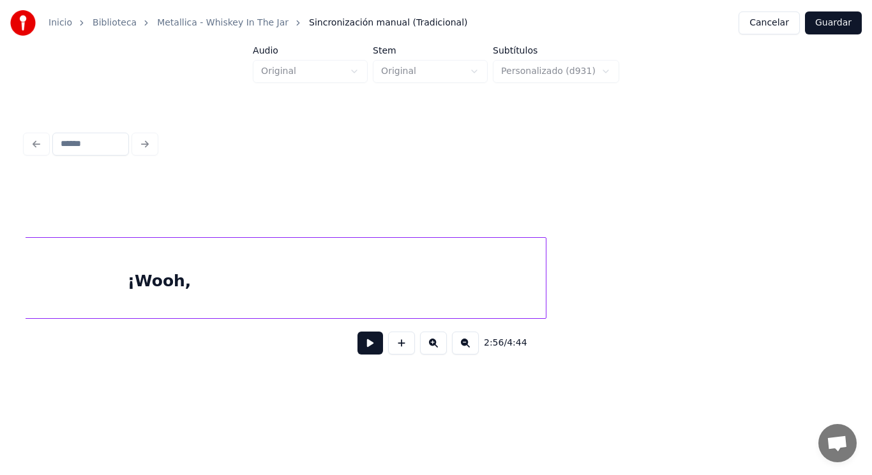
scroll to position [0, 172555]
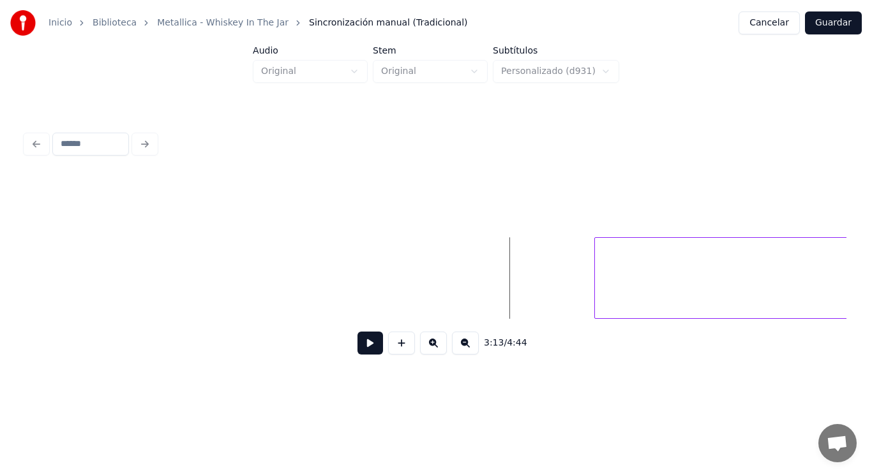
click at [358, 351] on button at bounding box center [370, 343] width 26 height 23
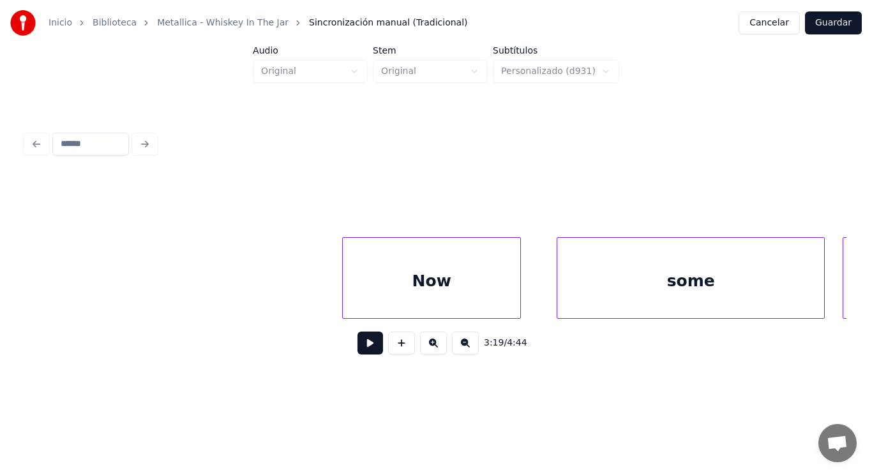
scroll to position [0, 184059]
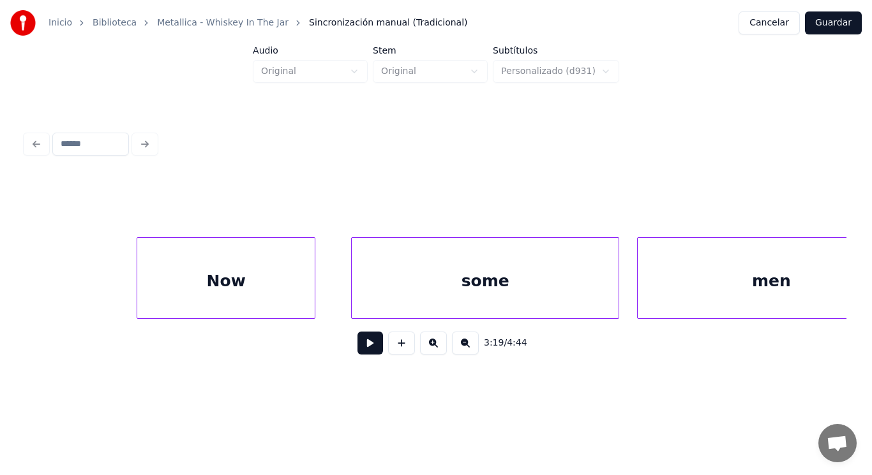
click at [291, 293] on div "Now" at bounding box center [225, 281] width 177 height 87
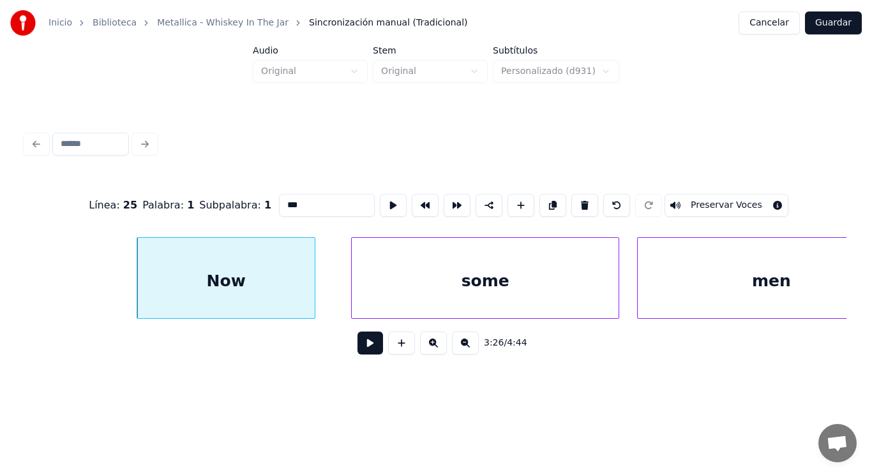
click at [364, 350] on button at bounding box center [370, 343] width 26 height 23
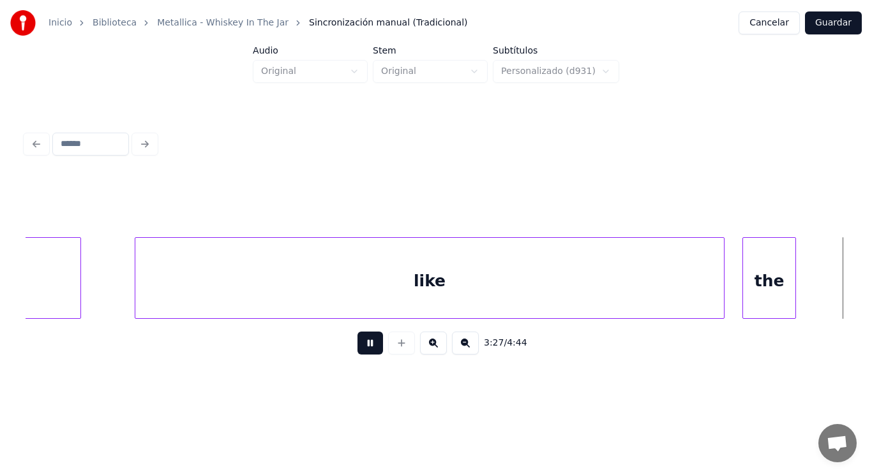
scroll to position [0, 185714]
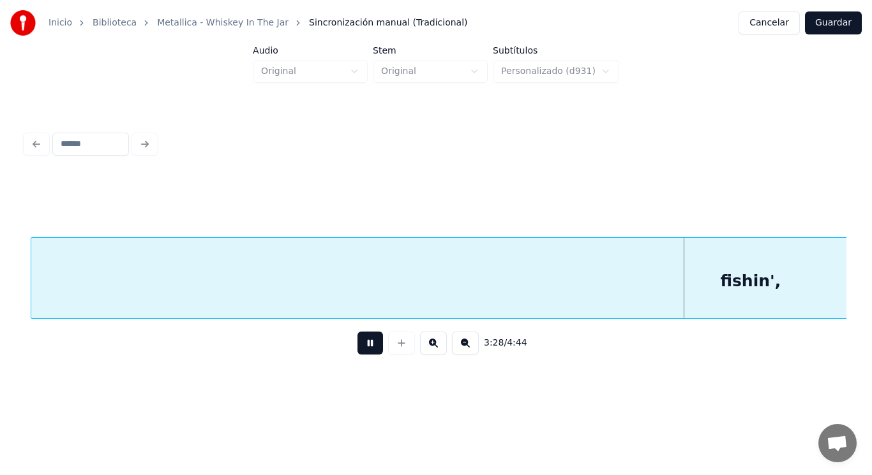
click at [364, 350] on button at bounding box center [370, 343] width 26 height 23
click at [359, 349] on button at bounding box center [370, 343] width 26 height 23
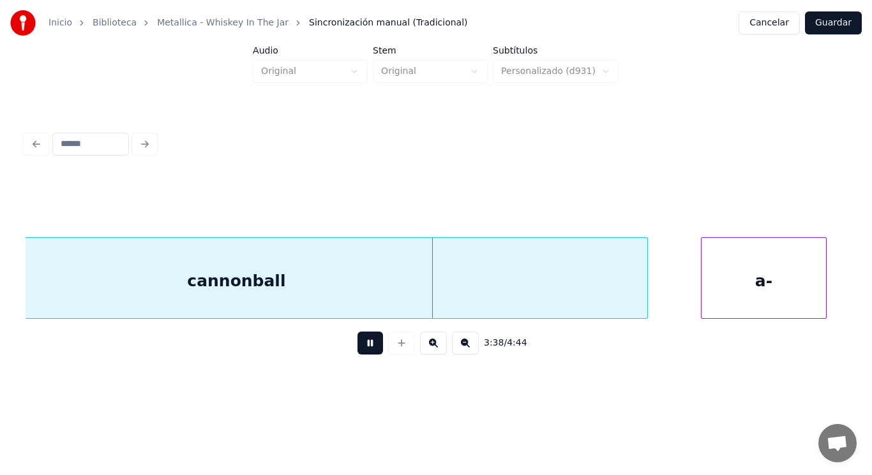
click at [359, 349] on button at bounding box center [370, 343] width 26 height 23
click at [338, 272] on div "cannonball" at bounding box center [236, 281] width 821 height 87
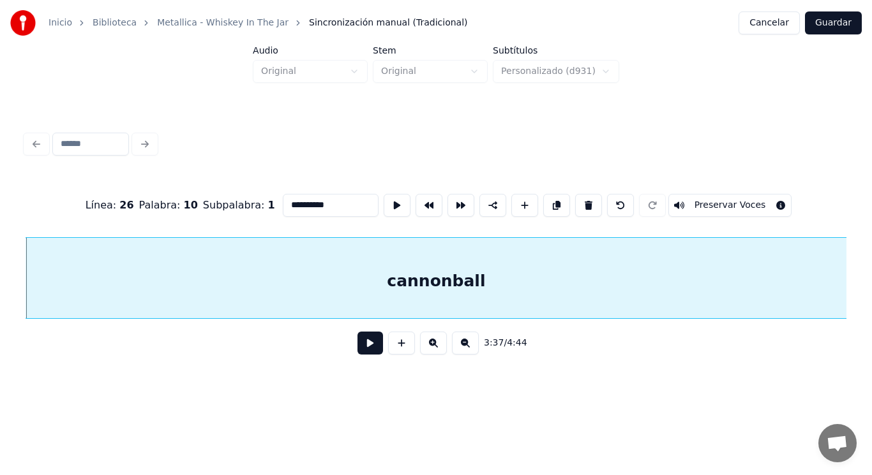
drag, startPoint x: 357, startPoint y: 331, endPoint x: 361, endPoint y: 353, distance: 22.7
click at [357, 334] on div "3:37 / 4:44" at bounding box center [436, 343] width 821 height 48
click at [361, 353] on button at bounding box center [370, 343] width 26 height 23
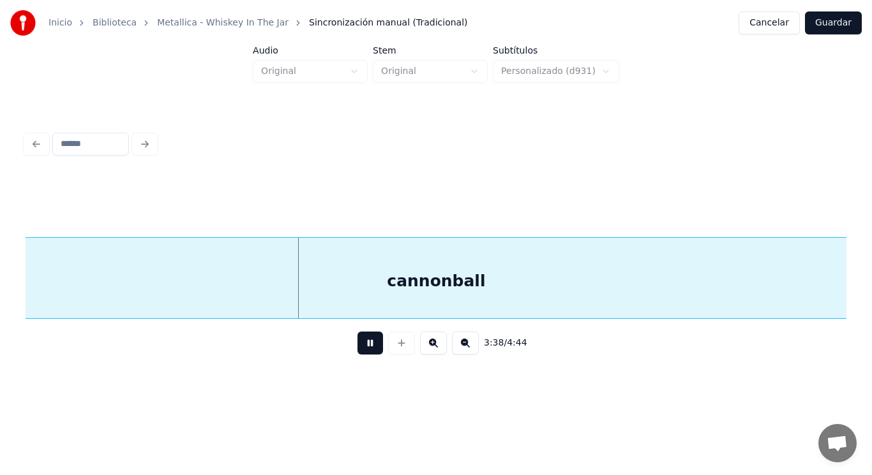
click at [361, 353] on button at bounding box center [370, 343] width 26 height 23
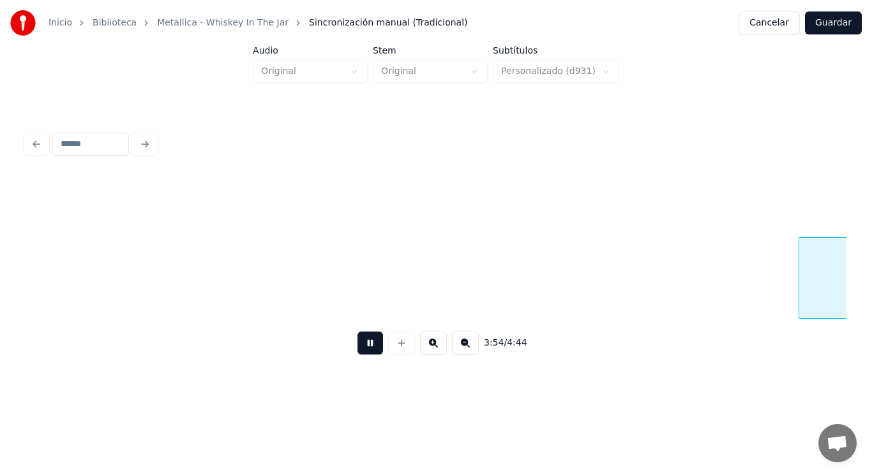
scroll to position [0, 209631]
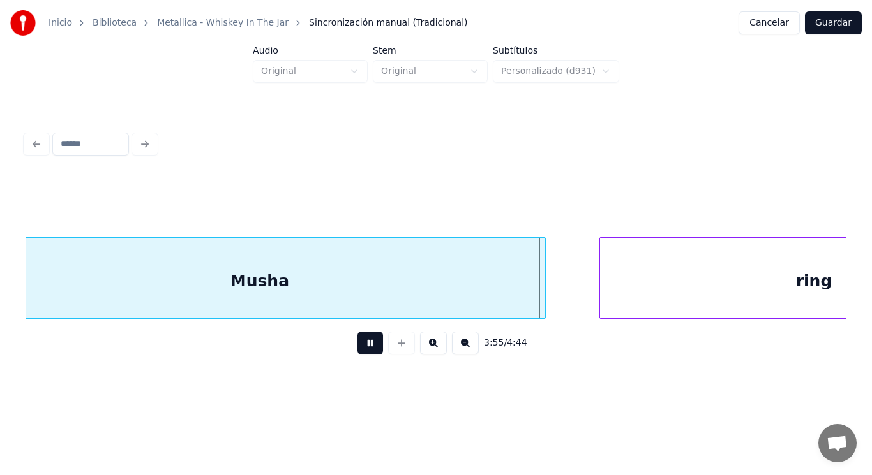
click at [361, 353] on button at bounding box center [370, 343] width 26 height 23
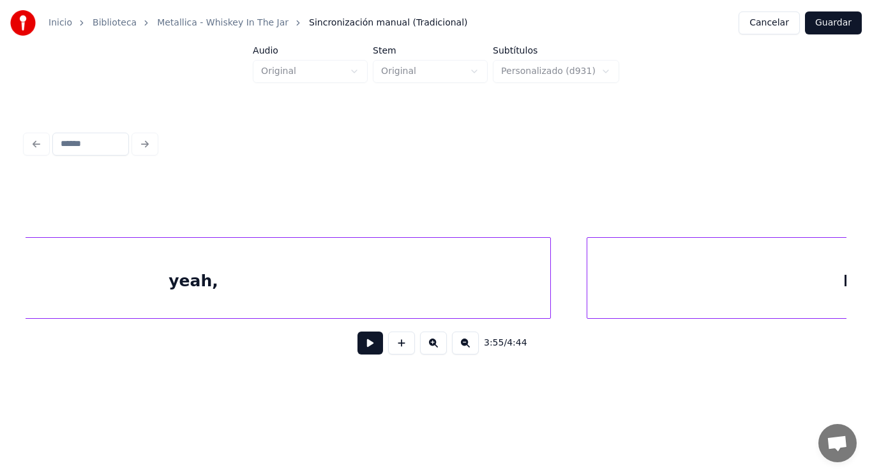
click at [211, 281] on div "yeah," at bounding box center [193, 281] width 713 height 87
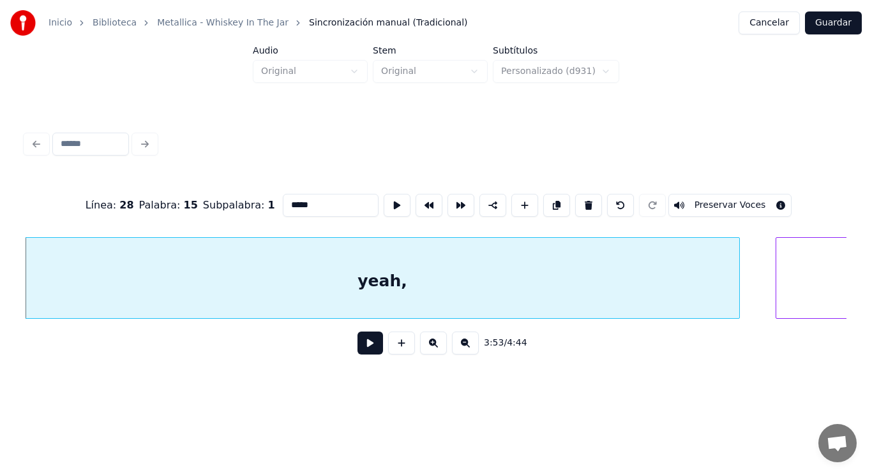
click at [283, 204] on input "*****" at bounding box center [331, 205] width 96 height 23
click at [287, 202] on input "******" at bounding box center [331, 205] width 96 height 23
type input "******"
click at [368, 355] on button at bounding box center [370, 343] width 26 height 23
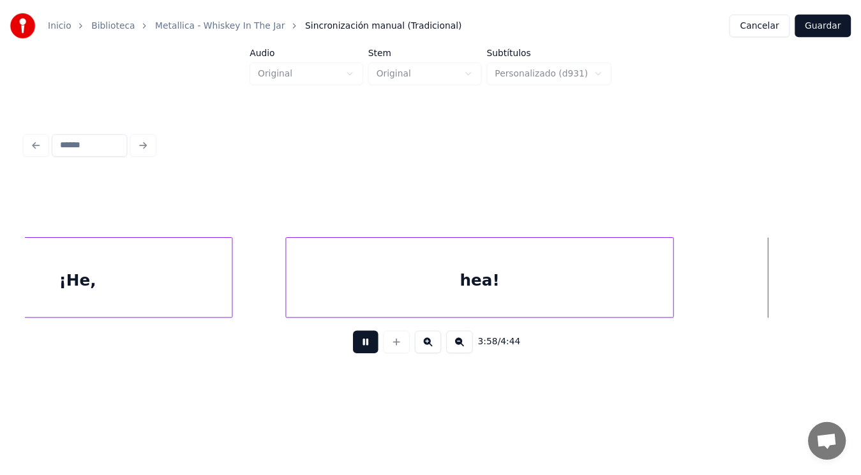
scroll to position [0, 212983]
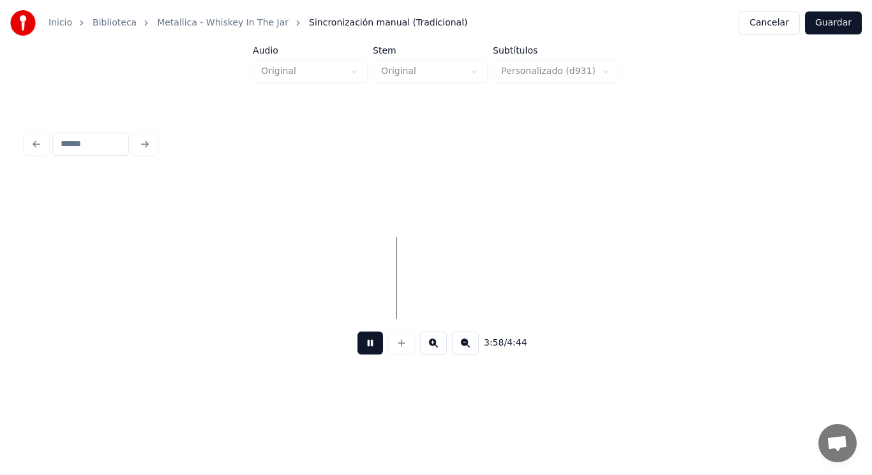
click at [368, 355] on button at bounding box center [370, 343] width 26 height 23
click at [826, 26] on button "Guardar" at bounding box center [833, 22] width 57 height 23
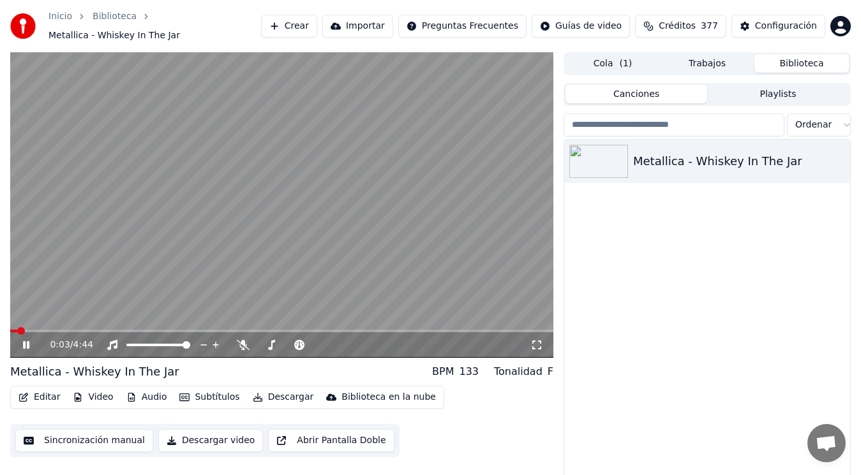
click at [27, 347] on icon at bounding box center [26, 345] width 6 height 8
click at [269, 399] on button "Descargar" at bounding box center [283, 398] width 71 height 18
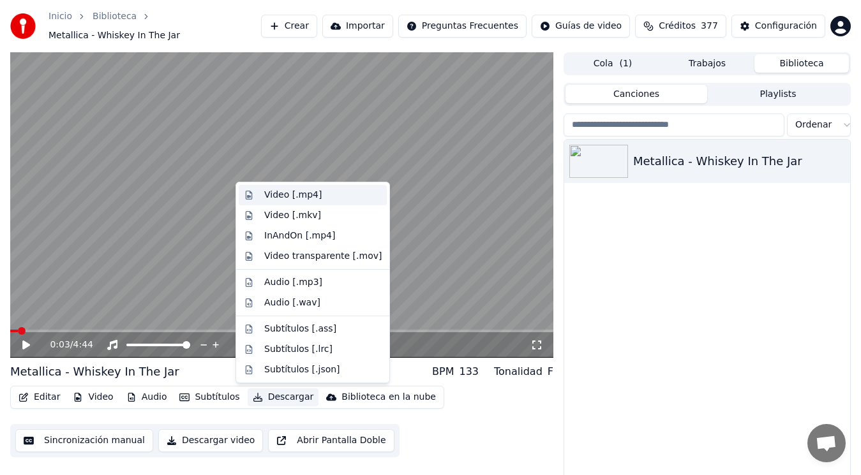
click at [292, 193] on div "Video [.mp4]" at bounding box center [292, 195] width 57 height 13
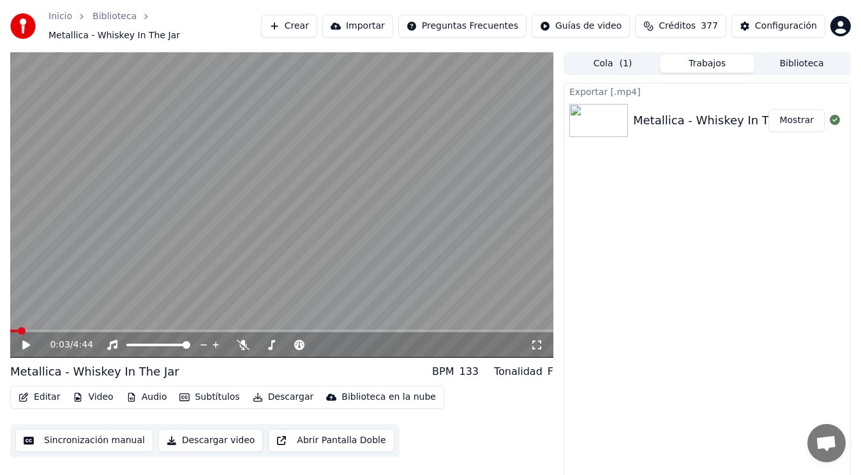
click at [799, 121] on button "Mostrar" at bounding box center [796, 120] width 56 height 23
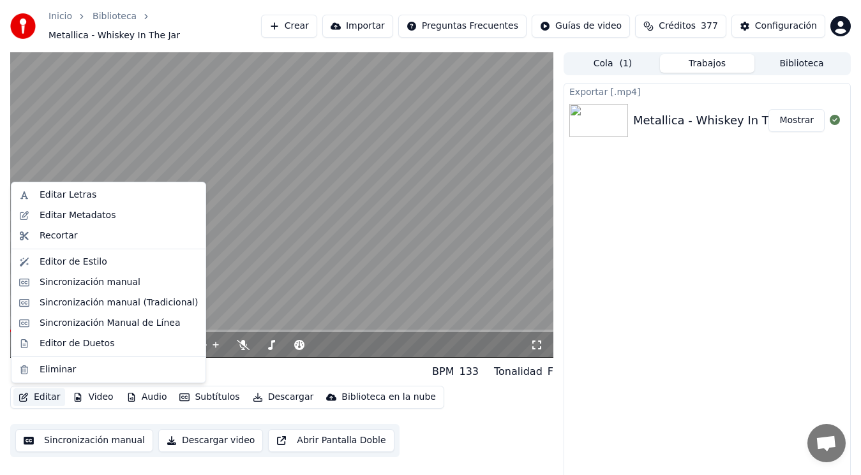
click at [39, 399] on button "Editar" at bounding box center [39, 398] width 52 height 18
click at [56, 370] on div "Eliminar" at bounding box center [58, 370] width 36 height 13
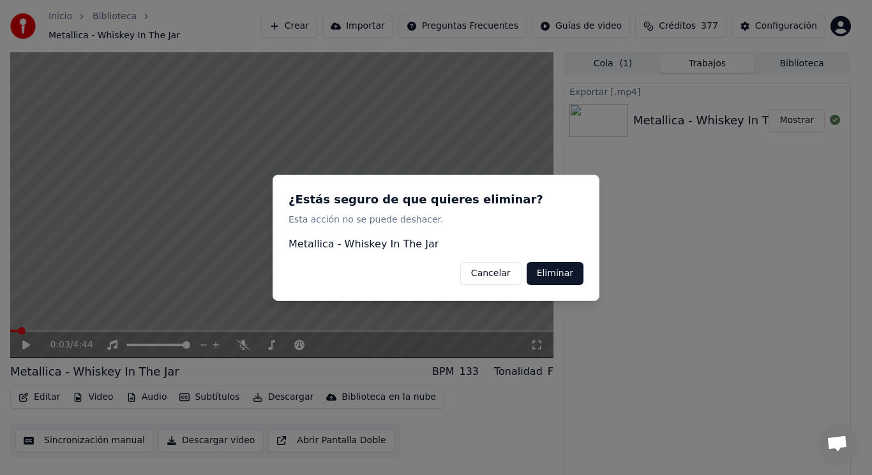
click at [550, 276] on button "Eliminar" at bounding box center [554, 273] width 57 height 23
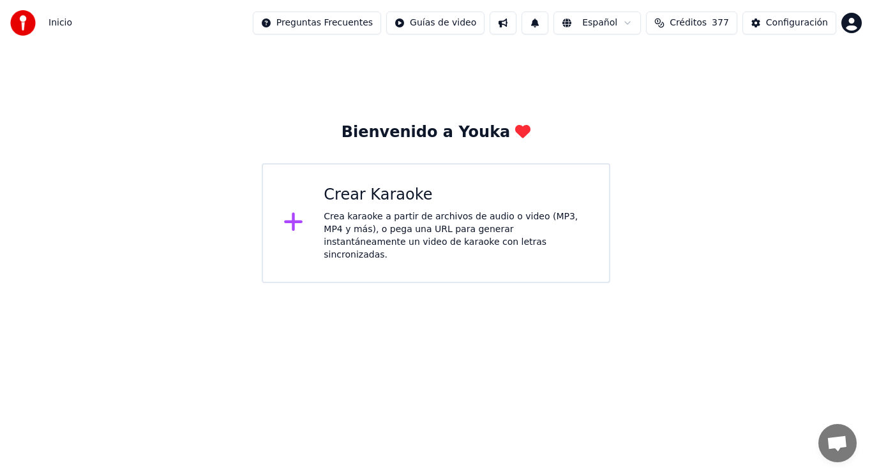
click at [373, 227] on div "Crea karaoke a partir de archivos de audio o video (MP3, MP4 y más), o pega una…" at bounding box center [456, 236] width 265 height 51
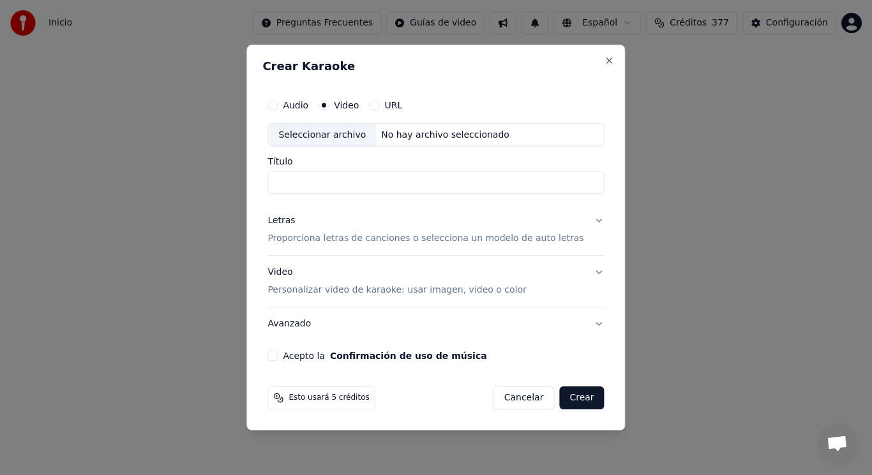
click at [329, 131] on div "Seleccionar archivo" at bounding box center [322, 135] width 108 height 23
drag, startPoint x: 452, startPoint y: 184, endPoint x: 387, endPoint y: 187, distance: 64.5
click at [387, 187] on input "**********" at bounding box center [435, 183] width 336 height 23
click at [376, 184] on input "**********" at bounding box center [435, 183] width 336 height 23
type input "**********"
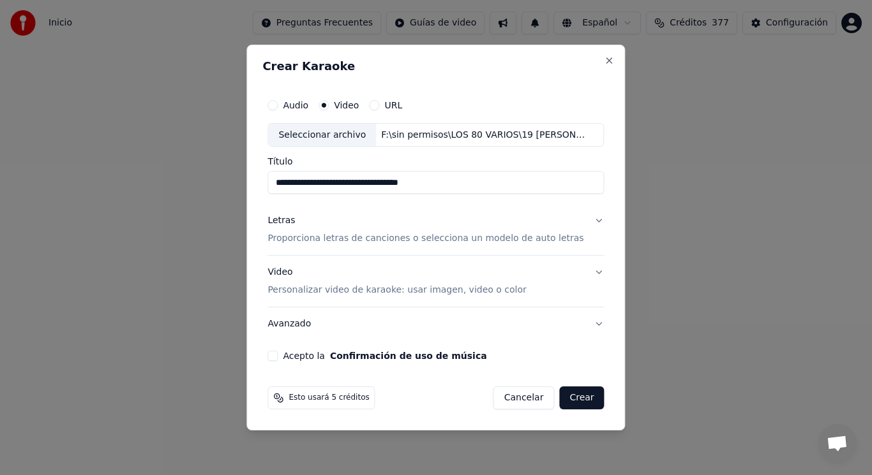
click at [585, 218] on button "Letras Proporciona letras de canciones o selecciona un modelo de auto letras" at bounding box center [435, 230] width 336 height 51
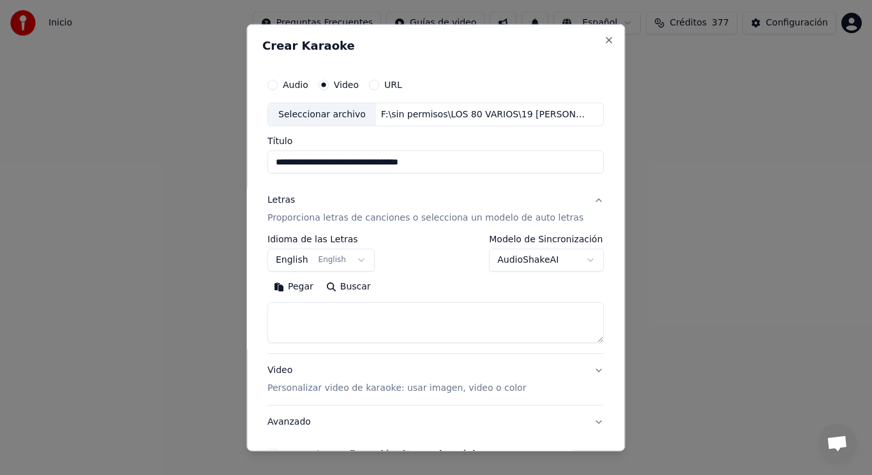
click at [357, 258] on button "English English" at bounding box center [320, 260] width 107 height 23
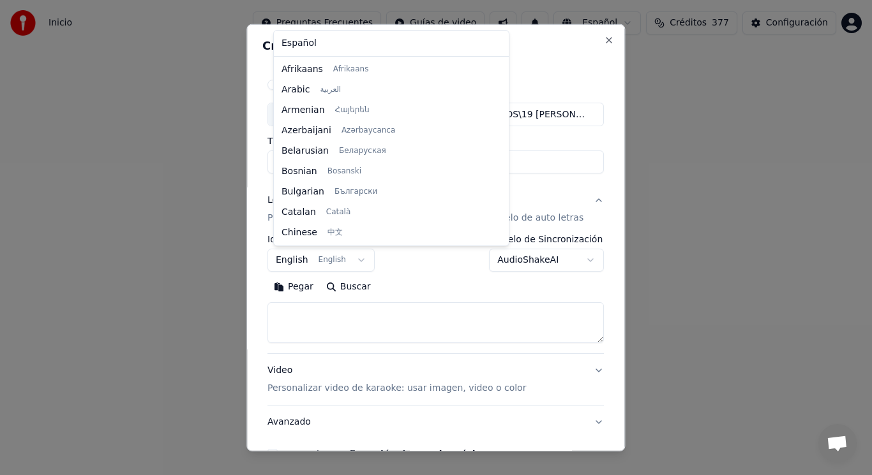
scroll to position [102, 0]
select select "**"
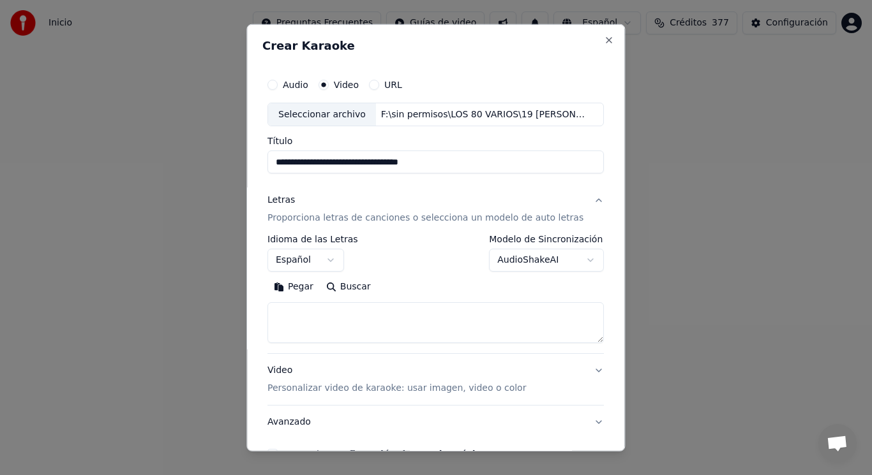
click at [345, 310] on textarea at bounding box center [435, 322] width 336 height 41
paste textarea "**********"
click at [316, 314] on textarea at bounding box center [424, 322] width 314 height 41
click at [336, 315] on textarea at bounding box center [424, 322] width 314 height 41
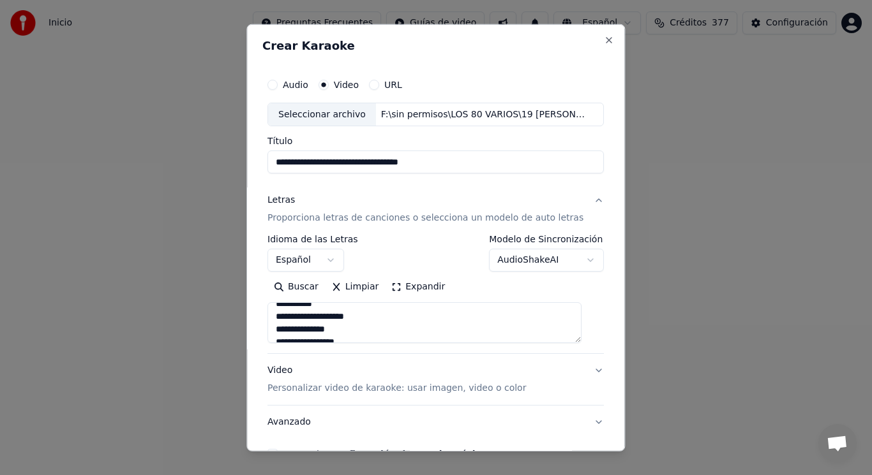
scroll to position [179, 0]
click at [339, 317] on textarea at bounding box center [424, 322] width 314 height 41
click at [298, 315] on textarea at bounding box center [424, 322] width 314 height 41
click at [322, 316] on textarea at bounding box center [424, 322] width 314 height 41
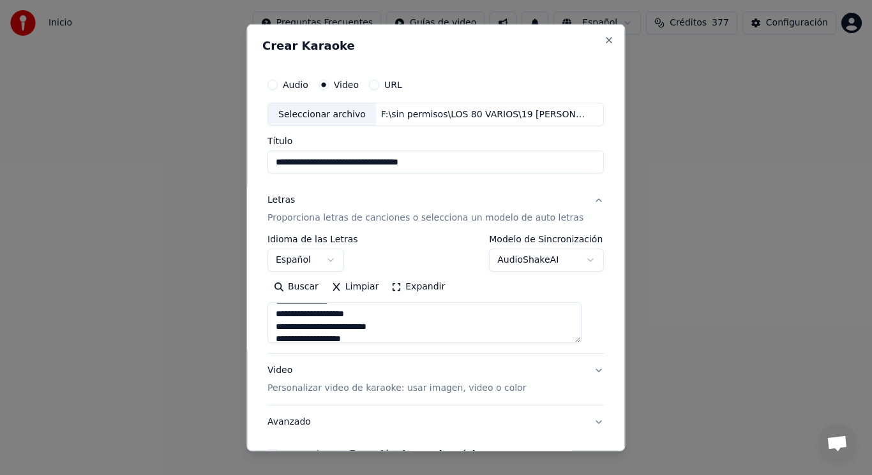
click at [369, 327] on textarea at bounding box center [424, 322] width 314 height 41
click at [328, 313] on textarea at bounding box center [424, 322] width 314 height 41
click at [292, 327] on textarea at bounding box center [424, 322] width 314 height 41
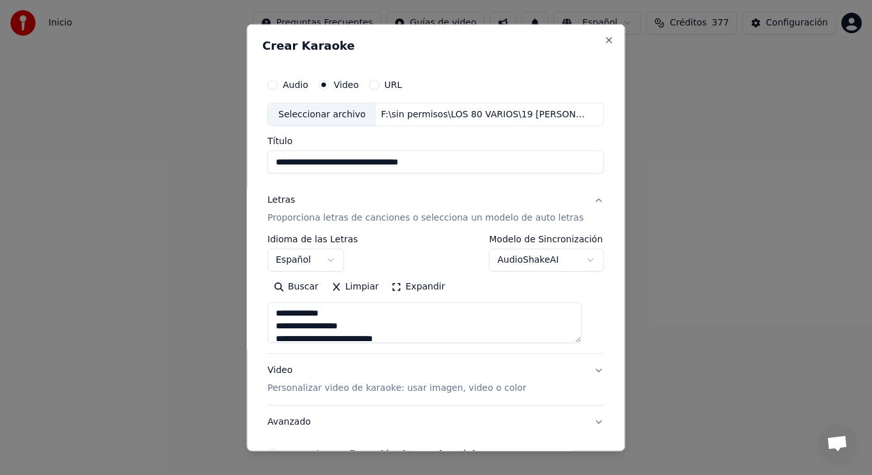
click at [369, 328] on textarea at bounding box center [424, 322] width 314 height 41
click at [289, 323] on textarea at bounding box center [424, 322] width 314 height 41
click at [301, 323] on textarea at bounding box center [424, 322] width 314 height 41
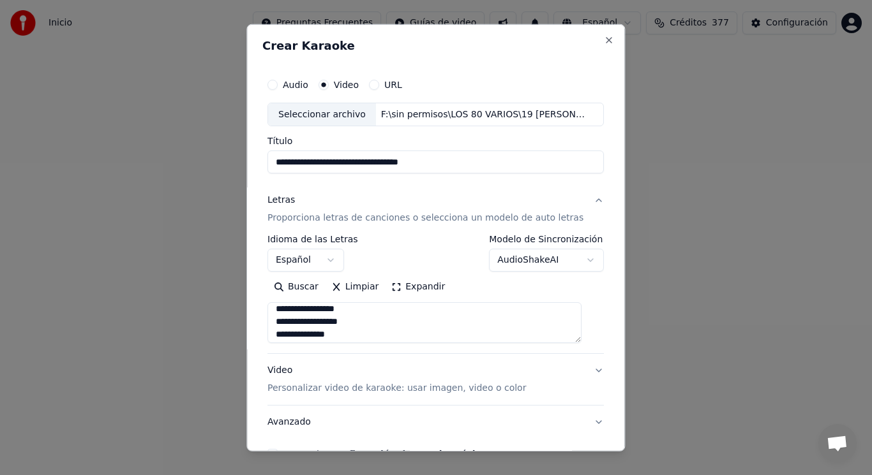
click at [310, 324] on textarea at bounding box center [424, 322] width 314 height 41
click at [298, 324] on textarea at bounding box center [424, 322] width 314 height 41
click at [321, 324] on textarea at bounding box center [424, 322] width 314 height 41
click at [368, 334] on textarea at bounding box center [424, 322] width 314 height 41
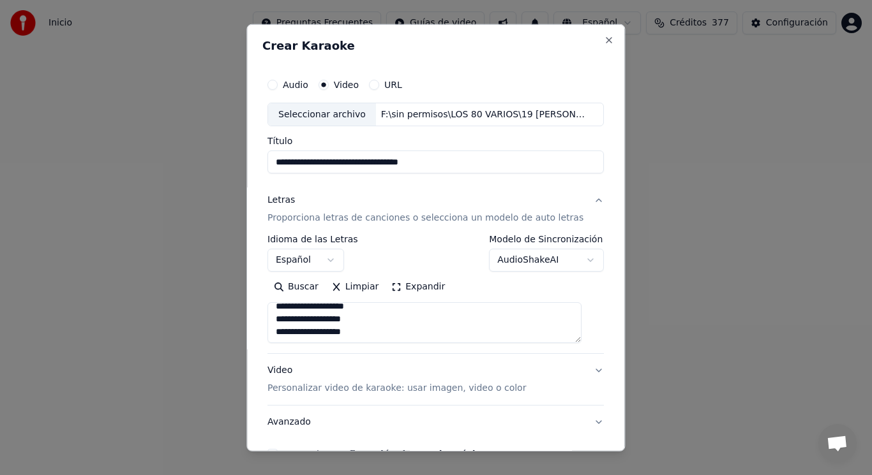
scroll to position [1373, 0]
click at [328, 331] on textarea at bounding box center [424, 322] width 314 height 41
click at [357, 334] on textarea at bounding box center [424, 322] width 314 height 41
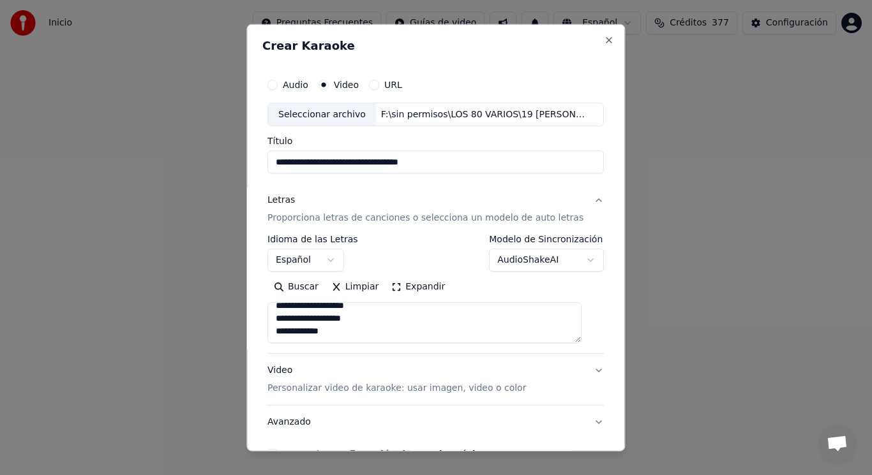
click at [352, 334] on textarea at bounding box center [424, 322] width 314 height 41
click at [462, 324] on textarea at bounding box center [424, 322] width 314 height 41
click at [313, 338] on textarea at bounding box center [424, 322] width 314 height 41
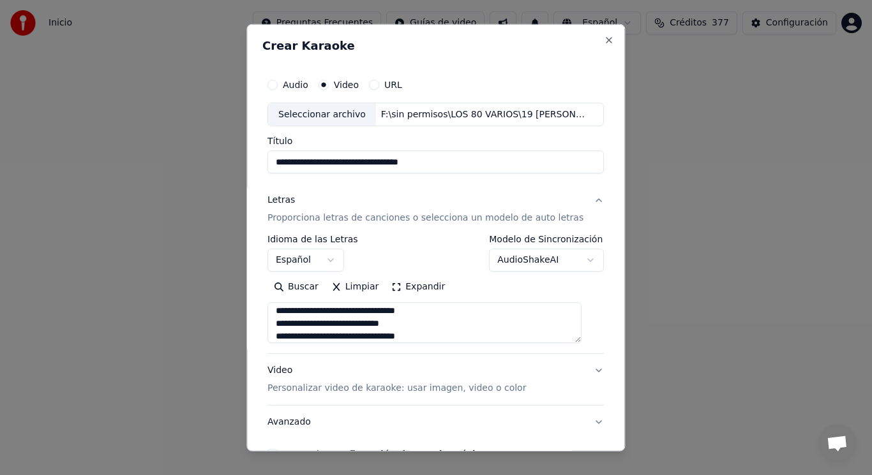
type textarea "**********"
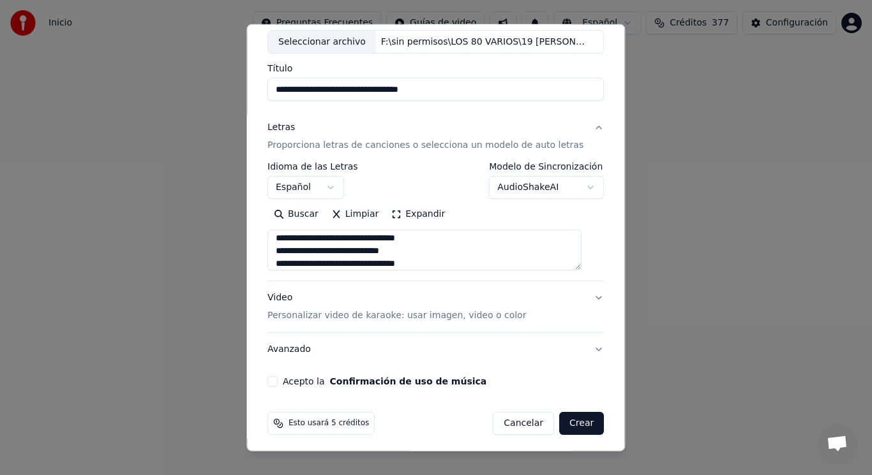
scroll to position [77, 0]
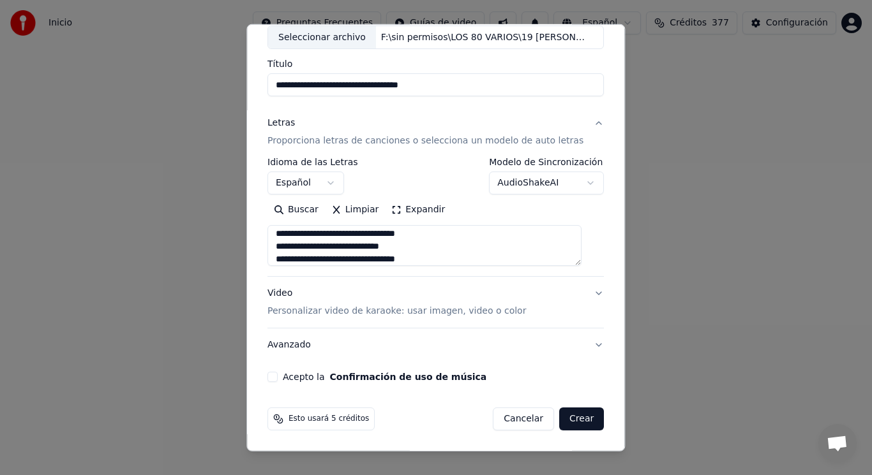
click at [278, 374] on button "Acepto la Confirmación de uso de música" at bounding box center [272, 377] width 10 height 10
click at [565, 417] on button "Crear" at bounding box center [581, 419] width 45 height 23
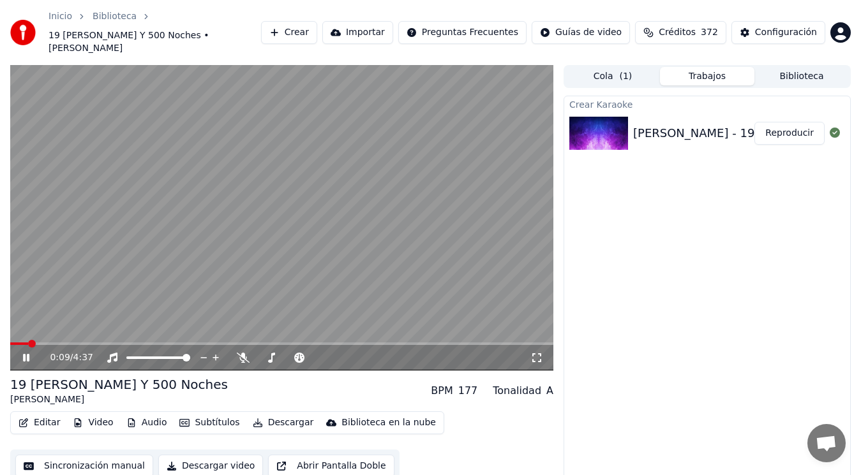
click at [26, 353] on icon at bounding box center [34, 358] width 29 height 10
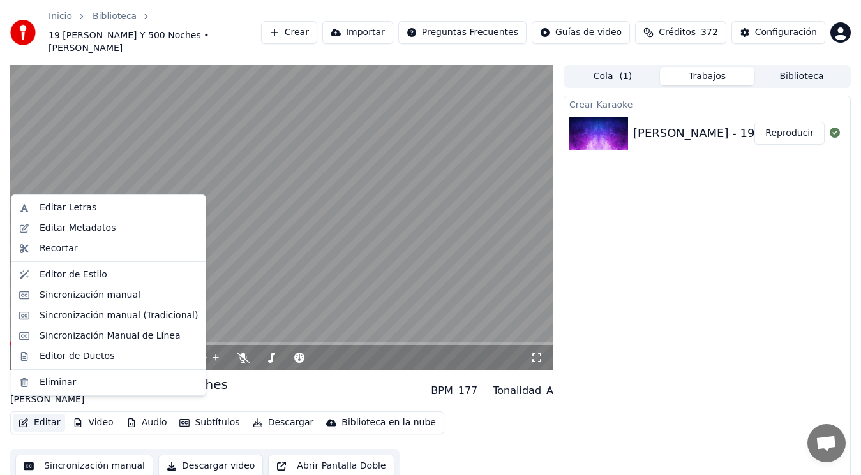
click at [43, 414] on button "Editar" at bounding box center [39, 423] width 52 height 18
click at [91, 232] on div "Editar Metadatos" at bounding box center [78, 228] width 76 height 13
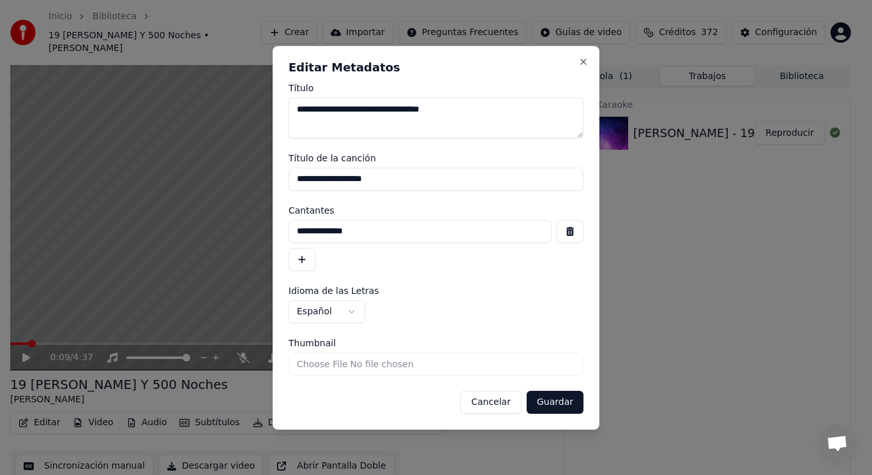
click at [572, 232] on button "button" at bounding box center [569, 231] width 27 height 23
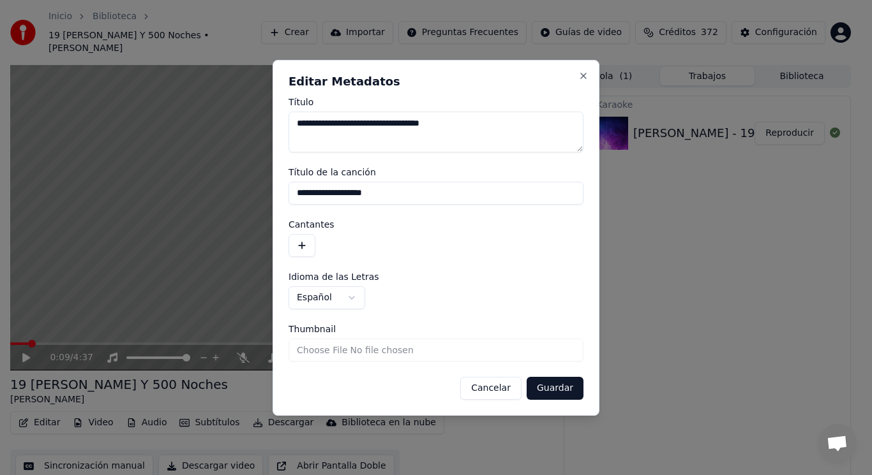
drag, startPoint x: 394, startPoint y: 192, endPoint x: 174, endPoint y: 181, distance: 221.1
click at [174, 181] on body "**********" at bounding box center [430, 237] width 861 height 475
click at [546, 389] on button "Guardar" at bounding box center [554, 388] width 57 height 23
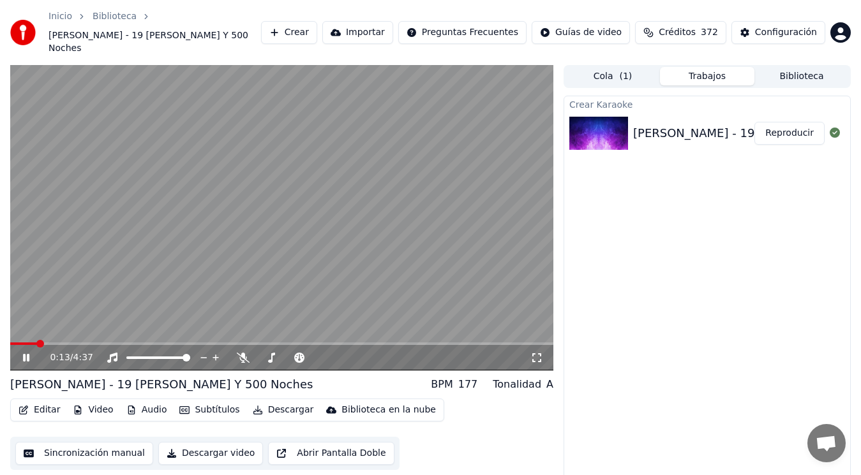
click at [24, 354] on icon at bounding box center [26, 358] width 6 height 8
click at [38, 401] on button "Editar" at bounding box center [39, 410] width 52 height 18
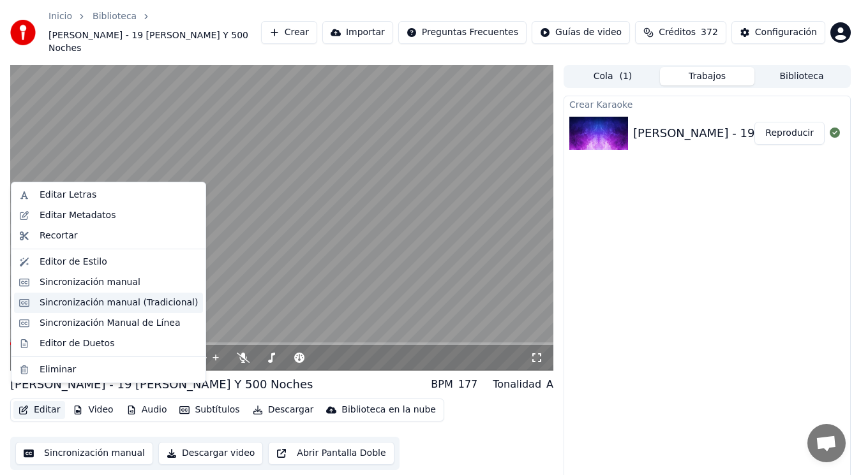
click at [116, 298] on div "Sincronización manual (Tradicional)" at bounding box center [119, 303] width 158 height 13
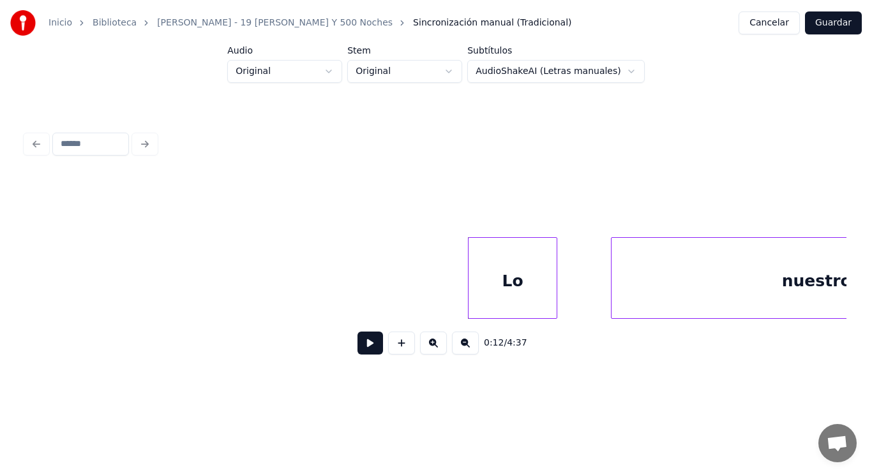
scroll to position [0, 10708]
drag, startPoint x: 101, startPoint y: 281, endPoint x: 353, endPoint y: 357, distance: 263.3
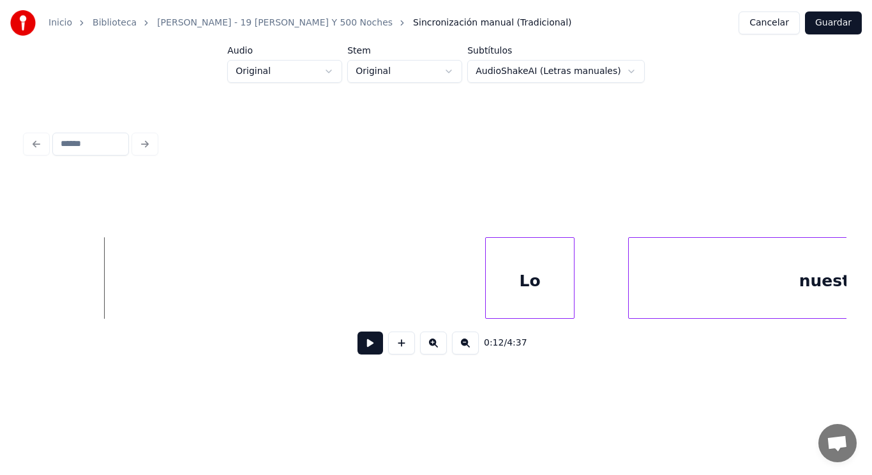
click at [357, 353] on button at bounding box center [370, 343] width 26 height 23
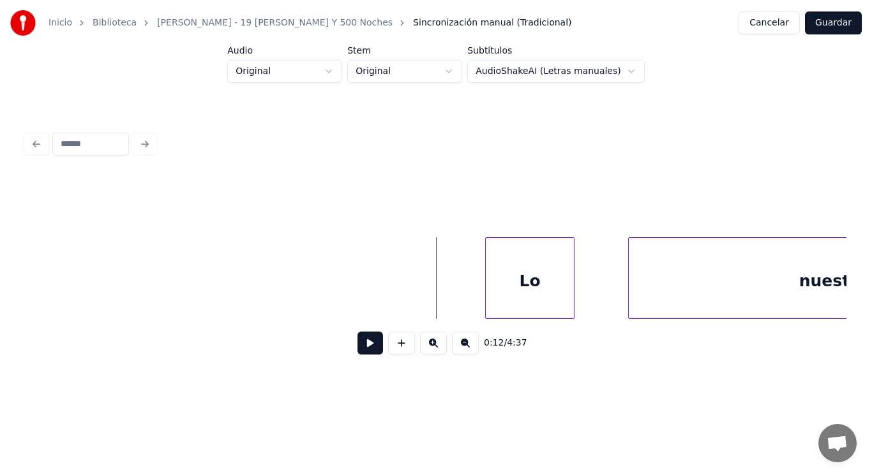
click at [357, 350] on button at bounding box center [370, 343] width 26 height 23
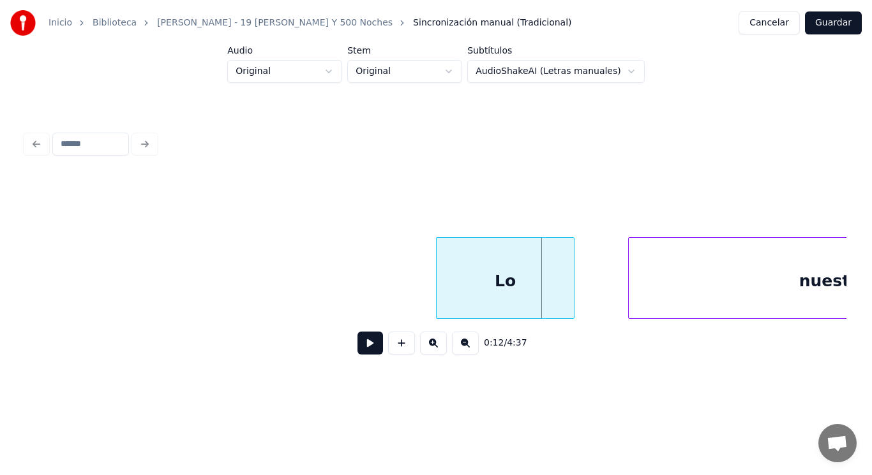
click at [438, 297] on div at bounding box center [438, 278] width 4 height 80
click at [357, 350] on button at bounding box center [370, 343] width 26 height 23
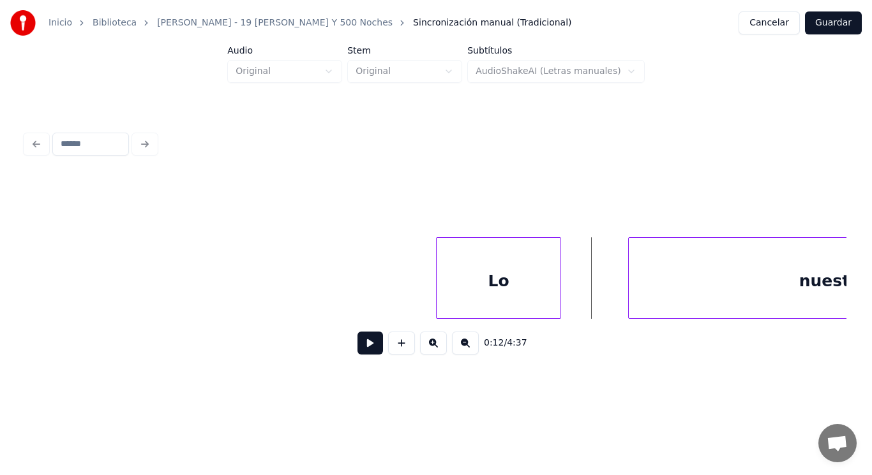
click at [559, 293] on div at bounding box center [558, 278] width 4 height 80
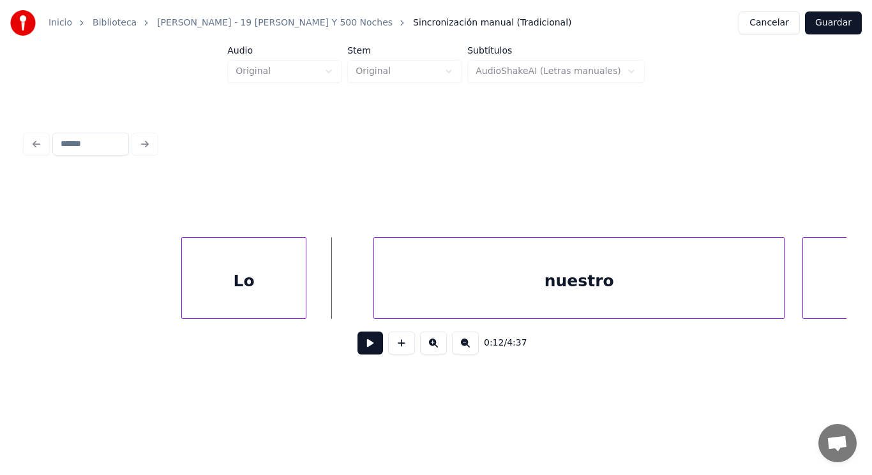
scroll to position [0, 10963]
click at [359, 351] on button at bounding box center [370, 343] width 26 height 23
drag, startPoint x: 359, startPoint y: 351, endPoint x: 387, endPoint y: 279, distance: 77.6
click at [360, 345] on button at bounding box center [370, 343] width 26 height 23
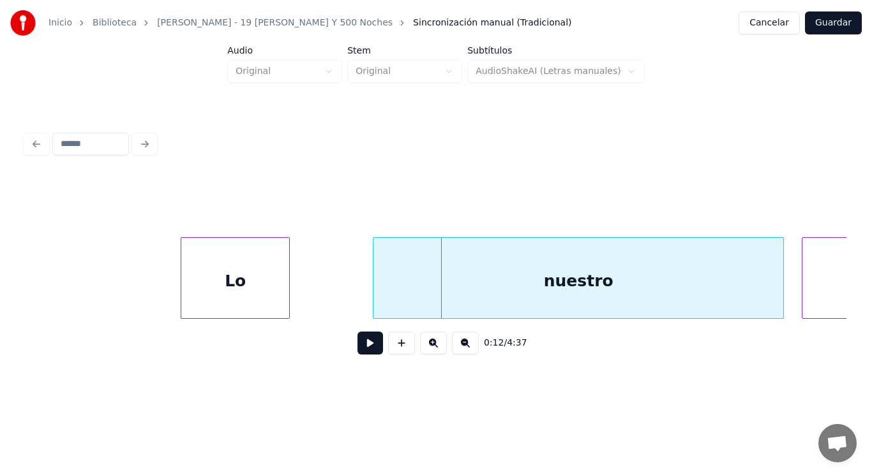
click at [288, 292] on div at bounding box center [287, 278] width 4 height 80
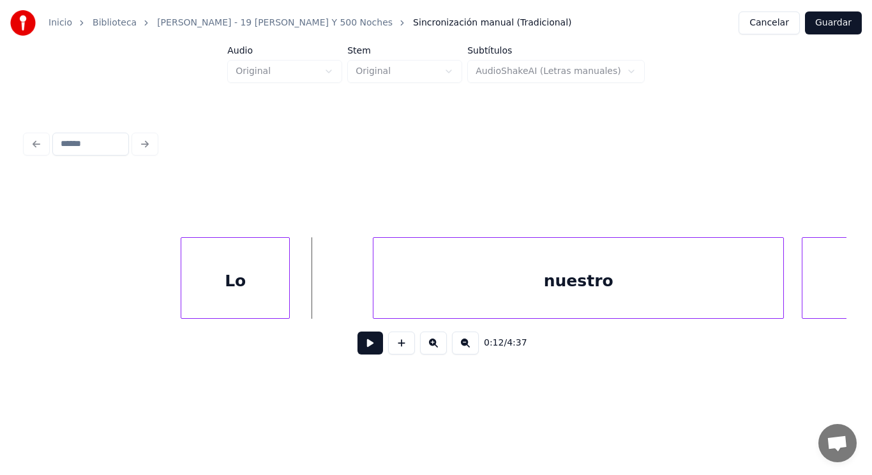
click at [357, 346] on button at bounding box center [370, 343] width 26 height 23
drag, startPoint x: 355, startPoint y: 346, endPoint x: 380, endPoint y: 284, distance: 66.7
click at [357, 346] on button at bounding box center [370, 343] width 26 height 23
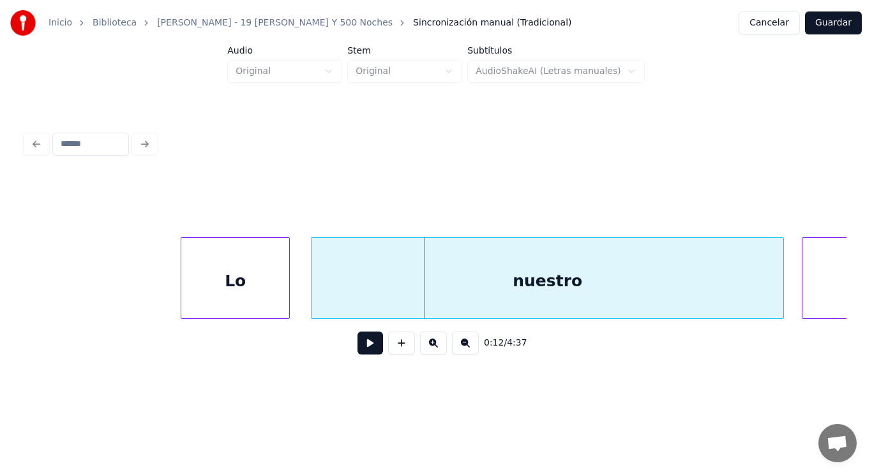
click at [313, 285] on div at bounding box center [313, 278] width 4 height 80
click at [288, 289] on div at bounding box center [287, 278] width 4 height 80
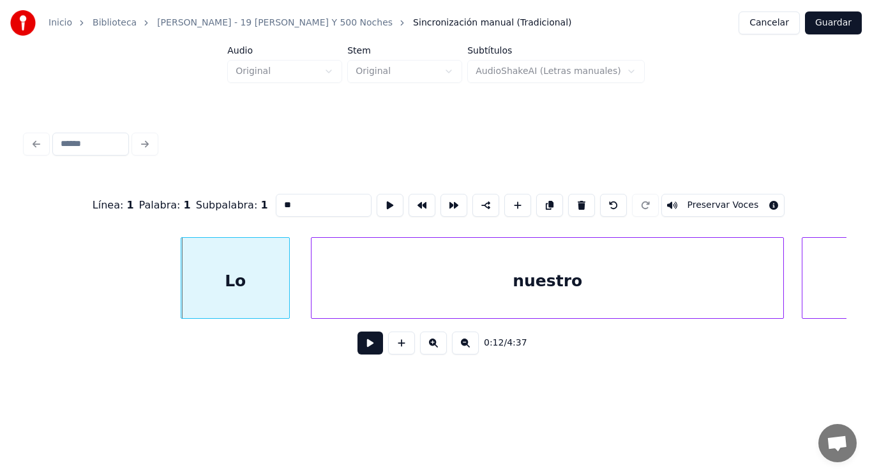
click at [363, 348] on button at bounding box center [370, 343] width 26 height 23
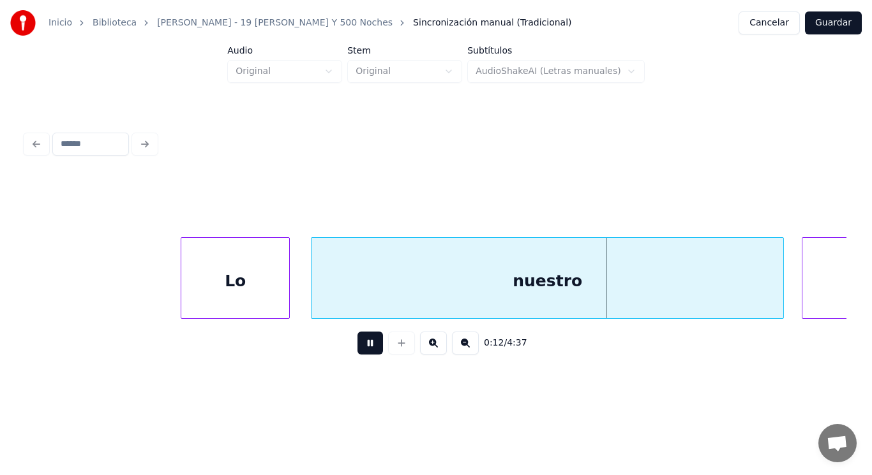
click at [363, 348] on button at bounding box center [370, 343] width 26 height 23
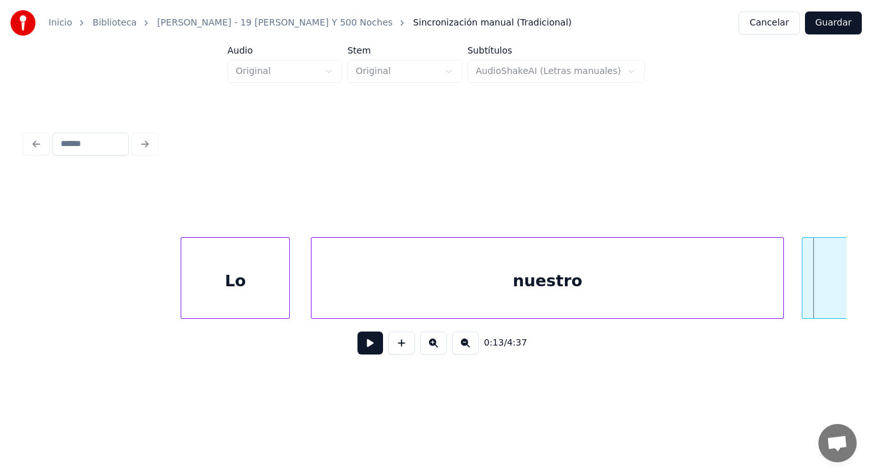
click at [441, 280] on div "nuestro" at bounding box center [547, 281] width 472 height 87
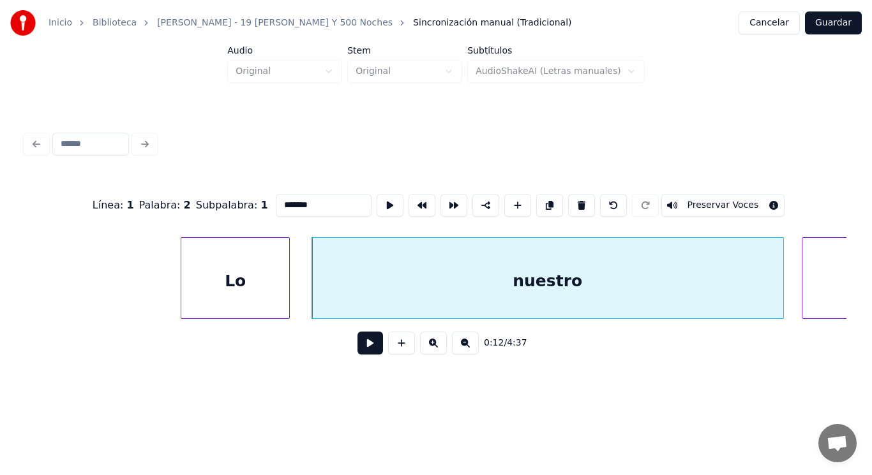
click at [365, 348] on button at bounding box center [370, 343] width 26 height 23
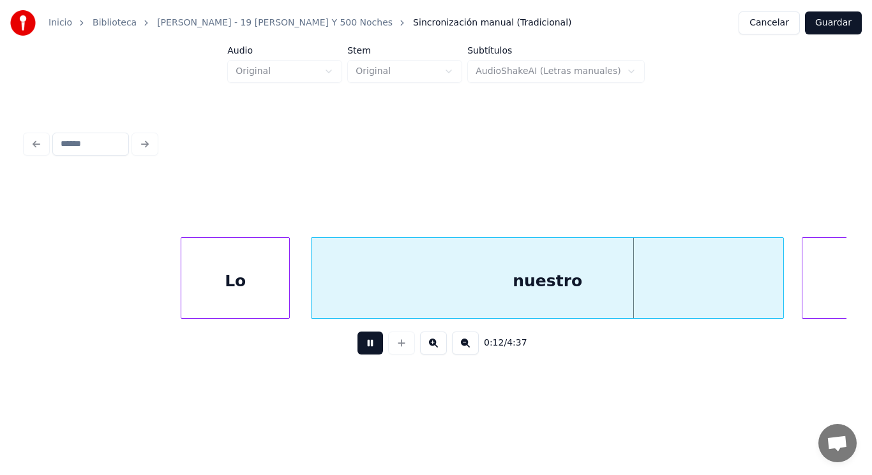
click at [365, 348] on button at bounding box center [370, 343] width 26 height 23
click at [762, 304] on div at bounding box center [762, 278] width 4 height 80
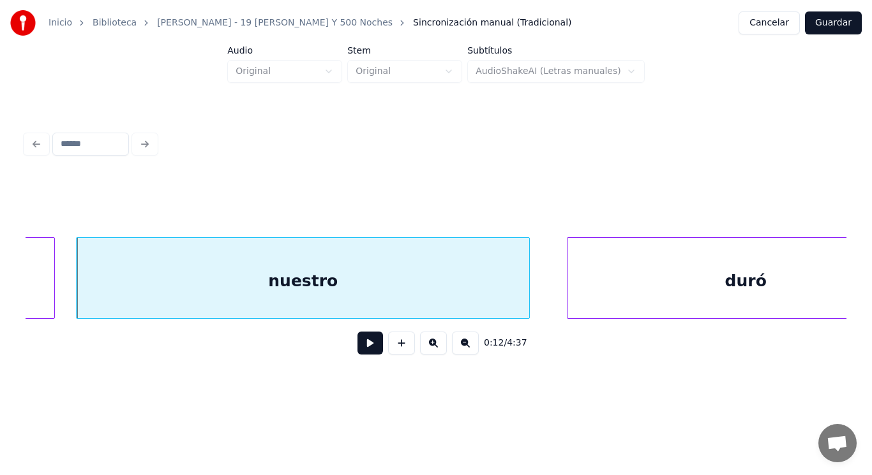
scroll to position [0, 11219]
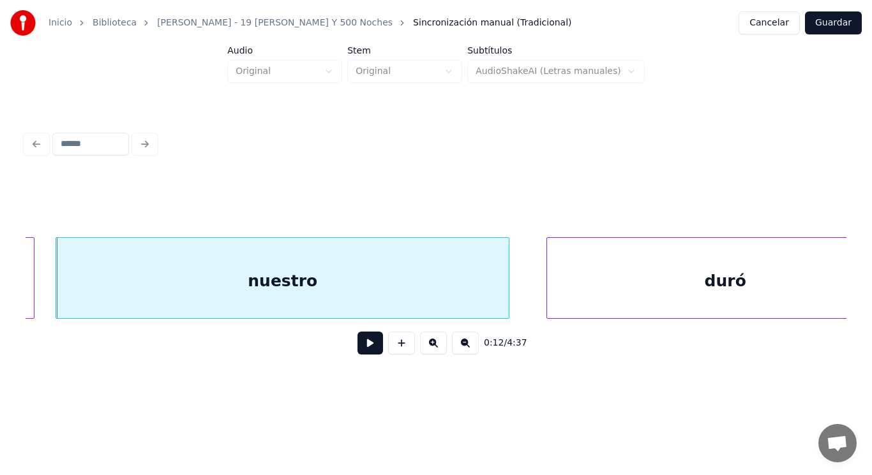
click at [362, 348] on button at bounding box center [370, 343] width 26 height 23
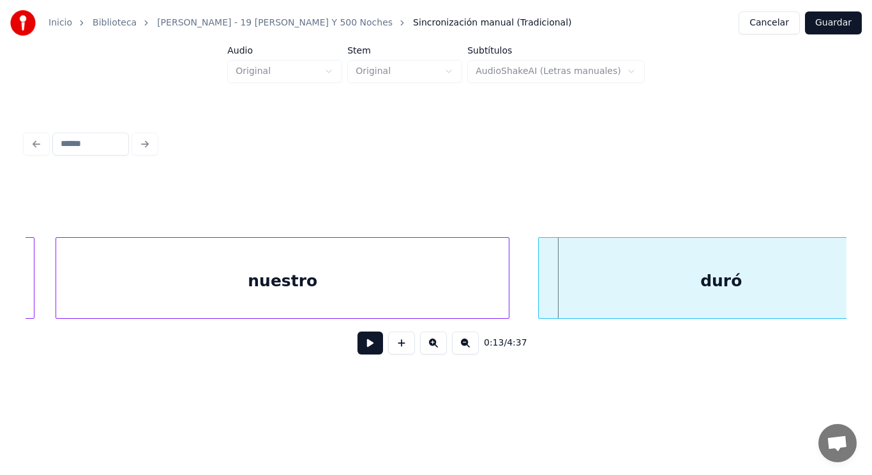
click at [539, 301] on div at bounding box center [541, 278] width 4 height 80
click at [361, 343] on button at bounding box center [370, 343] width 26 height 23
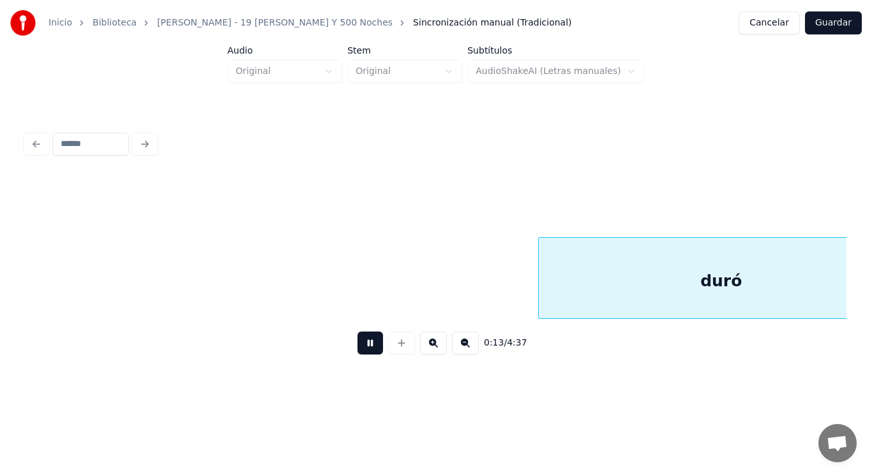
scroll to position [0, 12050]
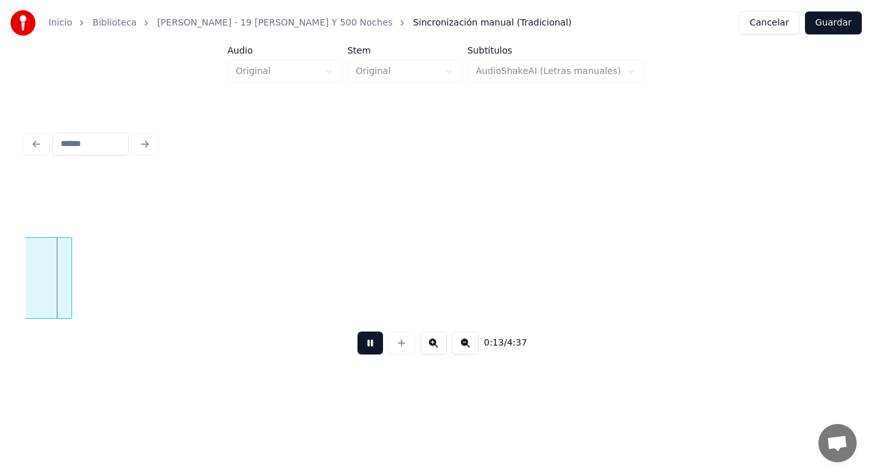
click at [361, 343] on button at bounding box center [370, 343] width 26 height 23
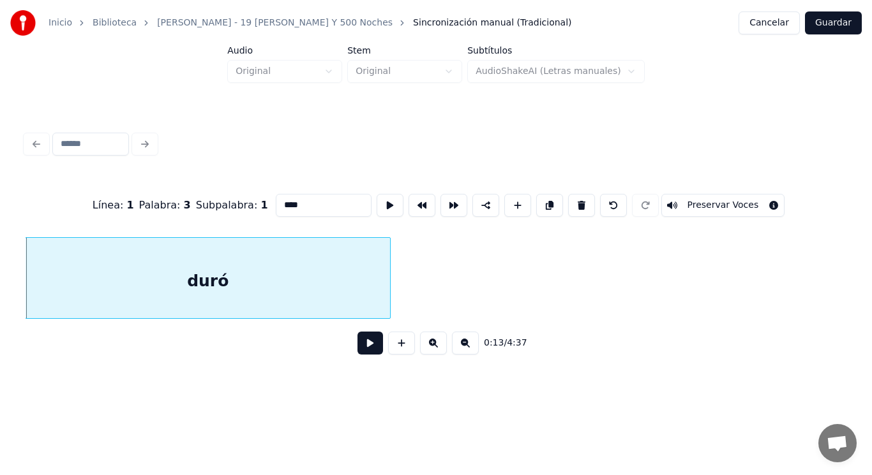
click at [362, 349] on button at bounding box center [370, 343] width 26 height 23
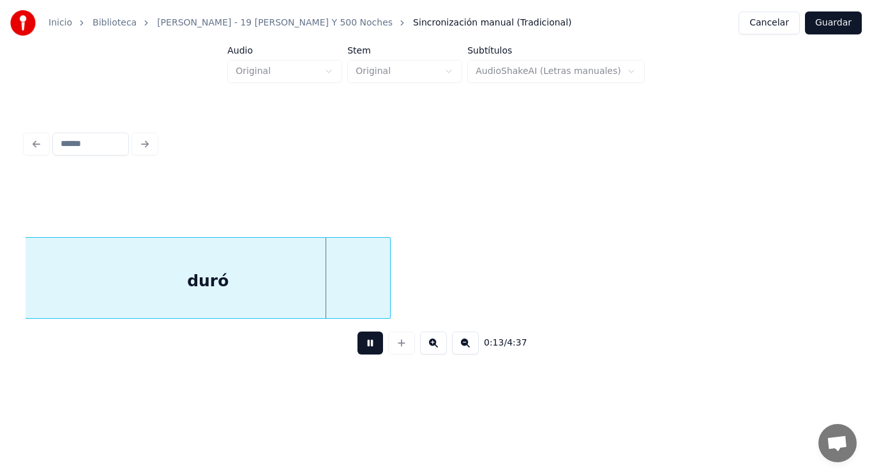
click at [362, 349] on button at bounding box center [370, 343] width 26 height 23
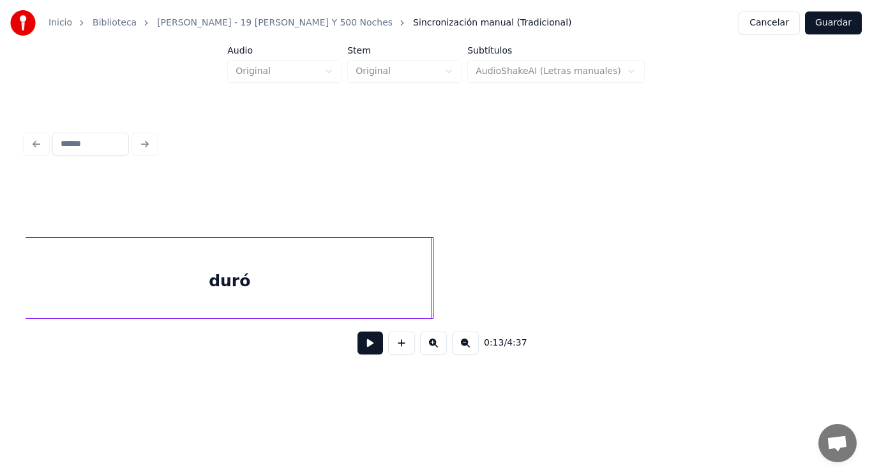
click at [431, 288] on div at bounding box center [431, 278] width 4 height 80
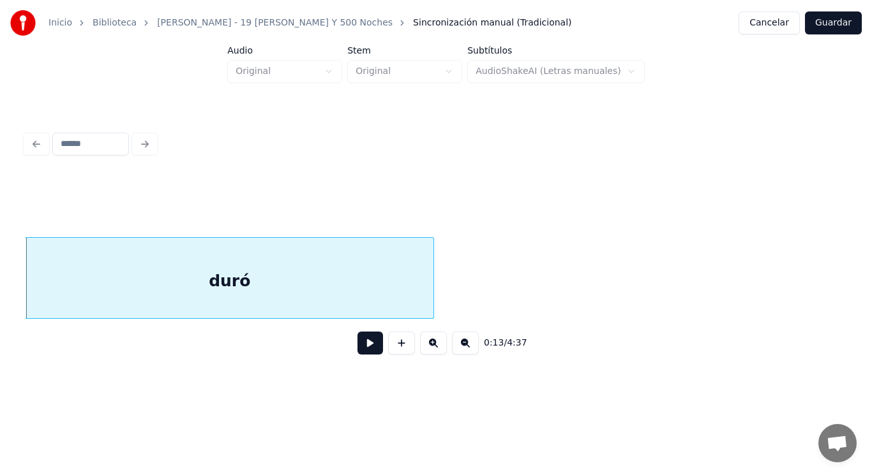
click at [362, 347] on button at bounding box center [370, 343] width 26 height 23
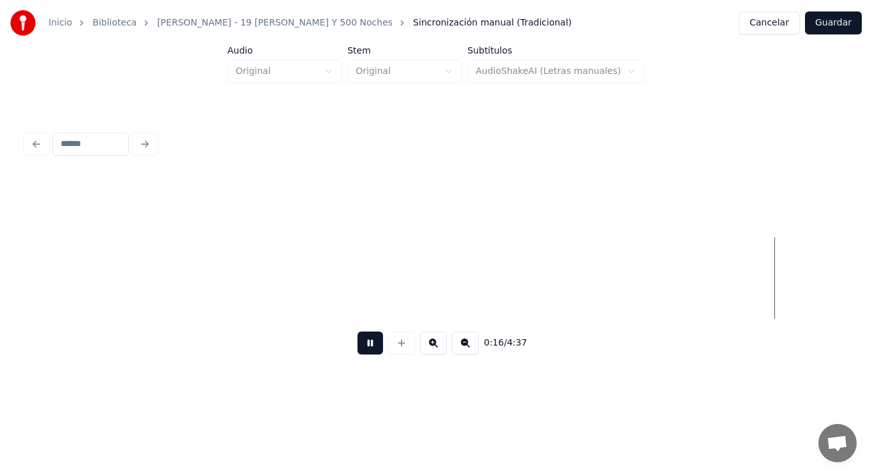
scroll to position [0, 15053]
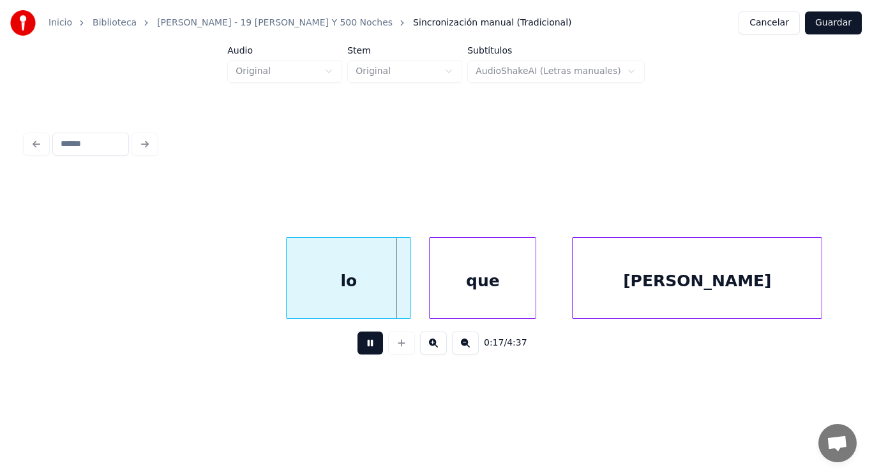
click at [357, 354] on button at bounding box center [370, 343] width 26 height 23
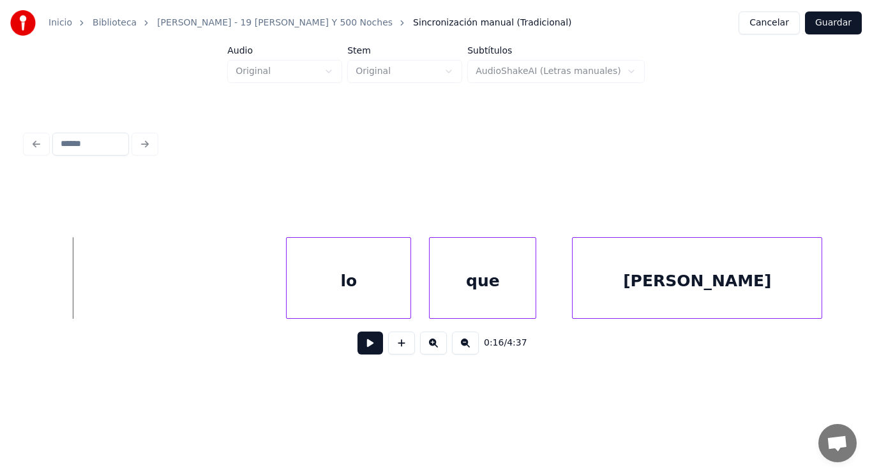
click at [366, 355] on button at bounding box center [370, 343] width 26 height 23
click at [241, 288] on div at bounding box center [240, 278] width 4 height 80
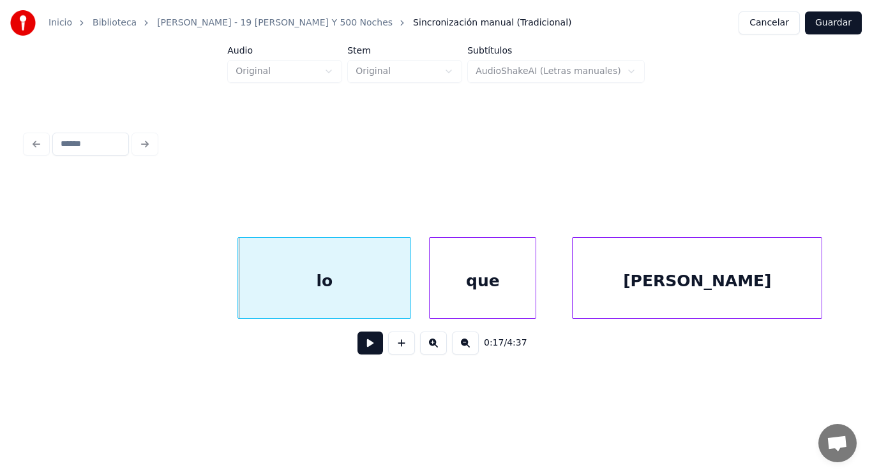
click at [359, 350] on button at bounding box center [370, 343] width 26 height 23
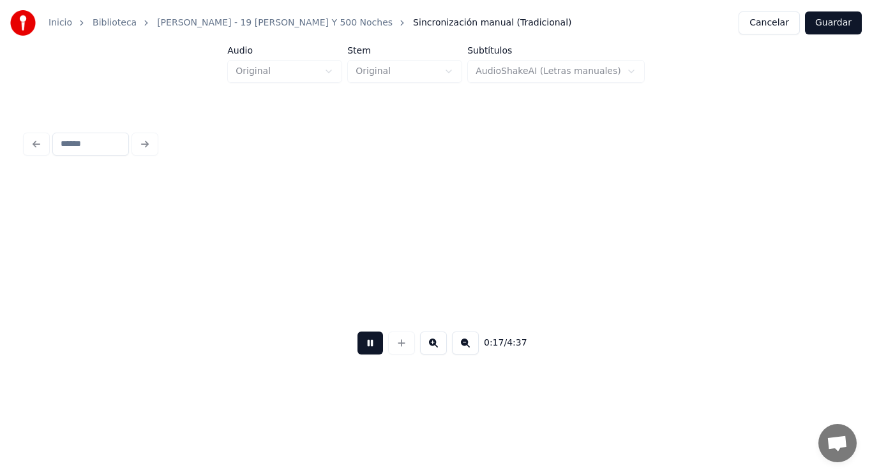
click at [359, 350] on button at bounding box center [370, 343] width 26 height 23
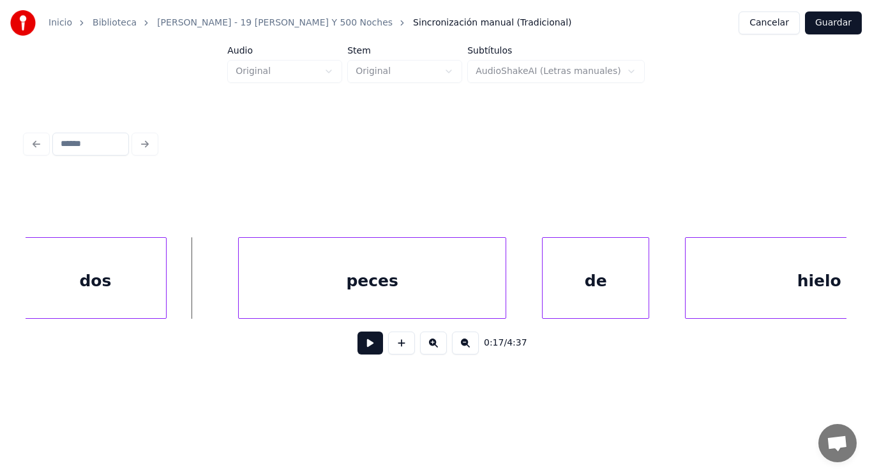
click at [113, 285] on div "dos" at bounding box center [95, 281] width 142 height 87
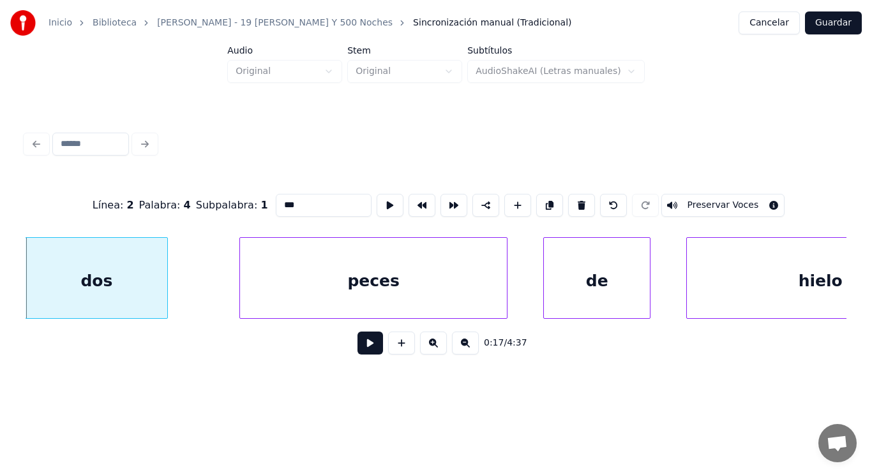
click at [359, 350] on button at bounding box center [370, 343] width 26 height 23
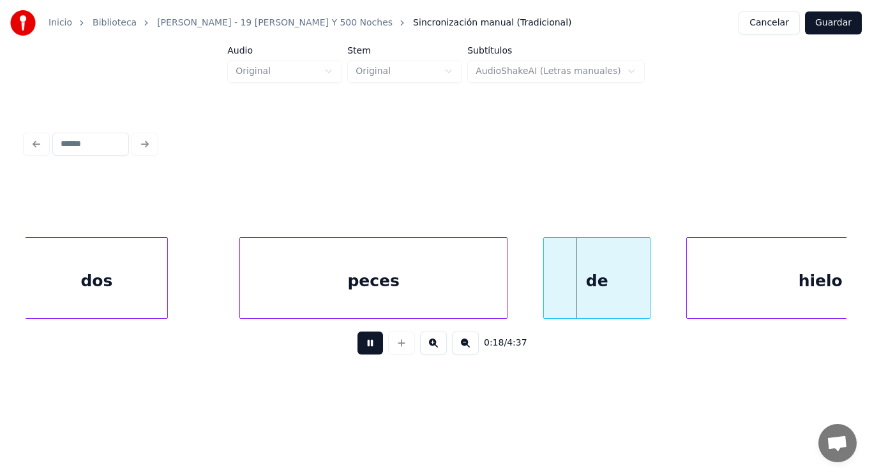
click at [359, 350] on button at bounding box center [370, 343] width 26 height 23
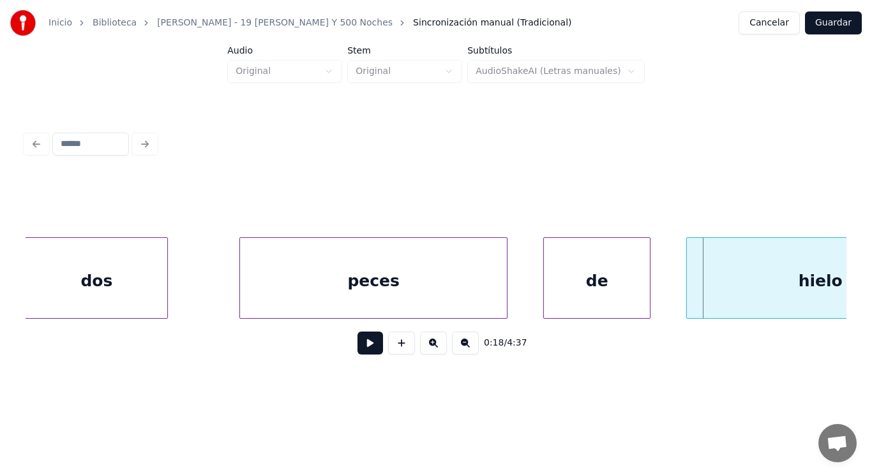
click at [581, 297] on div "de" at bounding box center [597, 281] width 106 height 87
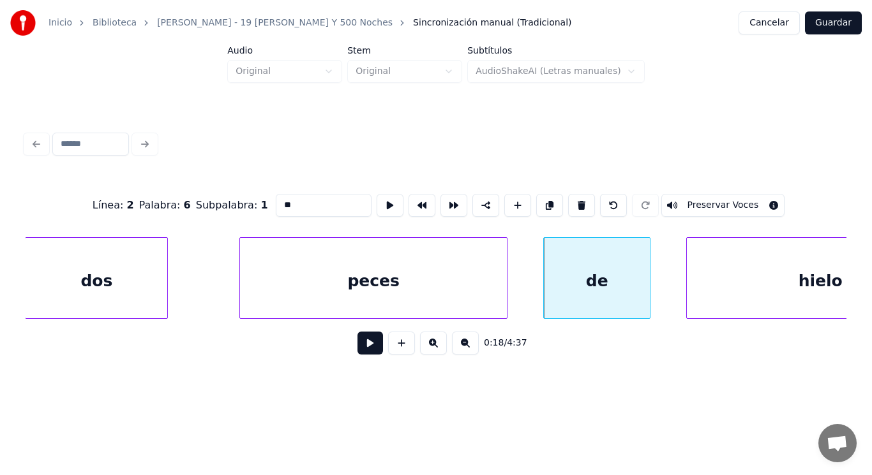
click at [362, 344] on button at bounding box center [370, 343] width 26 height 23
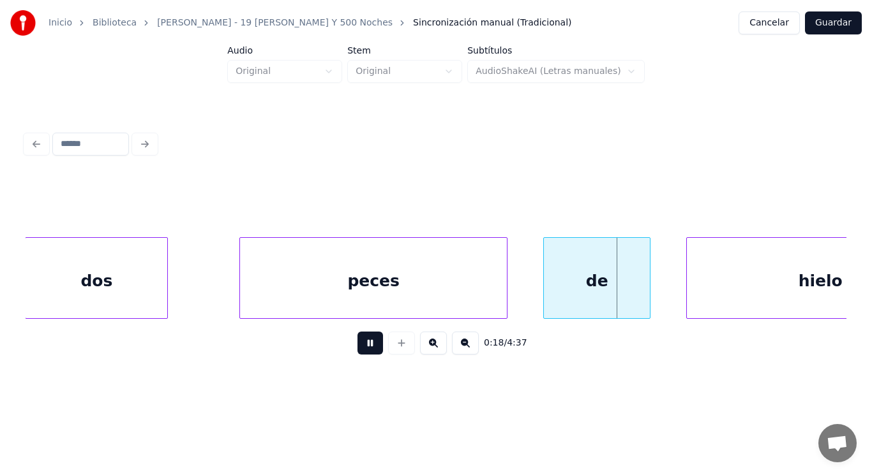
click at [362, 344] on button at bounding box center [370, 343] width 26 height 23
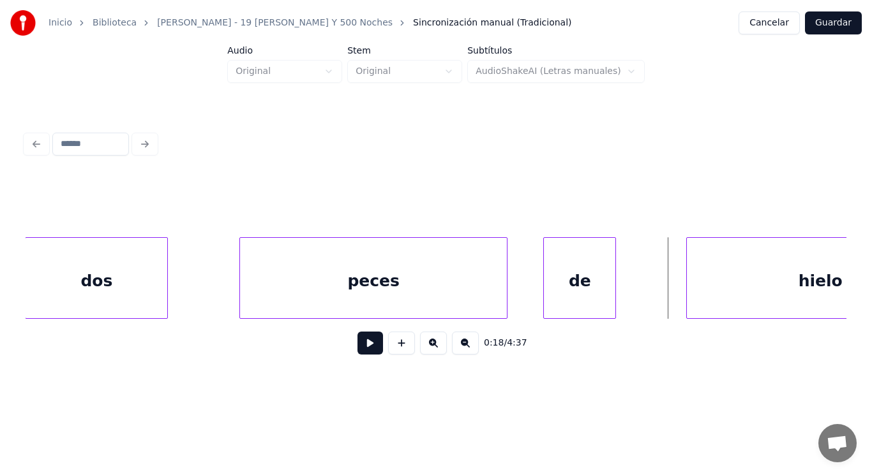
click at [613, 298] on div at bounding box center [613, 278] width 4 height 80
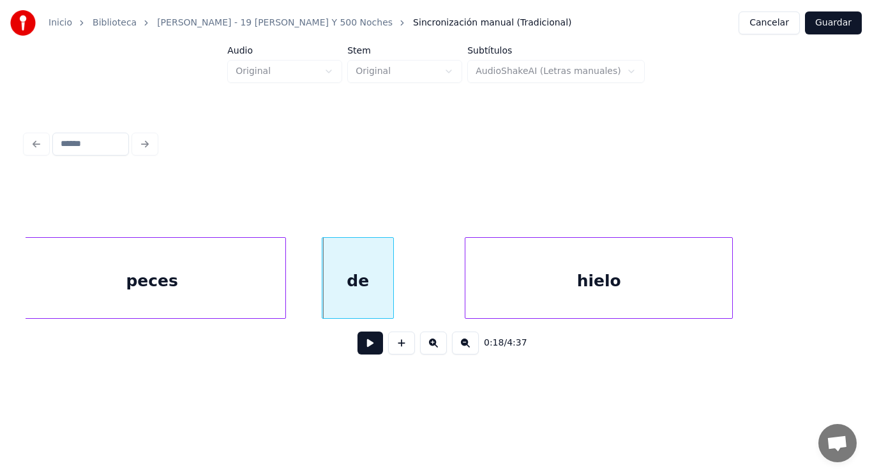
scroll to position [0, 16115]
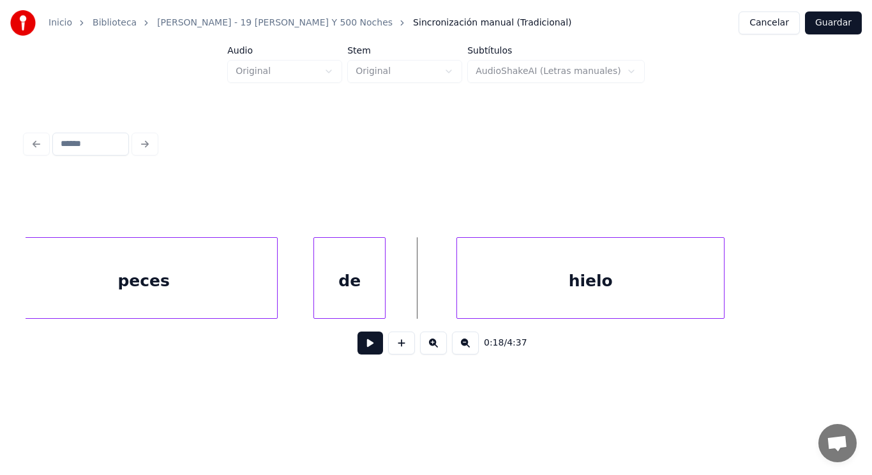
click at [366, 344] on button at bounding box center [370, 343] width 26 height 23
click at [367, 343] on button at bounding box center [370, 343] width 26 height 23
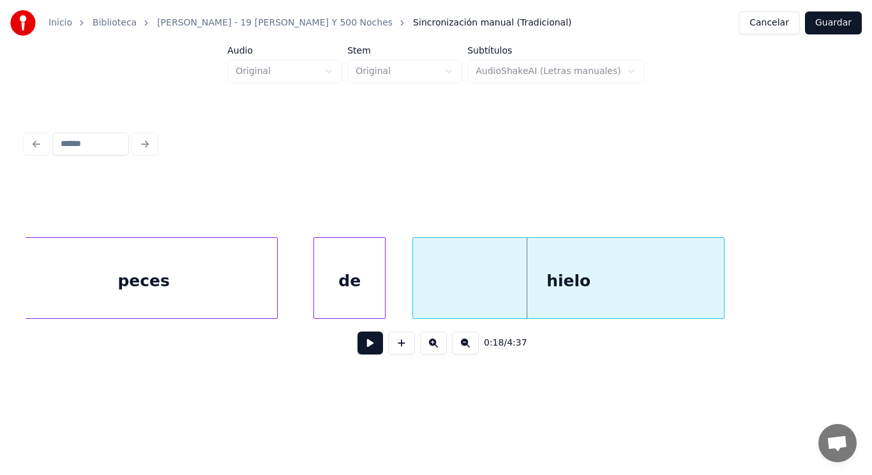
click at [414, 296] on div at bounding box center [415, 278] width 4 height 80
click at [389, 296] on div at bounding box center [389, 278] width 4 height 80
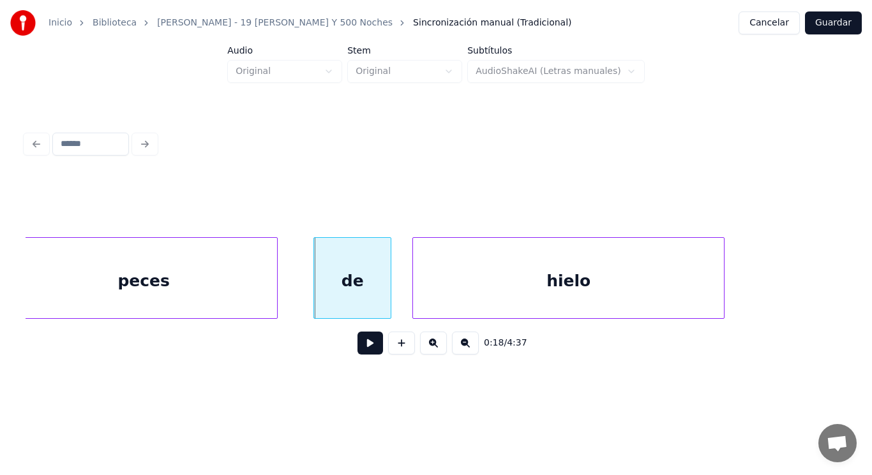
click at [364, 346] on button at bounding box center [370, 343] width 26 height 23
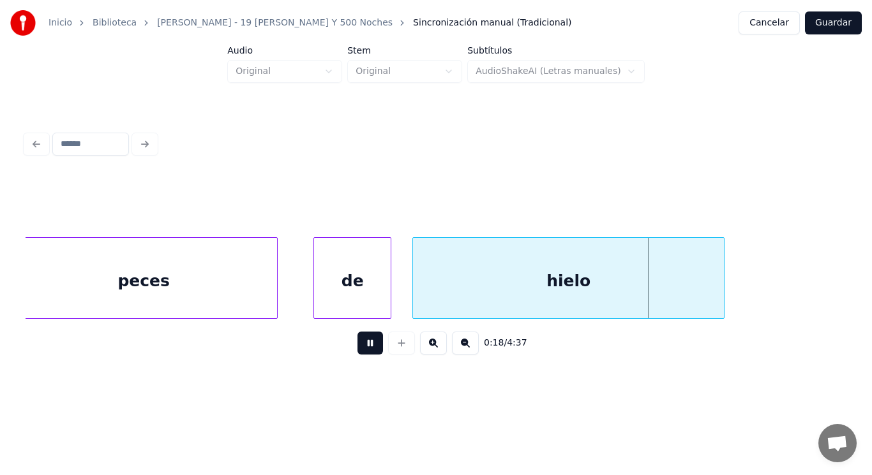
click at [364, 346] on button at bounding box center [370, 343] width 26 height 23
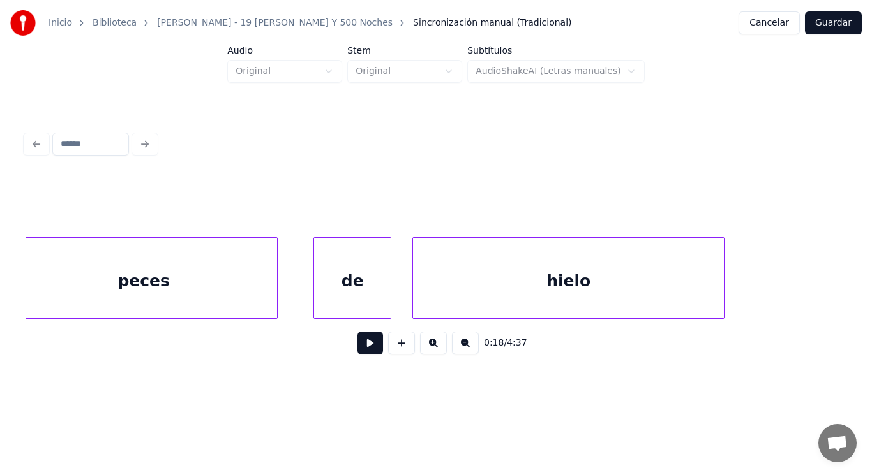
click at [422, 299] on div "hielo" at bounding box center [568, 281] width 311 height 87
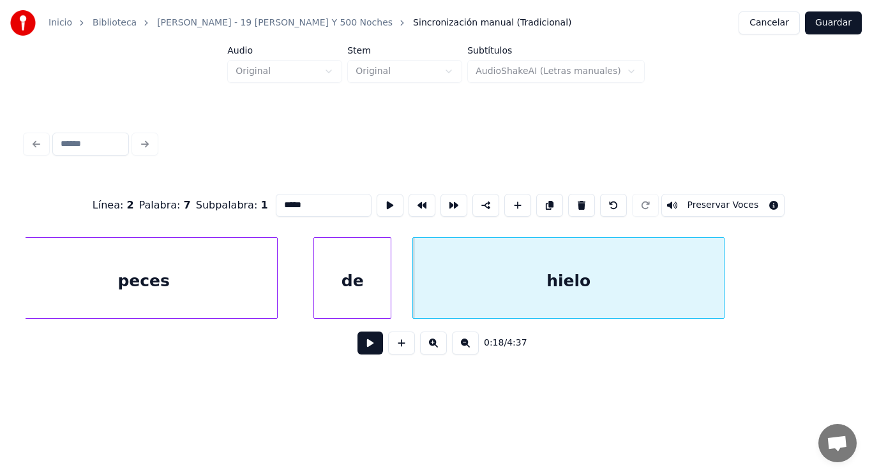
click at [362, 341] on button at bounding box center [370, 343] width 26 height 23
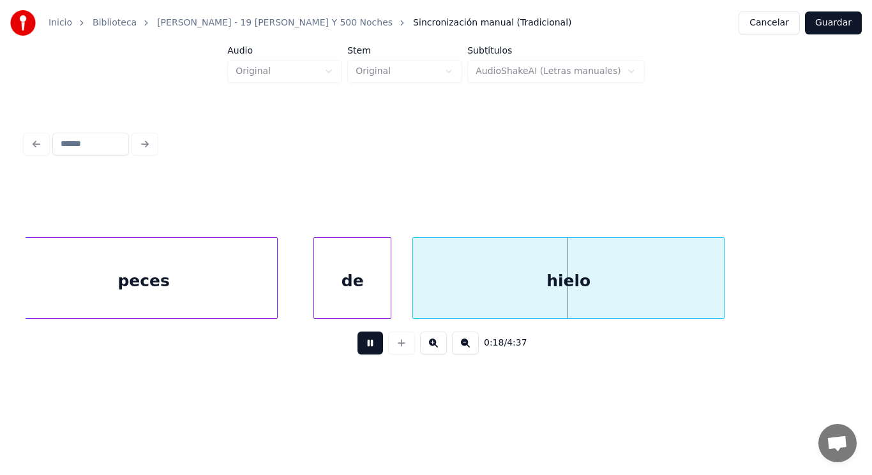
click at [362, 341] on button at bounding box center [370, 343] width 26 height 23
click at [656, 289] on div "hielo" at bounding box center [568, 281] width 311 height 87
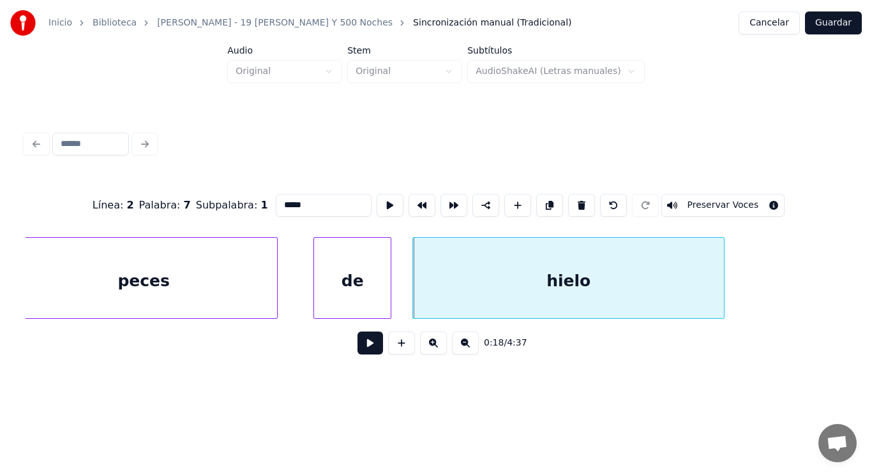
click at [363, 341] on button at bounding box center [370, 343] width 26 height 23
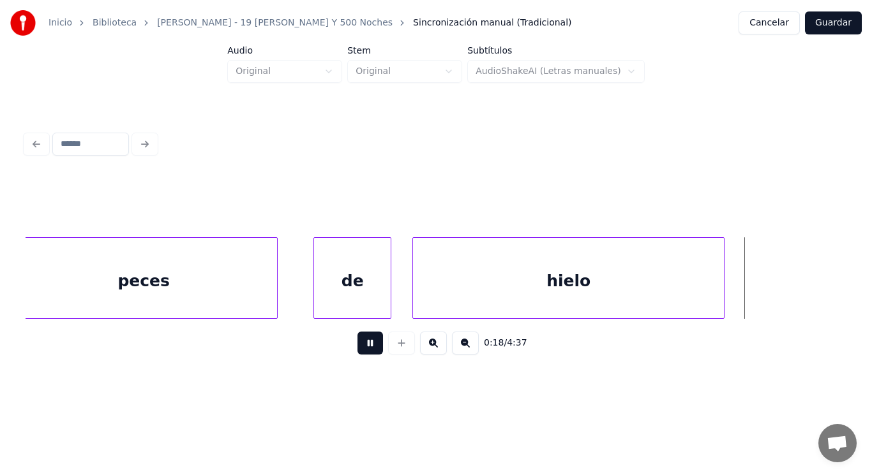
scroll to position [0, 16952]
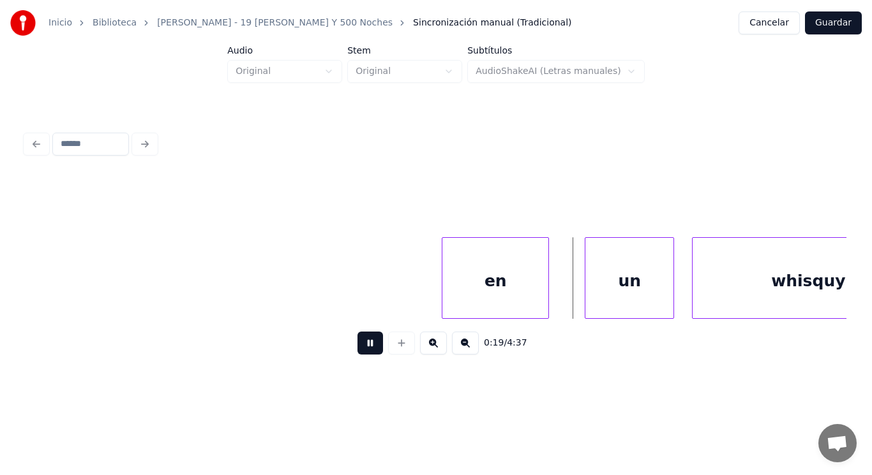
click at [363, 341] on button at bounding box center [370, 343] width 26 height 23
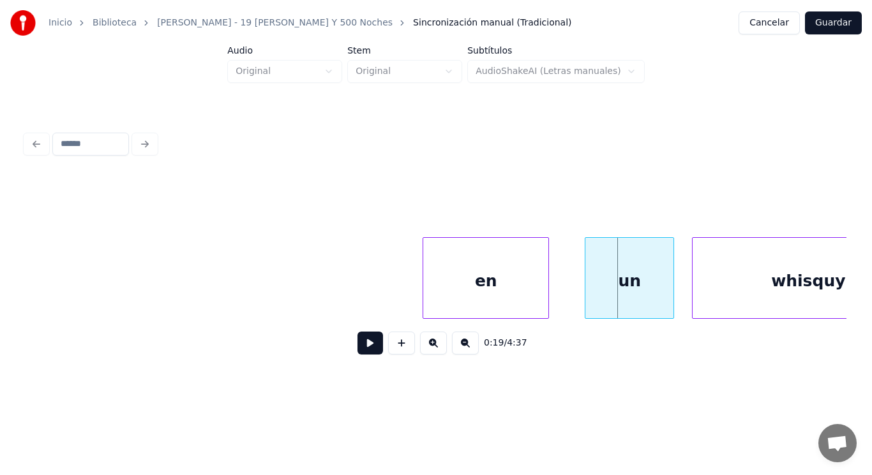
click at [424, 295] on div at bounding box center [425, 278] width 4 height 80
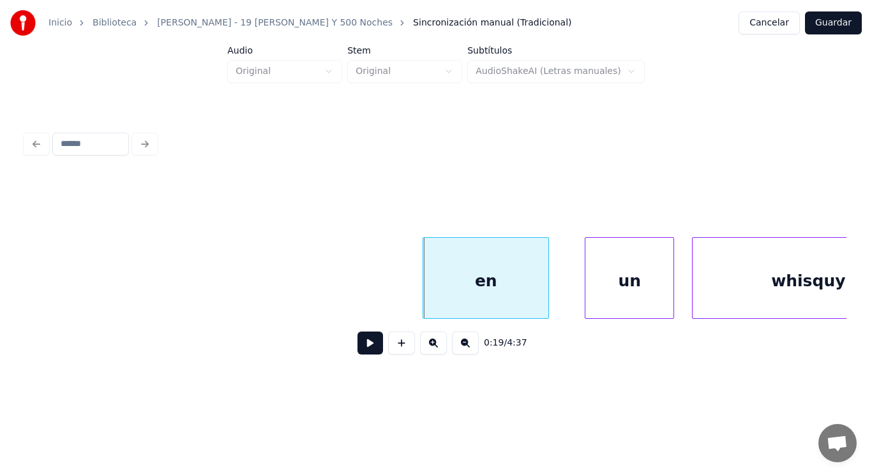
click at [359, 344] on button at bounding box center [370, 343] width 26 height 23
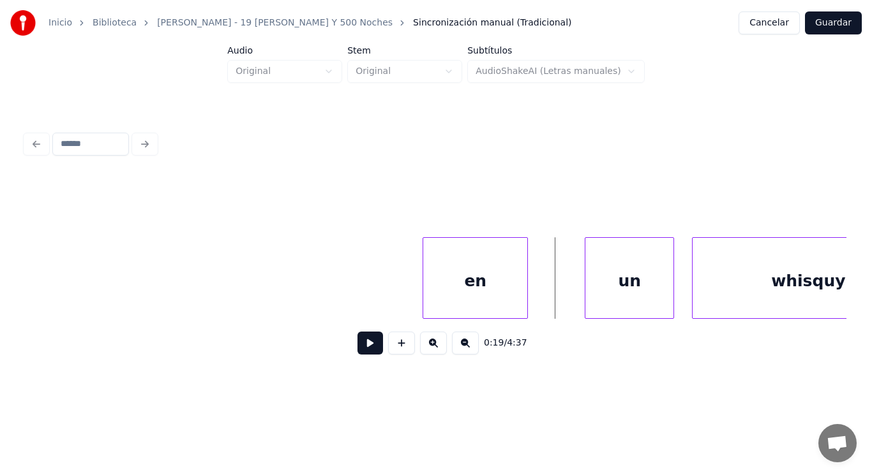
click at [526, 290] on div at bounding box center [525, 278] width 4 height 80
click at [364, 346] on button at bounding box center [370, 343] width 26 height 23
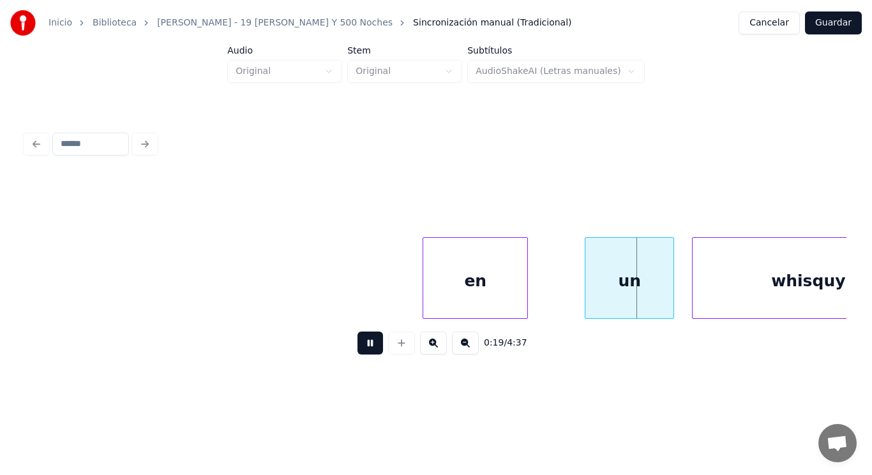
click at [364, 346] on button at bounding box center [370, 343] width 26 height 23
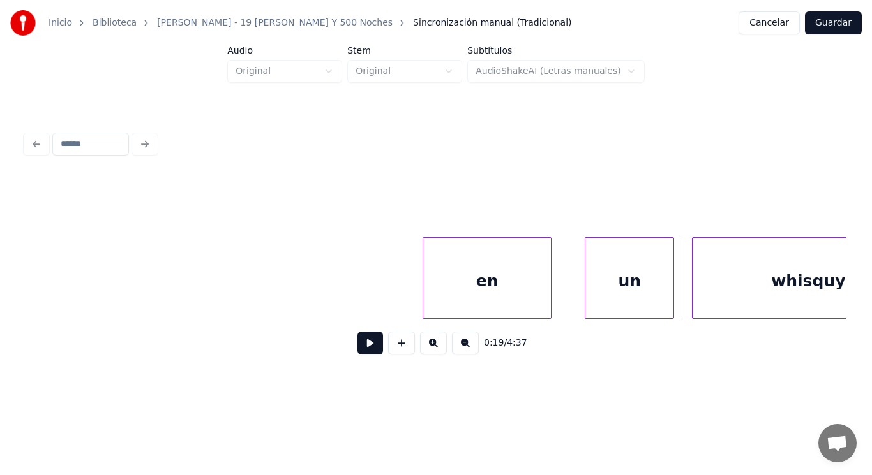
click at [549, 299] on div at bounding box center [549, 278] width 4 height 80
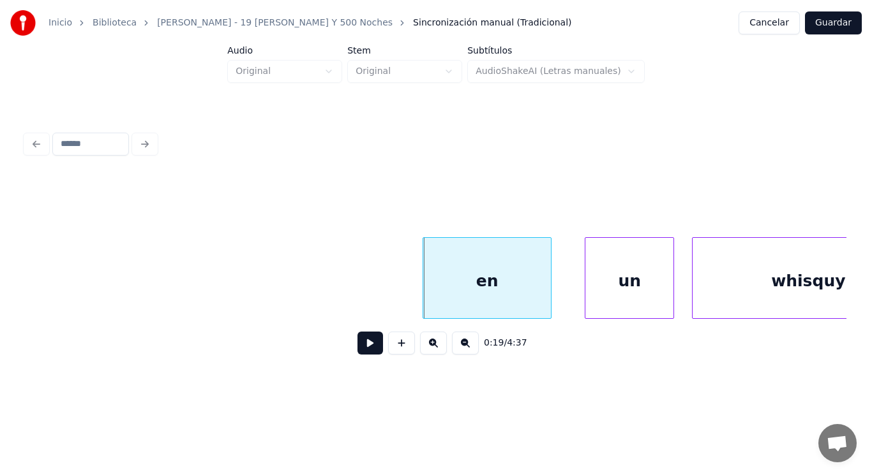
click at [368, 343] on button at bounding box center [370, 343] width 26 height 23
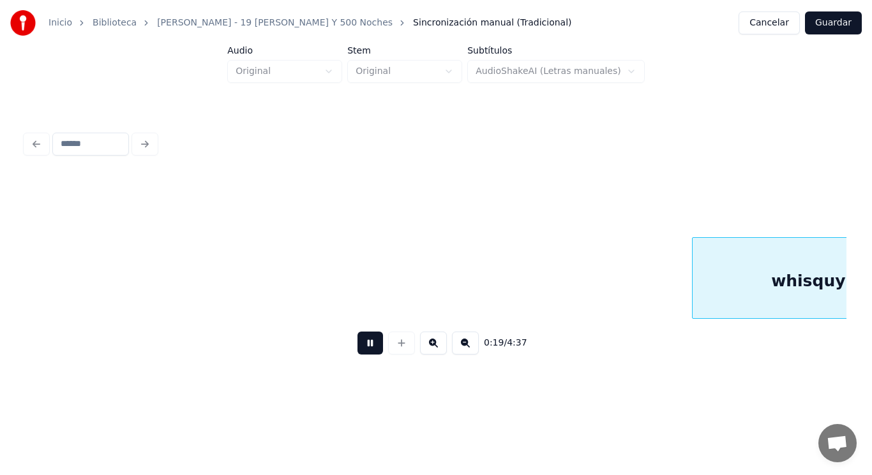
scroll to position [0, 17772]
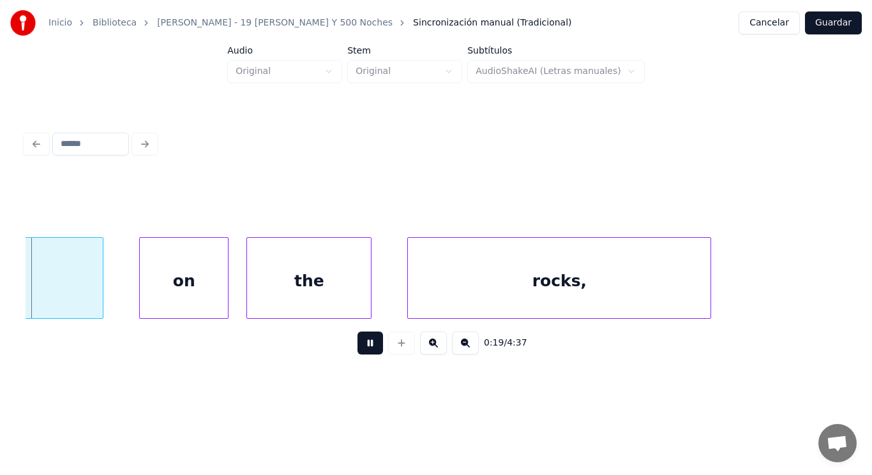
click at [368, 343] on button at bounding box center [370, 343] width 26 height 23
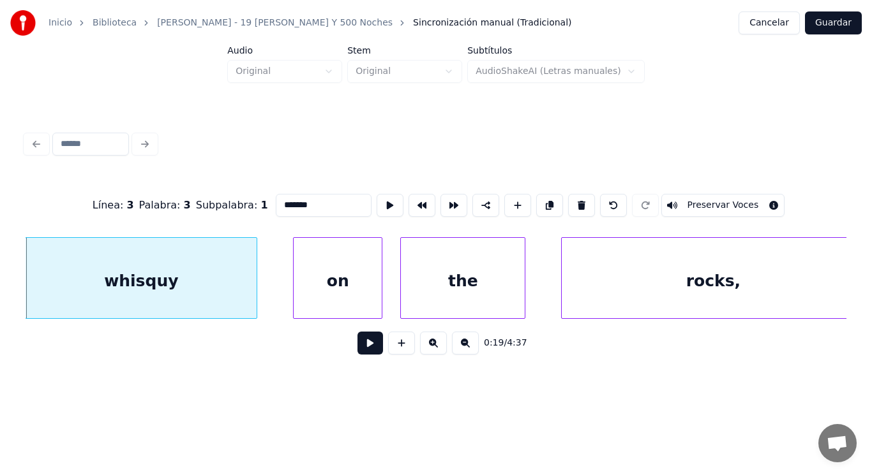
click at [291, 201] on input "*******" at bounding box center [324, 205] width 96 height 23
click at [276, 200] on input "*******" at bounding box center [324, 205] width 96 height 23
click at [227, 292] on div "whisqui" at bounding box center [141, 281] width 231 height 87
type input "*******"
click at [364, 342] on button at bounding box center [370, 343] width 26 height 23
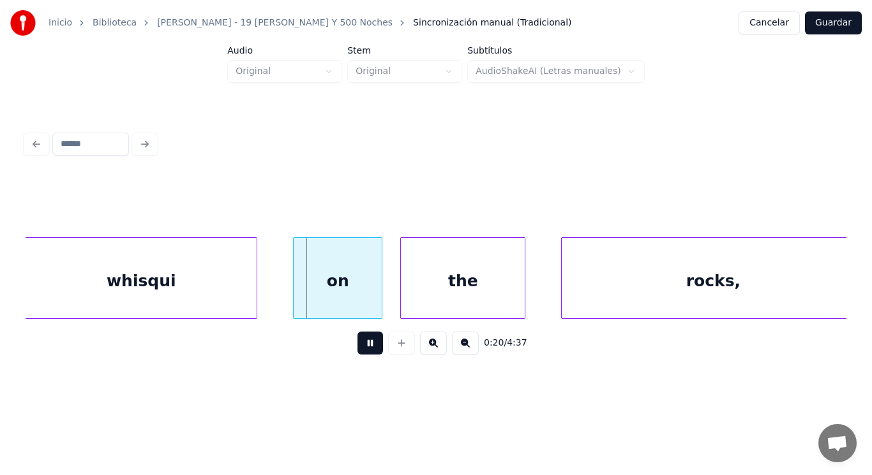
click at [364, 342] on button at bounding box center [370, 343] width 26 height 23
click at [284, 292] on div at bounding box center [283, 278] width 4 height 80
click at [359, 347] on button at bounding box center [370, 343] width 26 height 23
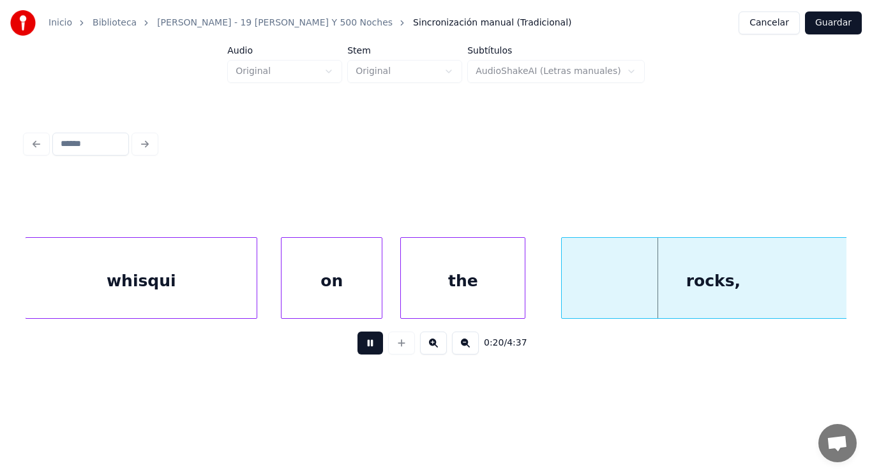
click at [359, 347] on button at bounding box center [370, 343] width 26 height 23
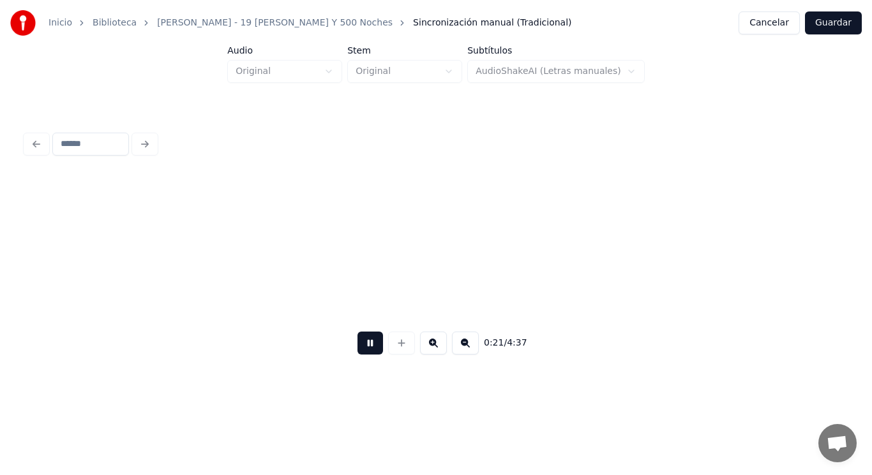
scroll to position [0, 19272]
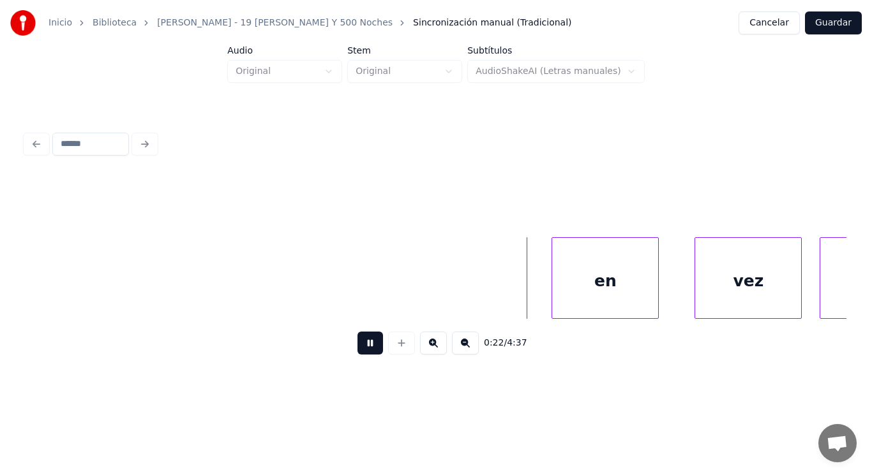
click at [361, 352] on button at bounding box center [370, 343] width 26 height 23
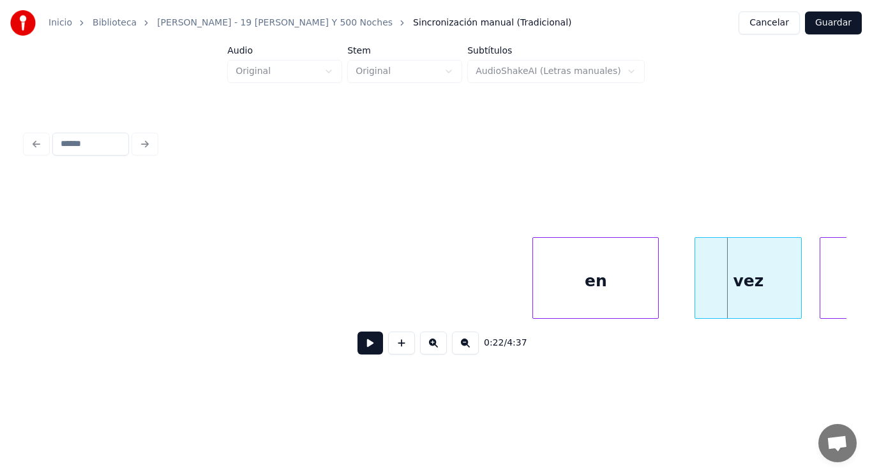
click at [536, 303] on div at bounding box center [535, 278] width 4 height 80
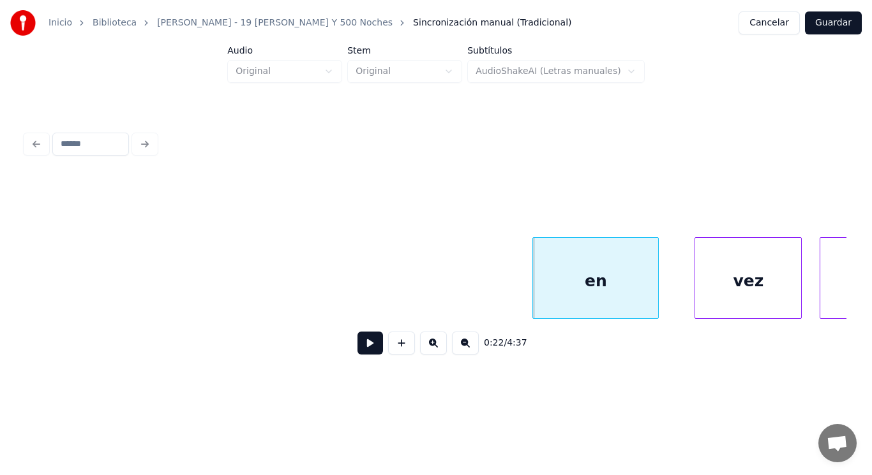
click at [365, 345] on button at bounding box center [370, 343] width 26 height 23
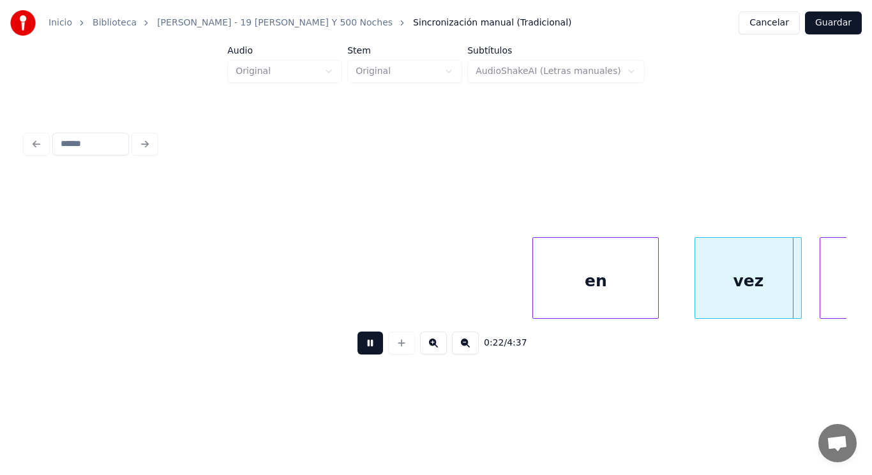
scroll to position [0, 20100]
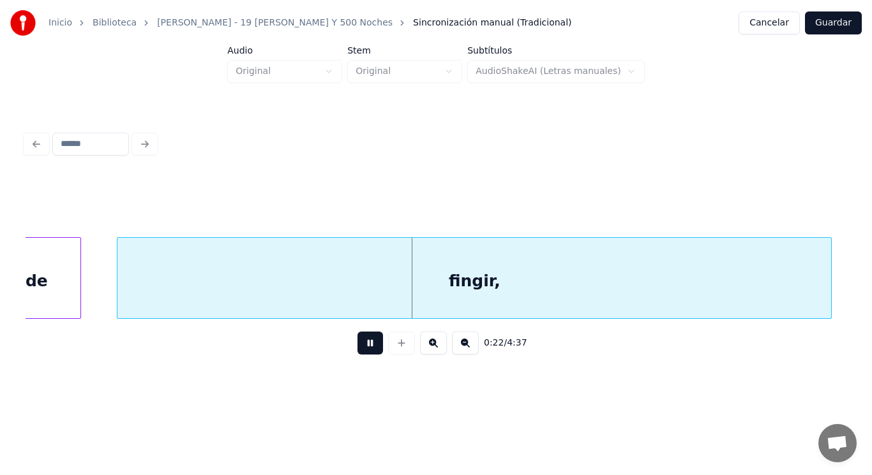
click at [365, 345] on button at bounding box center [370, 343] width 26 height 23
click at [348, 290] on div "fingir," at bounding box center [473, 281] width 713 height 87
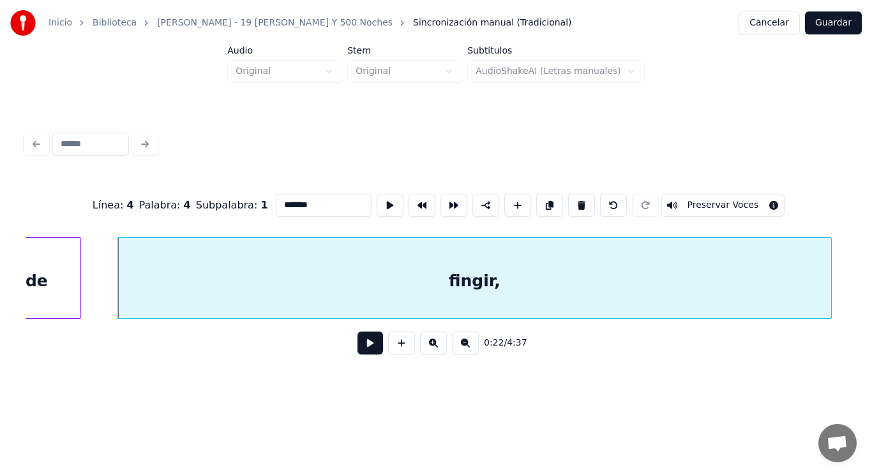
click at [366, 348] on button at bounding box center [370, 343] width 26 height 23
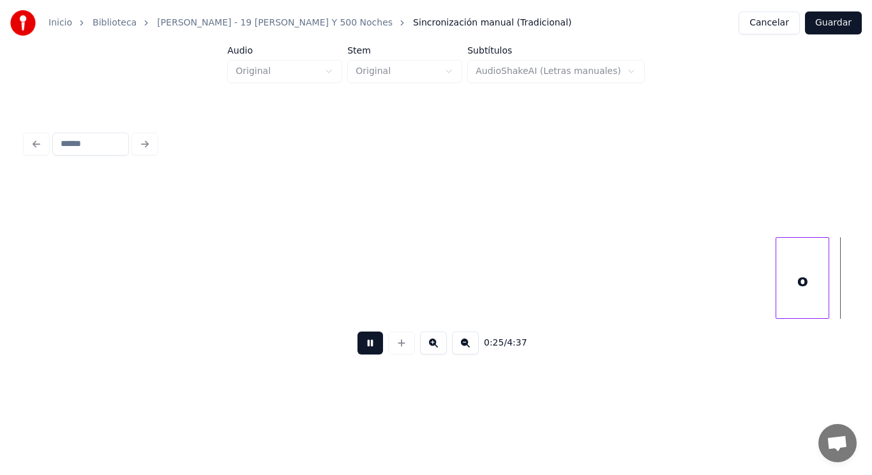
click at [366, 348] on button at bounding box center [370, 343] width 26 height 23
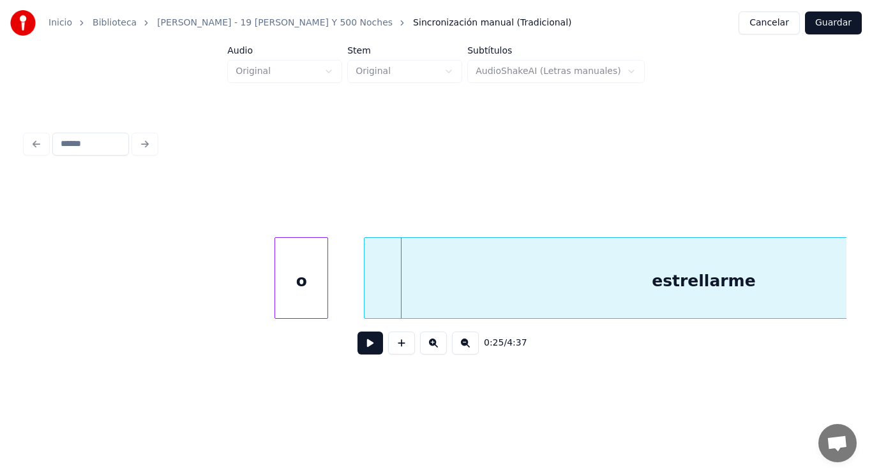
scroll to position [0, 22264]
click at [253, 296] on div at bounding box center [252, 278] width 4 height 80
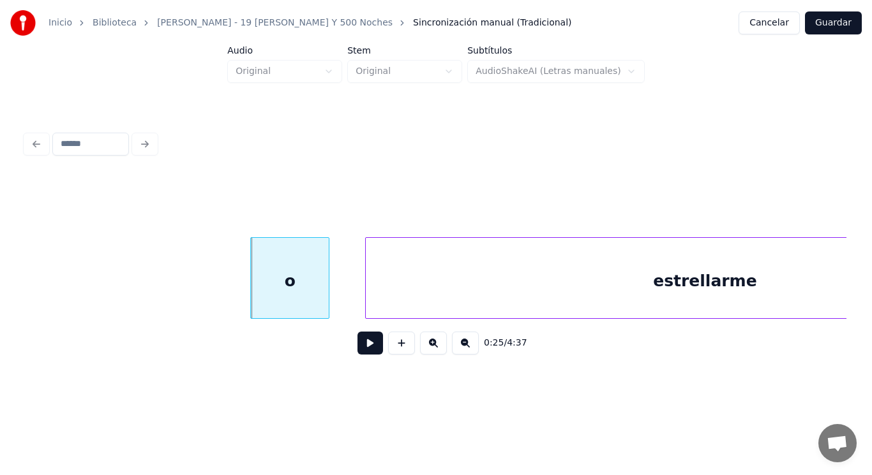
click at [390, 294] on div "estrellarme" at bounding box center [705, 281] width 678 height 87
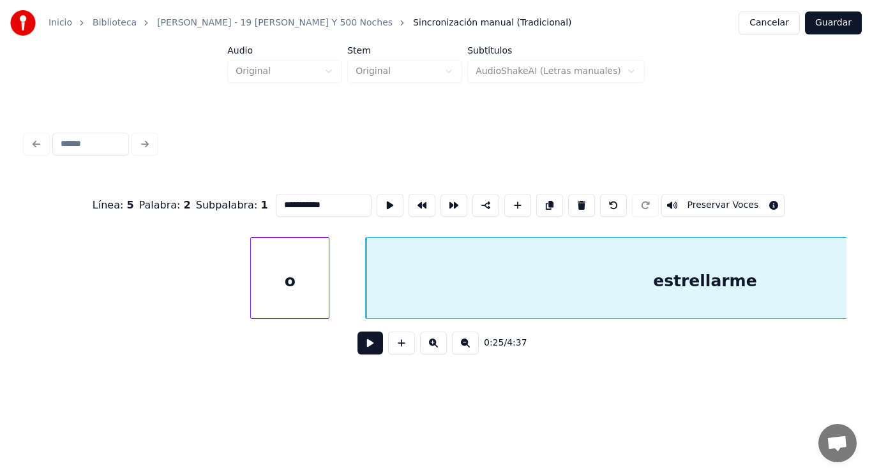
click at [364, 347] on button at bounding box center [370, 343] width 26 height 23
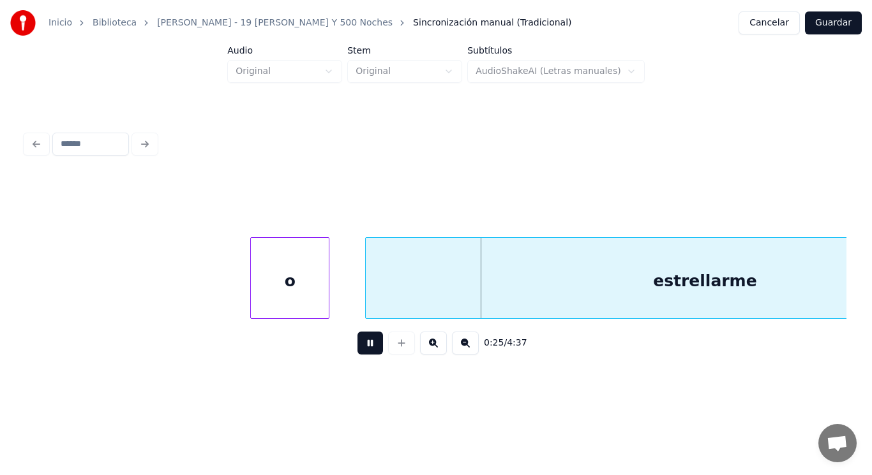
click at [364, 347] on button at bounding box center [370, 343] width 26 height 23
click at [323, 301] on div "o" at bounding box center [290, 281] width 78 height 87
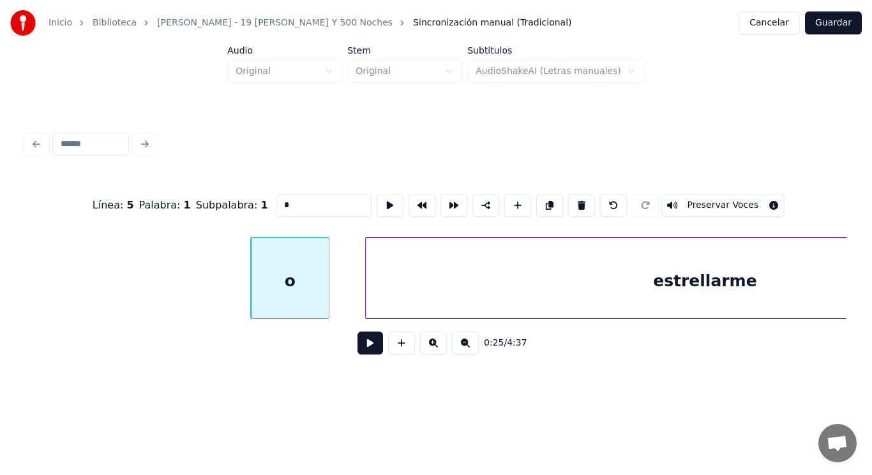
click at [362, 349] on button at bounding box center [370, 343] width 26 height 23
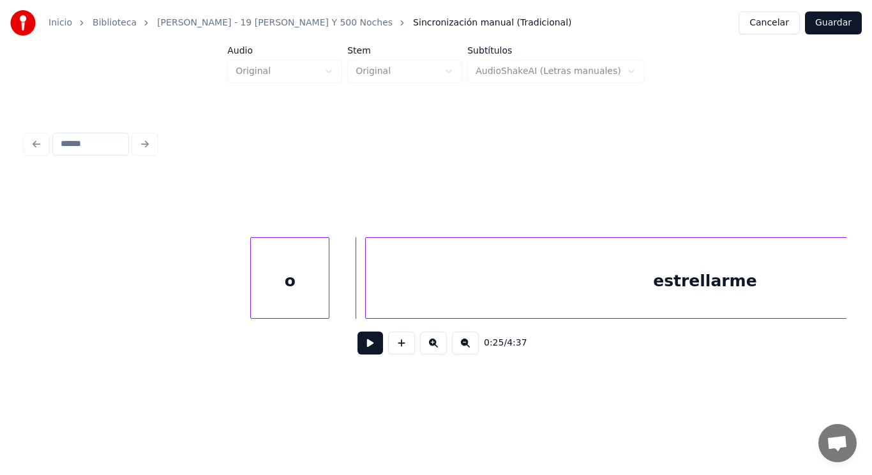
click at [357, 345] on button at bounding box center [370, 343] width 26 height 23
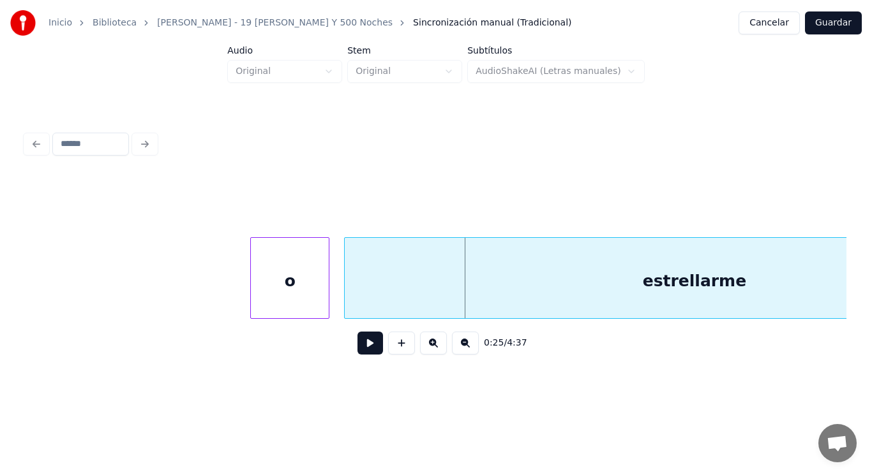
click at [345, 302] on div at bounding box center [347, 278] width 4 height 80
click at [357, 355] on button at bounding box center [370, 343] width 26 height 23
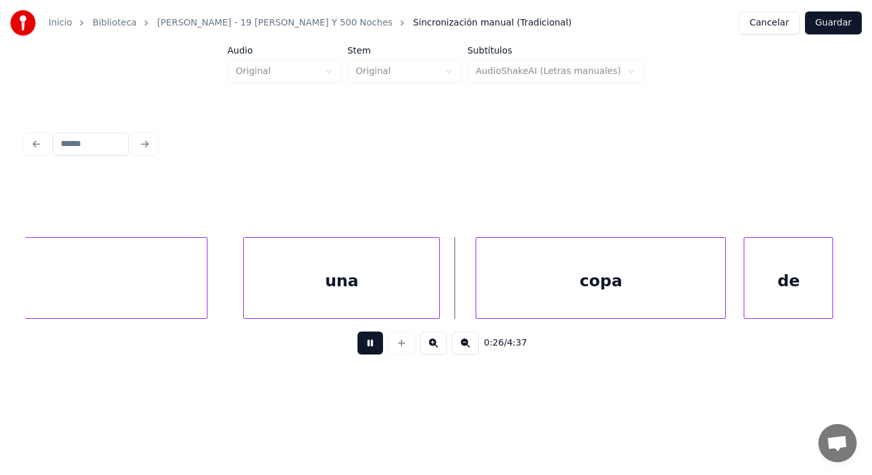
click at [357, 355] on button at bounding box center [370, 343] width 26 height 23
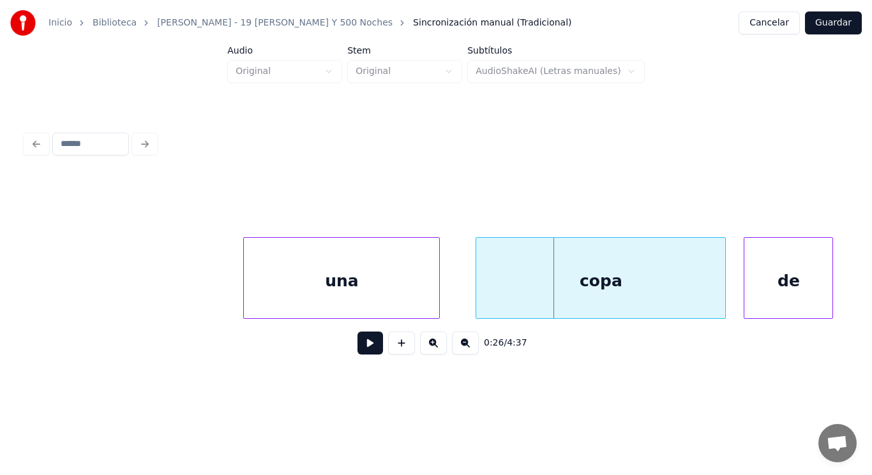
scroll to position [0, 23818]
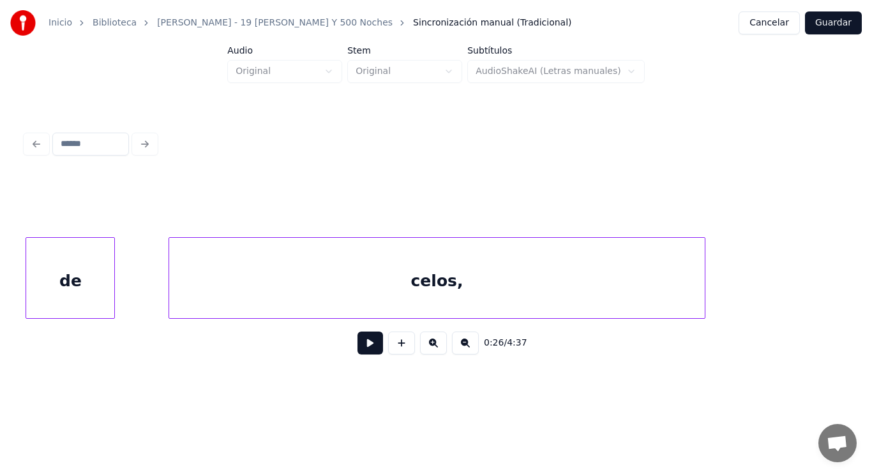
click at [50, 304] on div "de" at bounding box center [70, 281] width 88 height 87
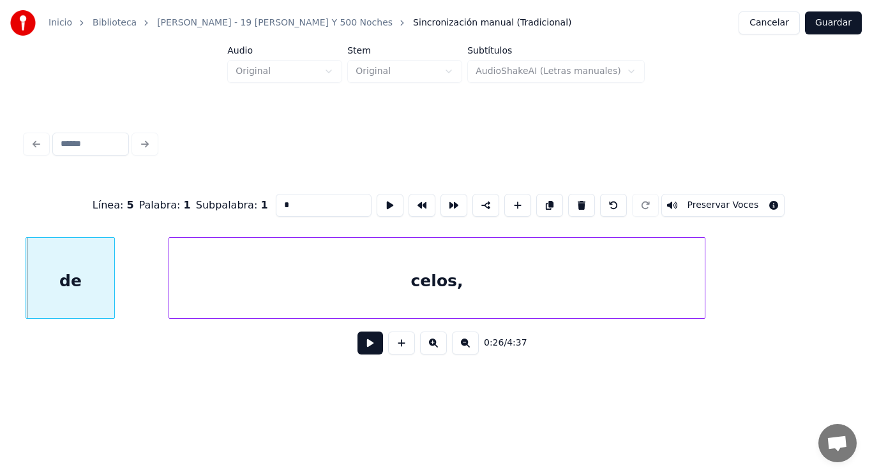
type input "**"
click at [366, 339] on button at bounding box center [370, 343] width 26 height 23
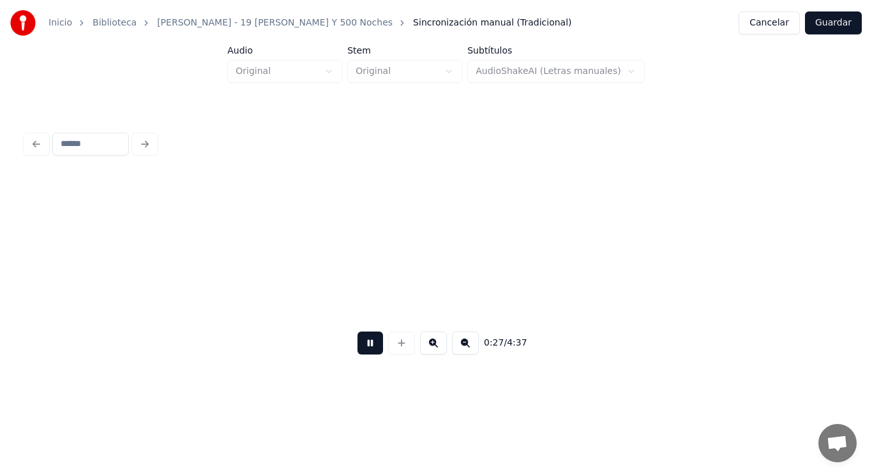
scroll to position [0, 24655]
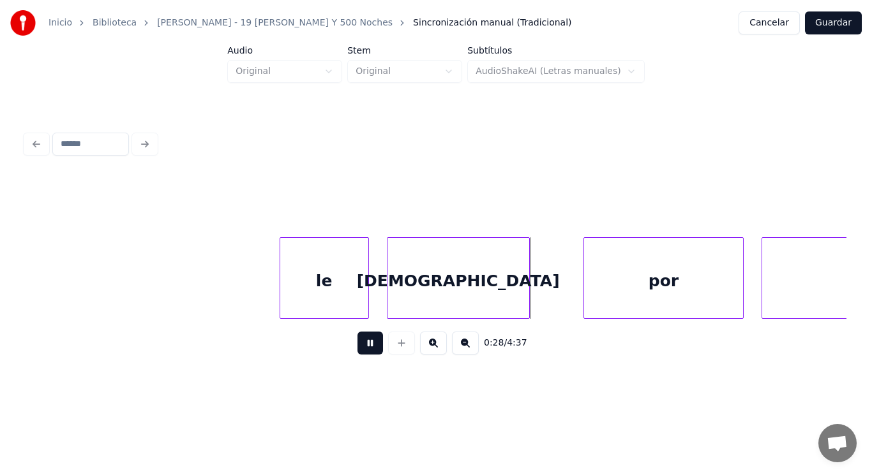
click at [366, 339] on button at bounding box center [370, 343] width 26 height 23
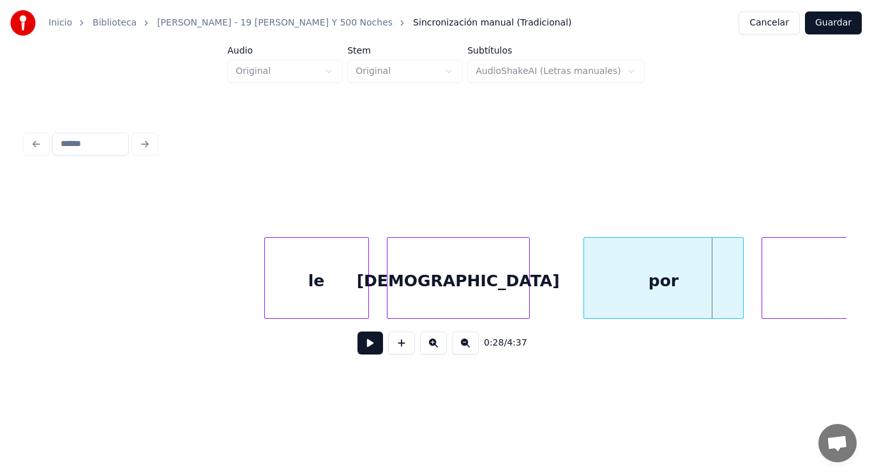
click at [265, 291] on div at bounding box center [267, 278] width 4 height 80
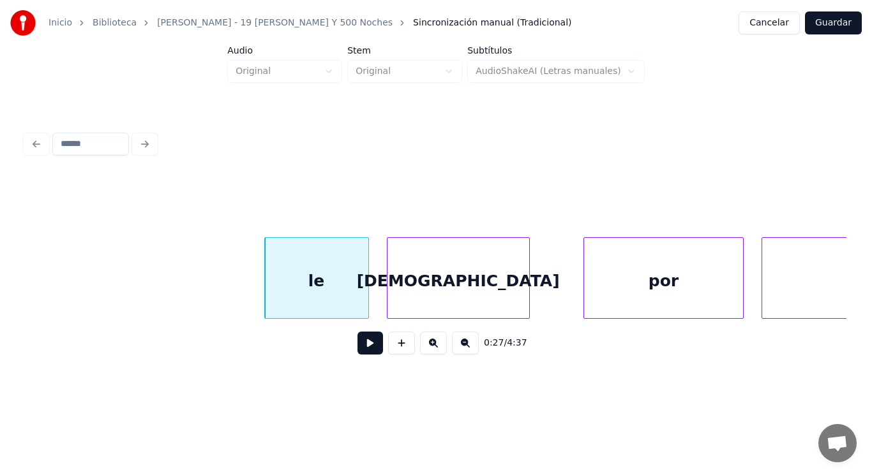
click at [357, 352] on button at bounding box center [370, 343] width 26 height 23
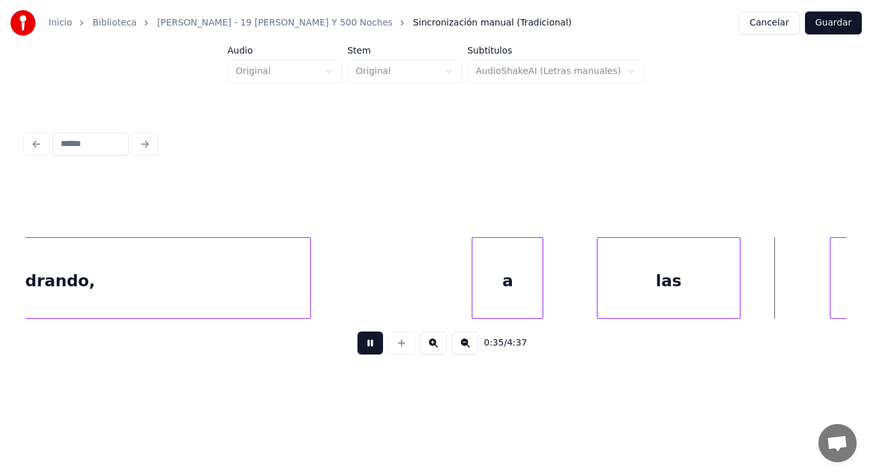
click at [357, 352] on button at bounding box center [370, 343] width 26 height 23
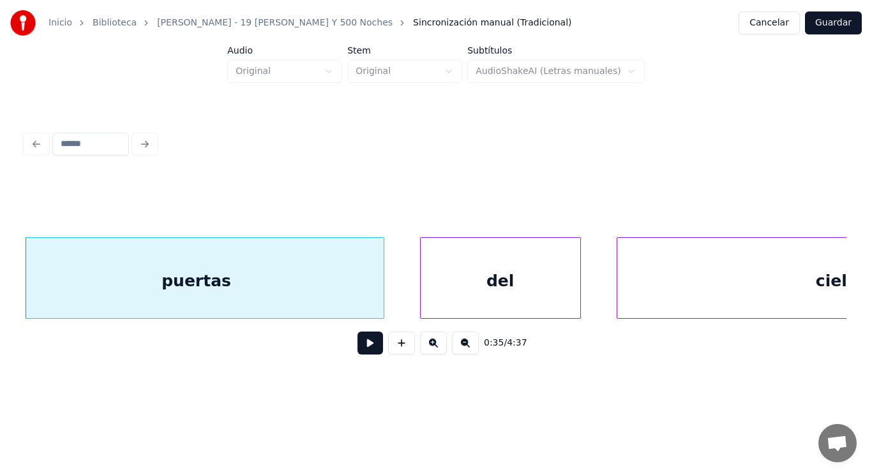
click at [216, 299] on div "puertas" at bounding box center [197, 281] width 374 height 87
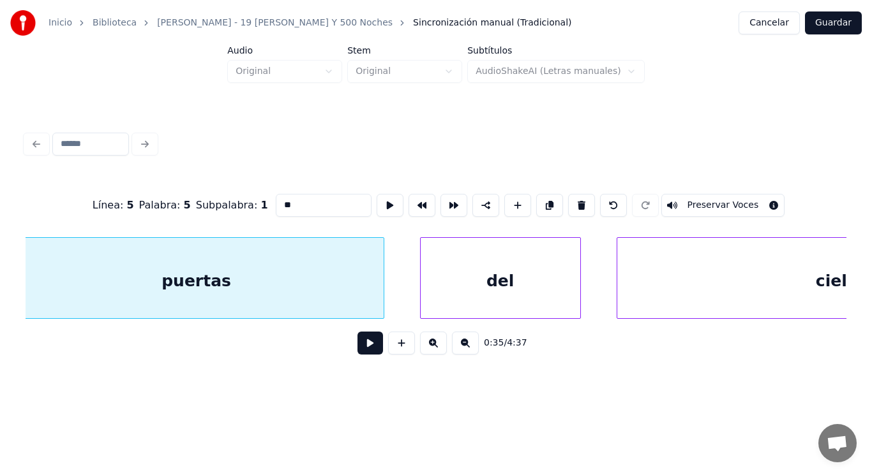
type input "*******"
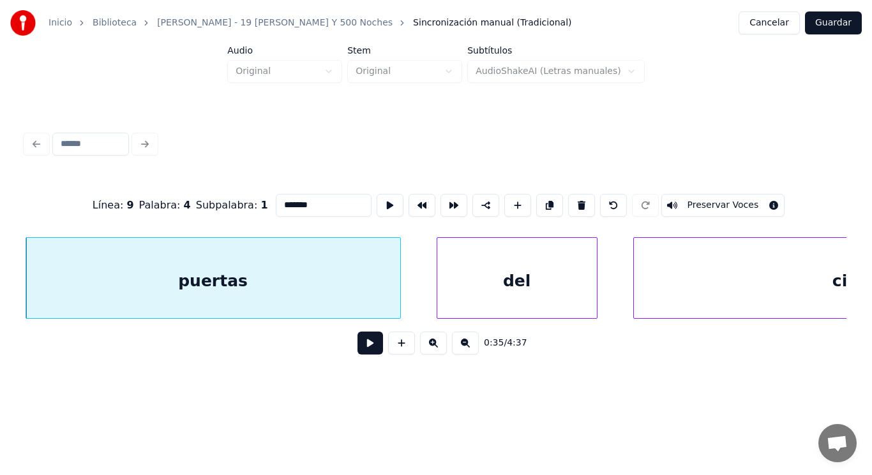
click at [369, 345] on button at bounding box center [370, 343] width 26 height 23
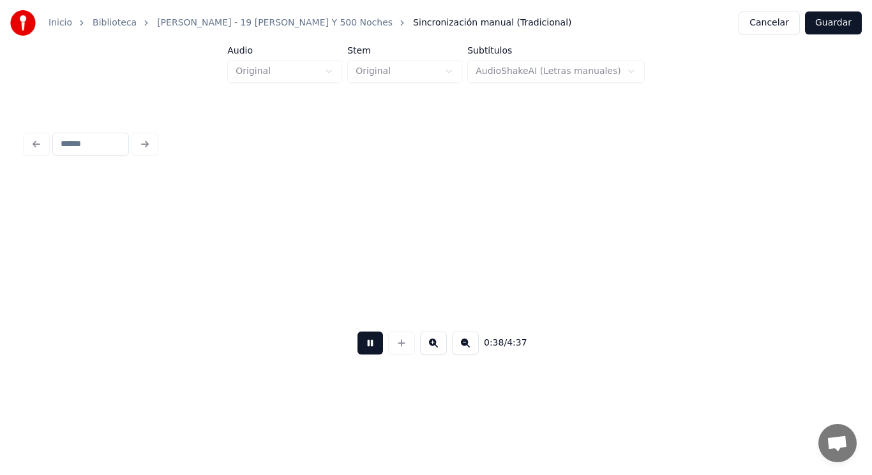
scroll to position [0, 34630]
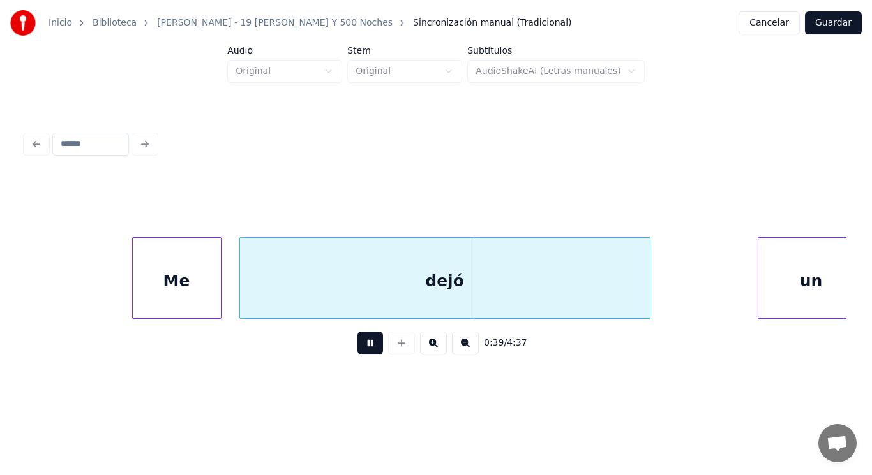
click at [369, 345] on button at bounding box center [370, 343] width 26 height 23
click at [170, 291] on div "Me" at bounding box center [177, 281] width 88 height 87
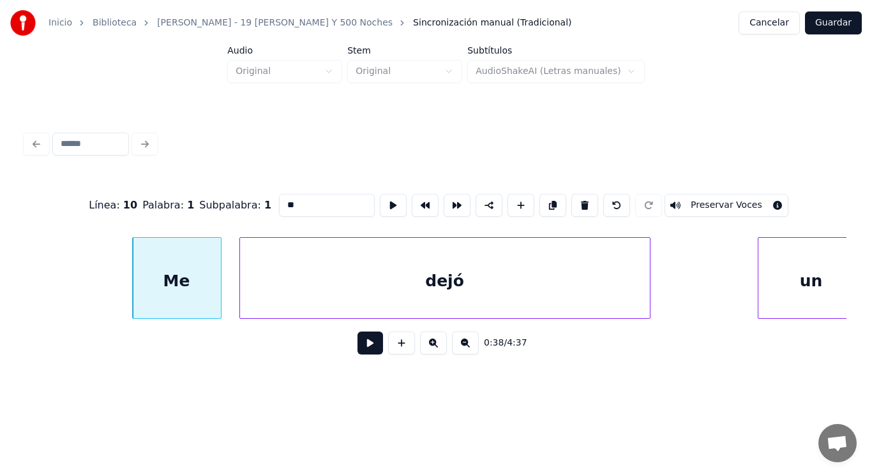
click at [357, 348] on button at bounding box center [370, 343] width 26 height 23
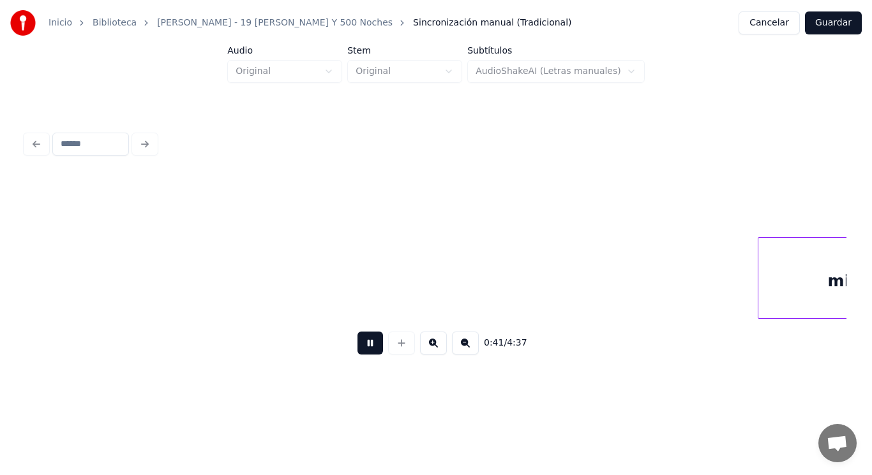
scroll to position [0, 37123]
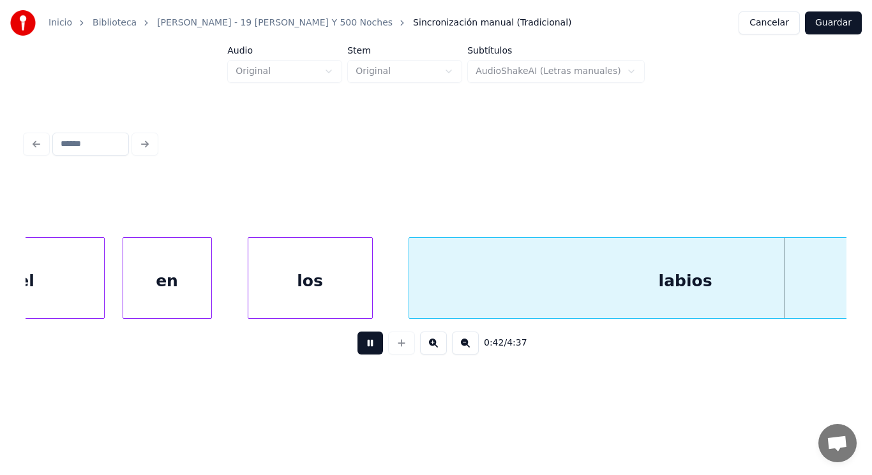
click at [357, 348] on button at bounding box center [370, 343] width 26 height 23
click at [187, 301] on div "en" at bounding box center [167, 281] width 88 height 87
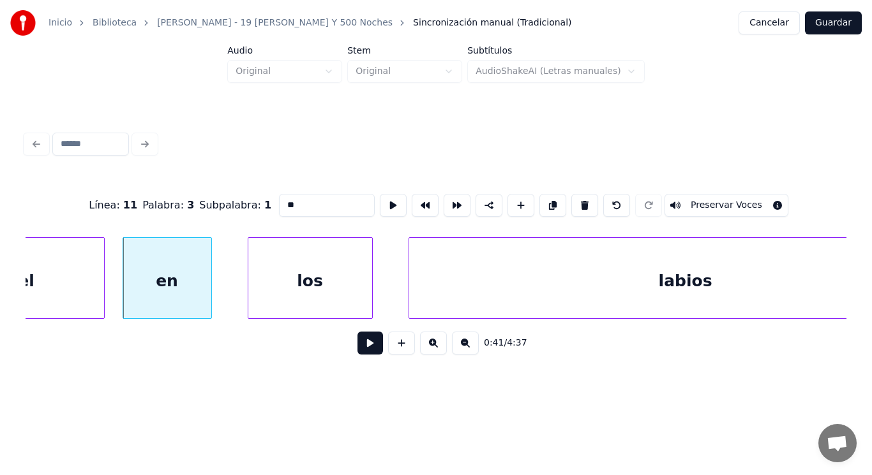
click at [369, 350] on button at bounding box center [370, 343] width 26 height 23
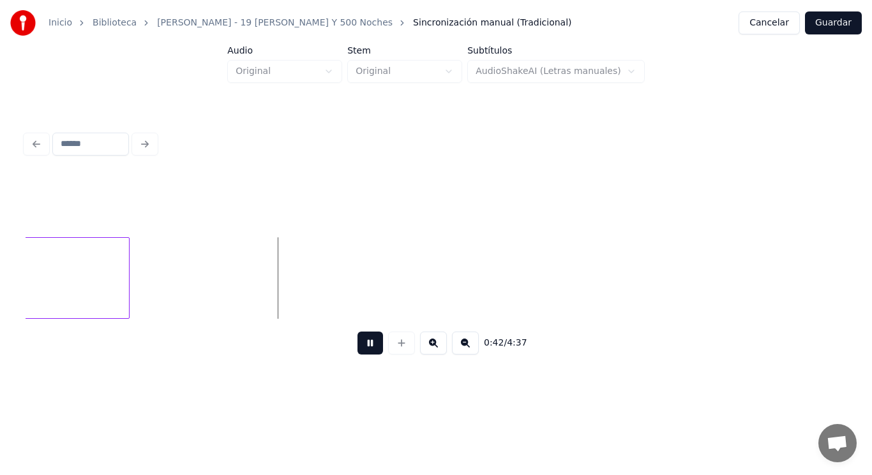
click at [369, 350] on button at bounding box center [370, 343] width 26 height 23
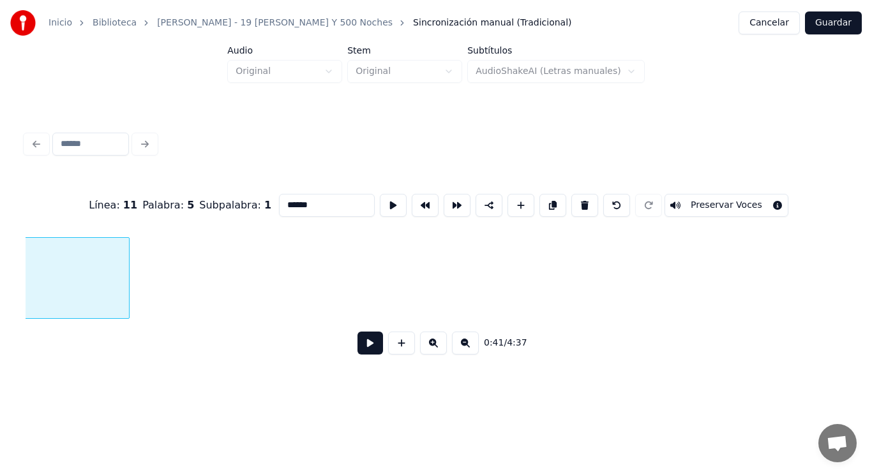
scroll to position [0, 37506]
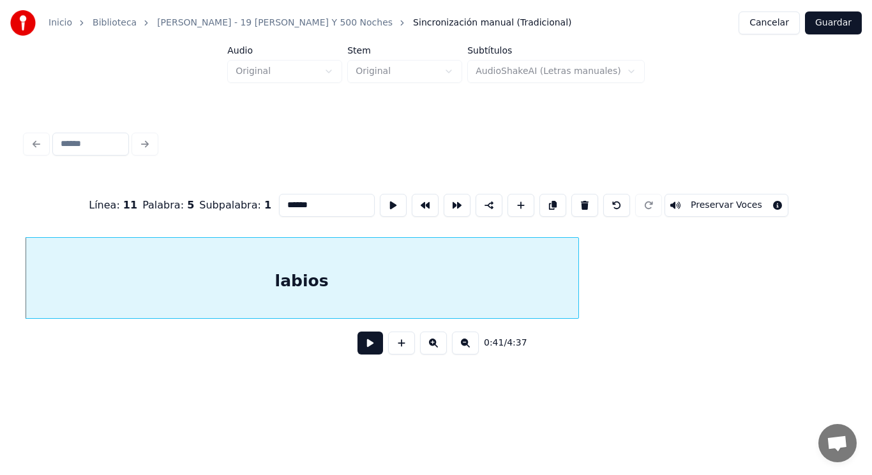
click at [287, 202] on input "******" at bounding box center [327, 205] width 96 height 23
type input "*******"
click at [360, 348] on button at bounding box center [370, 343] width 26 height 23
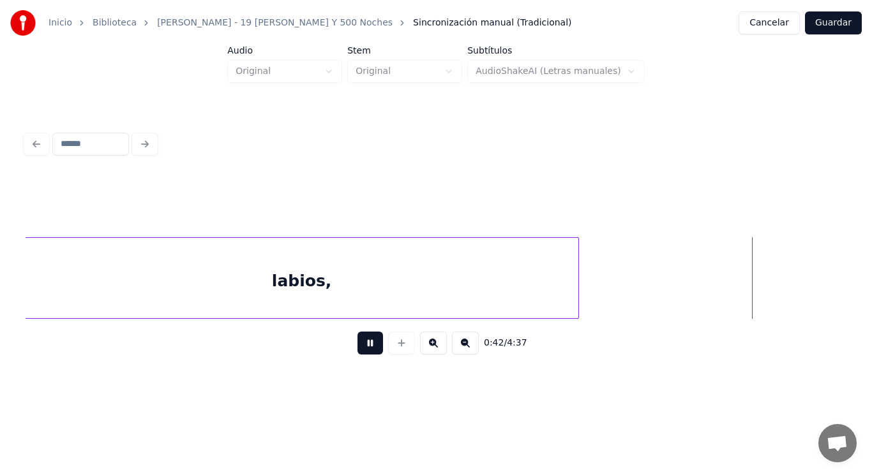
click at [360, 348] on button at bounding box center [370, 343] width 26 height 23
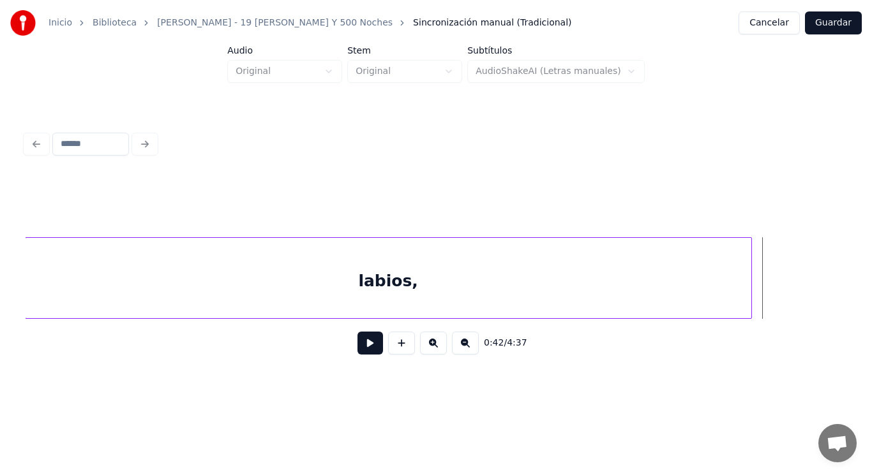
click at [751, 289] on div at bounding box center [749, 278] width 4 height 80
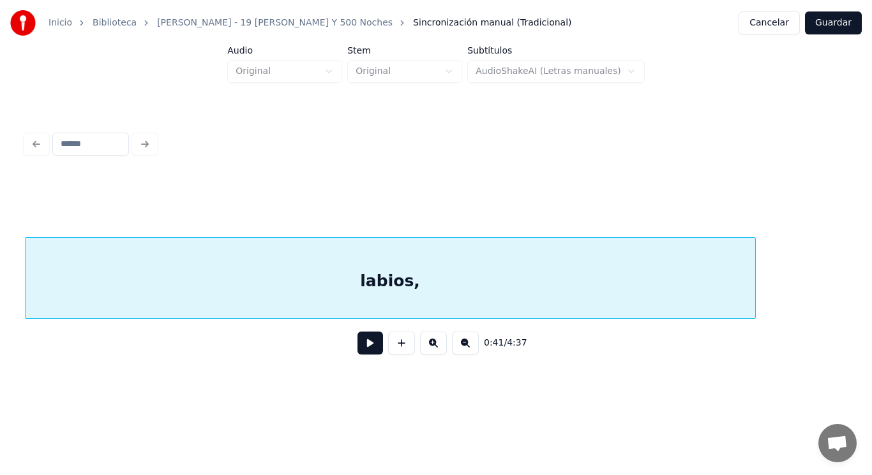
click at [361, 352] on button at bounding box center [370, 343] width 26 height 23
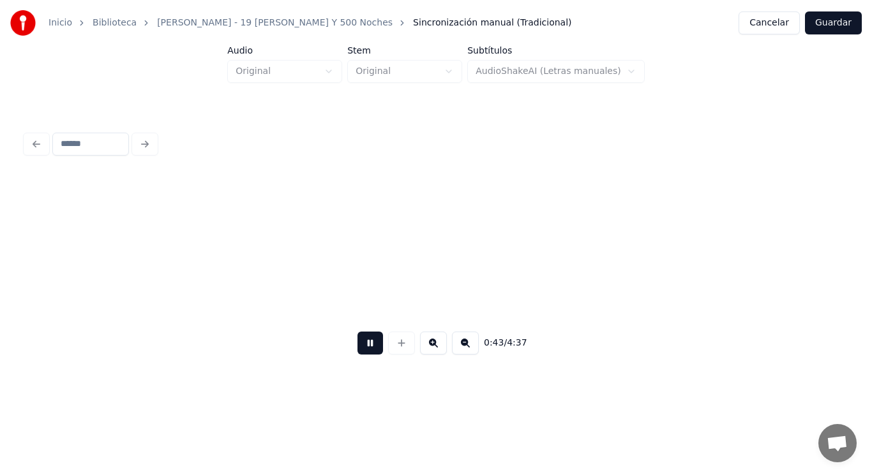
scroll to position [0, 39171]
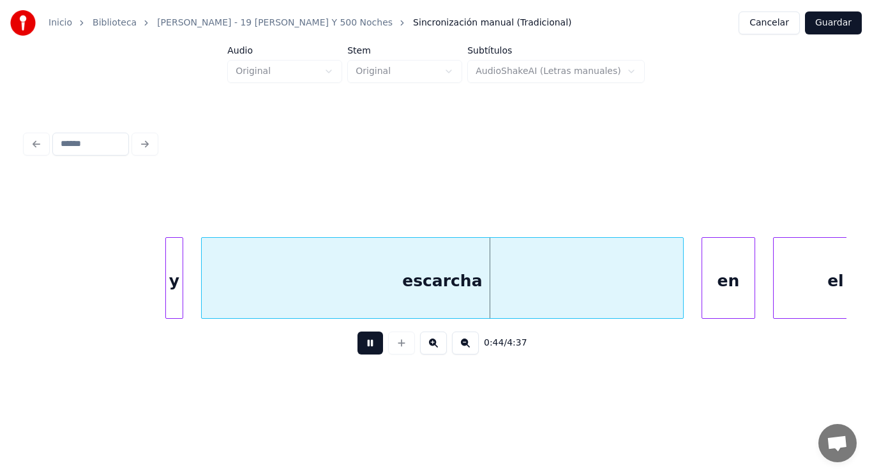
click at [361, 352] on button at bounding box center [370, 343] width 26 height 23
click at [147, 292] on div at bounding box center [149, 278] width 4 height 80
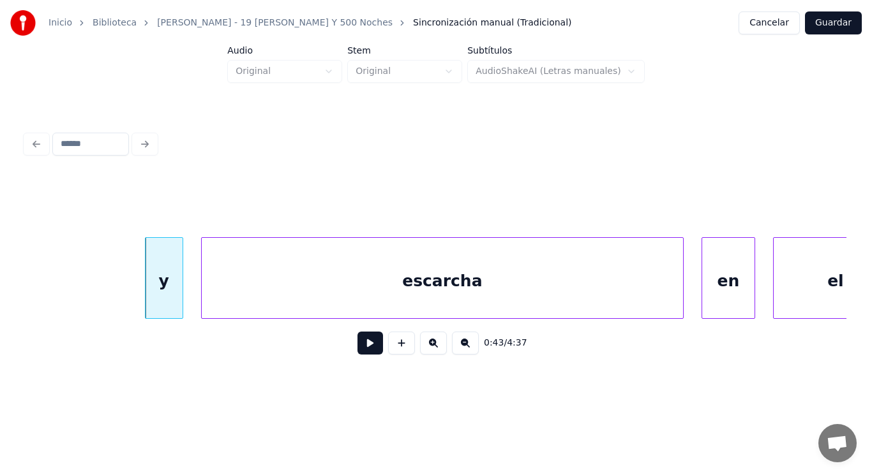
click at [317, 304] on div "escarcha" at bounding box center [442, 281] width 481 height 87
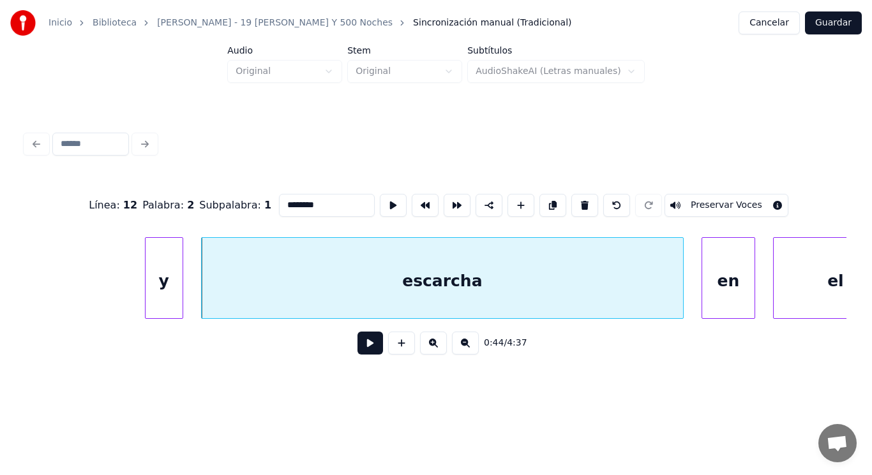
click at [357, 341] on button at bounding box center [370, 343] width 26 height 23
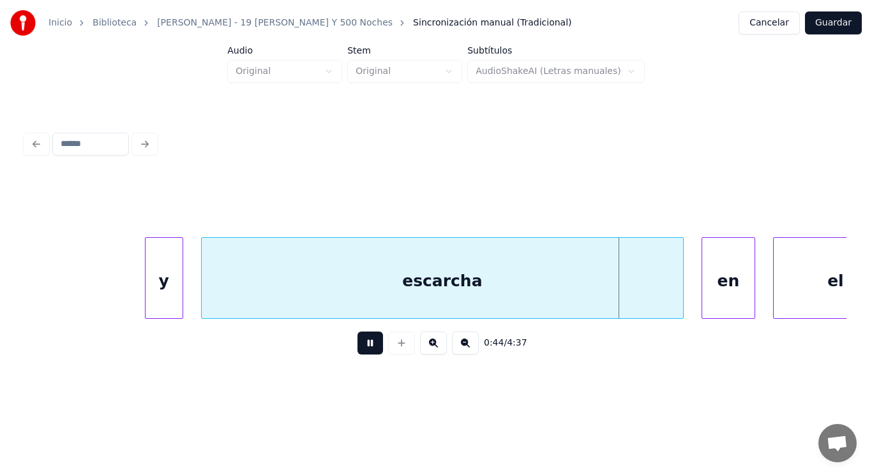
click at [357, 341] on button at bounding box center [370, 343] width 26 height 23
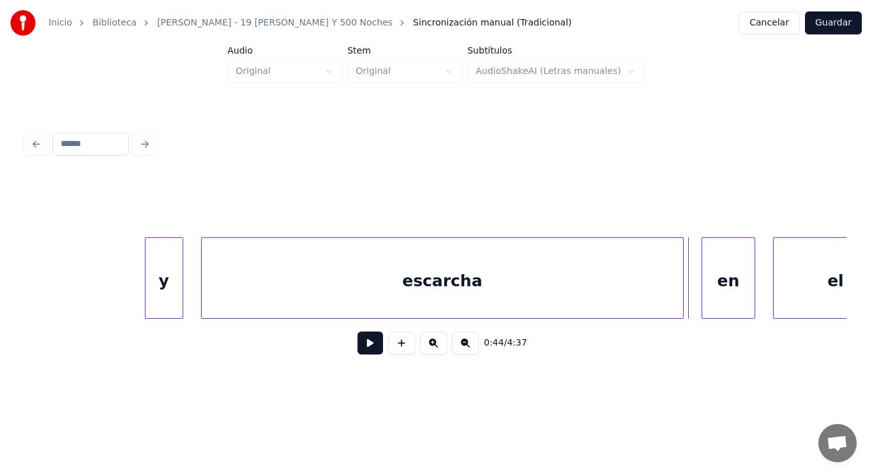
click at [267, 297] on div "escarcha" at bounding box center [442, 281] width 481 height 87
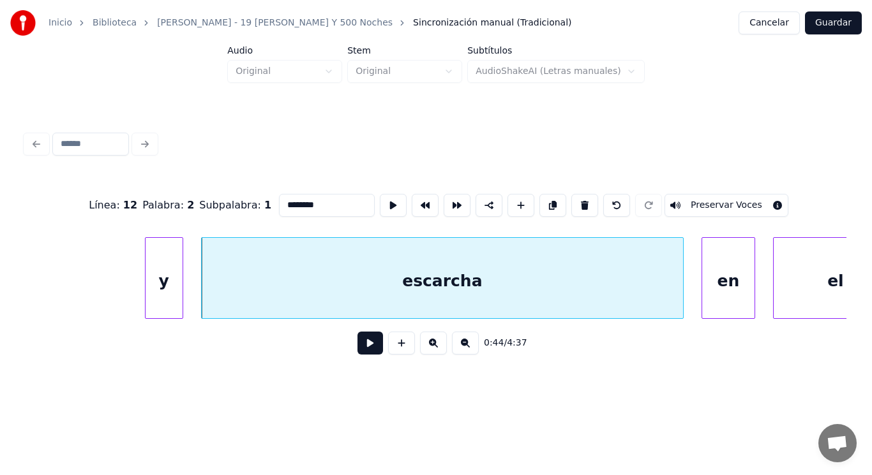
click at [369, 352] on button at bounding box center [370, 343] width 26 height 23
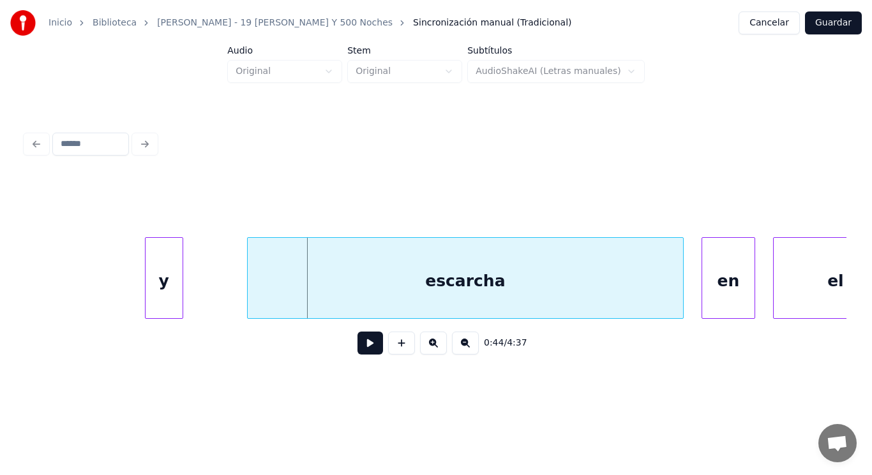
click at [250, 298] on div at bounding box center [250, 278] width 4 height 80
click at [357, 342] on button at bounding box center [370, 343] width 26 height 23
click at [220, 298] on div at bounding box center [218, 278] width 4 height 80
click at [362, 348] on button at bounding box center [370, 343] width 26 height 23
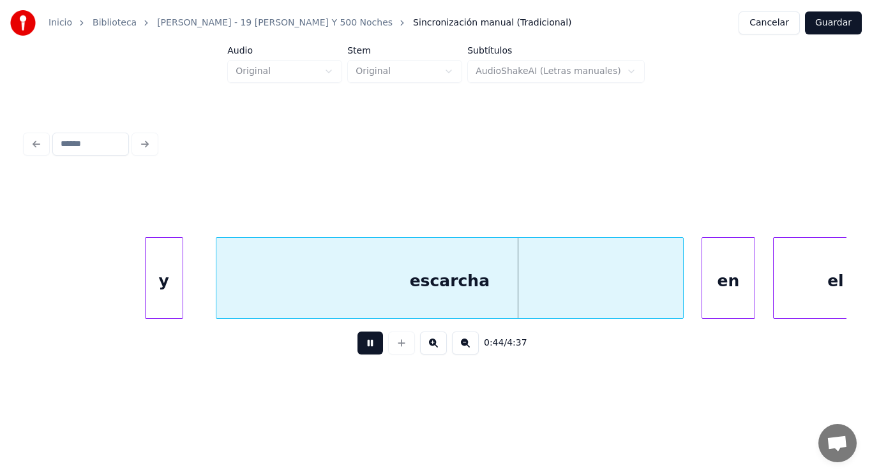
click at [362, 348] on button at bounding box center [370, 343] width 26 height 23
click at [200, 297] on div at bounding box center [199, 278] width 4 height 80
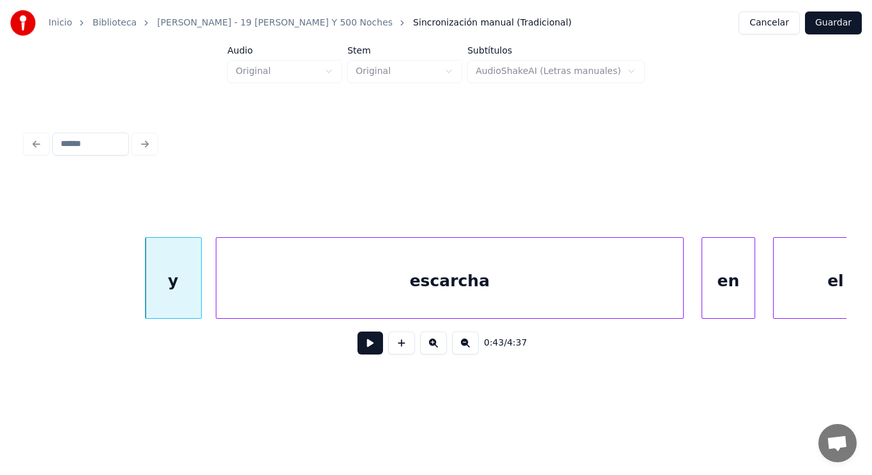
click at [362, 350] on button at bounding box center [370, 343] width 26 height 23
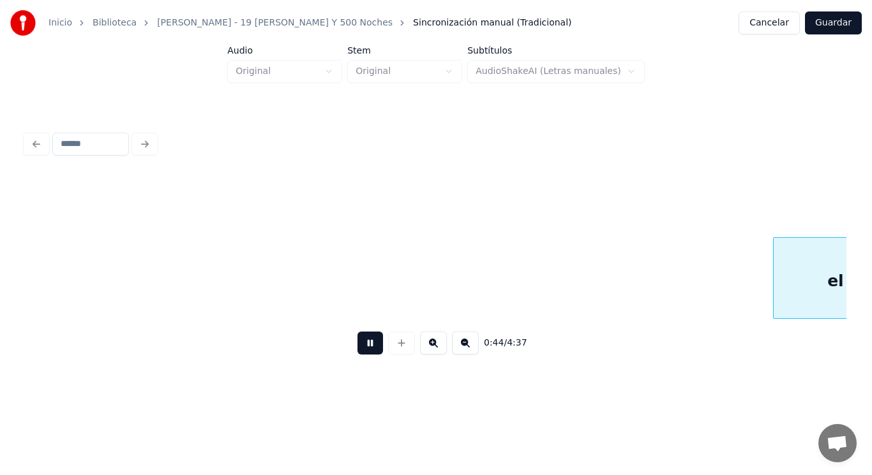
scroll to position [0, 40001]
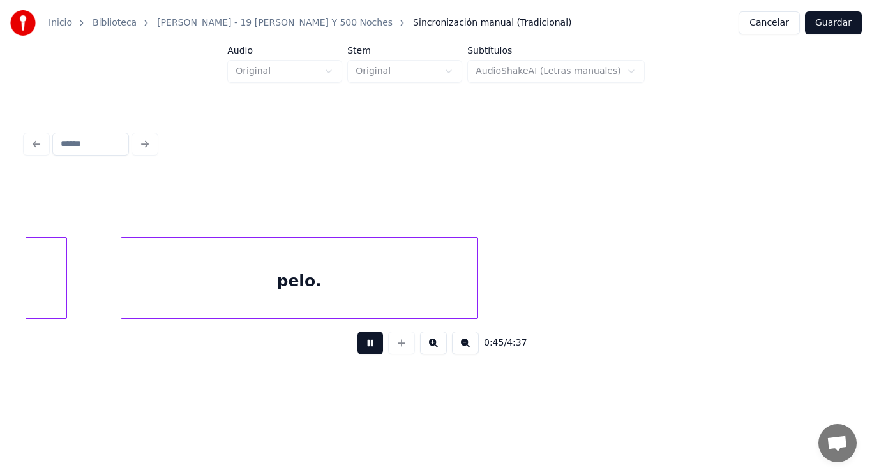
click at [362, 350] on button at bounding box center [370, 343] width 26 height 23
click at [339, 290] on div "pelo." at bounding box center [299, 281] width 356 height 87
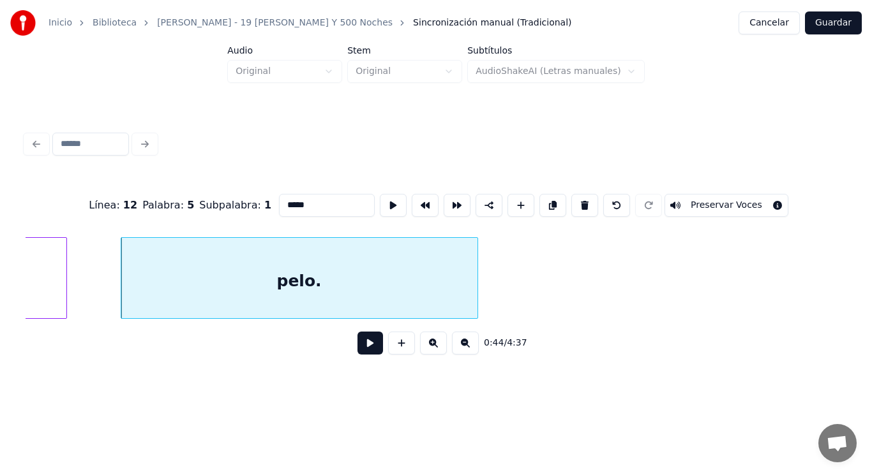
click at [357, 341] on button at bounding box center [370, 343] width 26 height 23
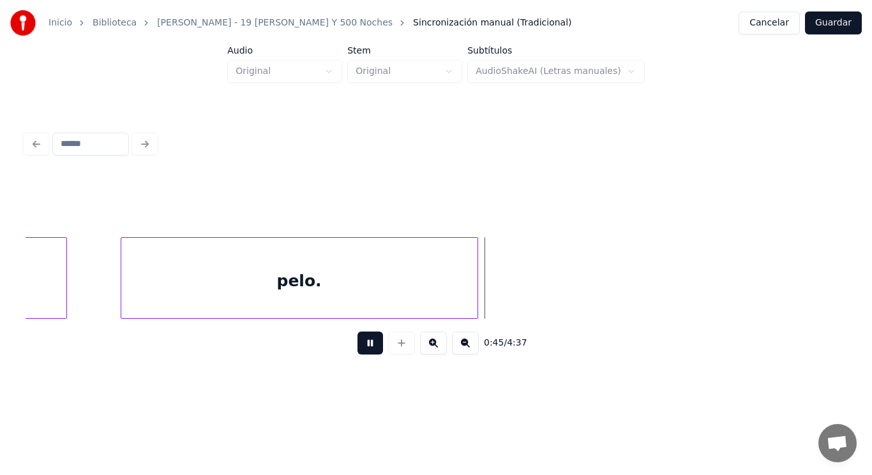
click at [357, 341] on button at bounding box center [370, 343] width 26 height 23
click at [521, 291] on div at bounding box center [520, 278] width 4 height 80
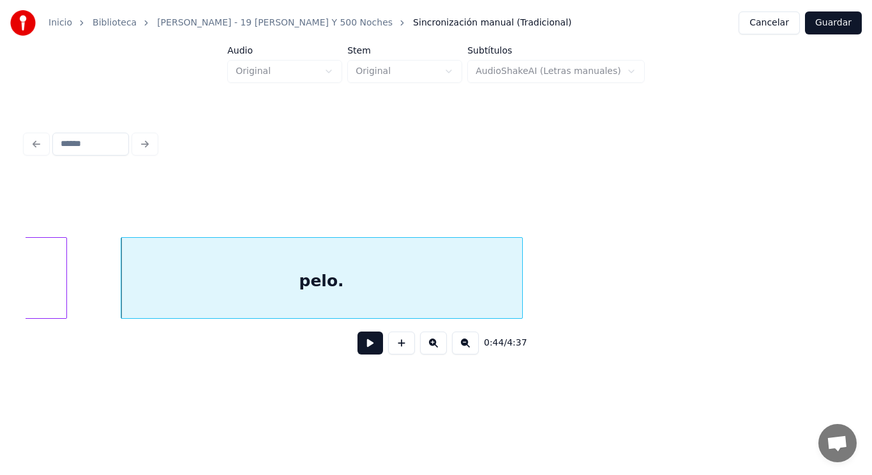
click at [358, 354] on button at bounding box center [370, 343] width 26 height 23
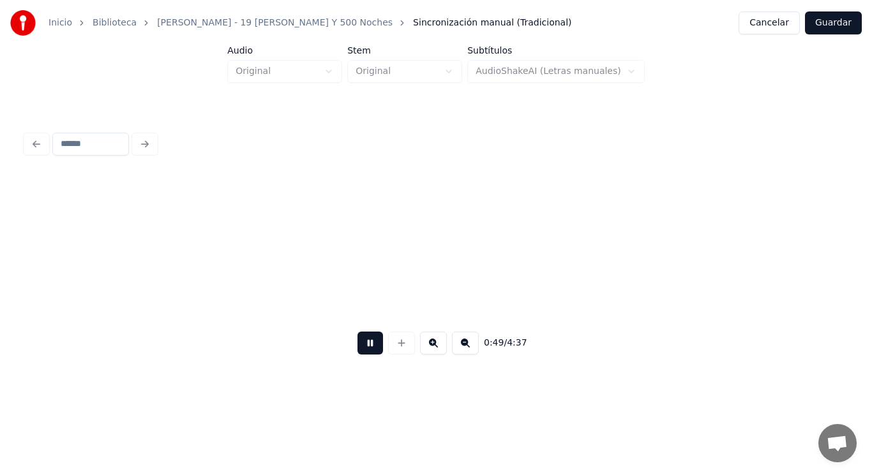
scroll to position [0, 44172]
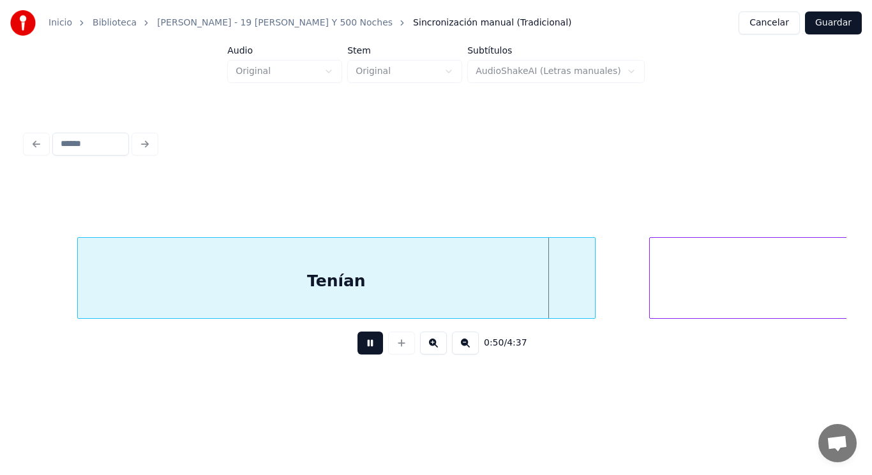
click at [358, 354] on button at bounding box center [370, 343] width 26 height 23
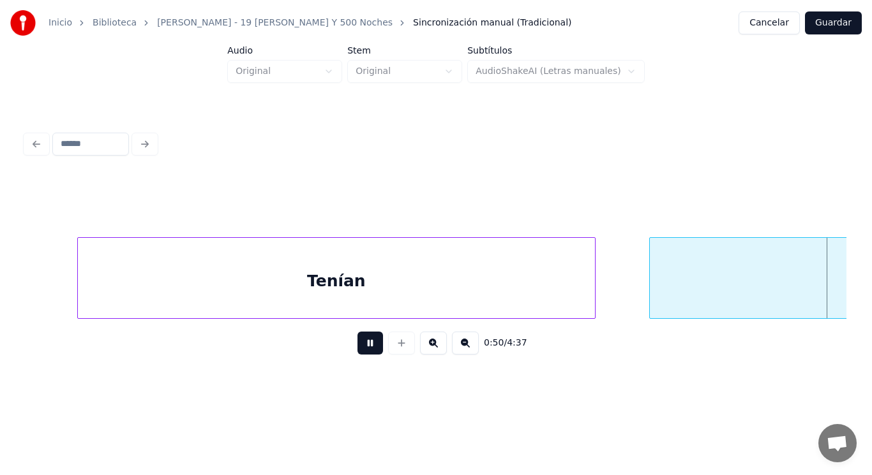
scroll to position [0, 44999]
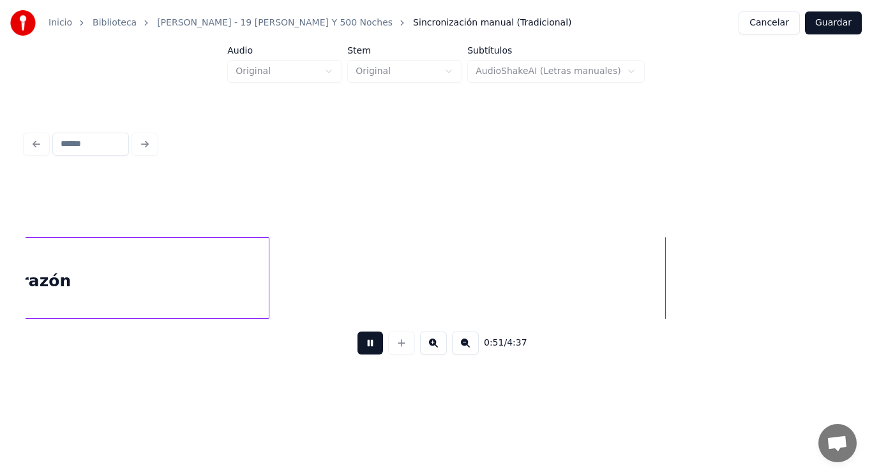
click at [358, 354] on button at bounding box center [370, 343] width 26 height 23
click at [221, 285] on div "razón" at bounding box center [45, 281] width 445 height 87
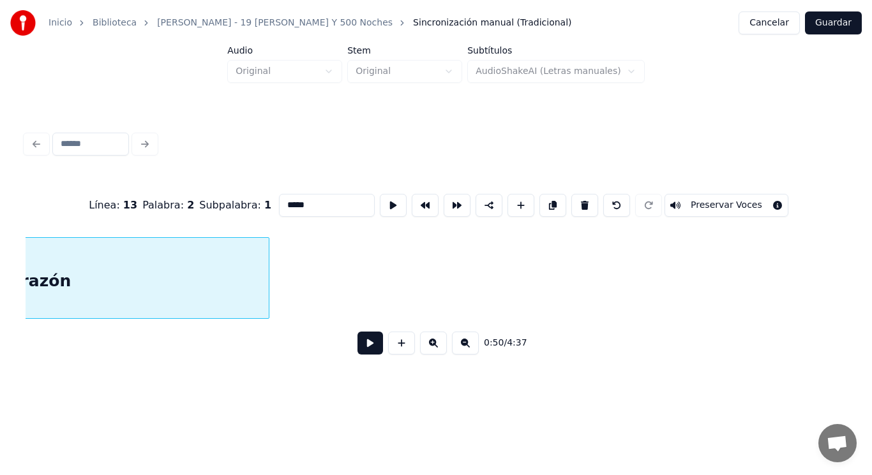
scroll to position [0, 44797]
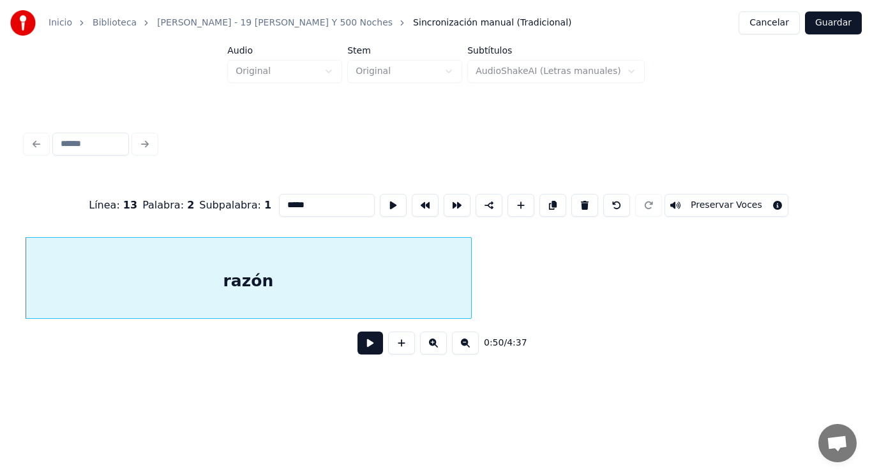
click at [358, 350] on button at bounding box center [370, 343] width 26 height 23
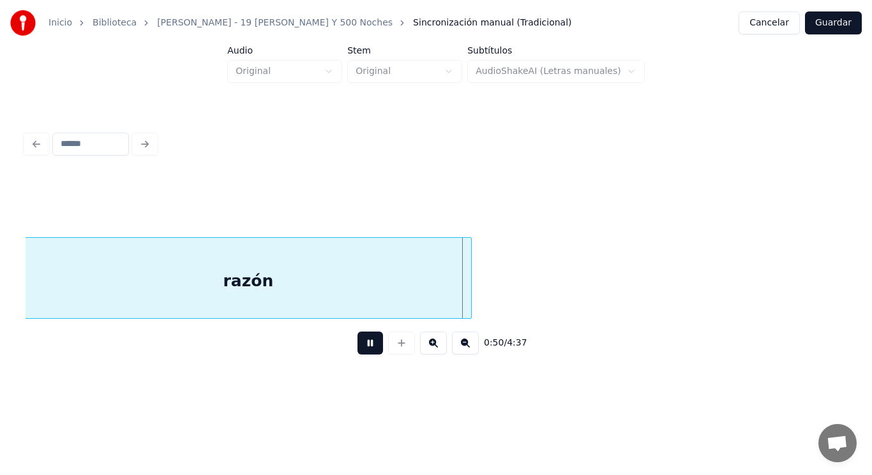
click at [358, 350] on button at bounding box center [370, 343] width 26 height 23
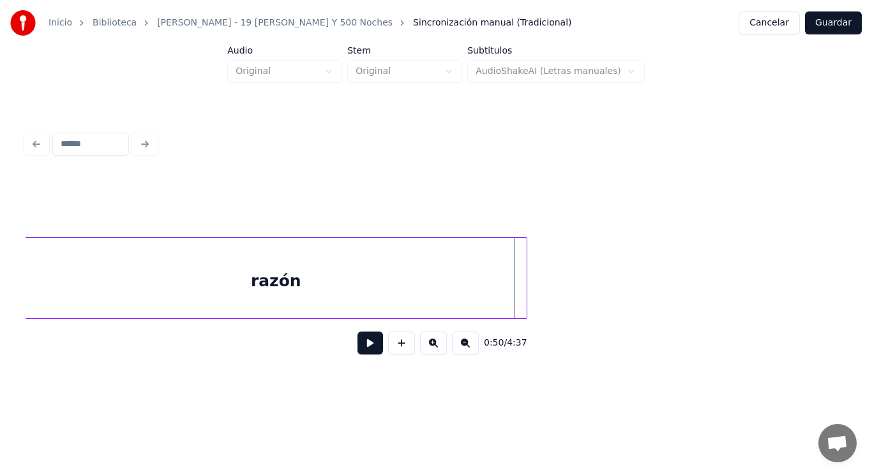
click at [525, 289] on div at bounding box center [525, 278] width 4 height 80
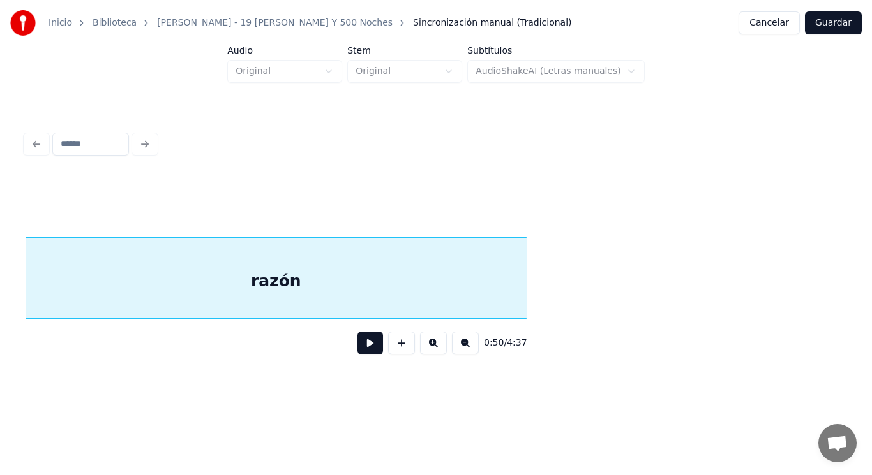
click at [362, 345] on button at bounding box center [370, 343] width 26 height 23
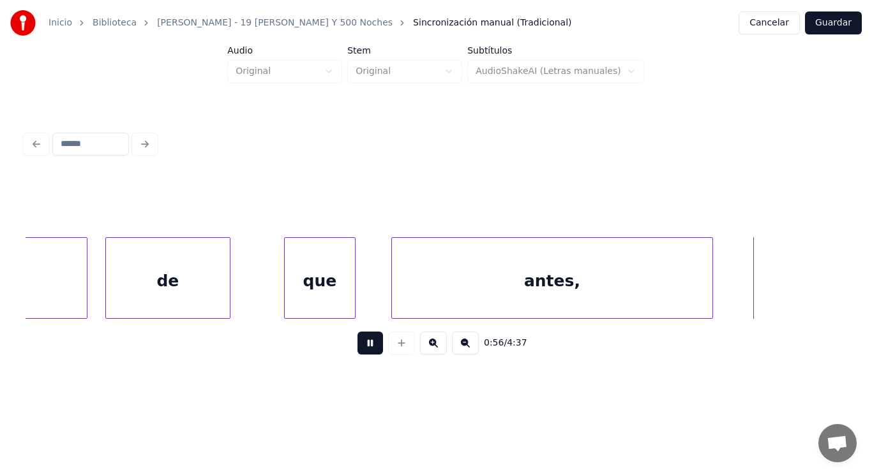
scroll to position [0, 50625]
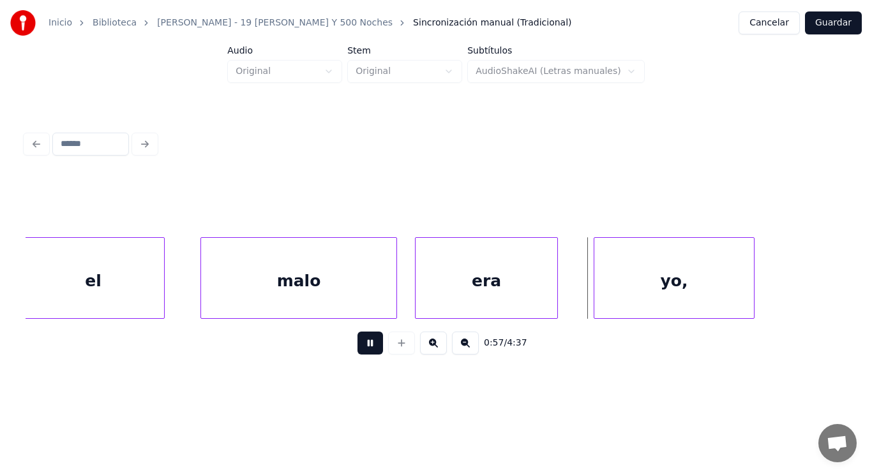
click at [362, 355] on button at bounding box center [370, 343] width 26 height 23
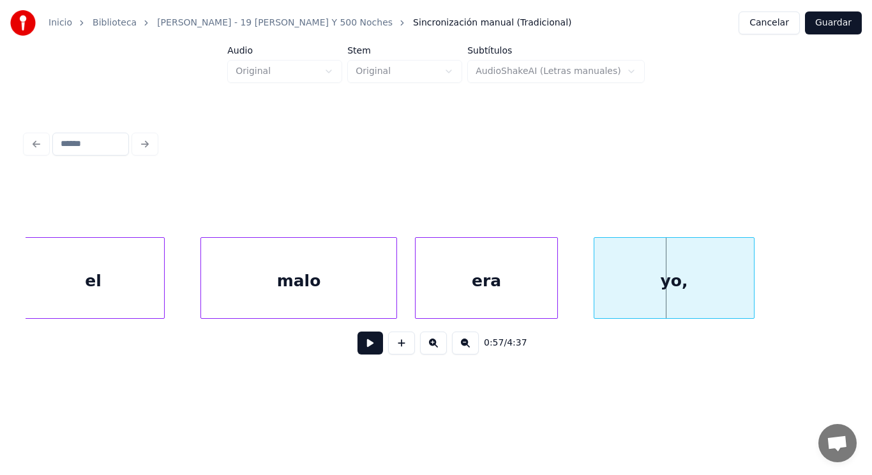
click at [362, 355] on button at bounding box center [370, 343] width 26 height 23
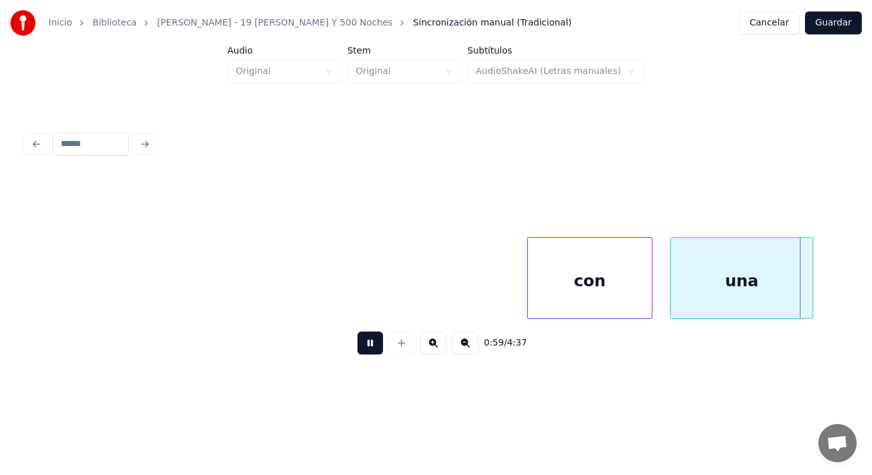
scroll to position [0, 53105]
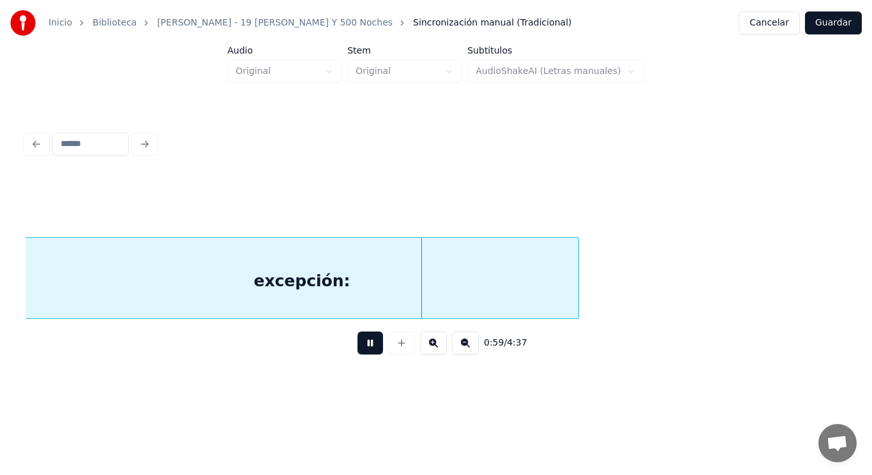
click at [362, 355] on button at bounding box center [370, 343] width 26 height 23
click at [357, 286] on div "excepción:" at bounding box center [302, 281] width 553 height 87
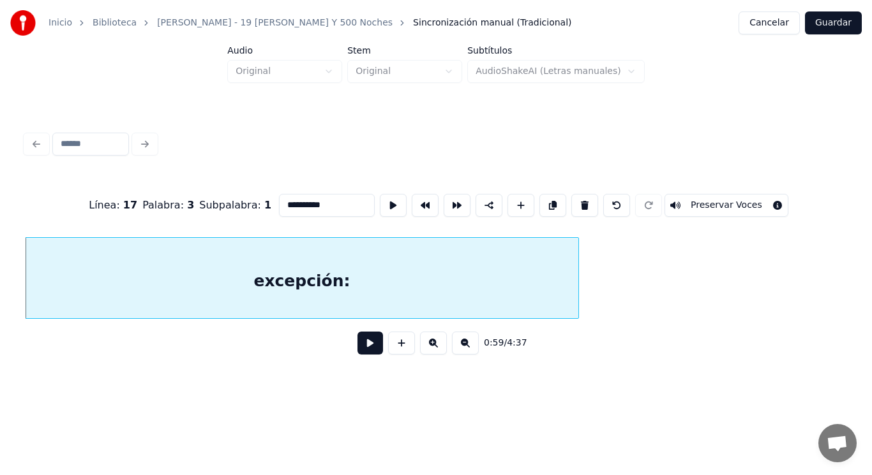
click at [362, 348] on button at bounding box center [370, 343] width 26 height 23
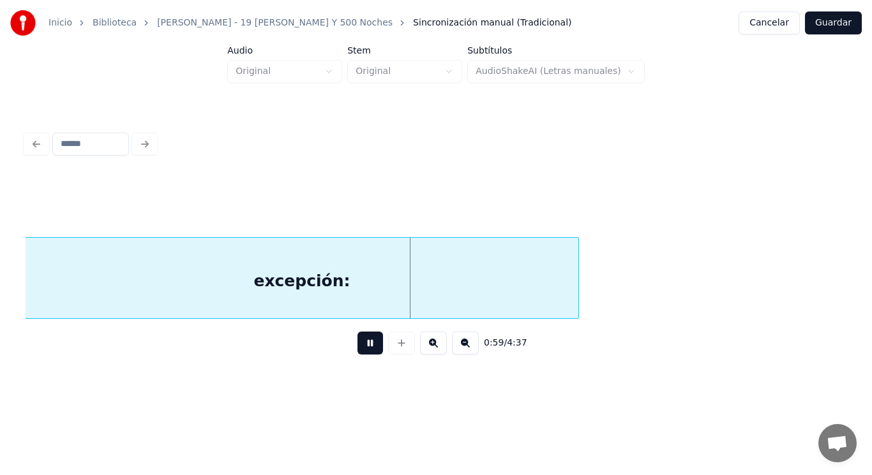
click at [362, 348] on button at bounding box center [370, 343] width 26 height 23
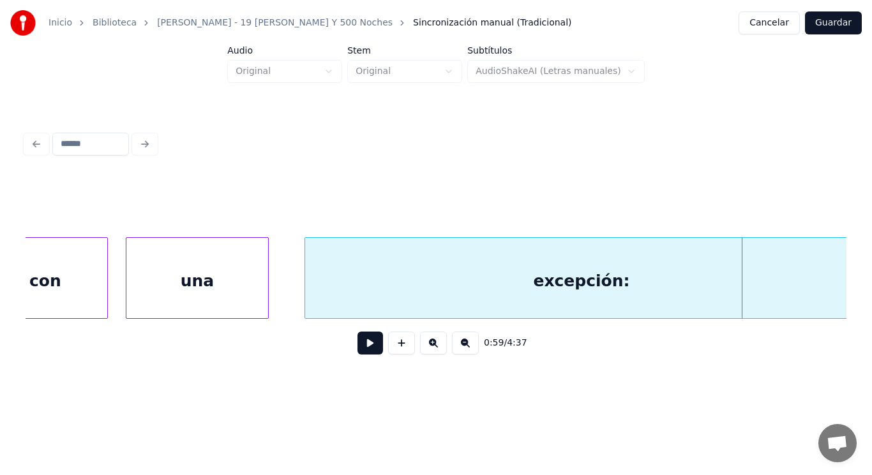
scroll to position [0, 52824]
click at [229, 270] on div "una" at bounding box center [199, 281] width 142 height 87
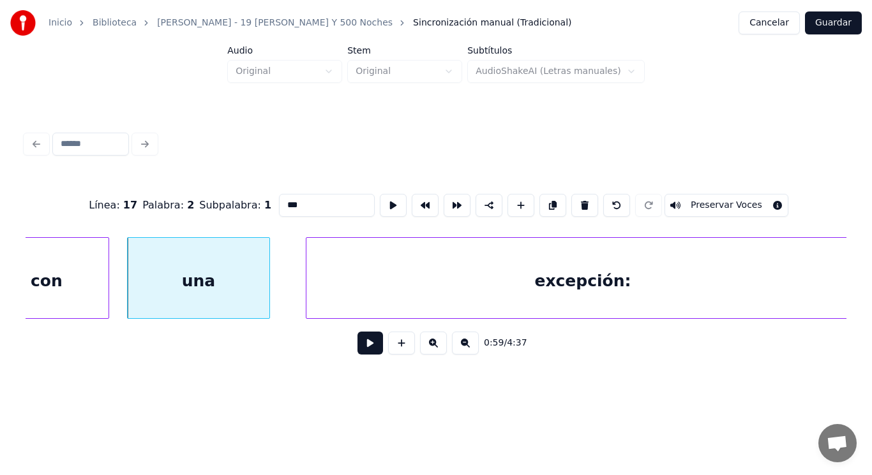
click at [364, 348] on button at bounding box center [370, 343] width 26 height 23
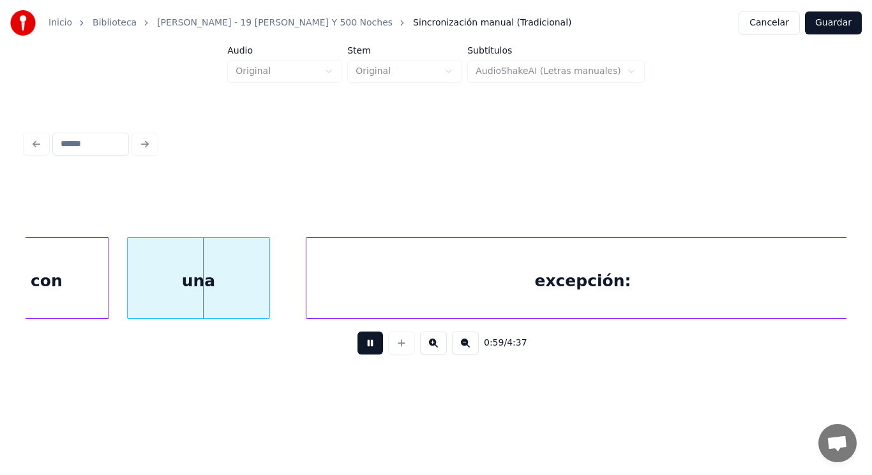
click at [364, 348] on button at bounding box center [370, 343] width 26 height 23
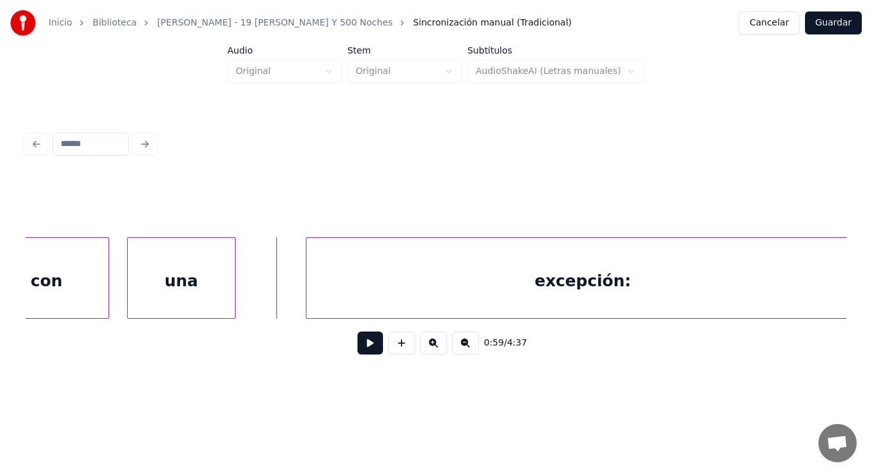
click at [234, 301] on div at bounding box center [233, 278] width 4 height 80
click at [364, 348] on button at bounding box center [370, 343] width 26 height 23
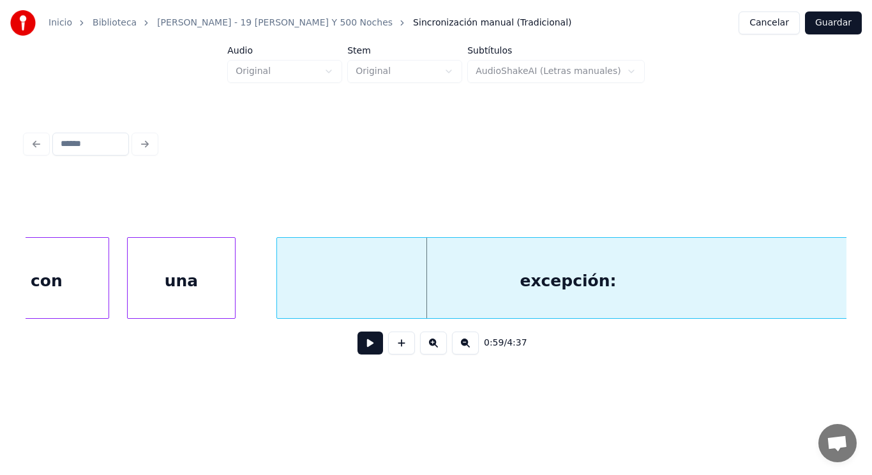
click at [280, 298] on div at bounding box center [279, 278] width 4 height 80
click at [358, 350] on button at bounding box center [370, 343] width 26 height 23
drag, startPoint x: 358, startPoint y: 350, endPoint x: 252, endPoint y: 308, distance: 114.0
click at [357, 348] on button at bounding box center [370, 343] width 26 height 23
click at [255, 302] on div at bounding box center [256, 278] width 4 height 80
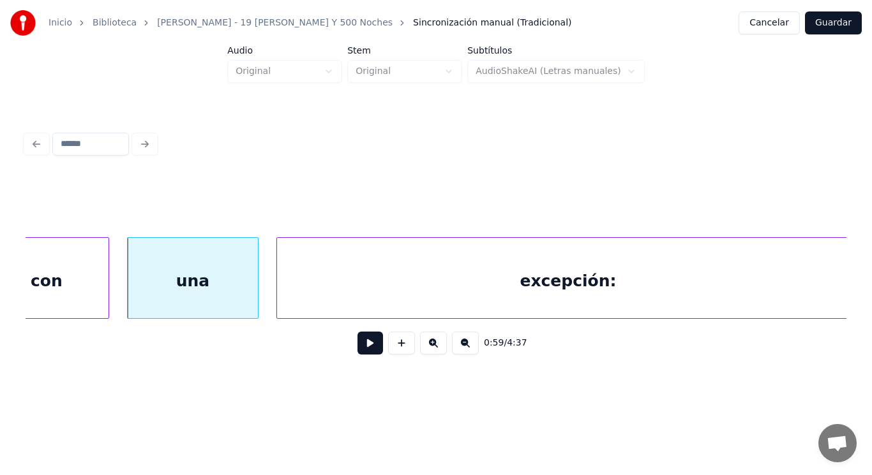
click at [363, 352] on button at bounding box center [370, 343] width 26 height 23
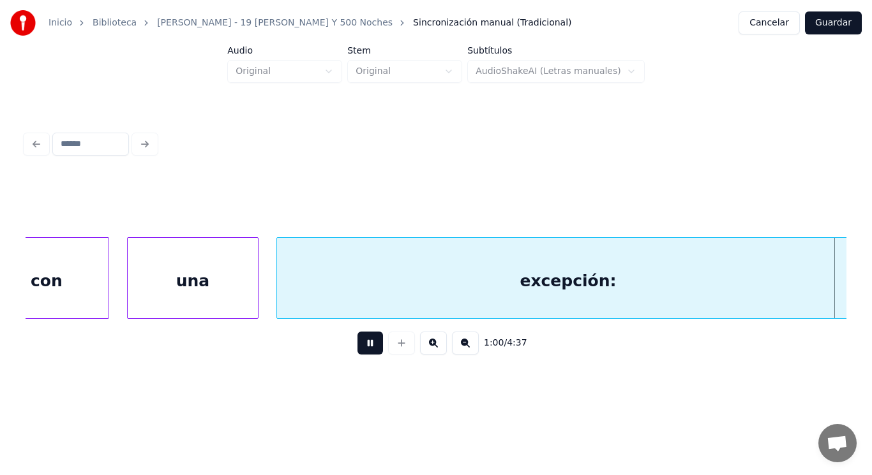
scroll to position [0, 53650]
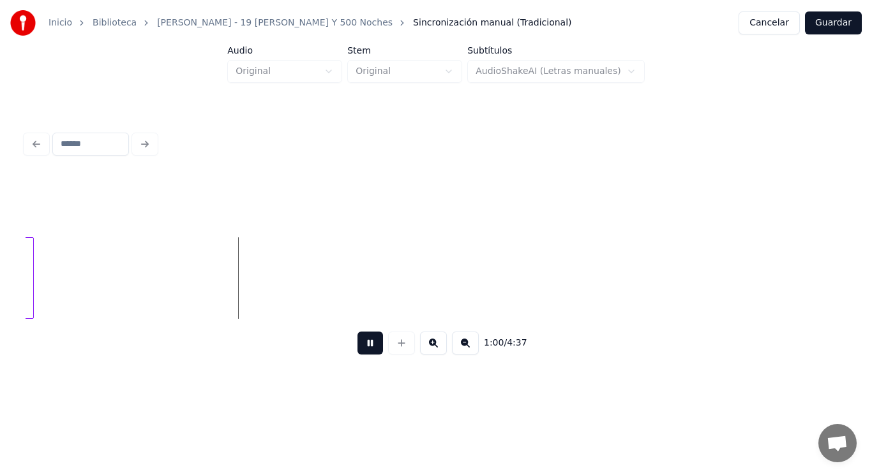
click at [363, 352] on button at bounding box center [370, 343] width 26 height 23
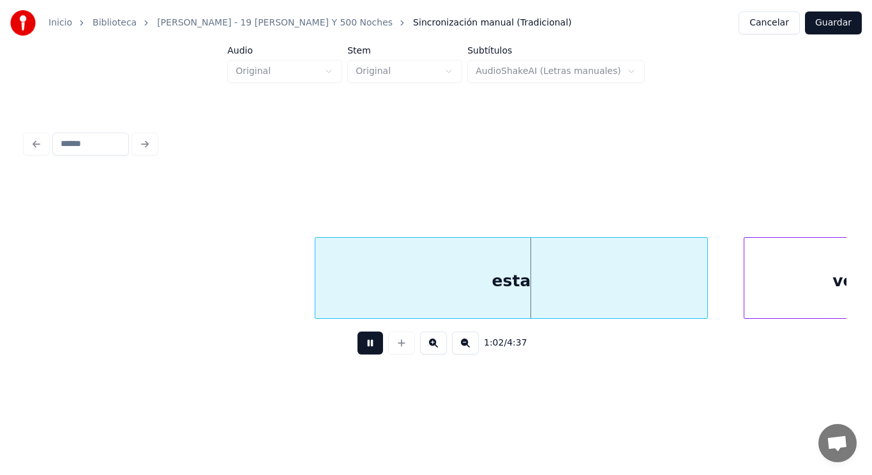
click at [363, 352] on button at bounding box center [370, 343] width 26 height 23
click at [302, 302] on div at bounding box center [302, 278] width 4 height 80
click at [357, 352] on button at bounding box center [370, 343] width 26 height 23
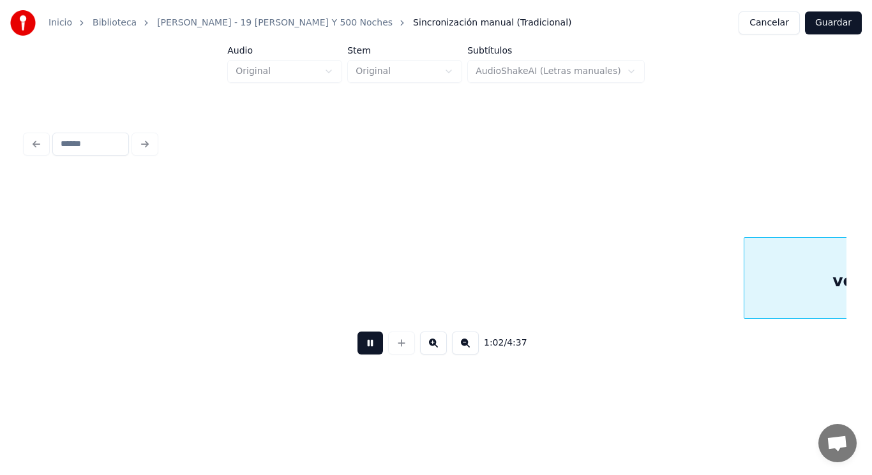
scroll to position [0, 56140]
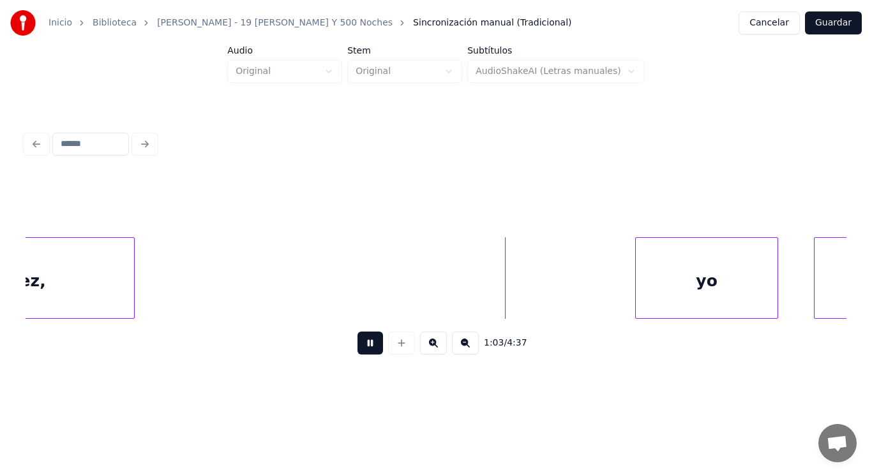
click at [357, 352] on button at bounding box center [370, 343] width 26 height 23
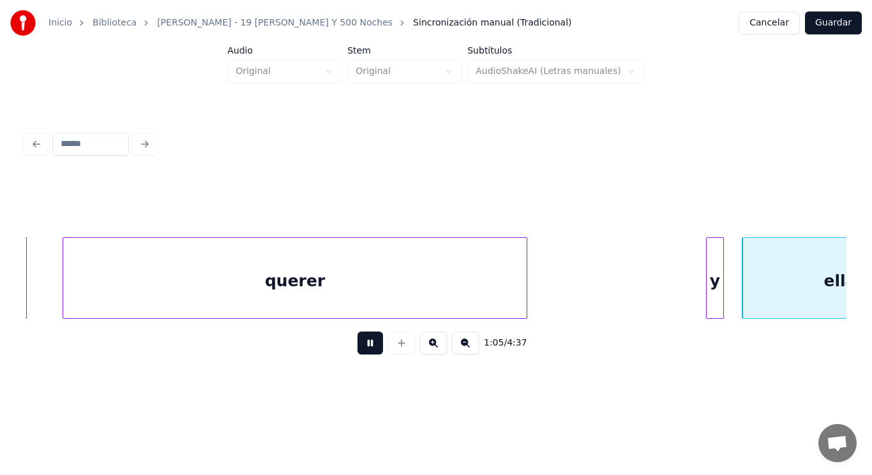
click at [357, 352] on button at bounding box center [370, 343] width 26 height 23
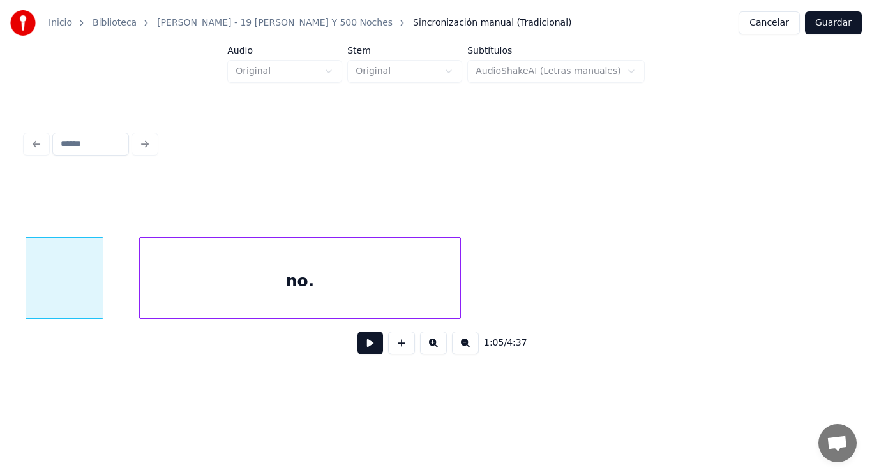
click at [84, 296] on div "ella" at bounding box center [4, 281] width 195 height 87
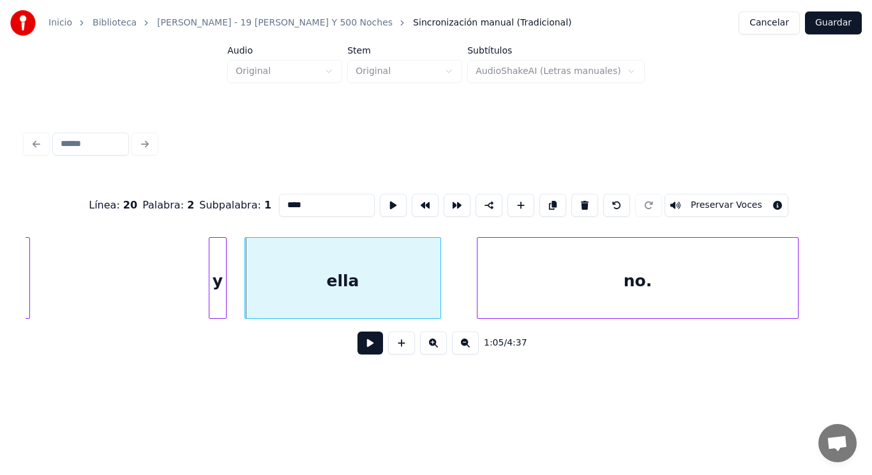
scroll to position [0, 58264]
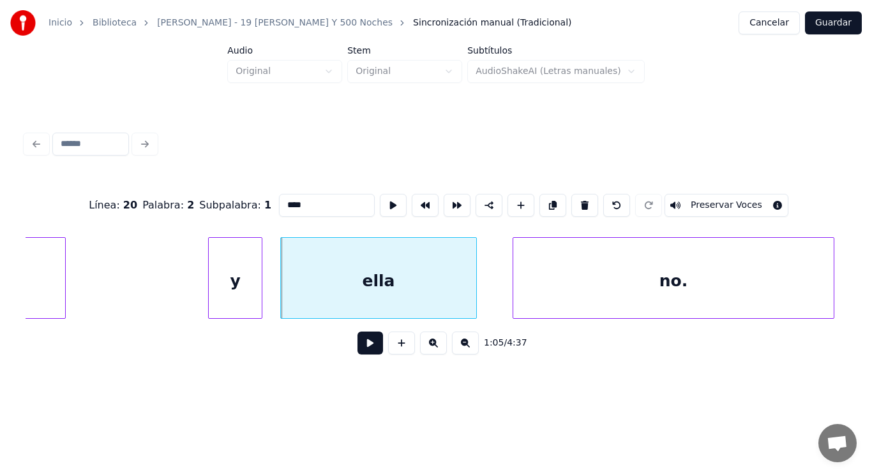
click at [209, 296] on div at bounding box center [211, 278] width 4 height 80
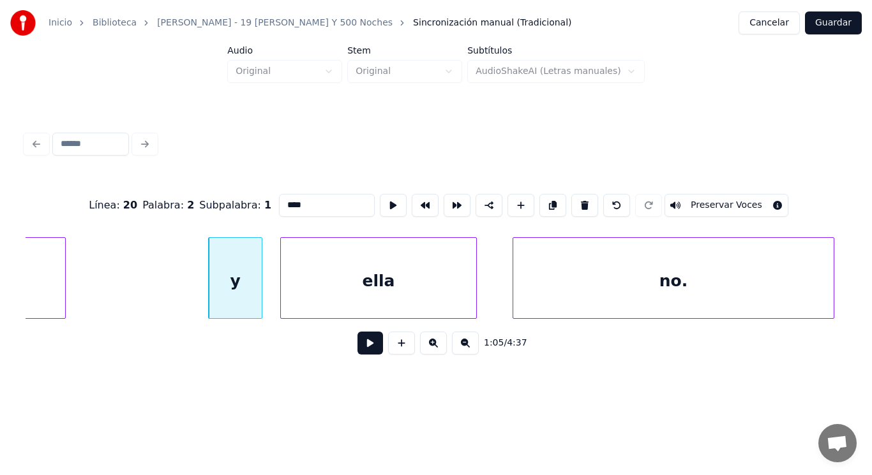
click at [341, 305] on div "ella" at bounding box center [378, 281] width 195 height 87
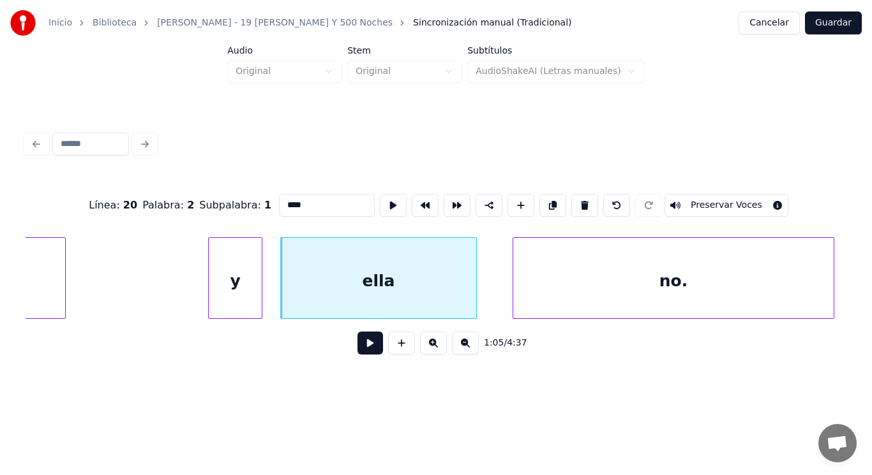
click at [364, 350] on button at bounding box center [370, 343] width 26 height 23
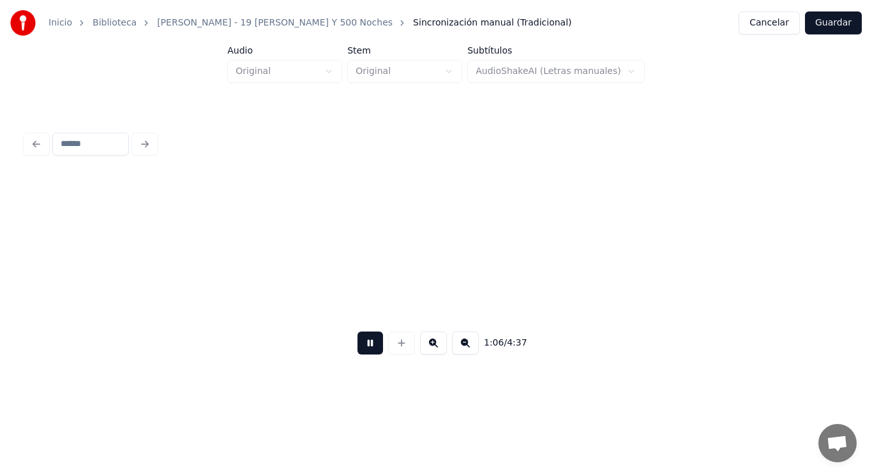
scroll to position [0, 59095]
click at [364, 350] on button at bounding box center [370, 343] width 26 height 23
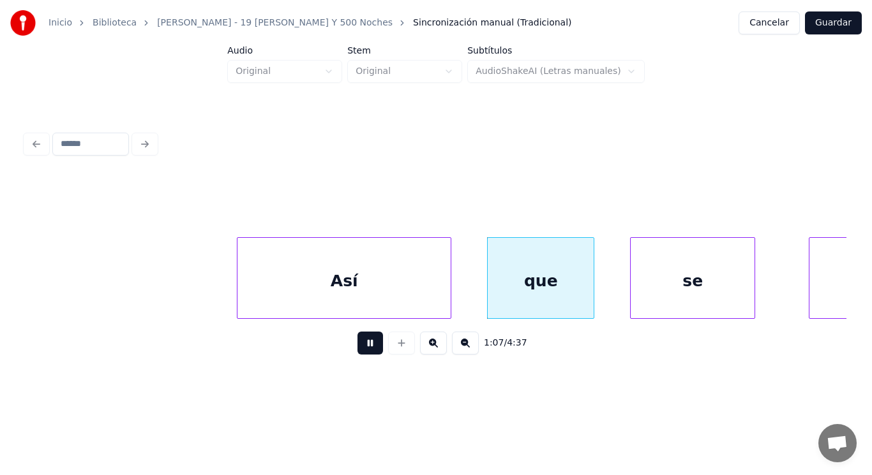
click at [364, 350] on button at bounding box center [370, 343] width 26 height 23
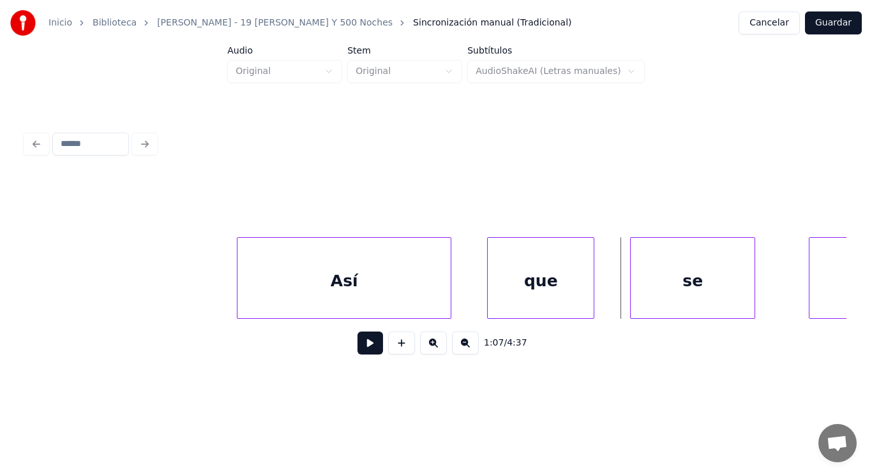
click at [337, 301] on div "Así" at bounding box center [343, 281] width 213 height 87
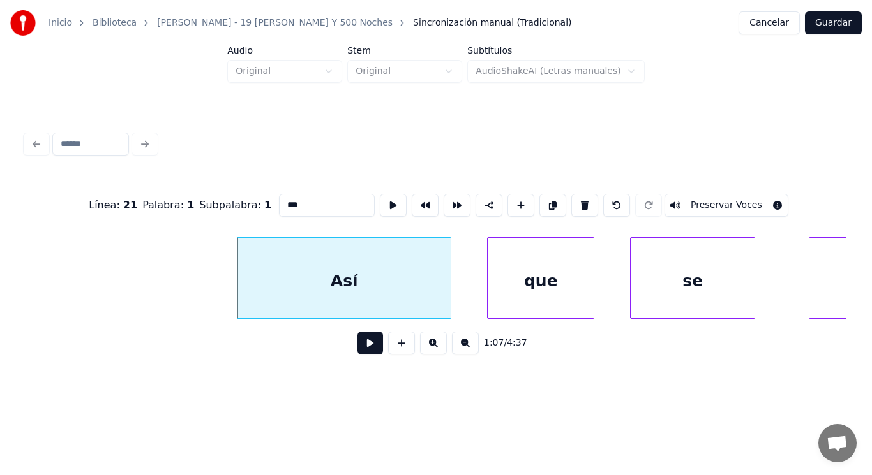
click at [364, 349] on button at bounding box center [370, 343] width 26 height 23
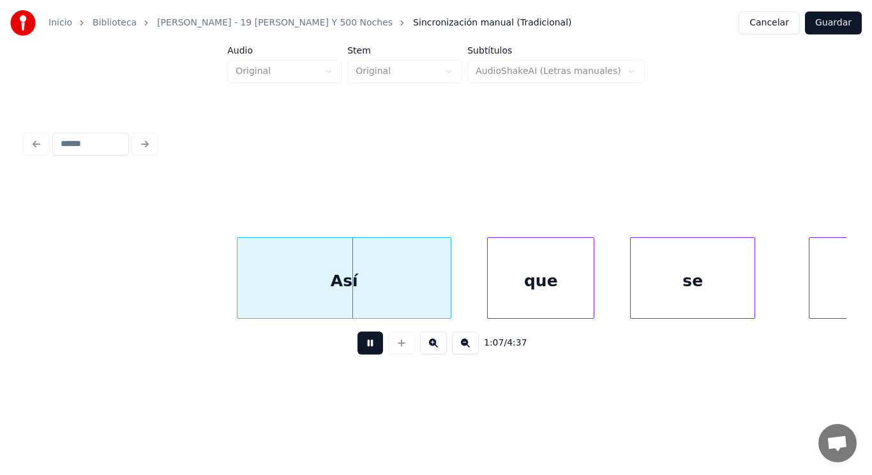
click at [364, 349] on button at bounding box center [370, 343] width 26 height 23
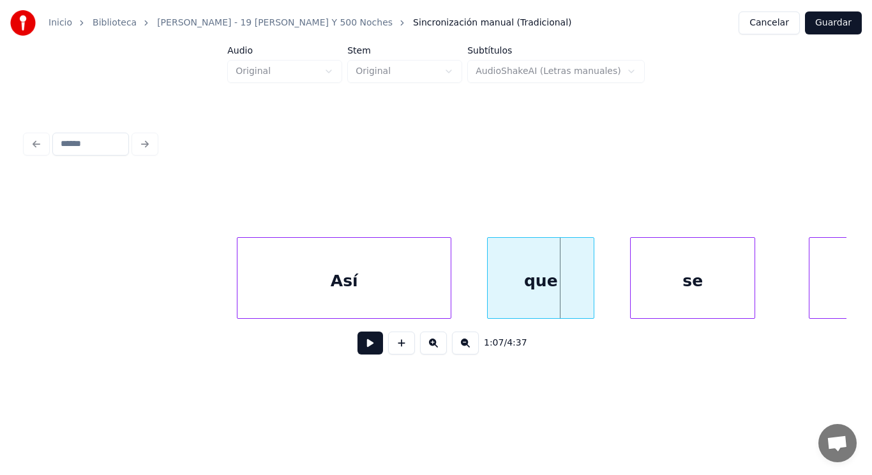
click at [372, 278] on div "Así" at bounding box center [343, 281] width 213 height 87
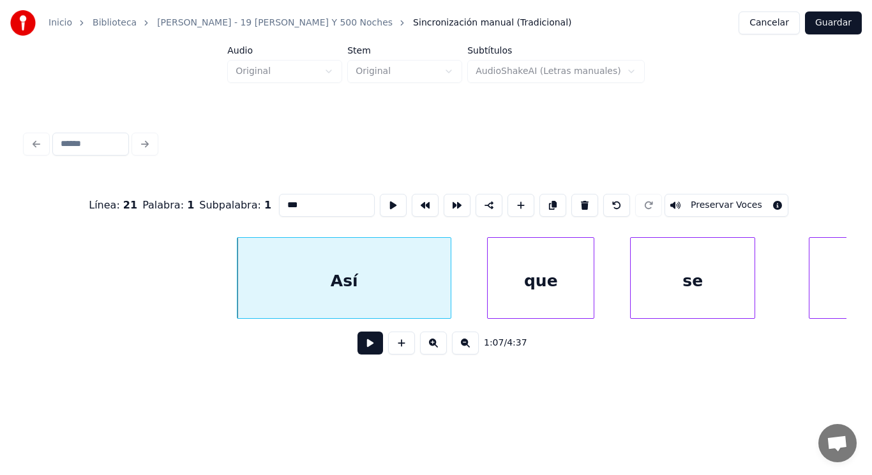
click at [364, 354] on button at bounding box center [370, 343] width 26 height 23
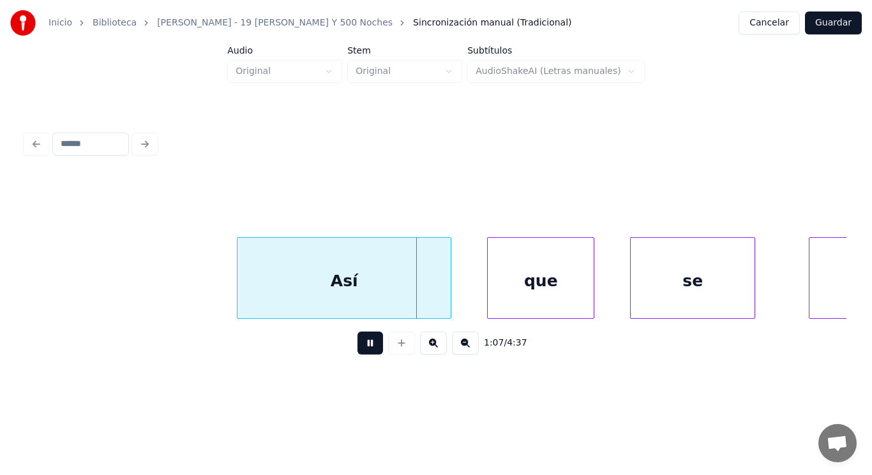
click at [364, 354] on button at bounding box center [370, 343] width 26 height 23
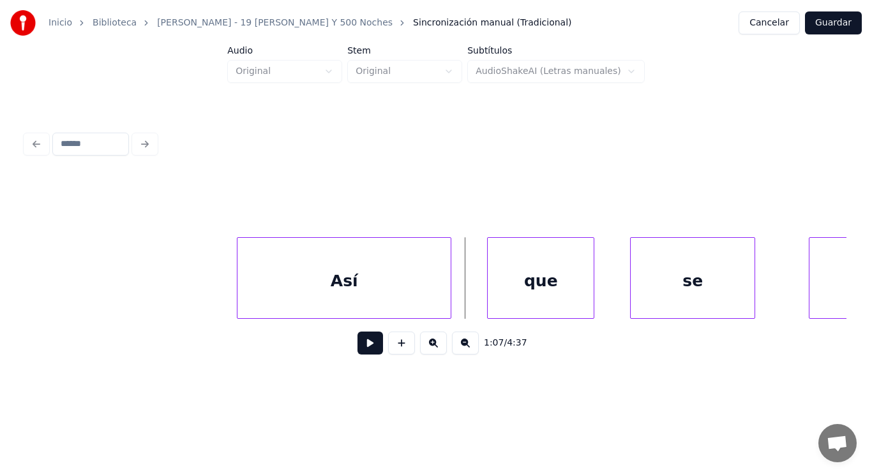
click at [387, 299] on div "Así" at bounding box center [343, 281] width 213 height 87
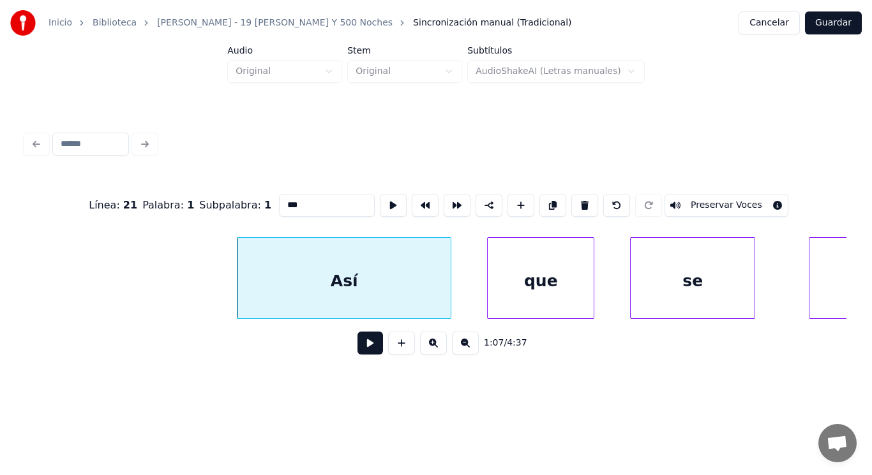
click at [362, 347] on button at bounding box center [370, 343] width 26 height 23
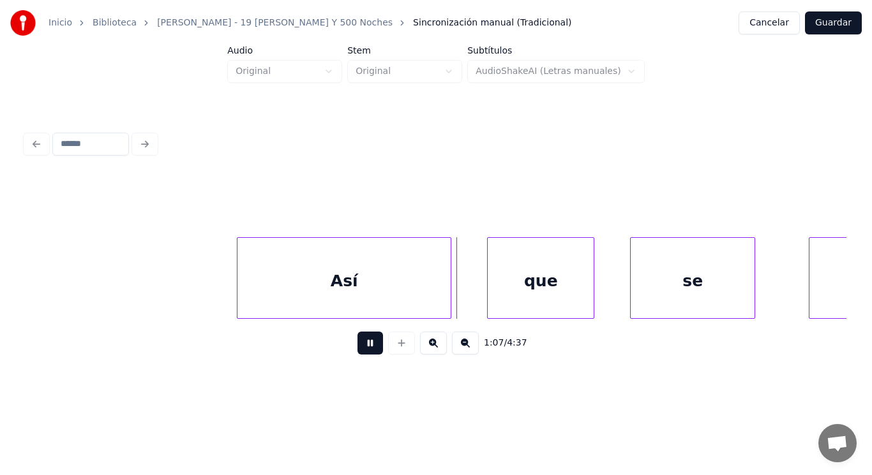
click at [362, 347] on button at bounding box center [370, 343] width 26 height 23
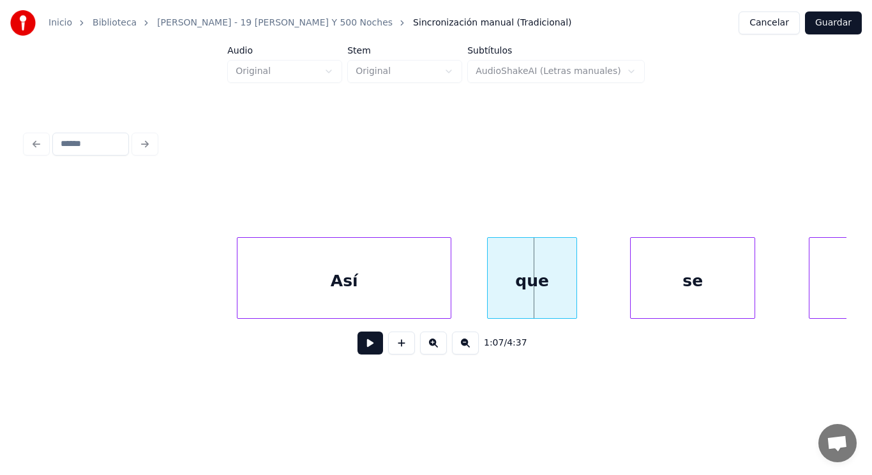
click at [576, 287] on div at bounding box center [574, 278] width 4 height 80
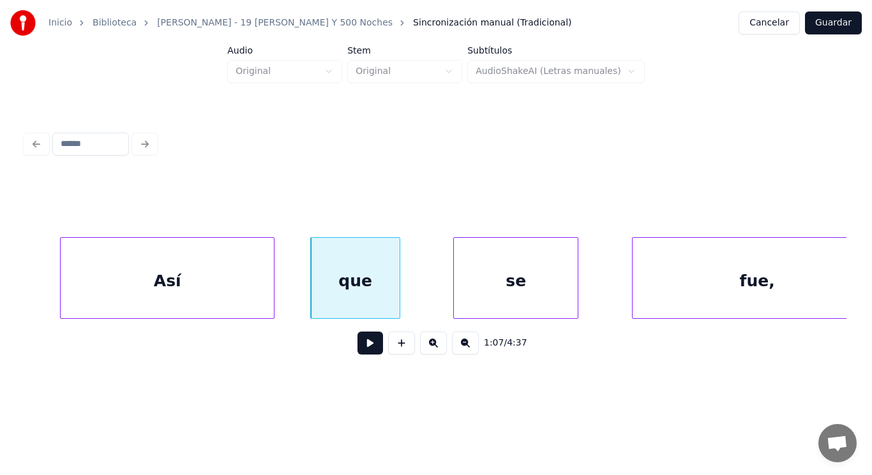
scroll to position [0, 60120]
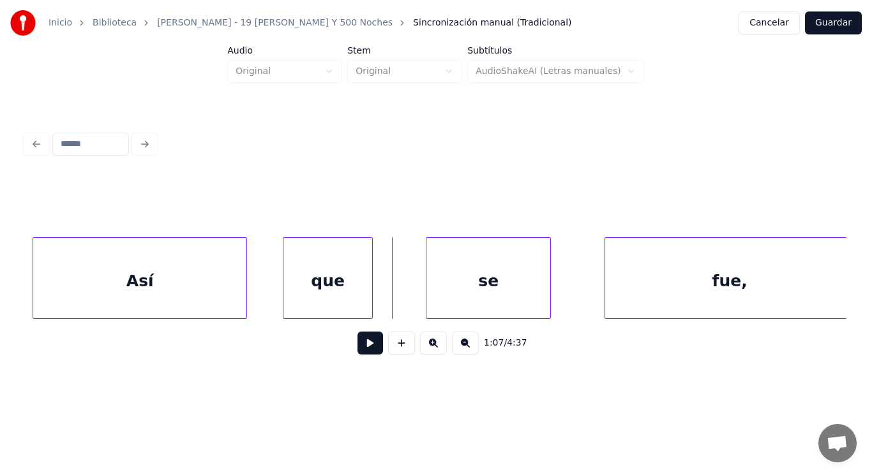
click at [362, 354] on button at bounding box center [370, 343] width 26 height 23
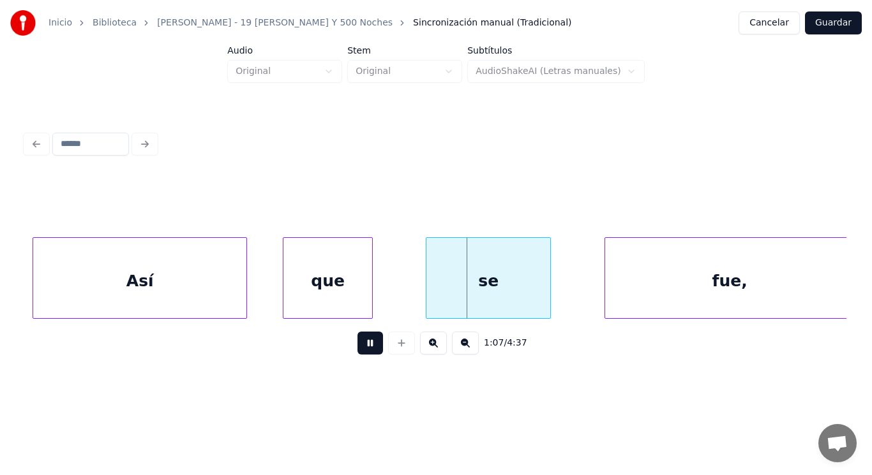
click at [362, 354] on button at bounding box center [370, 343] width 26 height 23
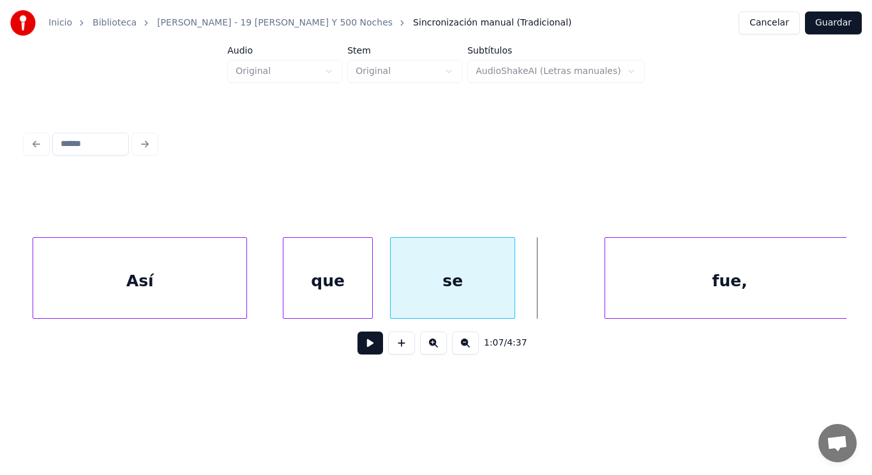
click at [401, 297] on div "se" at bounding box center [453, 281] width 124 height 87
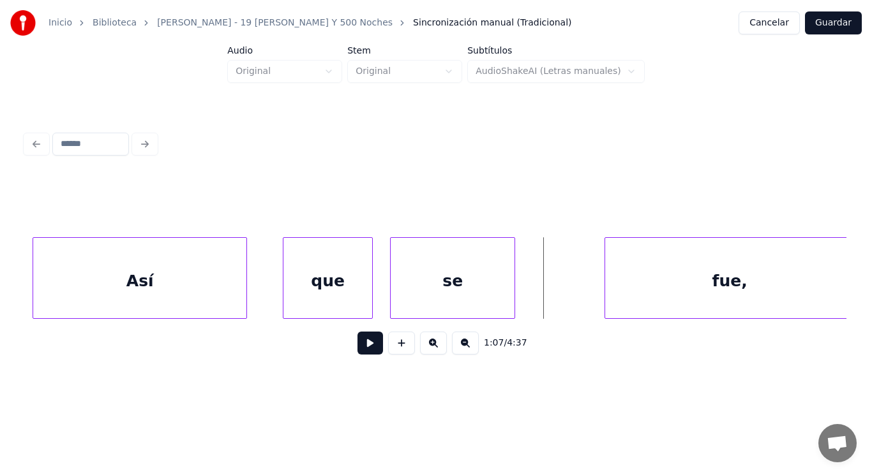
click at [357, 350] on button at bounding box center [370, 343] width 26 height 23
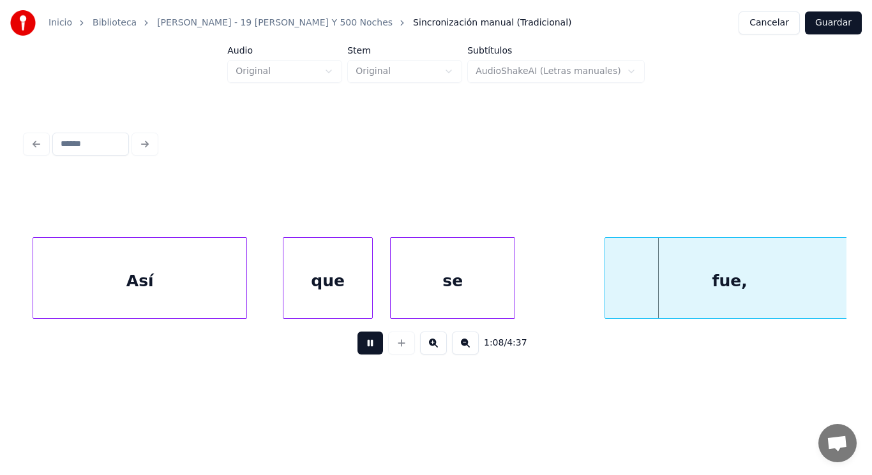
click at [357, 350] on button at bounding box center [370, 343] width 26 height 23
click at [493, 299] on div at bounding box center [493, 278] width 4 height 80
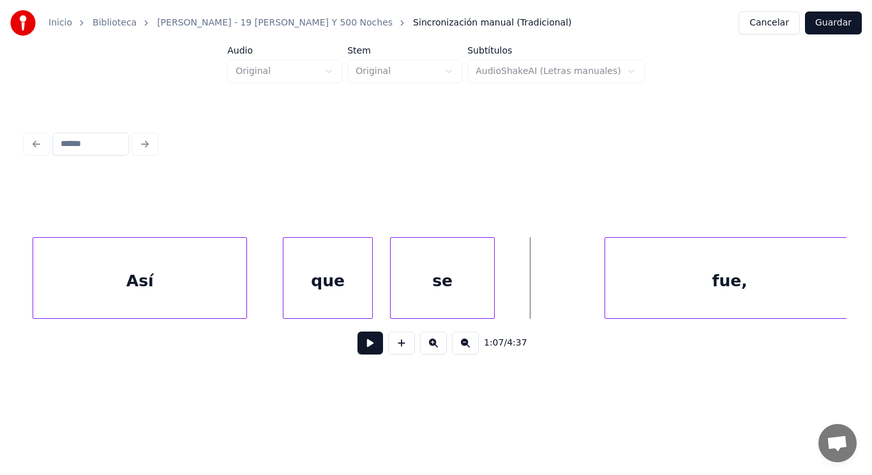
click at [362, 346] on button at bounding box center [370, 343] width 26 height 23
drag, startPoint x: 362, startPoint y: 346, endPoint x: 600, endPoint y: 294, distance: 243.6
click at [374, 341] on button at bounding box center [370, 343] width 26 height 23
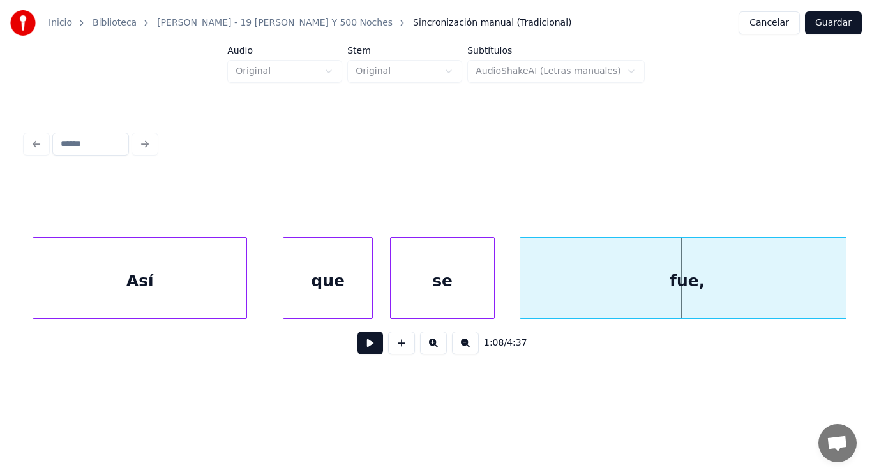
click at [521, 291] on div at bounding box center [522, 278] width 4 height 80
click at [361, 346] on button at bounding box center [370, 343] width 26 height 23
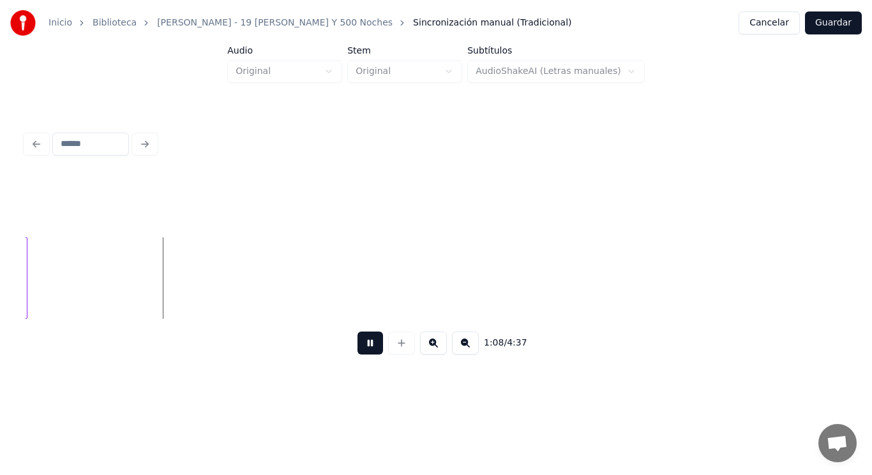
click at [361, 346] on button at bounding box center [370, 343] width 26 height 23
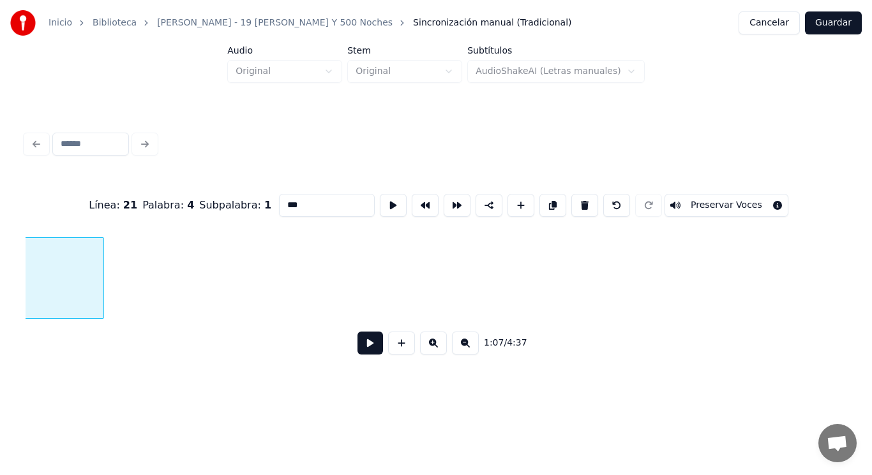
type input "****"
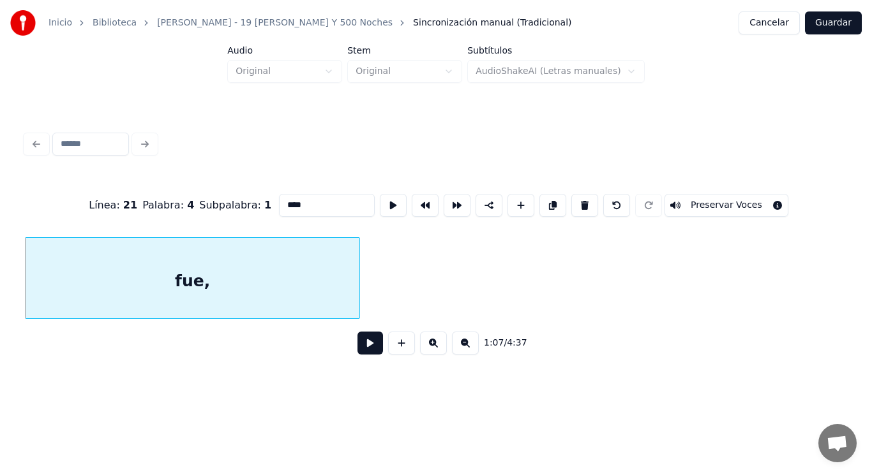
click at [369, 346] on button at bounding box center [370, 343] width 26 height 23
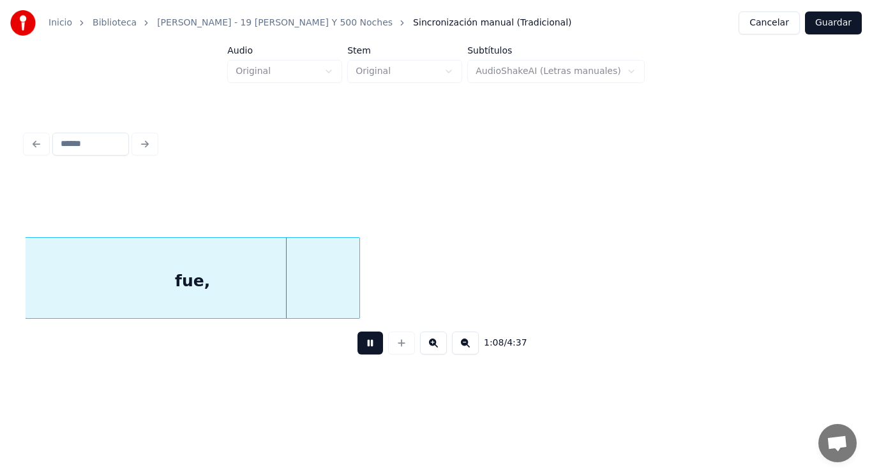
click at [369, 346] on button at bounding box center [370, 343] width 26 height 23
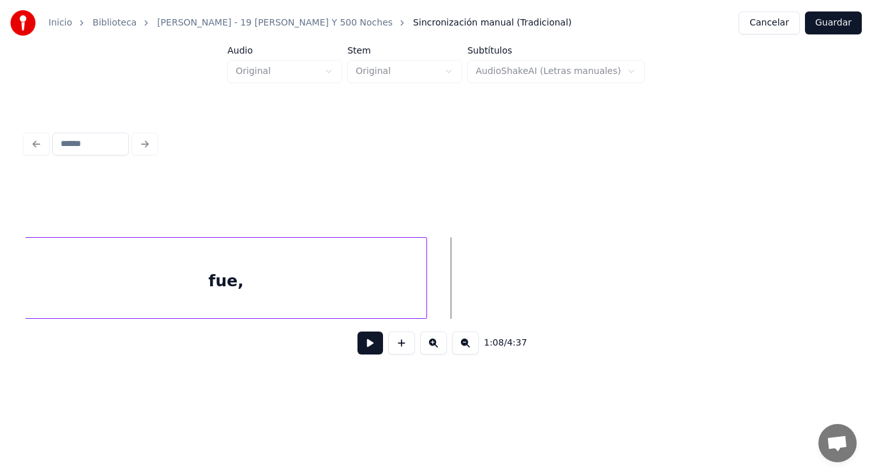
click at [426, 298] on div at bounding box center [424, 278] width 4 height 80
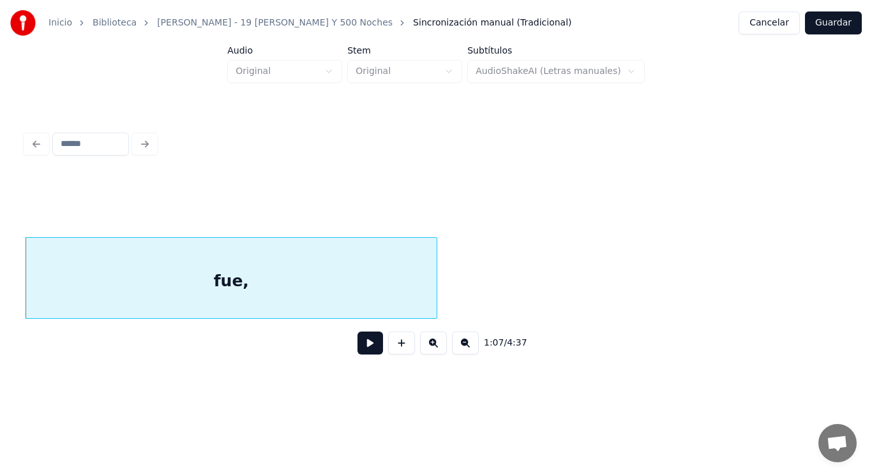
click at [357, 348] on button at bounding box center [370, 343] width 26 height 23
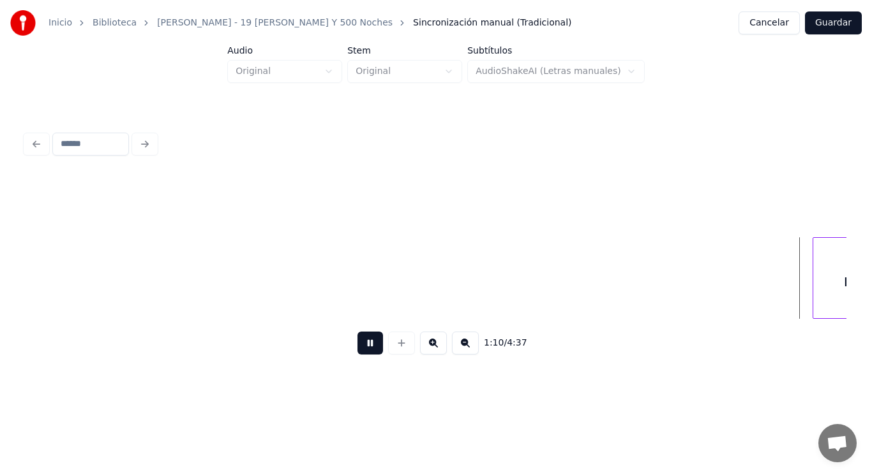
scroll to position [0, 63103]
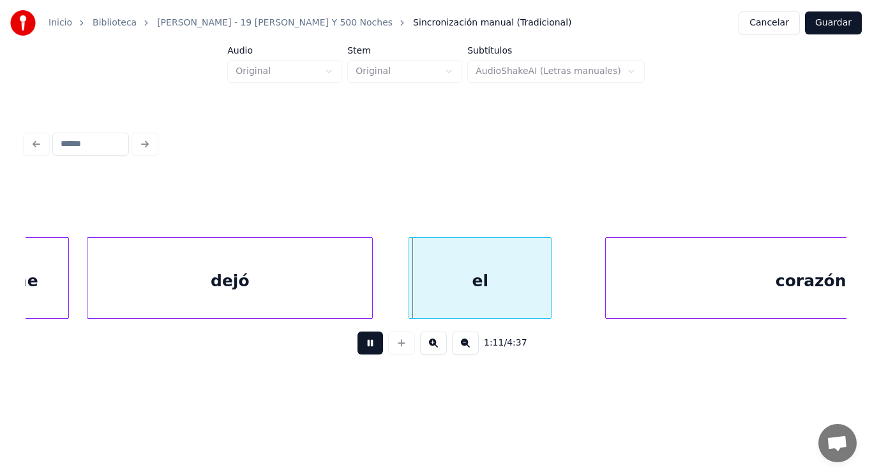
click at [357, 348] on button at bounding box center [370, 343] width 26 height 23
click at [314, 300] on div "dejó" at bounding box center [229, 281] width 285 height 87
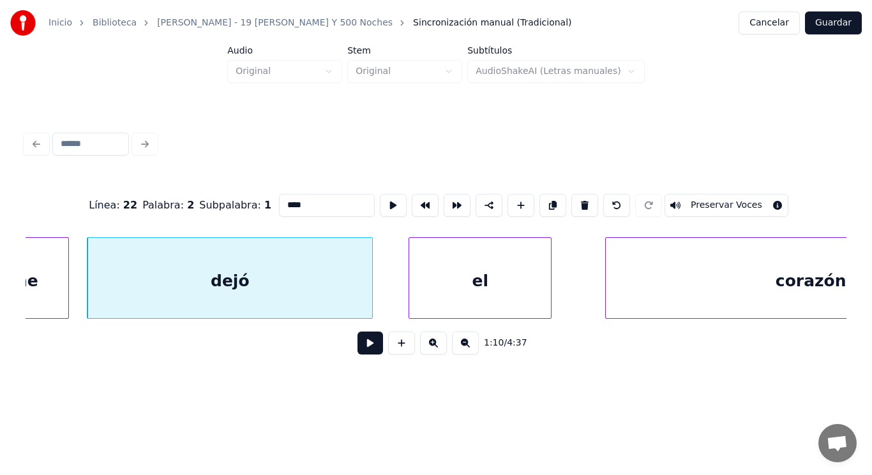
click at [361, 345] on button at bounding box center [370, 343] width 26 height 23
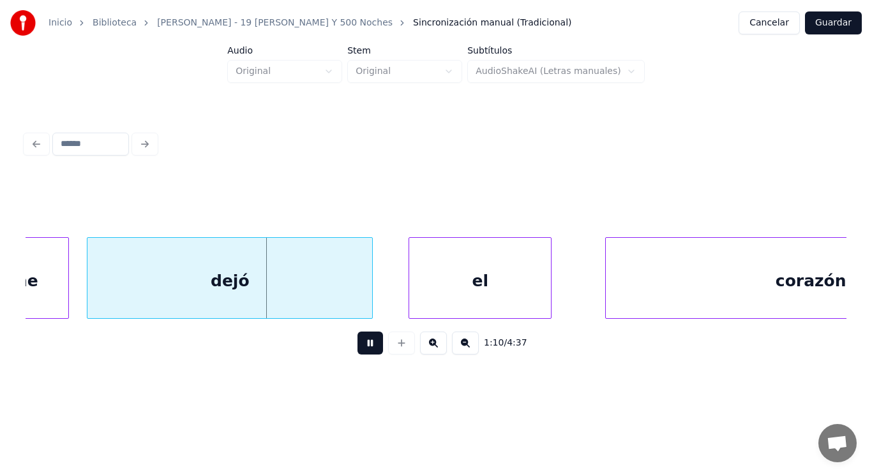
click at [361, 345] on button at bounding box center [370, 343] width 26 height 23
click at [352, 307] on div "dejó" at bounding box center [229, 281] width 285 height 87
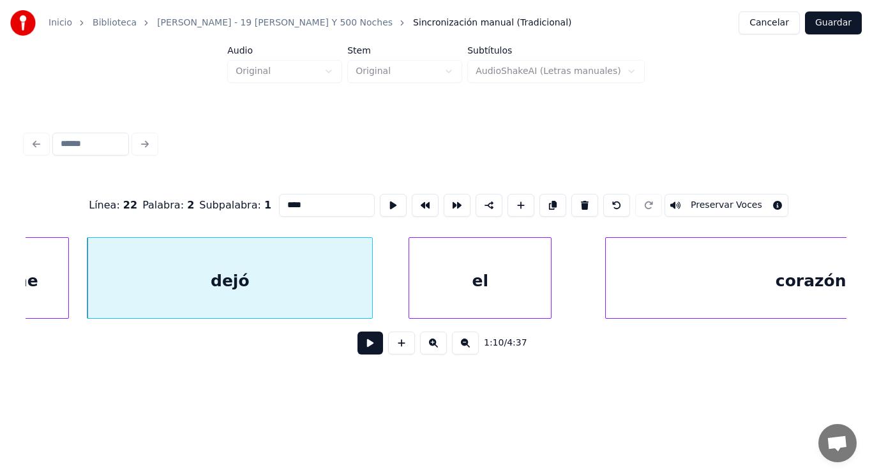
click at [364, 354] on button at bounding box center [370, 343] width 26 height 23
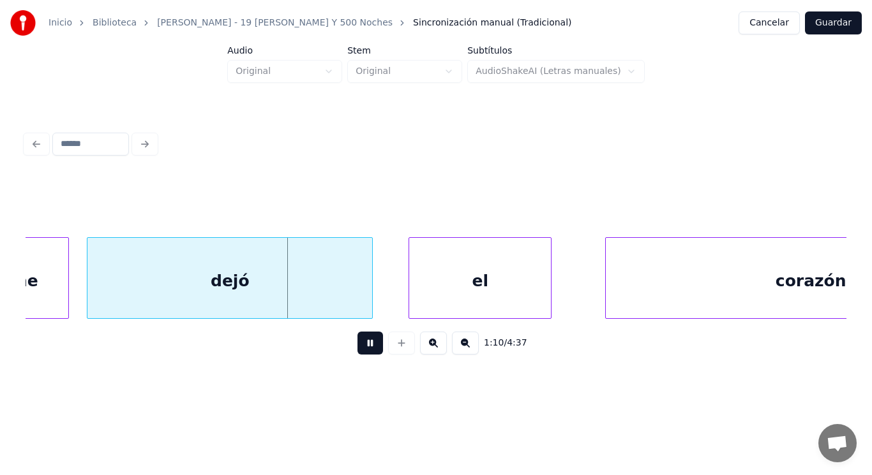
click at [364, 354] on button at bounding box center [370, 343] width 26 height 23
click at [354, 306] on div at bounding box center [354, 278] width 4 height 80
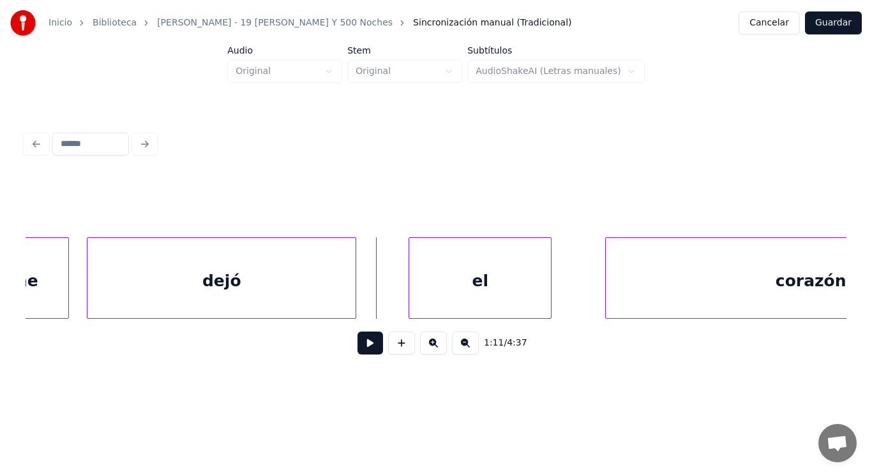
click at [362, 348] on button at bounding box center [370, 343] width 26 height 23
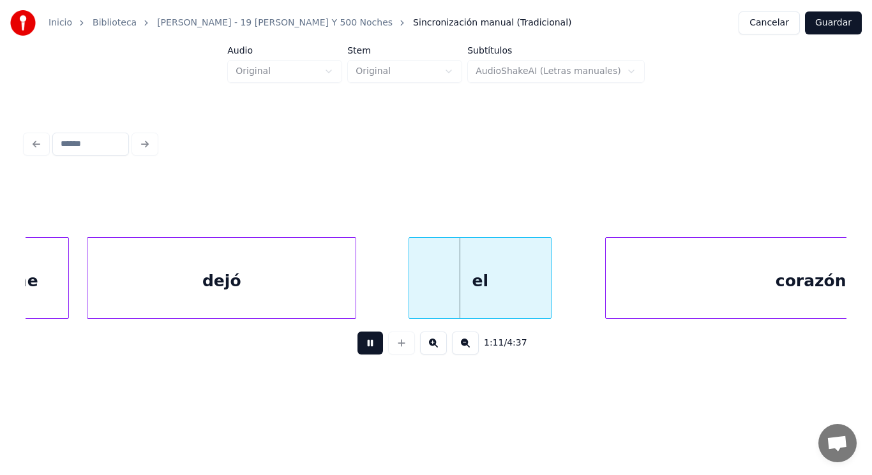
click at [362, 348] on button at bounding box center [370, 343] width 26 height 23
click at [399, 306] on div at bounding box center [397, 278] width 4 height 80
click at [368, 302] on div at bounding box center [367, 278] width 4 height 80
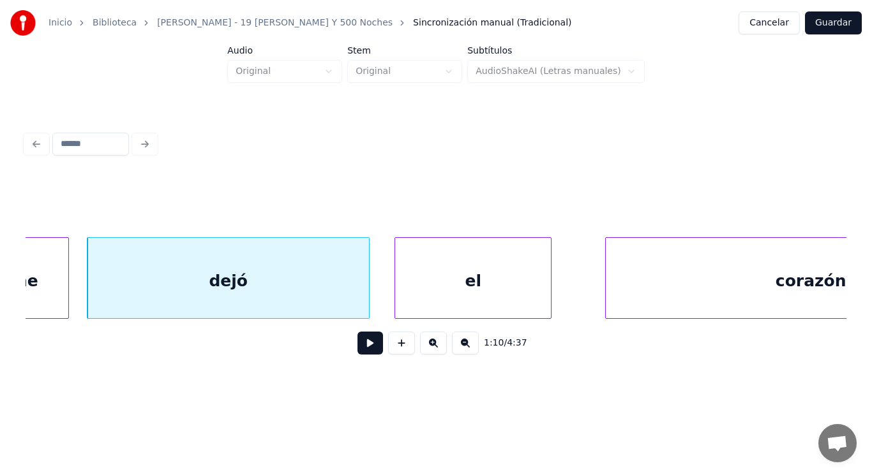
click at [363, 345] on button at bounding box center [370, 343] width 26 height 23
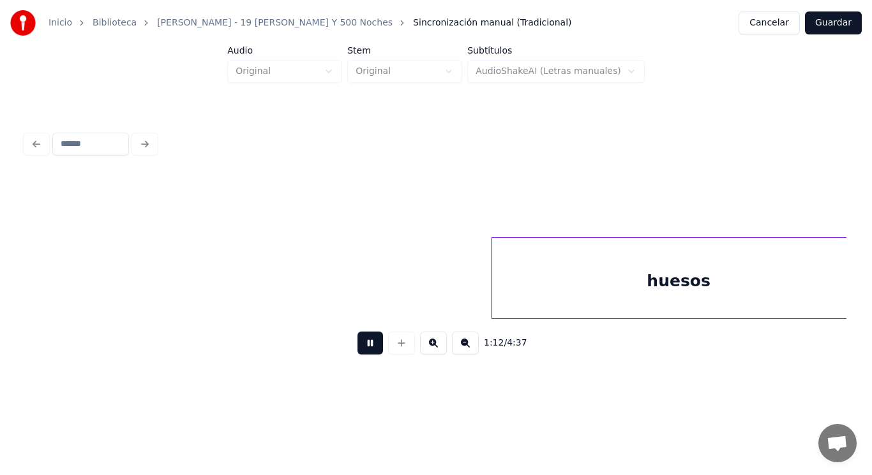
scroll to position [0, 64763]
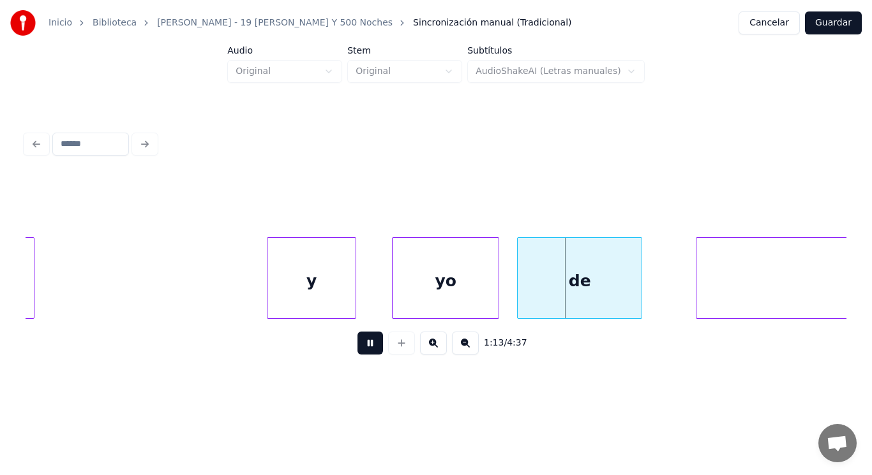
click at [363, 345] on button at bounding box center [370, 343] width 26 height 23
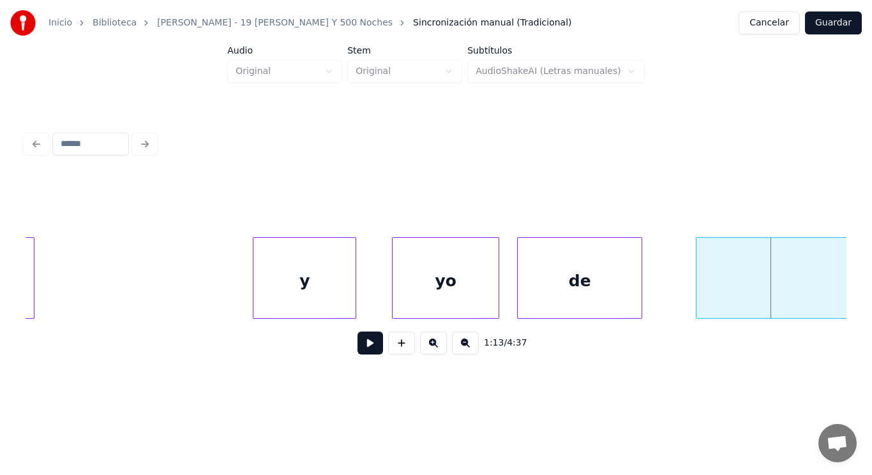
click at [253, 295] on div at bounding box center [255, 278] width 4 height 80
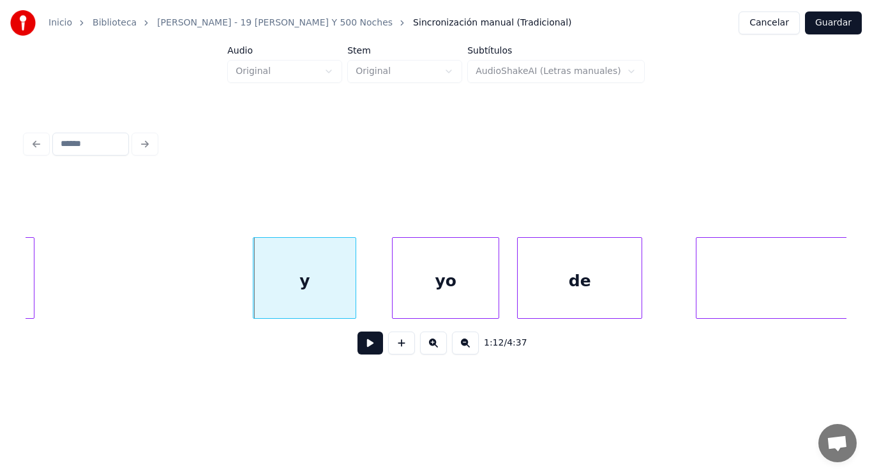
click at [361, 352] on button at bounding box center [370, 343] width 26 height 23
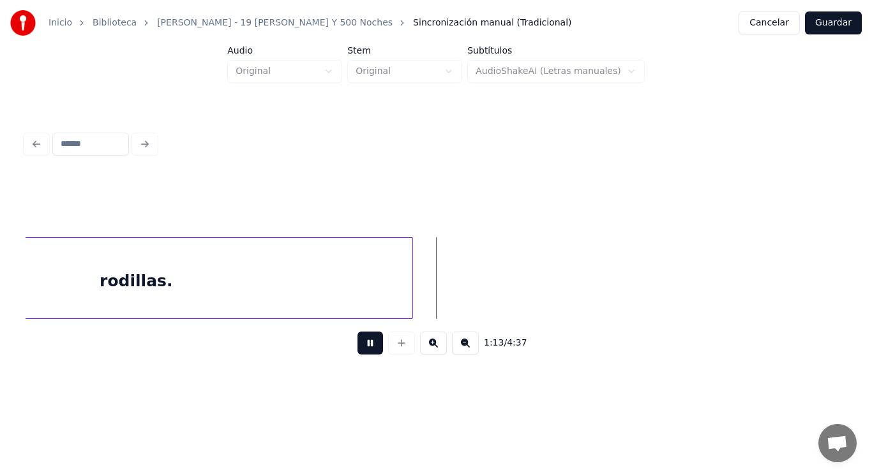
drag, startPoint x: 361, startPoint y: 352, endPoint x: 347, endPoint y: 279, distance: 74.7
click at [359, 350] on button at bounding box center [370, 343] width 26 height 23
click at [347, 279] on div "rodillas." at bounding box center [136, 281] width 553 height 87
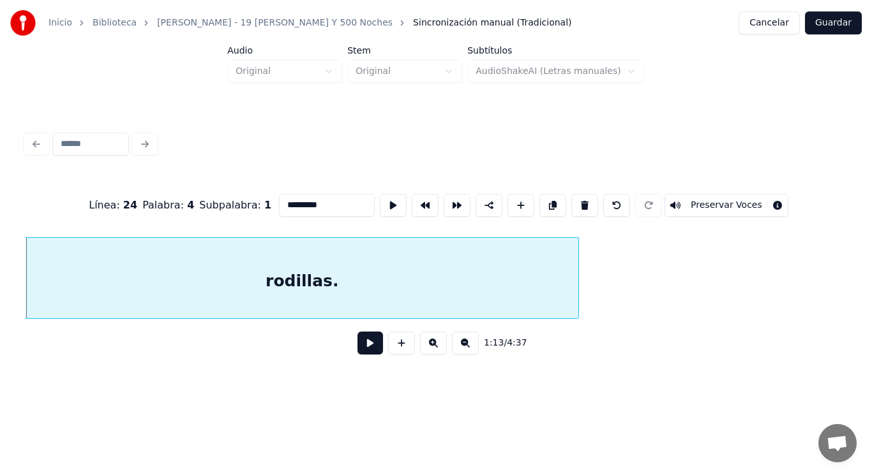
click at [367, 343] on button at bounding box center [370, 343] width 26 height 23
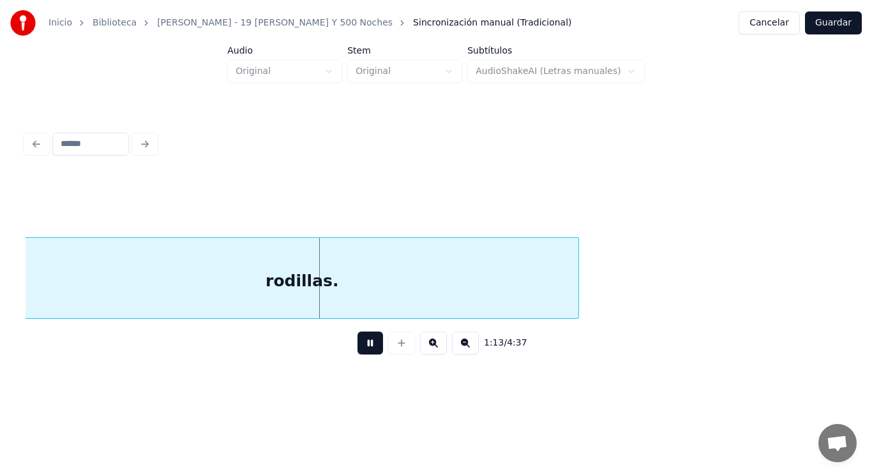
click at [367, 343] on button at bounding box center [370, 343] width 26 height 23
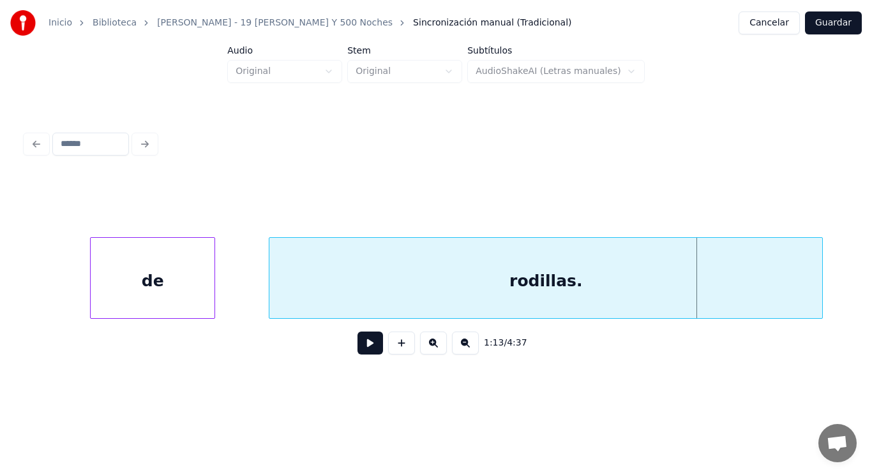
scroll to position [0, 65153]
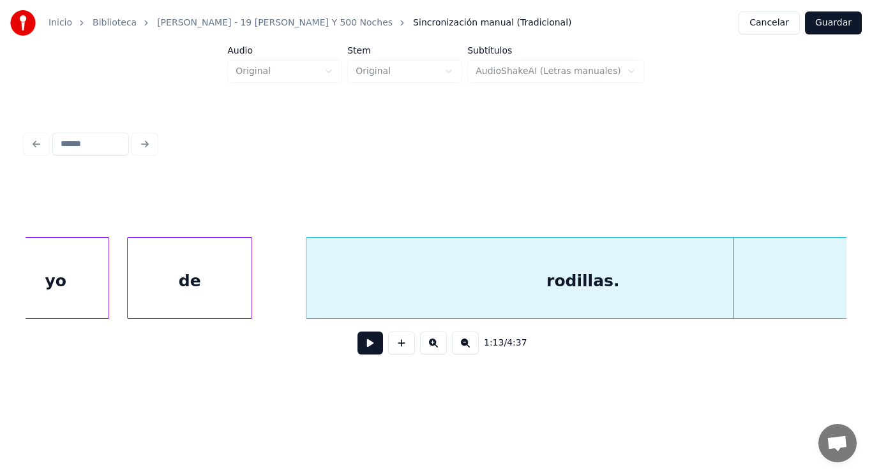
click at [198, 274] on div "de" at bounding box center [190, 281] width 124 height 87
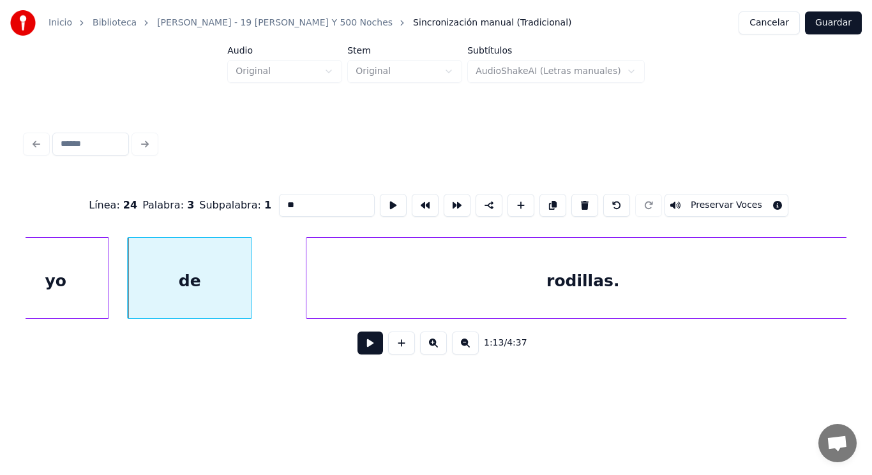
click at [362, 348] on button at bounding box center [370, 343] width 26 height 23
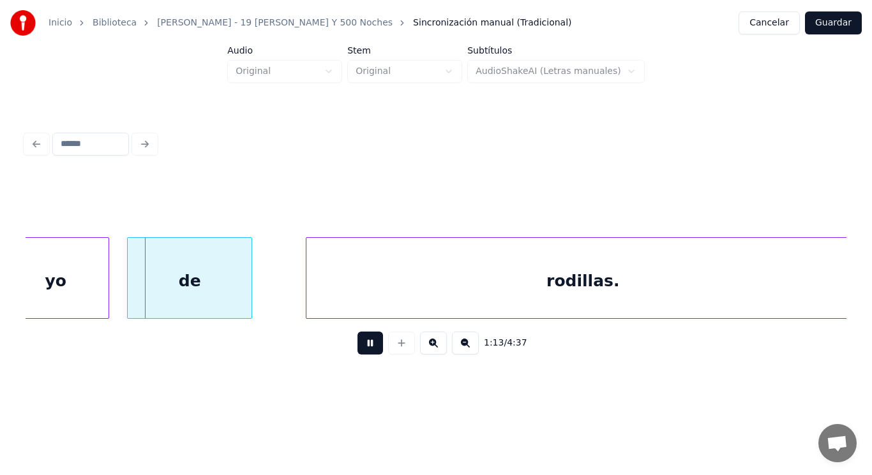
click at [362, 348] on button at bounding box center [370, 343] width 26 height 23
click at [209, 295] on div at bounding box center [209, 278] width 4 height 80
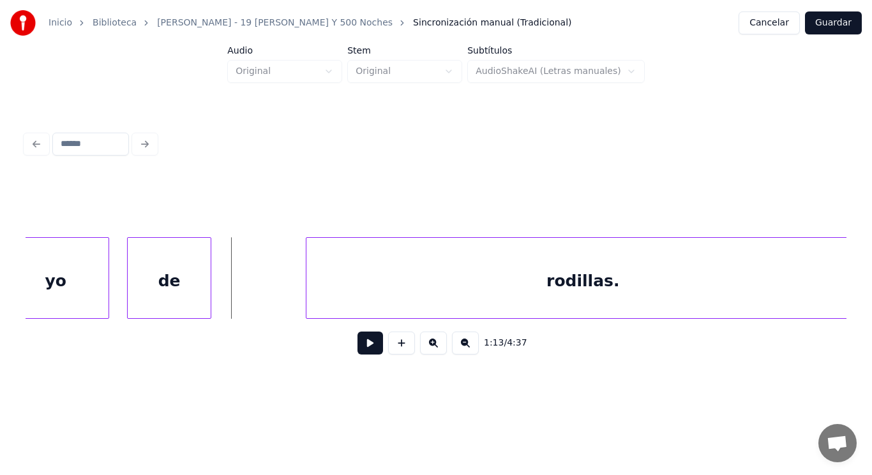
click at [363, 351] on button at bounding box center [370, 343] width 26 height 23
drag, startPoint x: 363, startPoint y: 351, endPoint x: 352, endPoint y: 337, distance: 18.1
click at [361, 350] on button at bounding box center [370, 343] width 26 height 23
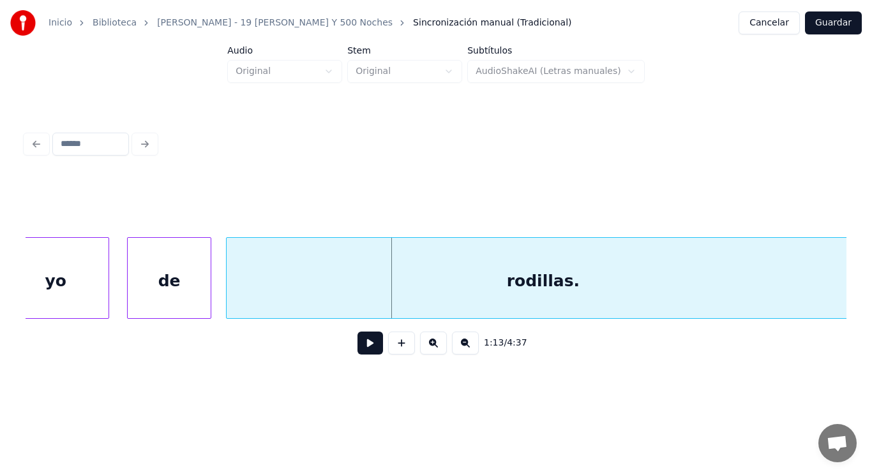
click at [228, 290] on div at bounding box center [229, 278] width 4 height 80
click at [365, 346] on button at bounding box center [370, 343] width 26 height 23
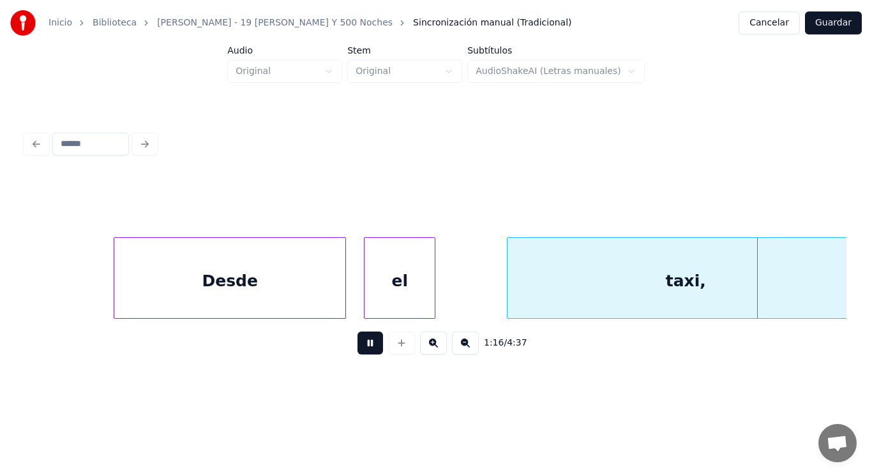
click at [365, 346] on button at bounding box center [370, 343] width 26 height 23
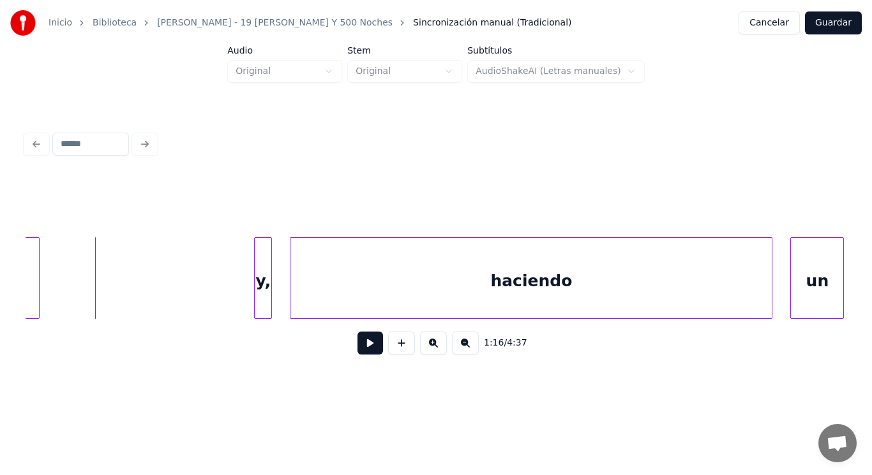
drag, startPoint x: 365, startPoint y: 346, endPoint x: 347, endPoint y: 334, distance: 21.8
click at [347, 334] on div "1:16 / 4:37" at bounding box center [436, 343] width 800 height 28
click at [230, 299] on div at bounding box center [231, 278] width 4 height 80
click at [363, 347] on button at bounding box center [370, 343] width 26 height 23
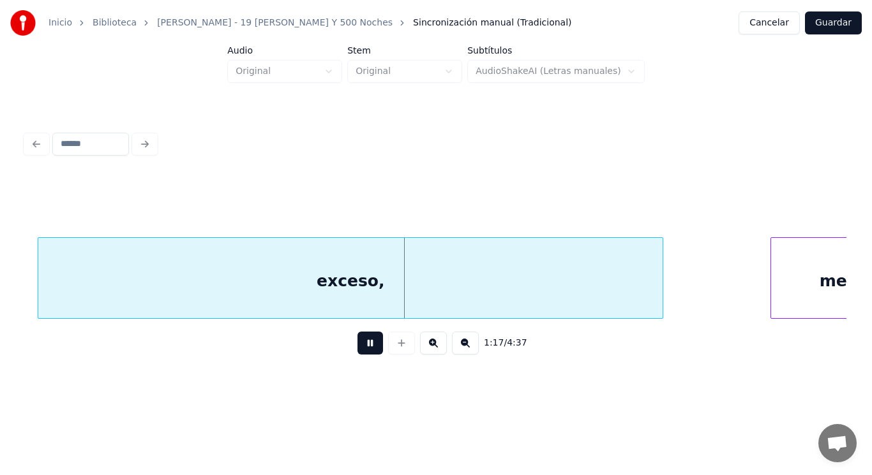
click at [363, 347] on button at bounding box center [370, 343] width 26 height 23
click at [352, 296] on div "exceso," at bounding box center [350, 281] width 624 height 87
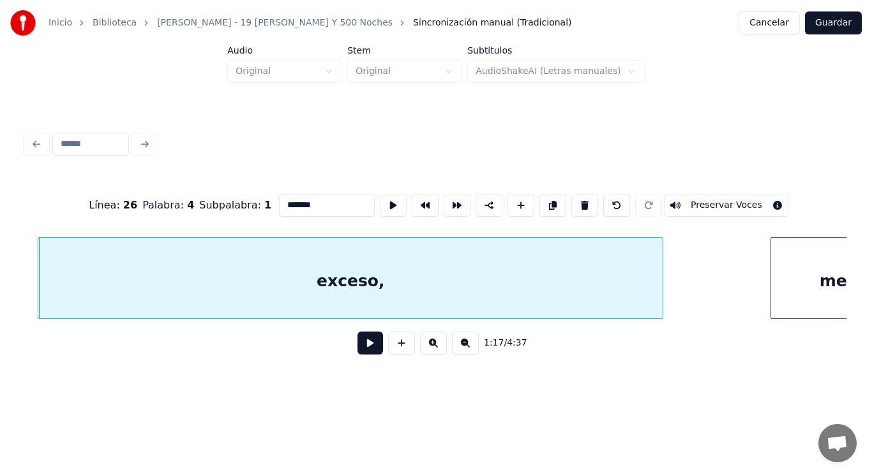
click at [357, 346] on button at bounding box center [370, 343] width 26 height 23
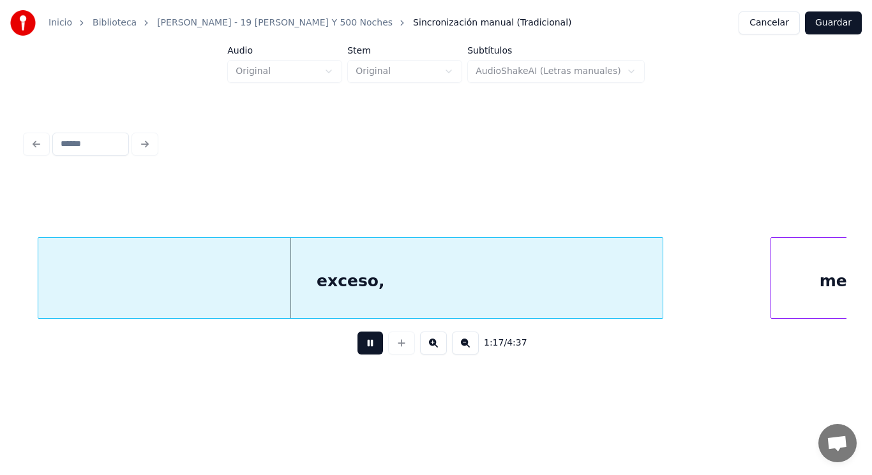
click at [357, 346] on button at bounding box center [370, 343] width 26 height 23
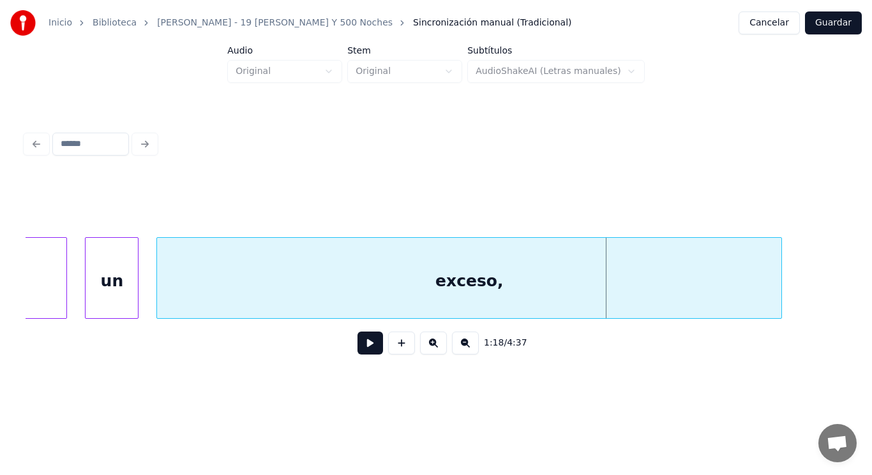
scroll to position [0, 69128]
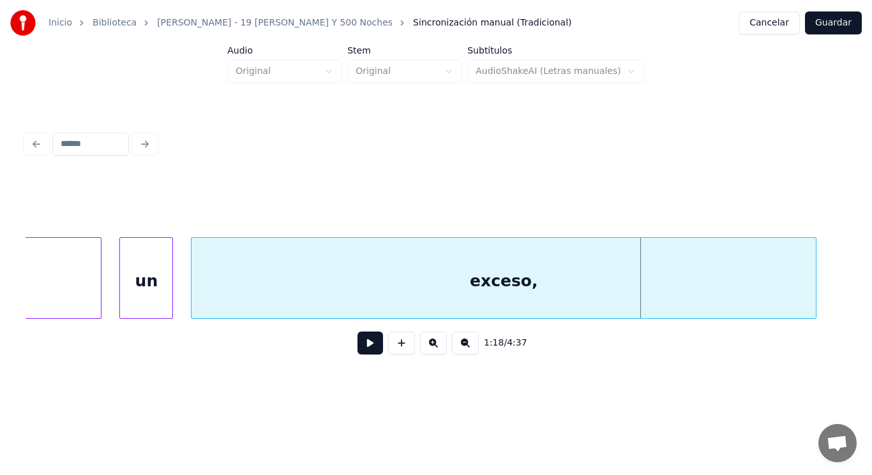
click at [133, 308] on div "un" at bounding box center [146, 281] width 52 height 87
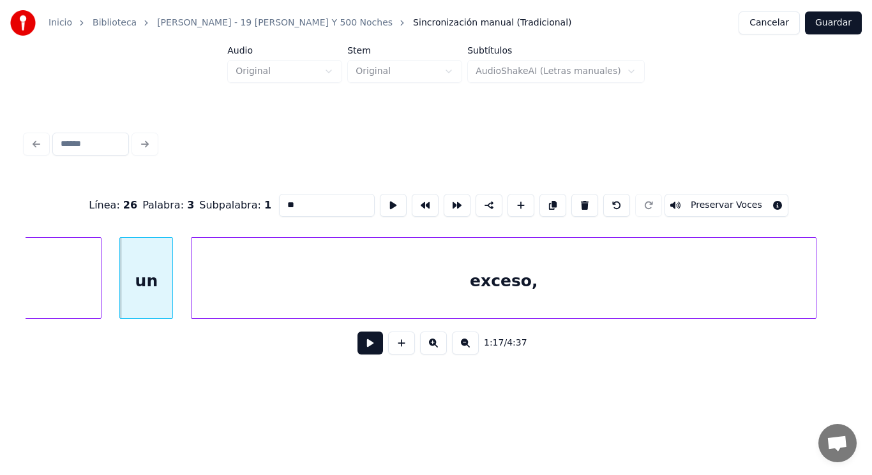
click at [360, 343] on button at bounding box center [370, 343] width 26 height 23
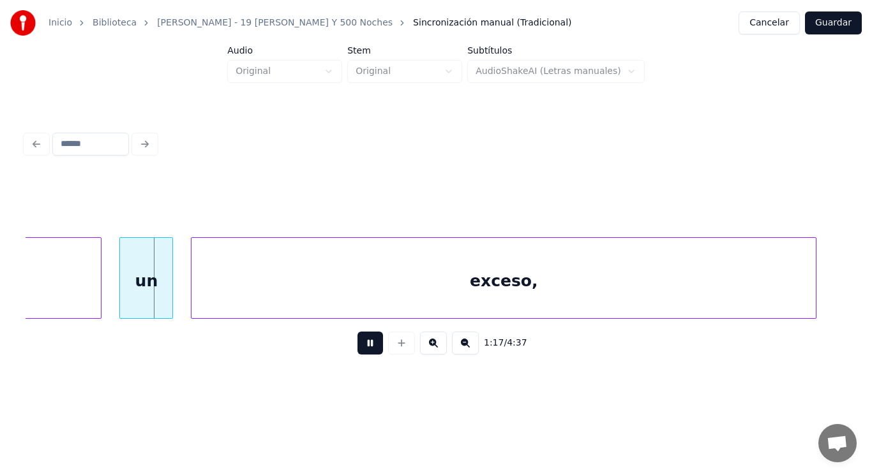
click at [360, 343] on button at bounding box center [370, 343] width 26 height 23
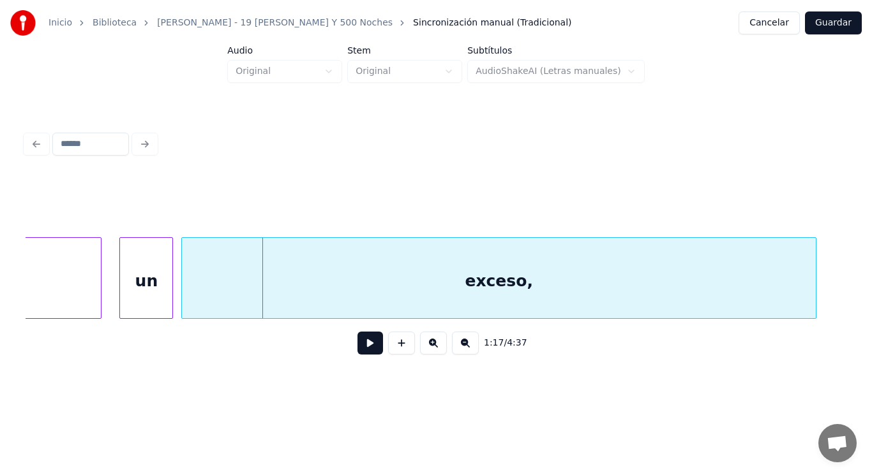
click at [184, 301] on div at bounding box center [184, 278] width 4 height 80
click at [357, 346] on button at bounding box center [370, 343] width 26 height 23
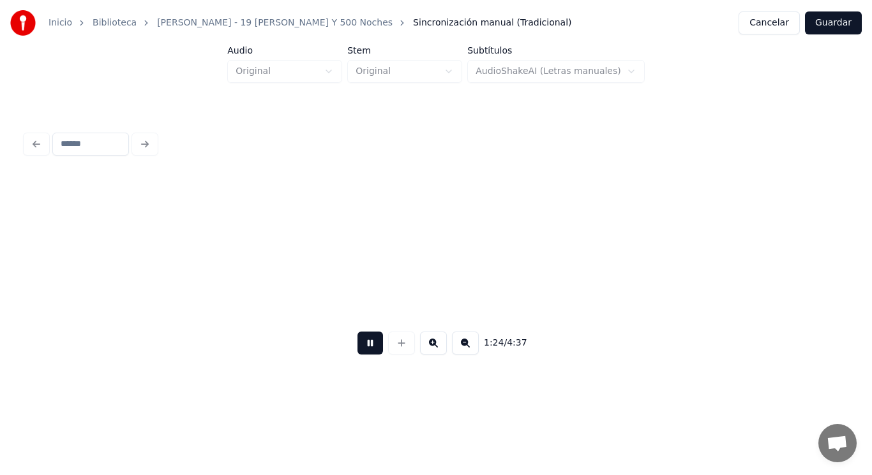
scroll to position [0, 75793]
click at [357, 346] on button at bounding box center [370, 343] width 26 height 23
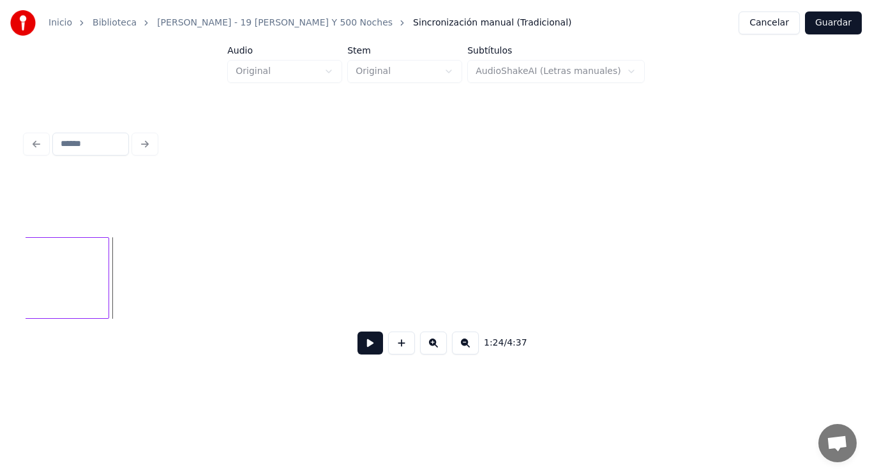
scroll to position [0, 75297]
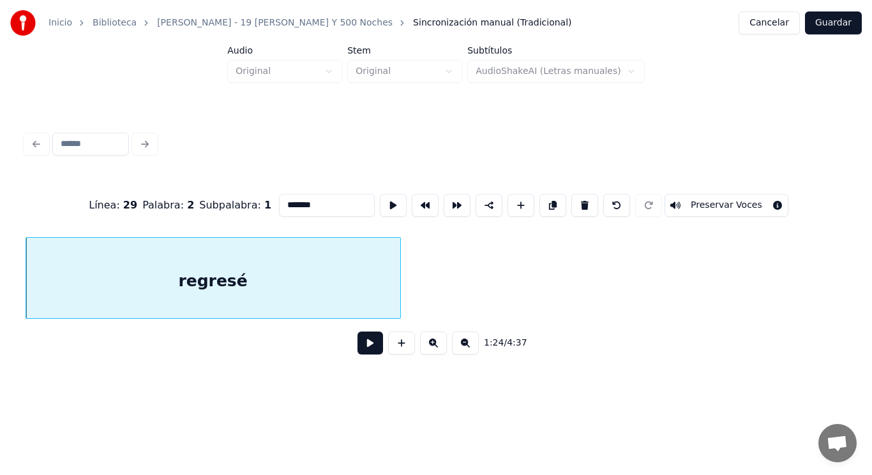
click at [362, 352] on button at bounding box center [370, 343] width 26 height 23
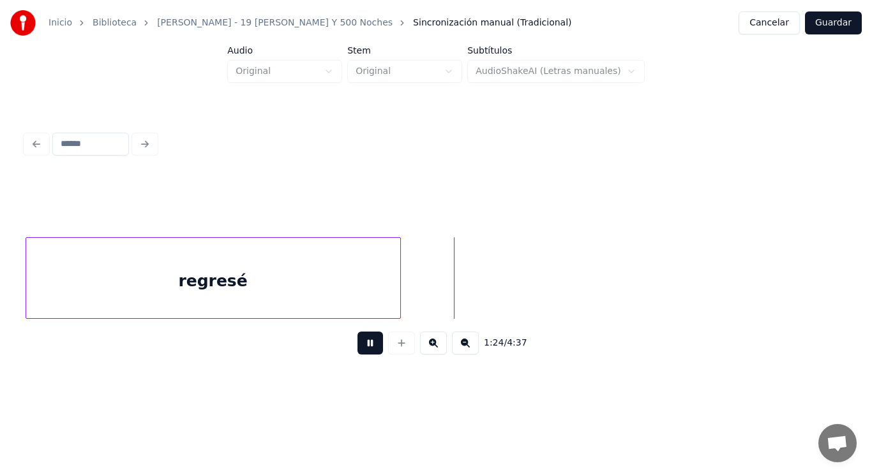
click at [362, 352] on button at bounding box center [370, 343] width 26 height 23
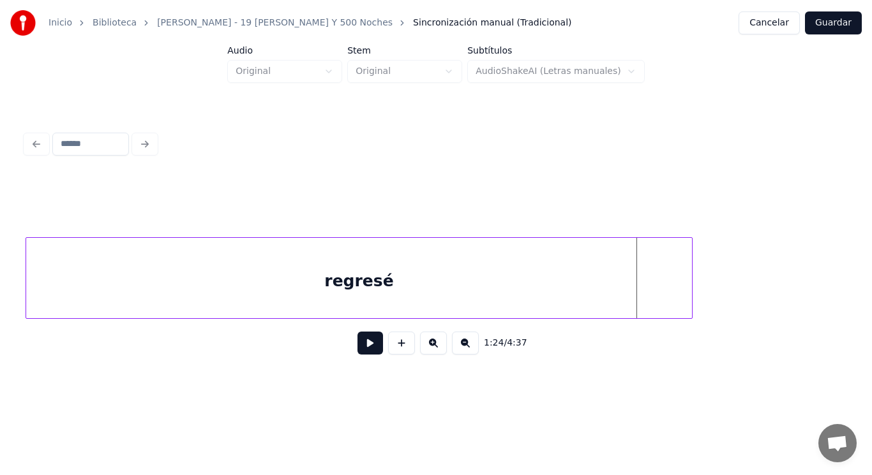
click at [689, 287] on div at bounding box center [690, 278] width 4 height 80
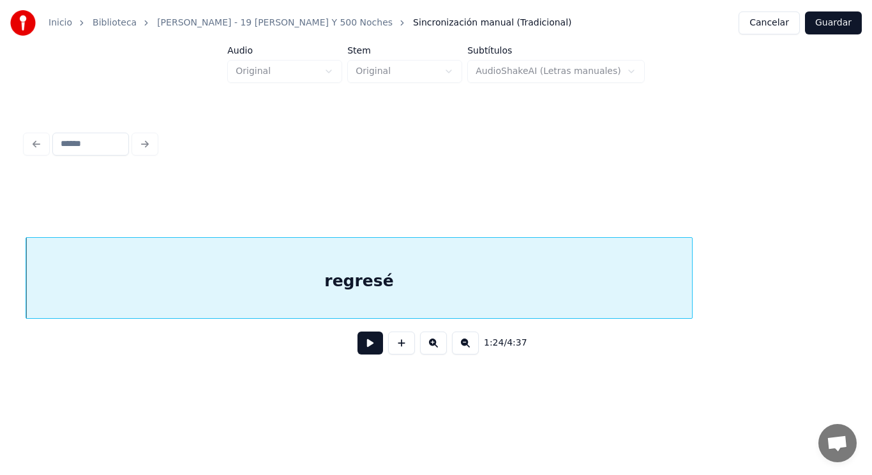
click at [357, 348] on button at bounding box center [370, 343] width 26 height 23
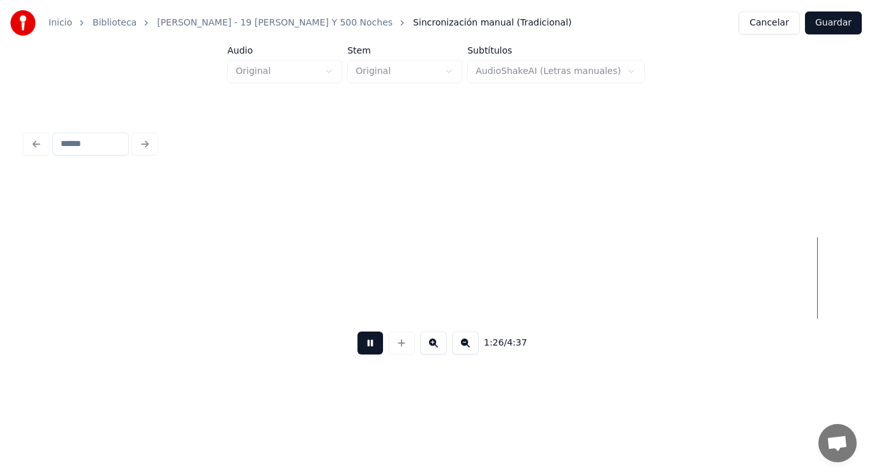
scroll to position [0, 76960]
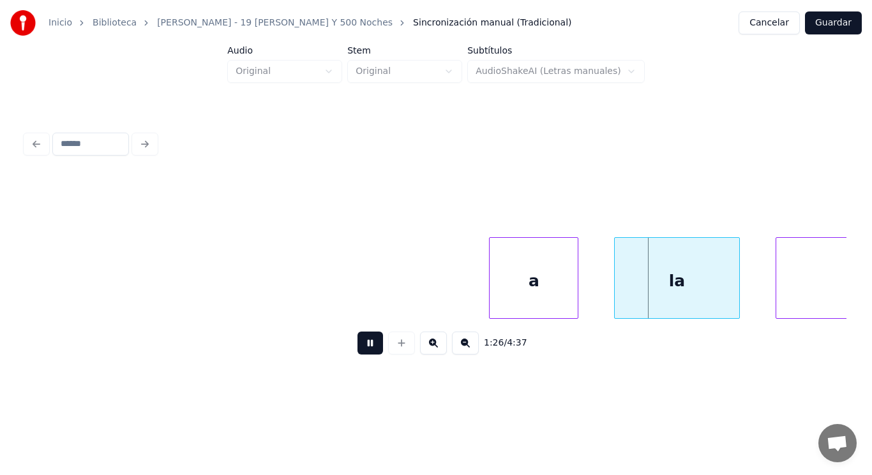
click at [357, 348] on button at bounding box center [370, 343] width 26 height 23
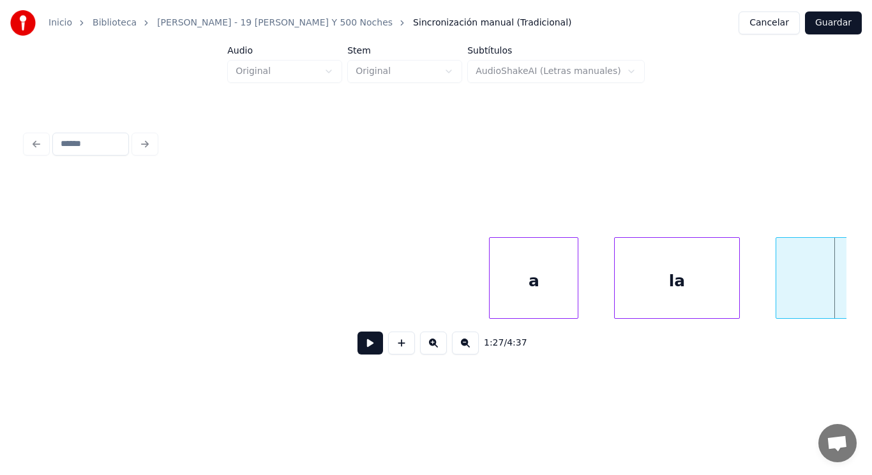
click at [357, 348] on button at bounding box center [370, 343] width 26 height 23
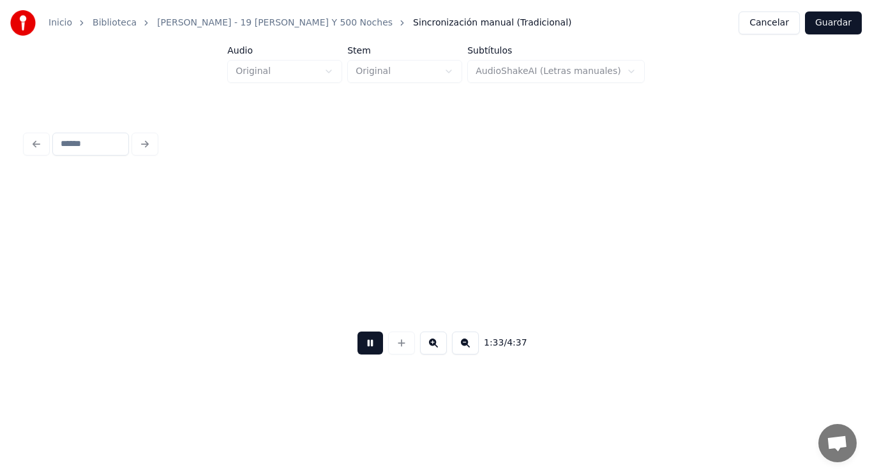
scroll to position [0, 83647]
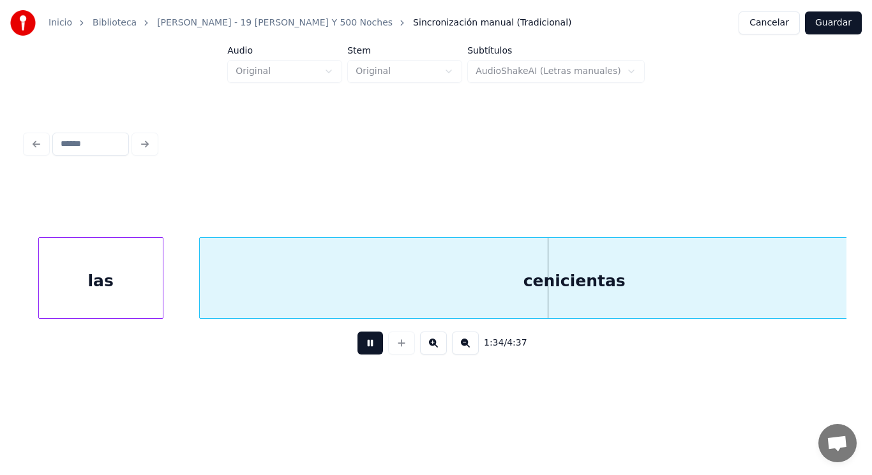
click at [357, 348] on button at bounding box center [370, 343] width 26 height 23
click at [345, 265] on div "cenicientas" at bounding box center [574, 281] width 749 height 87
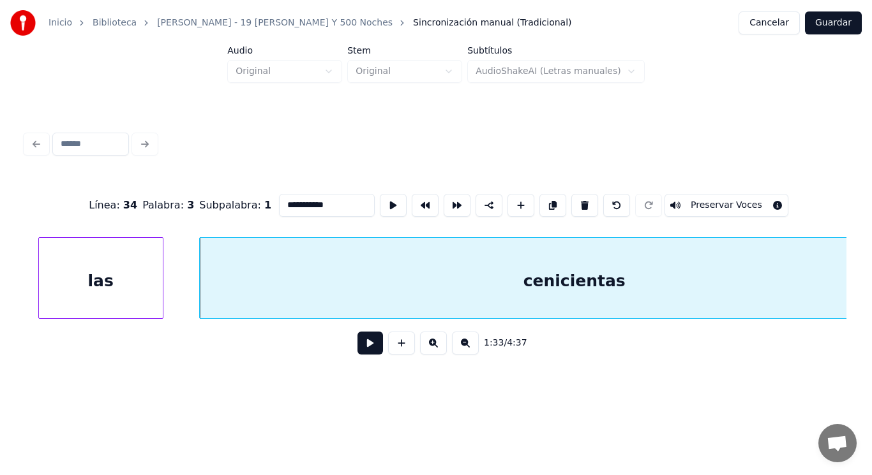
click at [279, 200] on input "**********" at bounding box center [327, 205] width 96 height 23
type input "**********"
click at [358, 353] on button at bounding box center [370, 343] width 26 height 23
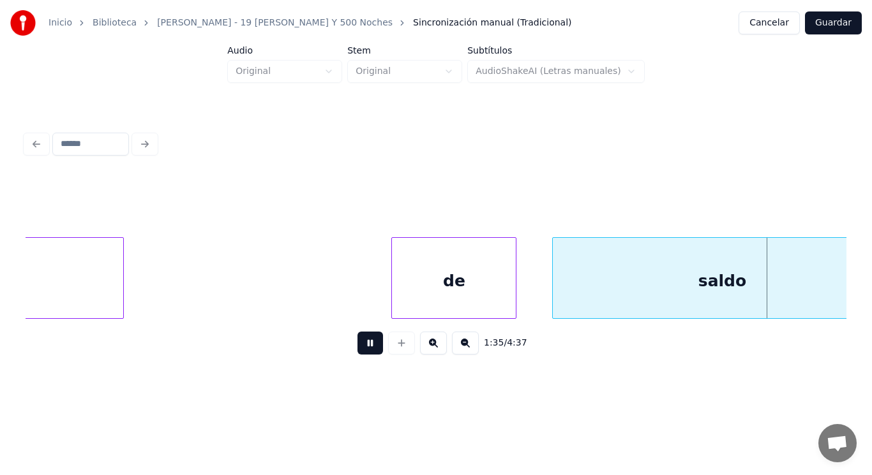
scroll to position [0, 85307]
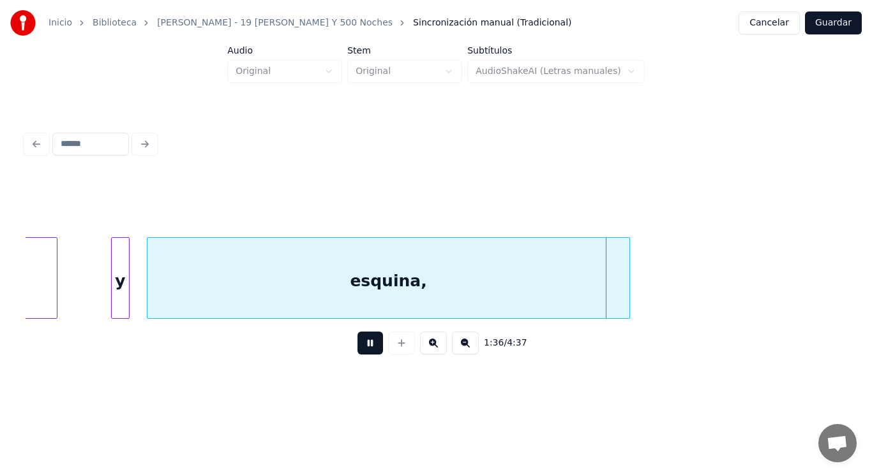
click at [358, 353] on button at bounding box center [370, 343] width 26 height 23
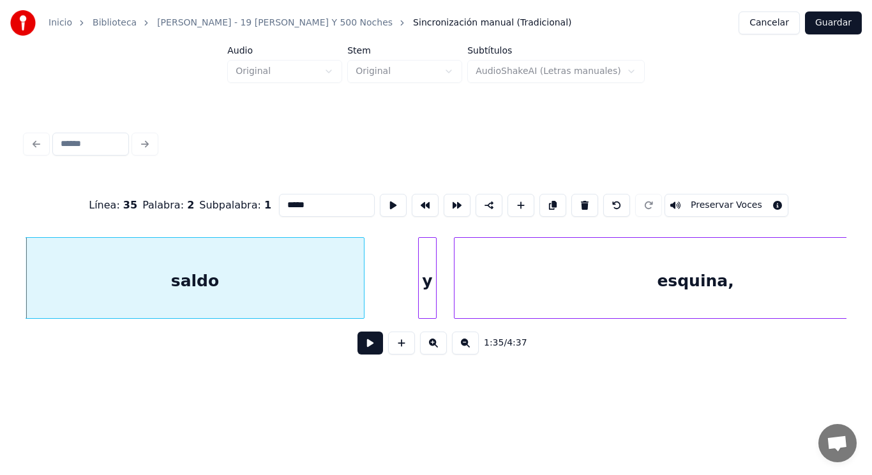
click at [362, 353] on button at bounding box center [370, 343] width 26 height 23
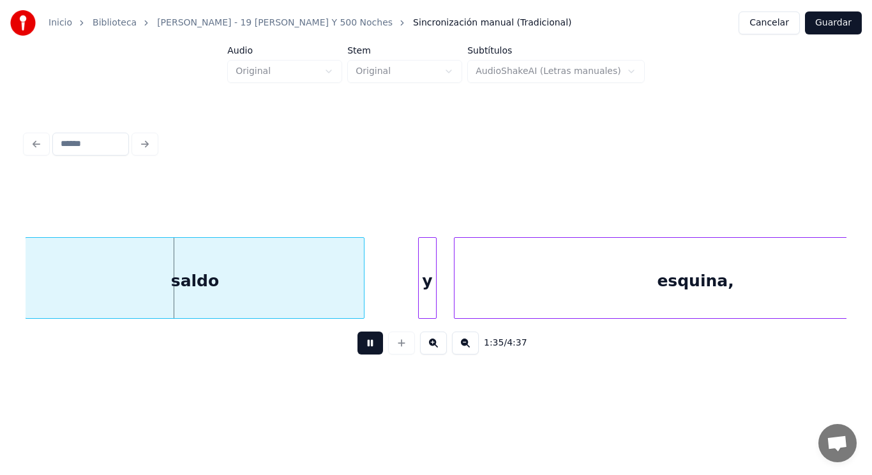
click at [362, 353] on button at bounding box center [370, 343] width 26 height 23
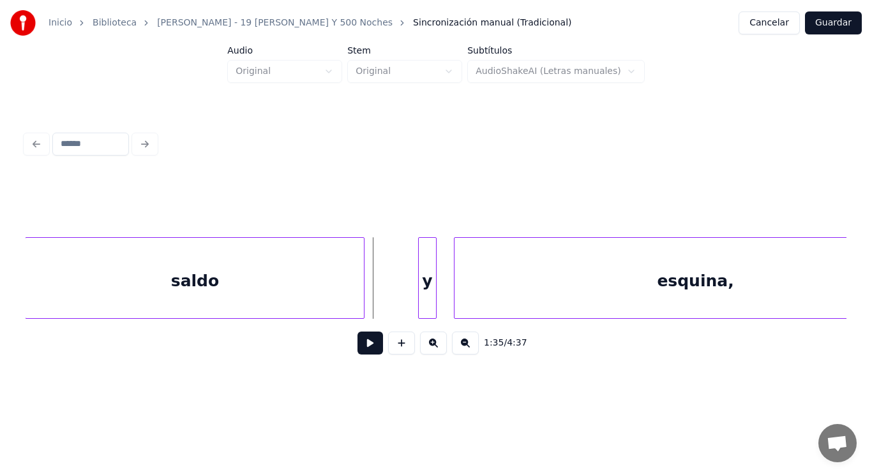
click at [353, 303] on div "saldo" at bounding box center [195, 281] width 338 height 87
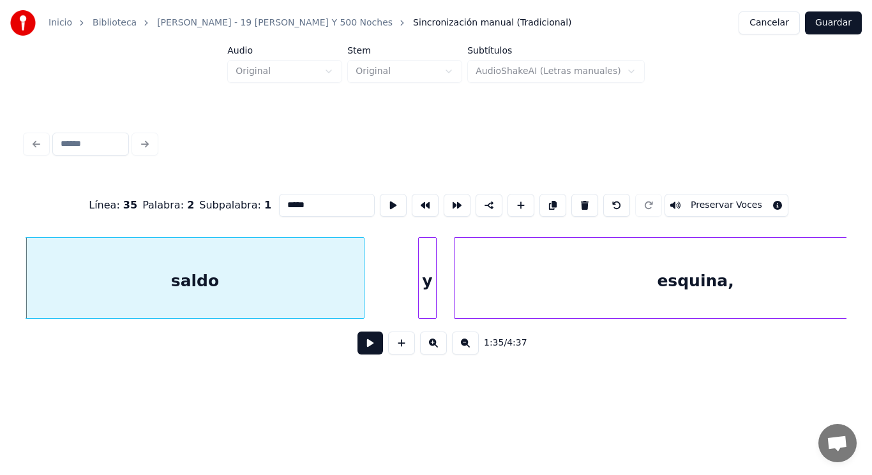
click at [362, 352] on button at bounding box center [370, 343] width 26 height 23
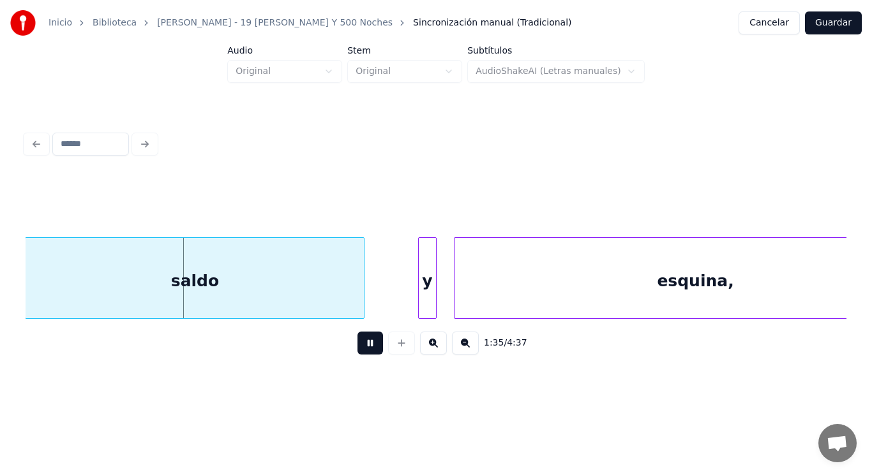
click at [362, 352] on button at bounding box center [370, 343] width 26 height 23
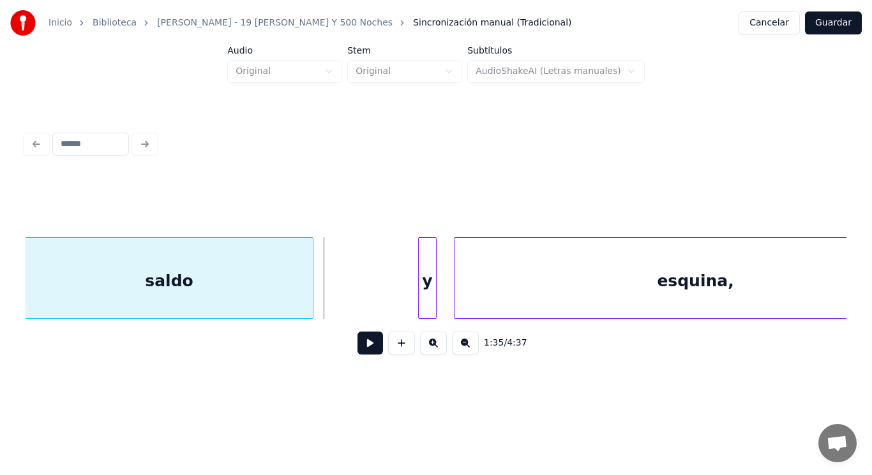
click at [311, 298] on div at bounding box center [311, 278] width 4 height 80
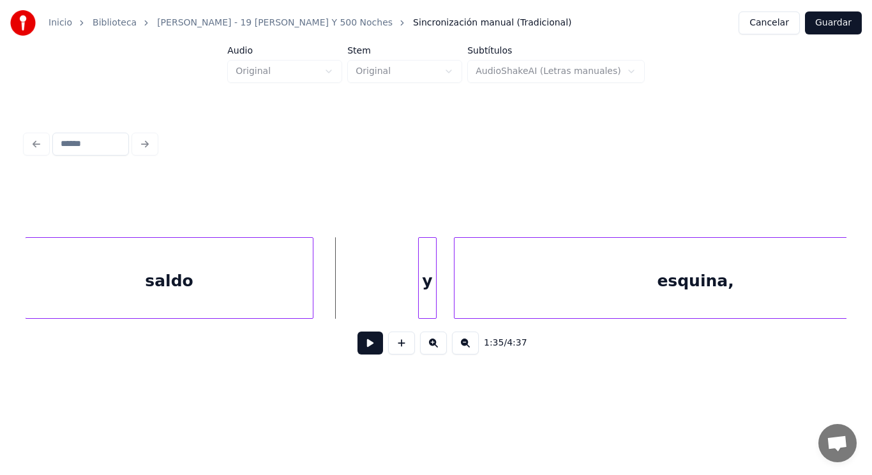
click at [359, 352] on button at bounding box center [370, 343] width 26 height 23
click at [343, 297] on div "y" at bounding box center [346, 281] width 17 height 87
click at [363, 348] on button at bounding box center [370, 343] width 26 height 23
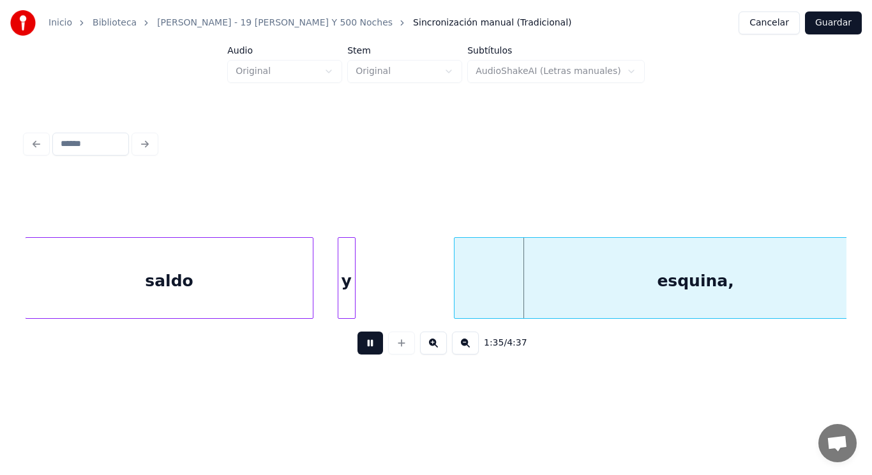
click at [363, 348] on button at bounding box center [370, 343] width 26 height 23
click at [403, 301] on div at bounding box center [402, 278] width 4 height 80
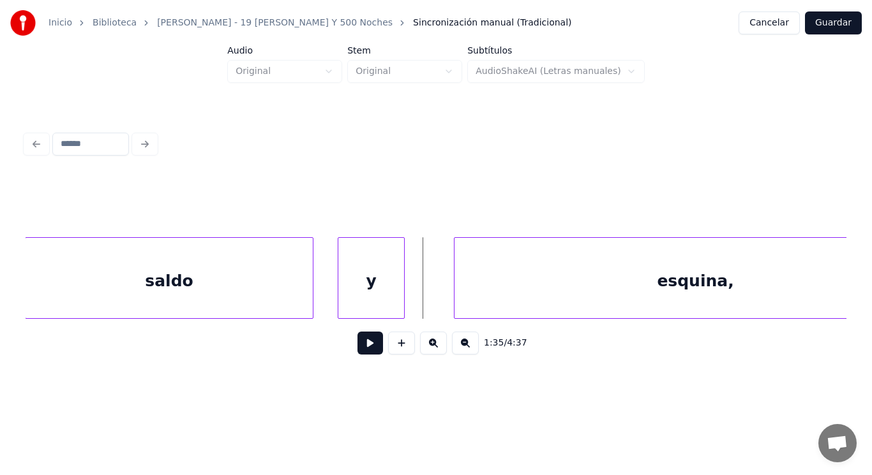
click at [363, 345] on button at bounding box center [370, 343] width 26 height 23
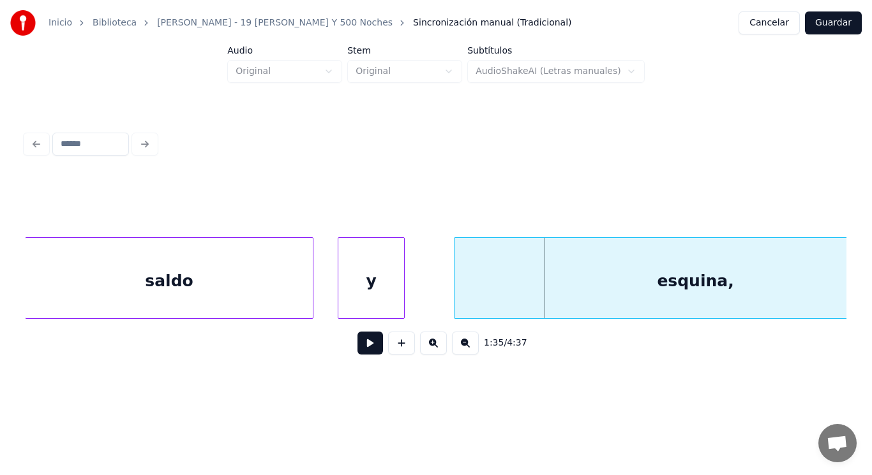
click at [394, 297] on div "y" at bounding box center [371, 281] width 66 height 87
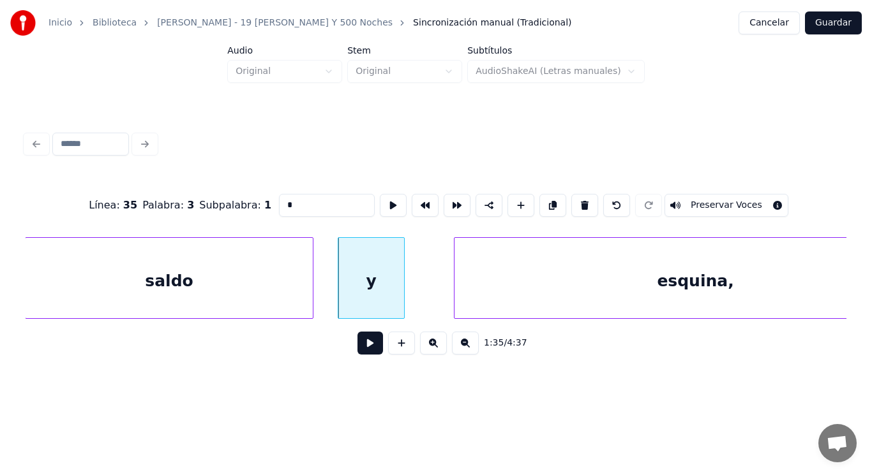
click at [361, 347] on button at bounding box center [370, 343] width 26 height 23
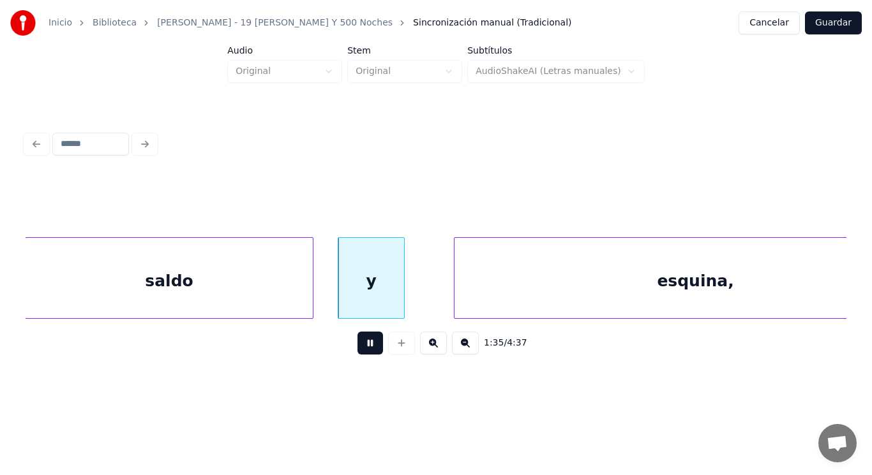
click at [361, 347] on button at bounding box center [370, 343] width 26 height 23
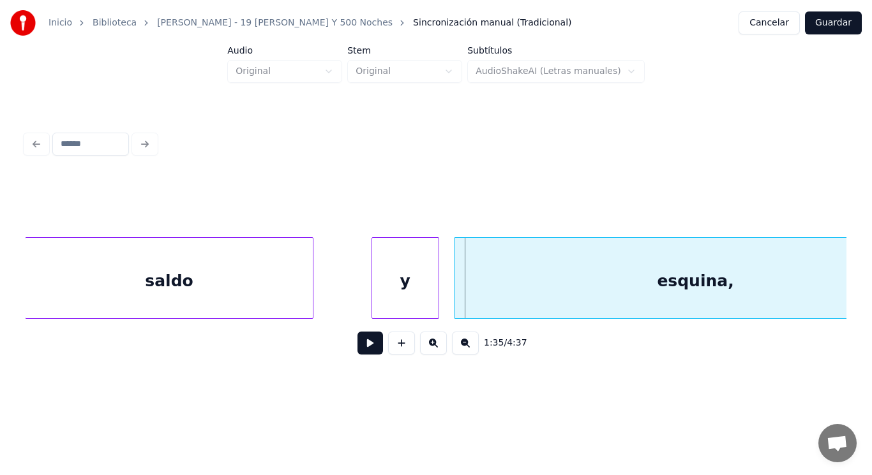
click at [399, 292] on div "y" at bounding box center [405, 281] width 66 height 87
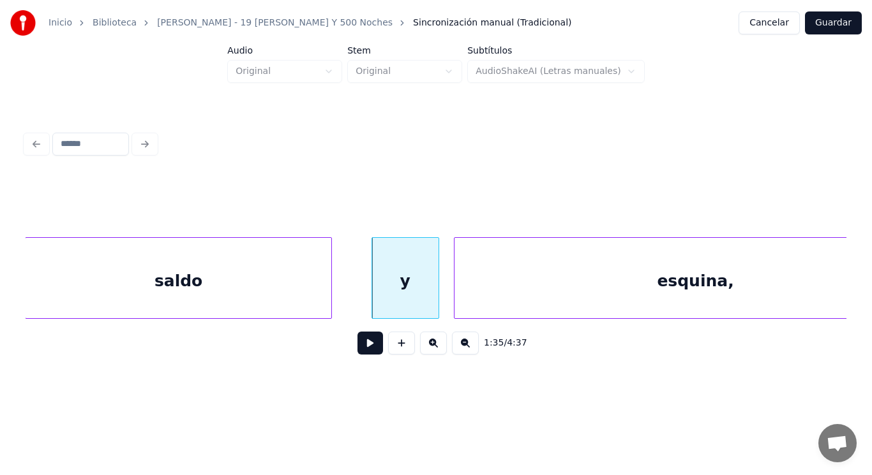
click at [327, 294] on div at bounding box center [329, 278] width 4 height 80
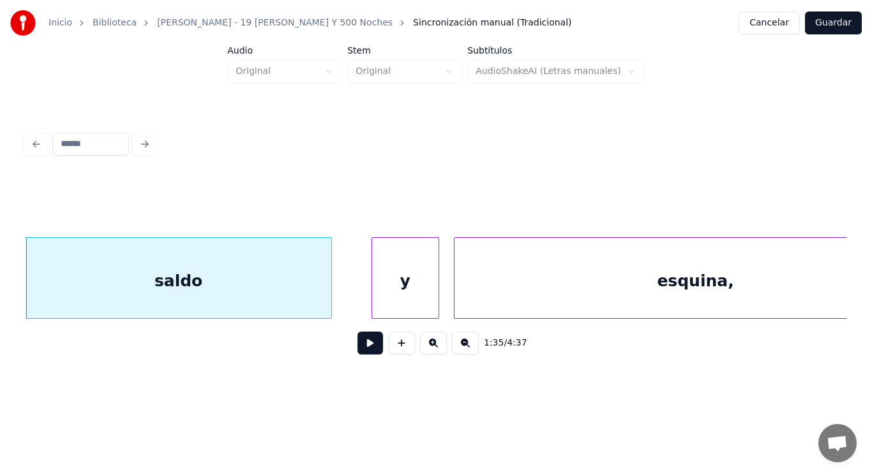
click at [384, 297] on div "y" at bounding box center [405, 281] width 66 height 87
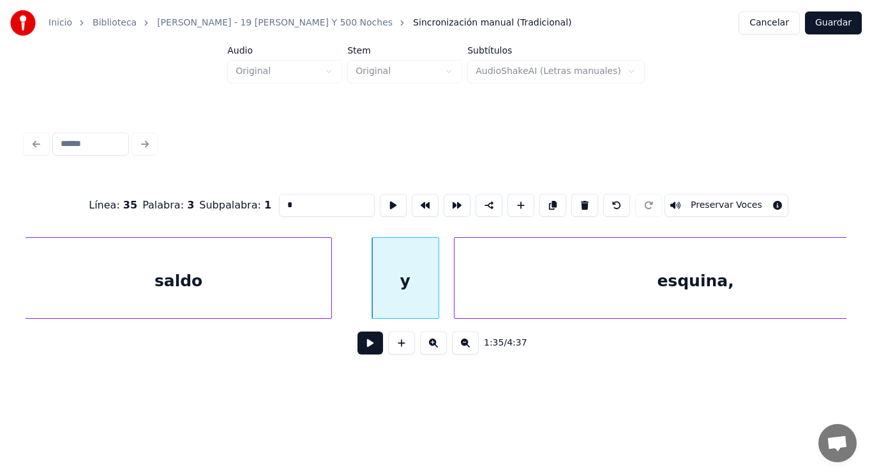
click at [361, 343] on button at bounding box center [370, 343] width 26 height 23
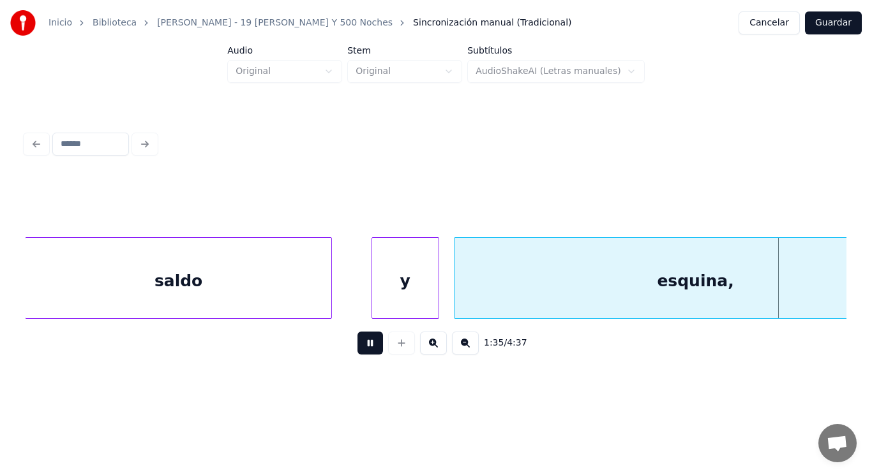
scroll to position [0, 85834]
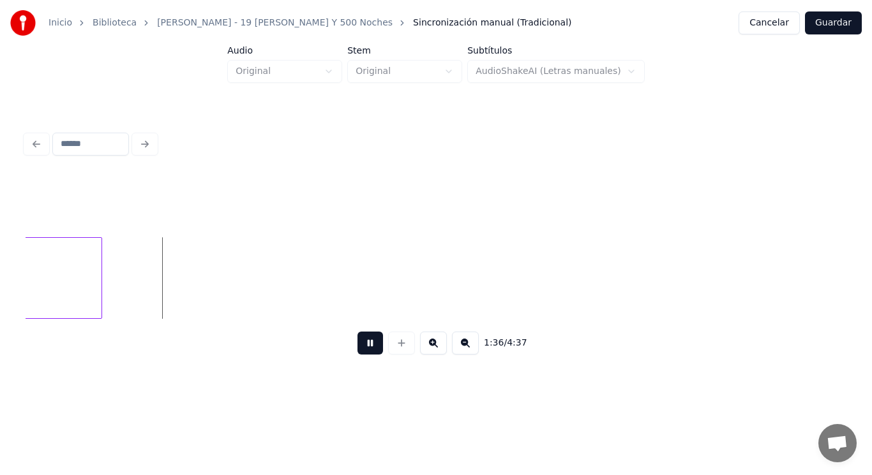
click at [361, 343] on button at bounding box center [370, 343] width 26 height 23
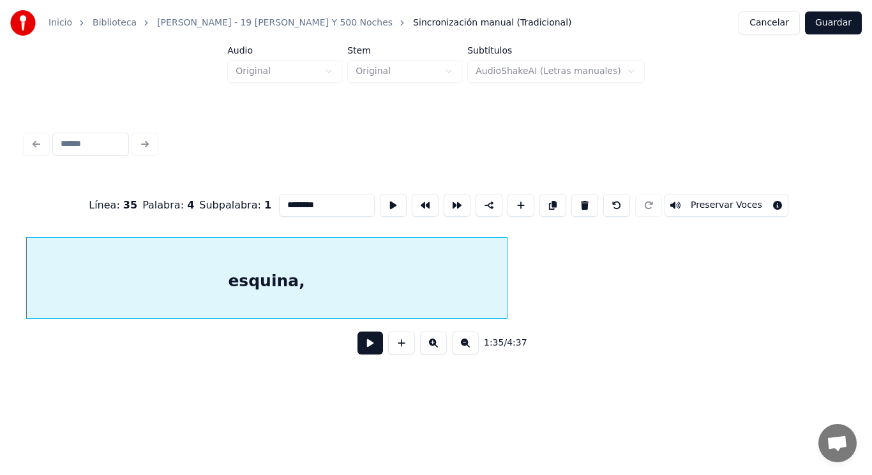
click at [357, 348] on button at bounding box center [370, 343] width 26 height 23
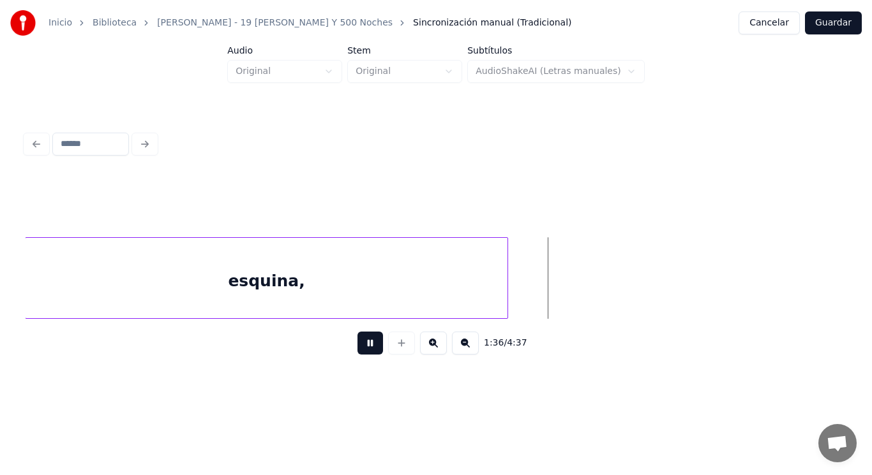
click at [357, 348] on button at bounding box center [370, 343] width 26 height 23
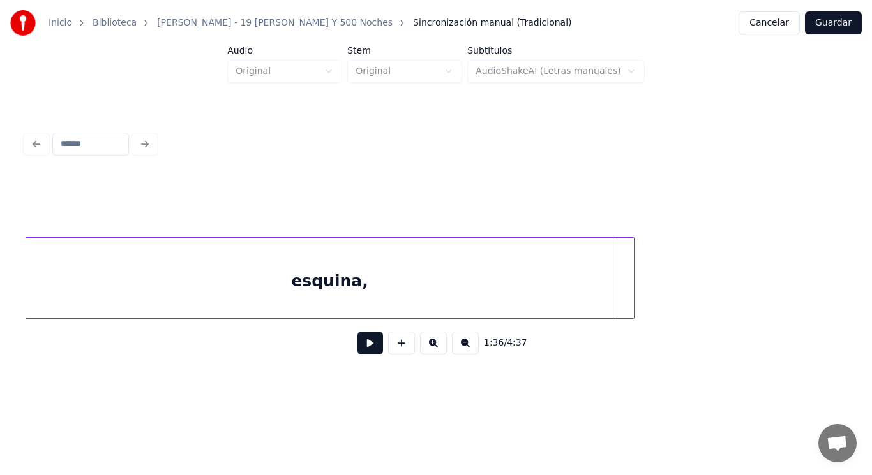
click at [632, 285] on div at bounding box center [632, 278] width 4 height 80
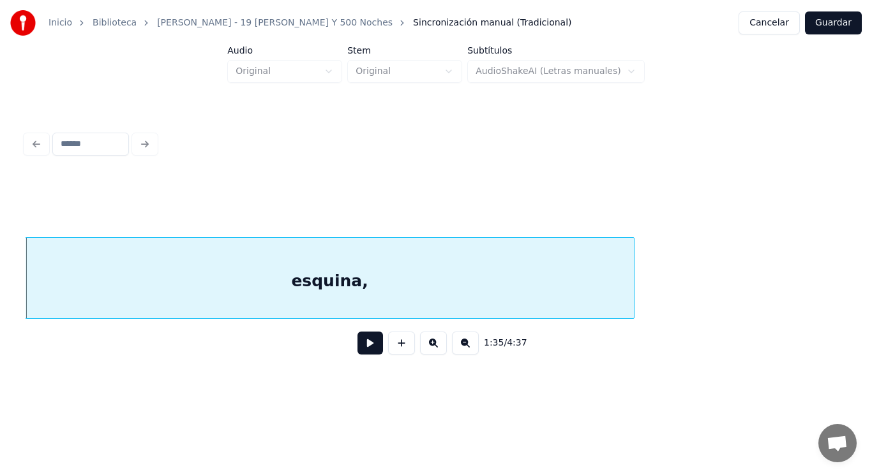
click at [363, 355] on button at bounding box center [370, 343] width 26 height 23
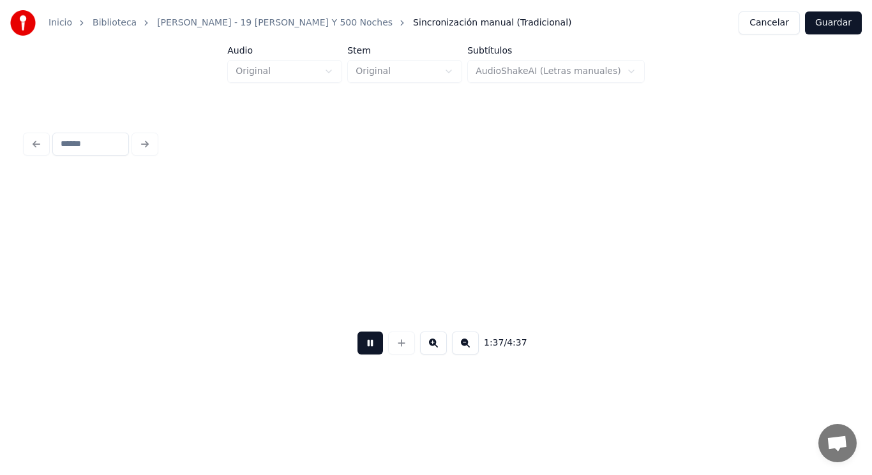
scroll to position [0, 87094]
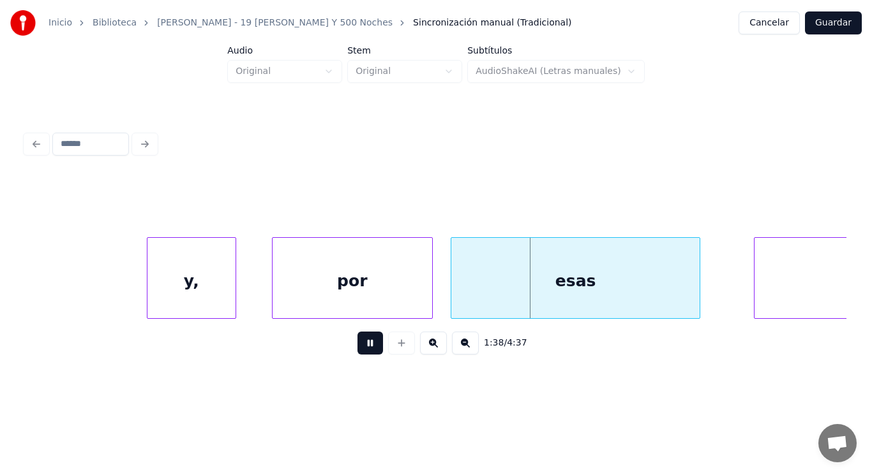
click at [363, 355] on button at bounding box center [370, 343] width 26 height 23
click at [183, 300] on div "y," at bounding box center [191, 281] width 88 height 87
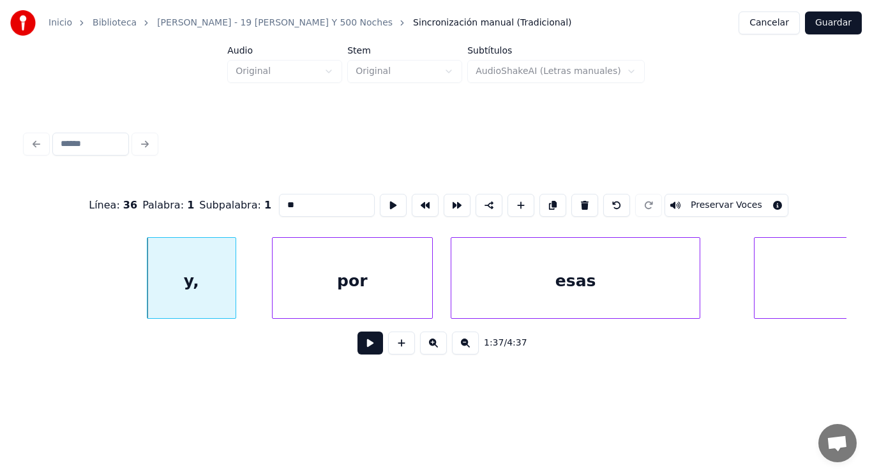
click at [357, 344] on button at bounding box center [370, 343] width 26 height 23
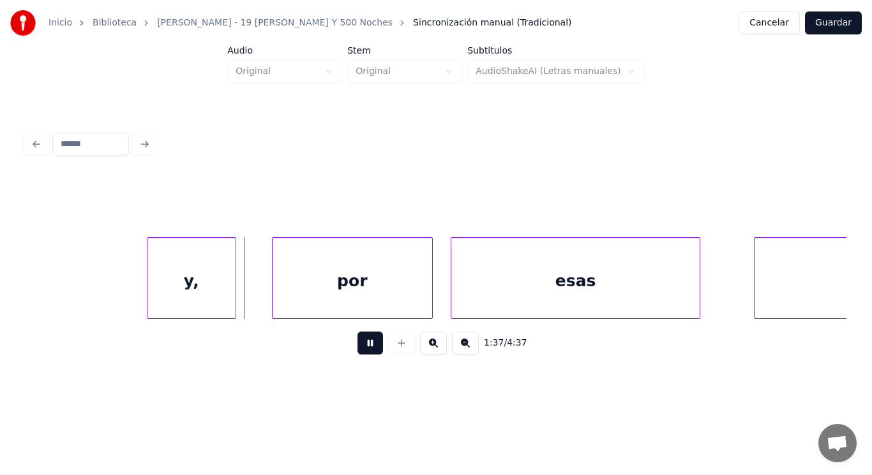
click at [357, 344] on button at bounding box center [370, 343] width 26 height 23
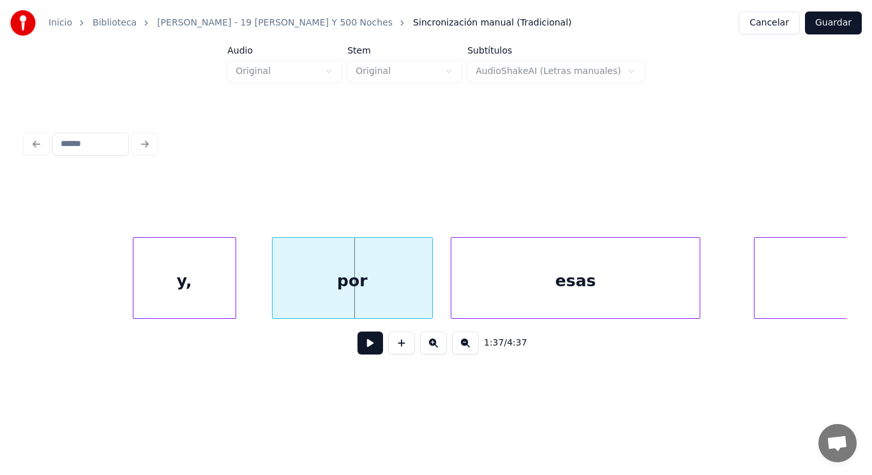
click at [133, 280] on div at bounding box center [135, 278] width 4 height 80
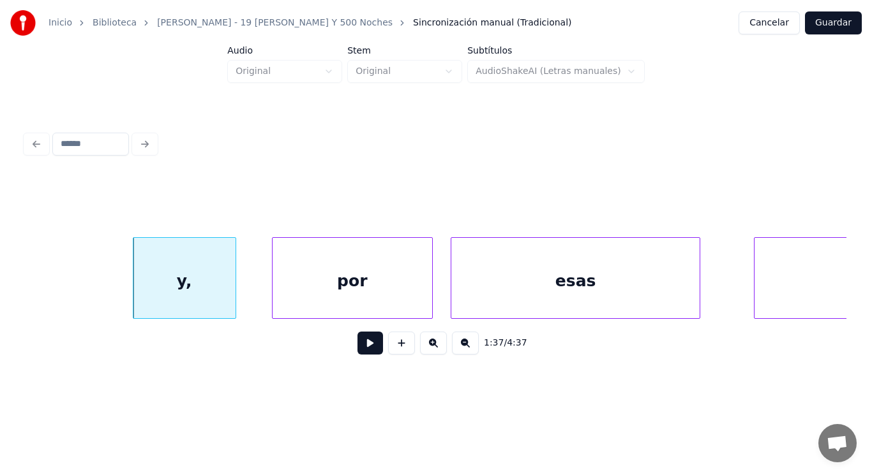
click at [363, 349] on button at bounding box center [370, 343] width 26 height 23
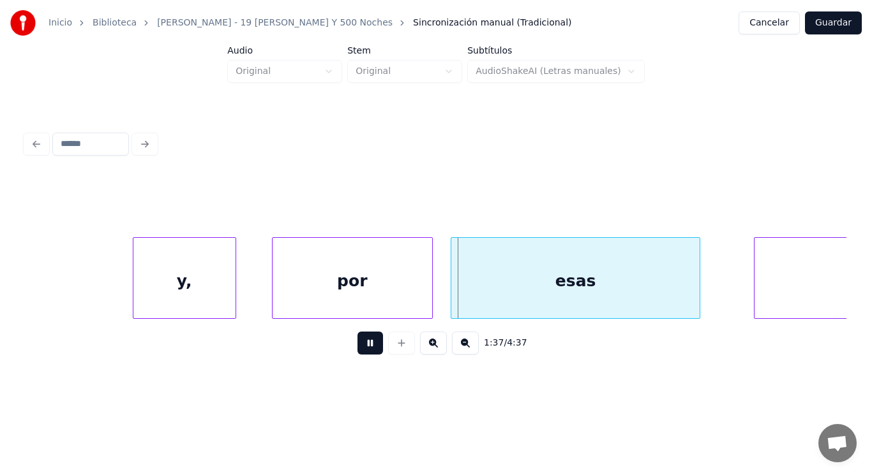
click at [363, 349] on button at bounding box center [370, 343] width 26 height 23
click at [504, 297] on div "esas" at bounding box center [575, 281] width 249 height 87
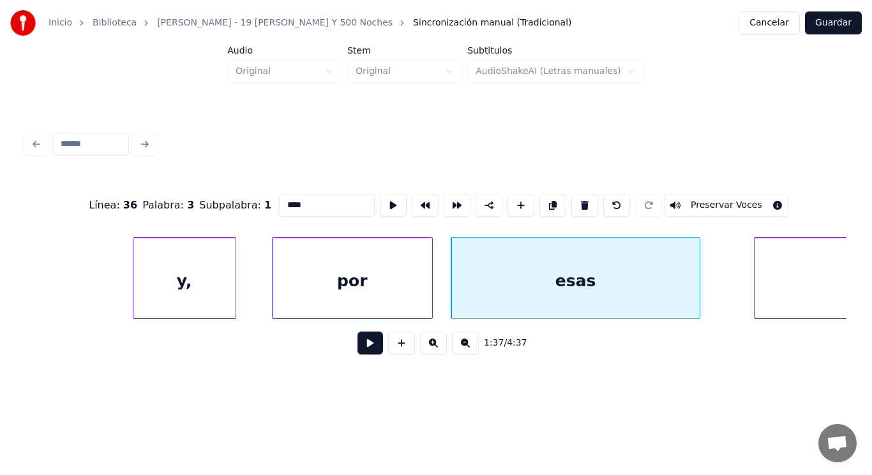
click at [360, 349] on button at bounding box center [370, 343] width 26 height 23
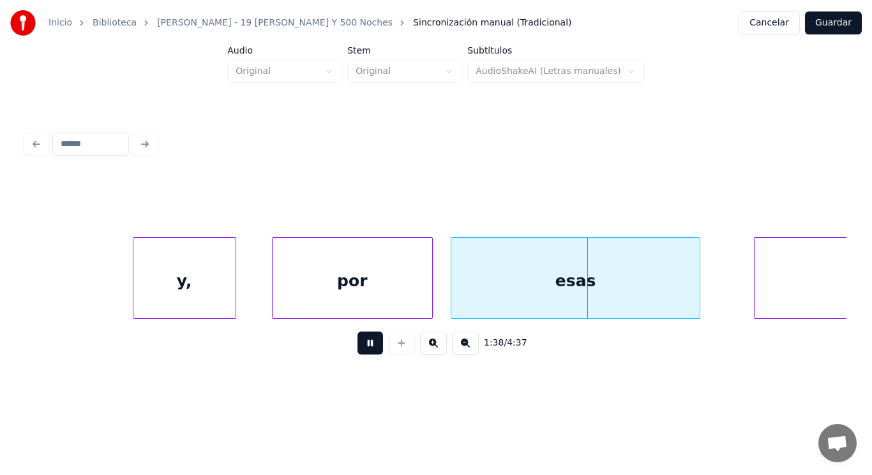
click at [360, 349] on button at bounding box center [370, 343] width 26 height 23
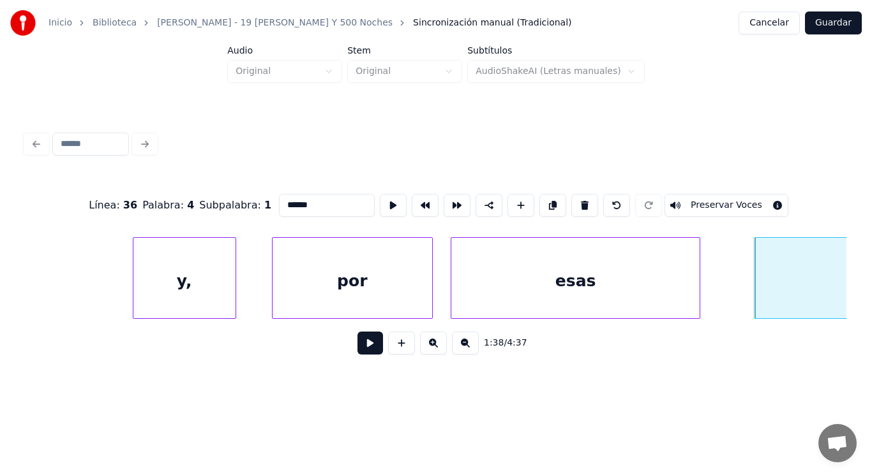
click at [361, 347] on button at bounding box center [370, 343] width 26 height 23
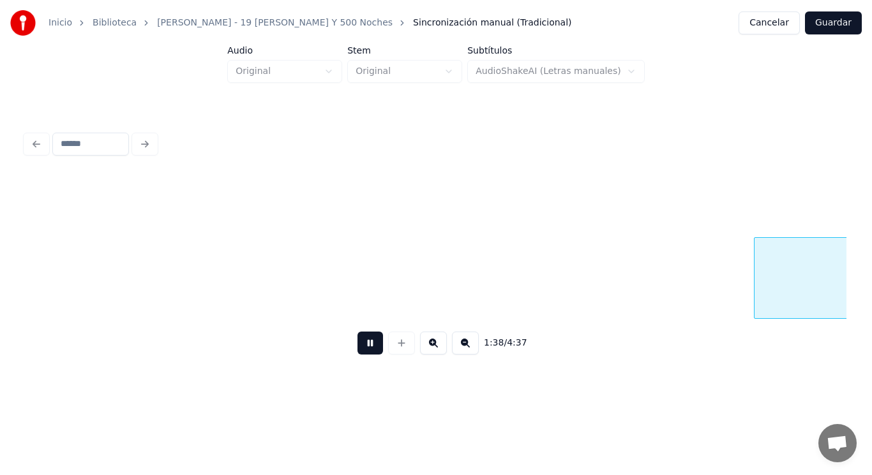
click at [361, 347] on button at bounding box center [370, 343] width 26 height 23
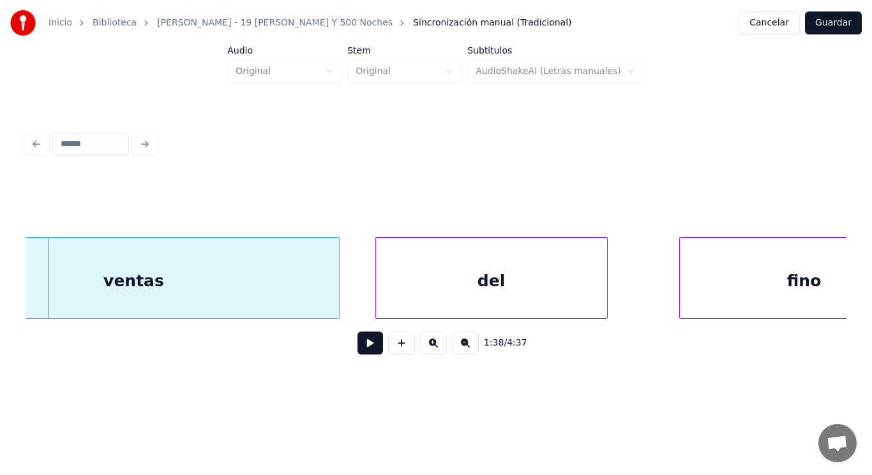
click at [251, 288] on div "ventas" at bounding box center [134, 281] width 410 height 87
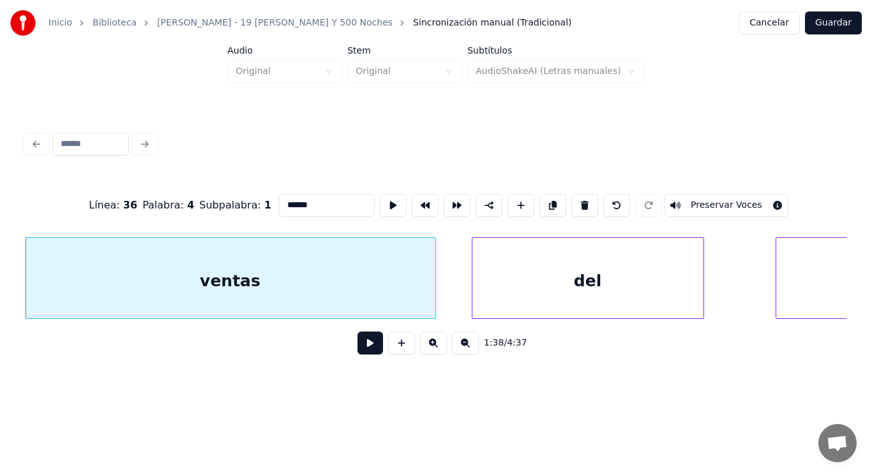
click at [360, 348] on button at bounding box center [370, 343] width 26 height 23
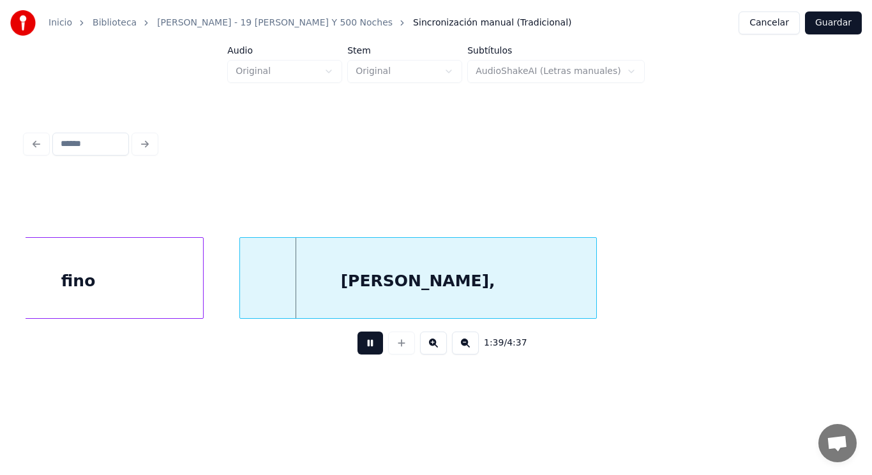
click at [360, 348] on button at bounding box center [370, 343] width 26 height 23
click at [190, 283] on div "fino" at bounding box center [78, 281] width 249 height 87
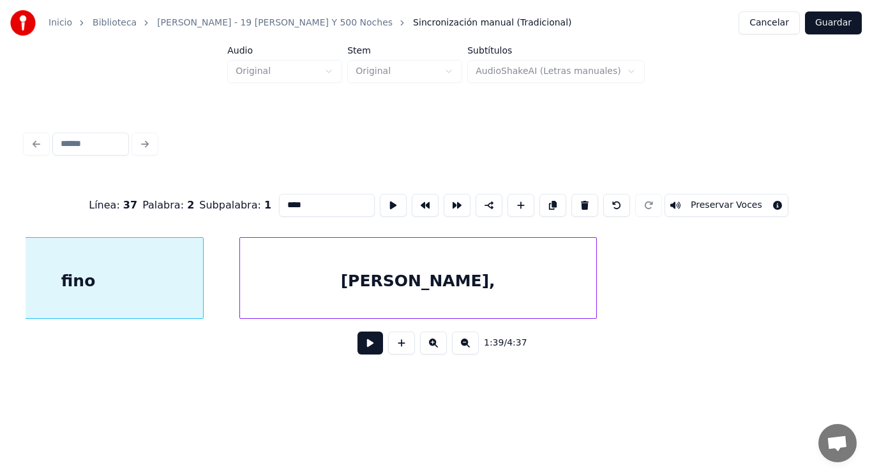
scroll to position [0, 88574]
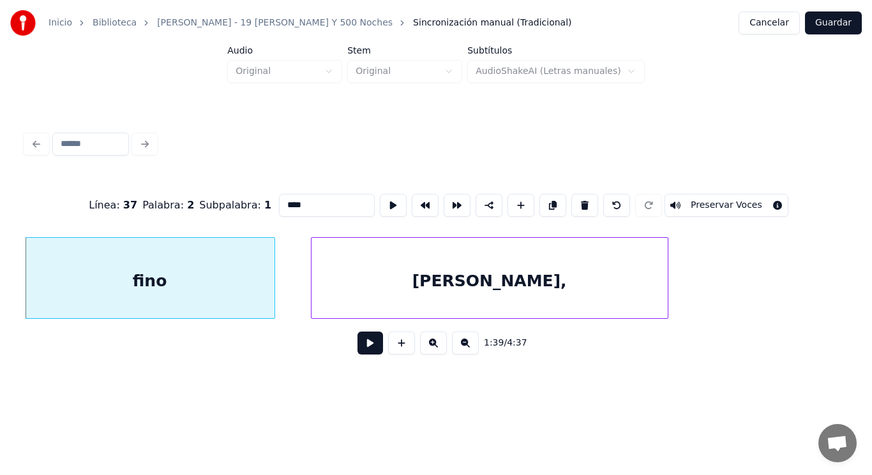
click at [362, 349] on button at bounding box center [370, 343] width 26 height 23
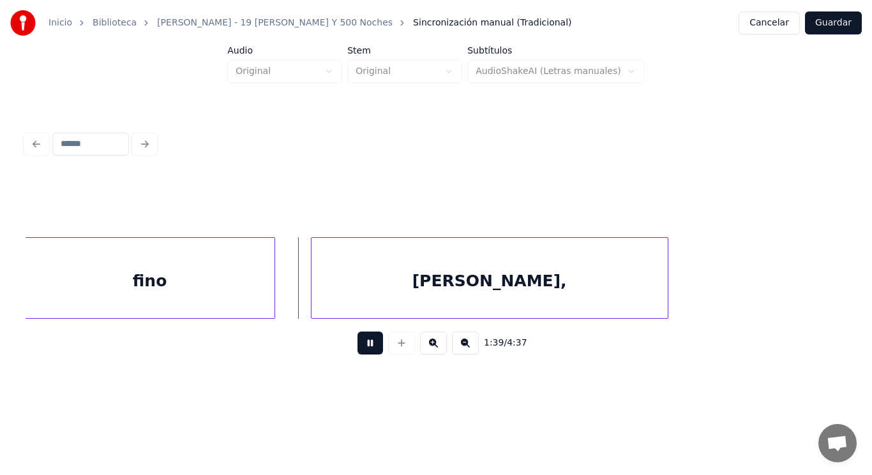
click at [362, 349] on button at bounding box center [370, 343] width 26 height 23
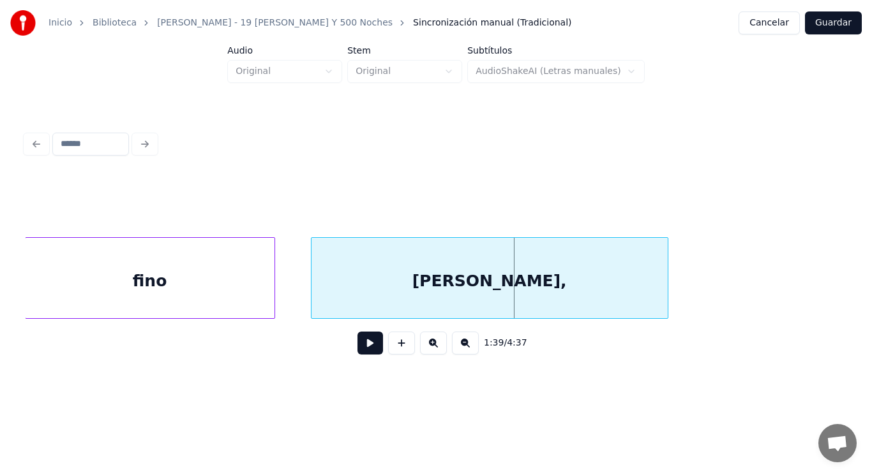
click at [363, 299] on div "Laína," at bounding box center [489, 281] width 356 height 87
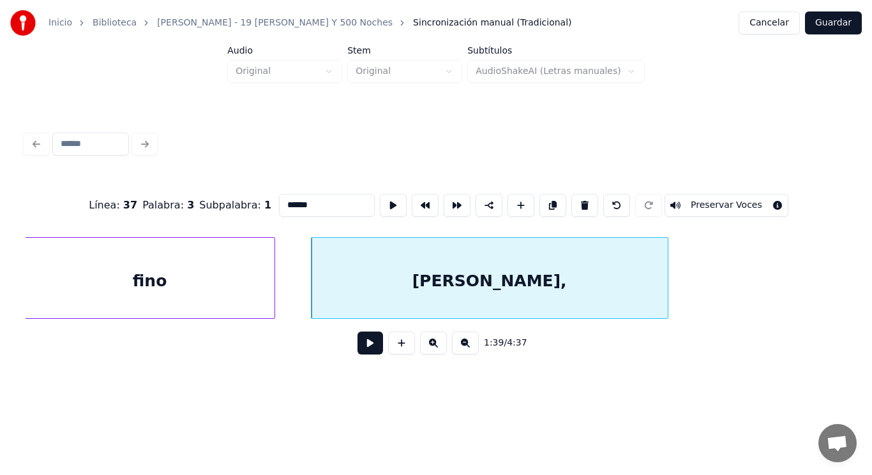
click at [357, 346] on button at bounding box center [370, 343] width 26 height 23
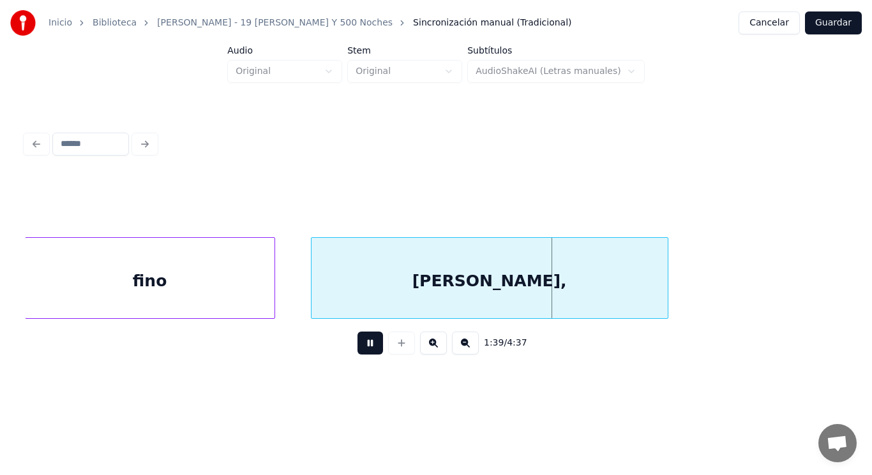
click at [357, 346] on button at bounding box center [370, 343] width 26 height 23
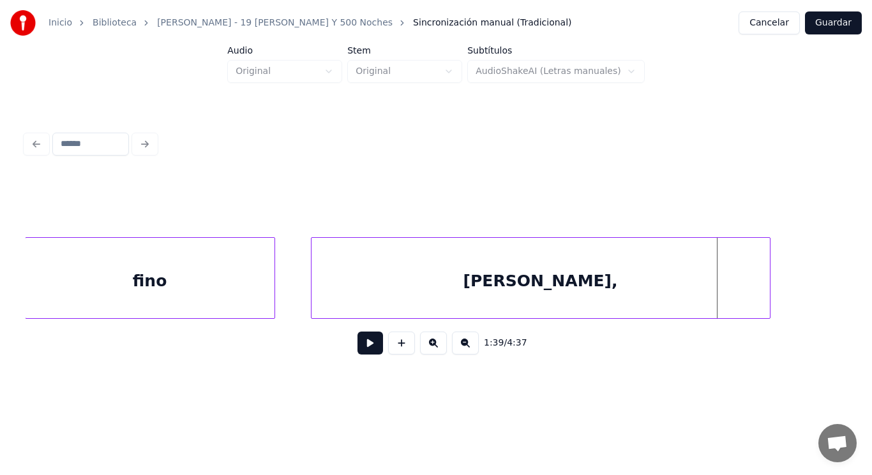
click at [769, 284] on div at bounding box center [768, 278] width 4 height 80
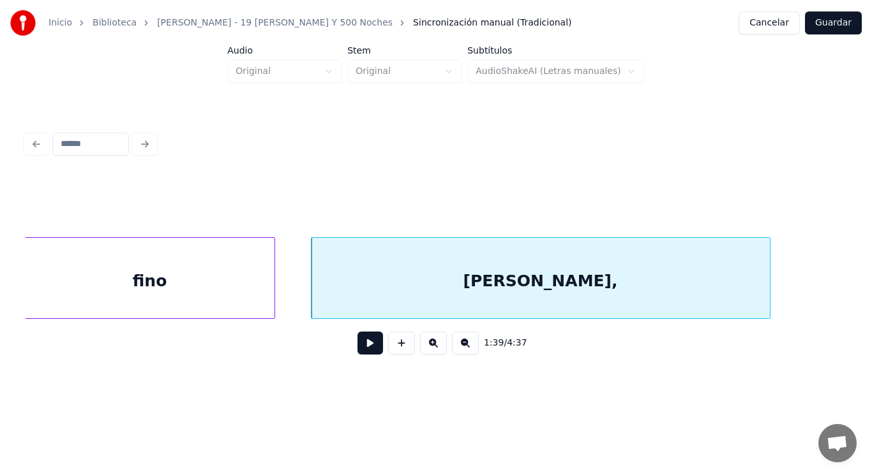
click at [366, 348] on button at bounding box center [370, 343] width 26 height 23
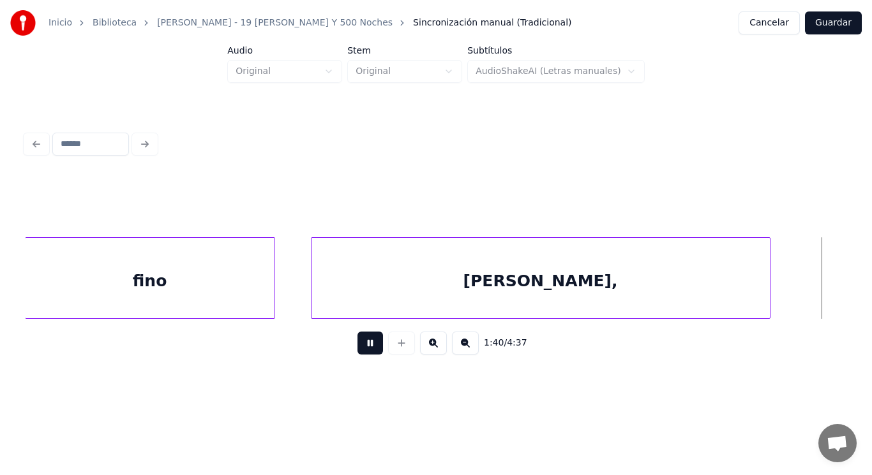
scroll to position [0, 89405]
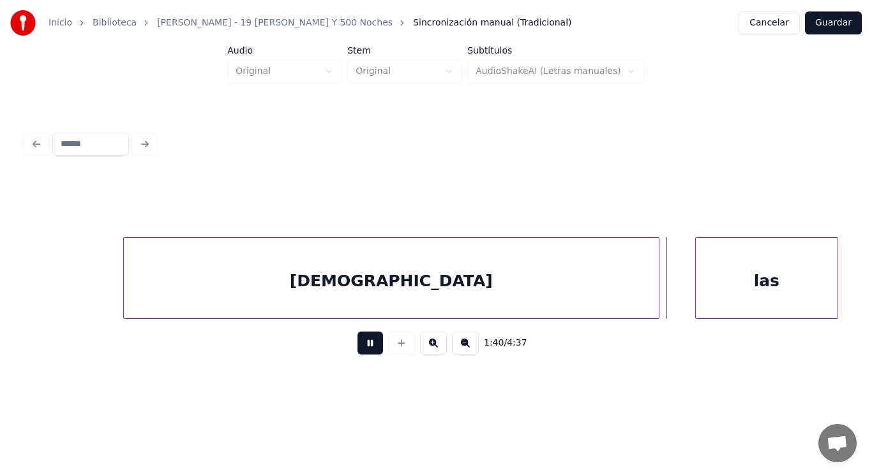
click at [366, 348] on button at bounding box center [370, 343] width 26 height 23
click at [103, 276] on div at bounding box center [104, 278] width 4 height 80
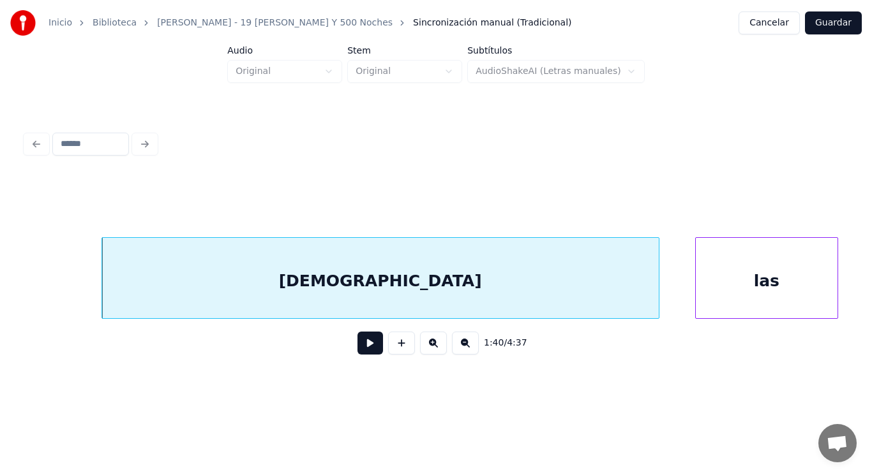
click at [369, 345] on button at bounding box center [370, 343] width 26 height 23
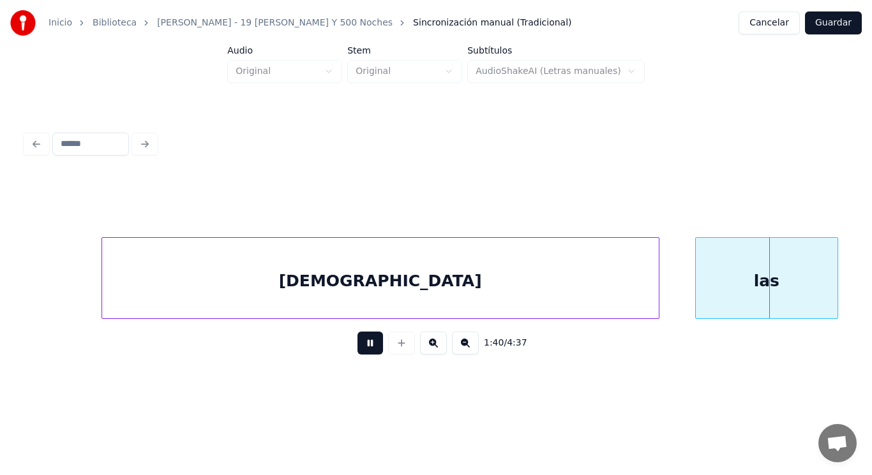
scroll to position [0, 90231]
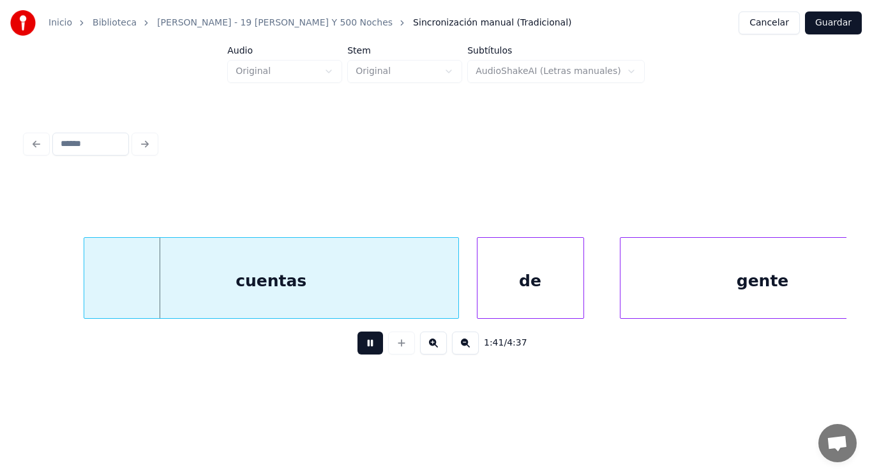
click at [369, 345] on button at bounding box center [370, 343] width 26 height 23
click at [334, 299] on div "cuentas" at bounding box center [271, 281] width 374 height 87
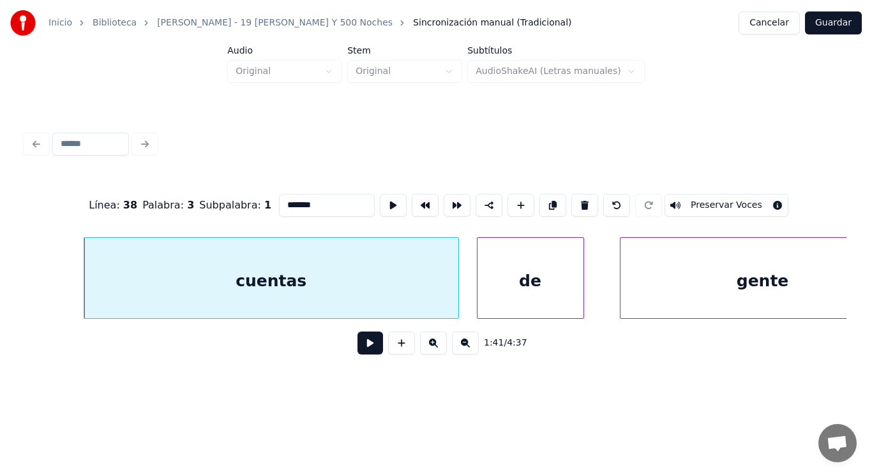
click at [364, 349] on button at bounding box center [370, 343] width 26 height 23
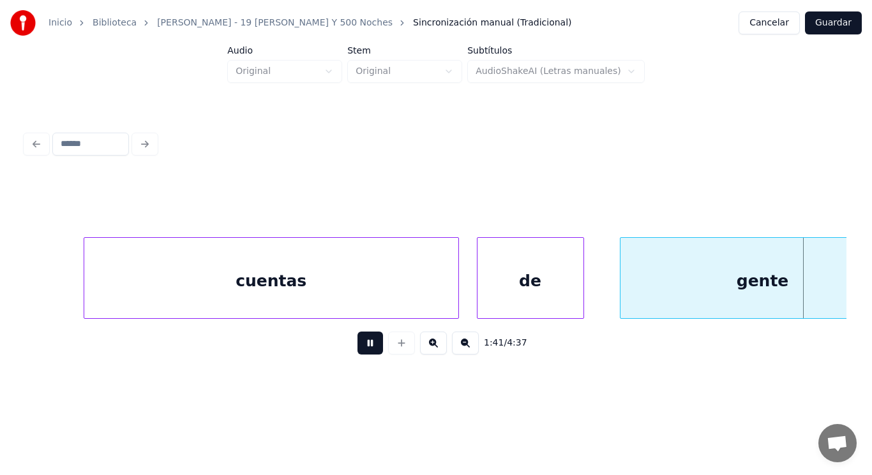
scroll to position [0, 91065]
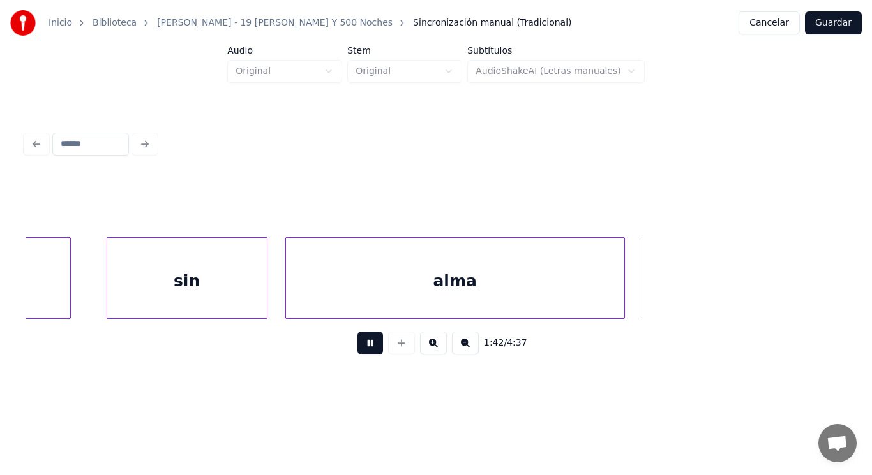
click at [364, 349] on button at bounding box center [370, 343] width 26 height 23
click at [377, 299] on div "alma" at bounding box center [455, 281] width 338 height 87
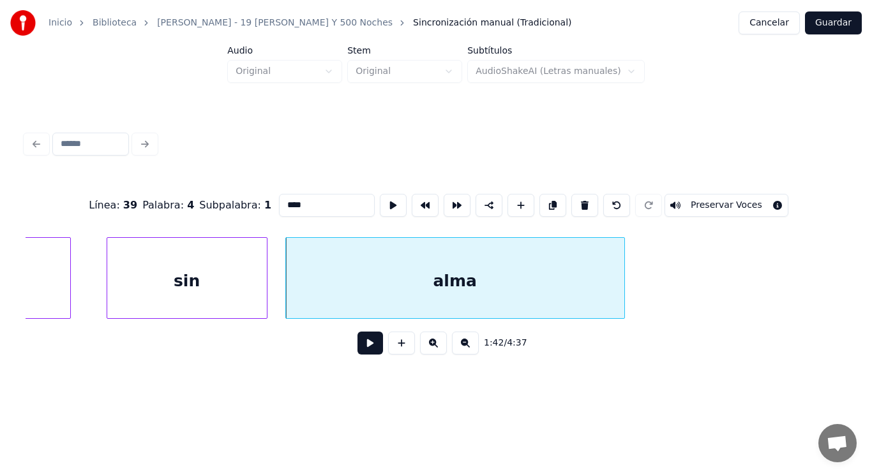
click at [363, 346] on button at bounding box center [370, 343] width 26 height 23
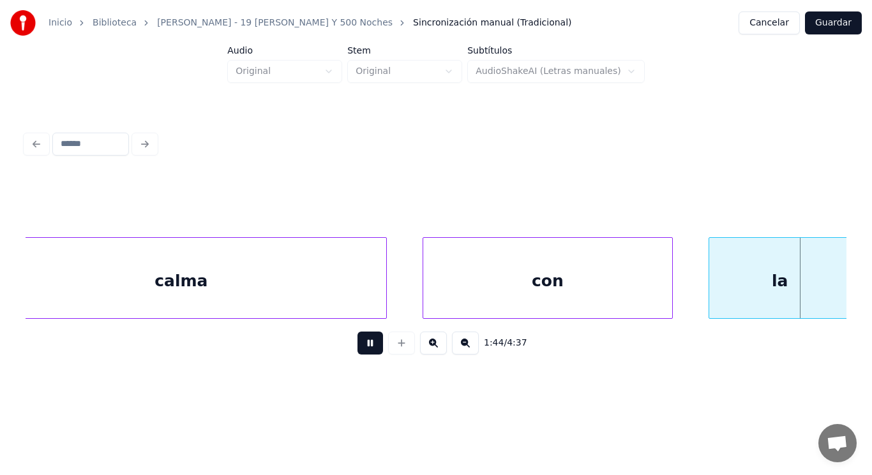
scroll to position [0, 93557]
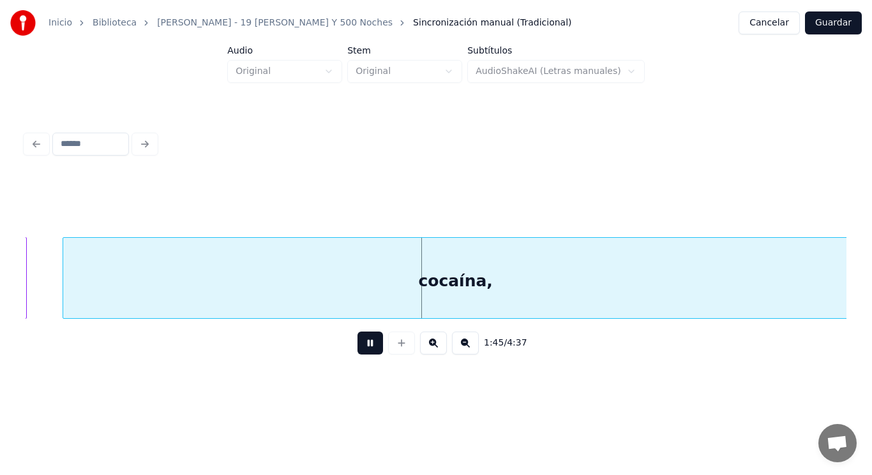
click at [363, 346] on button at bounding box center [370, 343] width 26 height 23
click at [352, 292] on div "cocaína," at bounding box center [455, 281] width 785 height 87
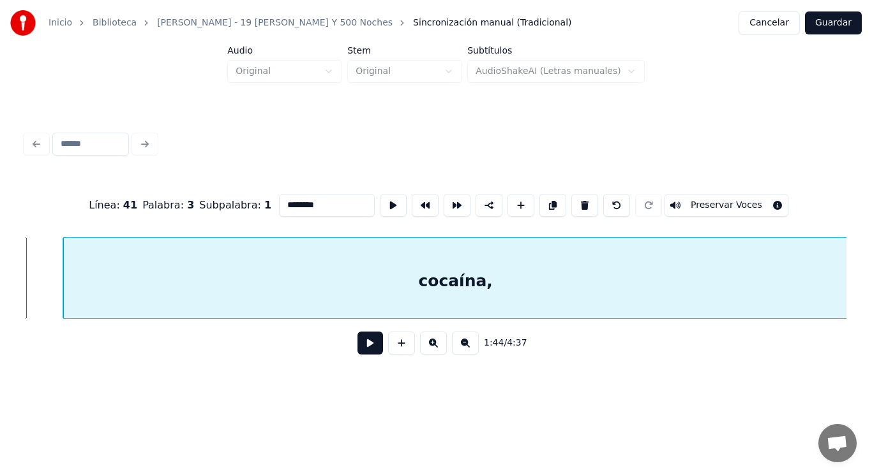
click at [361, 348] on button at bounding box center [370, 343] width 26 height 23
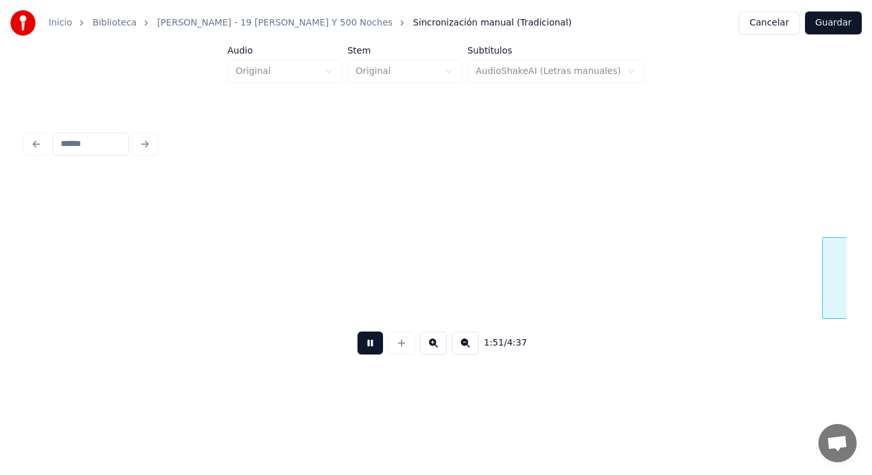
scroll to position [0, 99385]
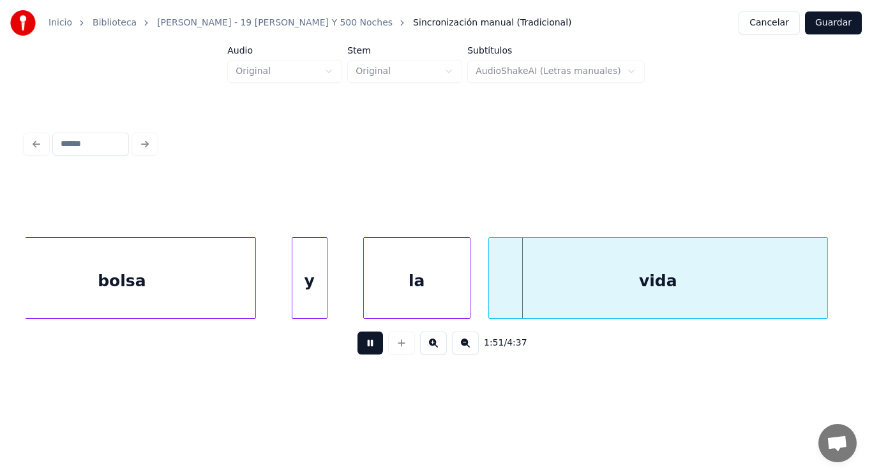
click at [361, 348] on button at bounding box center [370, 343] width 26 height 23
click at [310, 292] on div "y" at bounding box center [309, 281] width 34 height 87
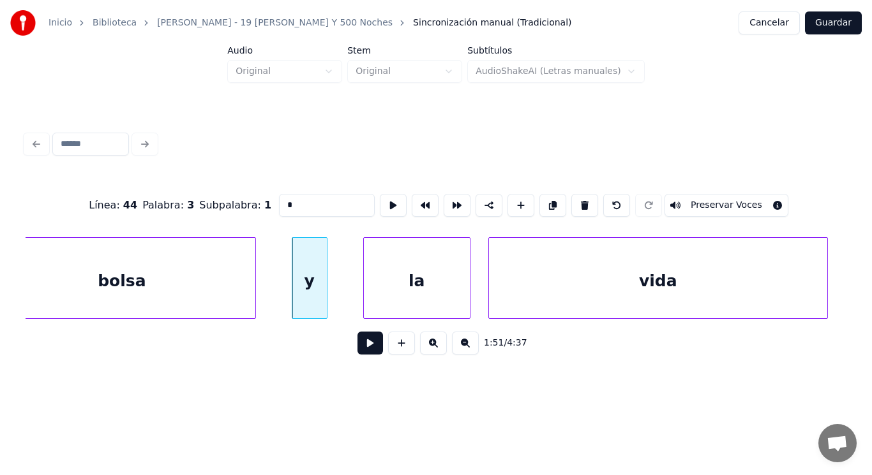
click at [362, 347] on button at bounding box center [370, 343] width 26 height 23
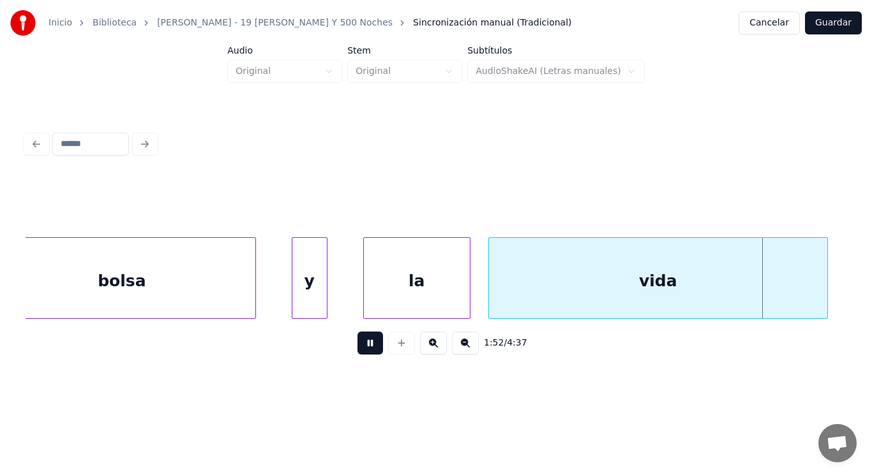
scroll to position [0, 100223]
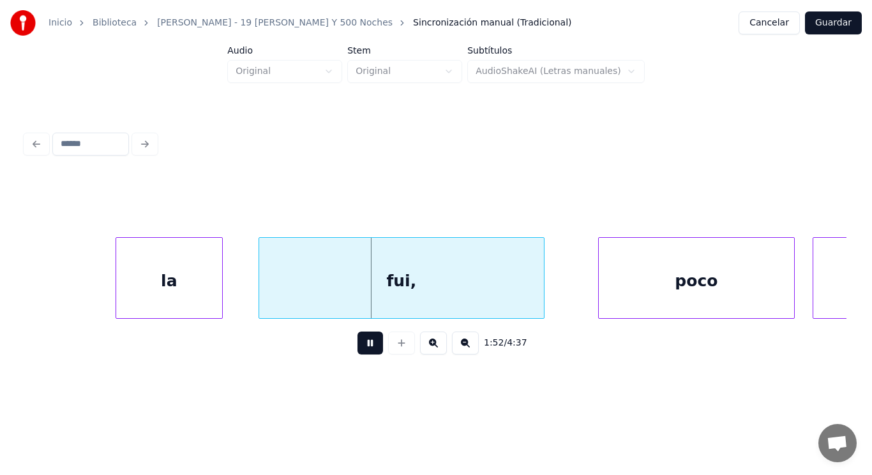
click at [362, 347] on button at bounding box center [370, 343] width 26 height 23
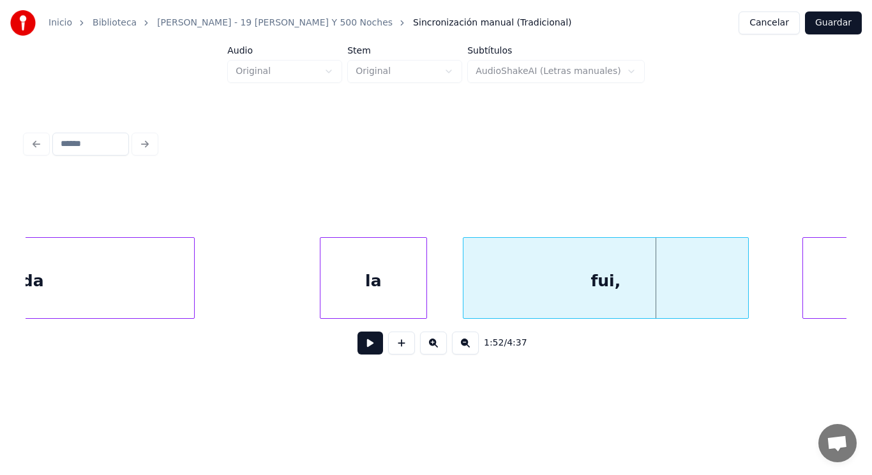
click at [93, 281] on div "vida" at bounding box center [25, 281] width 338 height 87
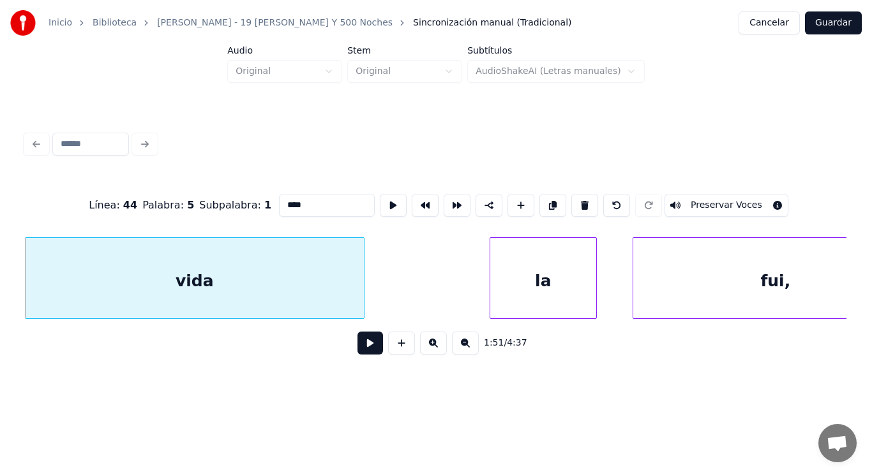
click at [362, 354] on button at bounding box center [370, 343] width 26 height 23
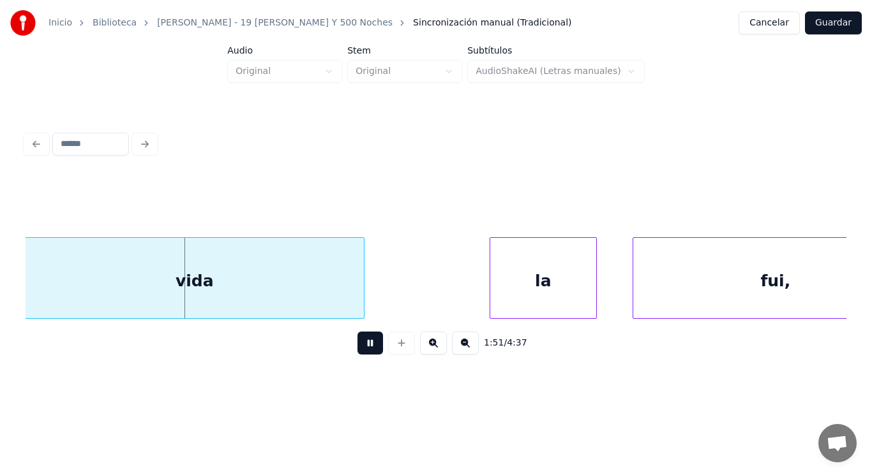
click at [362, 354] on button at bounding box center [370, 343] width 26 height 23
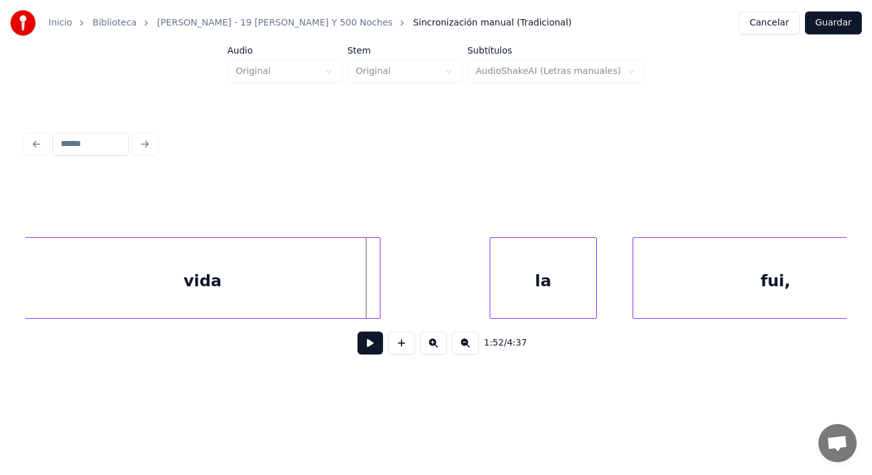
click at [378, 299] on div at bounding box center [378, 278] width 4 height 80
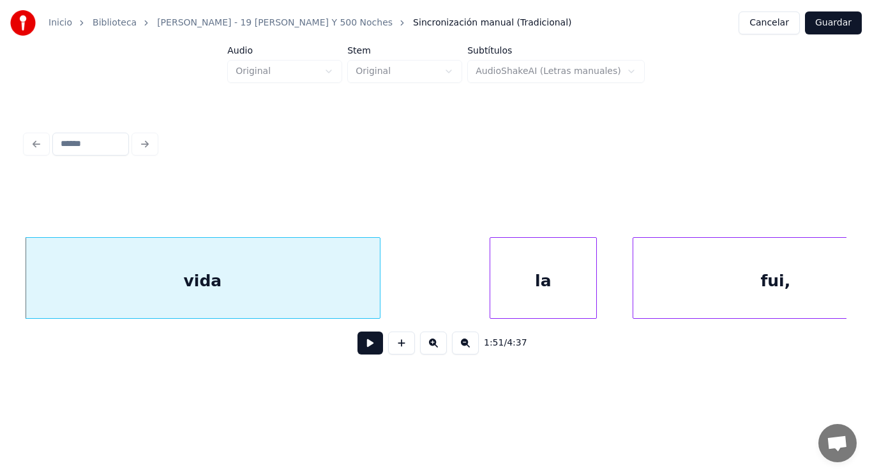
click at [360, 348] on button at bounding box center [370, 343] width 26 height 23
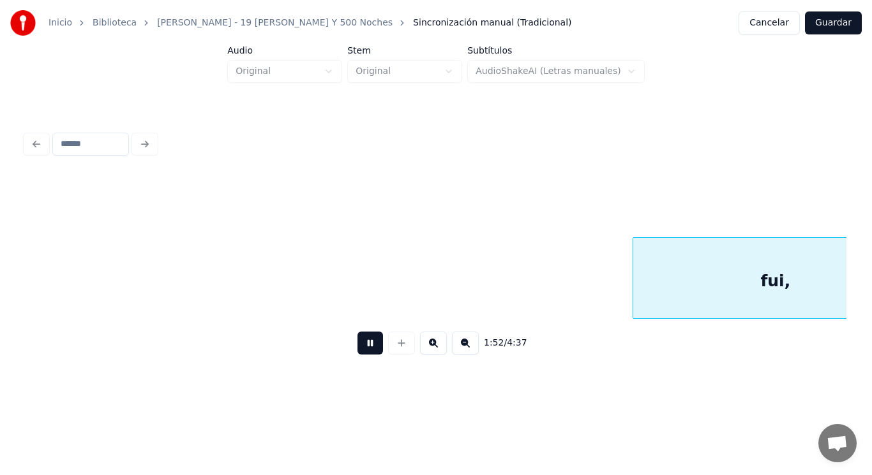
scroll to position [0, 100671]
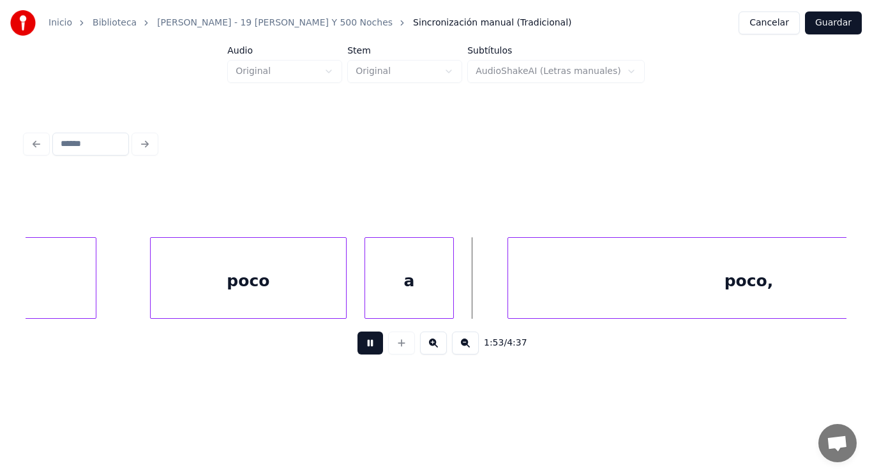
click at [360, 348] on button at bounding box center [370, 343] width 26 height 23
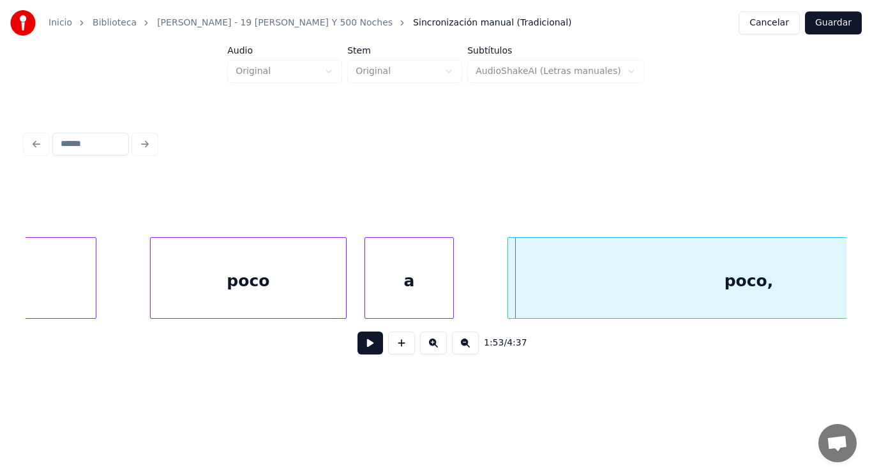
click at [360, 348] on button at bounding box center [370, 343] width 26 height 23
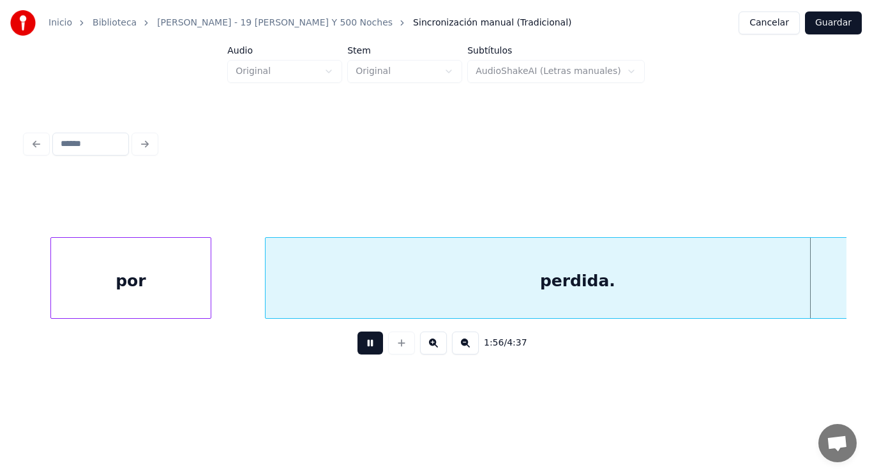
scroll to position [0, 103988]
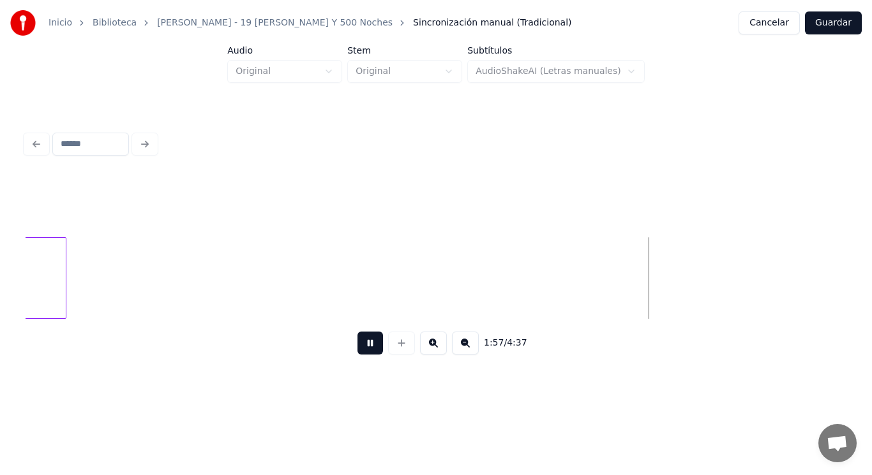
click at [360, 348] on button at bounding box center [370, 343] width 26 height 23
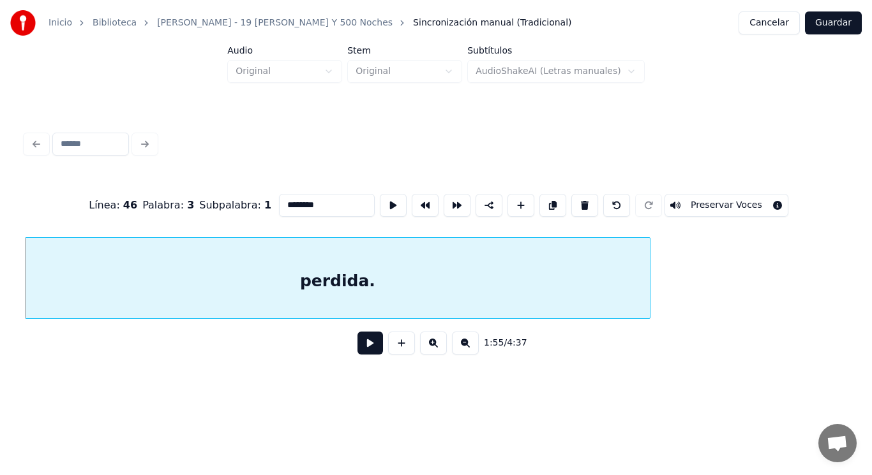
click at [365, 347] on button at bounding box center [370, 343] width 26 height 23
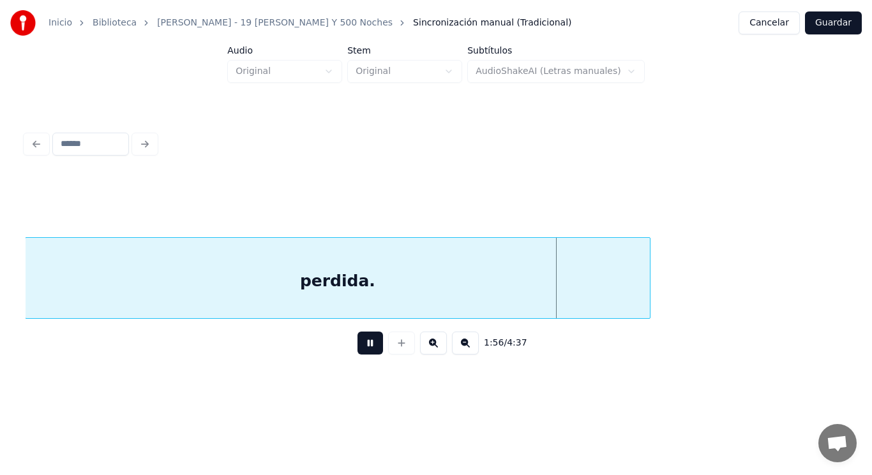
click at [365, 347] on button at bounding box center [370, 343] width 26 height 23
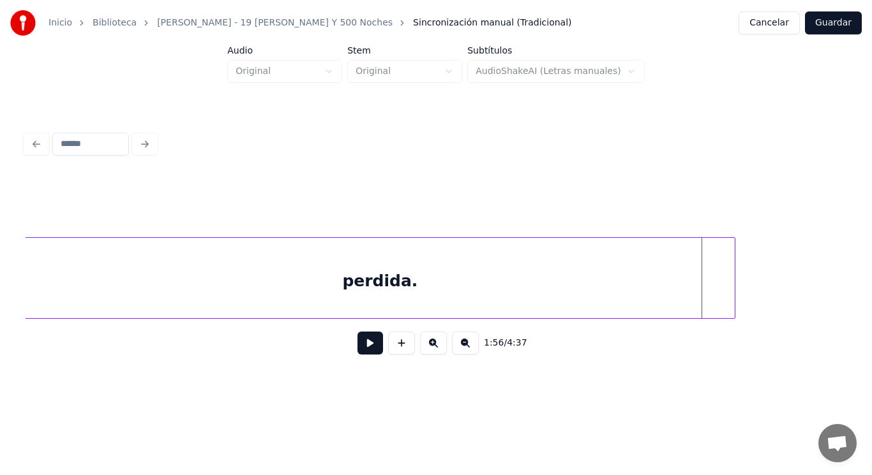
click at [732, 287] on div at bounding box center [733, 278] width 4 height 80
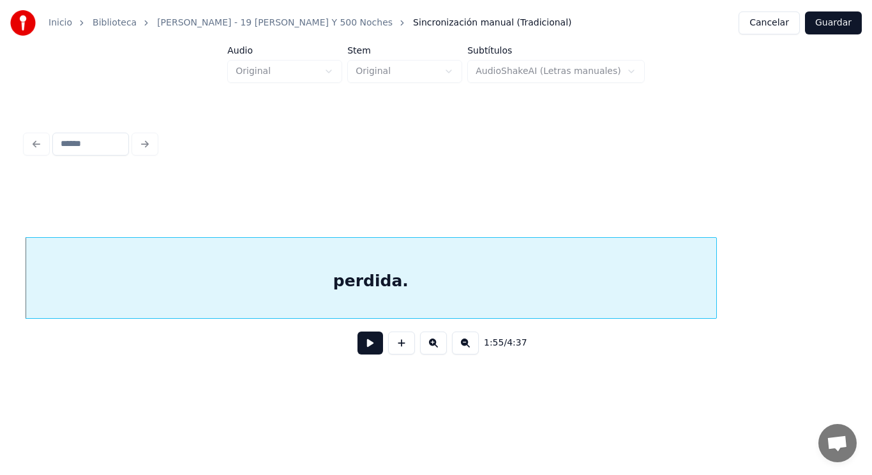
click at [713, 290] on div at bounding box center [714, 278] width 4 height 80
click at [357, 347] on button at bounding box center [370, 343] width 26 height 23
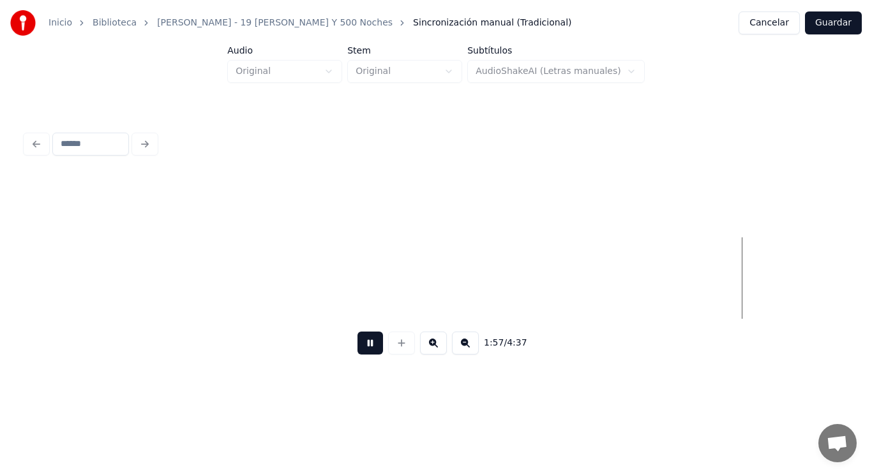
scroll to position [0, 105061]
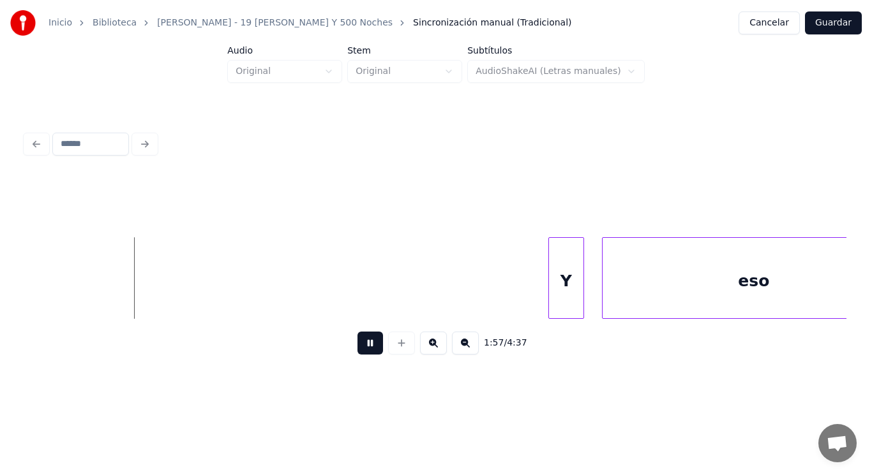
click at [357, 347] on button at bounding box center [370, 343] width 26 height 23
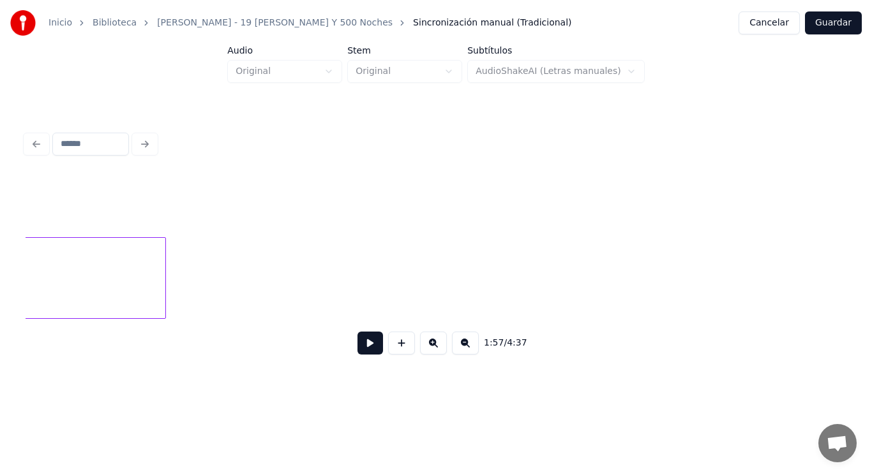
scroll to position [0, 103555]
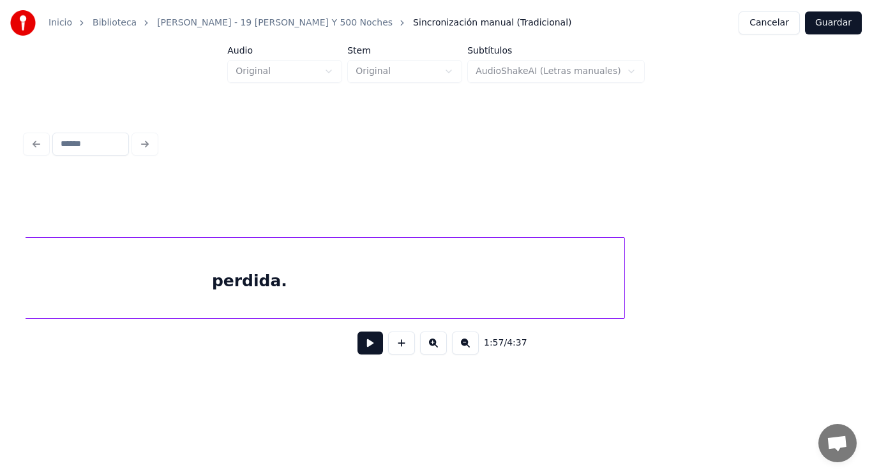
click at [623, 291] on div at bounding box center [622, 278] width 4 height 80
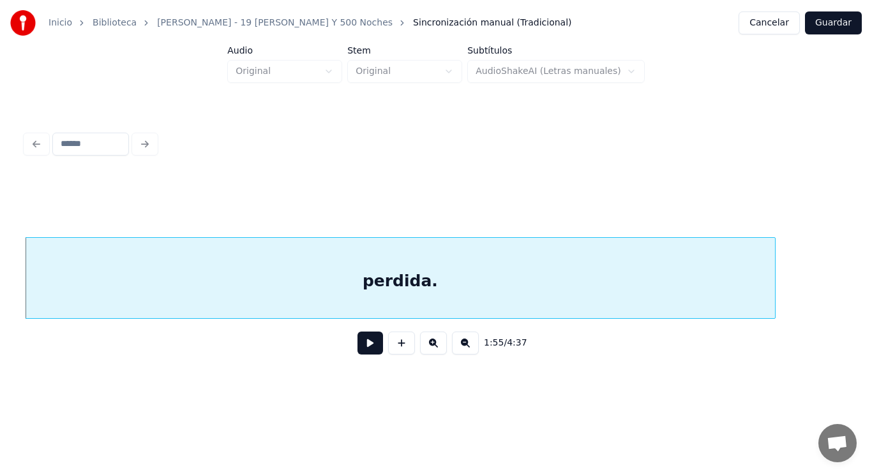
click at [362, 343] on button at bounding box center [370, 343] width 26 height 23
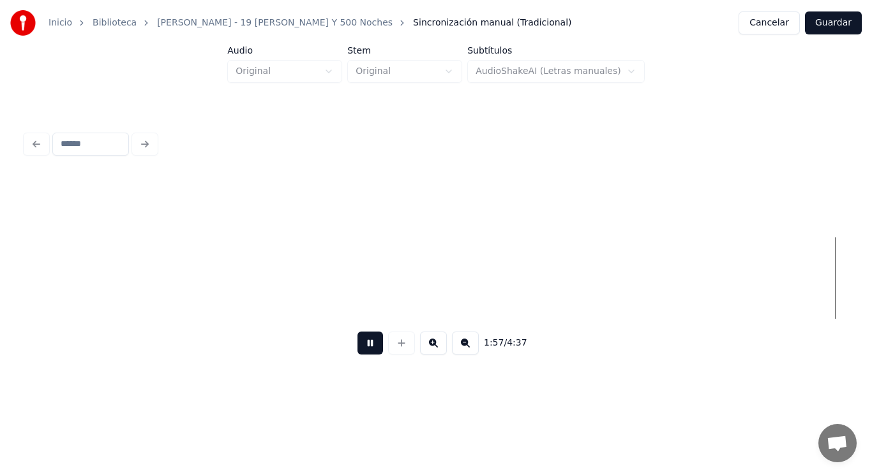
scroll to position [0, 105070]
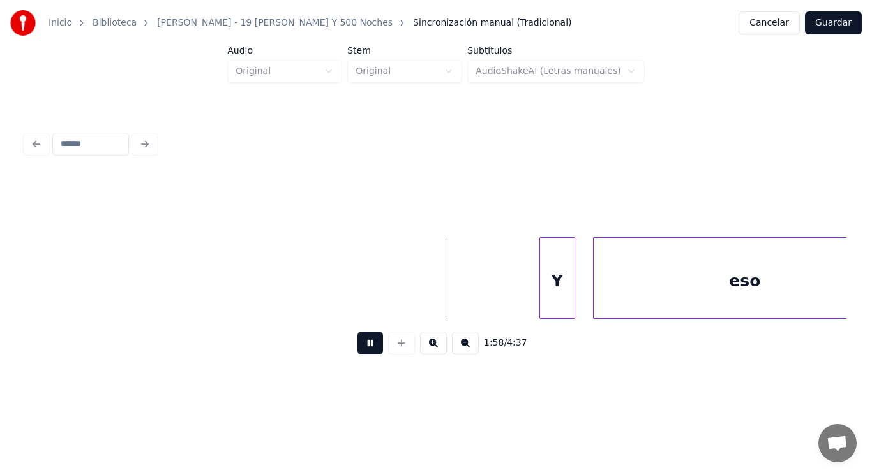
click at [362, 343] on button at bounding box center [370, 343] width 26 height 23
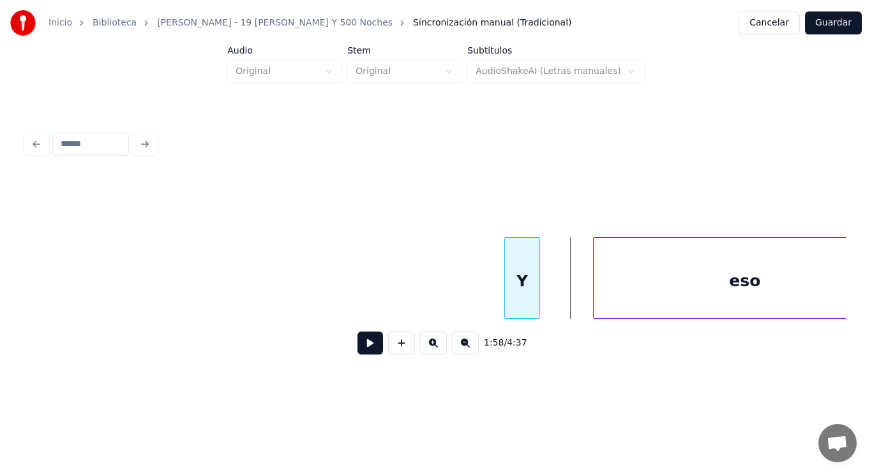
click at [517, 295] on div "Y" at bounding box center [522, 281] width 34 height 87
click at [364, 348] on button at bounding box center [370, 343] width 26 height 23
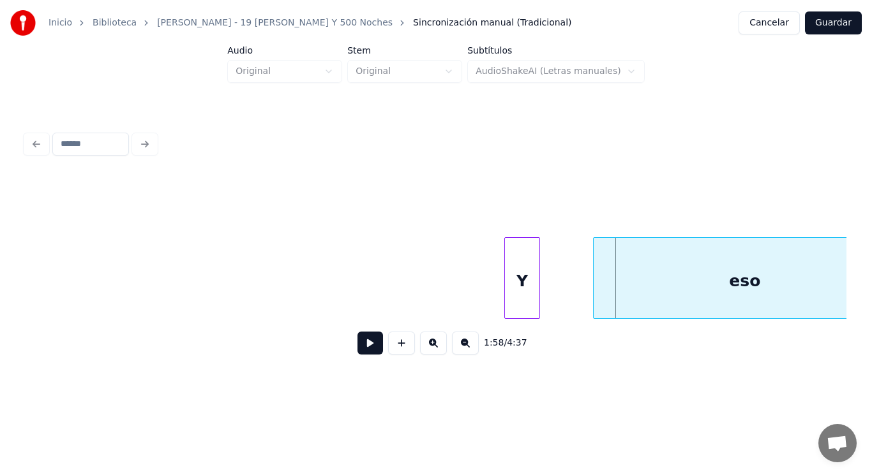
drag, startPoint x: 566, startPoint y: 309, endPoint x: 391, endPoint y: 333, distance: 176.5
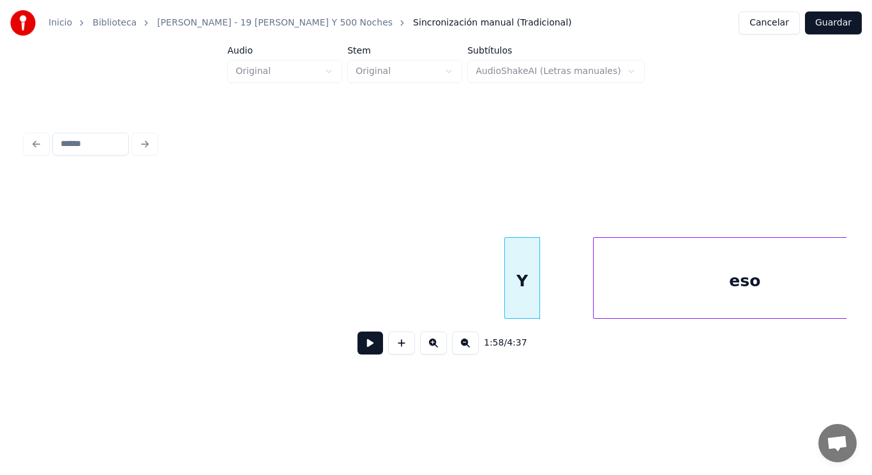
click at [362, 348] on button at bounding box center [370, 343] width 26 height 23
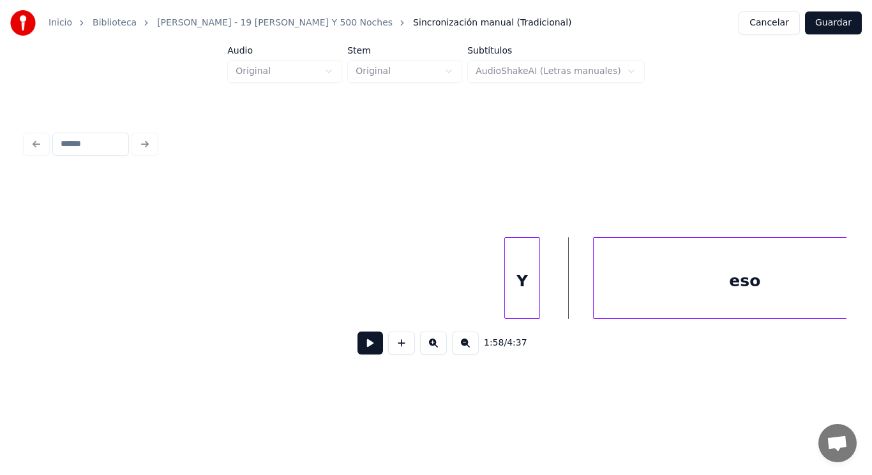
click at [368, 345] on button at bounding box center [370, 343] width 26 height 23
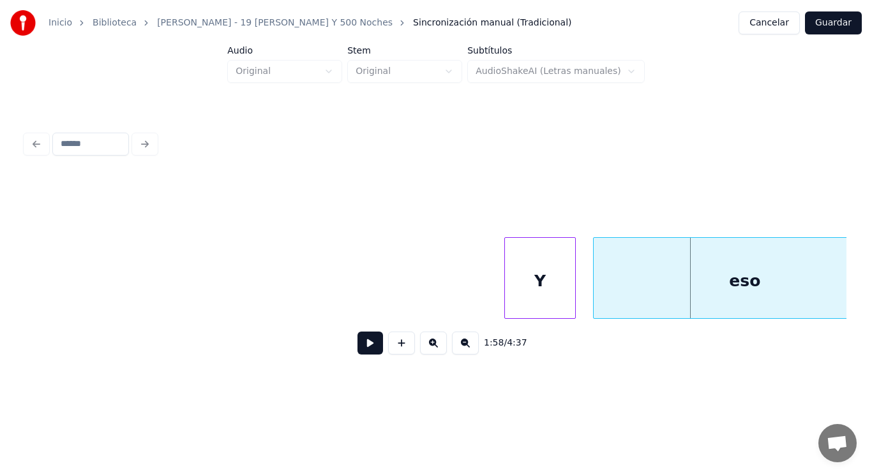
click at [574, 303] on div at bounding box center [573, 278] width 4 height 80
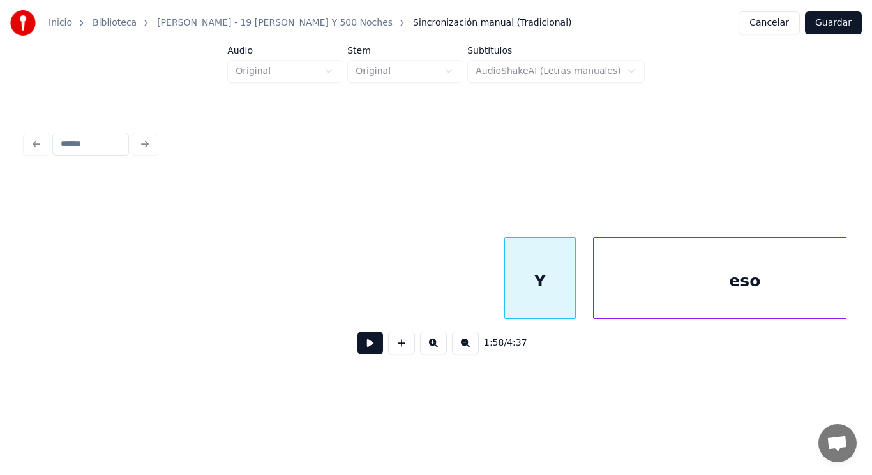
click at [359, 355] on button at bounding box center [370, 343] width 26 height 23
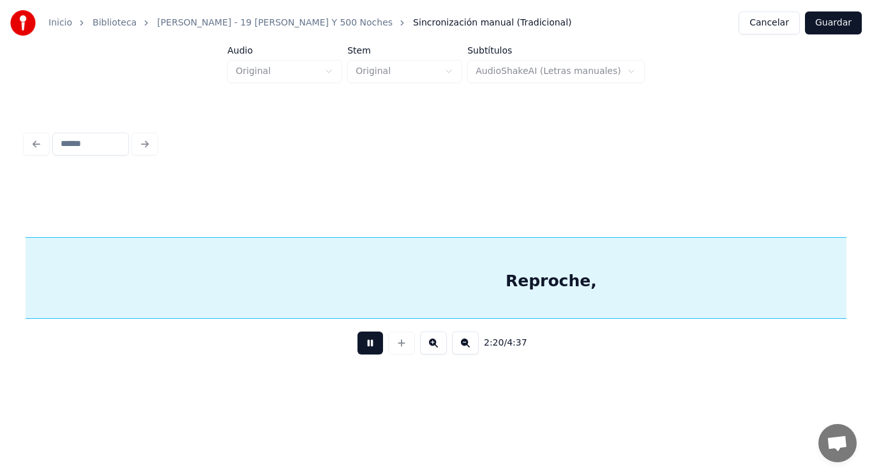
scroll to position [0, 125071]
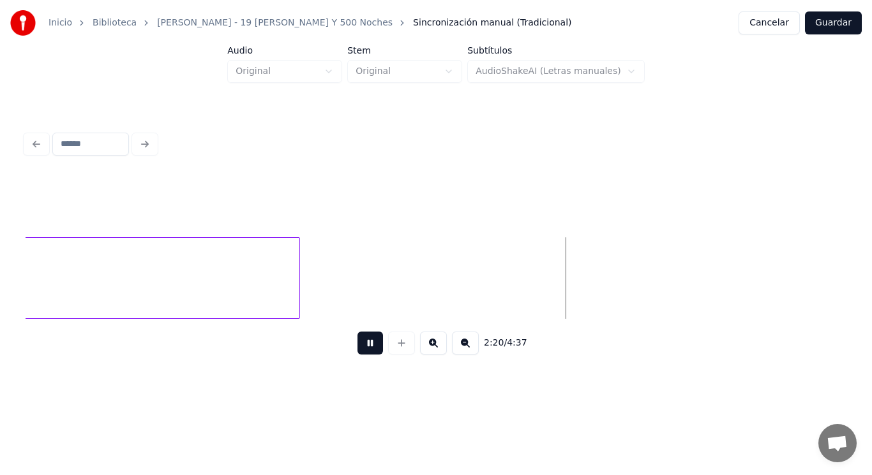
click at [359, 355] on button at bounding box center [370, 343] width 26 height 23
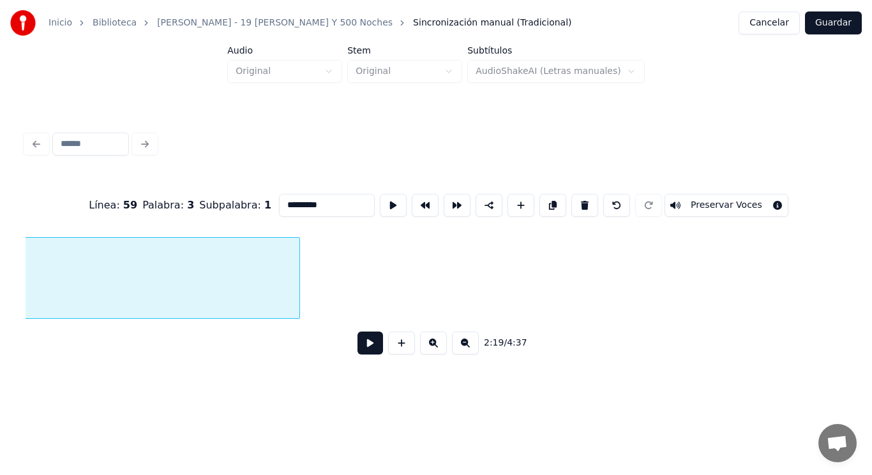
scroll to position [0, 124185]
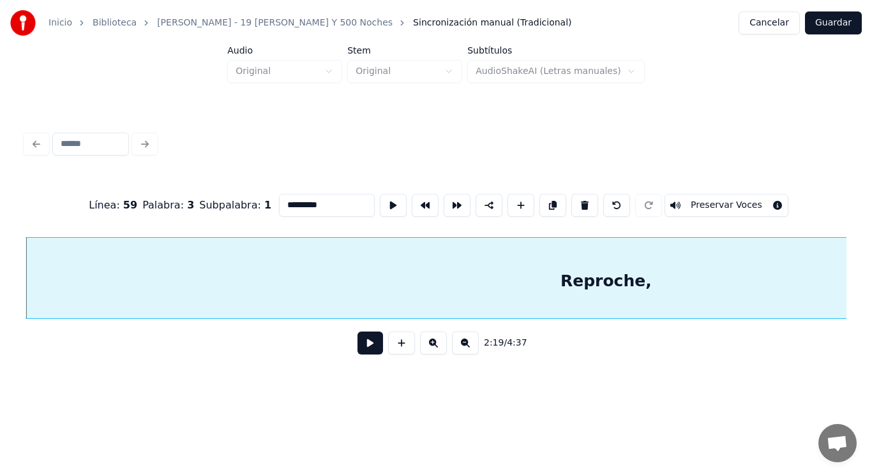
click at [359, 342] on button at bounding box center [370, 343] width 26 height 23
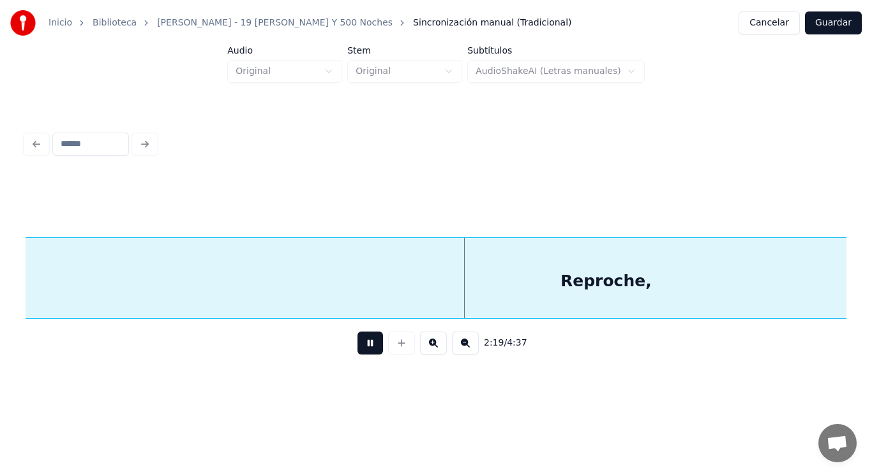
click at [359, 342] on button at bounding box center [370, 343] width 26 height 23
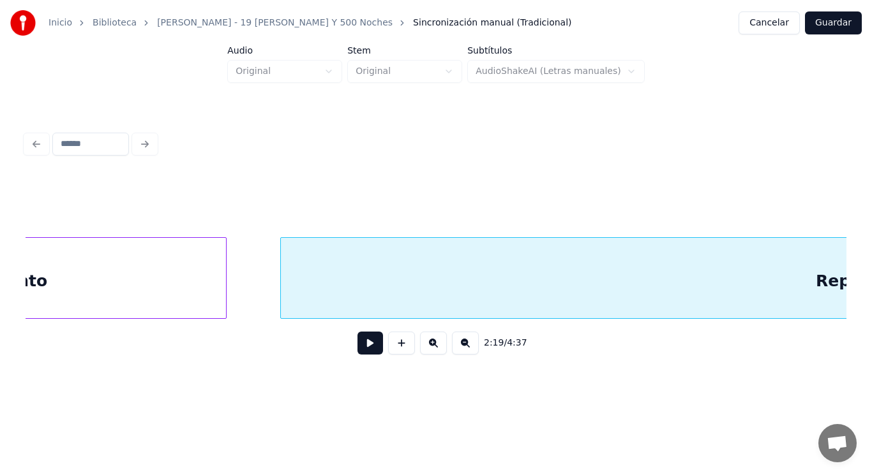
click at [130, 288] on div "Santo" at bounding box center [21, 281] width 410 height 87
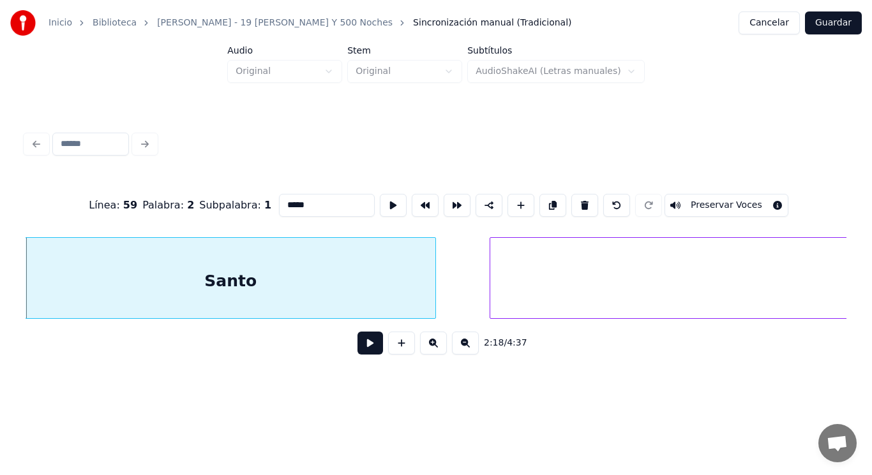
click at [362, 350] on button at bounding box center [370, 343] width 26 height 23
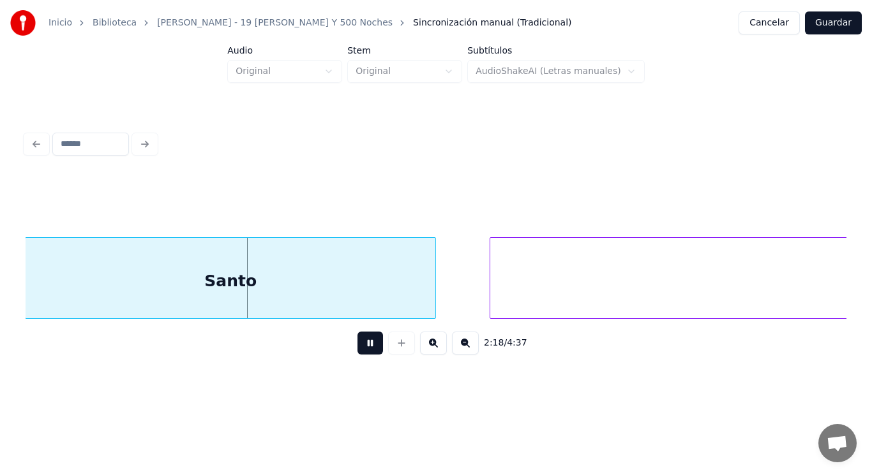
click at [362, 350] on button at bounding box center [370, 343] width 26 height 23
click at [414, 305] on div at bounding box center [412, 278] width 4 height 80
click at [361, 348] on button at bounding box center [370, 343] width 26 height 23
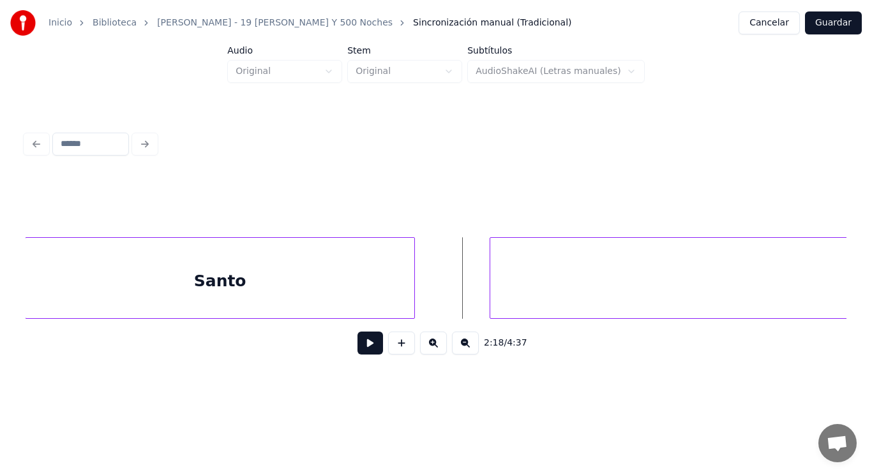
drag, startPoint x: 451, startPoint y: 303, endPoint x: 373, endPoint y: 333, distance: 83.4
click at [447, 304] on div "Reproche, Santo" at bounding box center [400, 278] width 248191 height 82
click at [357, 345] on button at bounding box center [370, 343] width 26 height 23
drag, startPoint x: 355, startPoint y: 345, endPoint x: 381, endPoint y: 332, distance: 29.4
click at [357, 344] on button at bounding box center [370, 343] width 26 height 23
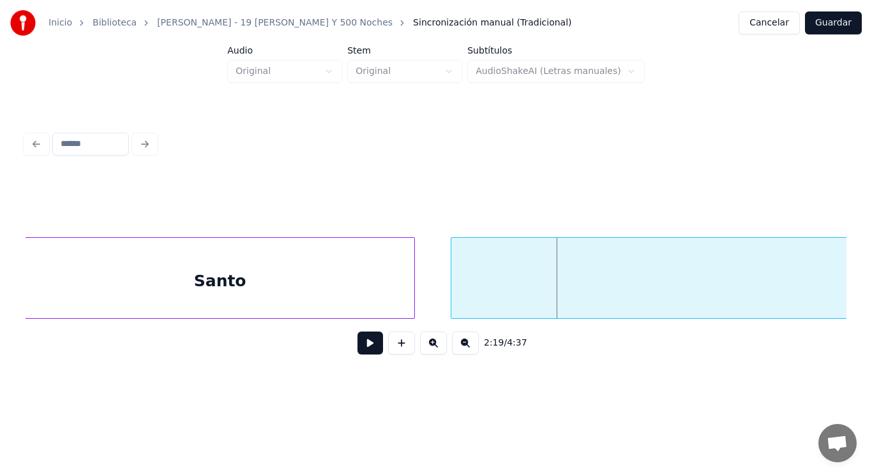
click at [454, 300] on div at bounding box center [453, 278] width 4 height 80
click at [362, 346] on button at bounding box center [370, 343] width 26 height 23
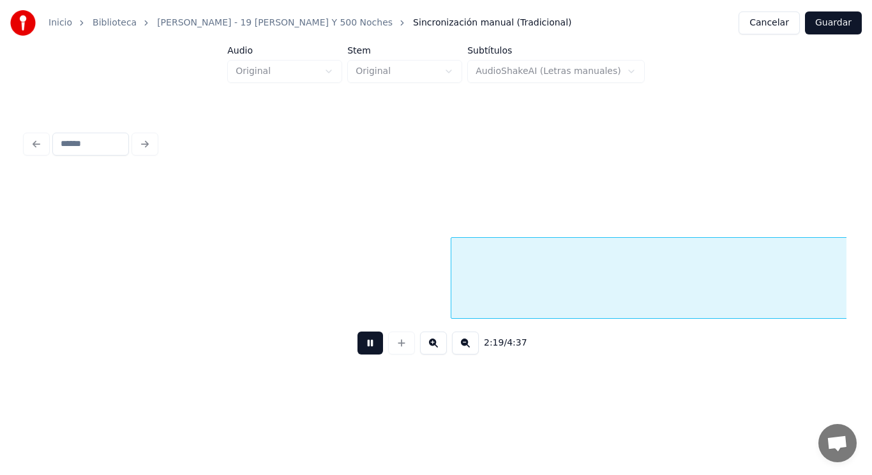
scroll to position [0, 124558]
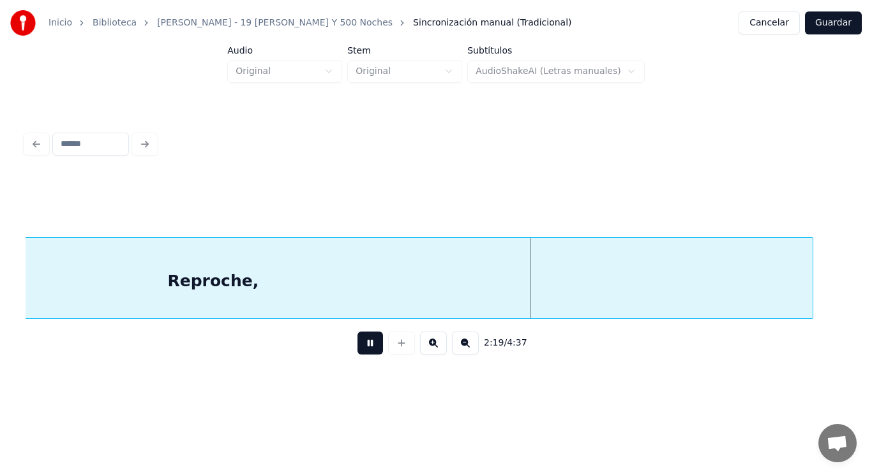
click at [362, 346] on button at bounding box center [370, 343] width 26 height 23
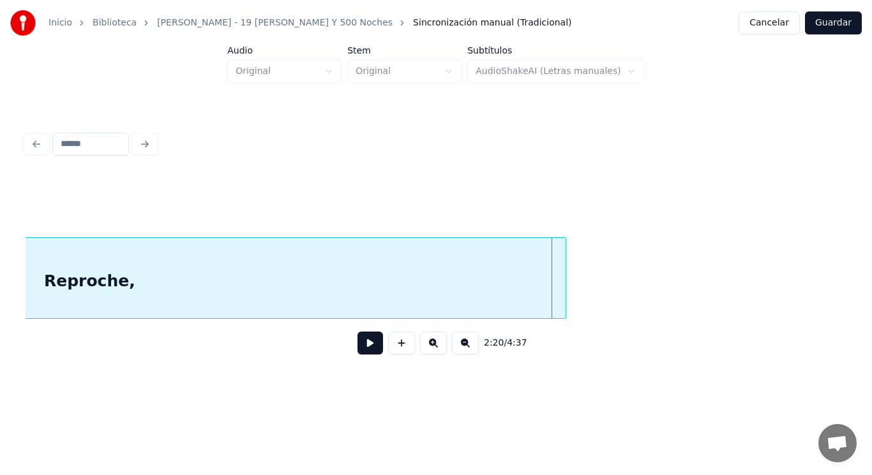
click at [562, 293] on div at bounding box center [564, 278] width 4 height 80
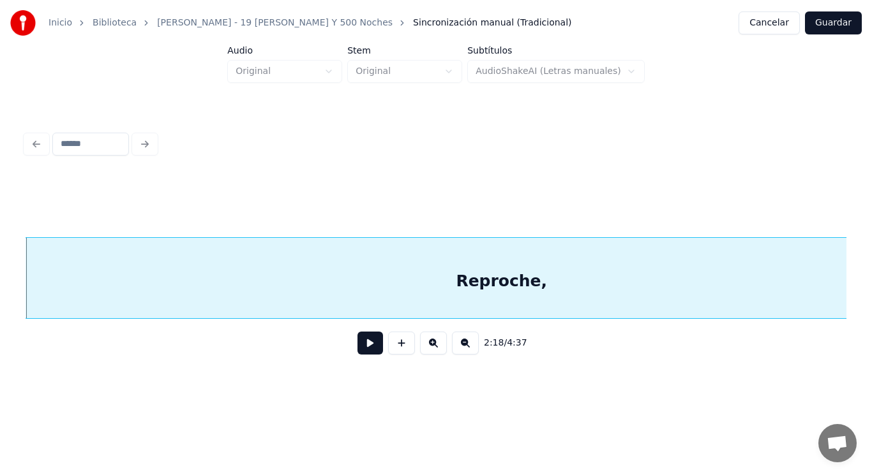
click at [361, 348] on button at bounding box center [370, 343] width 26 height 23
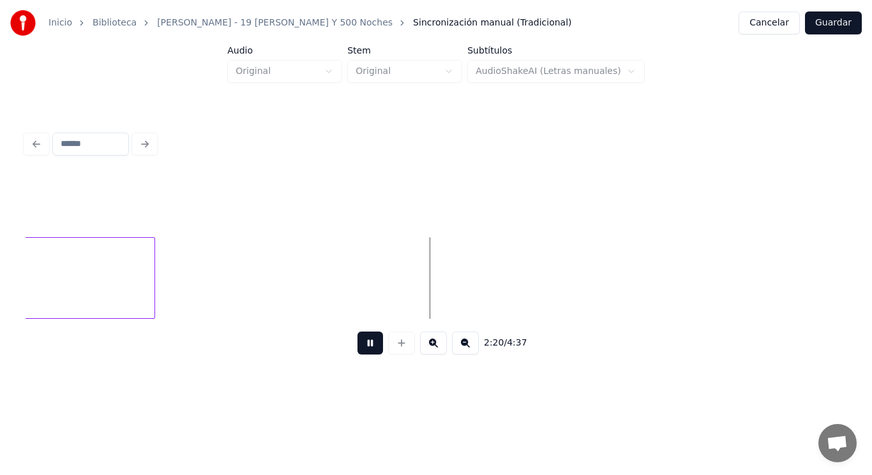
click at [361, 348] on button at bounding box center [370, 343] width 26 height 23
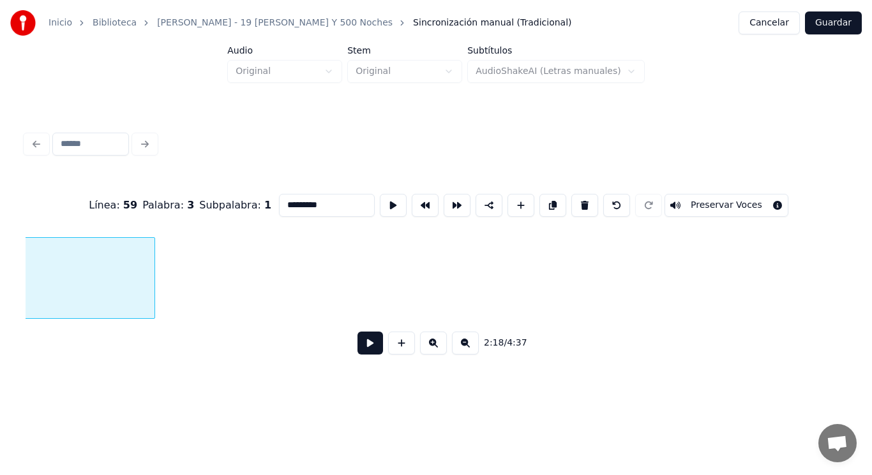
scroll to position [0, 124146]
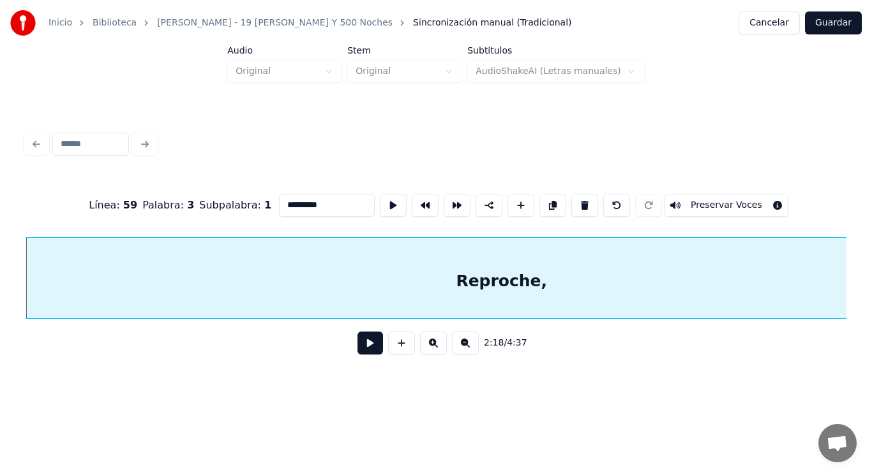
click at [359, 351] on button at bounding box center [370, 343] width 26 height 23
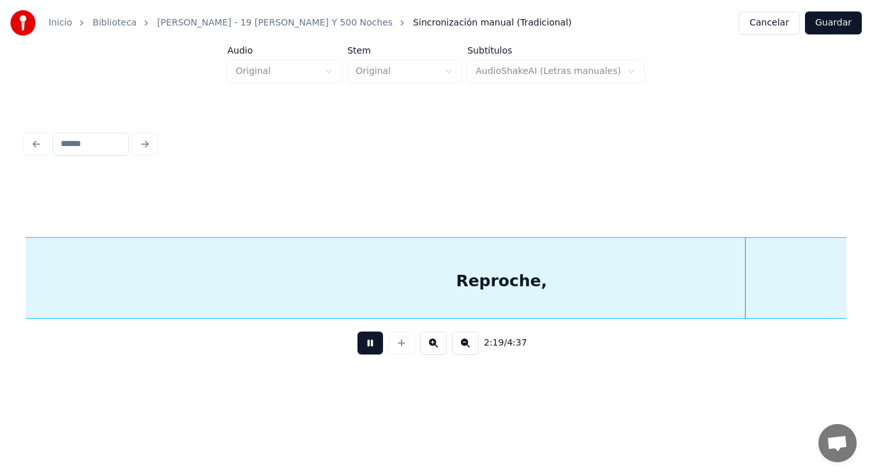
click at [359, 351] on button at bounding box center [370, 343] width 26 height 23
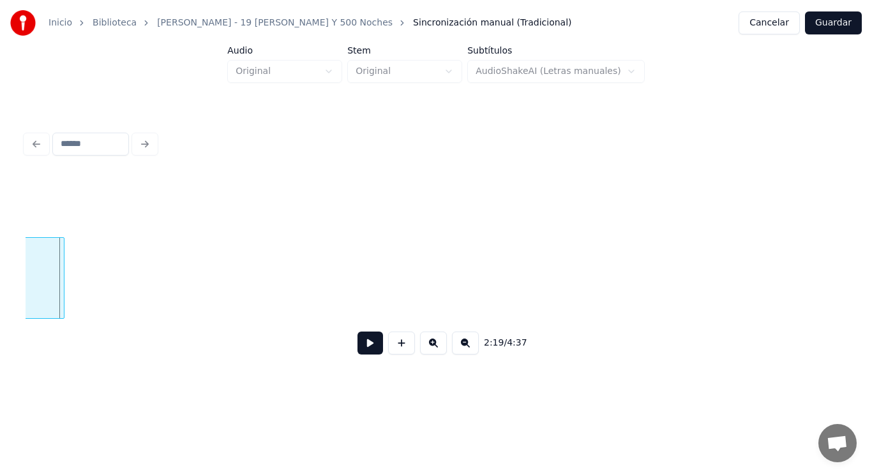
click at [61, 289] on div at bounding box center [62, 278] width 4 height 80
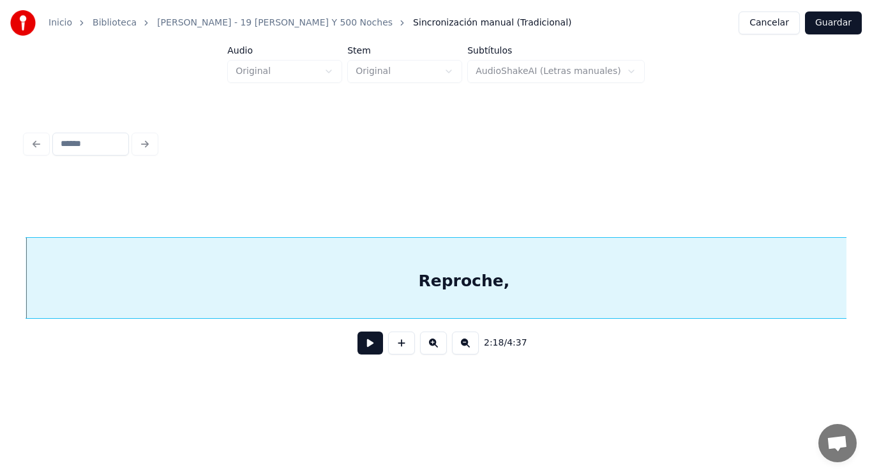
click at [359, 350] on button at bounding box center [370, 343] width 26 height 23
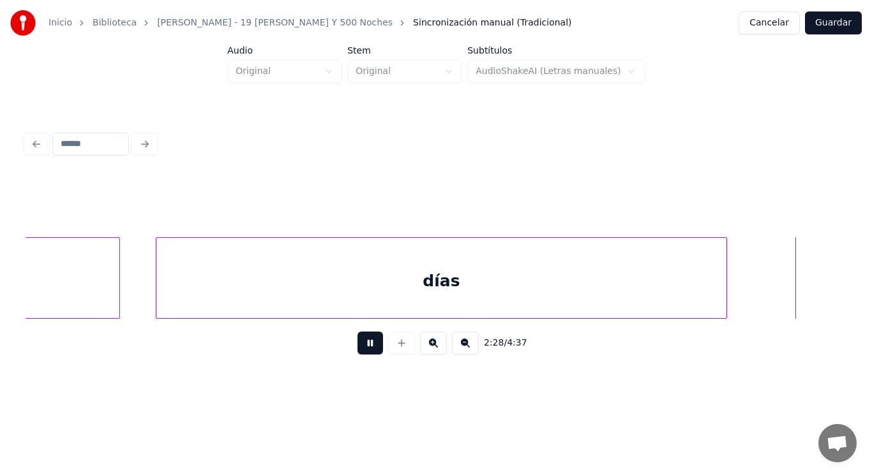
scroll to position [0, 132476]
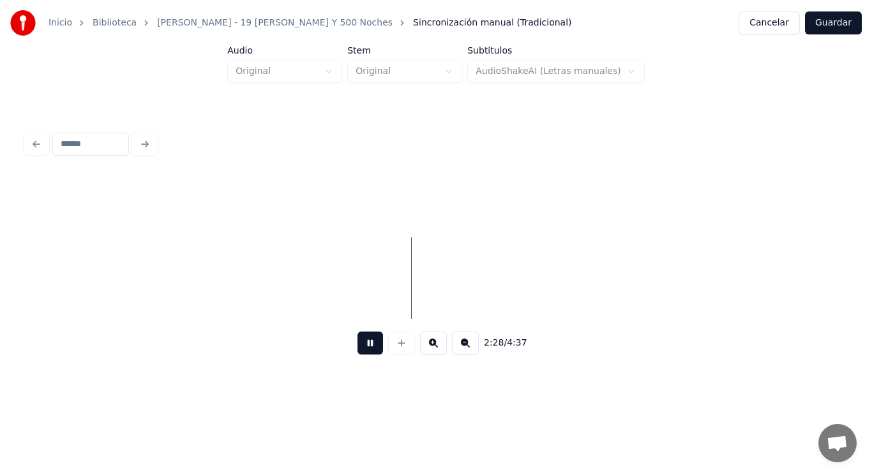
click at [359, 350] on button at bounding box center [370, 343] width 26 height 23
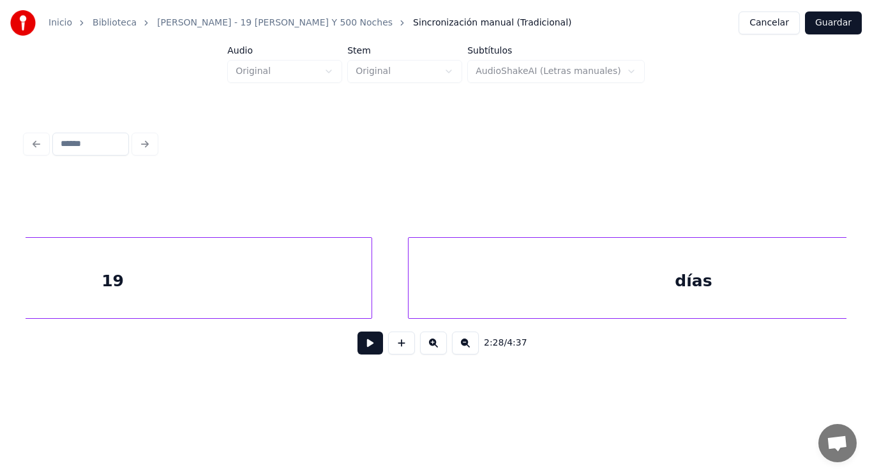
scroll to position [0, 130996]
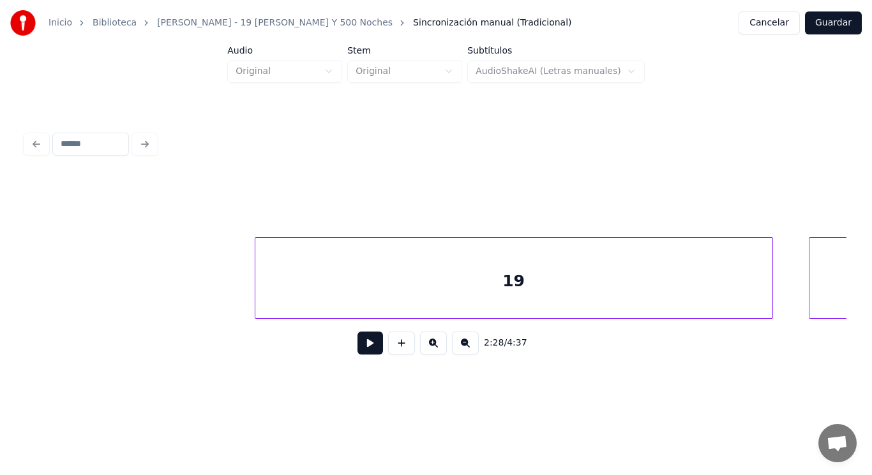
click at [362, 350] on button at bounding box center [370, 343] width 26 height 23
click at [227, 299] on div at bounding box center [229, 278] width 4 height 80
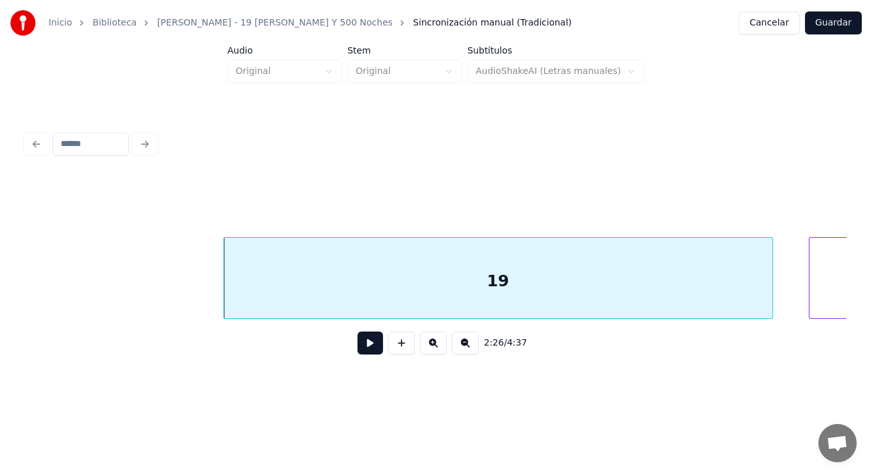
click at [365, 350] on button at bounding box center [370, 343] width 26 height 23
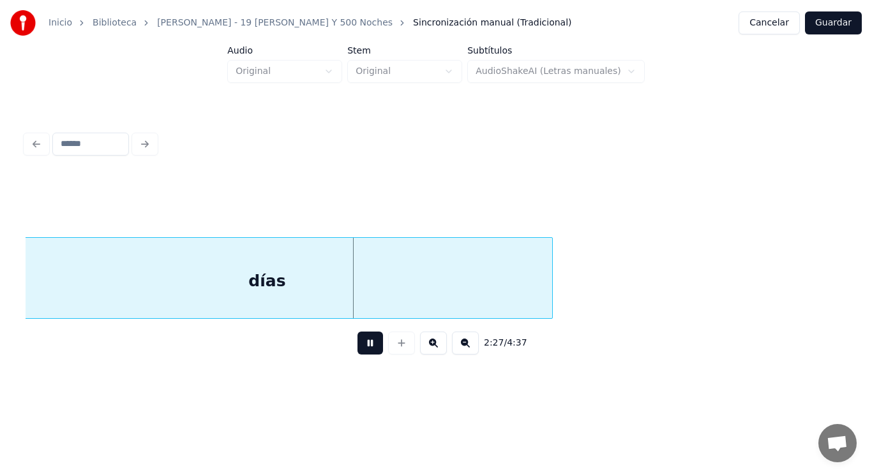
click at [365, 350] on button at bounding box center [370, 343] width 26 height 23
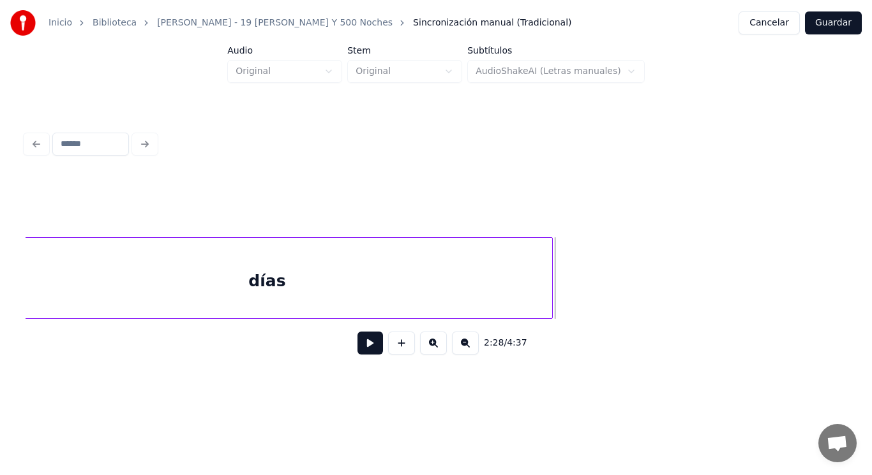
click at [364, 345] on button at bounding box center [370, 343] width 26 height 23
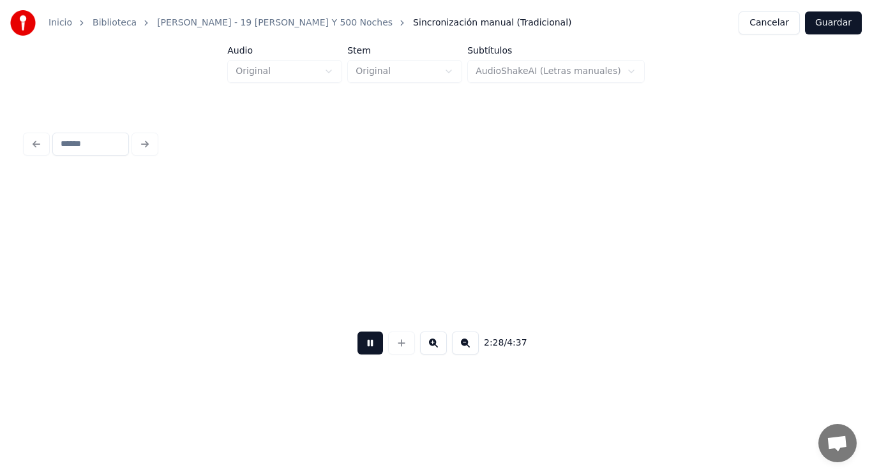
scroll to position [0, 132658]
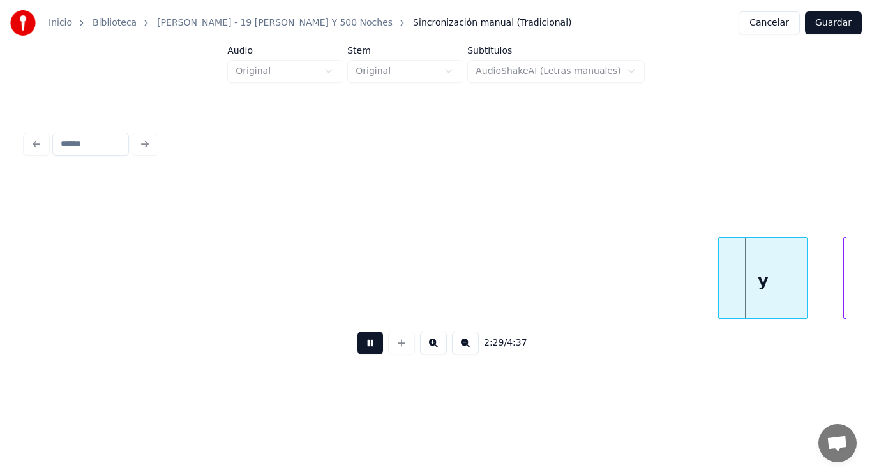
click at [364, 345] on button at bounding box center [370, 343] width 26 height 23
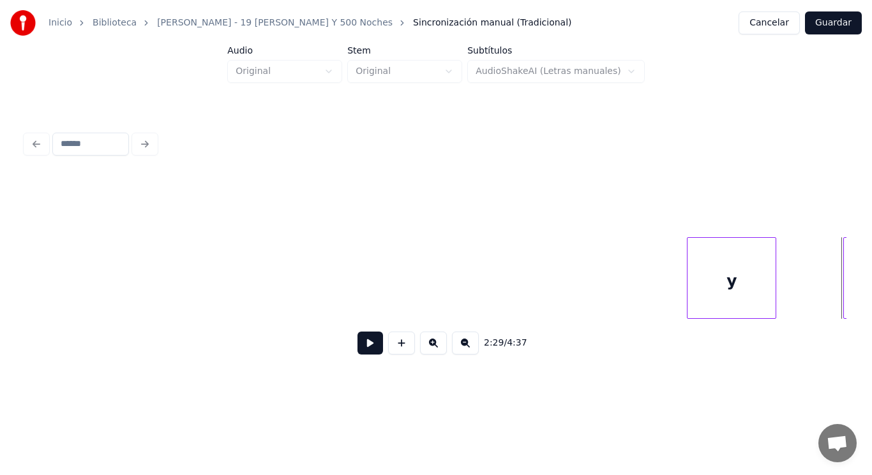
click at [745, 297] on div "y" at bounding box center [731, 281] width 88 height 87
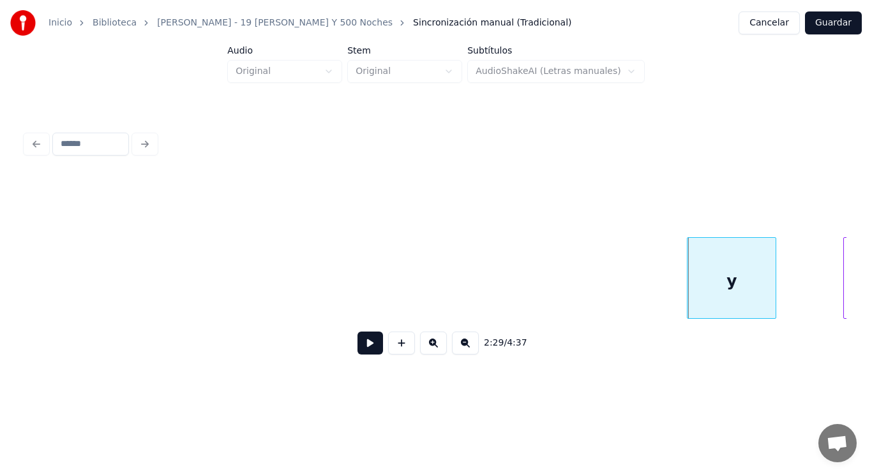
click at [361, 341] on button at bounding box center [370, 343] width 26 height 23
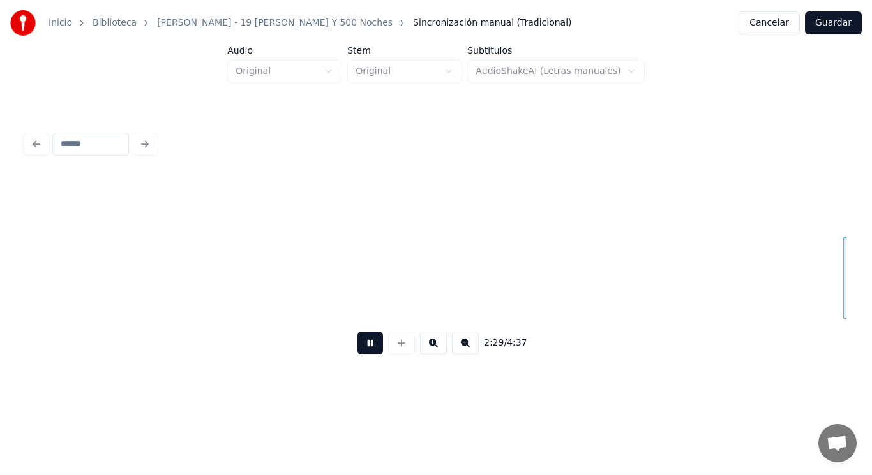
scroll to position [0, 133480]
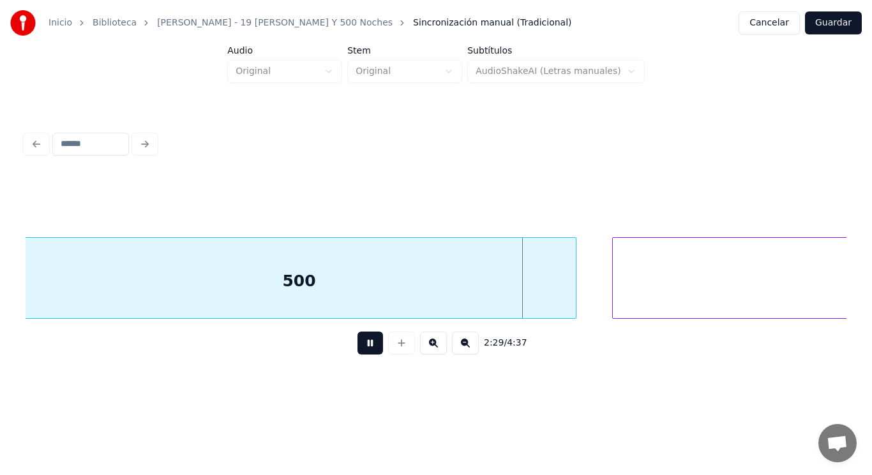
click at [361, 341] on button at bounding box center [370, 343] width 26 height 23
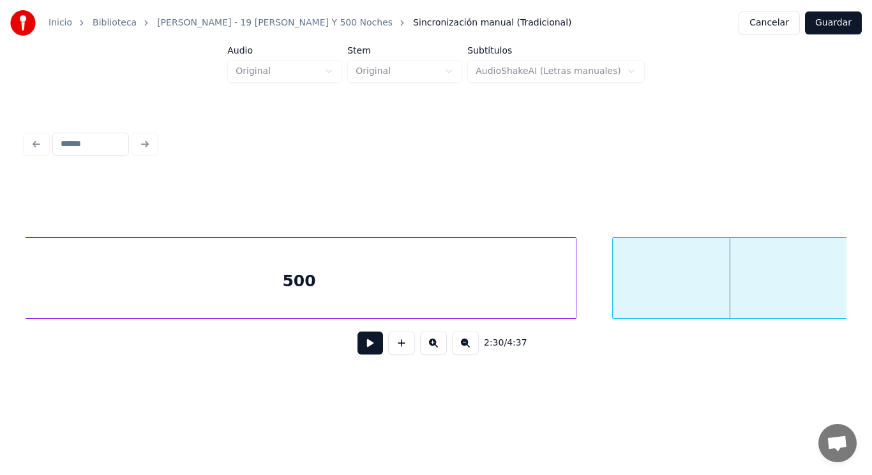
click at [356, 295] on div "500" at bounding box center [298, 281] width 553 height 87
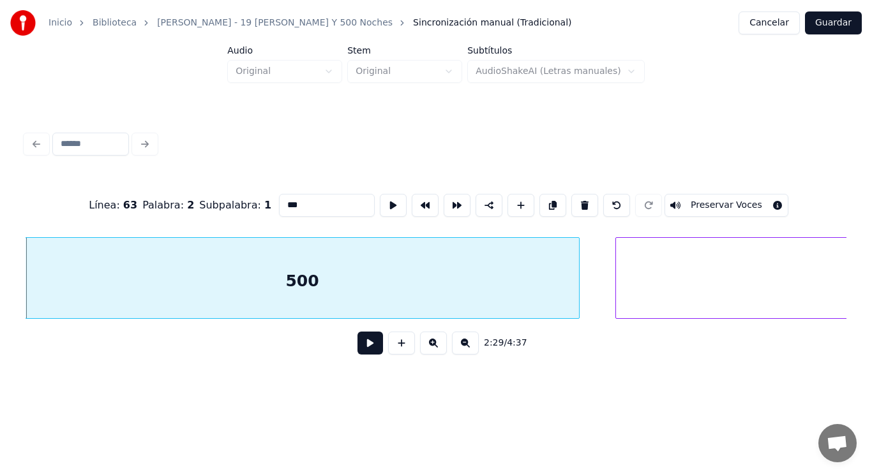
click at [357, 352] on button at bounding box center [370, 343] width 26 height 23
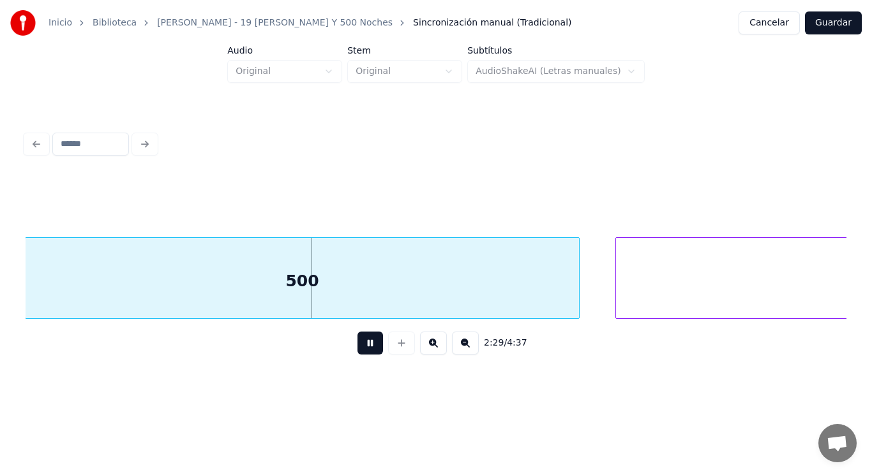
click at [357, 352] on button at bounding box center [370, 343] width 26 height 23
click at [532, 295] on div at bounding box center [532, 278] width 4 height 80
click at [363, 347] on button at bounding box center [370, 343] width 26 height 23
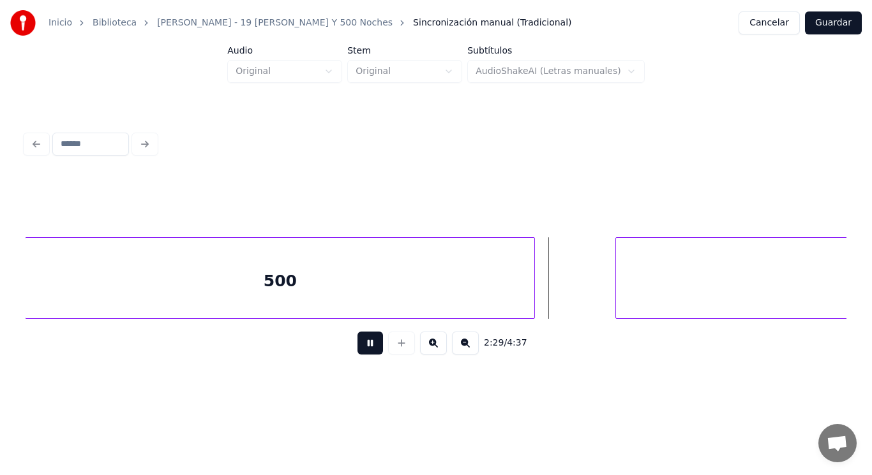
click at [363, 347] on button at bounding box center [370, 343] width 26 height 23
click at [578, 292] on div at bounding box center [578, 278] width 4 height 80
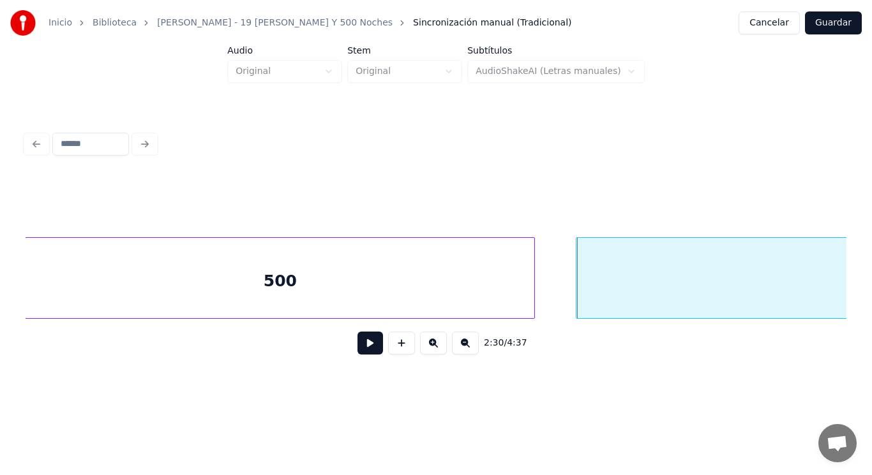
click at [362, 343] on button at bounding box center [370, 343] width 26 height 23
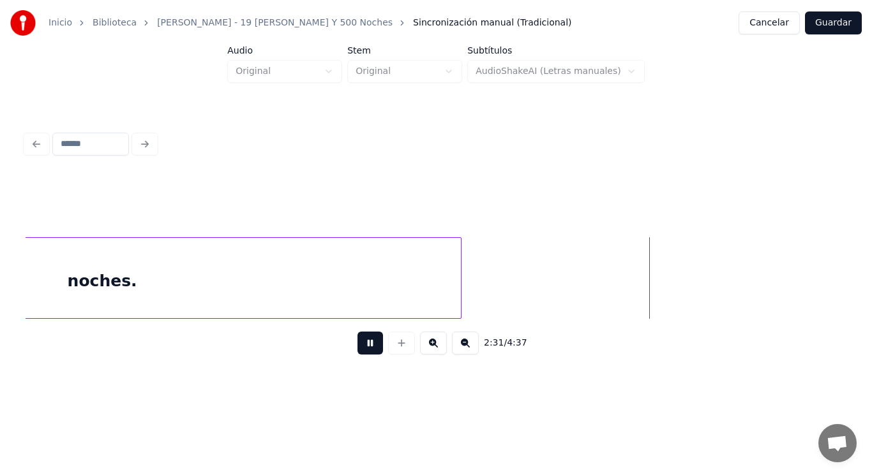
click at [362, 343] on button at bounding box center [370, 343] width 26 height 23
click at [523, 279] on div at bounding box center [523, 278] width 4 height 80
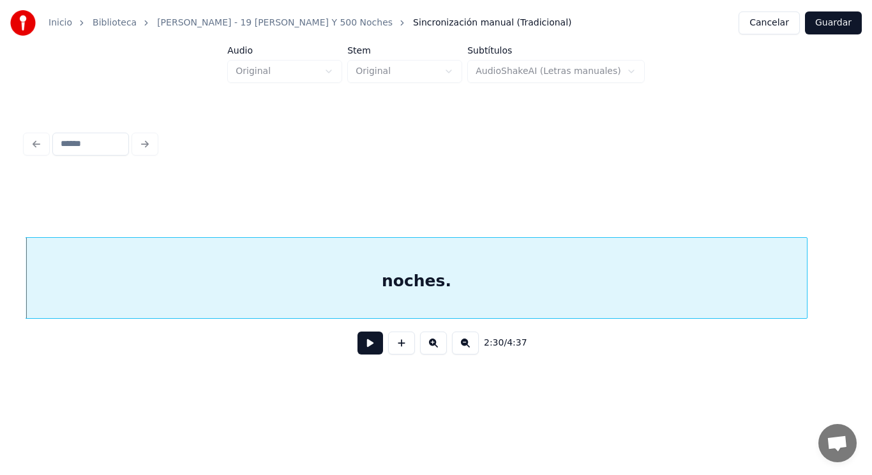
click at [359, 347] on button at bounding box center [370, 343] width 26 height 23
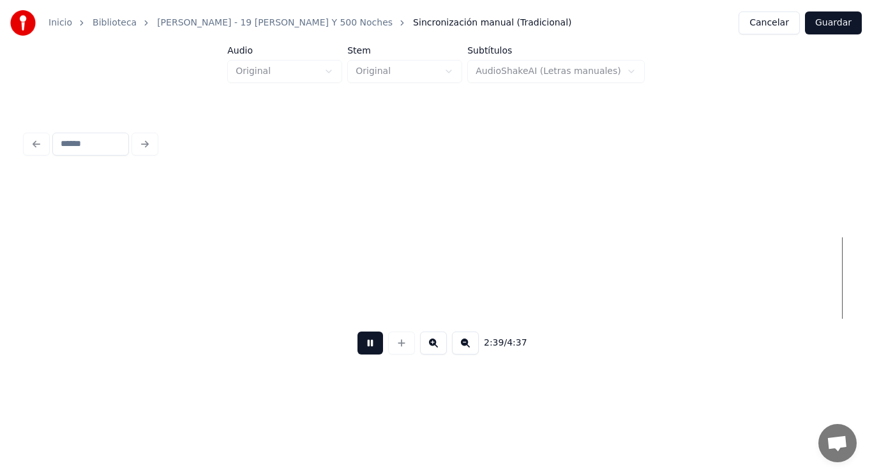
scroll to position [0, 142357]
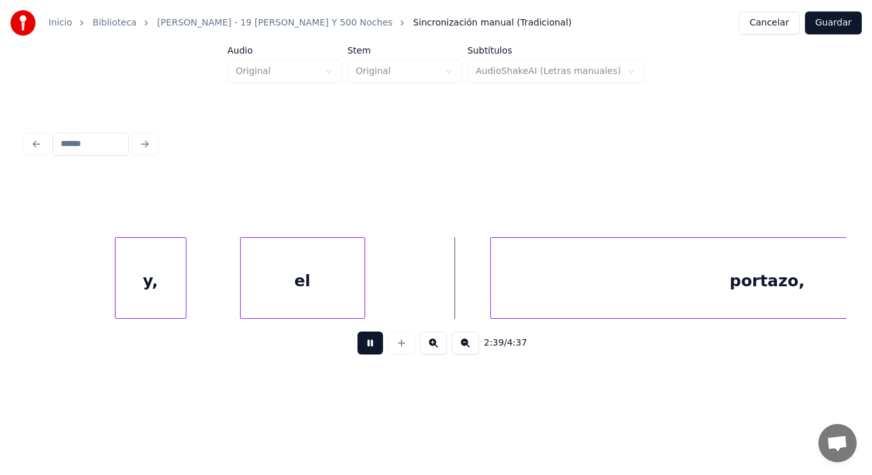
click at [359, 347] on button at bounding box center [370, 343] width 26 height 23
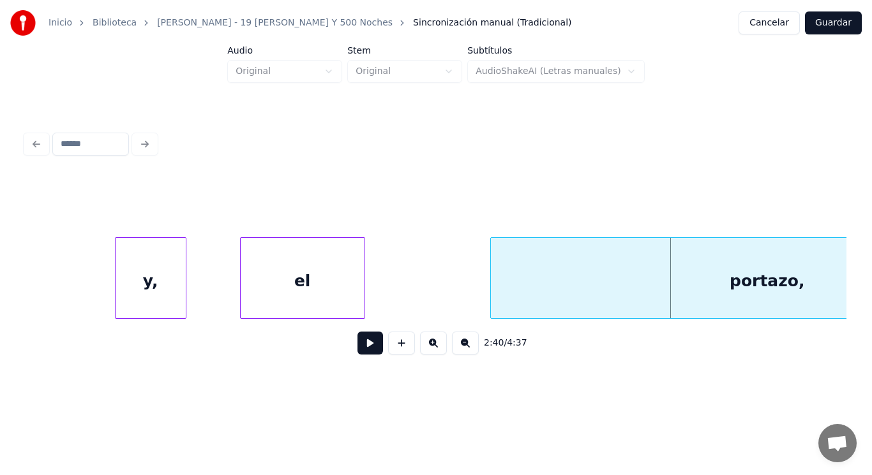
click at [361, 352] on button at bounding box center [370, 343] width 26 height 23
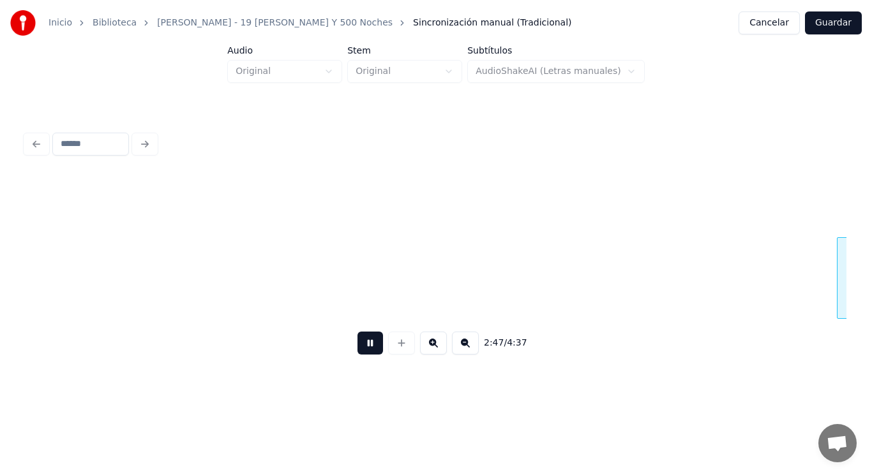
scroll to position [0, 149849]
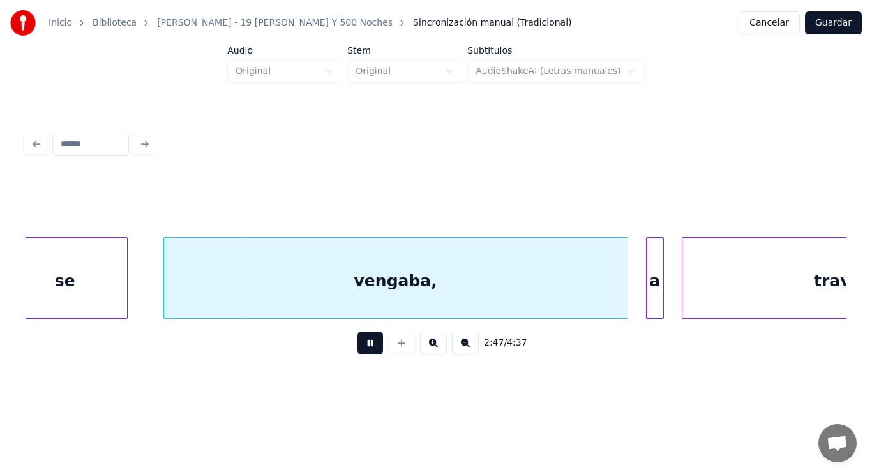
click at [361, 352] on button at bounding box center [370, 343] width 26 height 23
click at [63, 290] on div "se" at bounding box center [65, 281] width 124 height 87
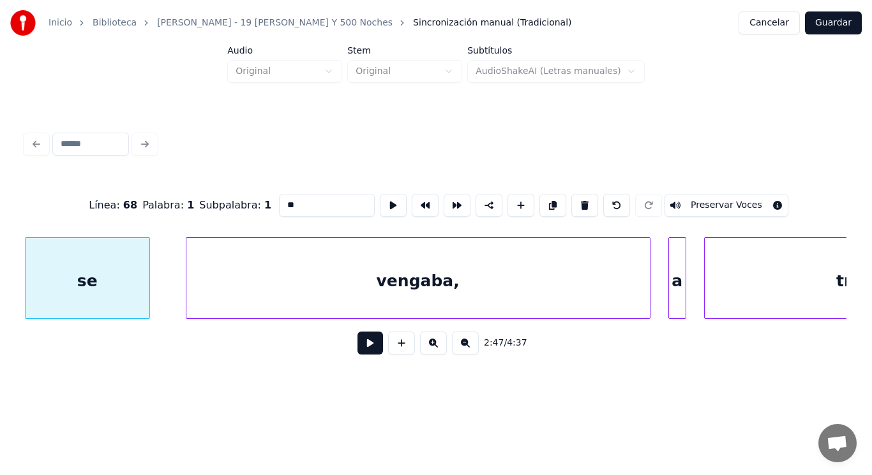
click at [361, 348] on button at bounding box center [370, 343] width 26 height 23
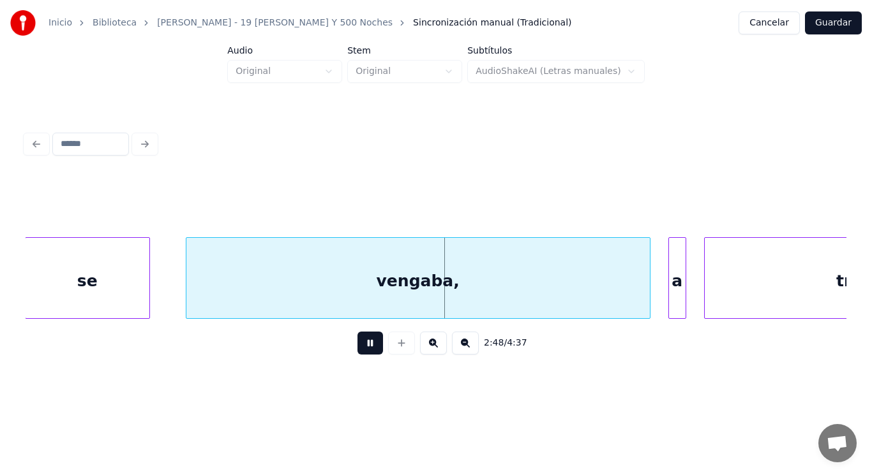
click at [361, 348] on button at bounding box center [370, 343] width 26 height 23
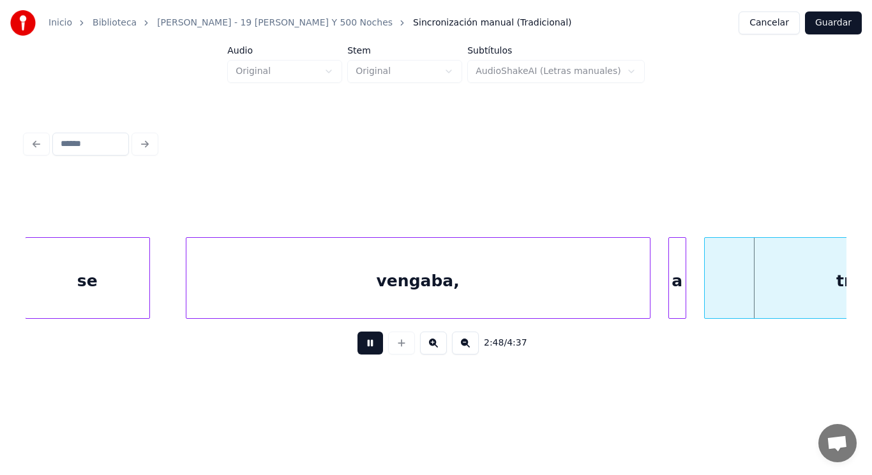
click at [361, 348] on button at bounding box center [370, 343] width 26 height 23
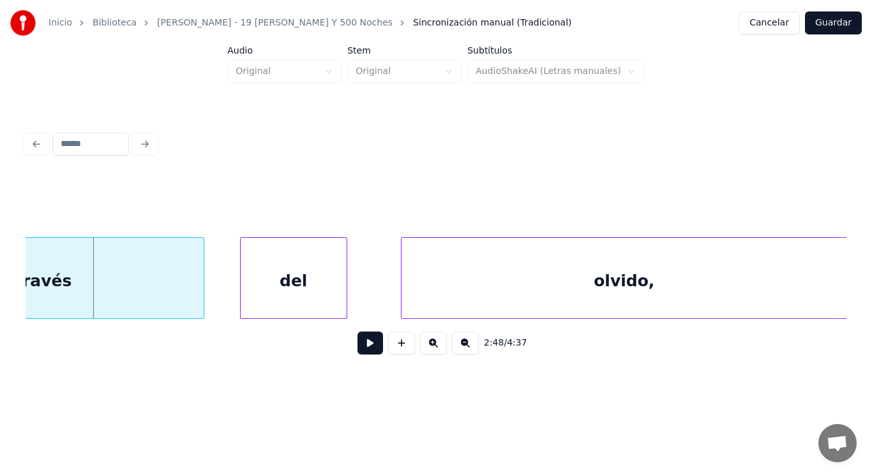
click at [115, 277] on div "través" at bounding box center [43, 281] width 320 height 87
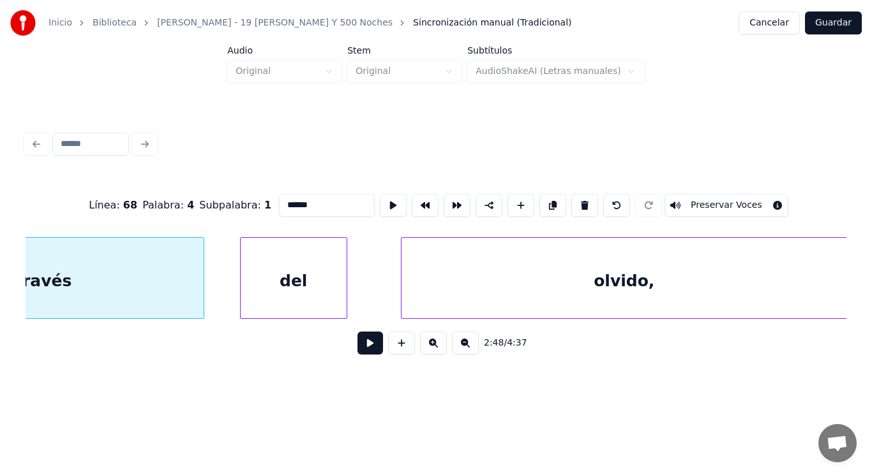
scroll to position [0, 150505]
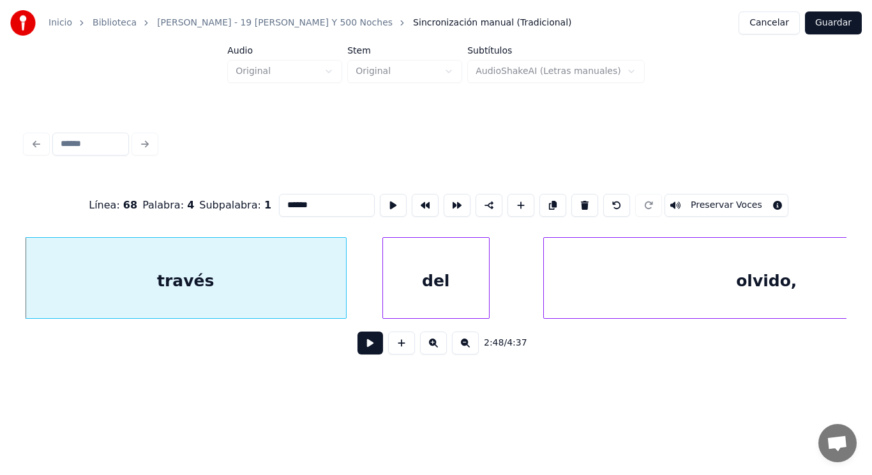
click at [357, 342] on button at bounding box center [370, 343] width 26 height 23
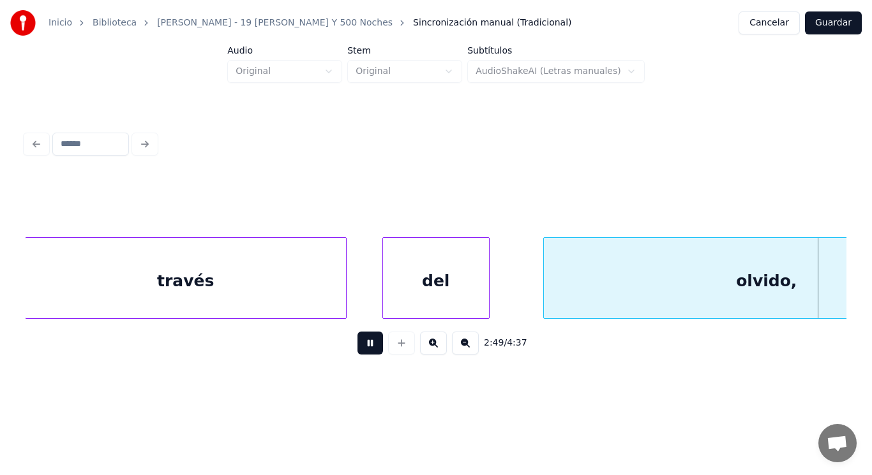
click at [357, 342] on button at bounding box center [370, 343] width 26 height 23
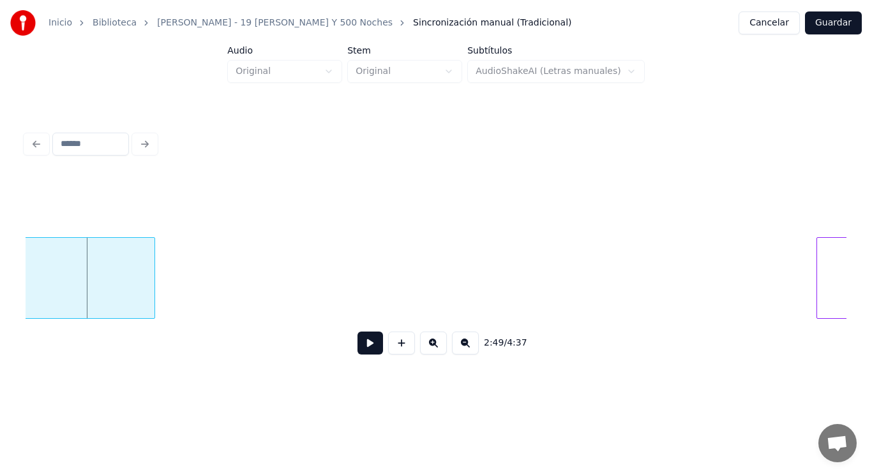
click at [357, 342] on button at bounding box center [370, 343] width 26 height 23
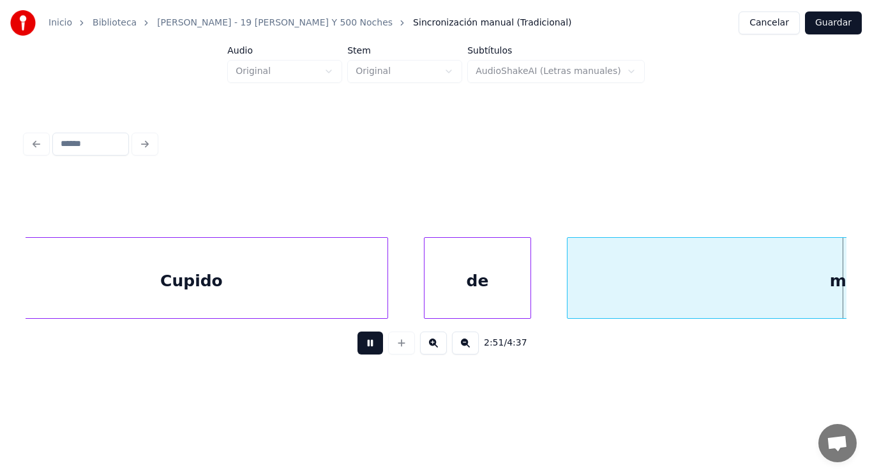
scroll to position [0, 152995]
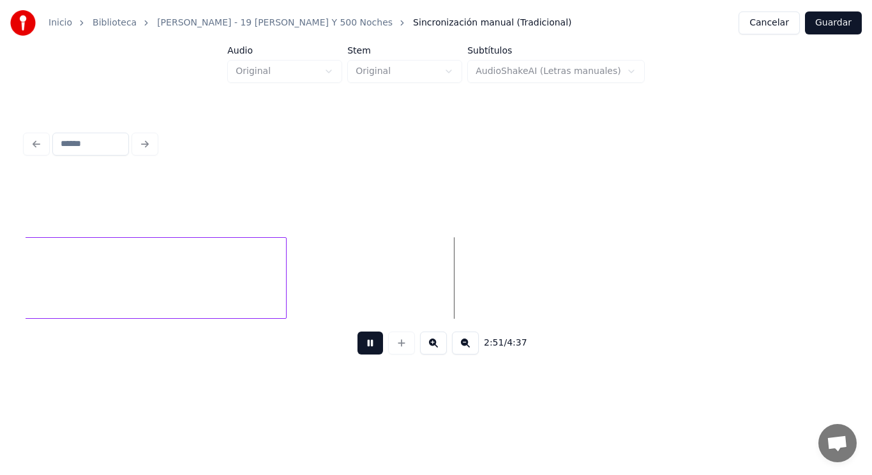
click at [357, 342] on button at bounding box center [370, 343] width 26 height 23
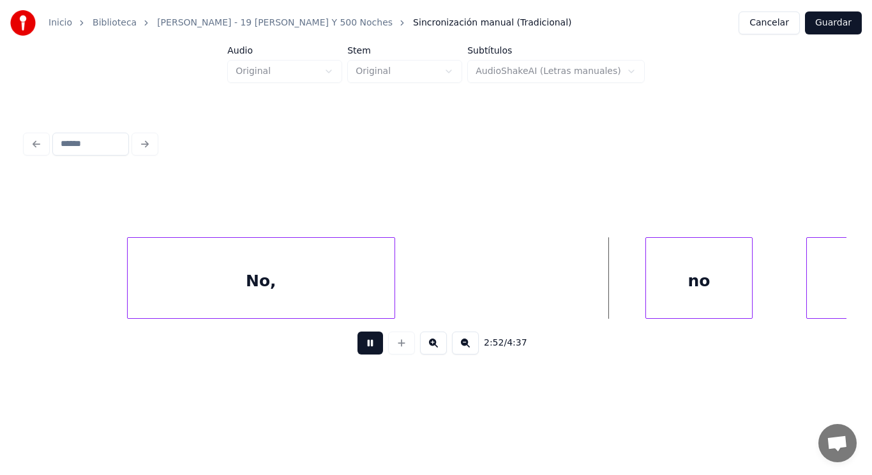
click at [357, 342] on button at bounding box center [370, 343] width 26 height 23
click at [161, 290] on div "No," at bounding box center [261, 281] width 267 height 87
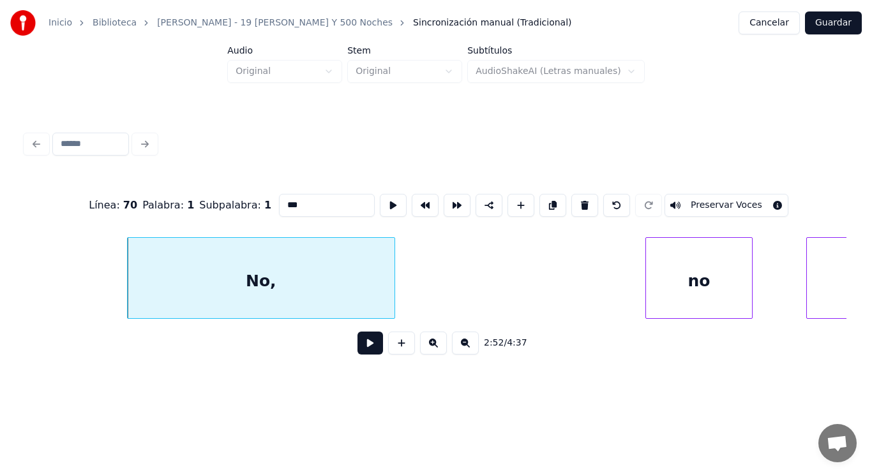
click at [362, 353] on button at bounding box center [370, 343] width 26 height 23
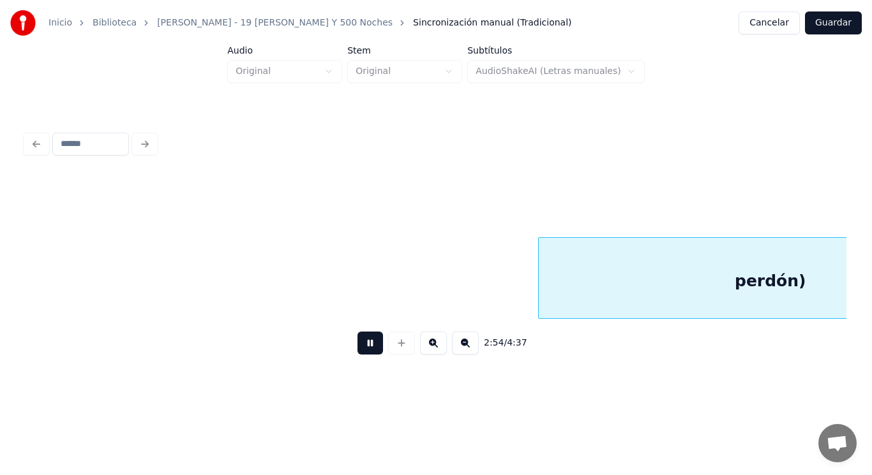
scroll to position [0, 156312]
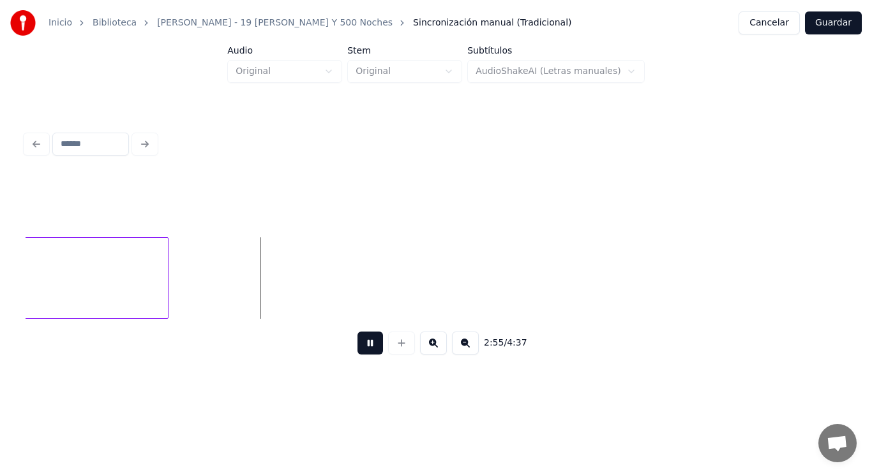
click at [362, 353] on button at bounding box center [370, 343] width 26 height 23
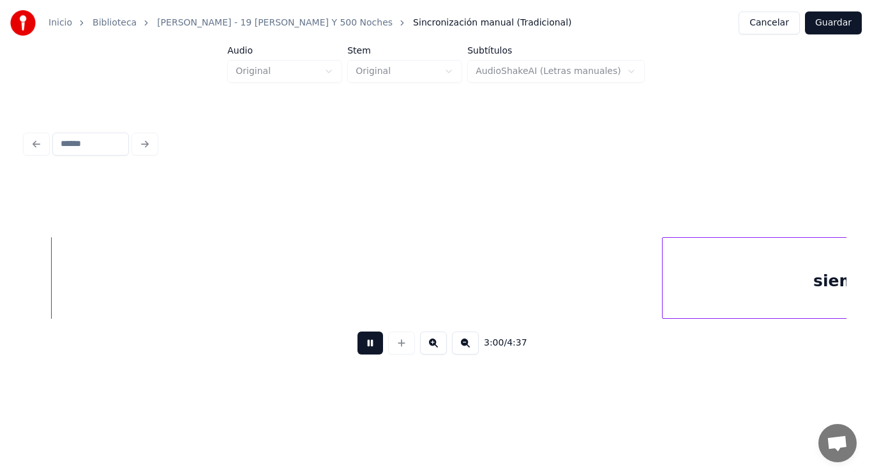
click at [362, 353] on button at bounding box center [370, 343] width 26 height 23
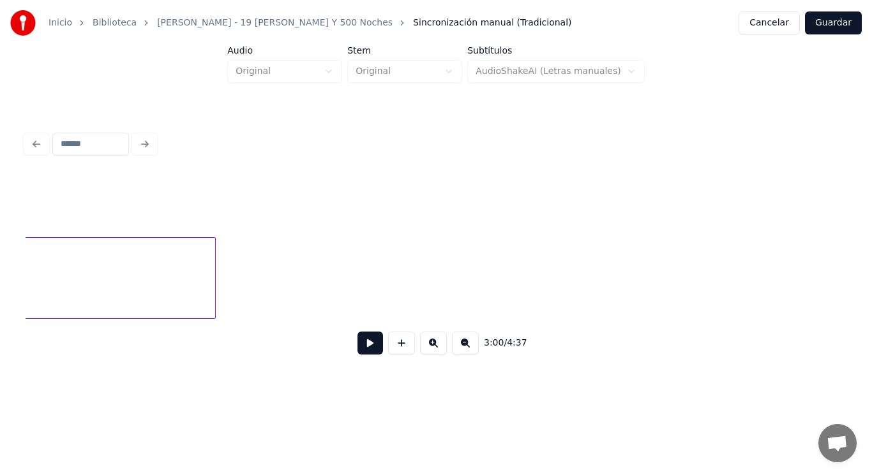
scroll to position [0, 160360]
click at [336, 297] on div at bounding box center [338, 278] width 4 height 80
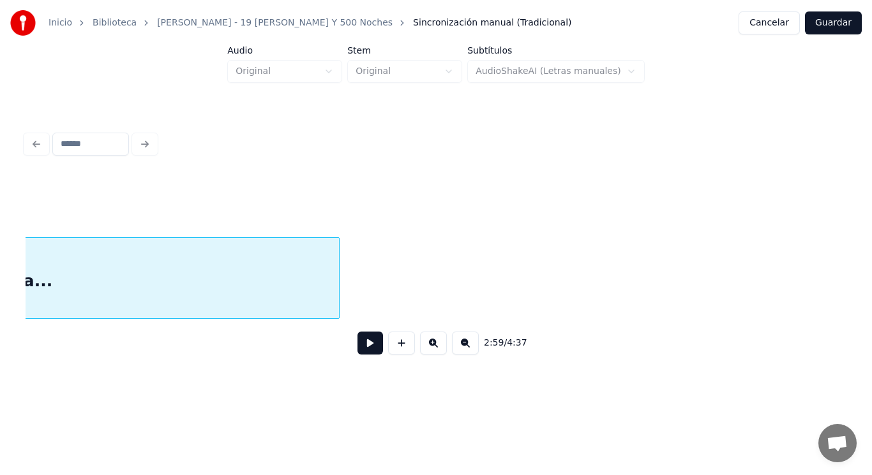
scroll to position [0, 160011]
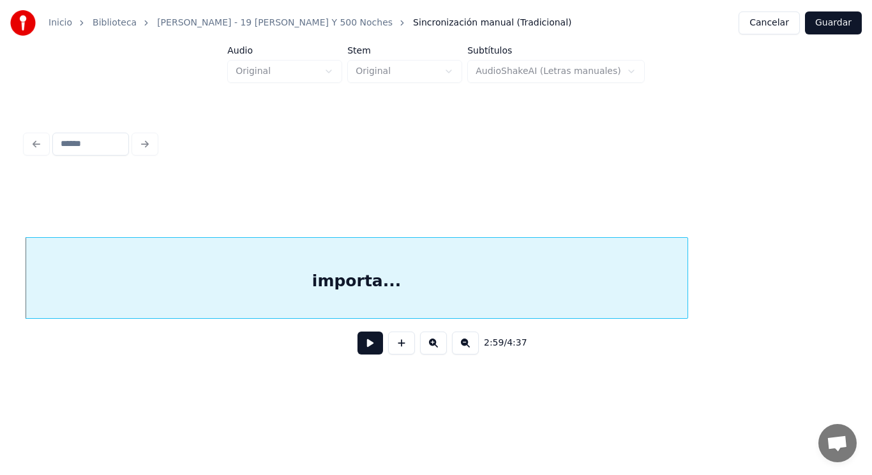
click at [360, 347] on button at bounding box center [370, 343] width 26 height 23
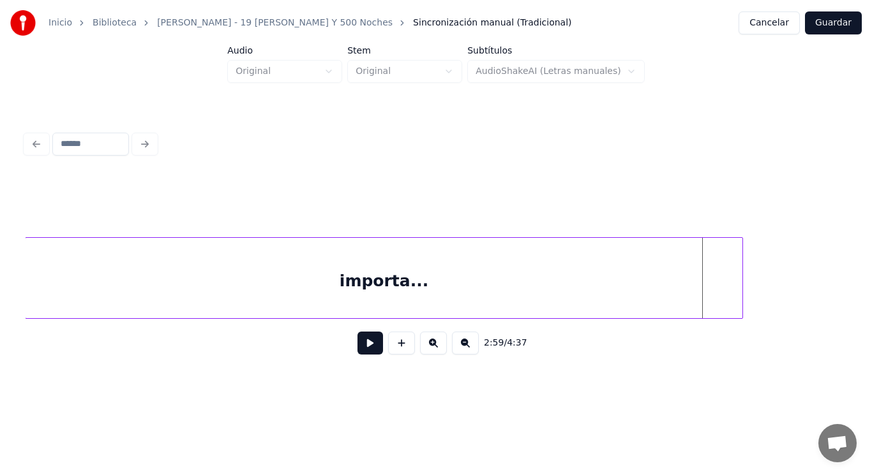
click at [741, 291] on div at bounding box center [740, 278] width 4 height 80
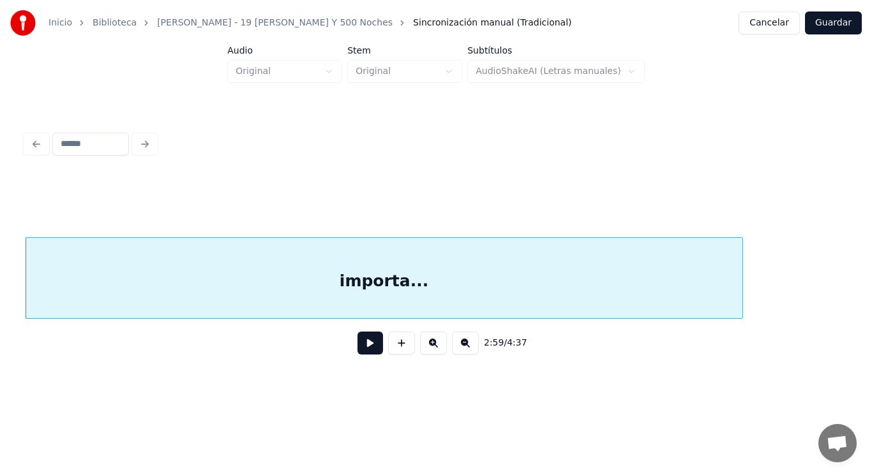
click at [359, 352] on button at bounding box center [370, 343] width 26 height 23
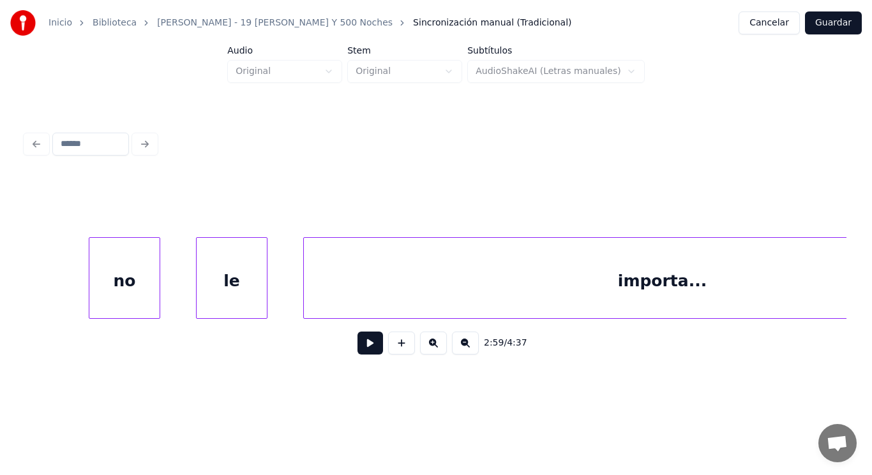
scroll to position [0, 159730]
click at [225, 293] on div "le" at bounding box center [234, 281] width 70 height 87
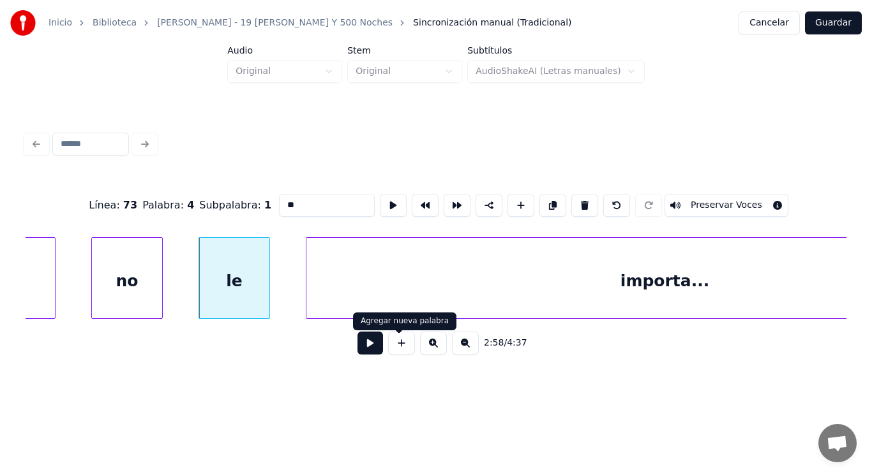
click at [357, 355] on button at bounding box center [370, 343] width 26 height 23
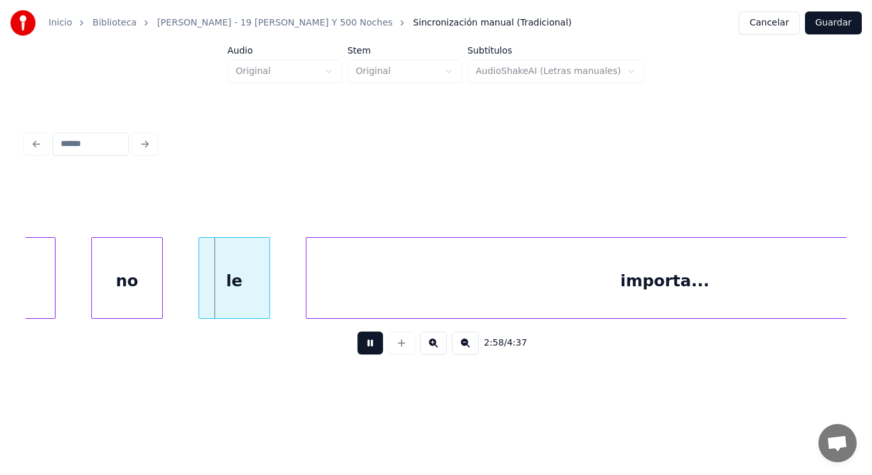
click at [357, 355] on button at bounding box center [370, 343] width 26 height 23
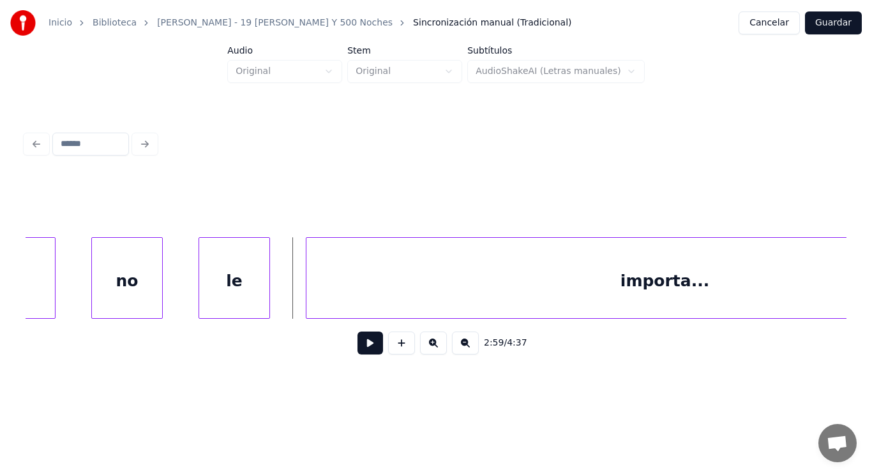
click at [357, 347] on button at bounding box center [370, 343] width 26 height 23
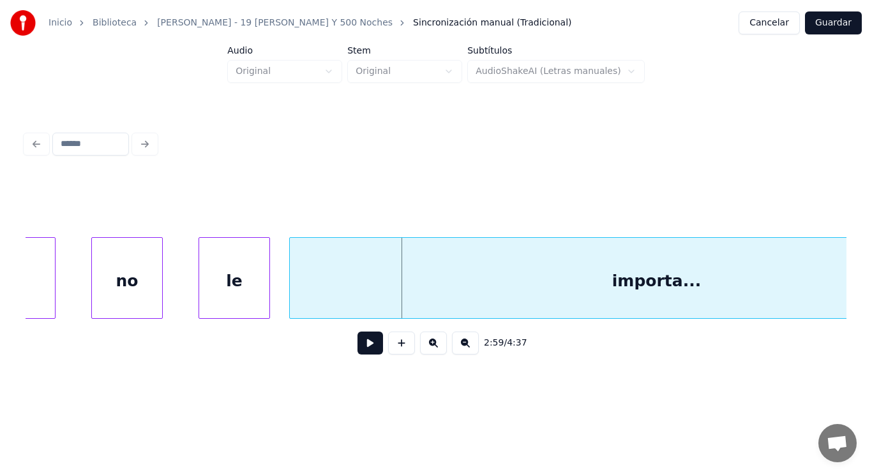
click at [292, 288] on div at bounding box center [292, 278] width 4 height 80
click at [364, 350] on button at bounding box center [370, 343] width 26 height 23
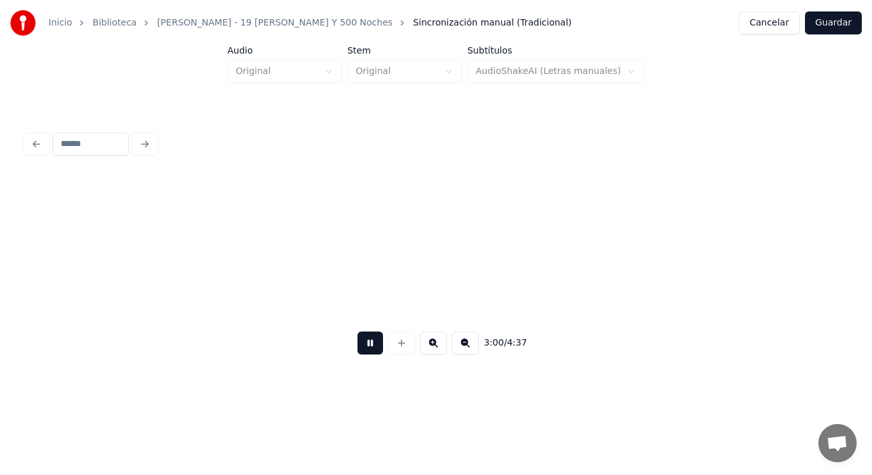
scroll to position [0, 161381]
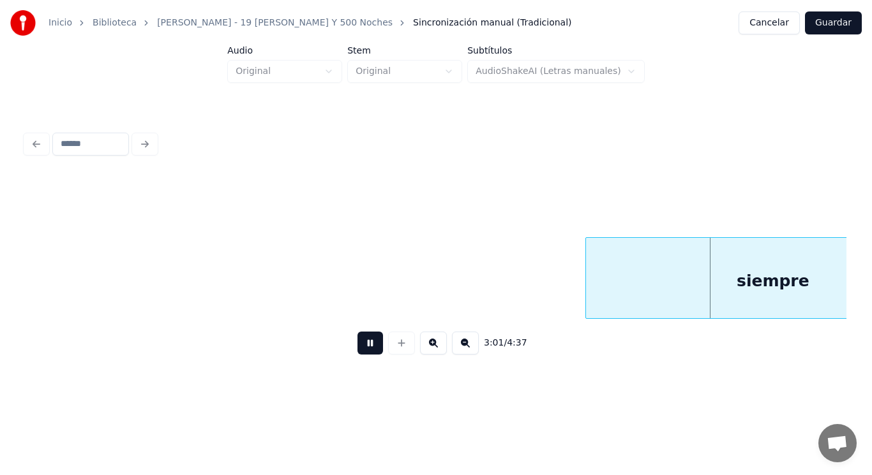
click at [364, 350] on button at bounding box center [370, 343] width 26 height 23
click at [629, 302] on div "siempre" at bounding box center [773, 281] width 374 height 87
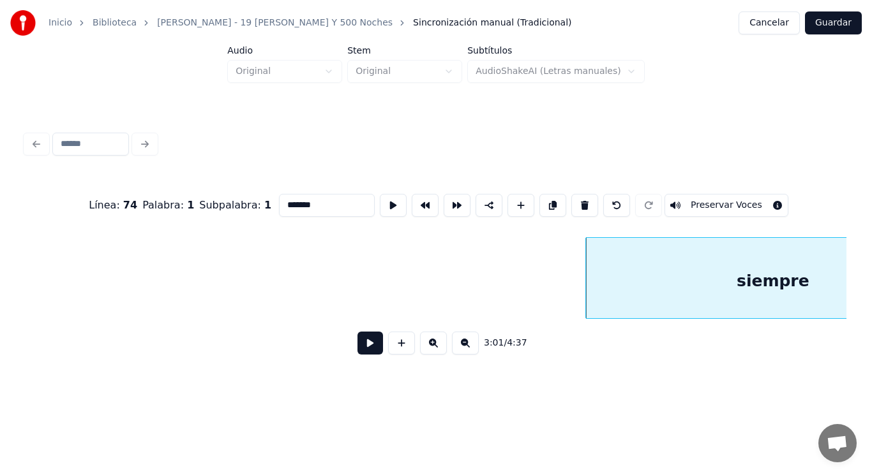
click at [357, 353] on button at bounding box center [370, 343] width 26 height 23
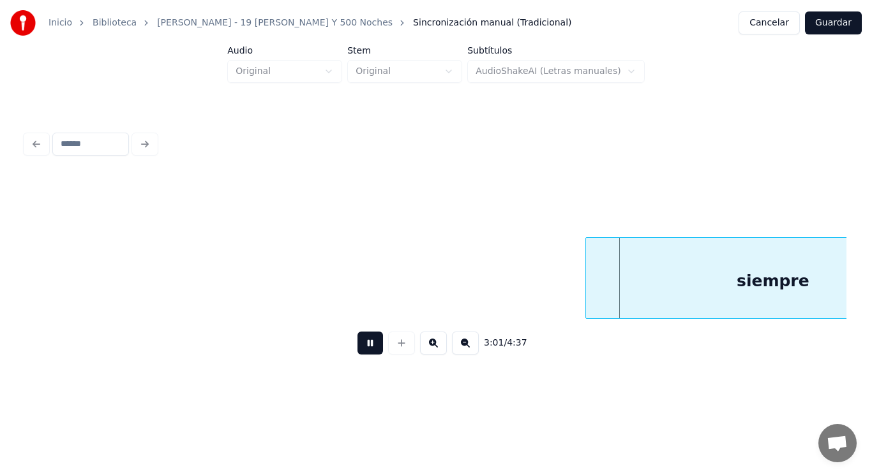
click at [357, 353] on button at bounding box center [370, 343] width 26 height 23
click at [573, 297] on div at bounding box center [574, 278] width 4 height 80
click at [359, 354] on button at bounding box center [370, 343] width 26 height 23
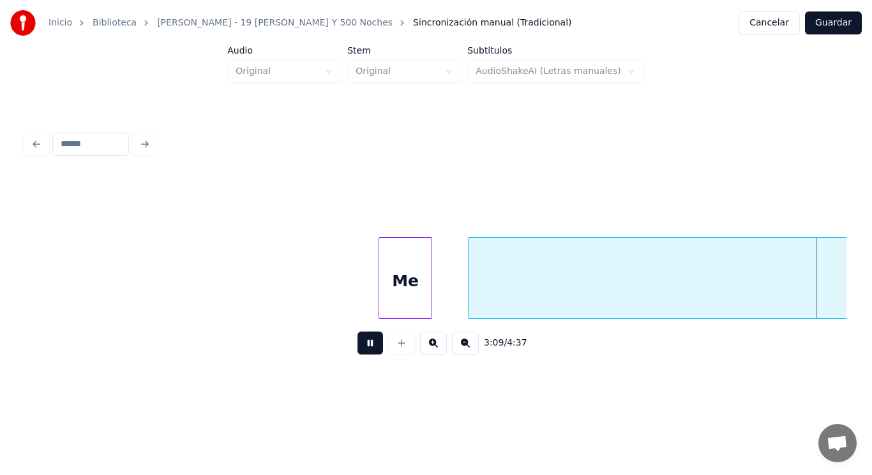
scroll to position [0, 169698]
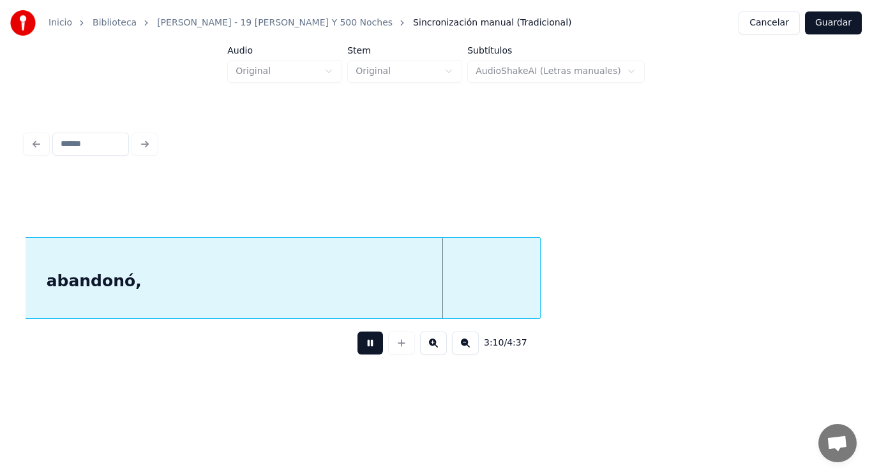
click at [359, 354] on button at bounding box center [370, 343] width 26 height 23
click at [498, 300] on div "abandonó," at bounding box center [94, 281] width 892 height 87
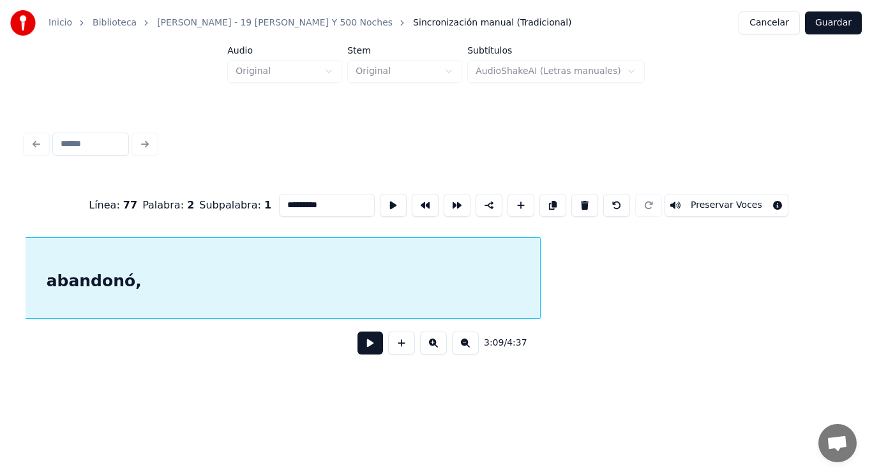
scroll to position [0, 169320]
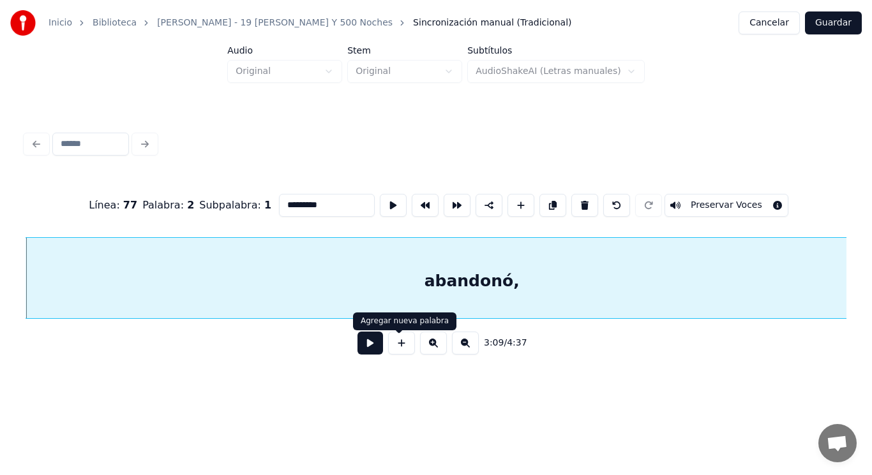
click at [375, 346] on button at bounding box center [370, 343] width 26 height 23
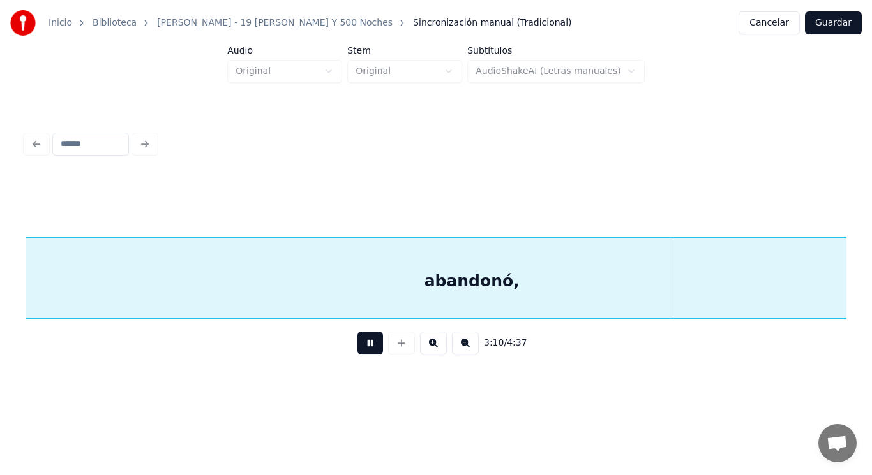
click at [375, 346] on button at bounding box center [370, 343] width 26 height 23
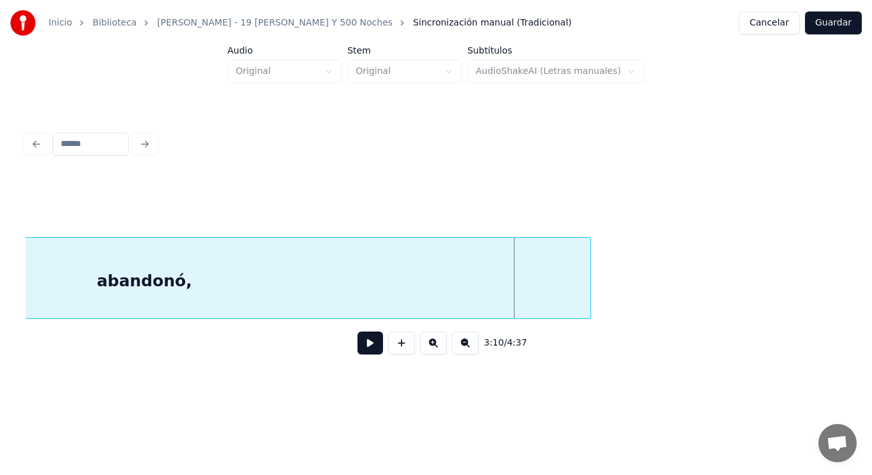
scroll to position [0, 169652]
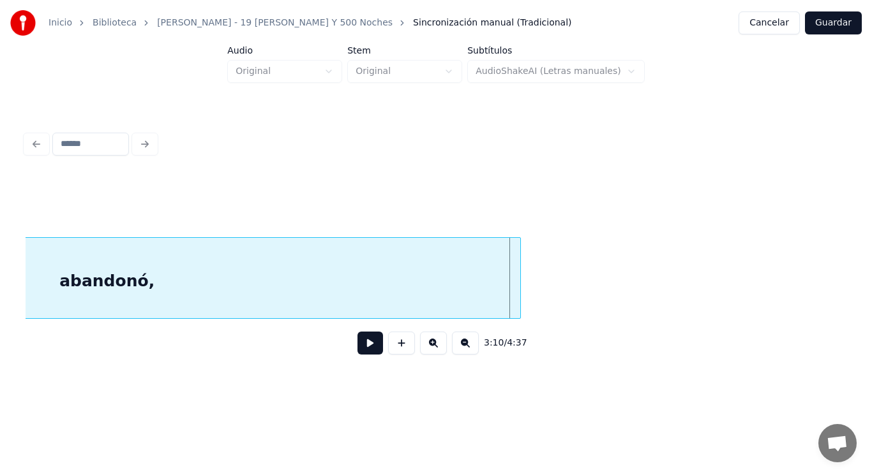
click at [516, 284] on div at bounding box center [518, 278] width 4 height 80
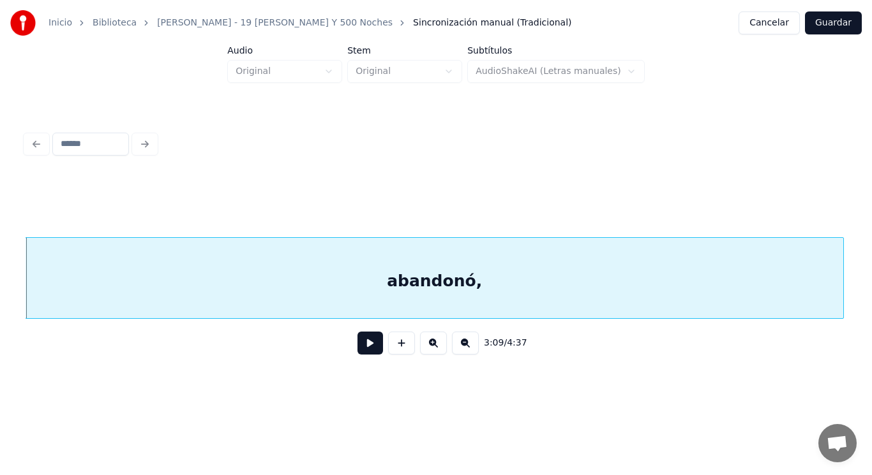
click at [360, 345] on button at bounding box center [370, 343] width 26 height 23
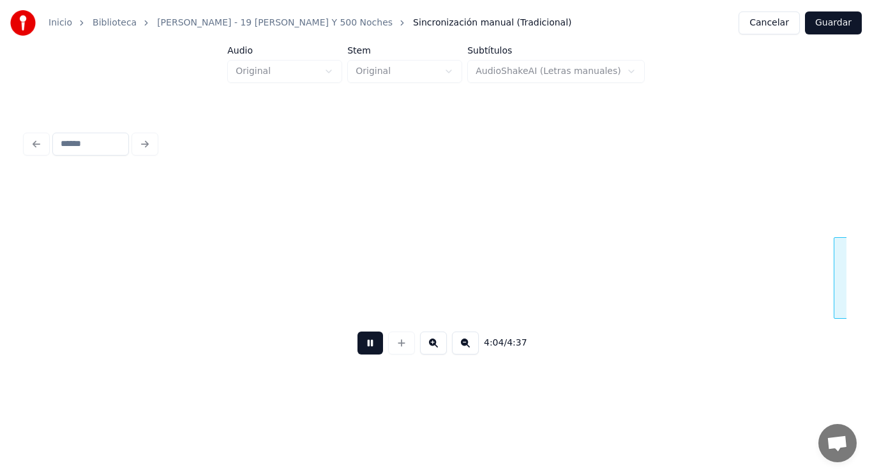
scroll to position [0, 218399]
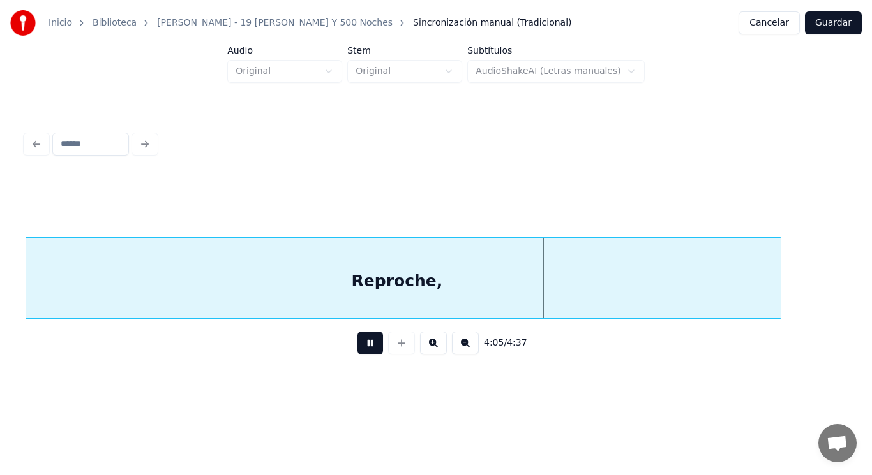
click at [360, 345] on button at bounding box center [370, 343] width 26 height 23
click at [340, 276] on div "Reproche," at bounding box center [396, 281] width 767 height 87
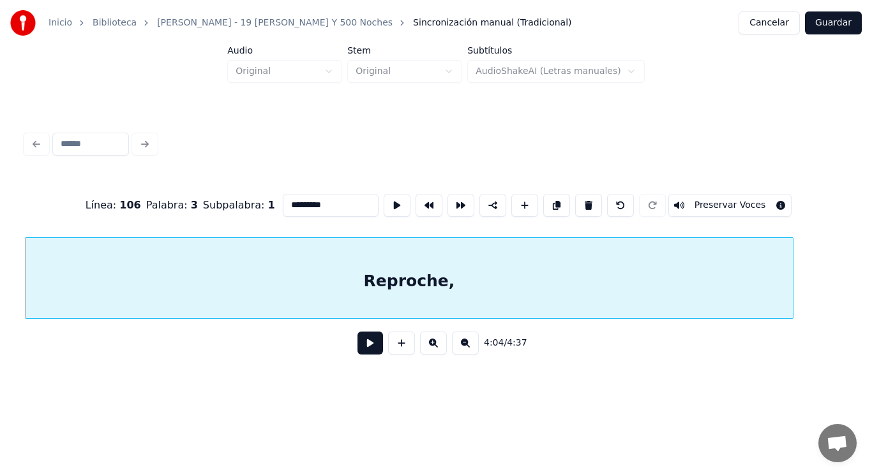
click at [358, 343] on button at bounding box center [370, 343] width 26 height 23
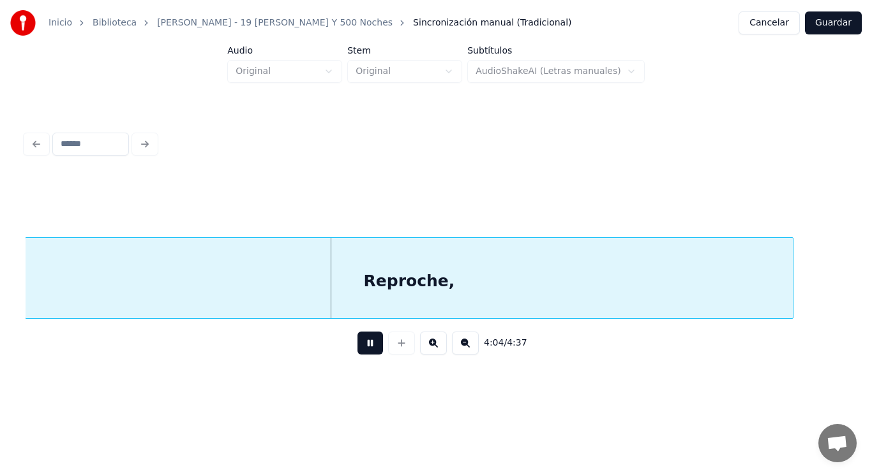
drag, startPoint x: 358, startPoint y: 343, endPoint x: 85, endPoint y: 311, distance: 275.0
click at [357, 343] on button at bounding box center [370, 343] width 26 height 23
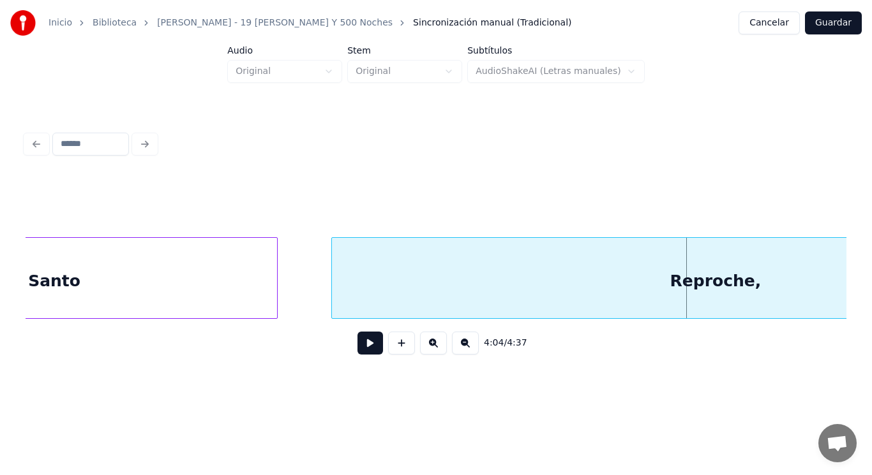
click at [167, 293] on div "Santo" at bounding box center [54, 281] width 445 height 87
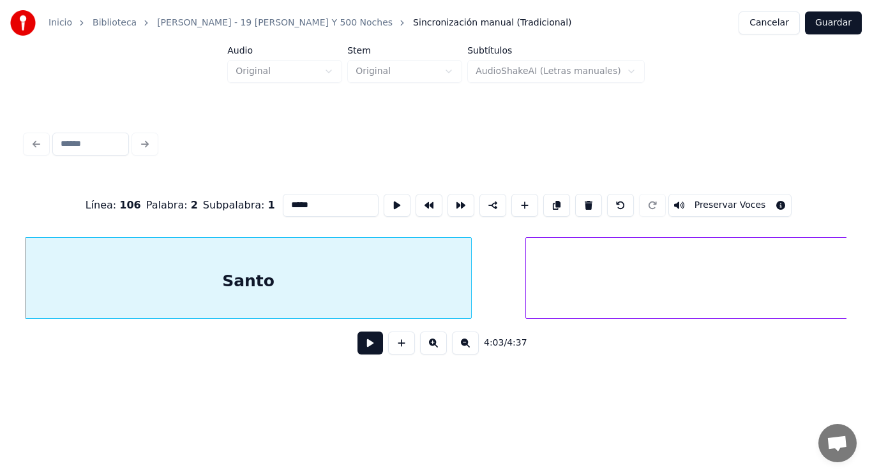
click at [363, 349] on button at bounding box center [370, 343] width 26 height 23
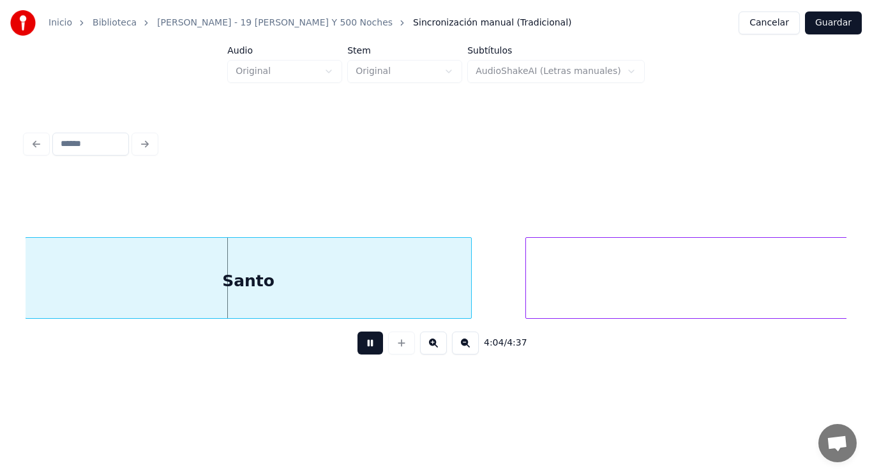
click at [363, 349] on button at bounding box center [370, 343] width 26 height 23
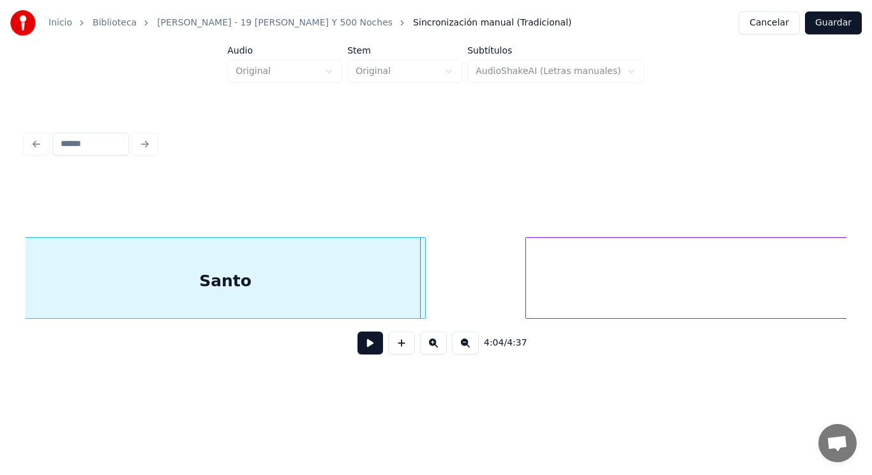
click at [422, 302] on div at bounding box center [423, 278] width 4 height 80
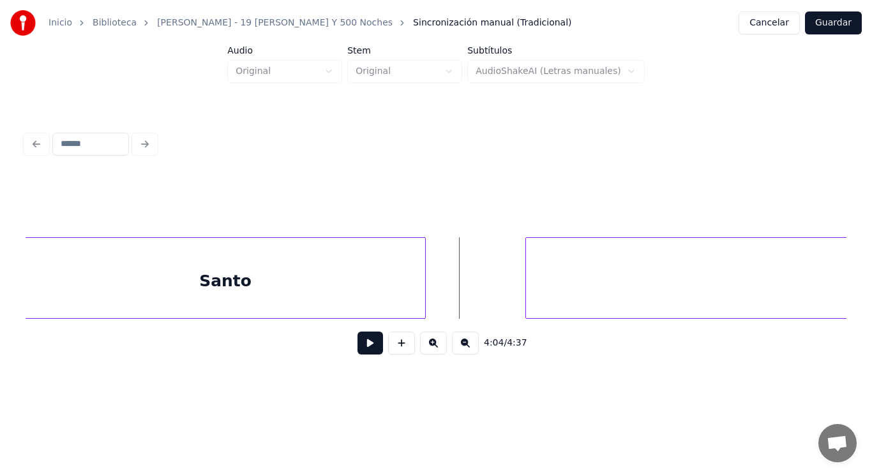
click at [360, 347] on button at bounding box center [370, 343] width 26 height 23
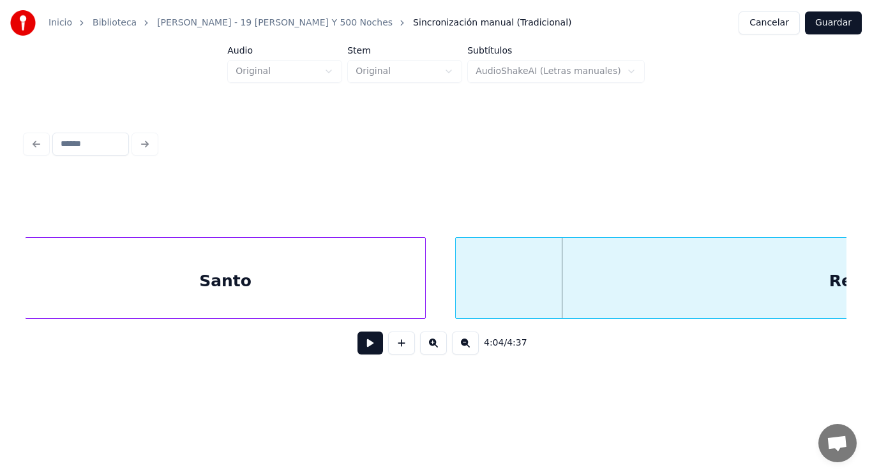
click at [458, 287] on div at bounding box center [458, 278] width 4 height 80
click at [366, 345] on button at bounding box center [370, 343] width 26 height 23
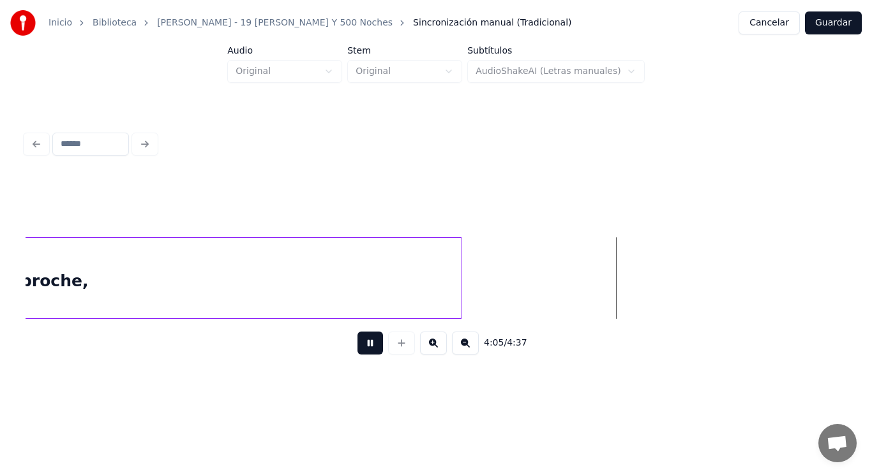
click at [366, 345] on button at bounding box center [370, 343] width 26 height 23
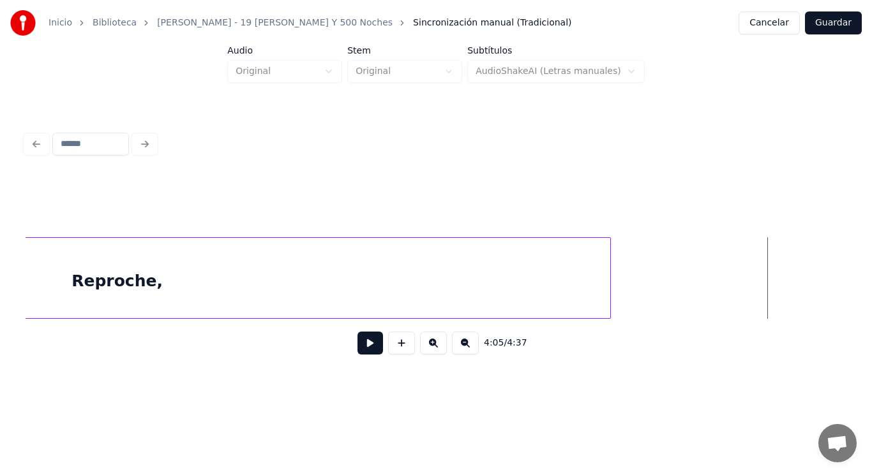
click at [609, 275] on div at bounding box center [608, 278] width 4 height 80
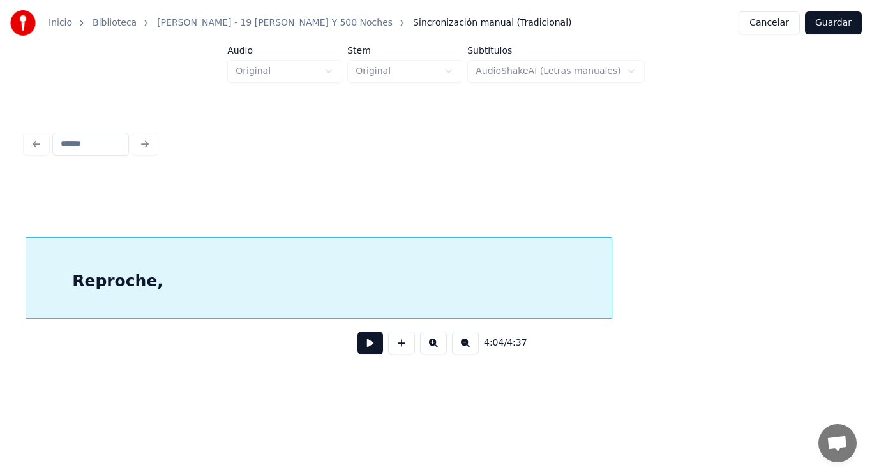
scroll to position [0, 218317]
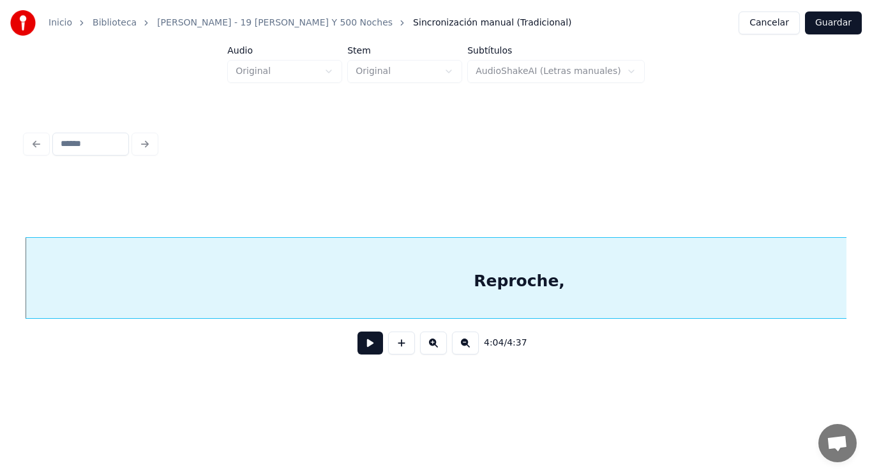
click at [361, 345] on button at bounding box center [370, 343] width 26 height 23
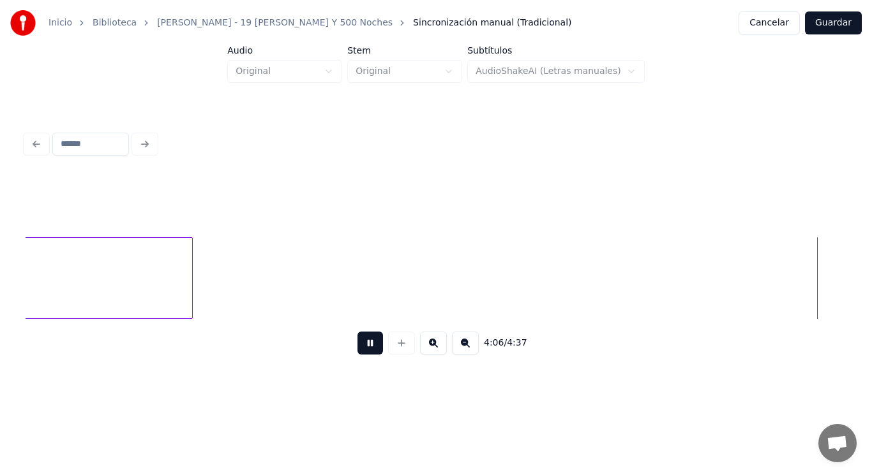
scroll to position [0, 219971]
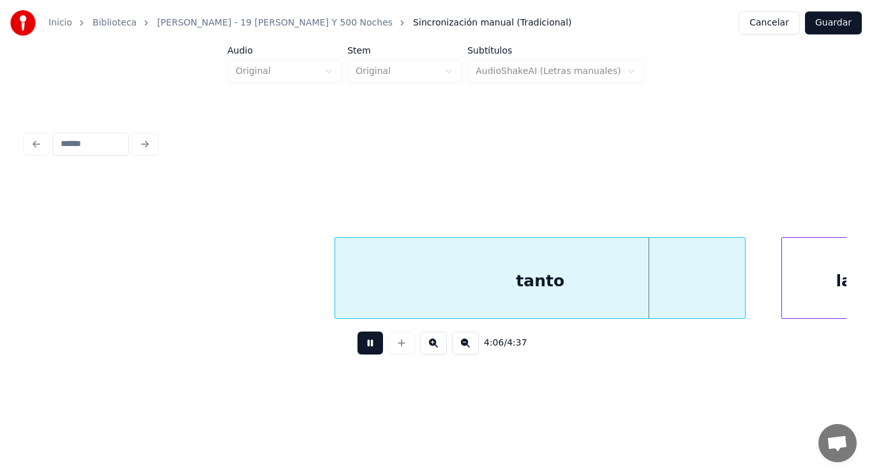
click at [361, 345] on button at bounding box center [370, 343] width 26 height 23
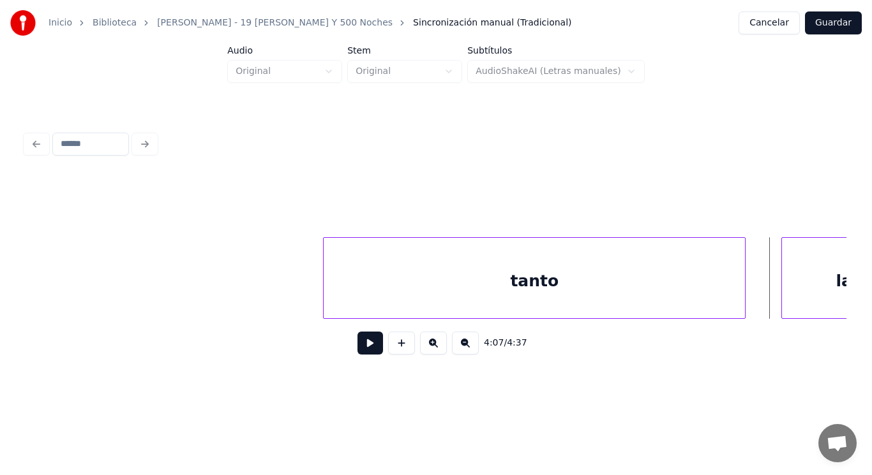
click at [324, 301] on div at bounding box center [326, 278] width 4 height 80
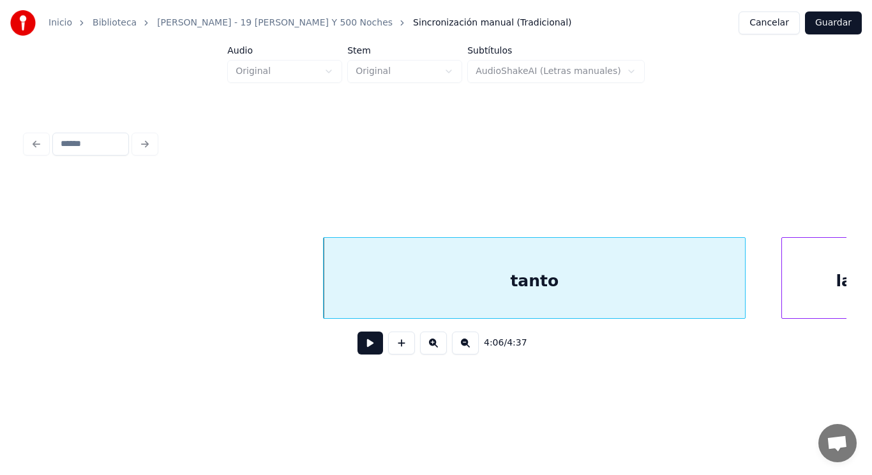
click at [357, 349] on button at bounding box center [370, 343] width 26 height 23
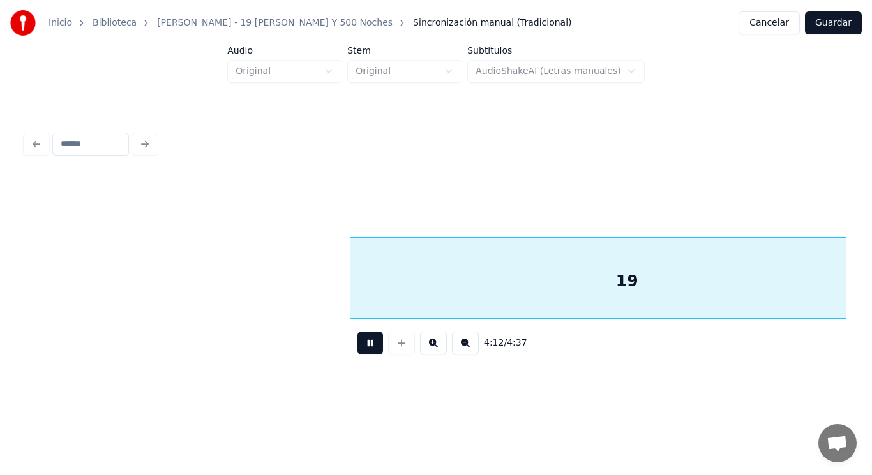
scroll to position [0, 225775]
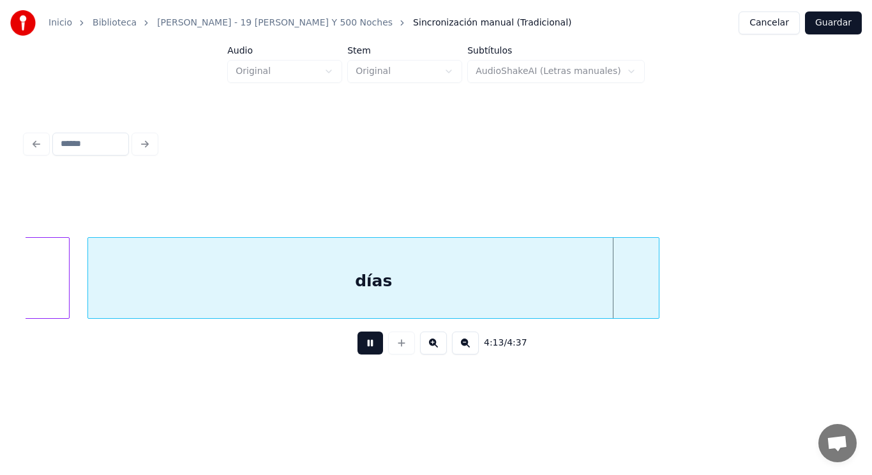
click at [357, 353] on button at bounding box center [370, 343] width 26 height 23
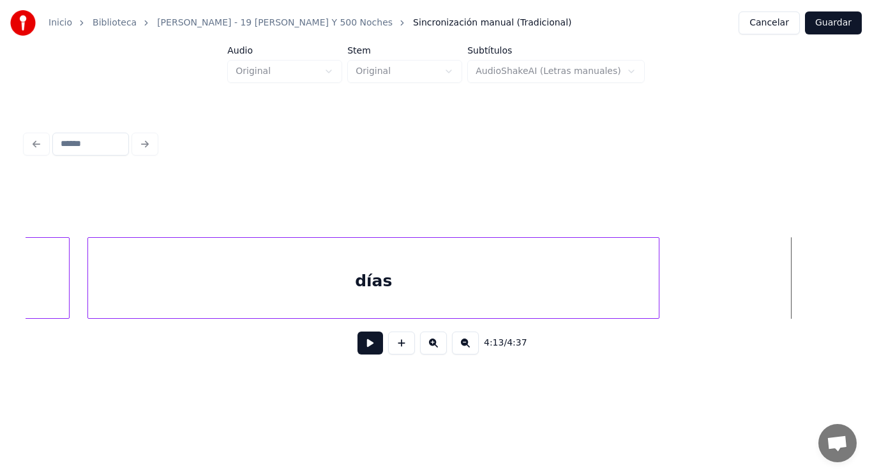
click at [354, 311] on div "días" at bounding box center [373, 281] width 571 height 87
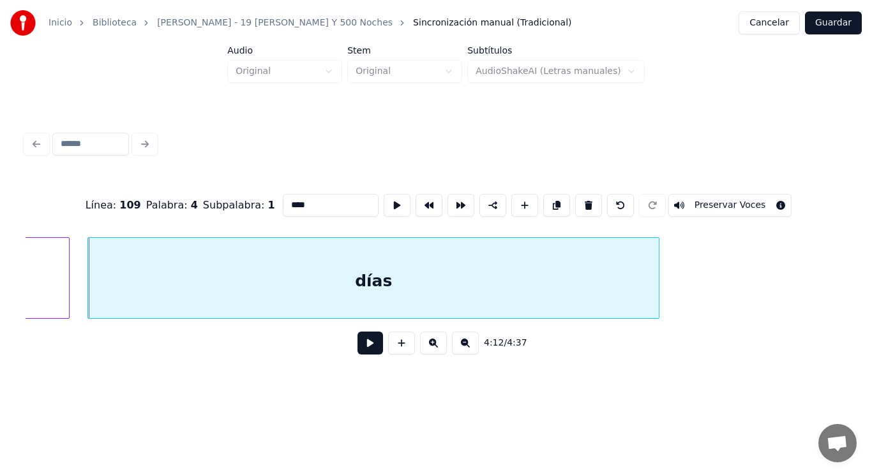
click at [359, 345] on button at bounding box center [370, 343] width 26 height 23
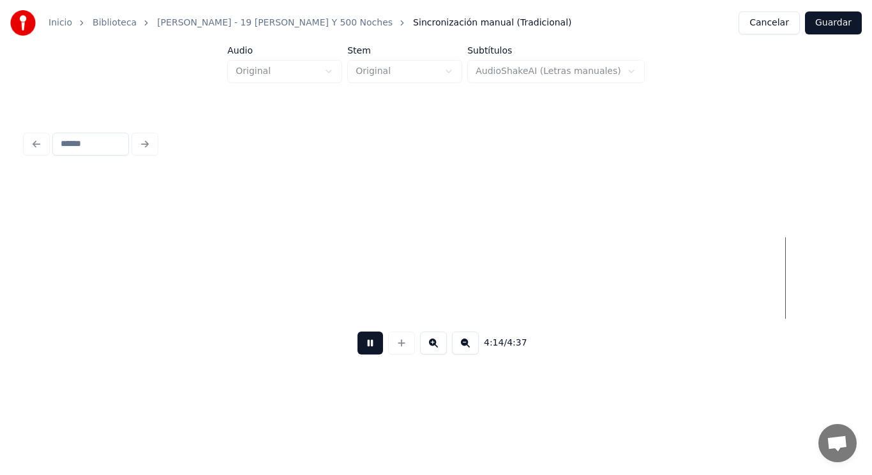
scroll to position [0, 227444]
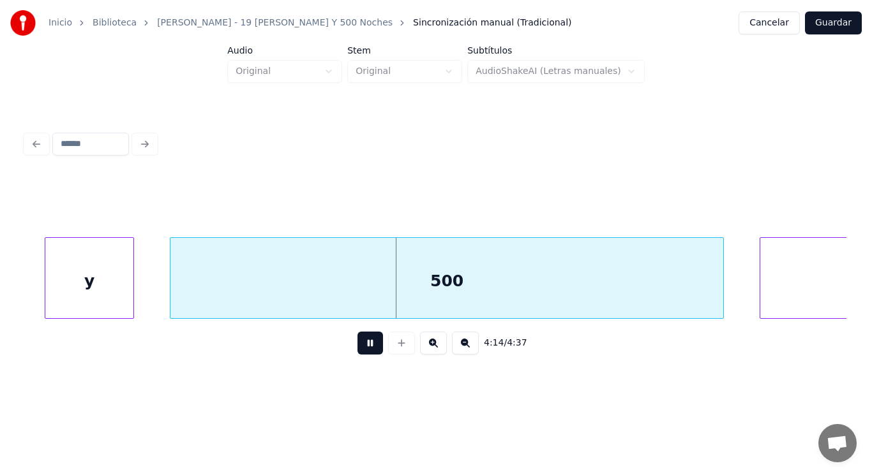
click at [359, 345] on button at bounding box center [370, 343] width 26 height 23
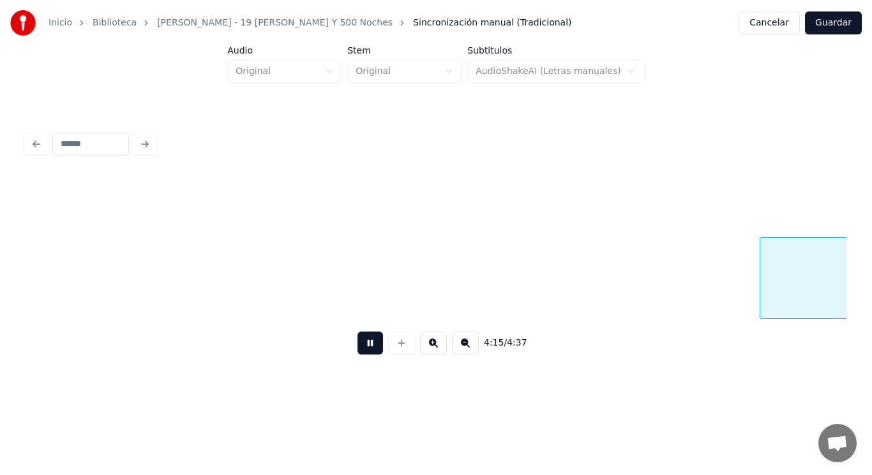
click at [359, 345] on button at bounding box center [370, 343] width 26 height 23
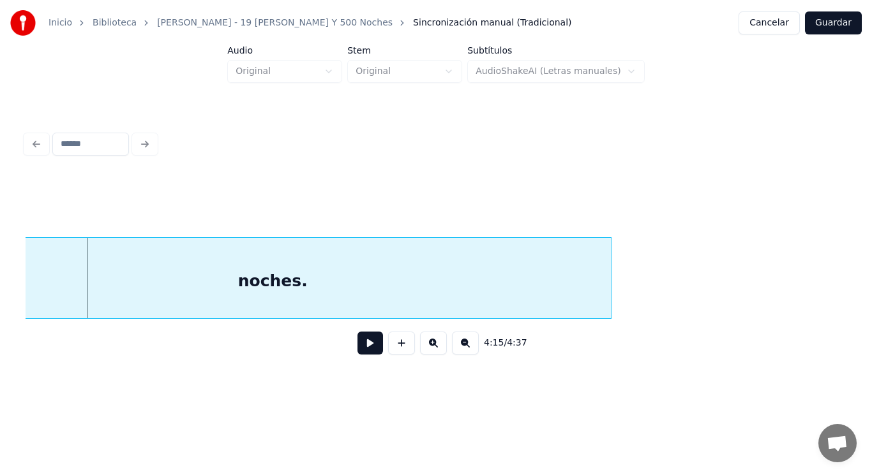
click at [354, 295] on div "noches." at bounding box center [273, 281] width 678 height 87
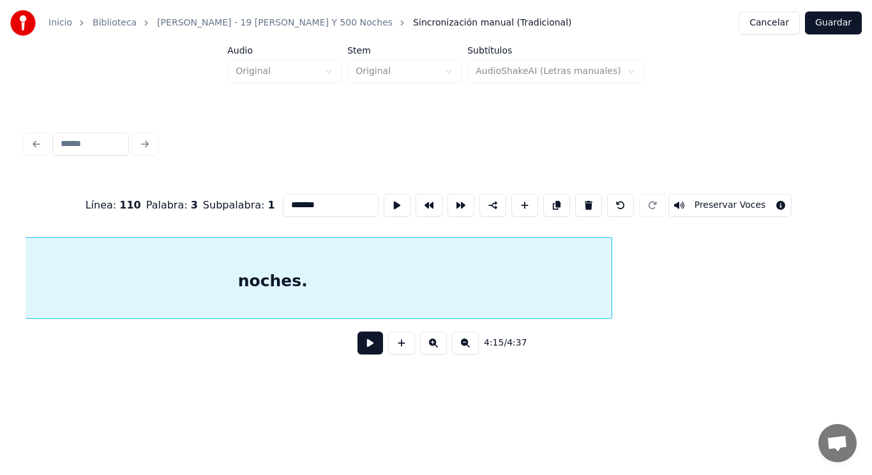
scroll to position [0, 228178]
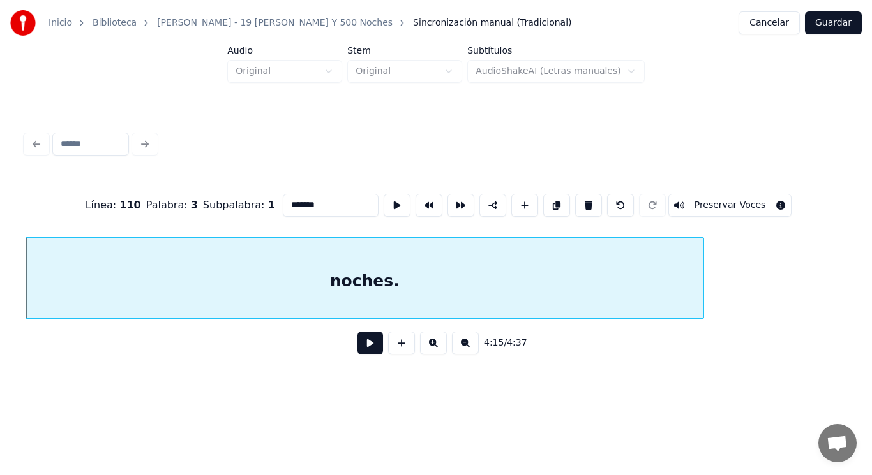
click at [359, 343] on button at bounding box center [370, 343] width 26 height 23
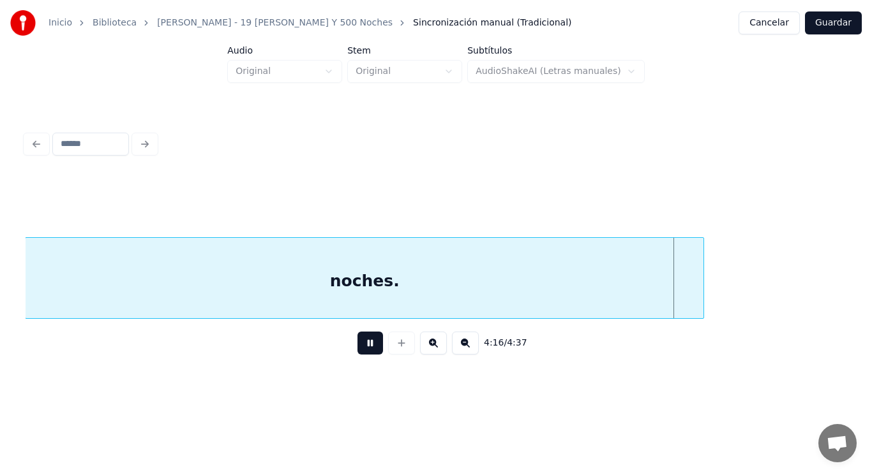
click at [359, 343] on button at bounding box center [370, 343] width 26 height 23
click at [364, 347] on button at bounding box center [370, 343] width 26 height 23
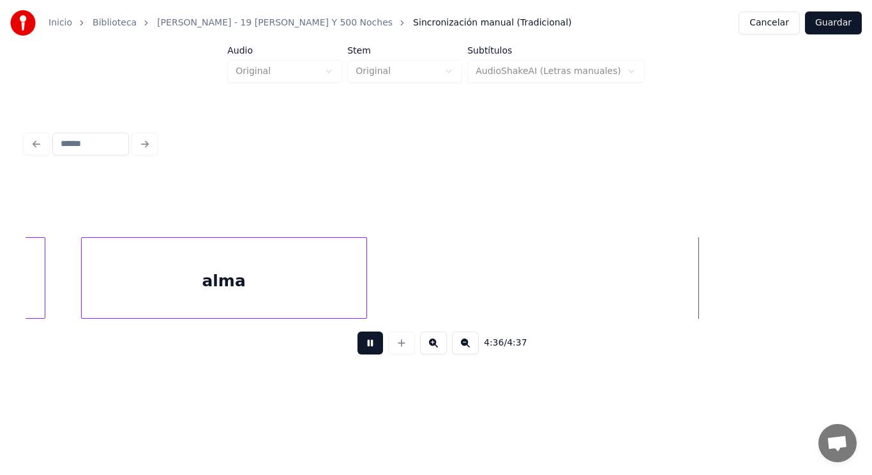
click at [364, 347] on button at bounding box center [370, 343] width 26 height 23
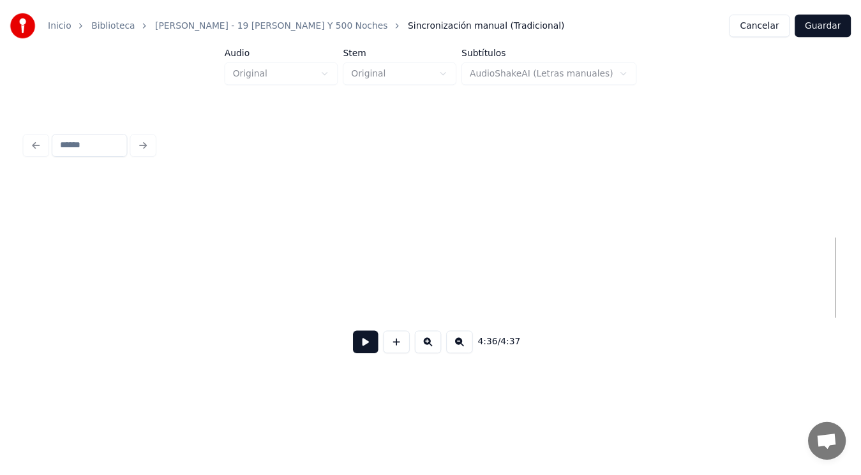
scroll to position [0, 247294]
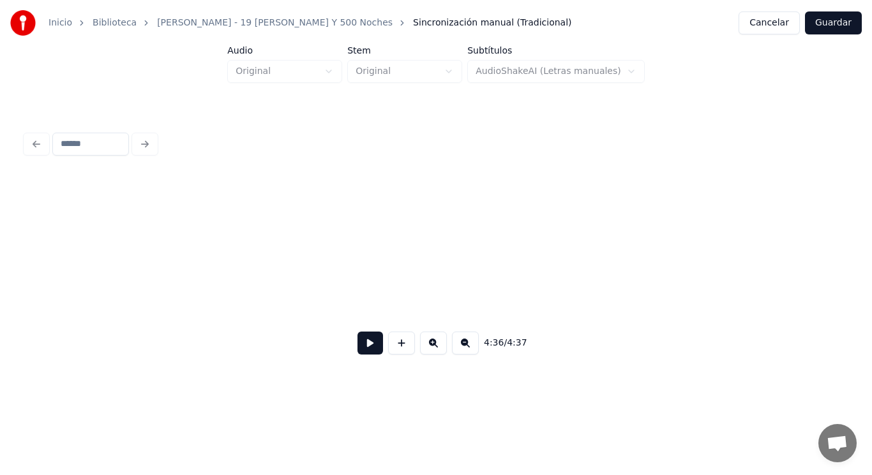
click at [838, 22] on button "Guardar" at bounding box center [833, 22] width 57 height 23
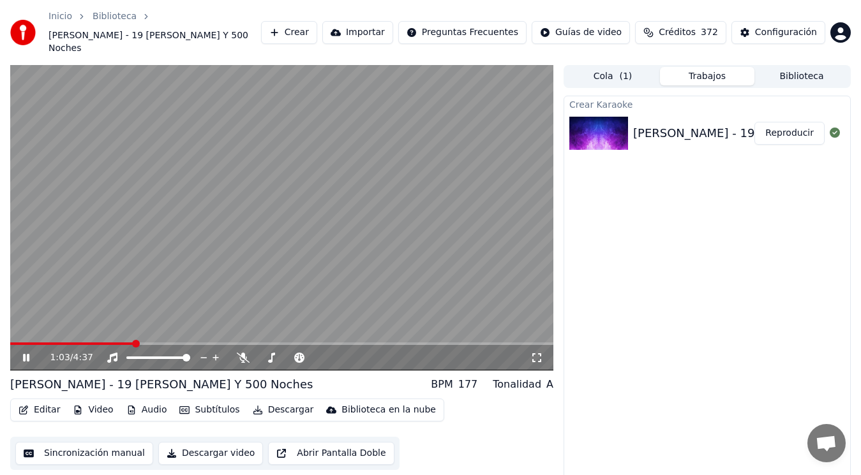
click at [25, 354] on icon at bounding box center [26, 358] width 6 height 8
click at [25, 354] on icon at bounding box center [26, 358] width 8 height 9
click at [25, 354] on icon at bounding box center [26, 358] width 6 height 8
click at [280, 401] on button "Descargar" at bounding box center [283, 410] width 71 height 18
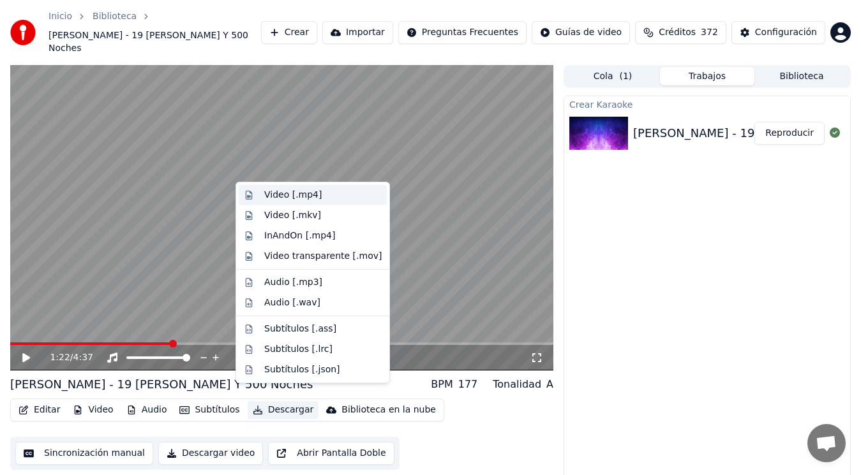
click at [286, 198] on div "Video [.mp4]" at bounding box center [292, 195] width 57 height 13
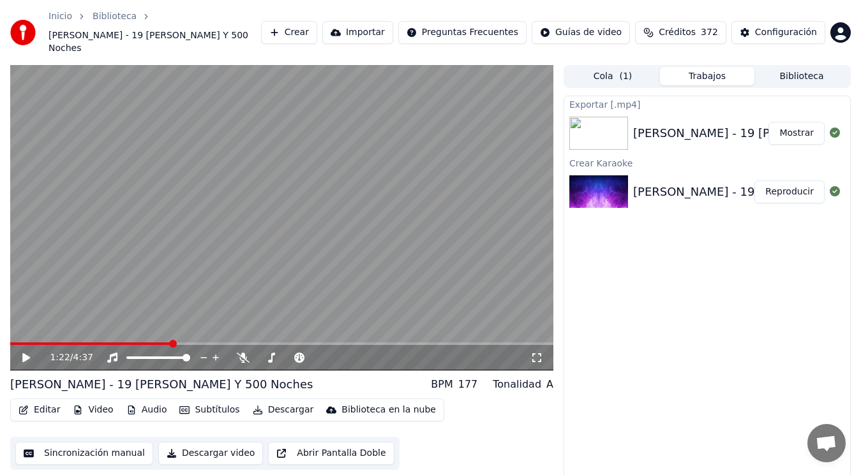
click at [798, 124] on button "Mostrar" at bounding box center [796, 133] width 56 height 23
click at [33, 401] on button "Editar" at bounding box center [39, 410] width 52 height 18
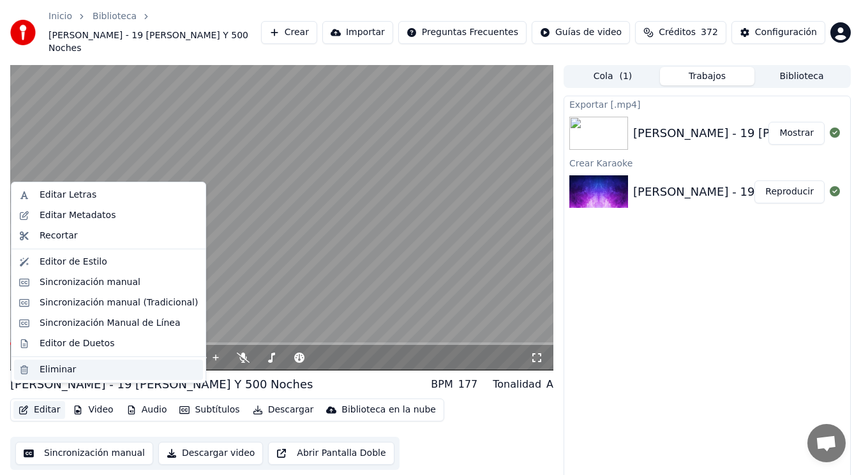
click at [54, 370] on div "Eliminar" at bounding box center [58, 370] width 36 height 13
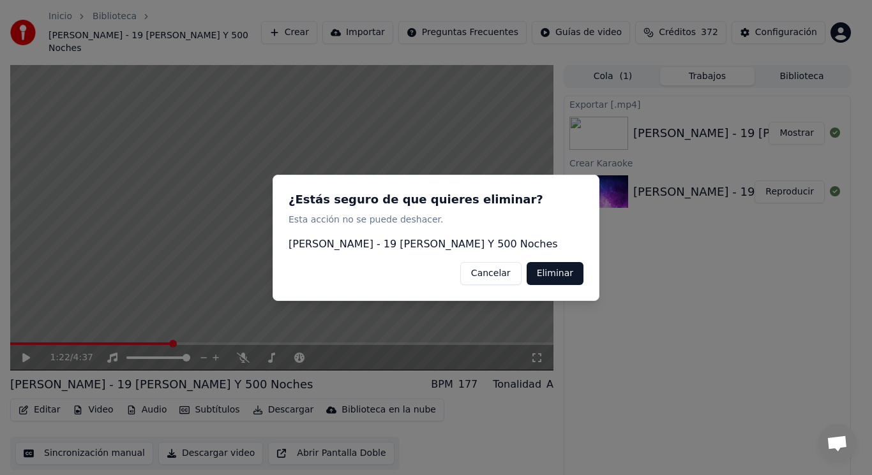
click at [560, 276] on button "Eliminar" at bounding box center [554, 273] width 57 height 23
